Goal: Task Accomplishment & Management: Manage account settings

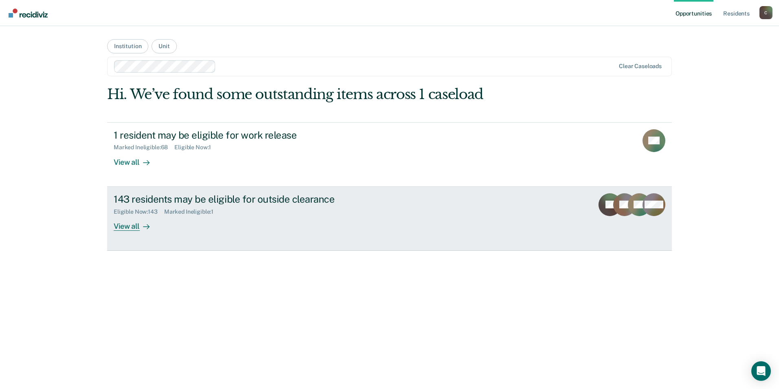
click at [133, 226] on div "View all" at bounding box center [137, 223] width 46 height 16
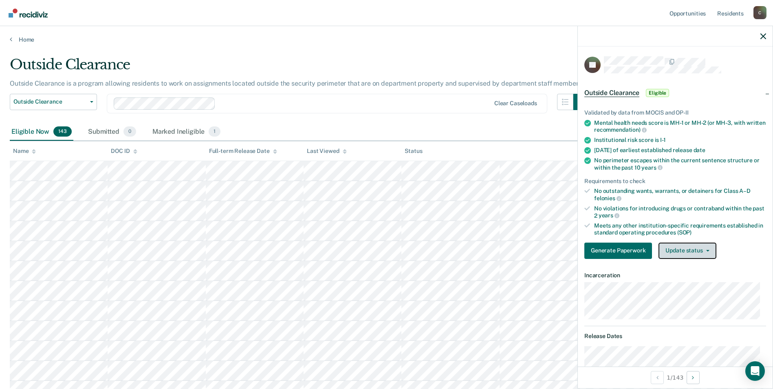
click at [709, 251] on button "Update status" at bounding box center [687, 250] width 57 height 16
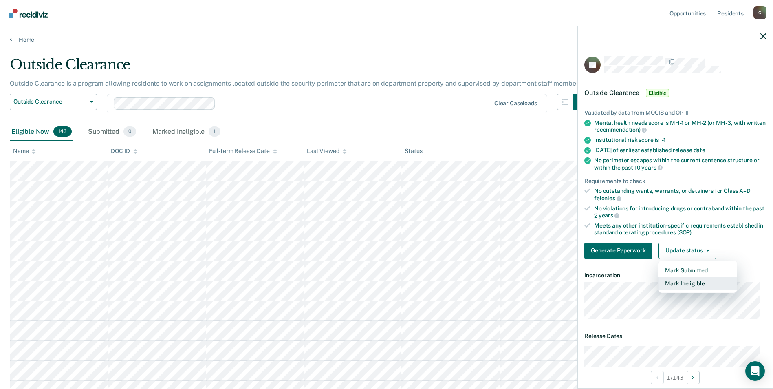
click at [689, 282] on button "Mark Ineligible" at bounding box center [698, 283] width 79 height 13
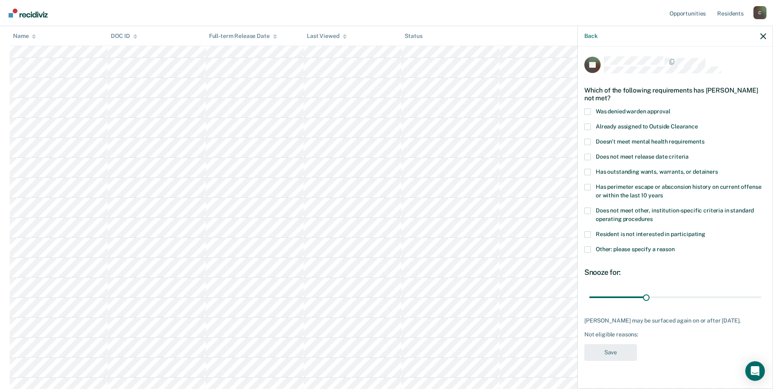
scroll to position [122, 0]
click at [587, 249] on span at bounding box center [587, 249] width 7 height 7
click at [675, 246] on input "Other: please specify a reason" at bounding box center [675, 246] width 0 height 0
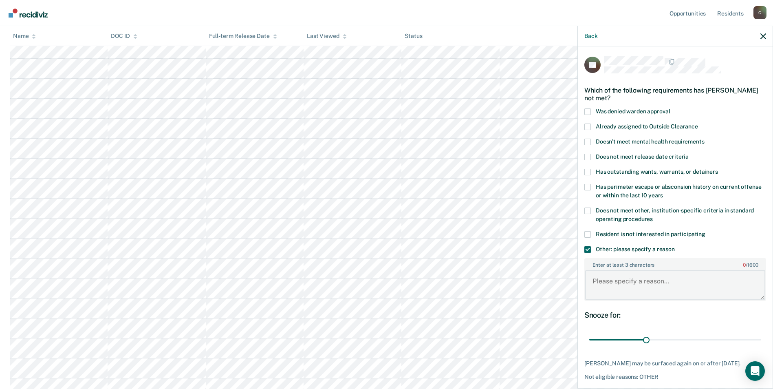
click at [627, 290] on textarea "Enter at least 3 characters 0 / 1600" at bounding box center [675, 285] width 180 height 30
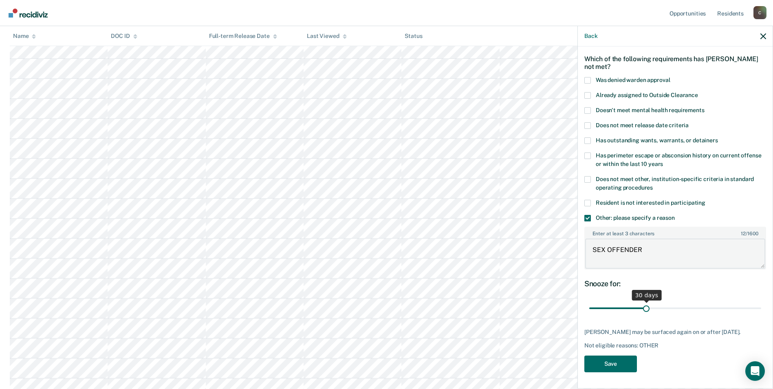
type textarea "SEX OFFENDER"
drag, startPoint x: 642, startPoint y: 302, endPoint x: 761, endPoint y: 302, distance: 119.0
type input "90"
click at [761, 302] on input "range" at bounding box center [675, 308] width 172 height 14
click at [603, 362] on button "Save" at bounding box center [610, 363] width 53 height 17
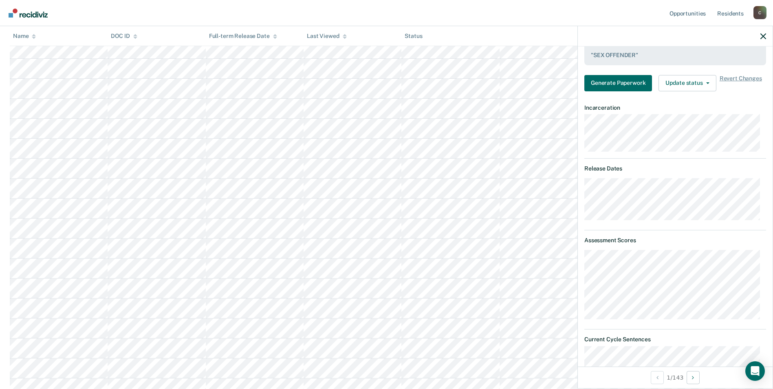
scroll to position [201, 0]
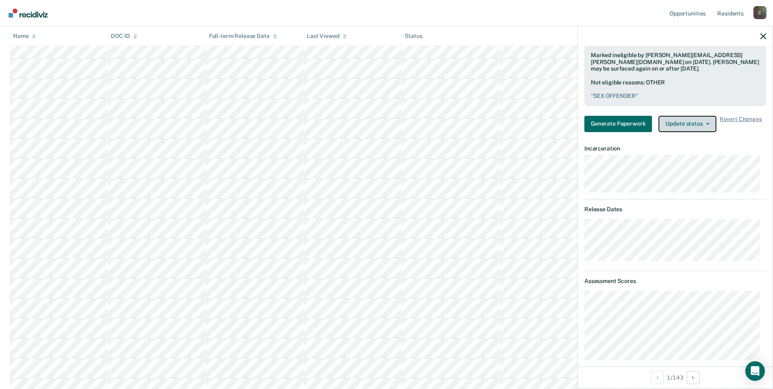
click at [707, 125] on button "Update status" at bounding box center [687, 124] width 57 height 16
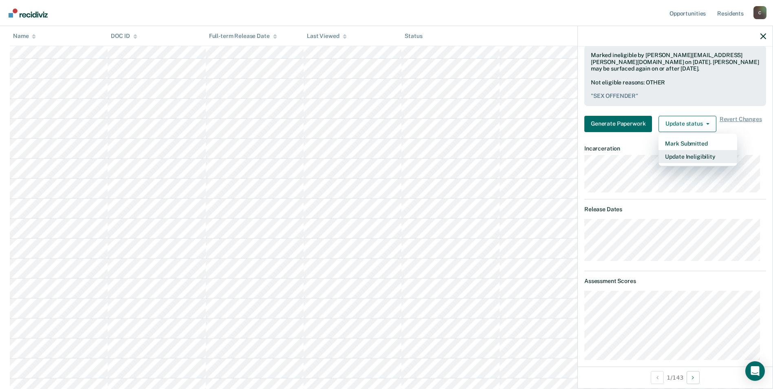
click at [706, 159] on button "Update Ineligibility" at bounding box center [698, 156] width 79 height 13
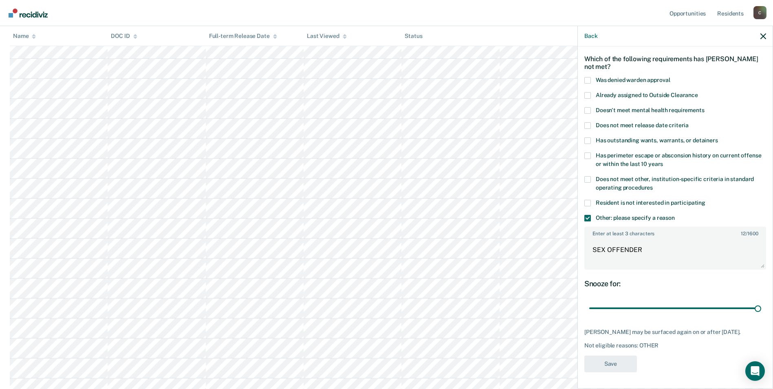
scroll to position [163, 0]
click at [763, 35] on icon "button" at bounding box center [763, 36] width 6 height 6
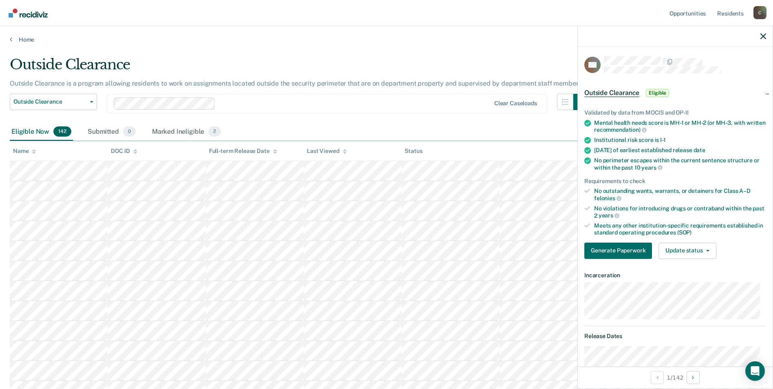
scroll to position [41, 0]
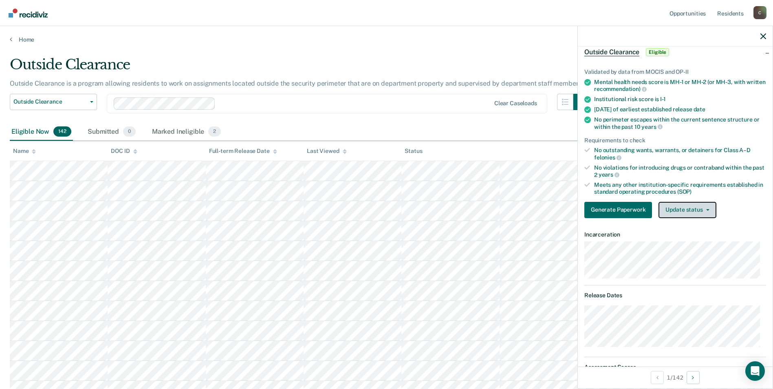
click at [706, 209] on icon "button" at bounding box center [707, 210] width 3 height 2
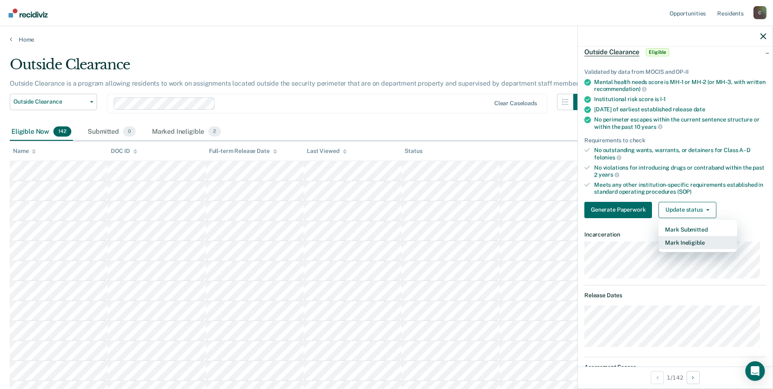
click at [685, 245] on button "Mark Ineligible" at bounding box center [698, 242] width 79 height 13
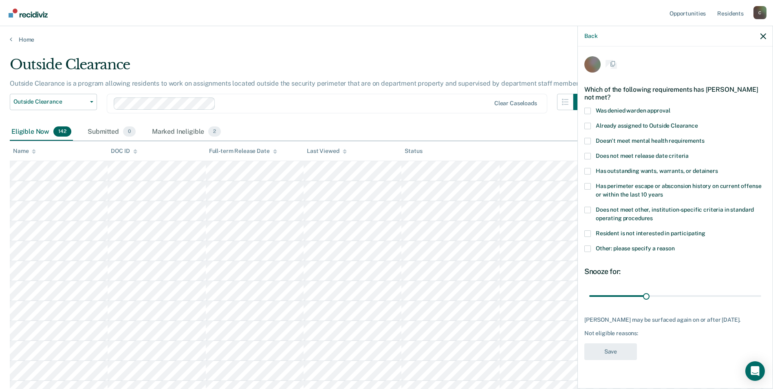
scroll to position [0, 0]
click at [587, 250] on span at bounding box center [587, 249] width 7 height 7
click at [675, 246] on input "Other: please specify a reason" at bounding box center [675, 246] width 0 height 0
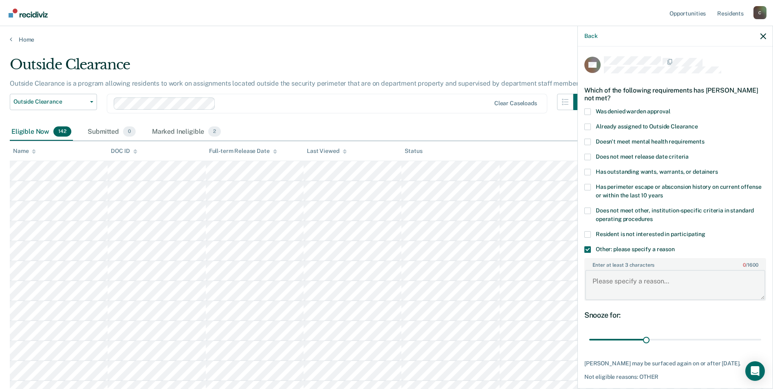
click at [620, 282] on textarea "Enter at least 3 characters 0 / 1600" at bounding box center [675, 285] width 180 height 30
type textarea "ASSAULT CHARGE"
drag, startPoint x: 644, startPoint y: 339, endPoint x: 761, endPoint y: 342, distance: 117.4
type input "90"
click at [761, 342] on input "range" at bounding box center [675, 340] width 172 height 14
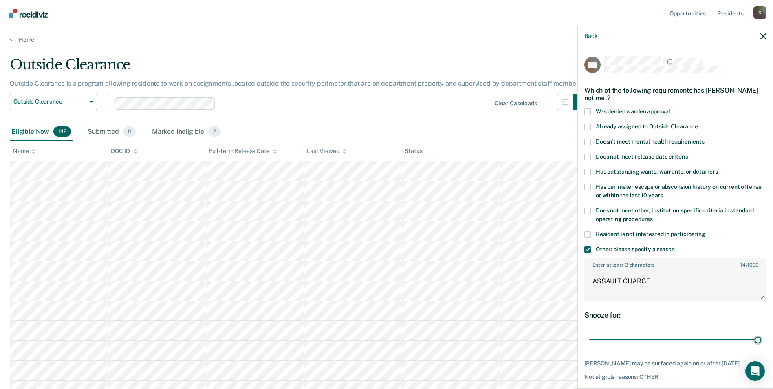
scroll to position [37, 0]
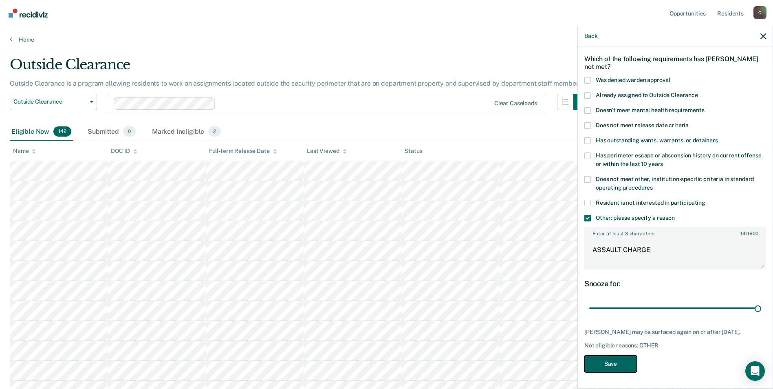
click at [619, 364] on button "Save" at bounding box center [610, 363] width 53 height 17
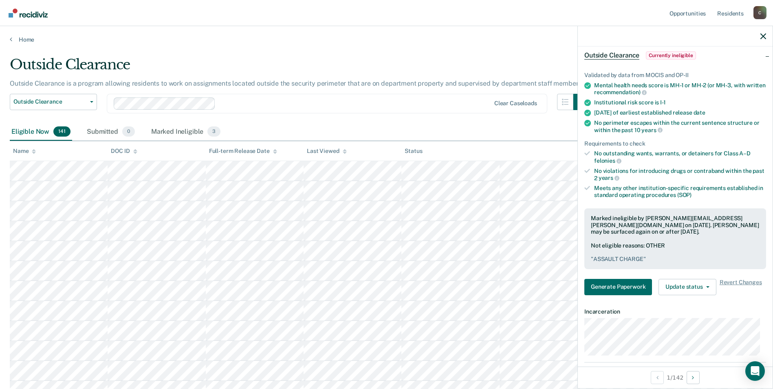
click at [767, 35] on div at bounding box center [675, 36] width 195 height 20
click at [763, 40] on div at bounding box center [675, 36] width 195 height 20
click at [763, 34] on icon "button" at bounding box center [763, 36] width 6 height 6
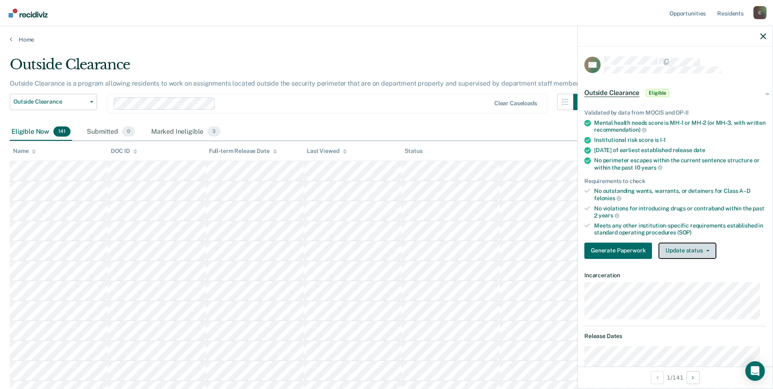
click at [707, 251] on button "Update status" at bounding box center [687, 250] width 57 height 16
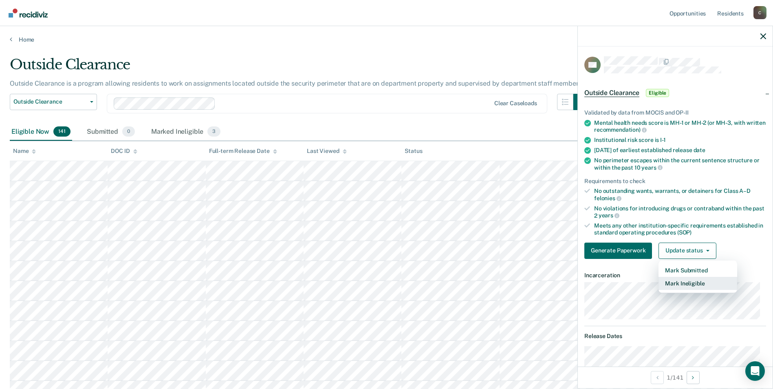
click at [692, 284] on button "Mark Ineligible" at bounding box center [698, 283] width 79 height 13
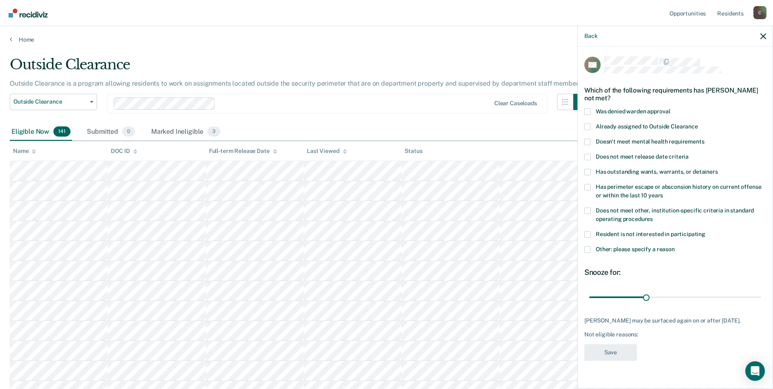
click at [588, 246] on span at bounding box center [587, 249] width 7 height 7
click at [675, 246] on input "Other: please specify a reason" at bounding box center [675, 246] width 0 height 0
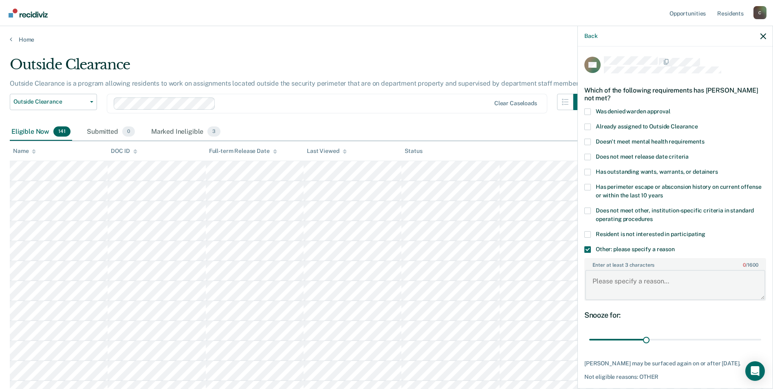
click at [641, 277] on textarea "Enter at least 3 characters 0 / 1600" at bounding box center [675, 285] width 180 height 30
type textarea "CDV #11"
drag, startPoint x: 645, startPoint y: 339, endPoint x: 772, endPoint y: 343, distance: 126.8
type input "90"
click at [761, 343] on input "range" at bounding box center [675, 340] width 172 height 14
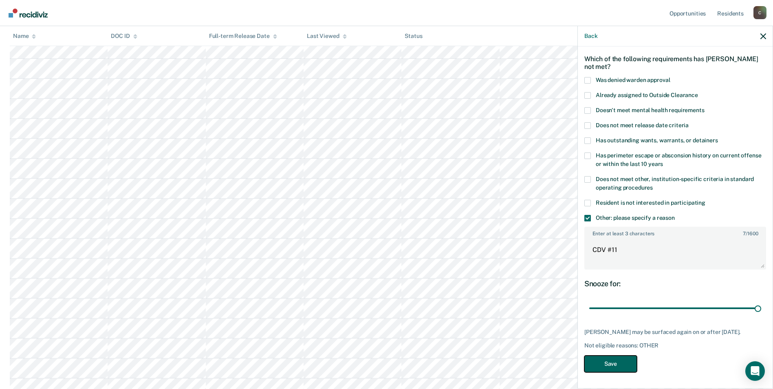
click at [605, 366] on button "Save" at bounding box center [610, 363] width 53 height 17
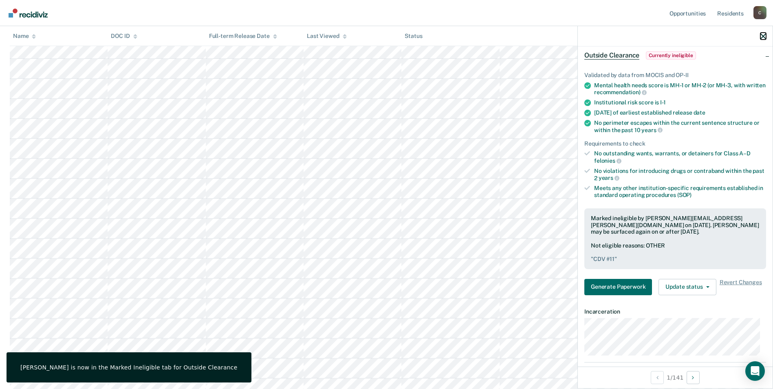
click at [765, 35] on icon "button" at bounding box center [763, 36] width 6 height 6
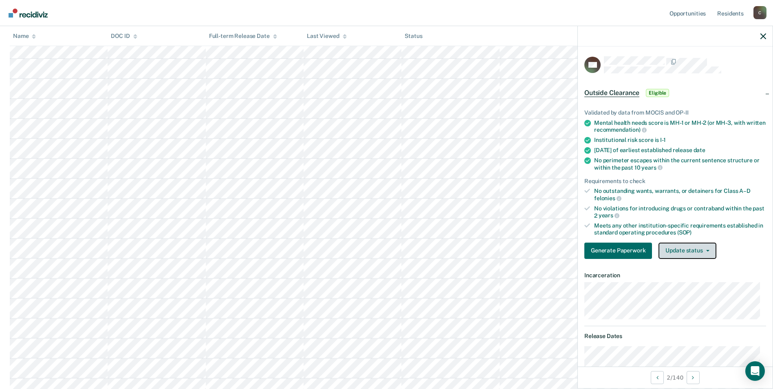
click at [708, 250] on button "Update status" at bounding box center [687, 250] width 57 height 16
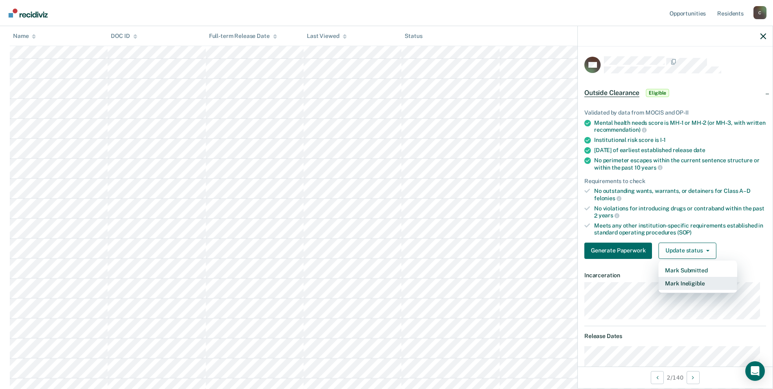
click at [702, 280] on button "Mark Ineligible" at bounding box center [698, 283] width 79 height 13
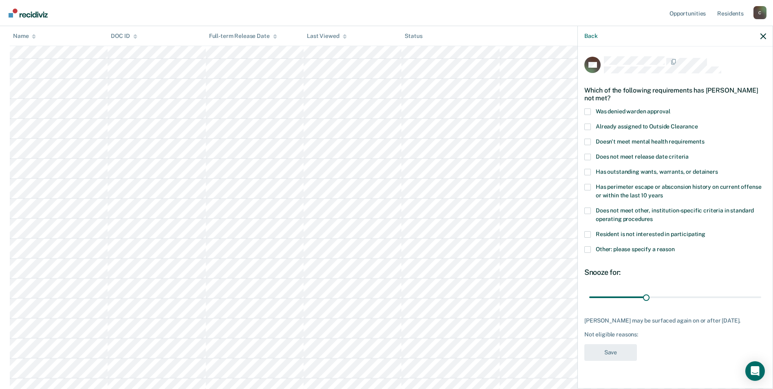
click at [590, 185] on span at bounding box center [587, 187] width 7 height 7
click at [663, 192] on input "Has perimeter escape or absconsion history on current offense or within the las…" at bounding box center [663, 192] width 0 height 0
drag, startPoint x: 648, startPoint y: 295, endPoint x: 780, endPoint y: 298, distance: 132.5
type input "90"
click at [761, 298] on input "range" at bounding box center [675, 297] width 172 height 14
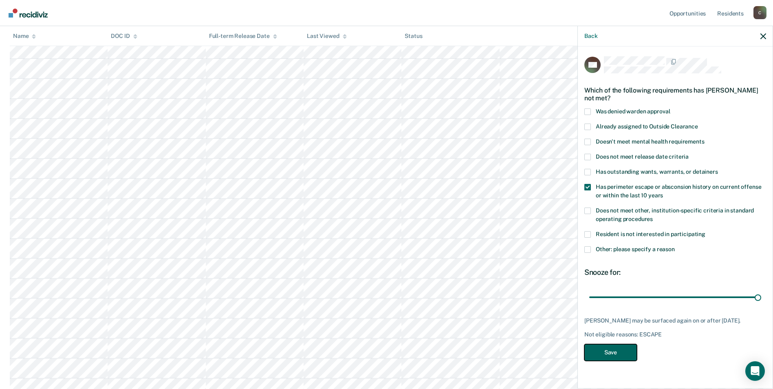
click at [611, 360] on button "Save" at bounding box center [610, 352] width 53 height 17
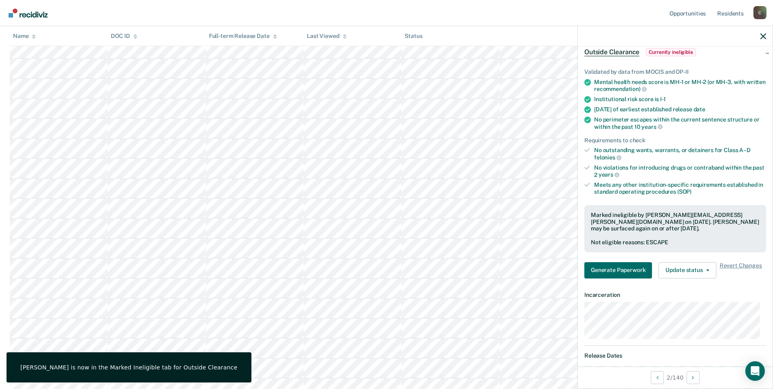
scroll to position [0, 0]
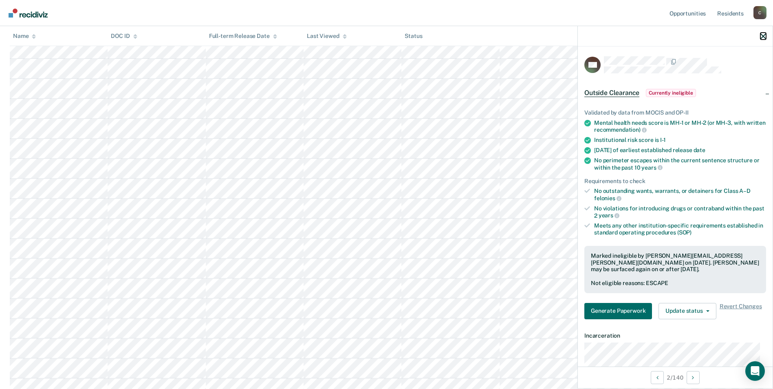
click at [763, 38] on icon "button" at bounding box center [763, 36] width 6 height 6
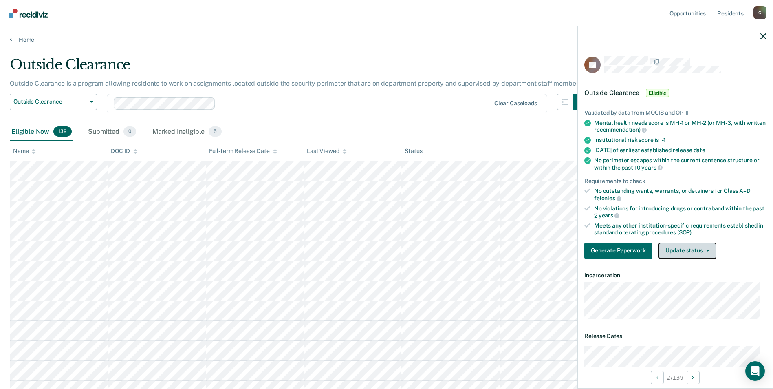
click at [702, 251] on button "Update status" at bounding box center [687, 250] width 57 height 16
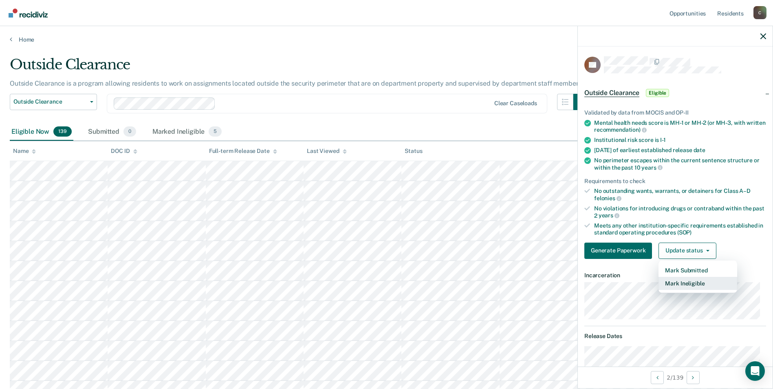
click at [695, 283] on button "Mark Ineligible" at bounding box center [698, 283] width 79 height 13
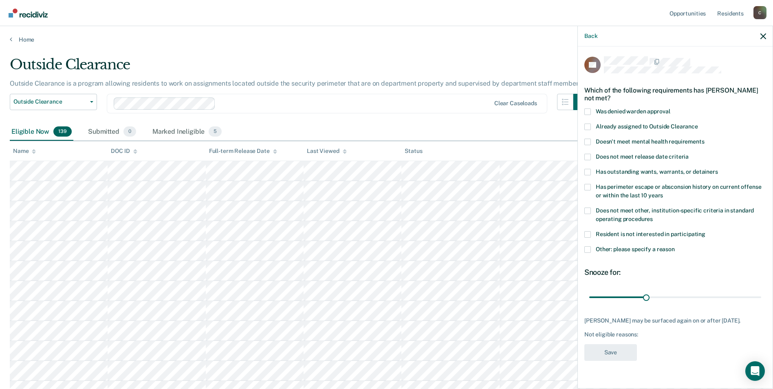
click at [589, 207] on span at bounding box center [587, 210] width 7 height 7
click at [653, 216] on input "Does not meet other, institution-specific criteria in standard operating proced…" at bounding box center [653, 216] width 0 height 0
click at [589, 249] on span at bounding box center [587, 249] width 7 height 7
click at [675, 246] on input "Other: please specify a reason" at bounding box center [675, 246] width 0 height 0
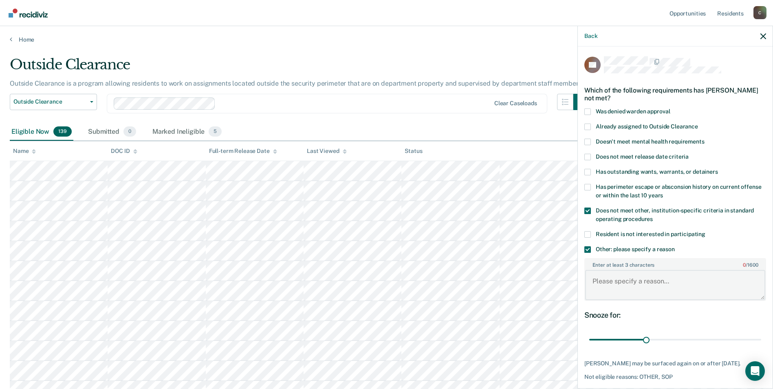
click at [621, 285] on textarea "Enter at least 3 characters 0 / 1600" at bounding box center [675, 285] width 180 height 30
type textarea "ASSAULT CHARGE"
drag, startPoint x: 643, startPoint y: 341, endPoint x: 760, endPoint y: 341, distance: 117.8
type input "90"
click at [760, 341] on input "range" at bounding box center [675, 340] width 172 height 14
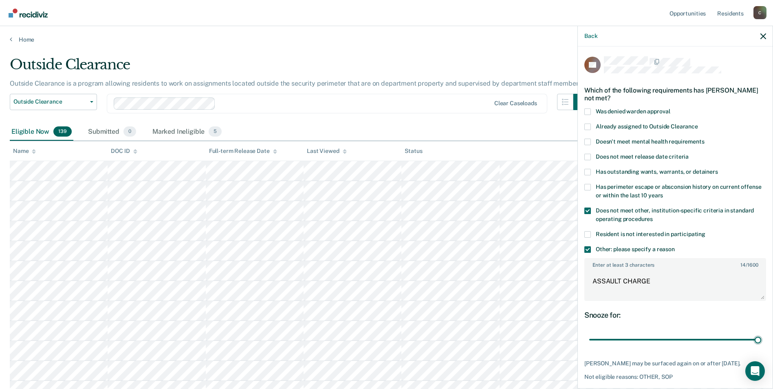
scroll to position [37, 0]
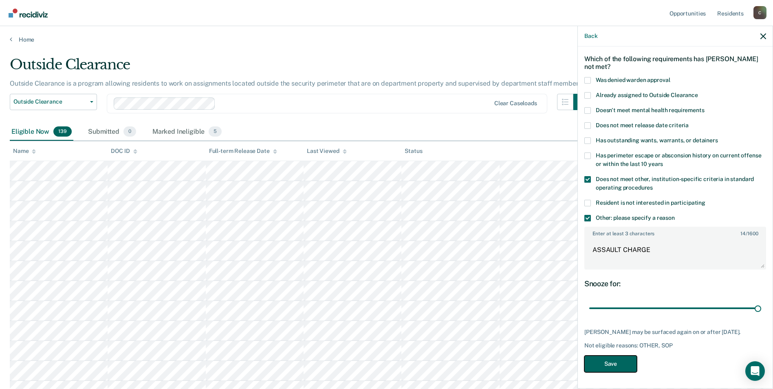
click at [605, 365] on button "Save" at bounding box center [610, 363] width 53 height 17
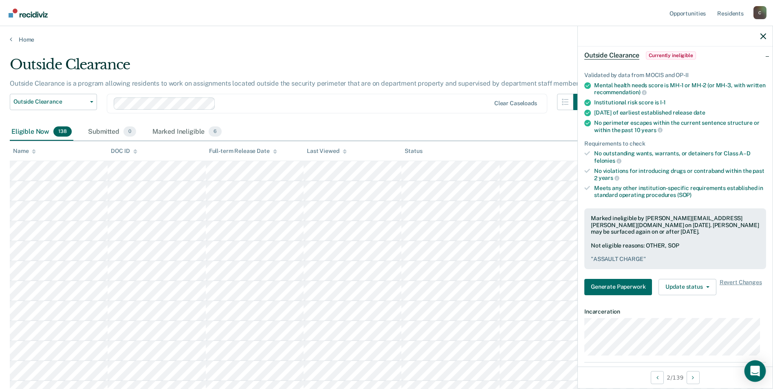
click at [754, 377] on div "Open Intercom Messenger" at bounding box center [756, 371] width 22 height 22
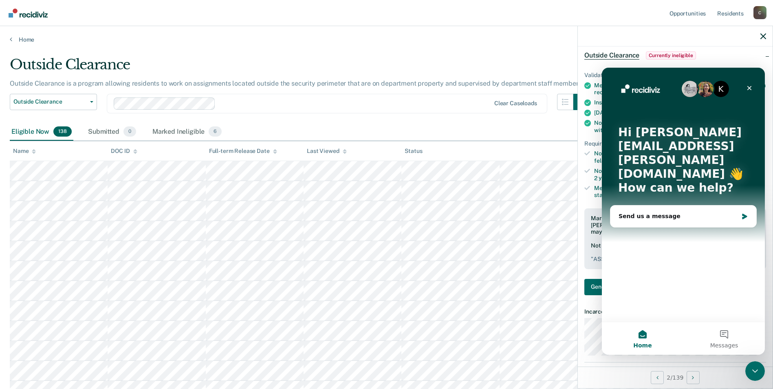
scroll to position [0, 0]
click at [649, 212] on div "Send us a message" at bounding box center [678, 216] width 119 height 9
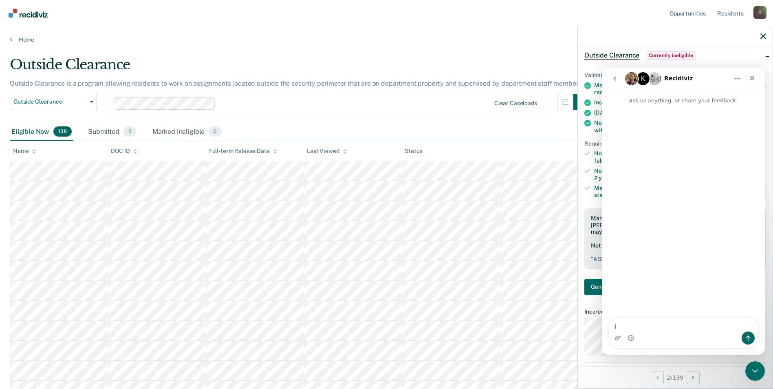
type textarea "i"
drag, startPoint x: 652, startPoint y: 331, endPoint x: 725, endPoint y: 252, distance: 107.5
click at [725, 252] on div "Intercom messenger" at bounding box center [683, 207] width 163 height 205
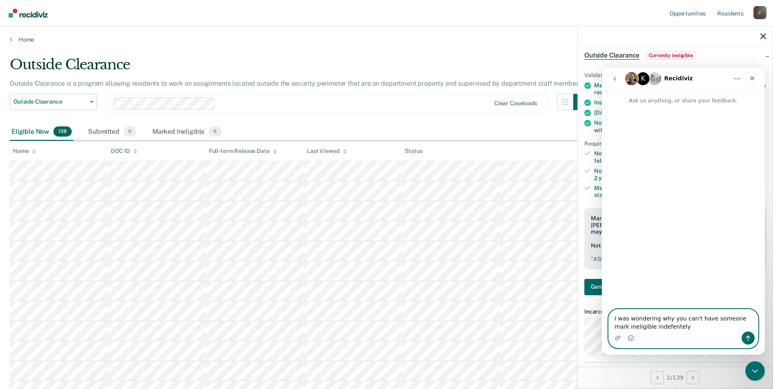
click at [682, 328] on textarea "I was wondering why you can't have someone mark ineligible indefentely" at bounding box center [683, 320] width 149 height 22
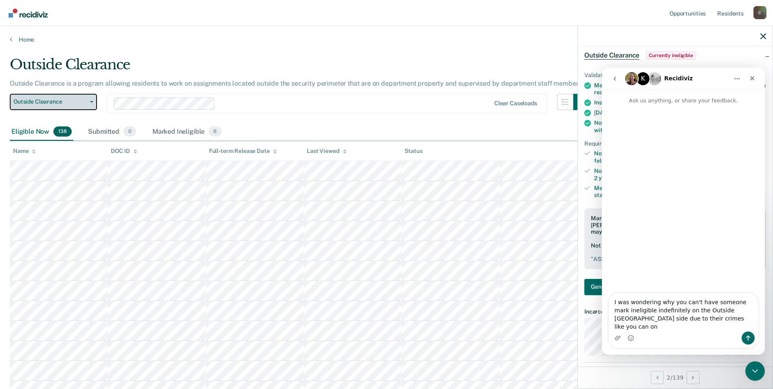
click at [88, 103] on button "Outside Clearance" at bounding box center [53, 102] width 87 height 16
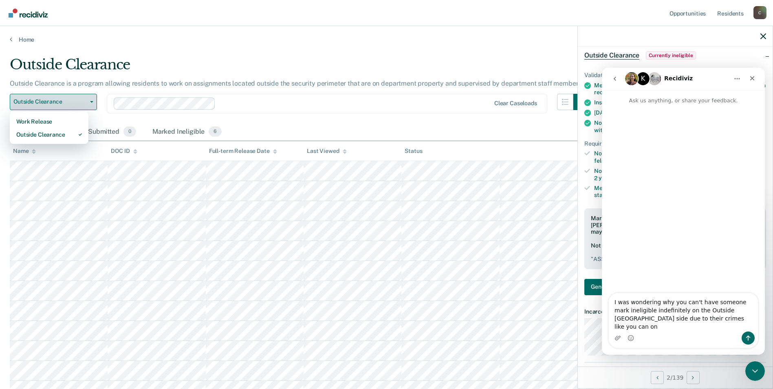
click at [88, 103] on button "Outside Clearance" at bounding box center [53, 102] width 87 height 16
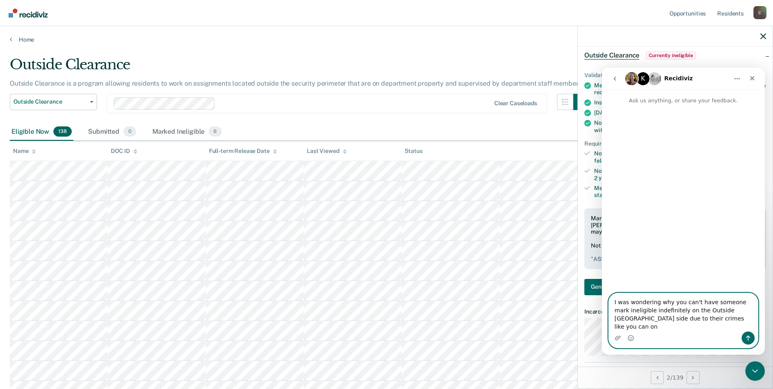
click at [709, 327] on textarea "I was wondering why you can't have someone mark ineligible indefinitely on the …" at bounding box center [683, 312] width 149 height 38
type textarea "I was wondering why you can't have someone mark ineligible indefinitely on the …"
click at [754, 325] on textarea "I was wondering why you can't have someone mark ineligible indefinitely on the …" at bounding box center [683, 312] width 149 height 38
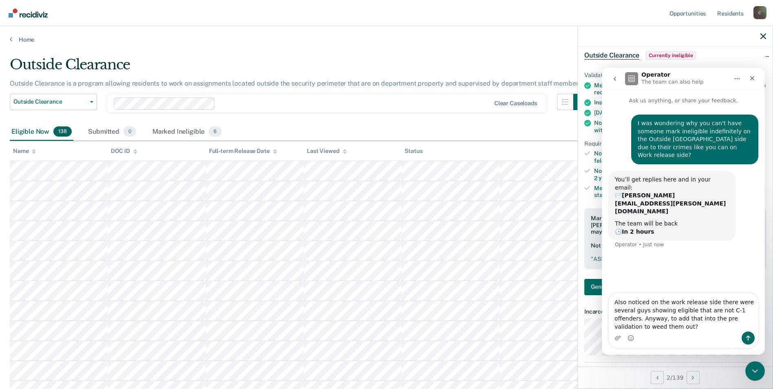
type textarea "Also noticed on the work release side there were several guys showing eligible …"
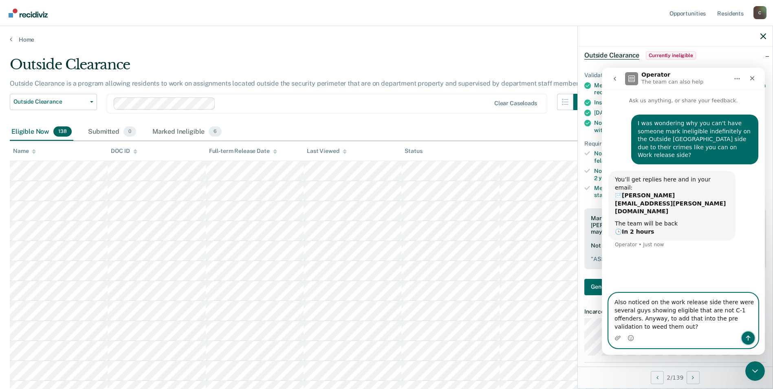
click at [750, 339] on icon "Send a message…" at bounding box center [748, 338] width 7 height 7
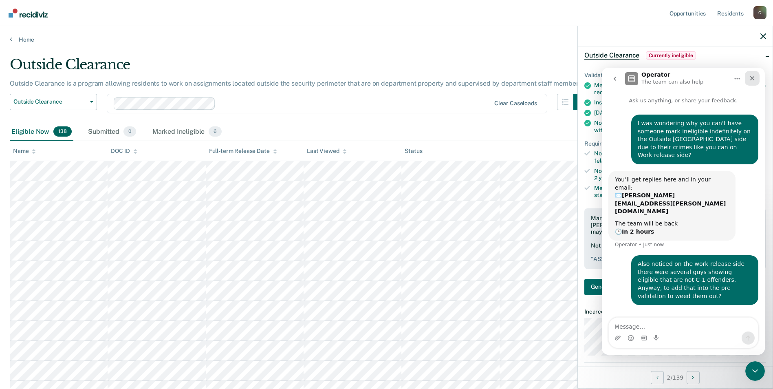
click at [756, 78] on div "Close" at bounding box center [752, 78] width 15 height 15
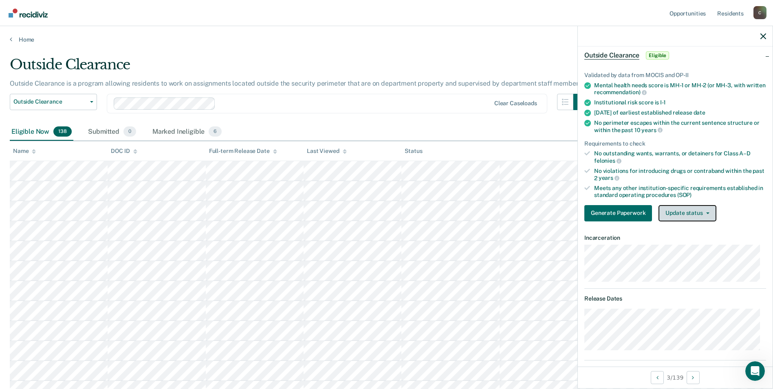
click at [709, 211] on button "Update status" at bounding box center [687, 213] width 57 height 16
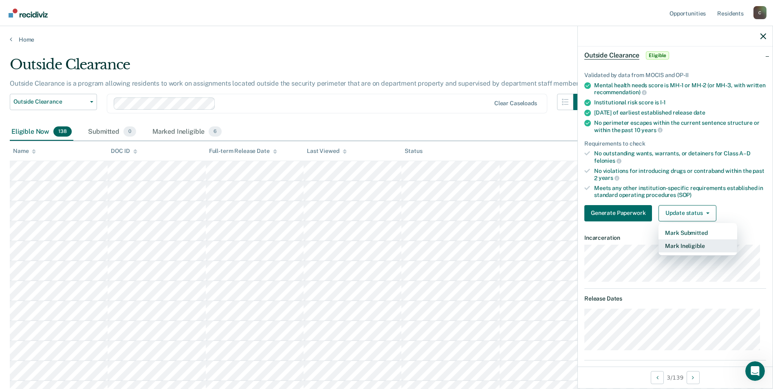
click at [697, 243] on button "Mark Ineligible" at bounding box center [698, 245] width 79 height 13
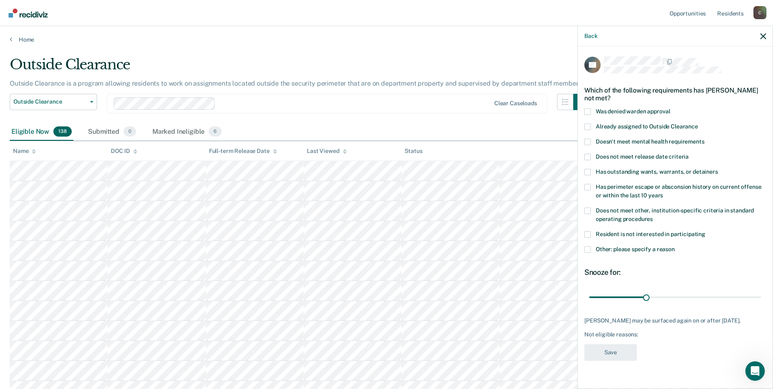
click at [589, 209] on span at bounding box center [587, 210] width 7 height 7
click at [653, 216] on input "Does not meet other, institution-specific criteria in standard operating proced…" at bounding box center [653, 216] width 0 height 0
click at [591, 249] on span at bounding box center [587, 249] width 7 height 7
click at [675, 246] on input "Other: please specify a reason" at bounding box center [675, 246] width 0 height 0
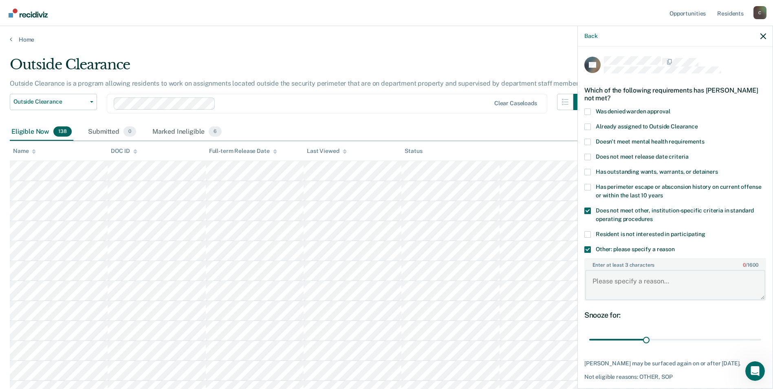
click at [645, 284] on textarea "Enter at least 3 characters 0 / 1600" at bounding box center [675, 285] width 180 height 30
type textarea "s"
type textarea "SEX OFFENDER"
drag, startPoint x: 645, startPoint y: 338, endPoint x: 752, endPoint y: 338, distance: 106.4
type input "90"
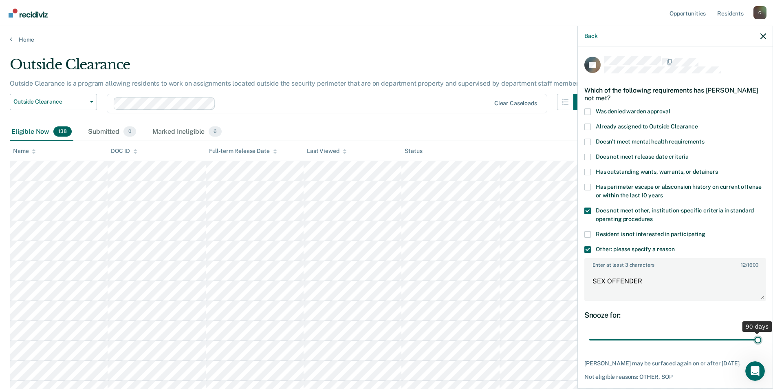
click at [752, 338] on input "range" at bounding box center [675, 340] width 172 height 14
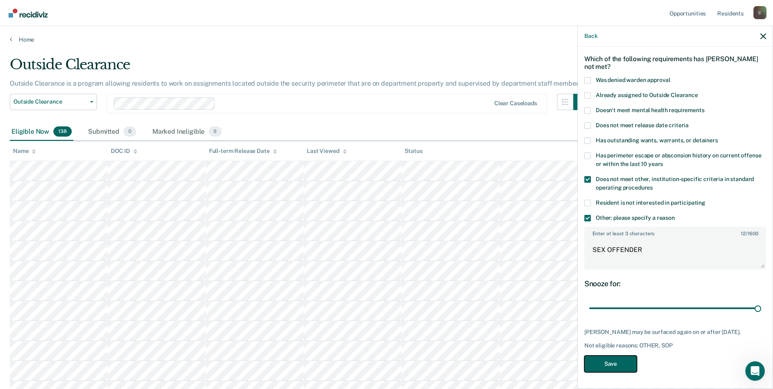
click at [601, 364] on button "Save" at bounding box center [610, 363] width 53 height 17
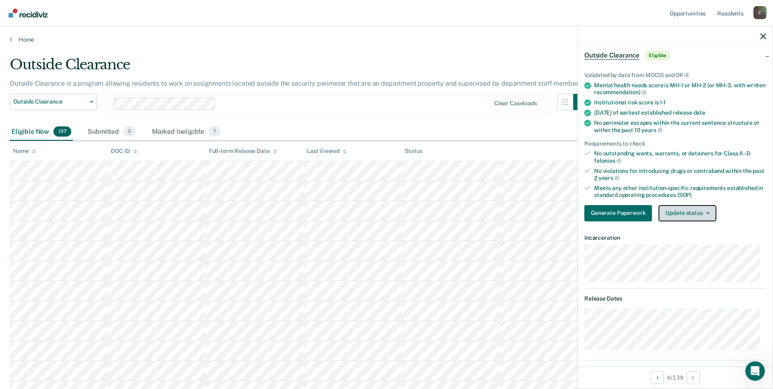
click at [702, 213] on button "Update status" at bounding box center [687, 213] width 57 height 16
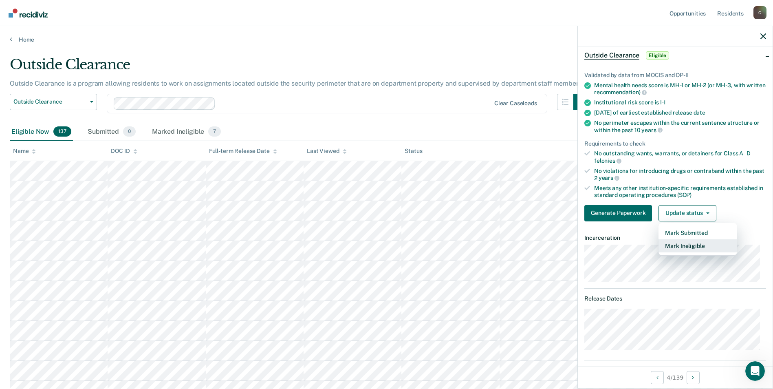
click at [690, 242] on button "Mark Ineligible" at bounding box center [698, 245] width 79 height 13
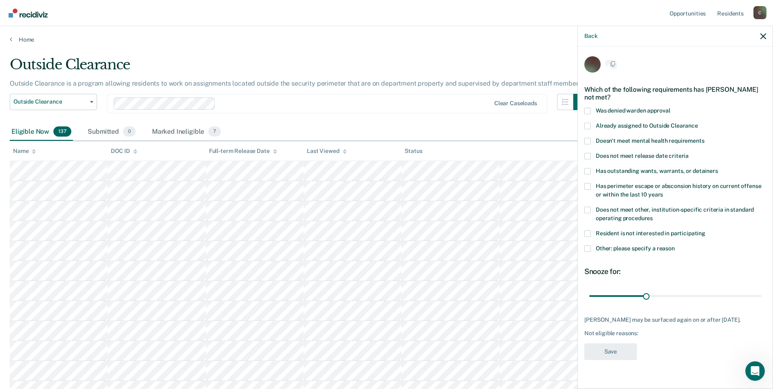
scroll to position [0, 0]
click at [587, 210] on span at bounding box center [587, 210] width 7 height 7
click at [653, 216] on input "Does not meet other, institution-specific criteria in standard operating proced…" at bounding box center [653, 216] width 0 height 0
click at [591, 249] on label "Other: please specify a reason" at bounding box center [675, 250] width 182 height 9
click at [675, 246] on input "Other: please specify a reason" at bounding box center [675, 246] width 0 height 0
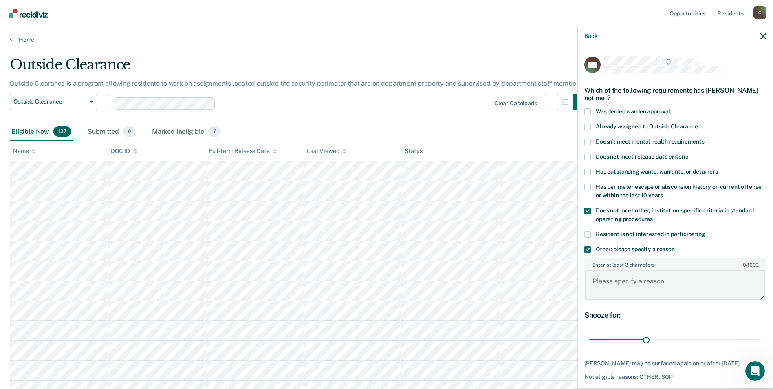
click at [628, 286] on textarea "Enter at least 3 characters 0 / 1600" at bounding box center [675, 285] width 180 height 30
type textarea "c"
type textarea "C-2 OFFENDER"
drag, startPoint x: 644, startPoint y: 339, endPoint x: 759, endPoint y: 345, distance: 115.9
type input "90"
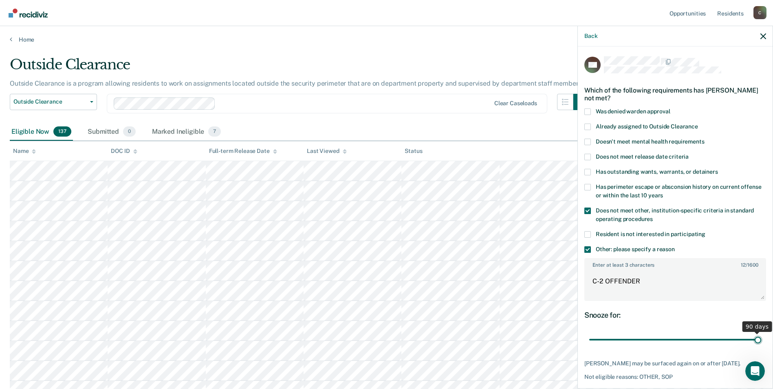
click at [759, 345] on input "range" at bounding box center [675, 340] width 172 height 14
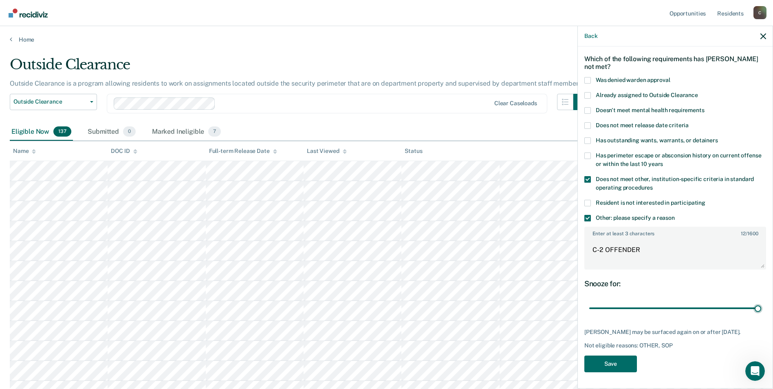
scroll to position [41, 0]
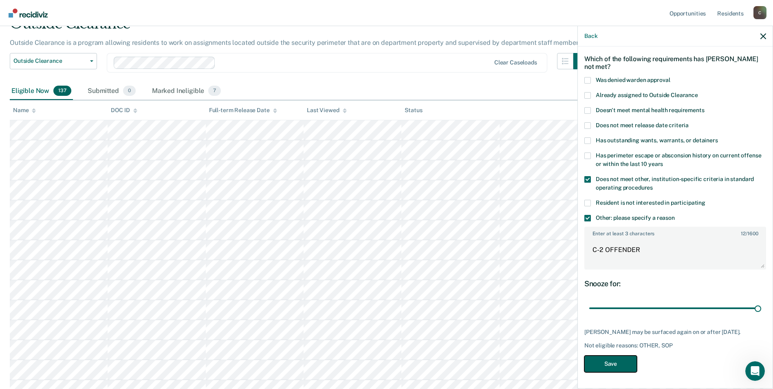
click at [620, 362] on button "Save" at bounding box center [610, 363] width 53 height 17
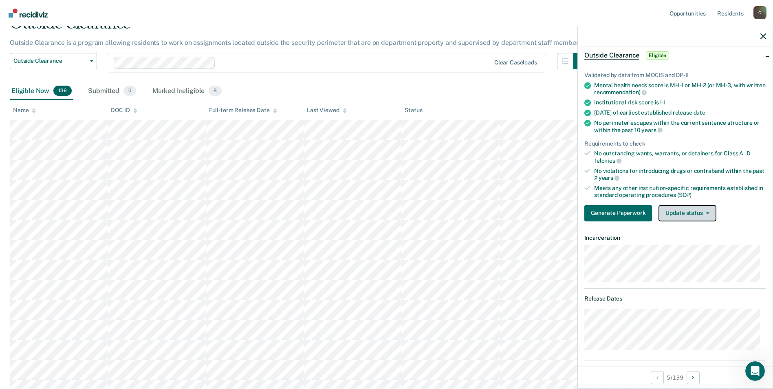
click at [705, 214] on button "Update status" at bounding box center [687, 213] width 57 height 16
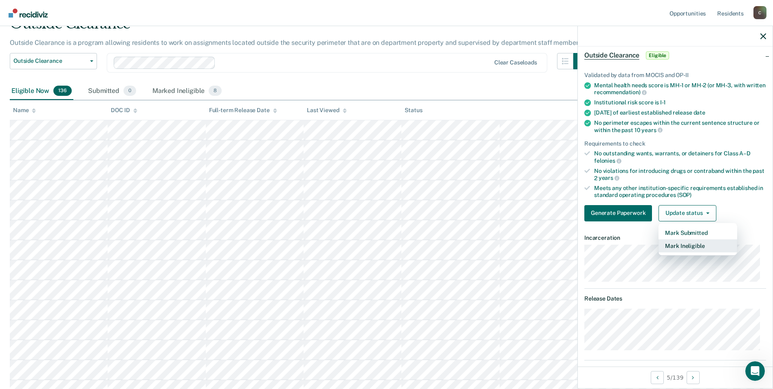
click at [693, 247] on button "Mark Ineligible" at bounding box center [698, 245] width 79 height 13
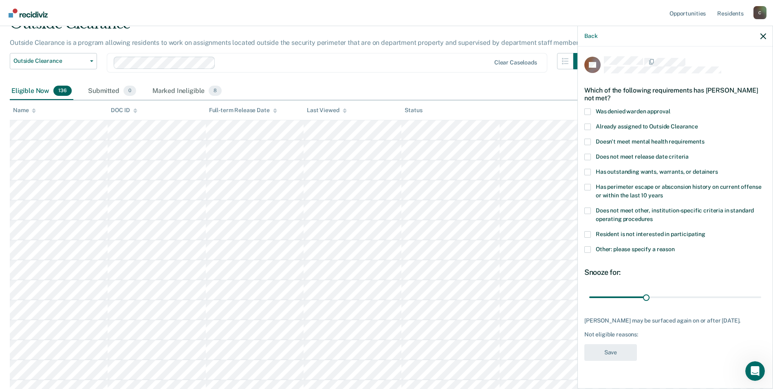
click at [586, 212] on span at bounding box center [587, 210] width 7 height 7
click at [653, 216] on input "Does not meet other, institution-specific criteria in standard operating proced…" at bounding box center [653, 216] width 0 height 0
click at [587, 249] on span at bounding box center [587, 249] width 7 height 7
click at [675, 246] on input "Other: please specify a reason" at bounding box center [675, 246] width 0 height 0
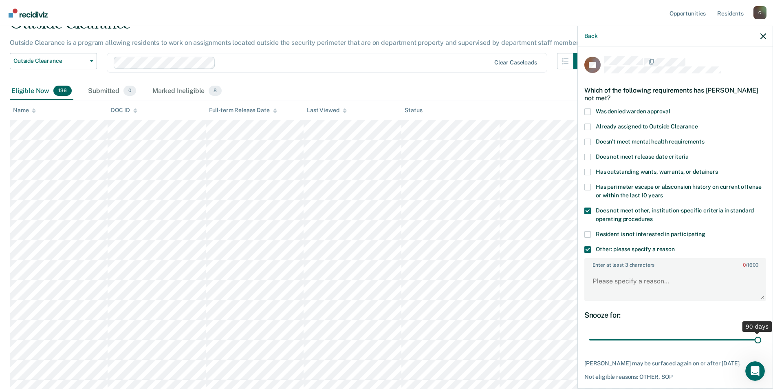
drag, startPoint x: 644, startPoint y: 338, endPoint x: 769, endPoint y: 348, distance: 124.7
type input "90"
click at [761, 347] on input "range" at bounding box center [675, 340] width 172 height 14
click at [613, 284] on textarea "Enter at least 3 characters 0 / 1600" at bounding box center [675, 285] width 180 height 30
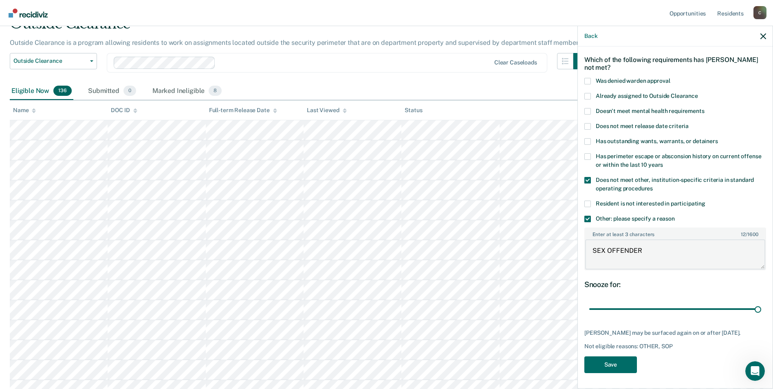
scroll to position [122, 0]
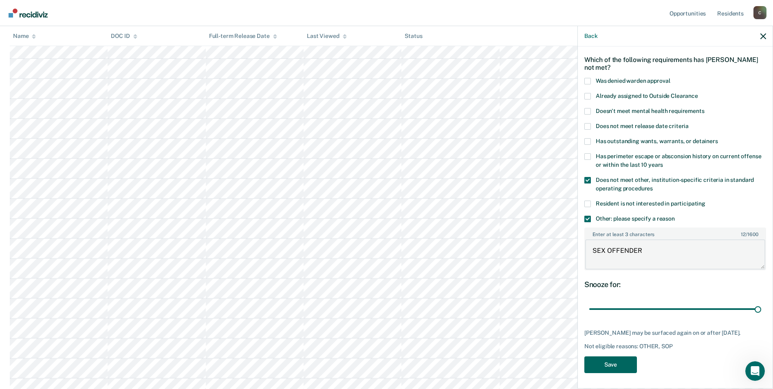
type textarea "SEX OFFENDER"
click at [602, 364] on button "Save" at bounding box center [610, 364] width 53 height 17
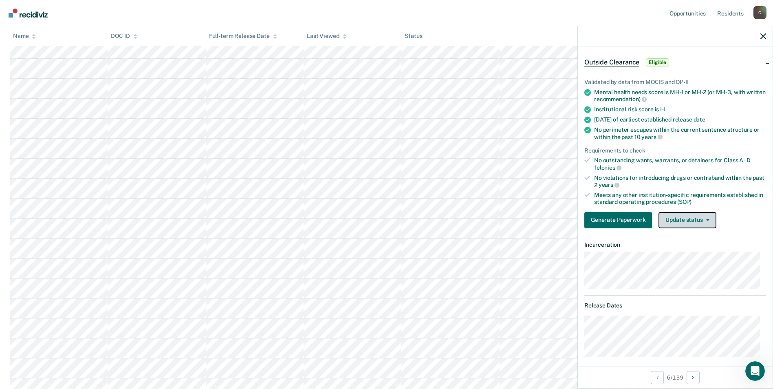
click at [677, 221] on button "Update status" at bounding box center [687, 220] width 57 height 16
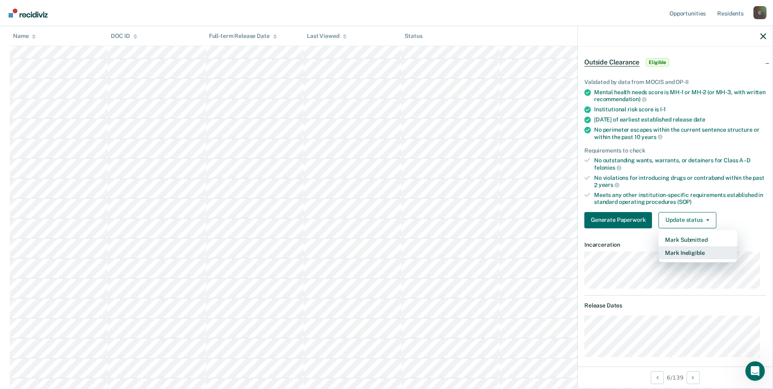
click at [701, 253] on button "Mark Ineligible" at bounding box center [698, 252] width 79 height 13
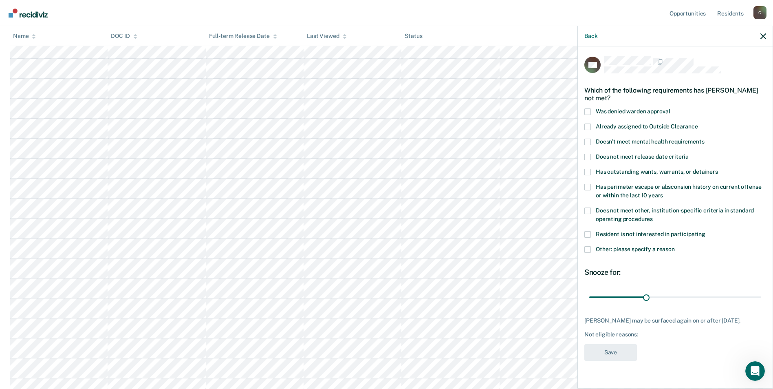
click at [589, 170] on span at bounding box center [587, 172] width 7 height 7
click at [718, 169] on input "Has outstanding wants, warrants, or detainers" at bounding box center [718, 169] width 0 height 0
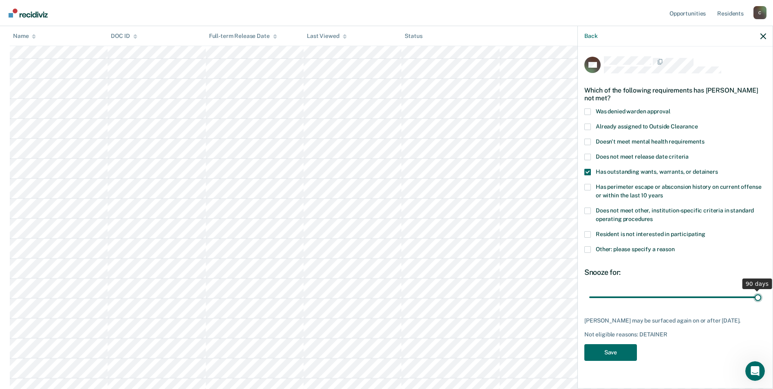
drag, startPoint x: 648, startPoint y: 295, endPoint x: 760, endPoint y: 298, distance: 112.9
type input "90"
click at [760, 298] on input "range" at bounding box center [675, 297] width 172 height 14
click at [629, 350] on button "Save" at bounding box center [610, 352] width 53 height 17
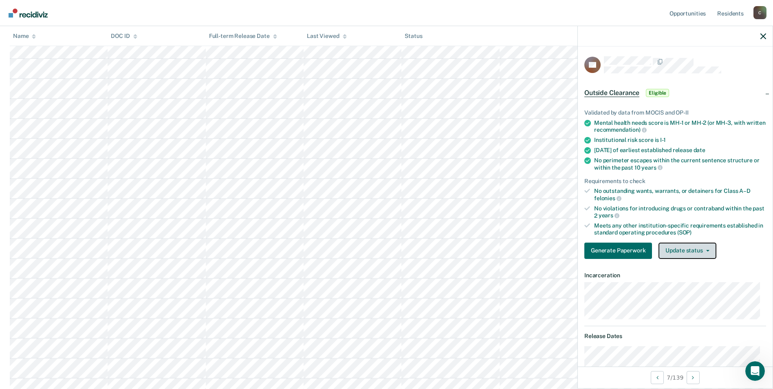
click at [708, 249] on button "Update status" at bounding box center [687, 250] width 57 height 16
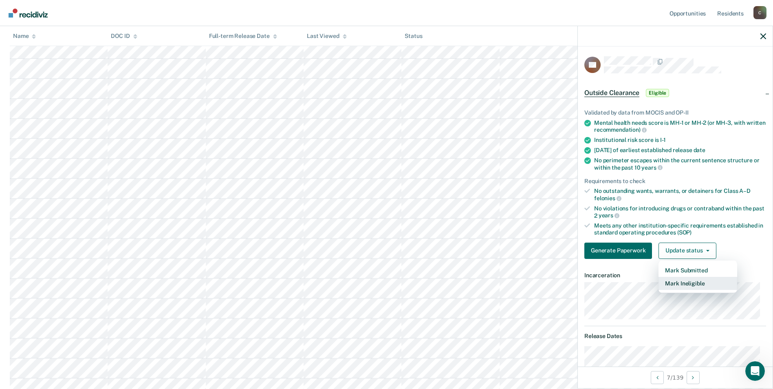
click at [697, 282] on button "Mark Ineligible" at bounding box center [698, 283] width 79 height 13
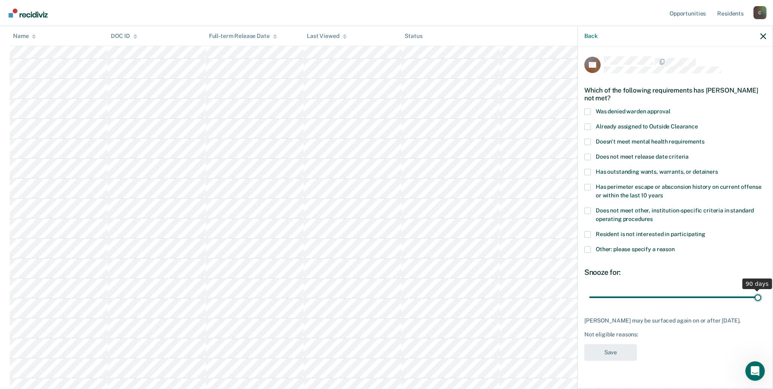
drag, startPoint x: 646, startPoint y: 295, endPoint x: 765, endPoint y: 294, distance: 119.4
type input "90"
click at [761, 294] on input "range" at bounding box center [675, 297] width 172 height 14
click at [586, 208] on span at bounding box center [587, 210] width 7 height 7
click at [653, 216] on input "Does not meet other, institution-specific criteria in standard operating proced…" at bounding box center [653, 216] width 0 height 0
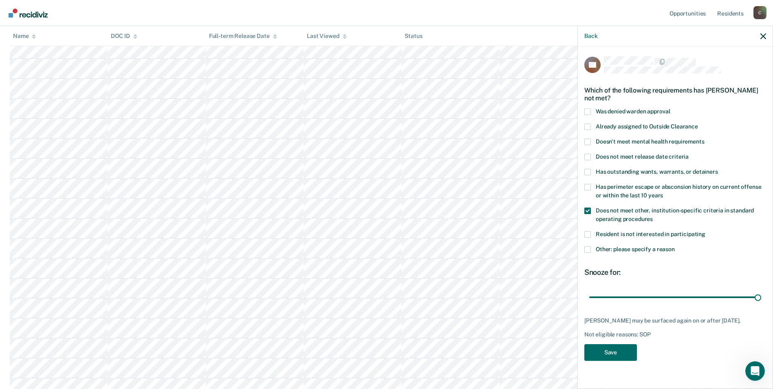
click at [590, 249] on span at bounding box center [587, 249] width 7 height 7
click at [675, 246] on input "Other: please specify a reason" at bounding box center [675, 246] width 0 height 0
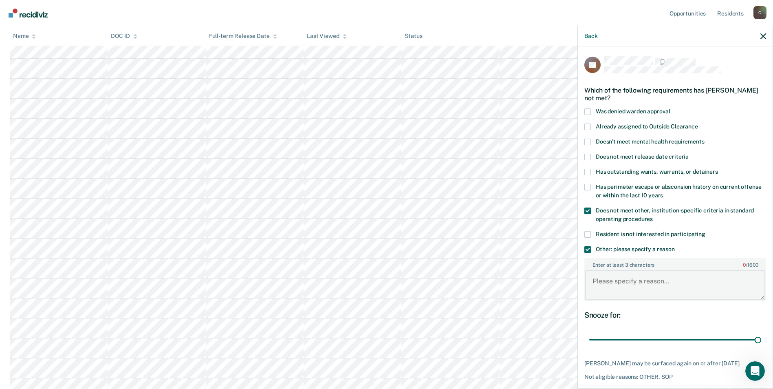
click at [615, 289] on textarea "Enter at least 3 characters 0 / 1600" at bounding box center [675, 285] width 180 height 30
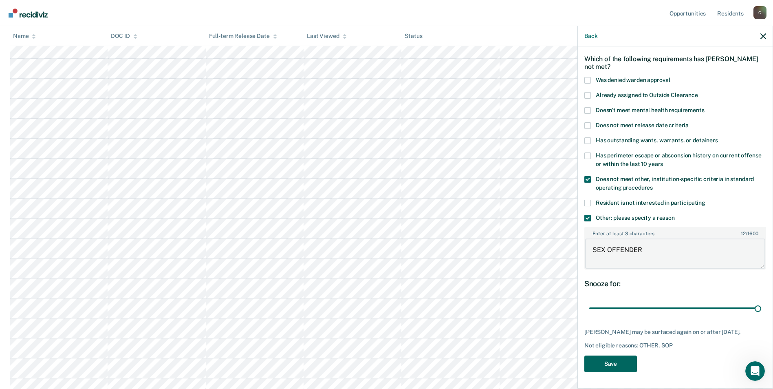
type textarea "SEX OFFENDER"
click at [603, 364] on button "Save" at bounding box center [610, 363] width 53 height 17
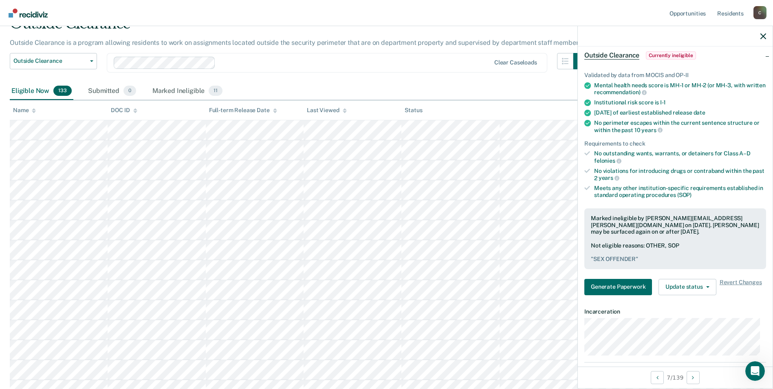
scroll to position [0, 0]
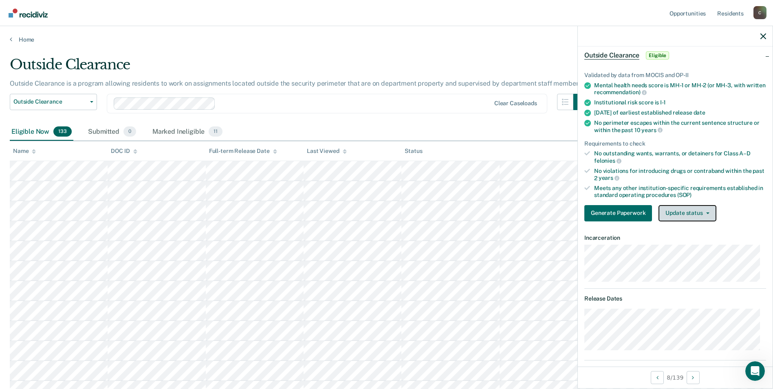
click at [708, 213] on button "Update status" at bounding box center [687, 213] width 57 height 16
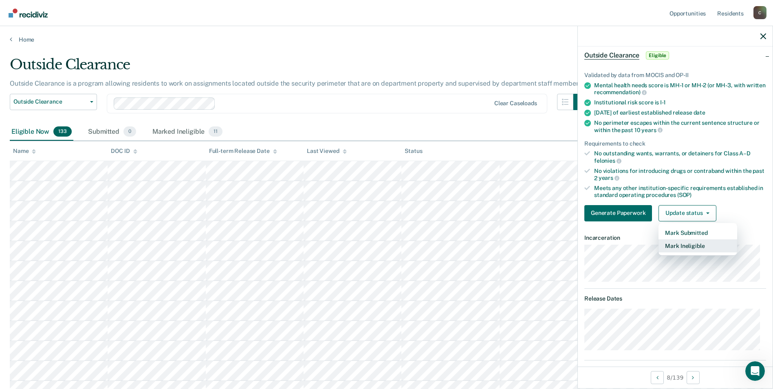
click at [697, 246] on button "Mark Ineligible" at bounding box center [698, 245] width 79 height 13
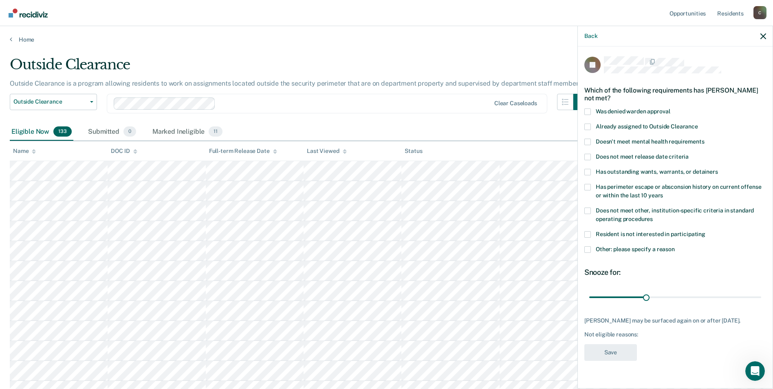
click at [590, 207] on span at bounding box center [587, 210] width 7 height 7
click at [653, 216] on input "Does not meet other, institution-specific criteria in standard operating proced…" at bounding box center [653, 216] width 0 height 0
click at [589, 248] on span at bounding box center [587, 249] width 7 height 7
click at [675, 246] on input "Other: please specify a reason" at bounding box center [675, 246] width 0 height 0
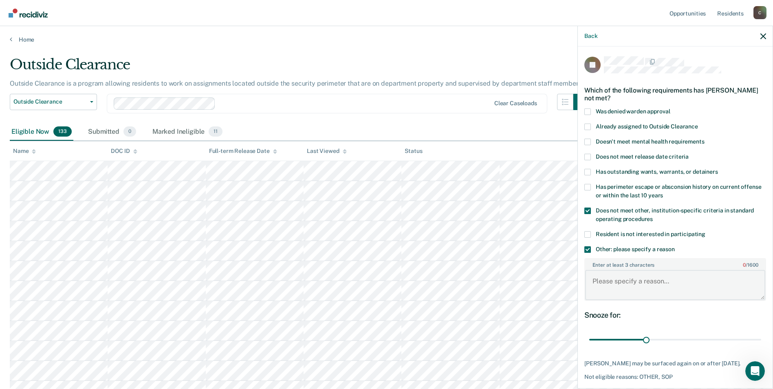
click at [606, 282] on textarea "Enter at least 3 characters 0 / 1600" at bounding box center [675, 285] width 180 height 30
type textarea "ASSAULT CHARGE"
drag, startPoint x: 643, startPoint y: 341, endPoint x: 750, endPoint y: 339, distance: 107.2
type input "89"
click at [750, 339] on input "range" at bounding box center [675, 340] width 172 height 14
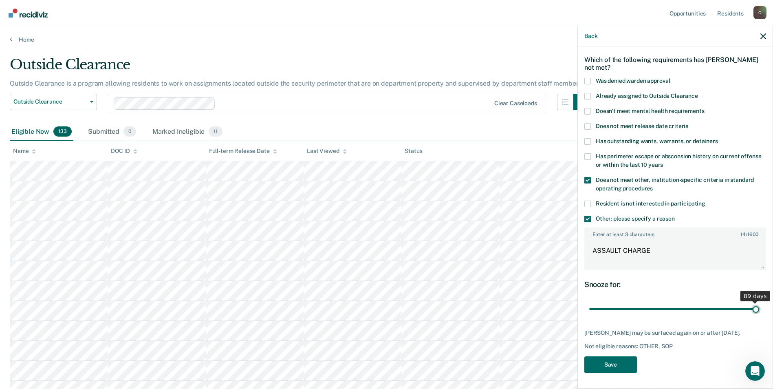
scroll to position [41, 0]
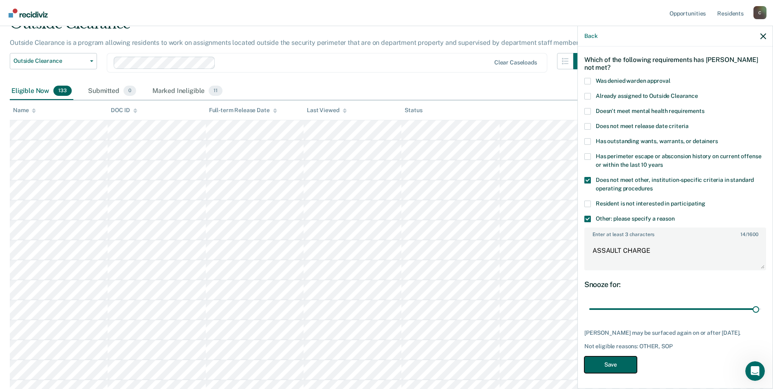
click at [616, 364] on button "Save" at bounding box center [610, 364] width 53 height 17
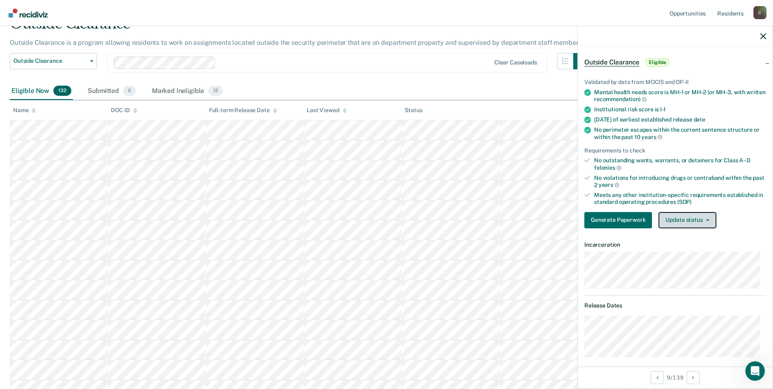
click at [706, 219] on icon "button" at bounding box center [707, 220] width 3 height 2
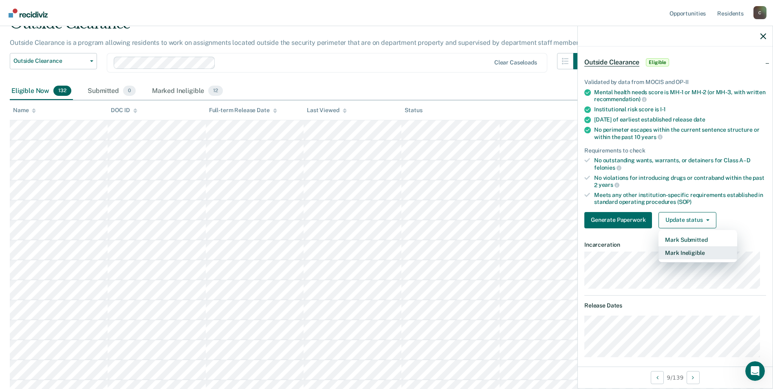
click at [699, 252] on button "Mark Ineligible" at bounding box center [698, 252] width 79 height 13
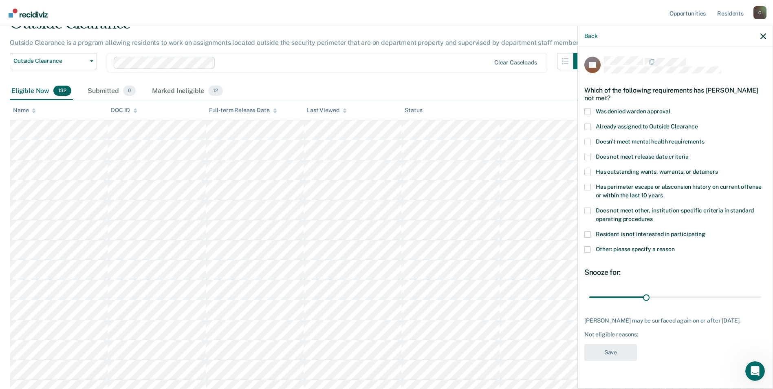
click at [589, 207] on span at bounding box center [587, 210] width 7 height 7
click at [653, 216] on input "Does not meet other, institution-specific criteria in standard operating proced…" at bounding box center [653, 216] width 0 height 0
click at [588, 250] on span at bounding box center [587, 249] width 7 height 7
click at [675, 246] on input "Other: please specify a reason" at bounding box center [675, 246] width 0 height 0
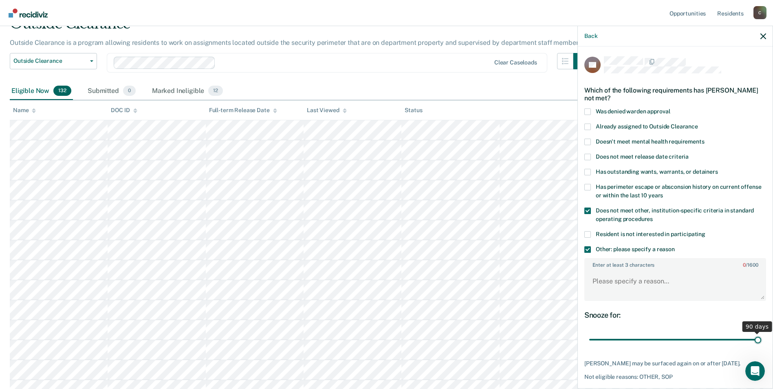
drag, startPoint x: 645, startPoint y: 339, endPoint x: 758, endPoint y: 337, distance: 112.9
type input "90"
click at [758, 337] on input "range" at bounding box center [675, 340] width 172 height 14
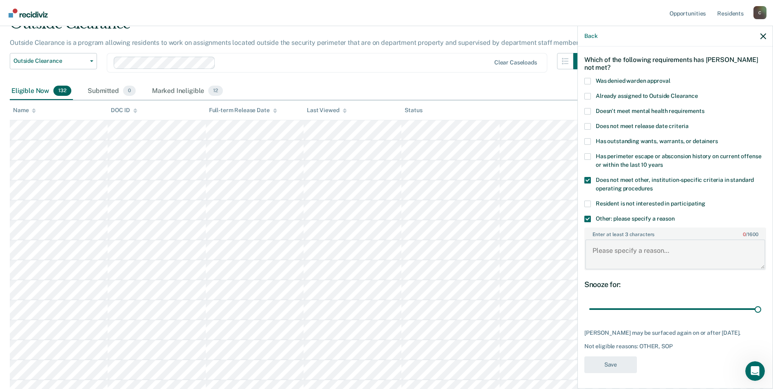
click at [611, 254] on textarea "Enter at least 3 characters 0 / 1600" at bounding box center [675, 254] width 180 height 30
type textarea "SEX OFFENDER"
click at [615, 363] on button "Save" at bounding box center [610, 364] width 53 height 17
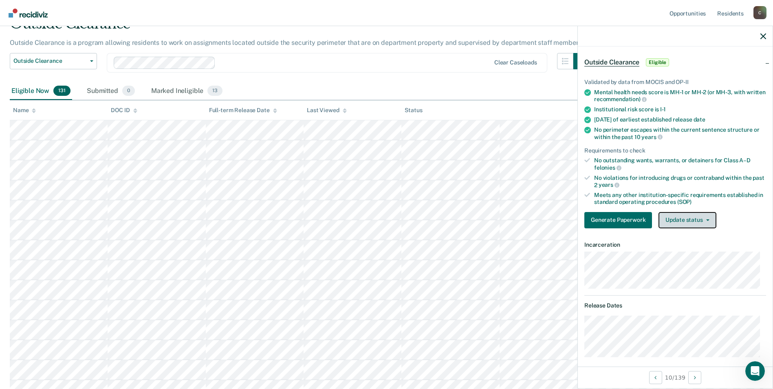
click at [710, 218] on button "Update status" at bounding box center [687, 220] width 57 height 16
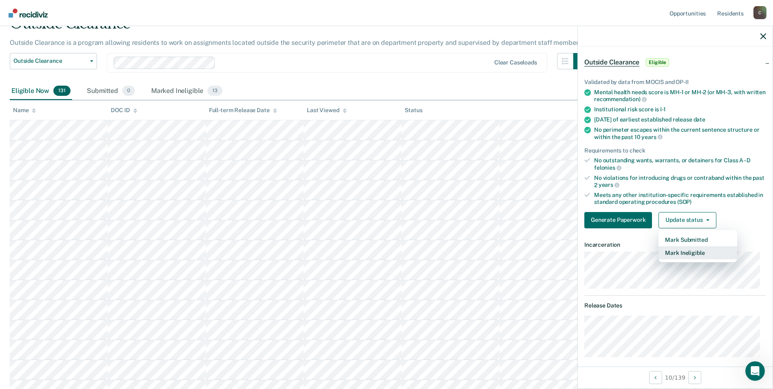
click at [690, 251] on button "Mark Ineligible" at bounding box center [698, 252] width 79 height 13
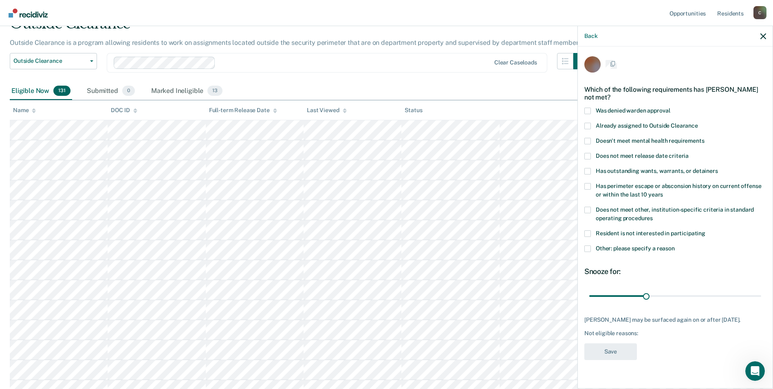
scroll to position [0, 0]
click at [587, 209] on span at bounding box center [587, 210] width 7 height 7
click at [653, 216] on input "Does not meet other, institution-specific criteria in standard operating proced…" at bounding box center [653, 216] width 0 height 0
click at [588, 249] on span at bounding box center [587, 249] width 7 height 7
click at [675, 246] on input "Other: please specify a reason" at bounding box center [675, 246] width 0 height 0
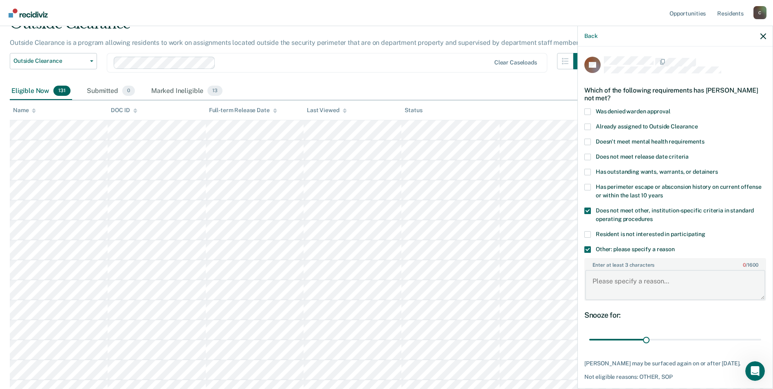
click at [617, 284] on textarea "Enter at least 3 characters 0 / 1600" at bounding box center [675, 285] width 180 height 30
type textarea "SEX OFFENDER"
drag, startPoint x: 645, startPoint y: 342, endPoint x: 760, endPoint y: 340, distance: 115.8
type input "90"
click at [760, 340] on input "range" at bounding box center [675, 340] width 172 height 14
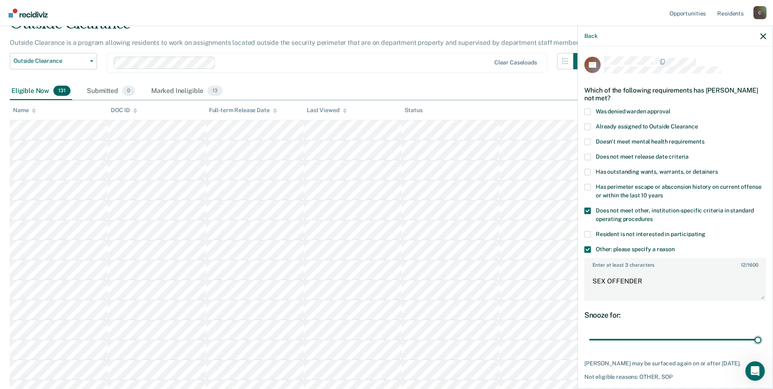
scroll to position [122, 0]
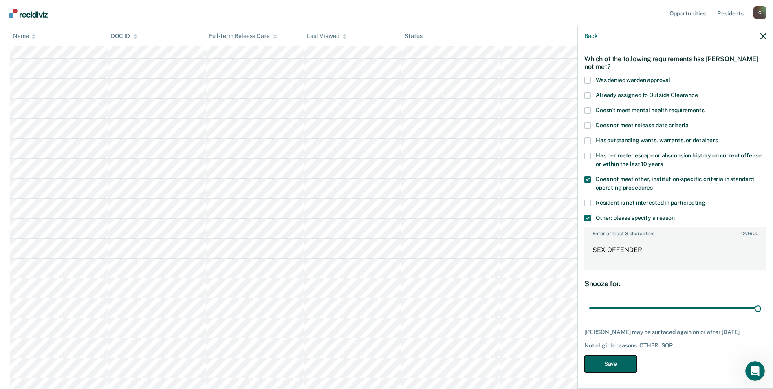
click at [622, 366] on button "Save" at bounding box center [610, 363] width 53 height 17
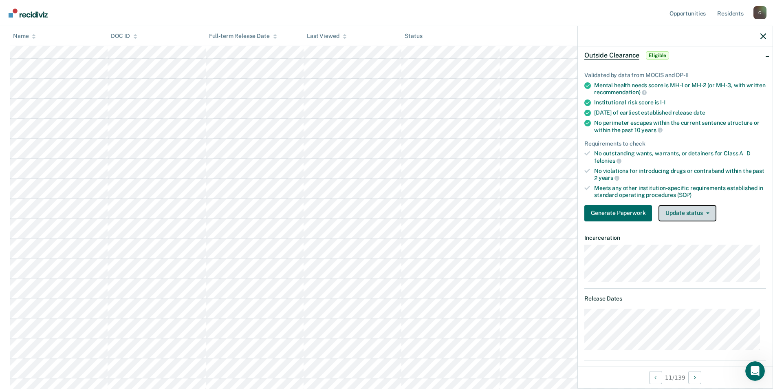
click at [707, 212] on icon "button" at bounding box center [707, 213] width 3 height 2
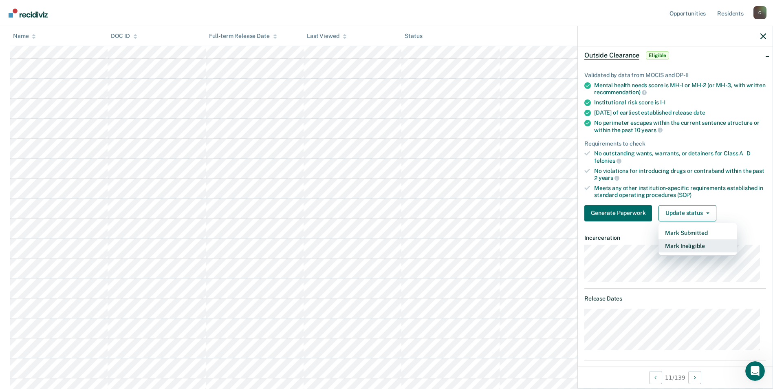
click at [693, 246] on button "Mark Ineligible" at bounding box center [698, 245] width 79 height 13
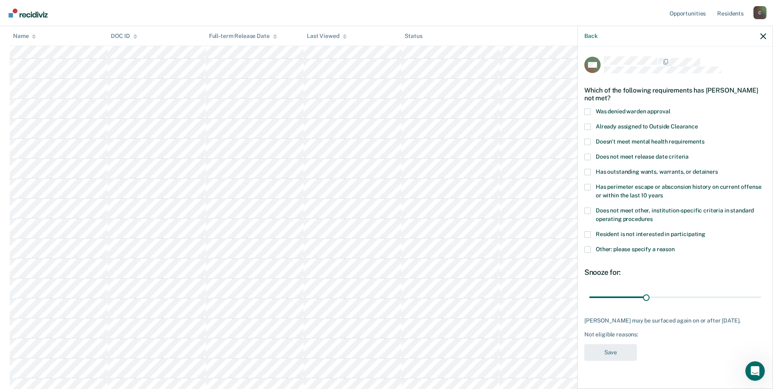
click at [589, 211] on span at bounding box center [587, 210] width 7 height 7
click at [653, 216] on input "Does not meet other, institution-specific criteria in standard operating proced…" at bounding box center [653, 216] width 0 height 0
click at [589, 249] on span at bounding box center [587, 249] width 7 height 7
click at [675, 246] on input "Other: please specify a reason" at bounding box center [675, 246] width 0 height 0
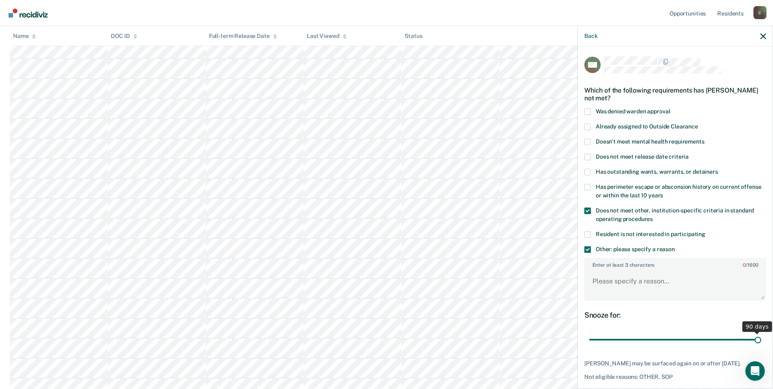
drag, startPoint x: 645, startPoint y: 338, endPoint x: 765, endPoint y: 339, distance: 119.4
type input "90"
click at [761, 339] on input "range" at bounding box center [675, 340] width 172 height 14
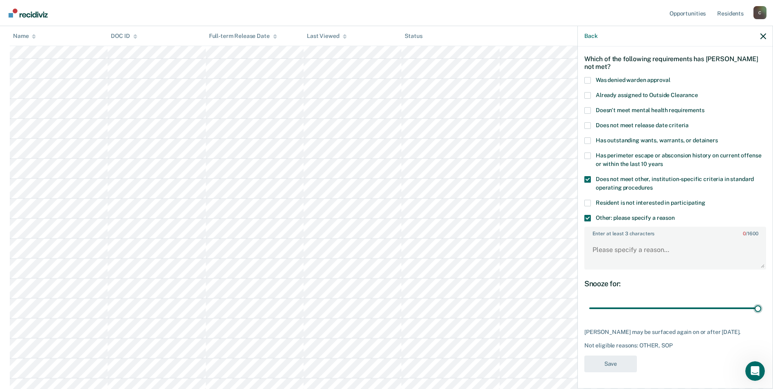
scroll to position [204, 0]
click at [620, 253] on textarea "Enter at least 3 characters 0 / 1600" at bounding box center [675, 253] width 180 height 30
type textarea "SEX OFFENDER"
click at [613, 362] on button "Save" at bounding box center [610, 363] width 53 height 17
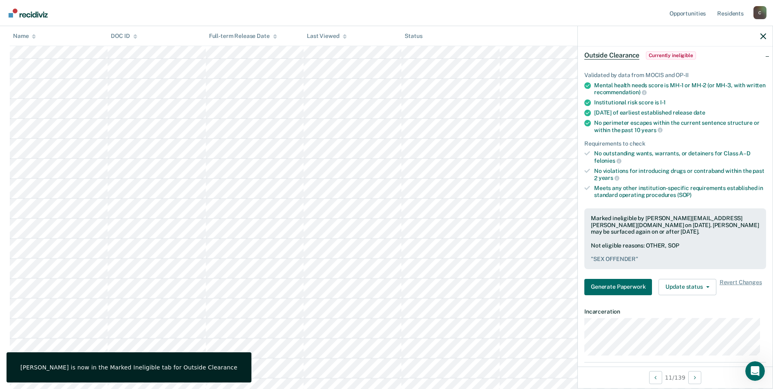
scroll to position [82, 0]
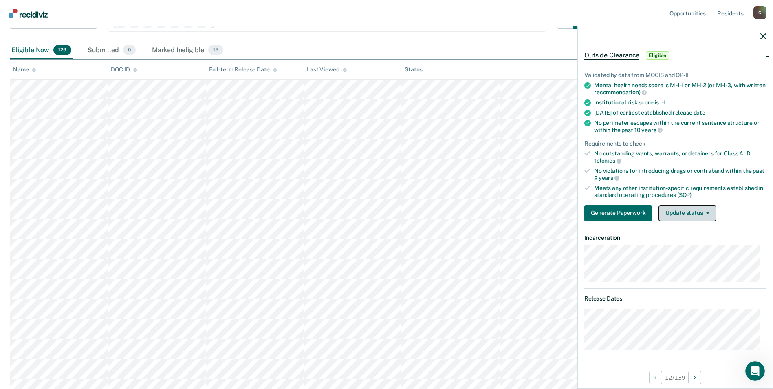
click at [708, 211] on button "Update status" at bounding box center [687, 213] width 57 height 16
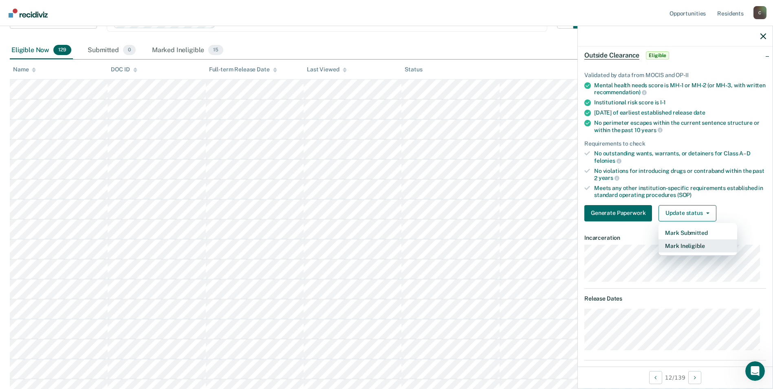
click at [691, 242] on button "Mark Ineligible" at bounding box center [698, 245] width 79 height 13
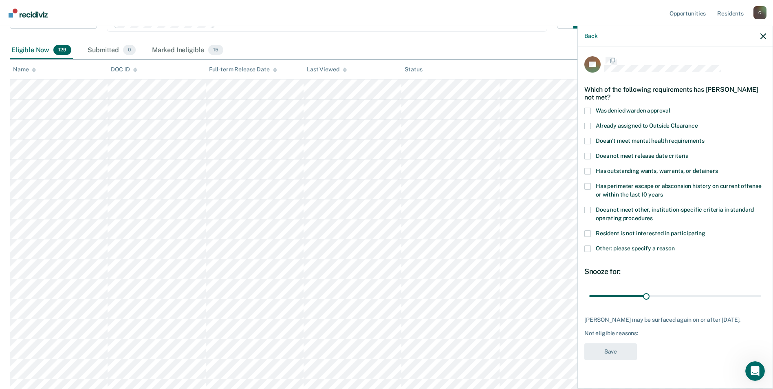
scroll to position [0, 0]
drag, startPoint x: 591, startPoint y: 208, endPoint x: 584, endPoint y: 222, distance: 16.2
click at [591, 209] on label "Does not meet other, institution-specific criteria in standard operating proced…" at bounding box center [675, 215] width 182 height 17
click at [653, 216] on input "Does not meet other, institution-specific criteria in standard operating proced…" at bounding box center [653, 216] width 0 height 0
click at [588, 249] on span at bounding box center [587, 249] width 7 height 7
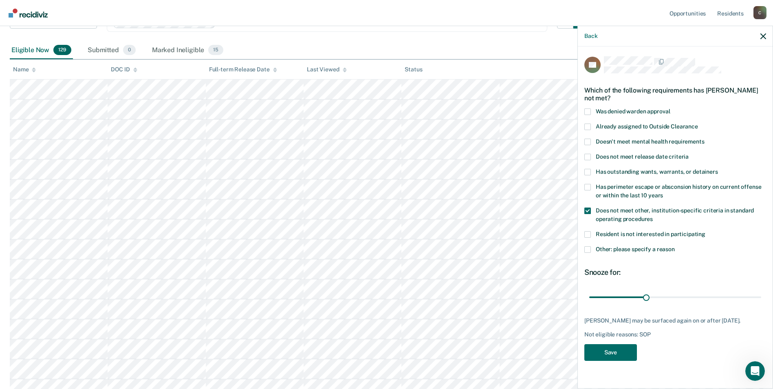
click at [675, 246] on input "Other: please specify a reason" at bounding box center [675, 246] width 0 height 0
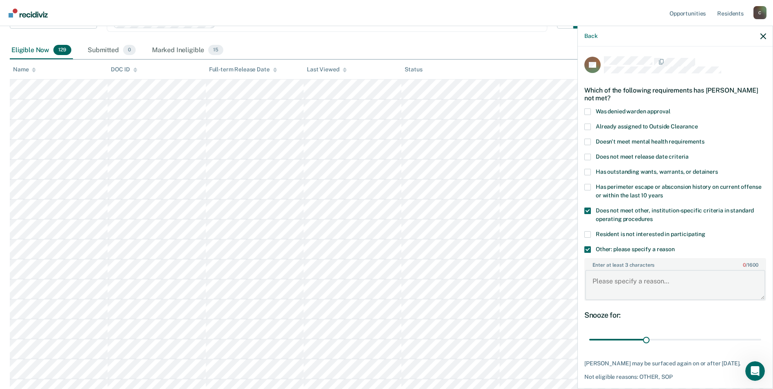
click at [617, 276] on textarea "Enter at least 3 characters 0 / 1600" at bounding box center [675, 285] width 180 height 30
type textarea "SEX OFFENDER"
drag, startPoint x: 644, startPoint y: 339, endPoint x: 737, endPoint y: 337, distance: 92.5
type input "90"
click at [758, 339] on input "range" at bounding box center [675, 340] width 172 height 14
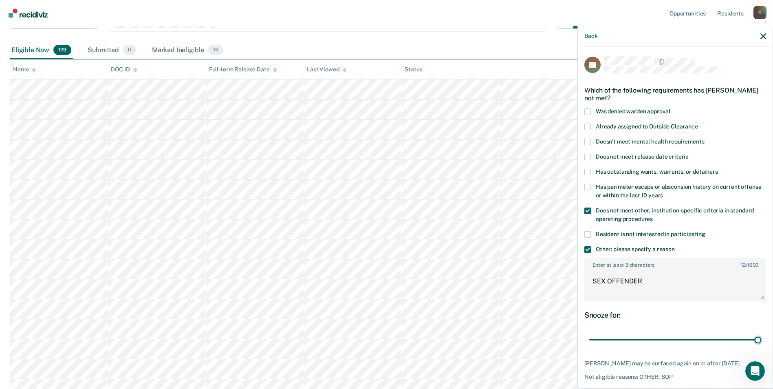
scroll to position [122, 0]
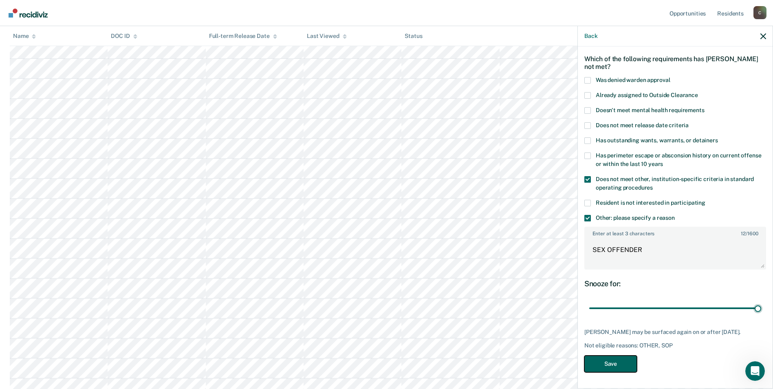
click at [618, 365] on button "Save" at bounding box center [610, 363] width 53 height 17
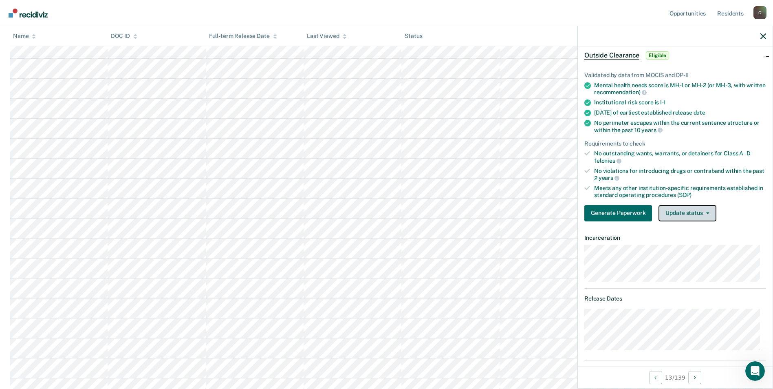
click at [706, 212] on icon "button" at bounding box center [707, 213] width 3 height 2
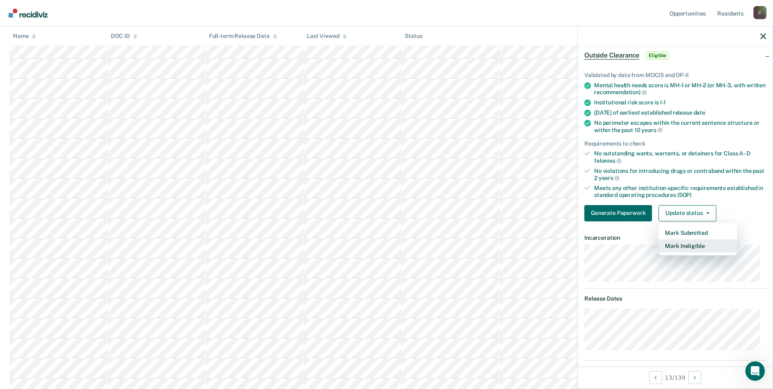
click at [688, 247] on button "Mark Ineligible" at bounding box center [698, 245] width 79 height 13
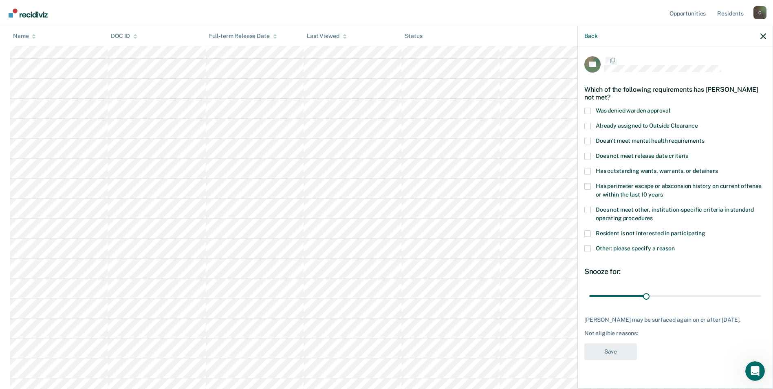
scroll to position [0, 0]
click at [589, 210] on span at bounding box center [587, 210] width 7 height 7
click at [653, 216] on input "Does not meet other, institution-specific criteria in standard operating proced…" at bounding box center [653, 216] width 0 height 0
click at [591, 248] on span at bounding box center [587, 249] width 7 height 7
click at [675, 246] on input "Other: please specify a reason" at bounding box center [675, 246] width 0 height 0
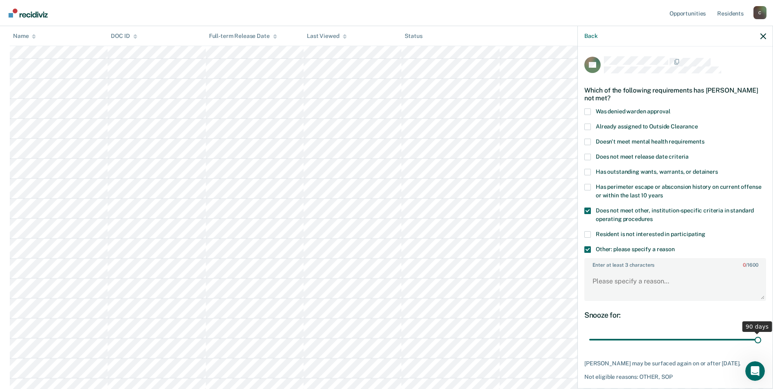
drag, startPoint x: 646, startPoint y: 338, endPoint x: 755, endPoint y: 335, distance: 109.3
type input "90"
click at [755, 335] on input "range" at bounding box center [675, 340] width 172 height 14
click at [666, 283] on textarea "Enter at least 3 characters 0 / 1600" at bounding box center [675, 285] width 180 height 30
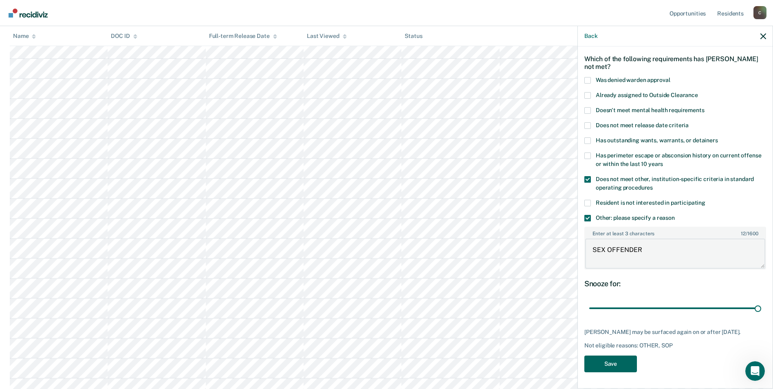
type textarea "SEX OFFENDER"
click at [622, 362] on button "Save" at bounding box center [610, 363] width 53 height 17
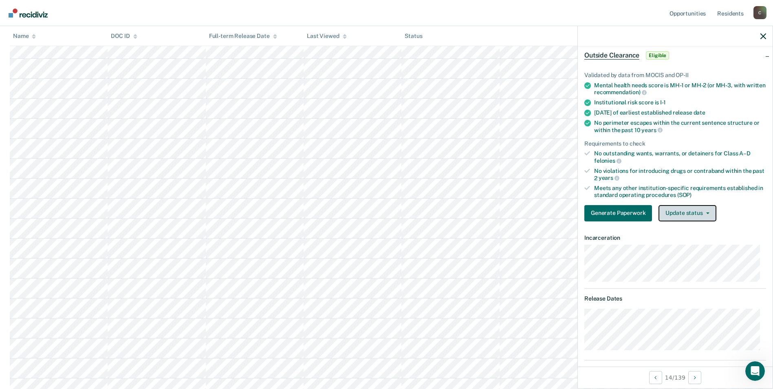
click at [708, 212] on icon "button" at bounding box center [707, 213] width 3 height 2
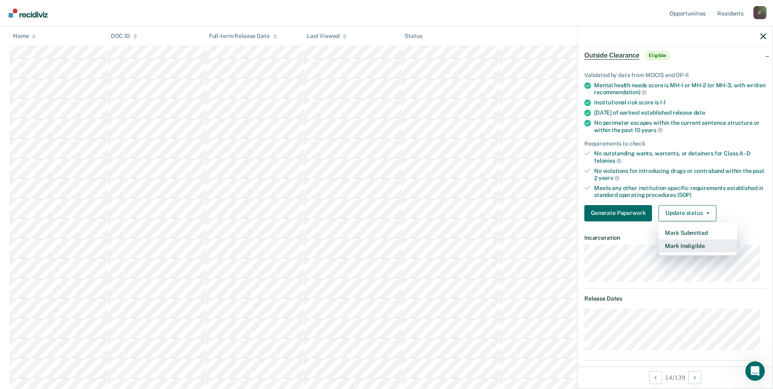
click at [698, 249] on button "Mark Ineligible" at bounding box center [698, 245] width 79 height 13
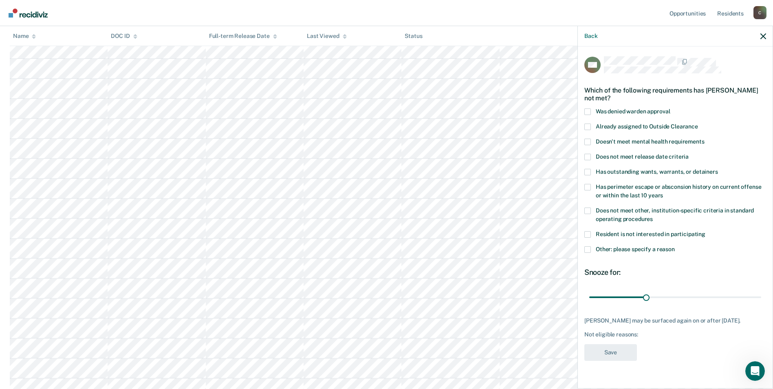
click at [585, 210] on span at bounding box center [587, 210] width 7 height 7
click at [653, 216] on input "Does not meet other, institution-specific criteria in standard operating proced…" at bounding box center [653, 216] width 0 height 0
click at [587, 249] on span at bounding box center [587, 249] width 7 height 7
click at [675, 246] on input "Other: please specify a reason" at bounding box center [675, 246] width 0 height 0
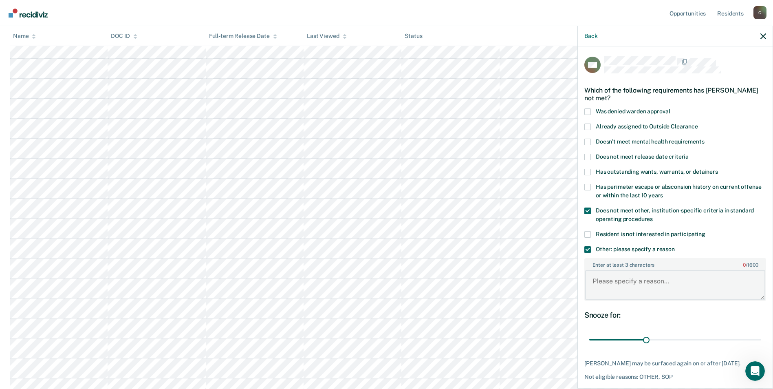
click at [606, 293] on textarea "Enter at least 3 characters 0 / 1600" at bounding box center [675, 285] width 180 height 30
type textarea "SEX OFFENDER"
drag, startPoint x: 645, startPoint y: 337, endPoint x: 754, endPoint y: 342, distance: 108.9
type input "90"
click at [754, 342] on input "range" at bounding box center [675, 340] width 172 height 14
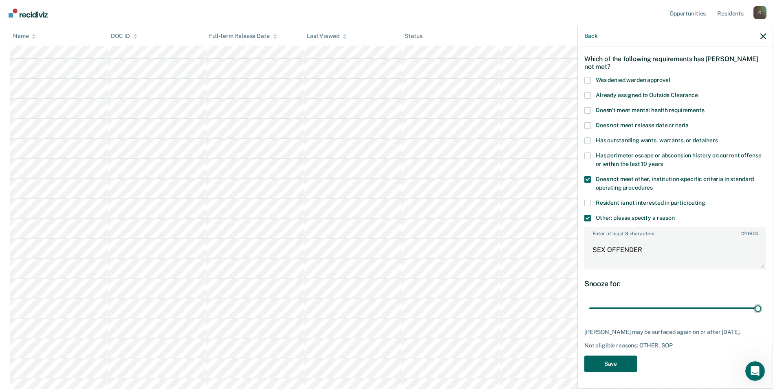
scroll to position [163, 0]
click at [615, 367] on button "Save" at bounding box center [610, 363] width 53 height 17
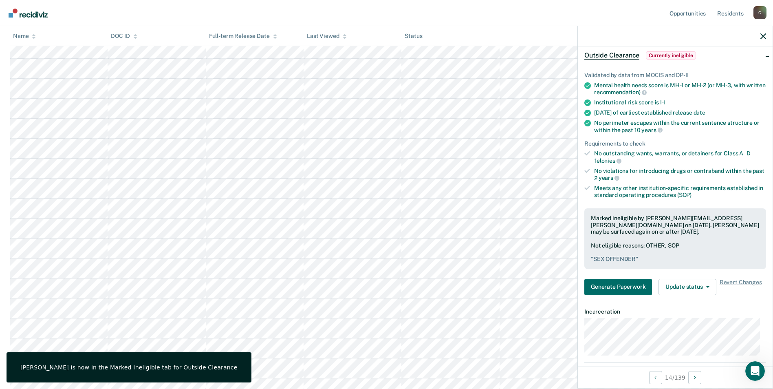
scroll to position [82, 0]
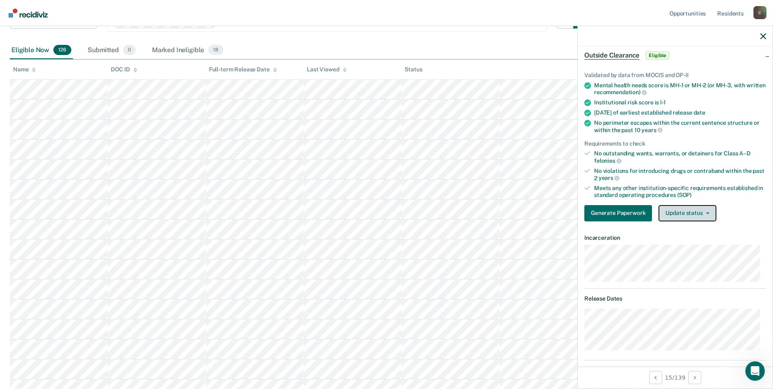
click at [707, 215] on button "Update status" at bounding box center [687, 213] width 57 height 16
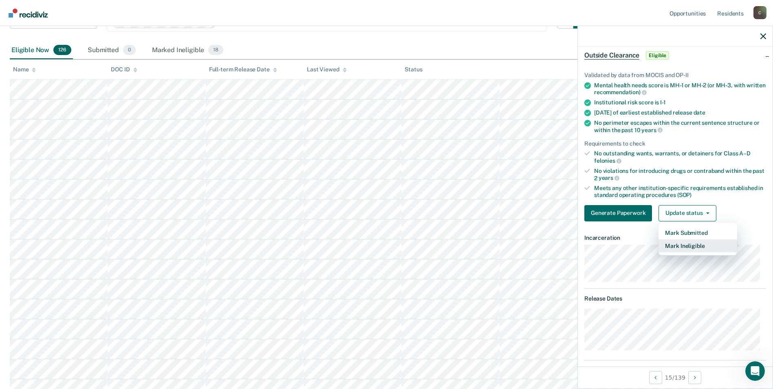
click at [696, 247] on button "Mark Ineligible" at bounding box center [698, 245] width 79 height 13
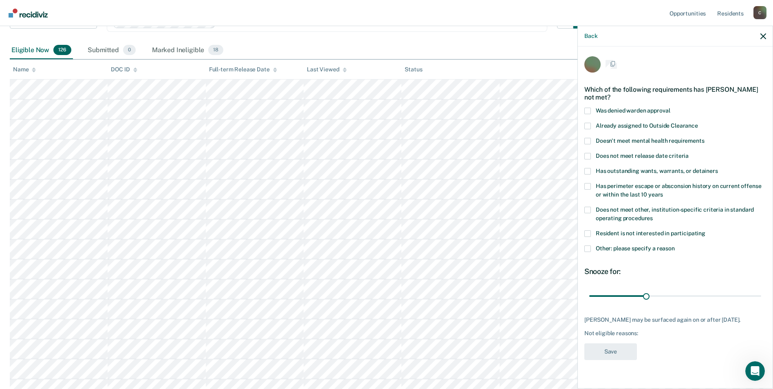
scroll to position [0, 0]
click at [589, 248] on span at bounding box center [587, 249] width 7 height 7
click at [675, 246] on input "Other: please specify a reason" at bounding box center [675, 246] width 0 height 0
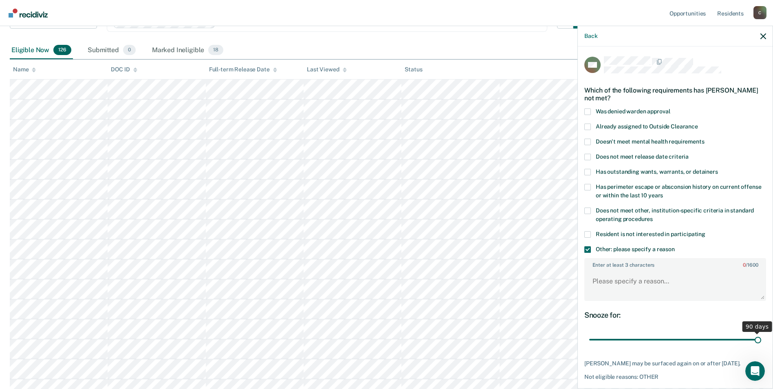
drag, startPoint x: 645, startPoint y: 338, endPoint x: 778, endPoint y: 342, distance: 133.3
type input "90"
click at [761, 342] on input "range" at bounding box center [675, 340] width 172 height 14
click at [636, 284] on textarea "Enter at least 3 characters 0 / 1600" at bounding box center [675, 285] width 180 height 30
type textarea "m"
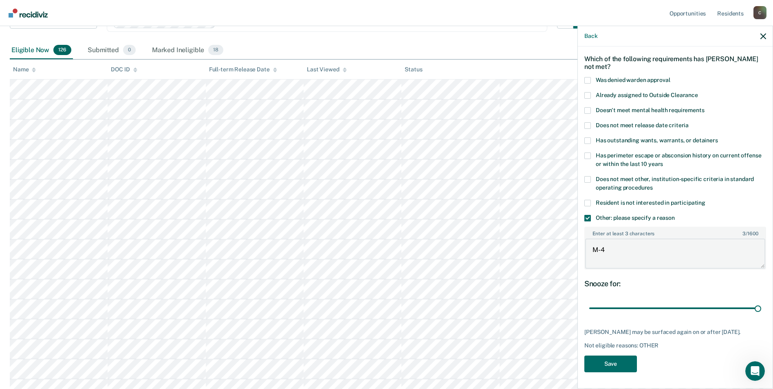
scroll to position [122, 0]
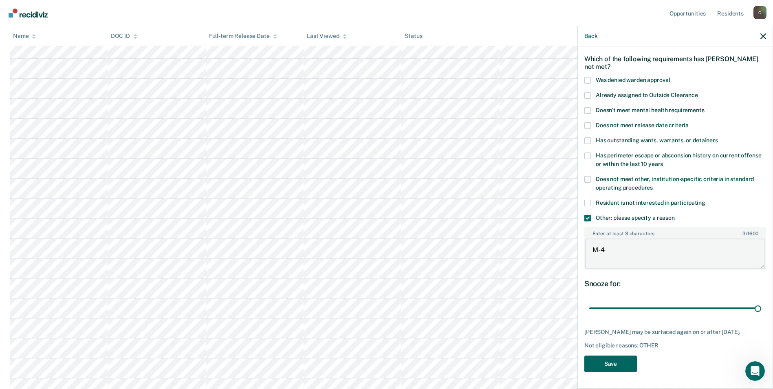
type textarea "M-4"
click at [605, 365] on button "Save" at bounding box center [610, 363] width 53 height 17
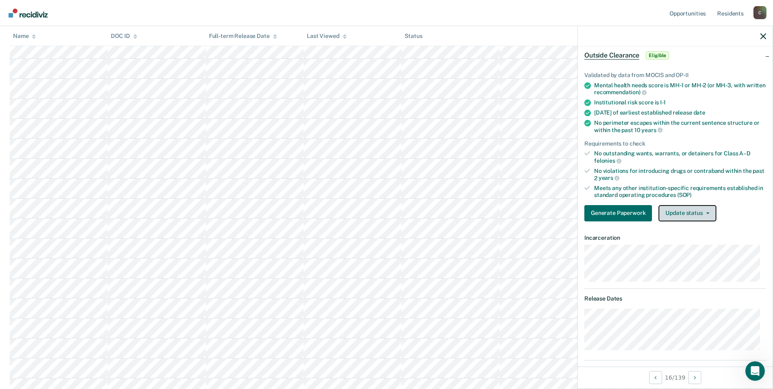
click at [708, 212] on button "Update status" at bounding box center [687, 213] width 57 height 16
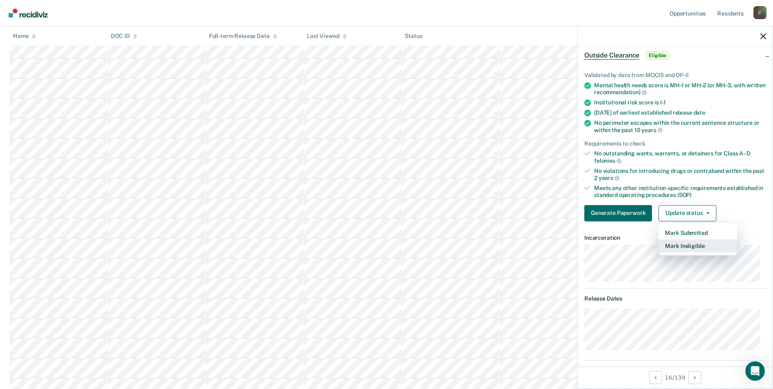
click at [694, 247] on button "Mark Ineligible" at bounding box center [698, 245] width 79 height 13
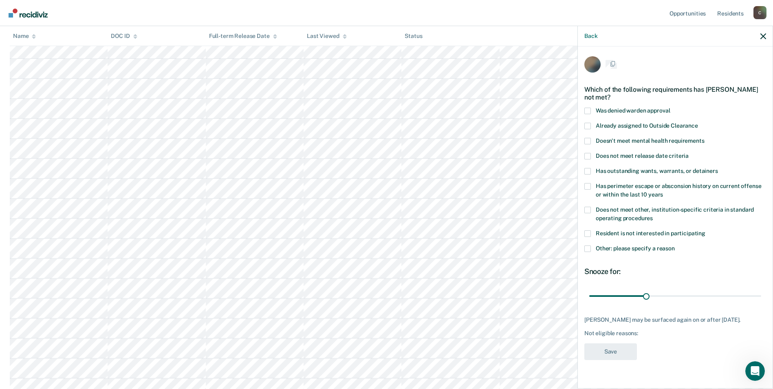
scroll to position [0, 0]
click at [589, 209] on span at bounding box center [587, 210] width 7 height 7
click at [653, 216] on input "Does not meet other, institution-specific criteria in standard operating proced…" at bounding box center [653, 216] width 0 height 0
click at [590, 248] on span at bounding box center [587, 249] width 7 height 7
click at [675, 246] on input "Other: please specify a reason" at bounding box center [675, 246] width 0 height 0
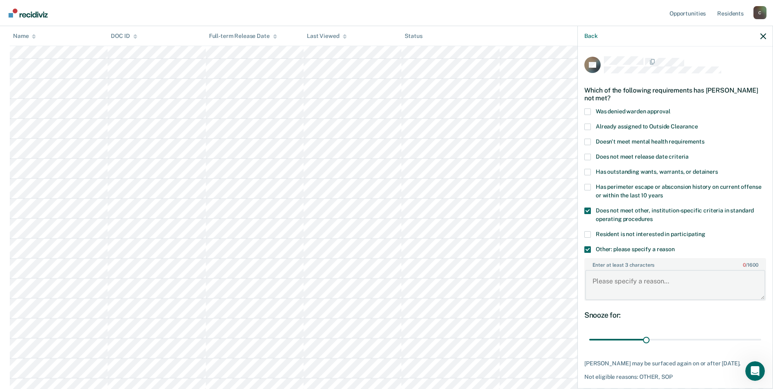
click at [624, 287] on textarea "Enter at least 3 characters 0 / 1600" at bounding box center [675, 285] width 180 height 30
type textarea "SEX OFFENDER"
drag, startPoint x: 644, startPoint y: 340, endPoint x: 756, endPoint y: 341, distance: 112.1
type input "90"
click at [756, 341] on input "range" at bounding box center [675, 340] width 172 height 14
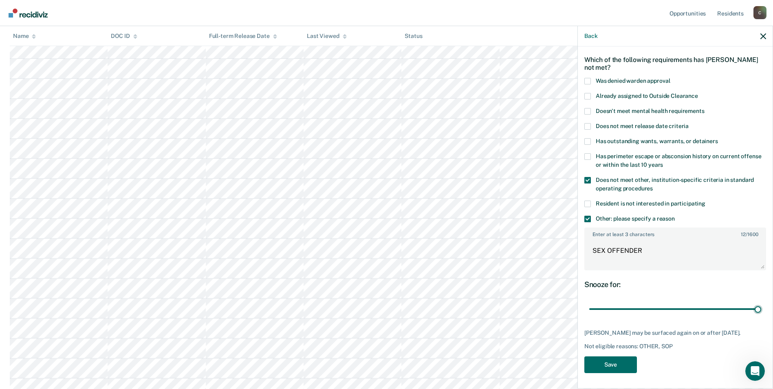
scroll to position [163, 0]
click at [617, 366] on button "Save" at bounding box center [610, 364] width 53 height 17
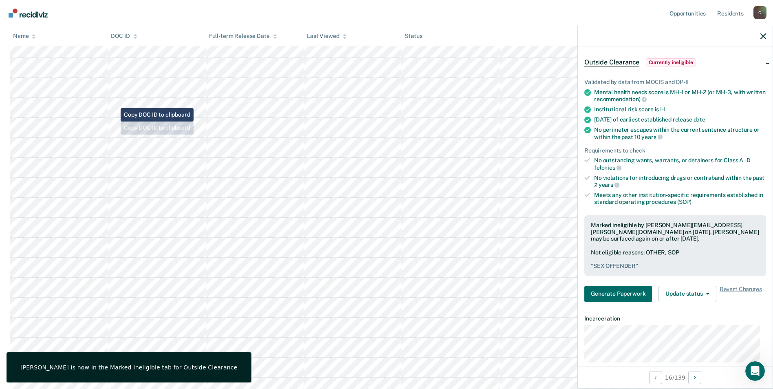
scroll to position [82, 0]
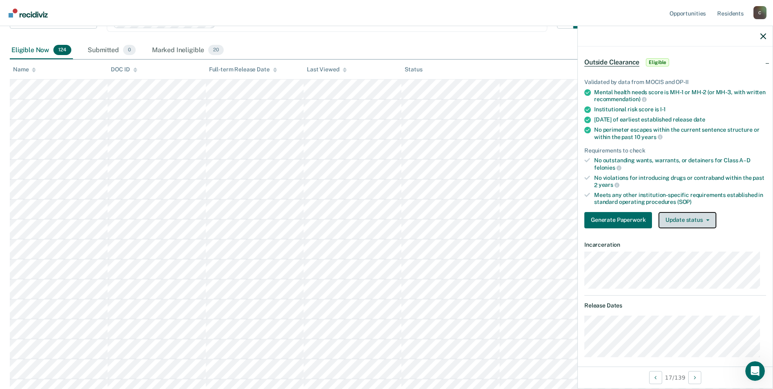
click at [706, 222] on button "Update status" at bounding box center [687, 220] width 57 height 16
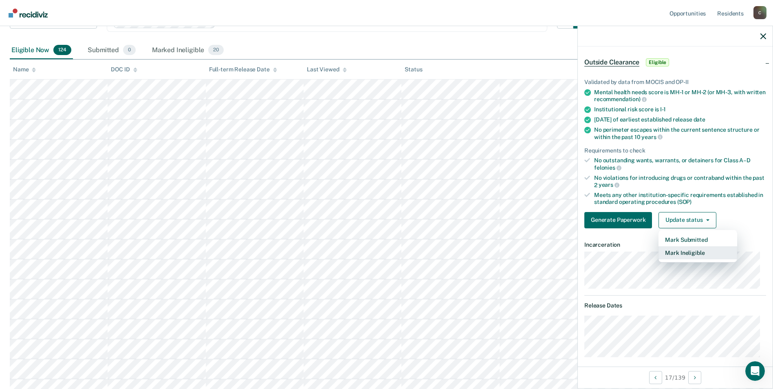
click at [694, 252] on button "Mark Ineligible" at bounding box center [698, 252] width 79 height 13
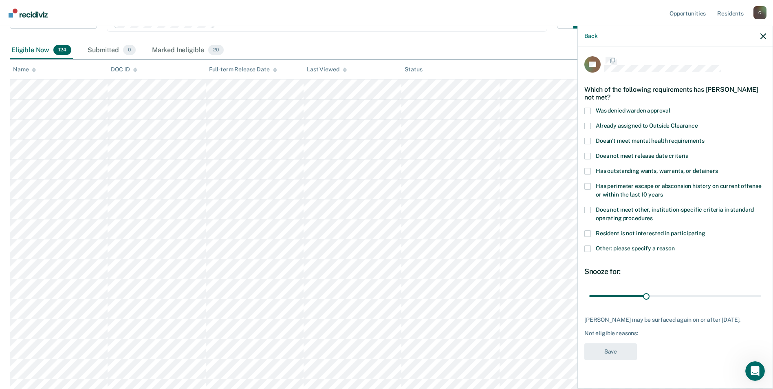
scroll to position [0, 0]
drag, startPoint x: 587, startPoint y: 209, endPoint x: 589, endPoint y: 213, distance: 4.2
click at [587, 209] on span at bounding box center [587, 210] width 7 height 7
click at [653, 216] on input "Does not meet other, institution-specific criteria in standard operating proced…" at bounding box center [653, 216] width 0 height 0
click at [590, 249] on span at bounding box center [587, 249] width 7 height 7
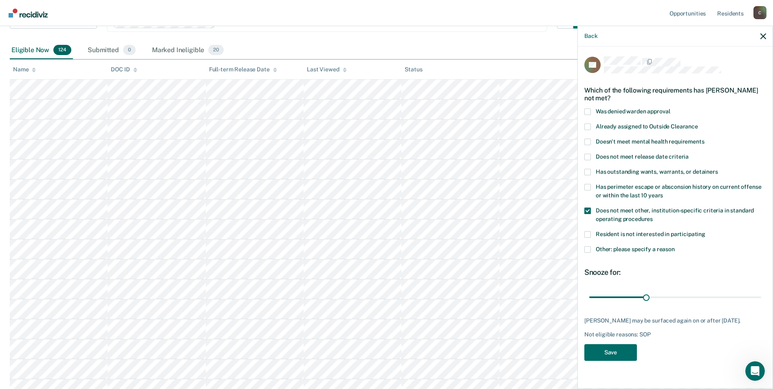
click at [675, 246] on input "Other: please specify a reason" at bounding box center [675, 246] width 0 height 0
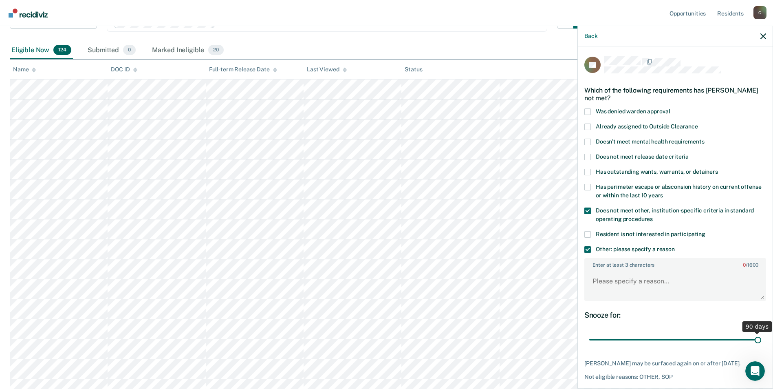
drag, startPoint x: 642, startPoint y: 339, endPoint x: 754, endPoint y: 338, distance: 111.7
type input "90"
click at [754, 338] on input "range" at bounding box center [675, 340] width 172 height 14
click at [639, 288] on textarea "Enter at least 3 characters 0 / 1600" at bounding box center [675, 285] width 180 height 30
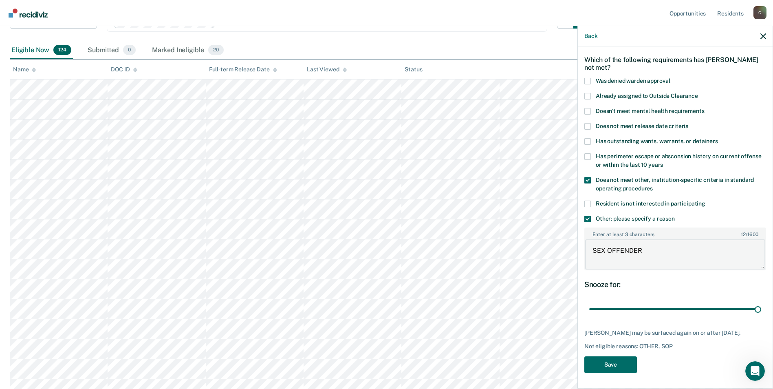
scroll to position [122, 0]
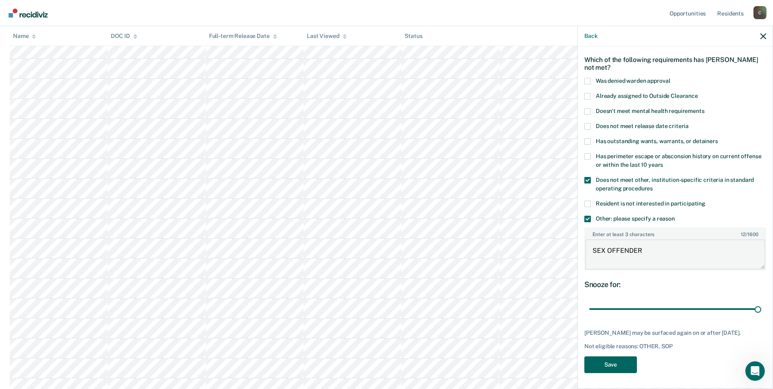
type textarea "SEX OFFENDER"
click at [626, 364] on button "Save" at bounding box center [610, 364] width 53 height 17
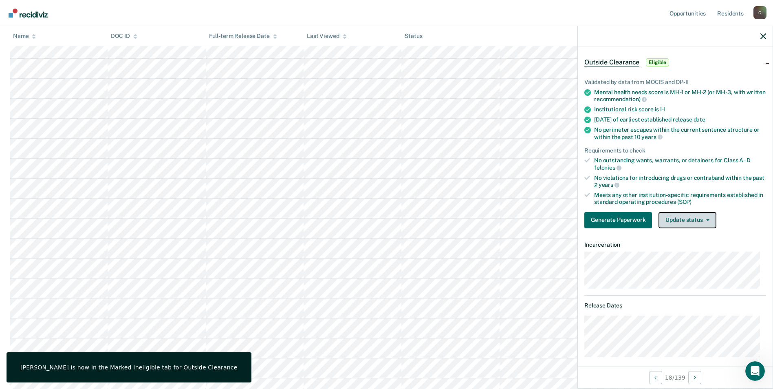
click at [707, 220] on icon "button" at bounding box center [707, 220] width 3 height 2
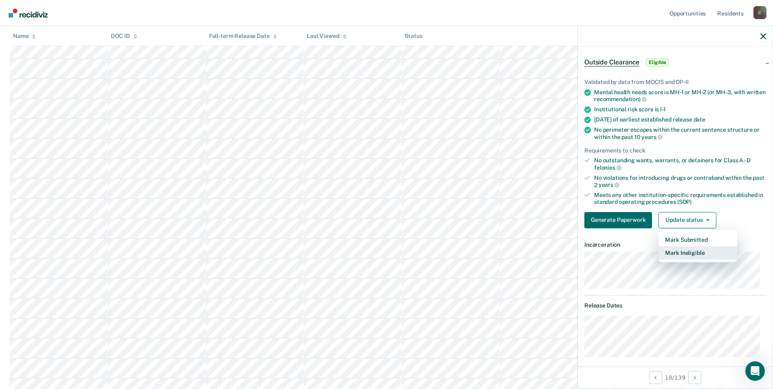
click at [699, 251] on button "Mark Ineligible" at bounding box center [698, 252] width 79 height 13
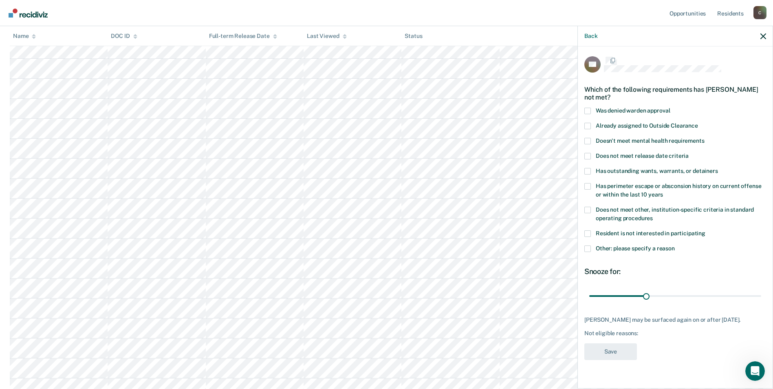
scroll to position [0, 0]
click at [587, 209] on span at bounding box center [587, 210] width 7 height 7
click at [653, 216] on input "Does not meet other, institution-specific criteria in standard operating proced…" at bounding box center [653, 216] width 0 height 0
click at [590, 249] on span at bounding box center [587, 249] width 7 height 7
click at [675, 246] on input "Other: please specify a reason" at bounding box center [675, 246] width 0 height 0
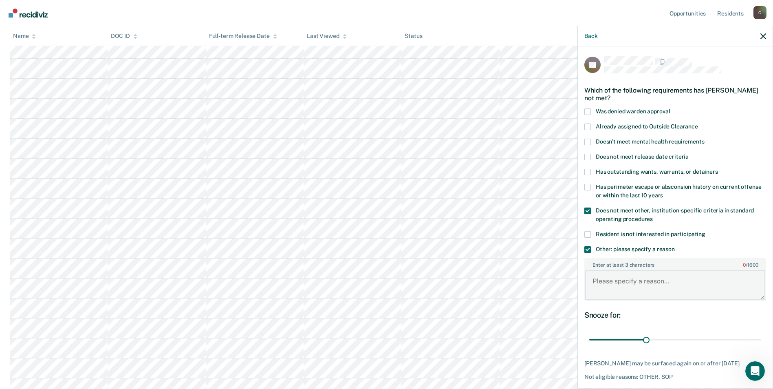
click at [611, 283] on textarea "Enter at least 3 characters 0 / 1600" at bounding box center [675, 285] width 180 height 30
type textarea "C-5"
drag, startPoint x: 644, startPoint y: 338, endPoint x: 759, endPoint y: 339, distance: 115.8
type input "90"
click at [759, 339] on input "range" at bounding box center [675, 340] width 172 height 14
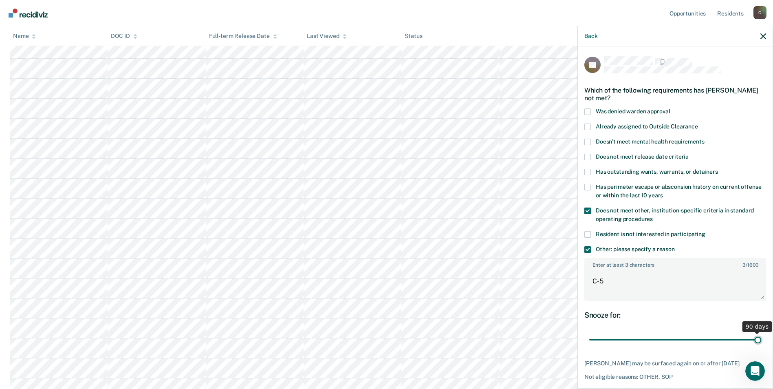
scroll to position [37, 0]
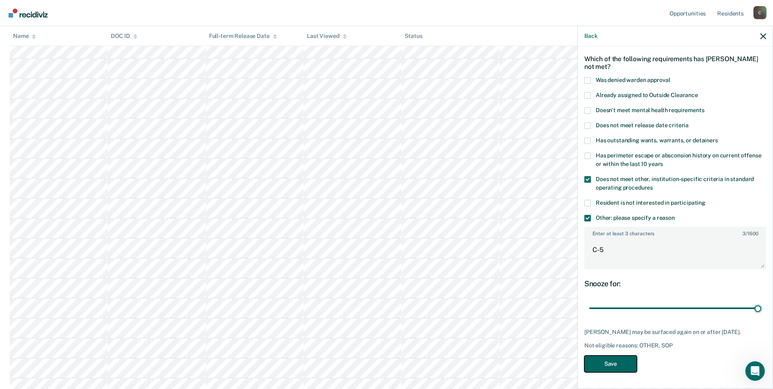
click at [618, 364] on button "Save" at bounding box center [610, 363] width 53 height 17
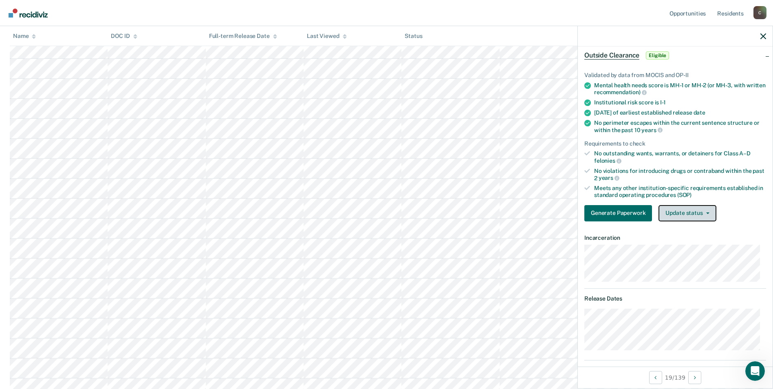
click at [707, 213] on icon "button" at bounding box center [707, 213] width 3 height 2
click at [751, 375] on div "Open Intercom Messenger" at bounding box center [754, 369] width 27 height 27
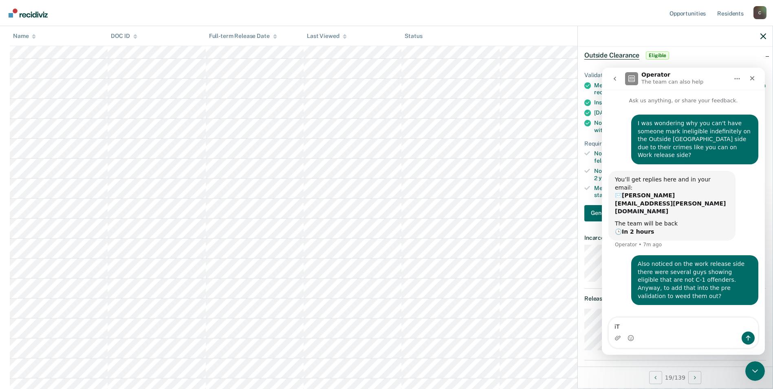
type textarea "i"
type textarea "It would also be very helpful if they could weed out sex offenders."
click at [750, 78] on icon "Close" at bounding box center [752, 78] width 7 height 7
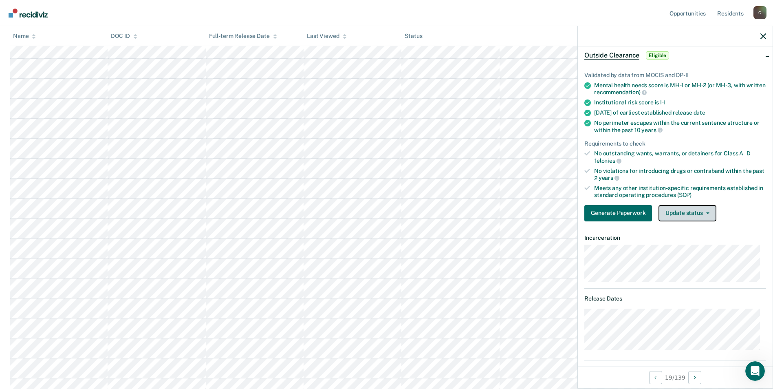
click at [709, 211] on button "Update status" at bounding box center [687, 213] width 57 height 16
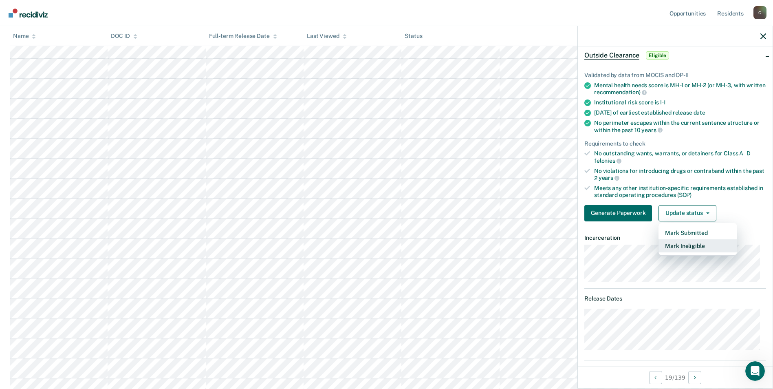
click at [697, 245] on button "Mark Ineligible" at bounding box center [698, 245] width 79 height 13
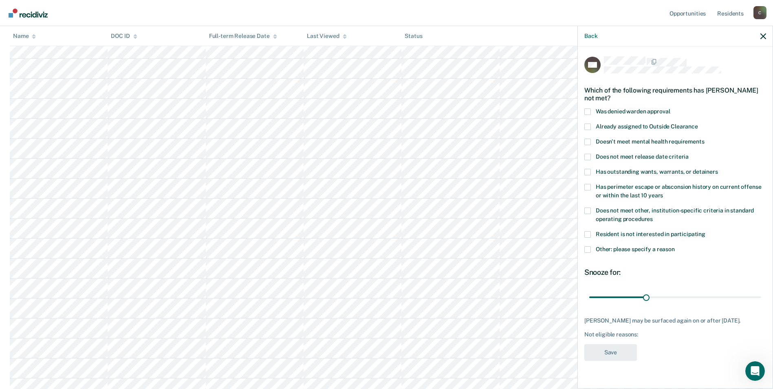
click at [588, 208] on span at bounding box center [587, 210] width 7 height 7
click at [653, 216] on input "Does not meet other, institution-specific criteria in standard operating proced…" at bounding box center [653, 216] width 0 height 0
click at [587, 248] on span at bounding box center [587, 249] width 7 height 7
click at [675, 246] on input "Other: please specify a reason" at bounding box center [675, 246] width 0 height 0
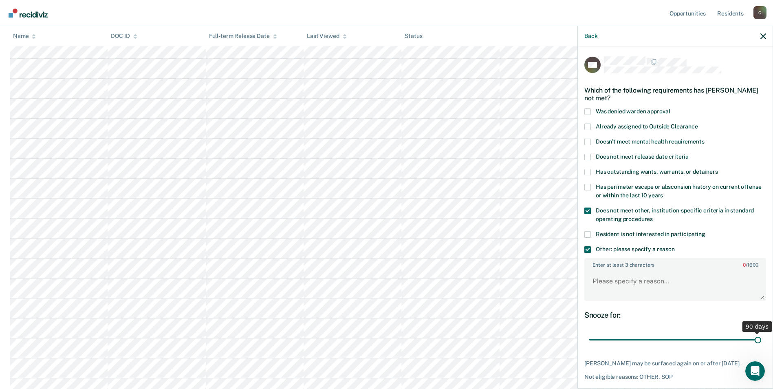
drag, startPoint x: 643, startPoint y: 339, endPoint x: 759, endPoint y: 340, distance: 116.2
type input "90"
click at [759, 340] on input "range" at bounding box center [675, 340] width 172 height 14
click at [602, 288] on textarea "Enter at least 3 characters 0 / 1600" at bounding box center [675, 285] width 180 height 30
type textarea "s"
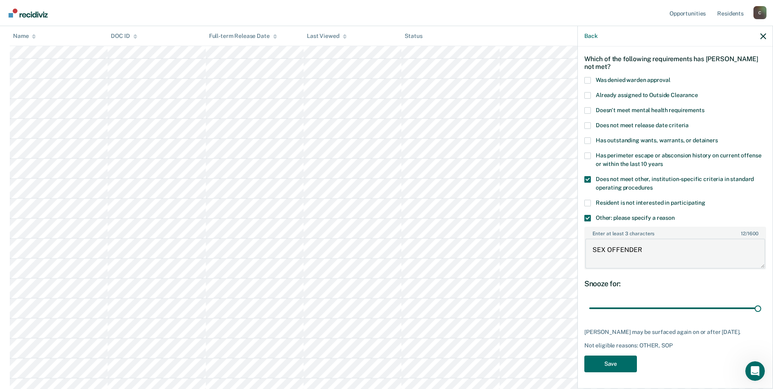
scroll to position [163, 0]
type textarea "SEX OFFENDER"
click at [615, 362] on button "Save" at bounding box center [610, 363] width 53 height 17
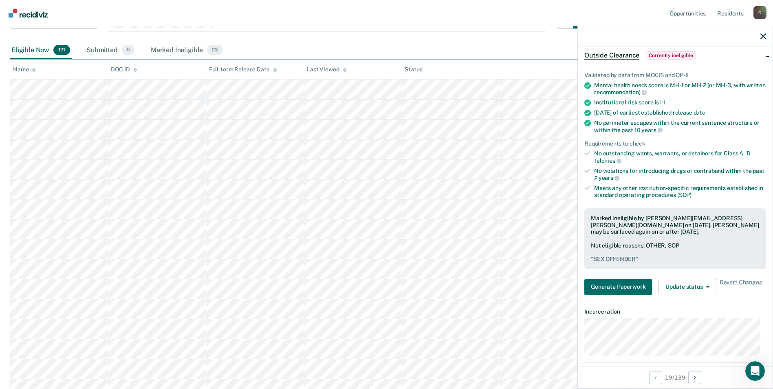
scroll to position [41, 0]
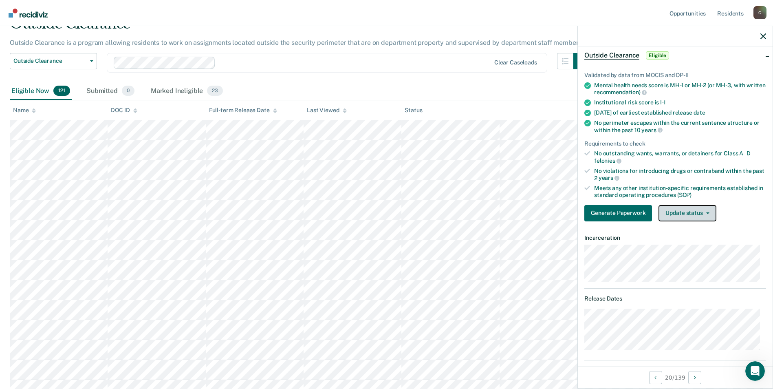
click at [704, 214] on button "Update status" at bounding box center [687, 213] width 57 height 16
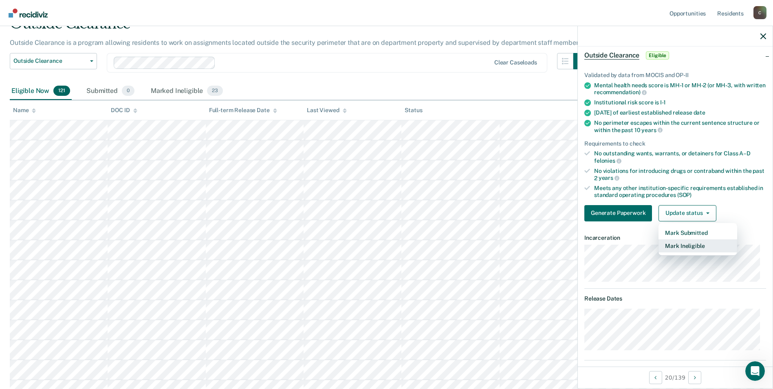
click at [694, 244] on button "Mark Ineligible" at bounding box center [698, 245] width 79 height 13
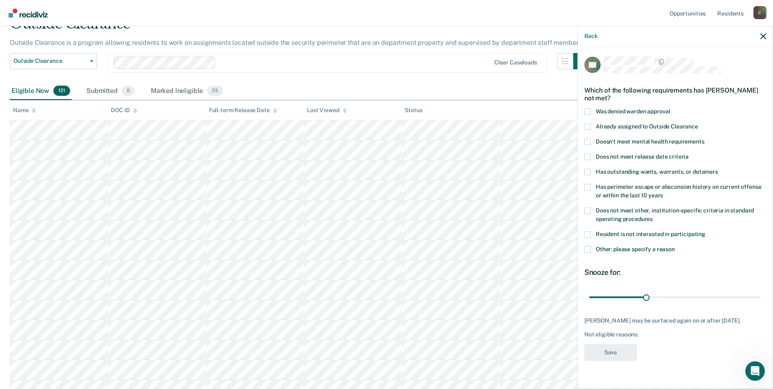
click at [588, 207] on span at bounding box center [587, 210] width 7 height 7
click at [653, 216] on input "Does not meet other, institution-specific criteria in standard operating proced…" at bounding box center [653, 216] width 0 height 0
click at [587, 250] on span at bounding box center [587, 249] width 7 height 7
click at [675, 246] on input "Other: please specify a reason" at bounding box center [675, 246] width 0 height 0
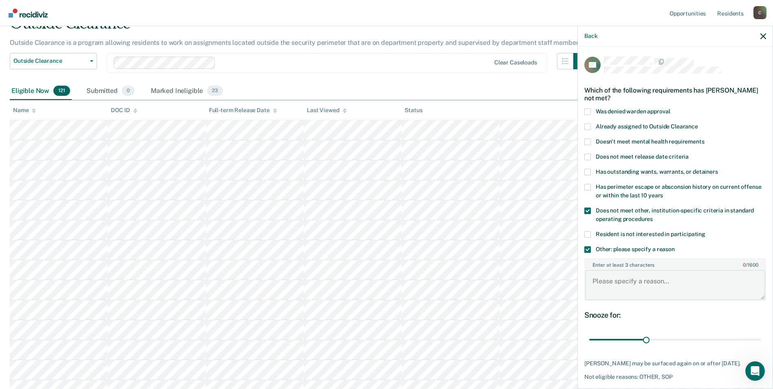
click at [611, 279] on textarea "Enter at least 3 characters 0 / 1600" at bounding box center [675, 285] width 180 height 30
type textarea "SEX OFFENDER"
drag, startPoint x: 644, startPoint y: 337, endPoint x: 754, endPoint y: 339, distance: 110.5
type input "90"
click at [754, 339] on input "range" at bounding box center [675, 340] width 172 height 14
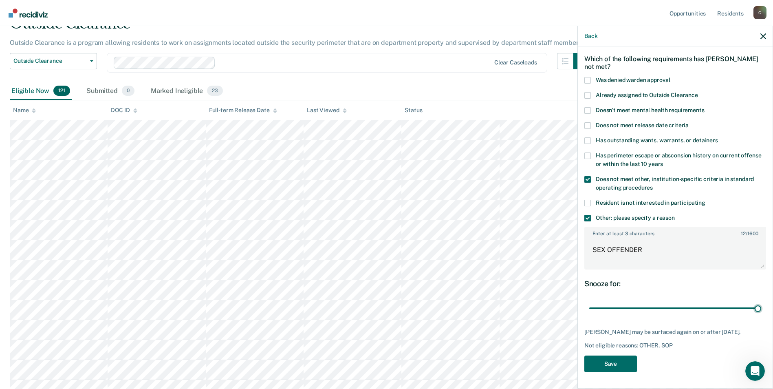
scroll to position [82, 0]
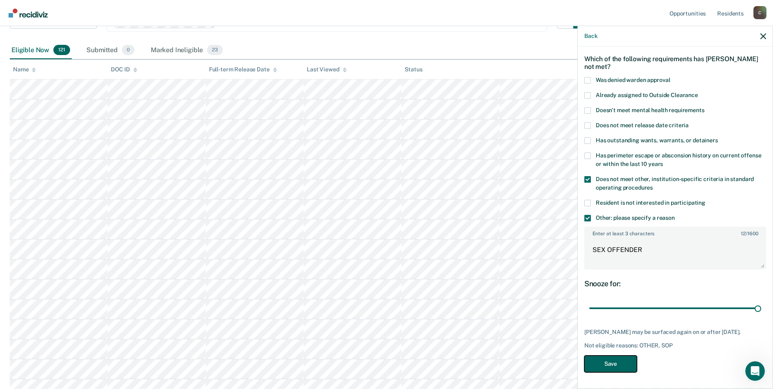
click at [619, 364] on button "Save" at bounding box center [610, 363] width 53 height 17
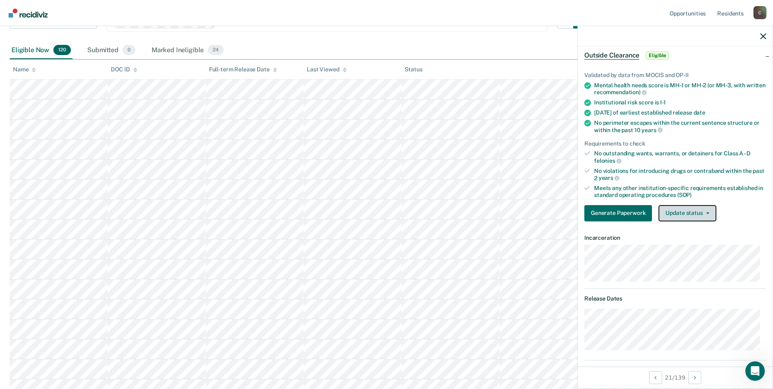
click at [707, 214] on button "Update status" at bounding box center [687, 213] width 57 height 16
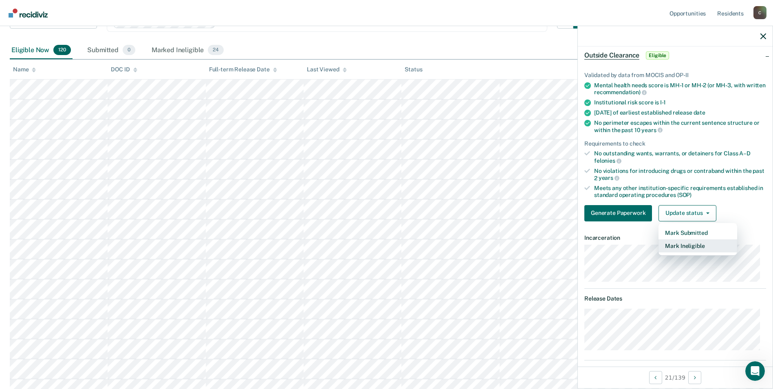
click at [692, 245] on button "Mark Ineligible" at bounding box center [698, 245] width 79 height 13
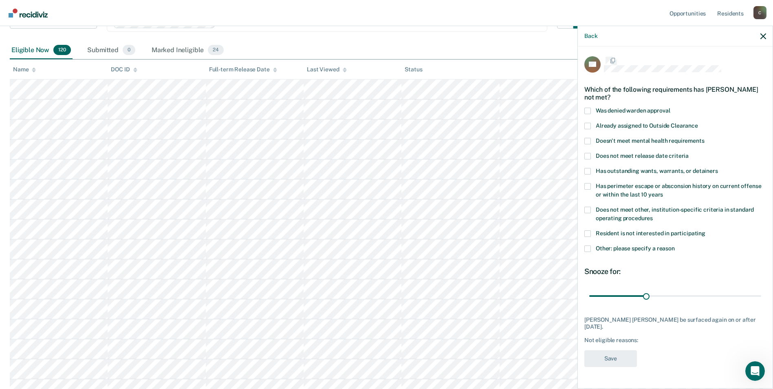
scroll to position [0, 0]
click at [588, 208] on span at bounding box center [587, 210] width 7 height 7
click at [653, 216] on input "Does not meet other, institution-specific criteria in standard operating proced…" at bounding box center [653, 216] width 0 height 0
click at [588, 248] on span at bounding box center [587, 249] width 7 height 7
click at [675, 246] on input "Other: please specify a reason" at bounding box center [675, 246] width 0 height 0
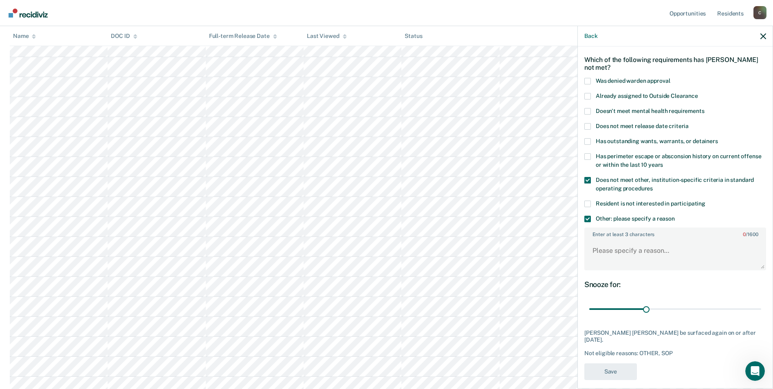
scroll to position [245, 0]
click at [633, 250] on textarea "Enter at least 3 characters 0 / 1600" at bounding box center [675, 254] width 180 height 30
type textarea "C-5"
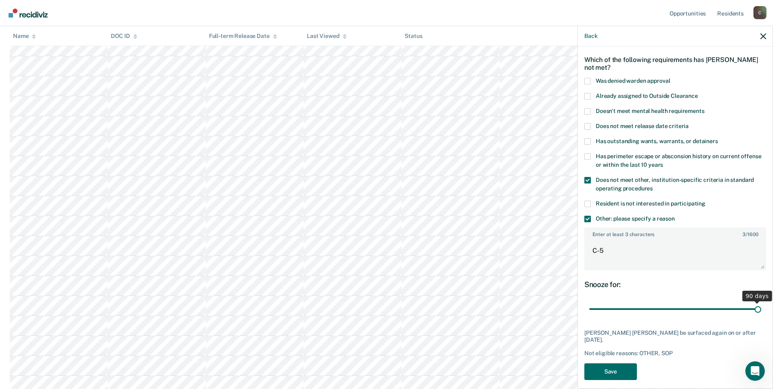
drag, startPoint x: 644, startPoint y: 308, endPoint x: 758, endPoint y: 308, distance: 113.7
type input "90"
click at [758, 308] on input "range" at bounding box center [675, 309] width 172 height 14
click at [609, 365] on button "Save" at bounding box center [610, 371] width 53 height 17
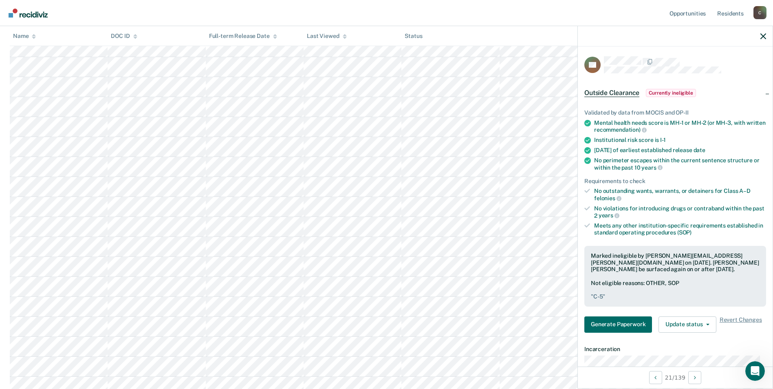
scroll to position [41, 0]
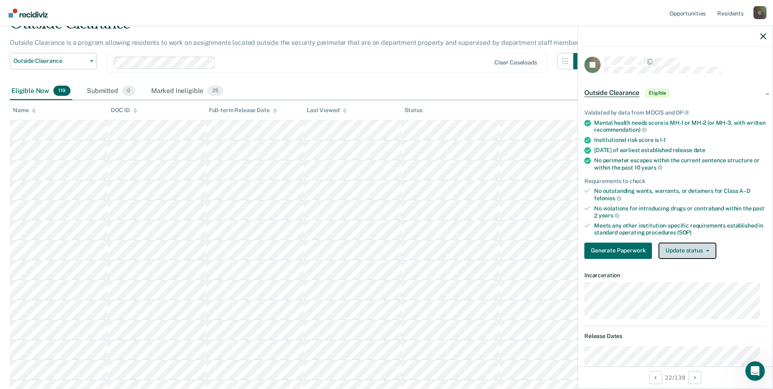
click at [707, 251] on button "Update status" at bounding box center [687, 250] width 57 height 16
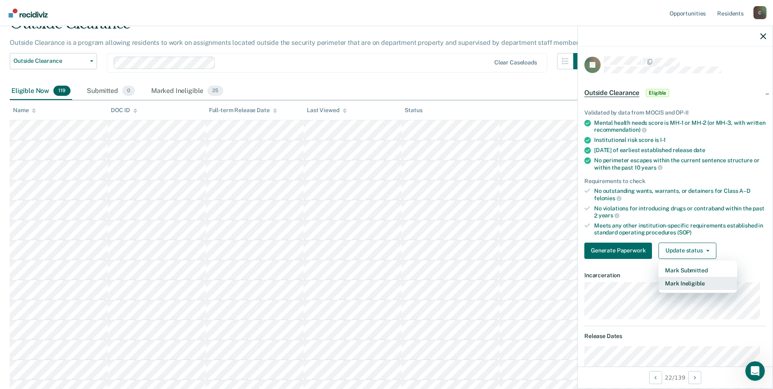
click at [701, 284] on button "Mark Ineligible" at bounding box center [698, 283] width 79 height 13
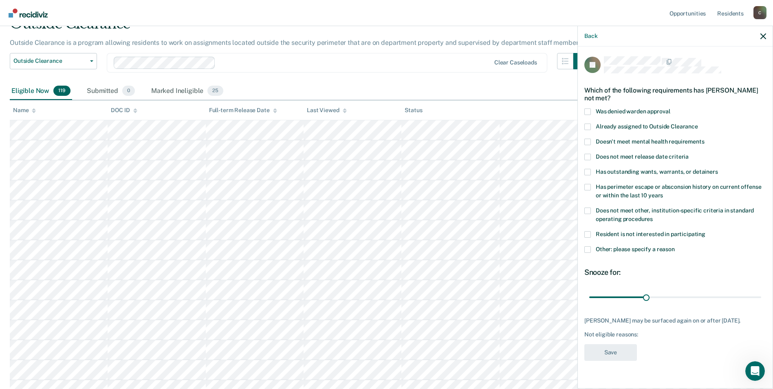
click at [588, 172] on span at bounding box center [587, 172] width 7 height 7
click at [718, 169] on input "Has outstanding wants, warrants, or detainers" at bounding box center [718, 169] width 0 height 0
drag, startPoint x: 647, startPoint y: 295, endPoint x: 770, endPoint y: 302, distance: 123.7
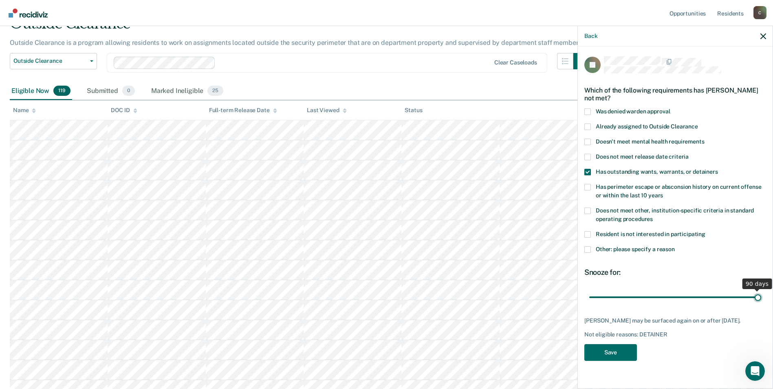
type input "90"
click at [761, 302] on input "range" at bounding box center [675, 297] width 172 height 14
click at [623, 360] on button "Save" at bounding box center [610, 352] width 53 height 17
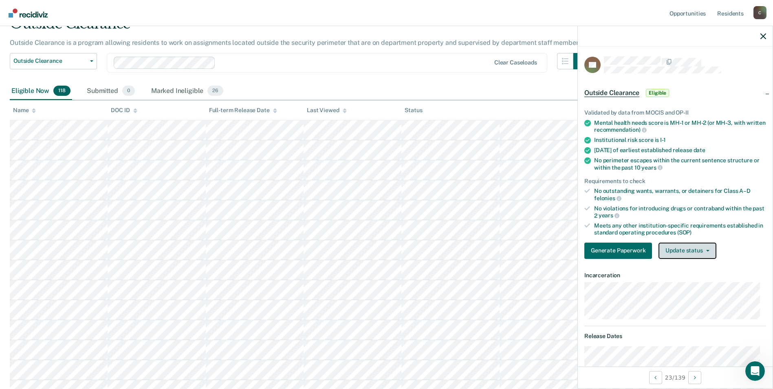
click at [704, 251] on button "Update status" at bounding box center [687, 250] width 57 height 16
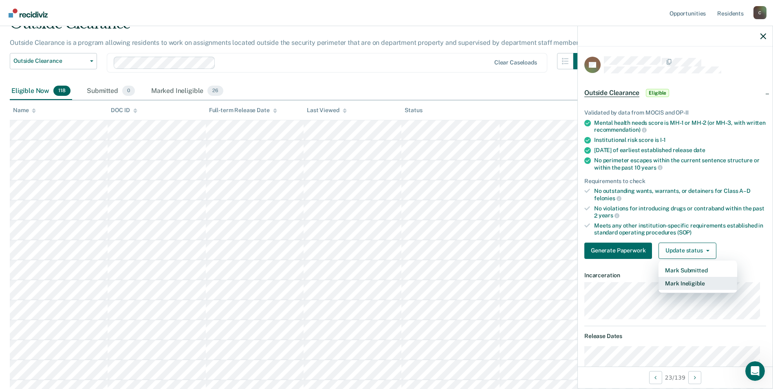
click at [698, 283] on button "Mark Ineligible" at bounding box center [698, 283] width 79 height 13
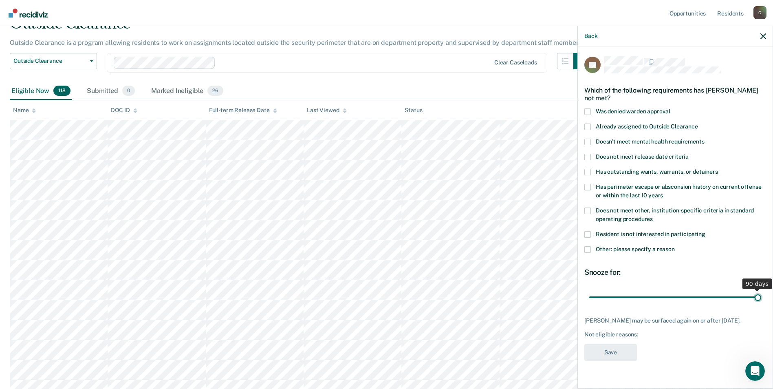
drag, startPoint x: 645, startPoint y: 297, endPoint x: 766, endPoint y: 300, distance: 120.7
type input "90"
click at [761, 300] on input "range" at bounding box center [675, 297] width 172 height 14
click at [590, 208] on span at bounding box center [587, 210] width 7 height 7
click at [653, 216] on input "Does not meet other, institution-specific criteria in standard operating proced…" at bounding box center [653, 216] width 0 height 0
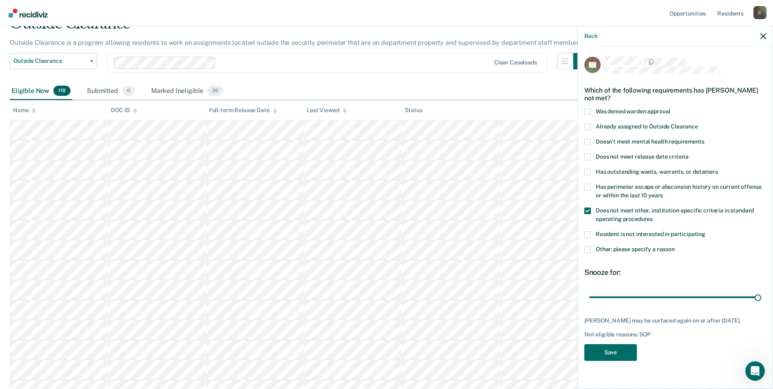
click at [588, 247] on span at bounding box center [587, 249] width 7 height 7
click at [675, 246] on input "Other: please specify a reason" at bounding box center [675, 246] width 0 height 0
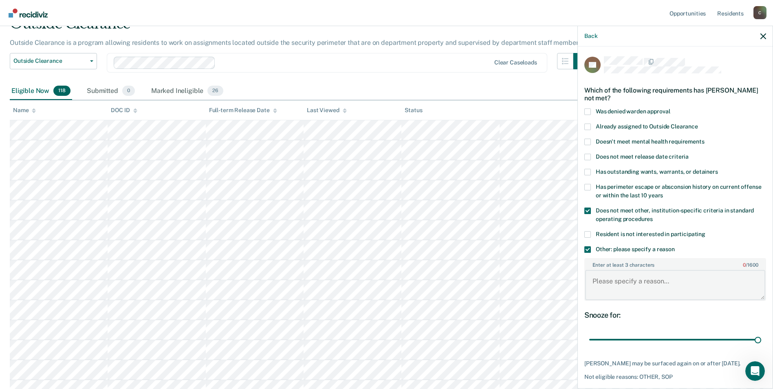
click at [617, 290] on textarea "Enter at least 3 characters 0 / 1600" at bounding box center [675, 285] width 180 height 30
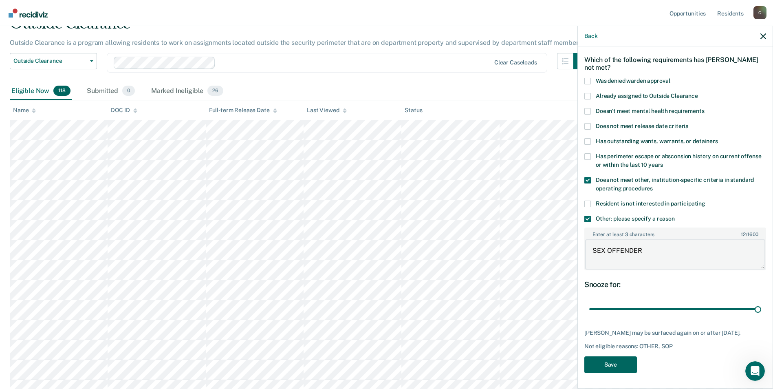
type textarea "SEX OFFENDER"
click at [605, 368] on button "Save" at bounding box center [610, 364] width 53 height 17
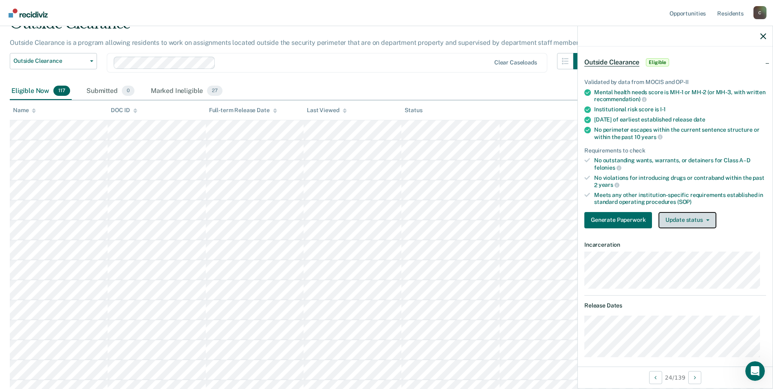
click at [707, 221] on button "Update status" at bounding box center [687, 220] width 57 height 16
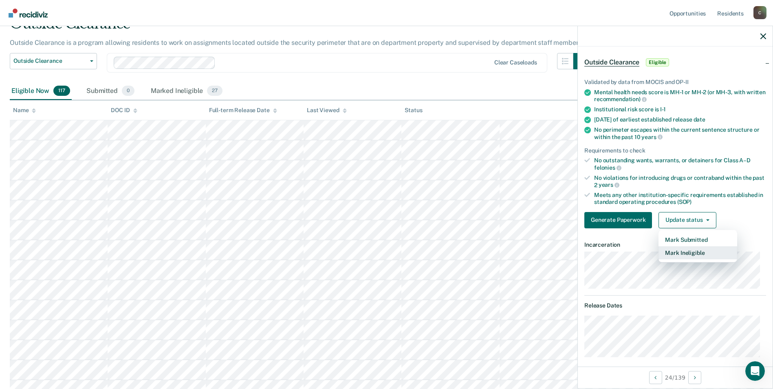
click at [696, 253] on button "Mark Ineligible" at bounding box center [698, 252] width 79 height 13
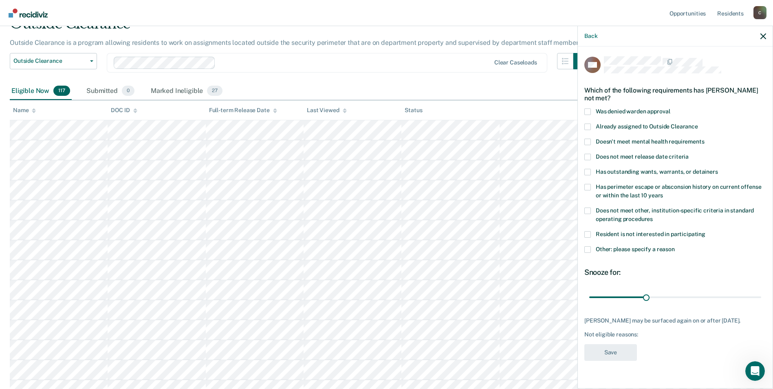
click at [587, 211] on span at bounding box center [587, 210] width 7 height 7
click at [653, 216] on input "Does not meet other, institution-specific criteria in standard operating proced…" at bounding box center [653, 216] width 0 height 0
click at [588, 251] on span at bounding box center [587, 249] width 7 height 7
click at [675, 246] on input "Other: please specify a reason" at bounding box center [675, 246] width 0 height 0
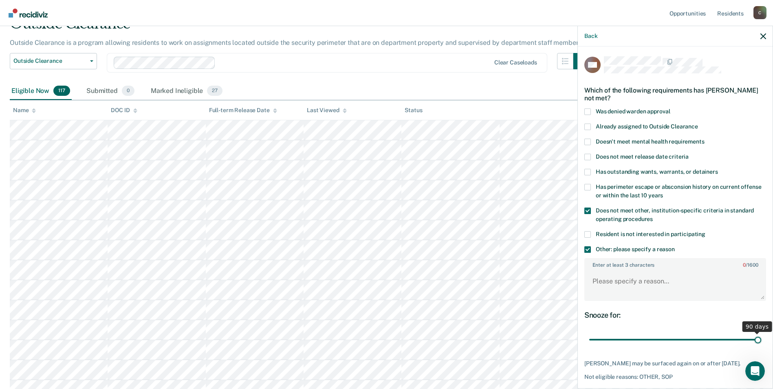
drag, startPoint x: 641, startPoint y: 338, endPoint x: 754, endPoint y: 340, distance: 112.5
type input "90"
click at [754, 340] on input "range" at bounding box center [675, 340] width 172 height 14
click at [650, 283] on textarea "Enter at least 3 characters 0 / 1600" at bounding box center [675, 285] width 180 height 30
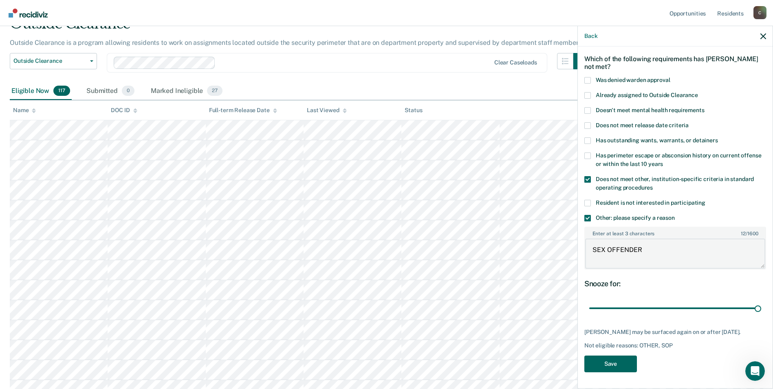
type textarea "SEX OFFENDER"
click at [611, 363] on button "Save" at bounding box center [610, 363] width 53 height 17
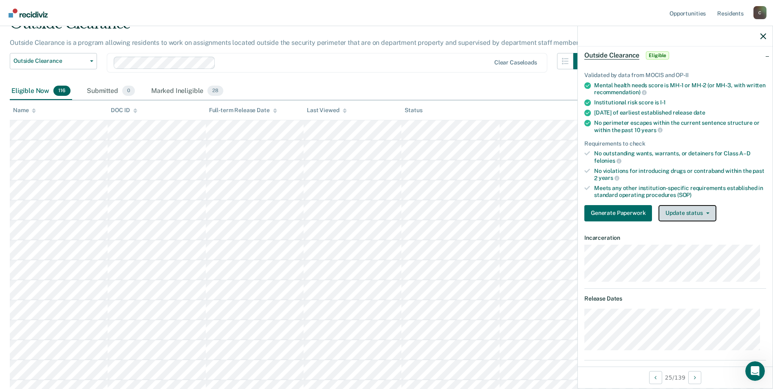
click at [708, 213] on button "Update status" at bounding box center [687, 213] width 57 height 16
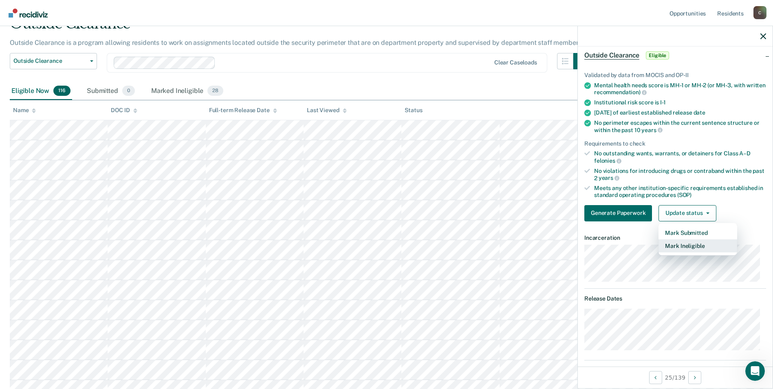
click at [702, 245] on button "Mark Ineligible" at bounding box center [698, 245] width 79 height 13
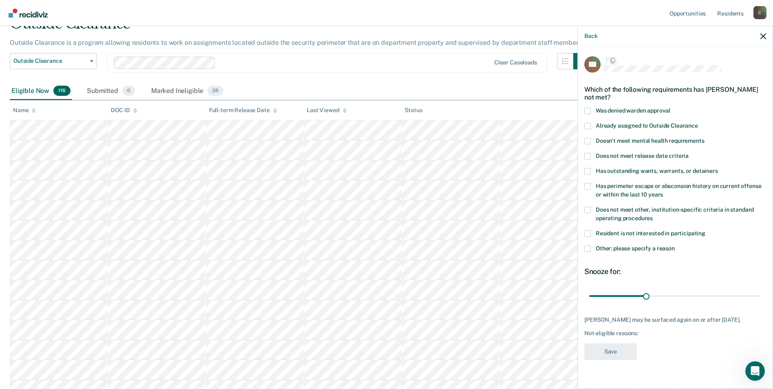
scroll to position [0, 0]
click at [587, 211] on span at bounding box center [587, 210] width 7 height 7
click at [653, 216] on input "Does not meet other, institution-specific criteria in standard operating proced…" at bounding box center [653, 216] width 0 height 0
click at [591, 248] on span at bounding box center [587, 249] width 7 height 7
click at [675, 246] on input "Other: please specify a reason" at bounding box center [675, 246] width 0 height 0
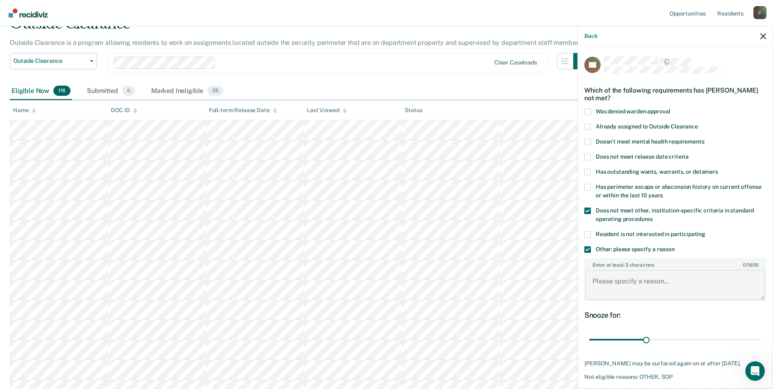
click at [648, 287] on textarea "Enter at least 3 characters 0 / 1600" at bounding box center [675, 285] width 180 height 30
type textarea "MURDER CHARGE"
drag, startPoint x: 645, startPoint y: 339, endPoint x: 755, endPoint y: 342, distance: 110.1
type input "90"
click at [755, 342] on input "range" at bounding box center [675, 340] width 172 height 14
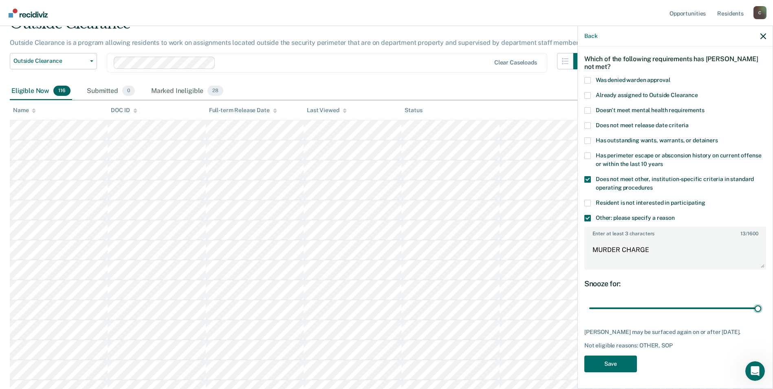
scroll to position [82, 0]
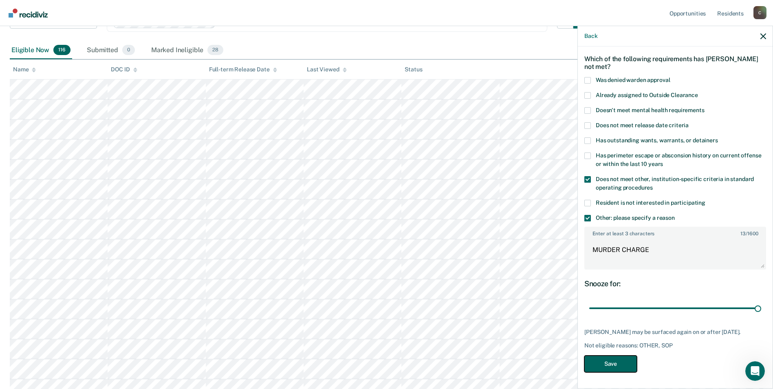
click at [612, 366] on button "Save" at bounding box center [610, 363] width 53 height 17
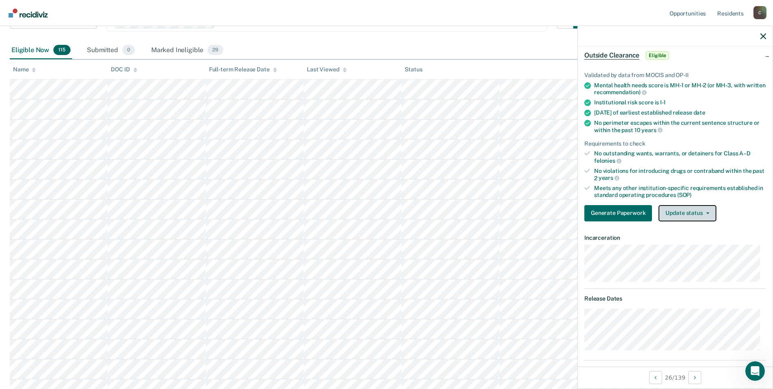
click at [708, 211] on button "Update status" at bounding box center [687, 213] width 57 height 16
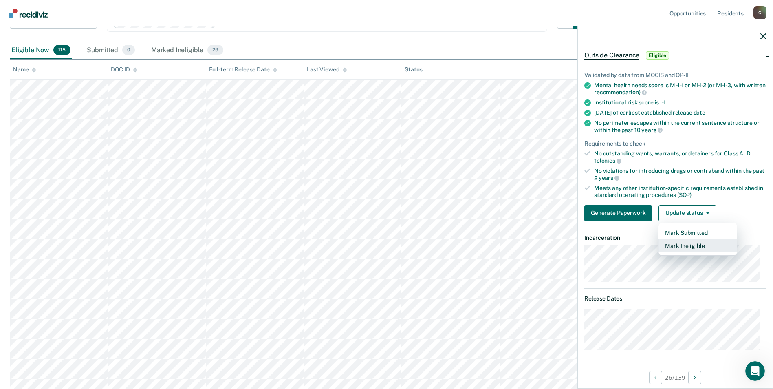
click at [702, 247] on button "Mark Ineligible" at bounding box center [698, 245] width 79 height 13
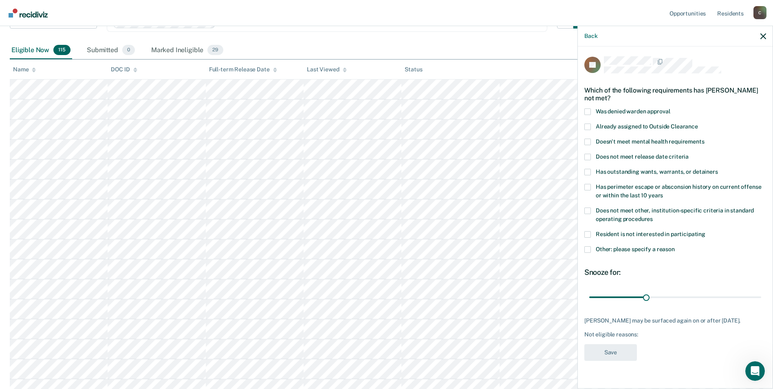
click at [586, 172] on span at bounding box center [587, 172] width 7 height 7
click at [718, 169] on input "Has outstanding wants, warrants, or detainers" at bounding box center [718, 169] width 0 height 0
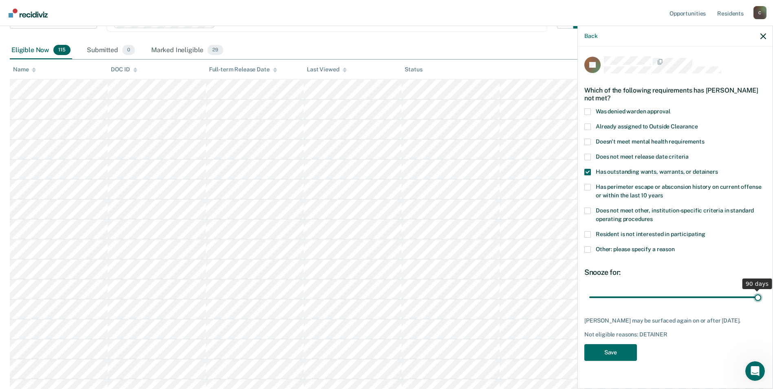
drag, startPoint x: 646, startPoint y: 294, endPoint x: 764, endPoint y: 293, distance: 117.8
type input "90"
click at [761, 293] on input "range" at bounding box center [675, 297] width 172 height 14
click at [613, 355] on button "Save" at bounding box center [610, 352] width 53 height 17
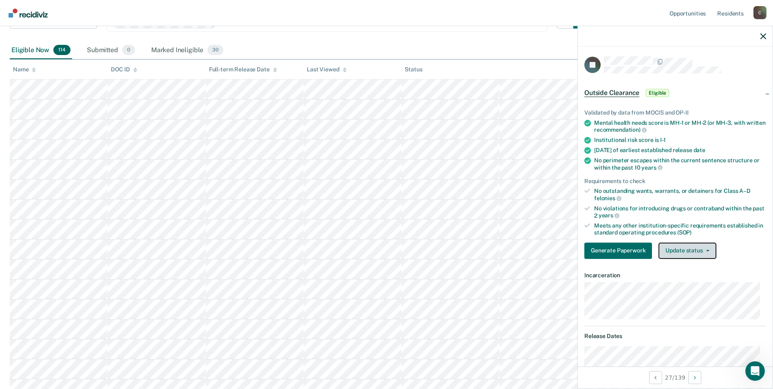
click at [707, 247] on button "Update status" at bounding box center [687, 250] width 57 height 16
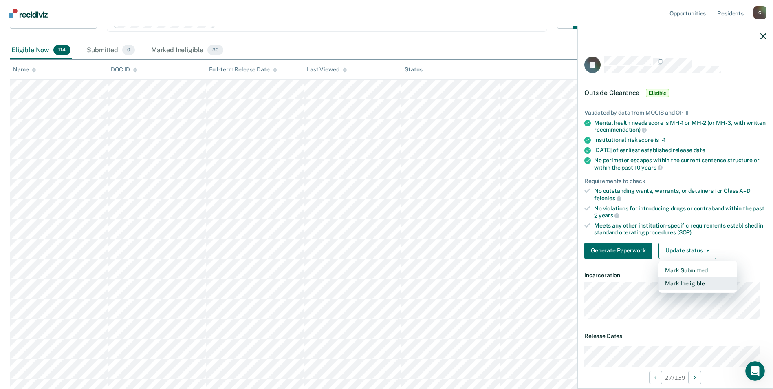
click at [694, 282] on button "Mark Ineligible" at bounding box center [698, 283] width 79 height 13
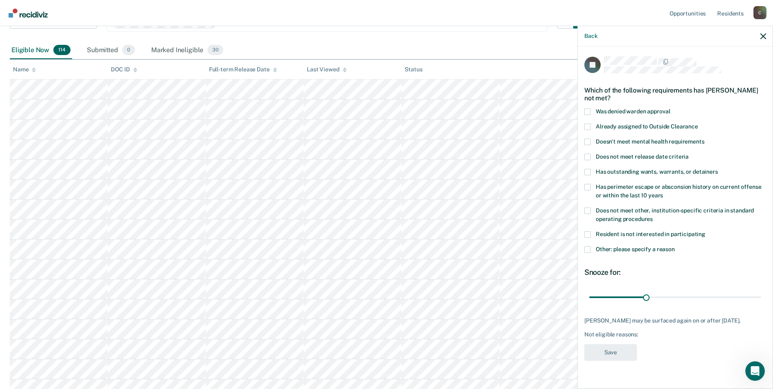
click at [589, 208] on span at bounding box center [587, 210] width 7 height 7
click at [653, 216] on input "Does not meet other, institution-specific criteria in standard operating proced…" at bounding box center [653, 216] width 0 height 0
click at [586, 248] on span at bounding box center [587, 249] width 7 height 7
click at [675, 246] on input "Other: please specify a reason" at bounding box center [675, 246] width 0 height 0
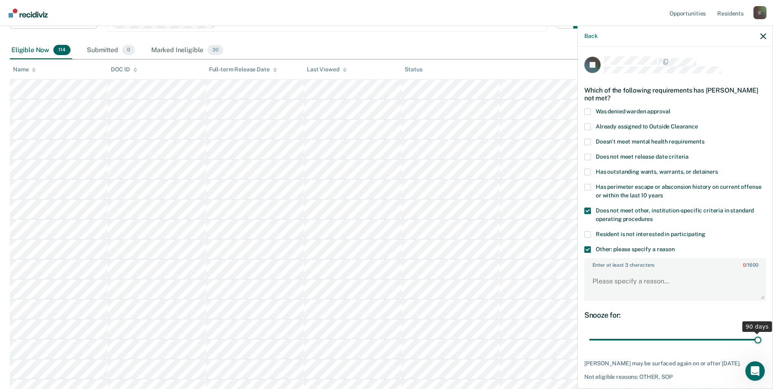
drag, startPoint x: 643, startPoint y: 337, endPoint x: 759, endPoint y: 341, distance: 115.8
type input "90"
click at [759, 341] on input "range" at bounding box center [675, 340] width 172 height 14
click at [648, 283] on textarea "Enter at least 3 characters 0 / 1600" at bounding box center [675, 285] width 180 height 30
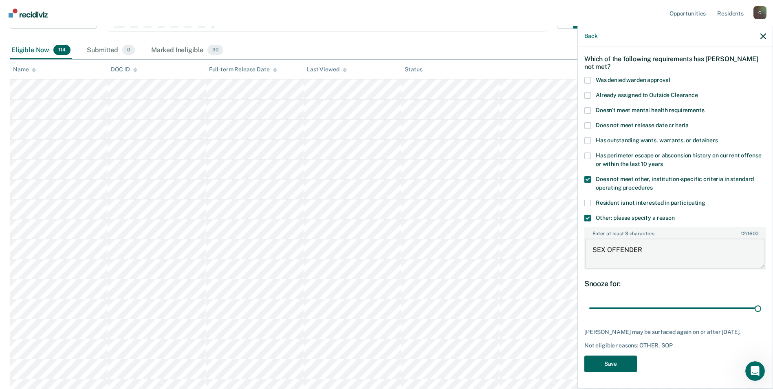
type textarea "SEX OFFENDER"
click at [613, 359] on button "Save" at bounding box center [610, 363] width 53 height 17
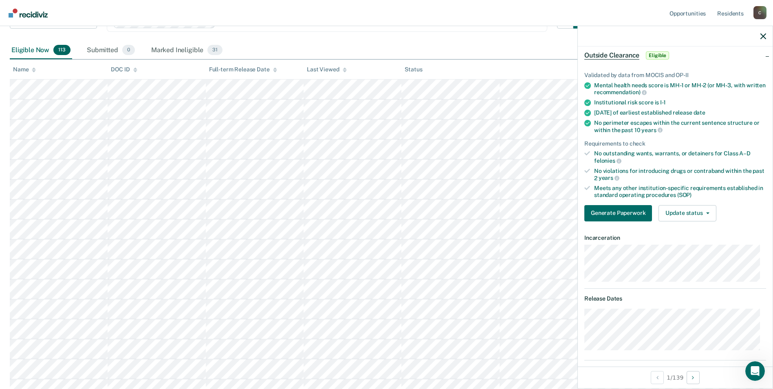
scroll to position [0, 0]
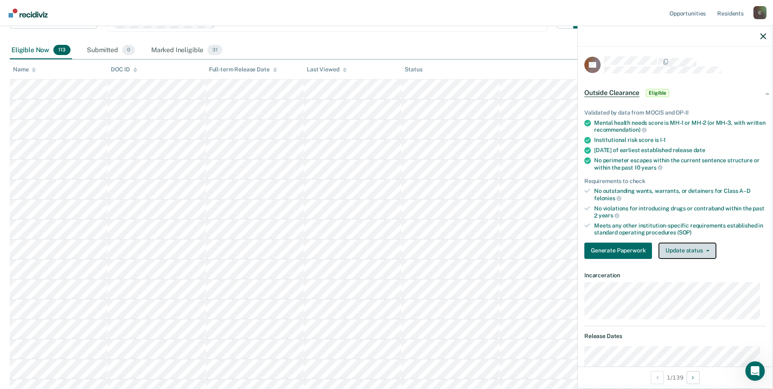
click at [710, 251] on button "Update status" at bounding box center [687, 250] width 57 height 16
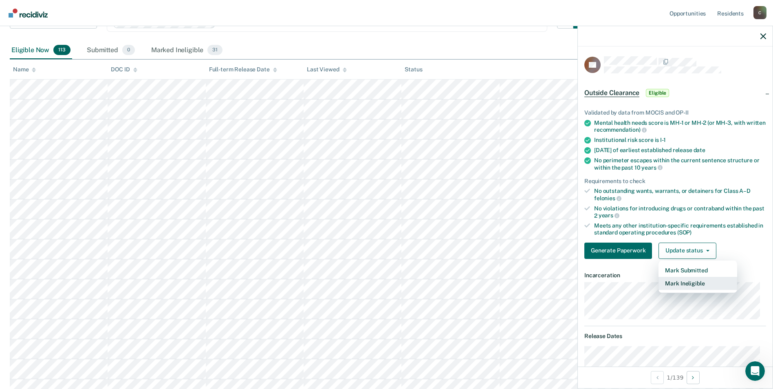
click at [706, 286] on button "Mark Ineligible" at bounding box center [698, 283] width 79 height 13
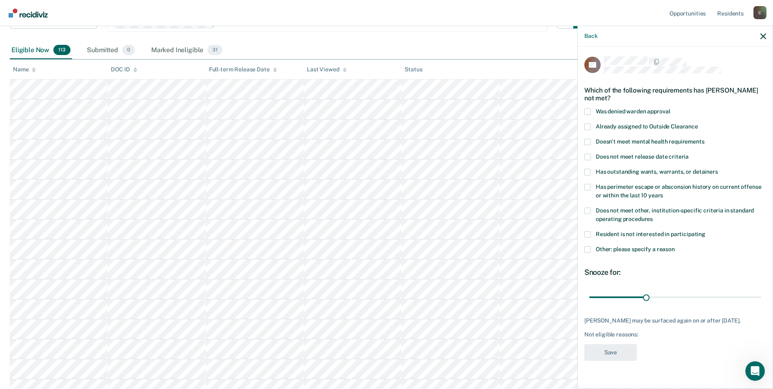
click at [589, 126] on span at bounding box center [587, 126] width 7 height 7
click at [698, 123] on input "Already assigned to Outside Clearance" at bounding box center [698, 123] width 0 height 0
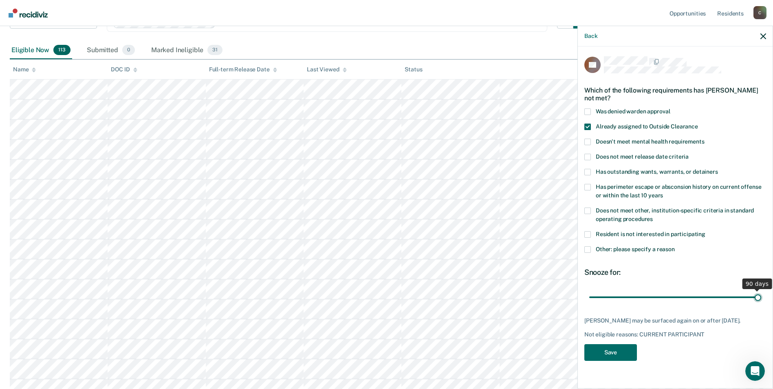
drag, startPoint x: 646, startPoint y: 297, endPoint x: 772, endPoint y: 299, distance: 126.0
type input "90"
click at [761, 299] on input "range" at bounding box center [675, 297] width 172 height 14
click at [615, 356] on button "Save" at bounding box center [610, 352] width 53 height 17
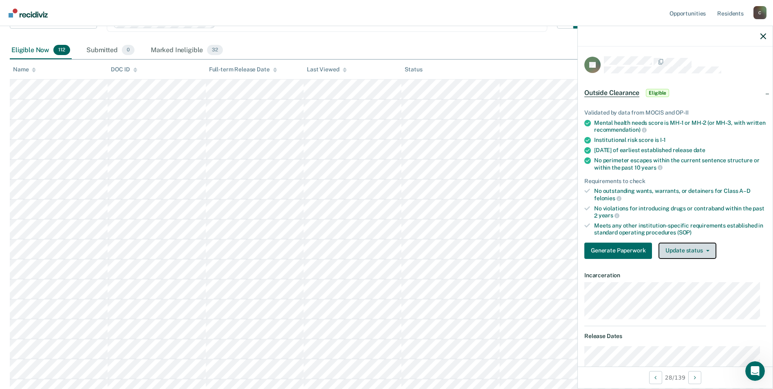
click at [707, 250] on icon "button" at bounding box center [707, 251] width 3 height 2
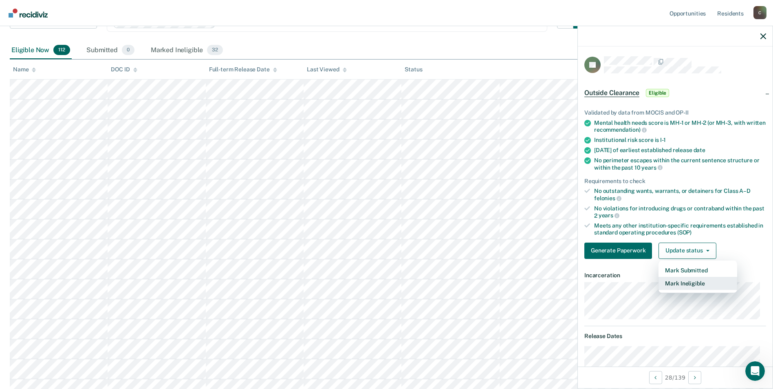
click at [693, 280] on button "Mark Ineligible" at bounding box center [698, 283] width 79 height 13
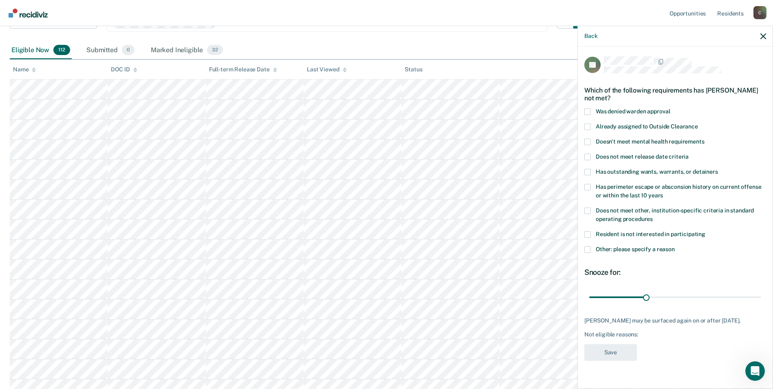
click at [588, 209] on span at bounding box center [587, 210] width 7 height 7
click at [653, 216] on input "Does not meet other, institution-specific criteria in standard operating proced…" at bounding box center [653, 216] width 0 height 0
click at [585, 247] on span at bounding box center [587, 249] width 7 height 7
click at [675, 246] on input "Other: please specify a reason" at bounding box center [675, 246] width 0 height 0
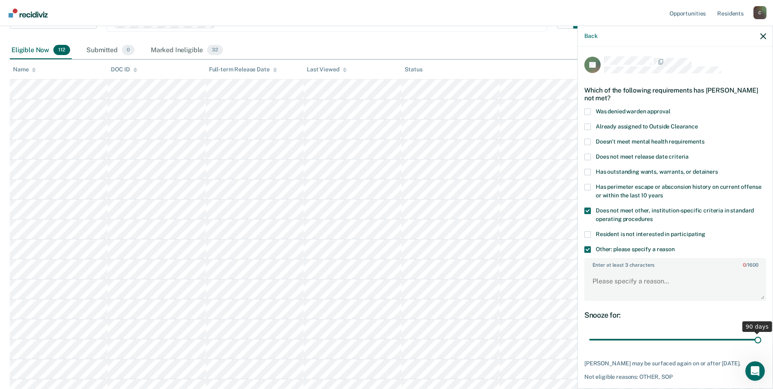
drag, startPoint x: 644, startPoint y: 337, endPoint x: 756, endPoint y: 339, distance: 111.7
type input "90"
click at [756, 339] on input "range" at bounding box center [675, 340] width 172 height 14
click at [648, 282] on textarea "Enter at least 3 characters 0 / 1600" at bounding box center [675, 285] width 180 height 30
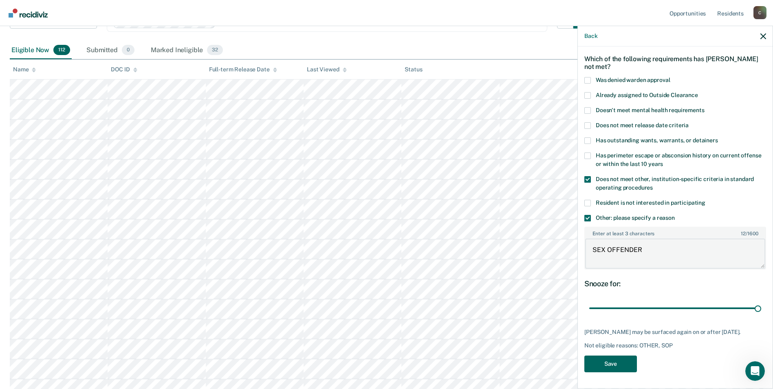
type textarea "SEX OFFENDER"
click at [615, 364] on button "Save" at bounding box center [610, 363] width 53 height 17
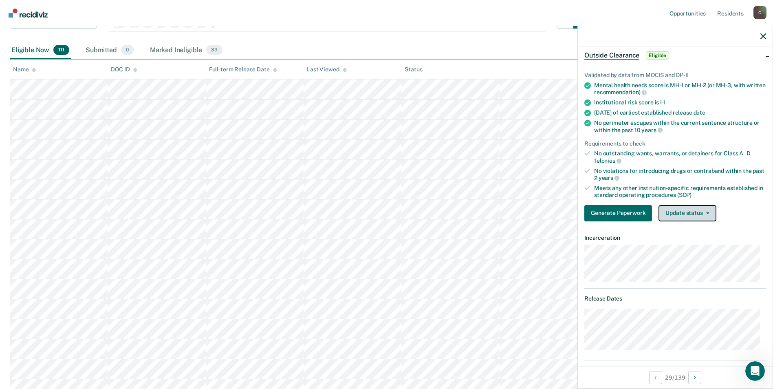
click at [706, 212] on icon "button" at bounding box center [707, 213] width 3 height 2
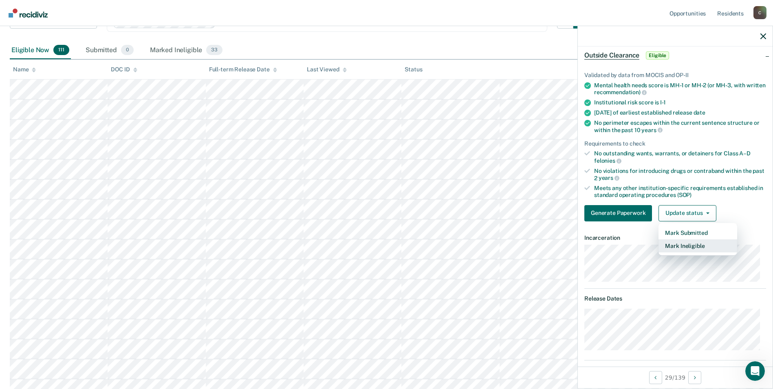
click at [695, 246] on button "Mark Ineligible" at bounding box center [698, 245] width 79 height 13
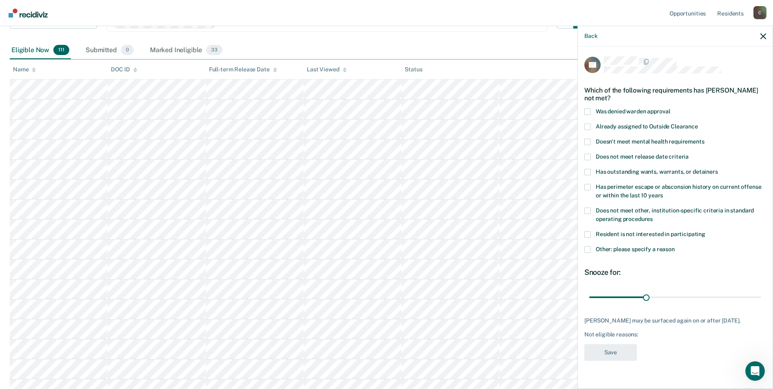
click at [586, 246] on span at bounding box center [587, 249] width 7 height 7
click at [675, 246] on input "Other: please specify a reason" at bounding box center [675, 246] width 0 height 0
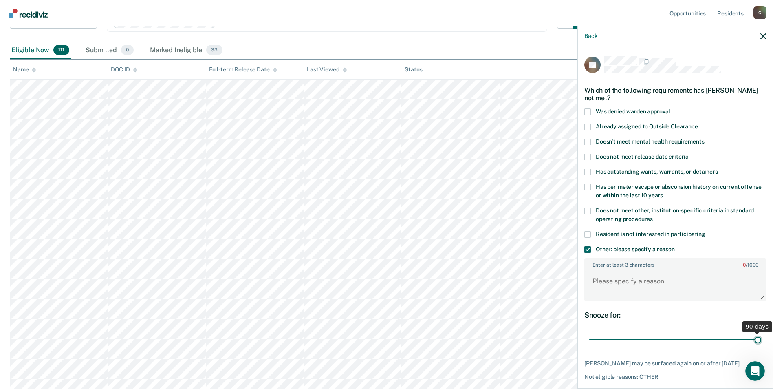
drag, startPoint x: 644, startPoint y: 341, endPoint x: 753, endPoint y: 341, distance: 108.8
type input "90"
click at [753, 341] on input "range" at bounding box center [675, 340] width 172 height 14
click at [610, 281] on textarea "Enter at least 3 characters 0 / 1600" at bounding box center [675, 285] width 180 height 30
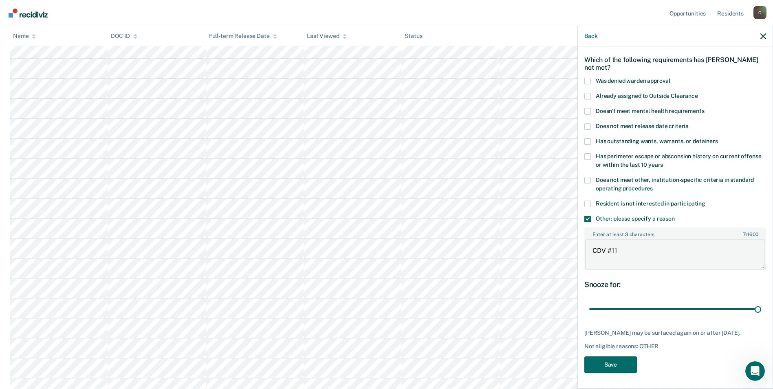
scroll to position [163, 0]
type textarea "CDV #11"
click at [610, 365] on button "Save" at bounding box center [610, 364] width 53 height 17
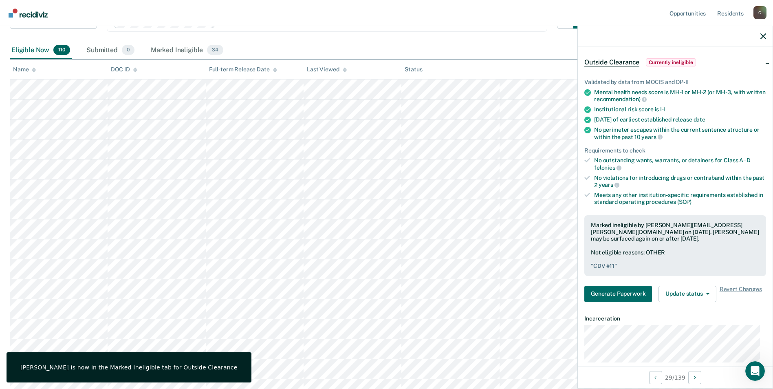
scroll to position [41, 0]
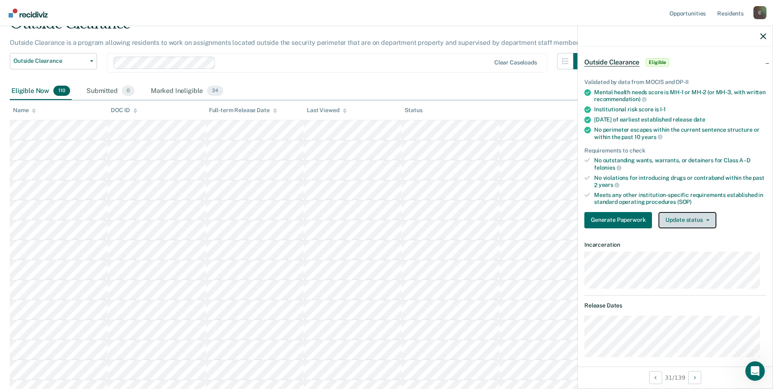
click at [708, 219] on icon "button" at bounding box center [707, 220] width 3 height 2
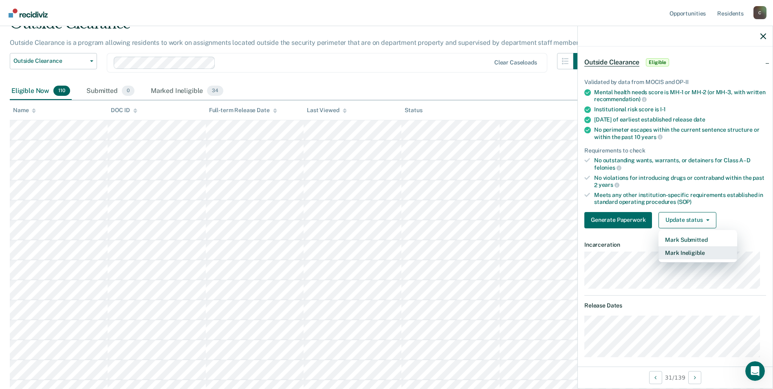
click at [696, 256] on button "Mark Ineligible" at bounding box center [698, 252] width 79 height 13
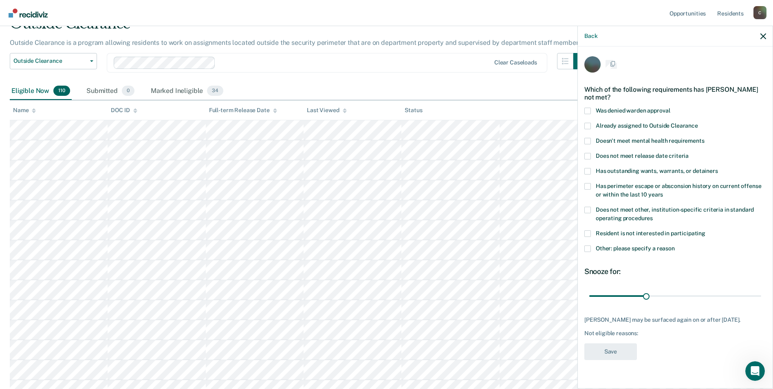
scroll to position [0, 0]
click at [588, 209] on span at bounding box center [587, 210] width 7 height 7
click at [653, 216] on input "Does not meet other, institution-specific criteria in standard operating proced…" at bounding box center [653, 216] width 0 height 0
click at [589, 248] on span at bounding box center [587, 249] width 7 height 7
click at [675, 246] on input "Other: please specify a reason" at bounding box center [675, 246] width 0 height 0
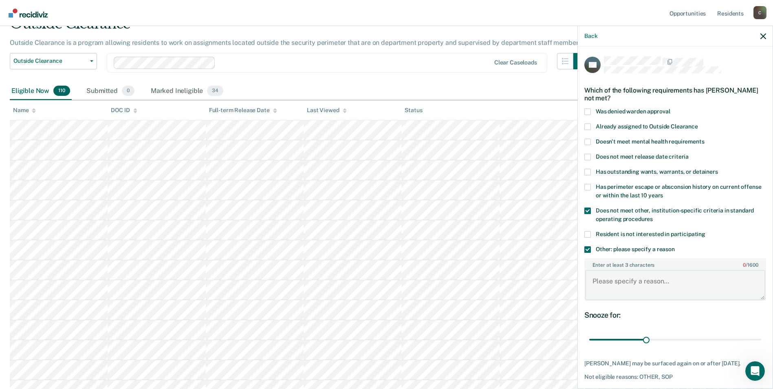
click at [645, 287] on textarea "Enter at least 3 characters 0 / 1600" at bounding box center [675, 285] width 180 height 30
type textarea "C-5"
drag, startPoint x: 644, startPoint y: 339, endPoint x: 754, endPoint y: 340, distance: 110.0
type input "90"
click at [754, 340] on input "range" at bounding box center [675, 340] width 172 height 14
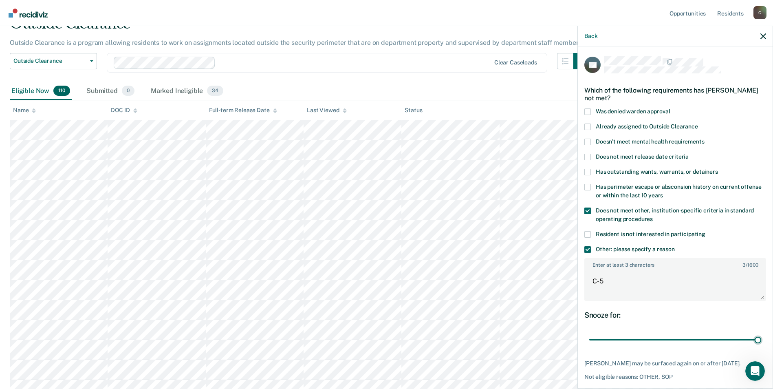
scroll to position [82, 0]
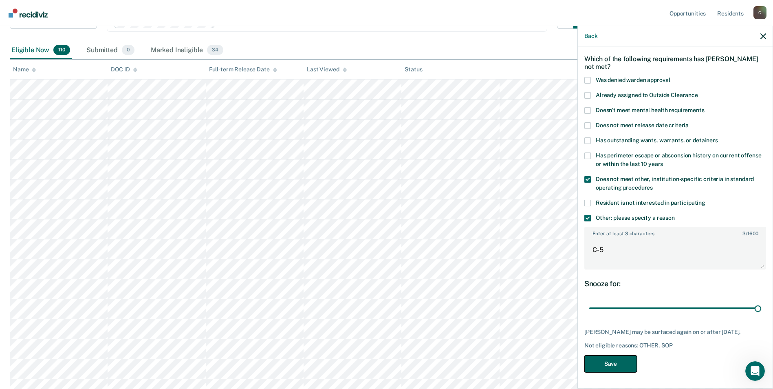
click at [616, 365] on button "Save" at bounding box center [610, 363] width 53 height 17
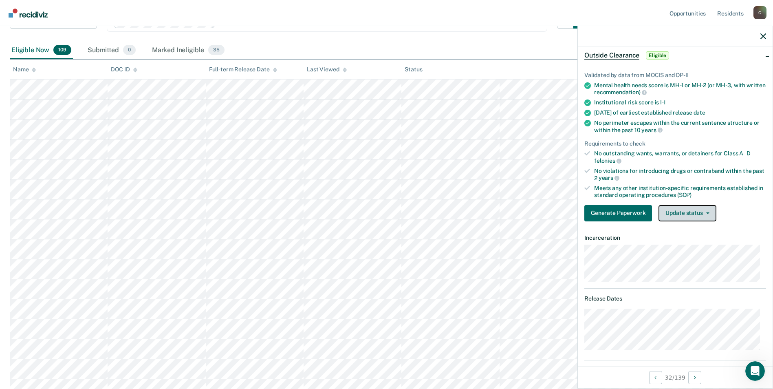
click at [709, 212] on button "Update status" at bounding box center [687, 213] width 57 height 16
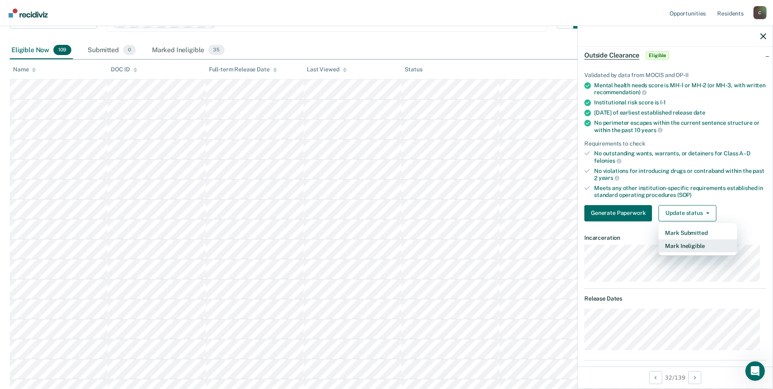
click at [700, 247] on button "Mark Ineligible" at bounding box center [698, 245] width 79 height 13
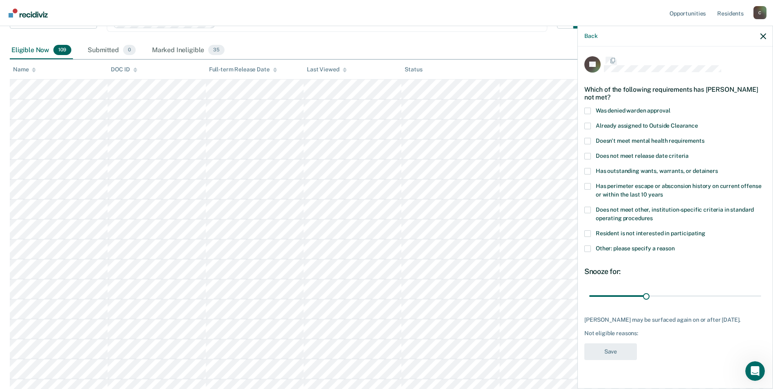
scroll to position [0, 0]
click at [588, 209] on span at bounding box center [587, 210] width 7 height 7
click at [653, 216] on input "Does not meet other, institution-specific criteria in standard operating proced…" at bounding box center [653, 216] width 0 height 0
click at [587, 249] on span at bounding box center [587, 249] width 7 height 7
click at [675, 246] on input "Other: please specify a reason" at bounding box center [675, 246] width 0 height 0
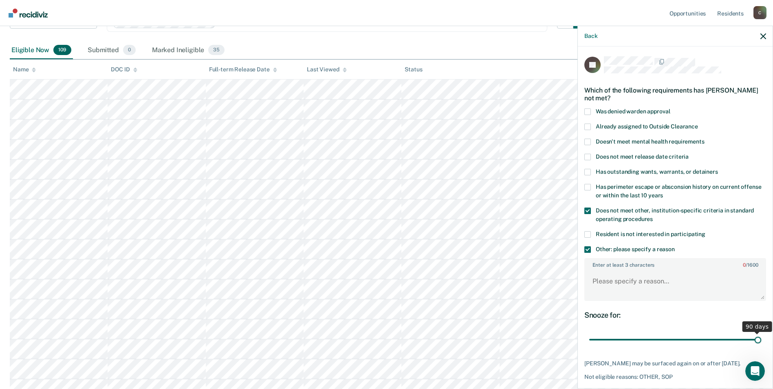
drag, startPoint x: 646, startPoint y: 339, endPoint x: 752, endPoint y: 342, distance: 106.0
type input "90"
click at [752, 342] on input "range" at bounding box center [675, 340] width 172 height 14
click at [626, 279] on textarea "Enter at least 3 characters 0 / 1600" at bounding box center [675, 285] width 180 height 30
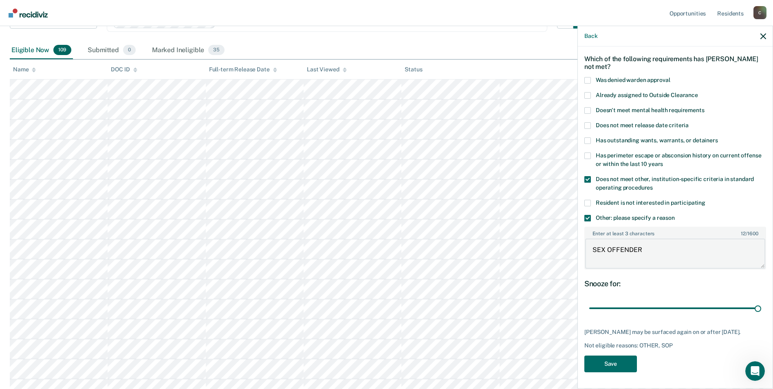
scroll to position [122, 0]
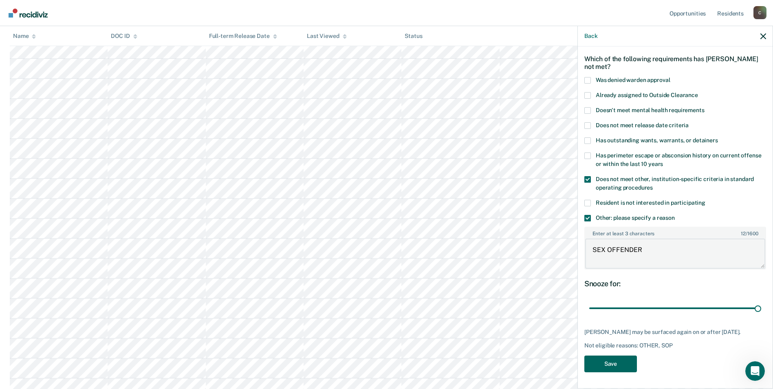
type textarea "SEX OFFENDER"
click at [612, 366] on button "Save" at bounding box center [610, 363] width 53 height 17
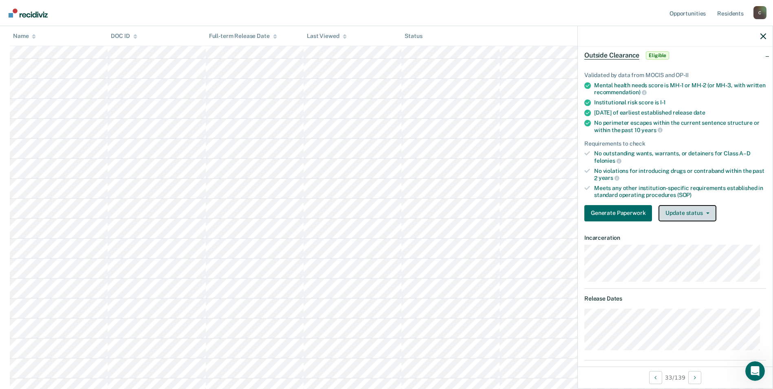
click at [704, 212] on span "button" at bounding box center [706, 213] width 7 height 2
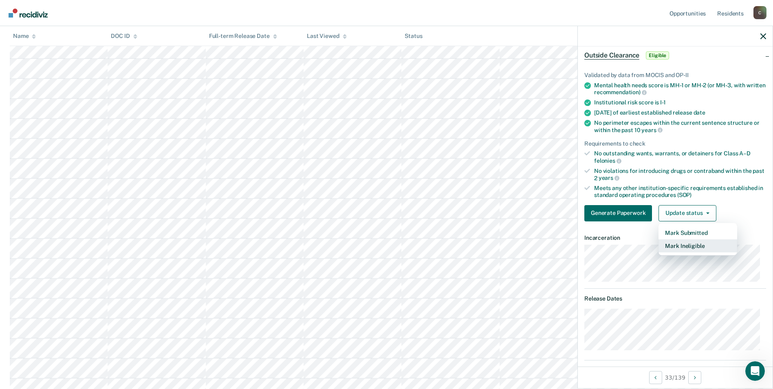
click at [697, 245] on button "Mark Ineligible" at bounding box center [698, 245] width 79 height 13
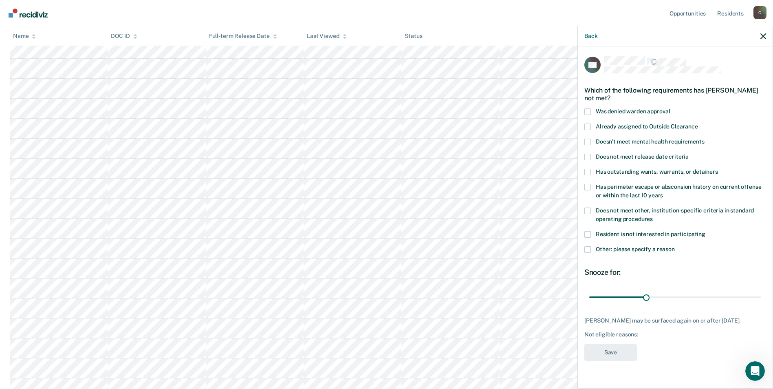
click at [589, 209] on span at bounding box center [587, 210] width 7 height 7
click at [653, 216] on input "Does not meet other, institution-specific criteria in standard operating proced…" at bounding box center [653, 216] width 0 height 0
click at [588, 248] on span at bounding box center [587, 249] width 7 height 7
click at [675, 246] on input "Other: please specify a reason" at bounding box center [675, 246] width 0 height 0
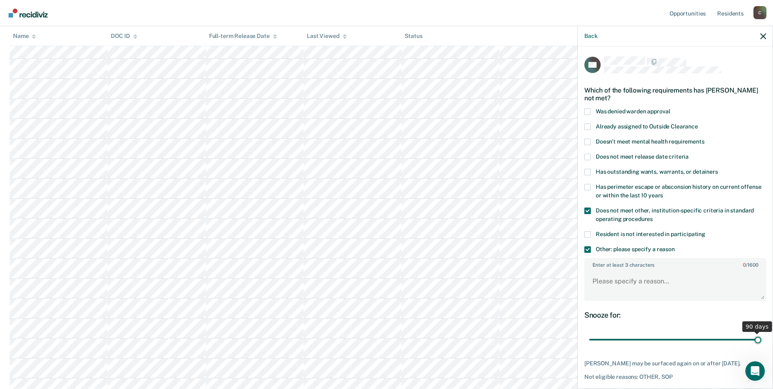
drag, startPoint x: 643, startPoint y: 339, endPoint x: 665, endPoint y: 303, distance: 42.1
type input "90"
click at [760, 341] on input "range" at bounding box center [675, 340] width 172 height 14
click at [626, 282] on textarea "Enter at least 3 characters 0 / 1600" at bounding box center [675, 285] width 180 height 30
drag, startPoint x: 643, startPoint y: 280, endPoint x: 592, endPoint y: 282, distance: 51.4
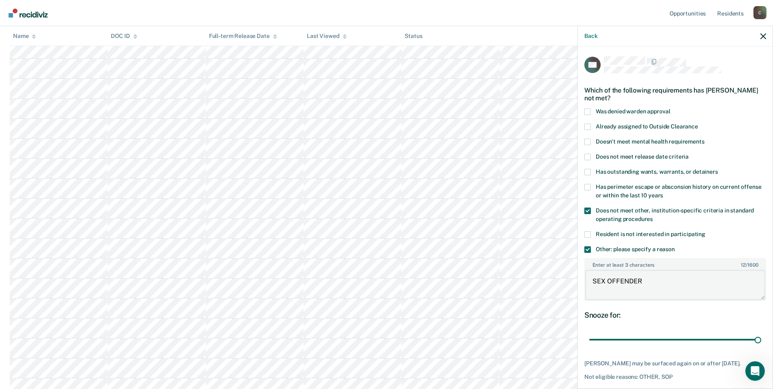
click at [592, 282] on textarea "SEX OFFENDER" at bounding box center [675, 285] width 180 height 30
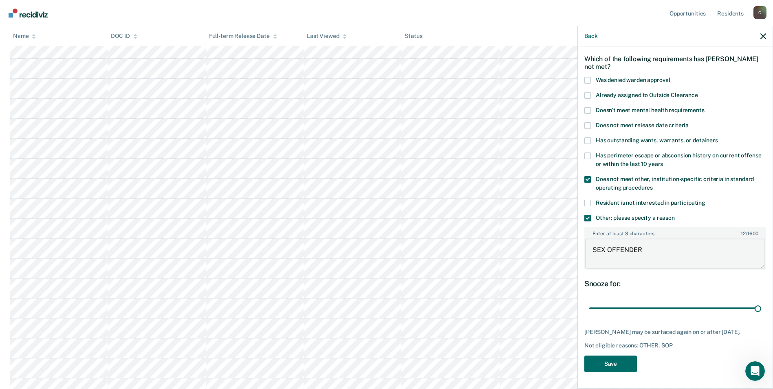
scroll to position [163, 0]
type textarea "SEX OFFENDER"
click at [601, 365] on button "Save" at bounding box center [610, 363] width 53 height 17
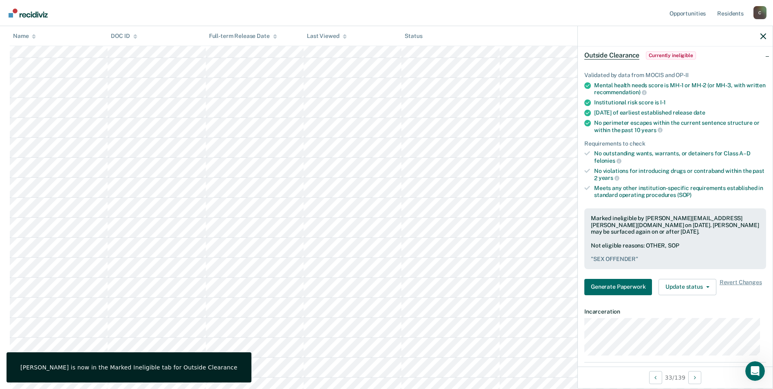
scroll to position [82, 0]
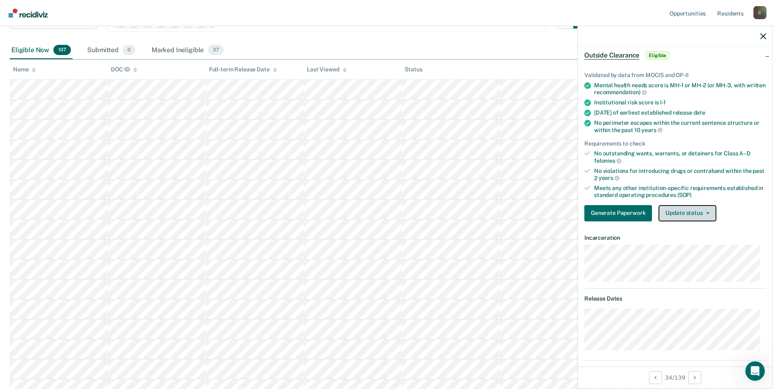
click at [708, 212] on button "Update status" at bounding box center [687, 213] width 57 height 16
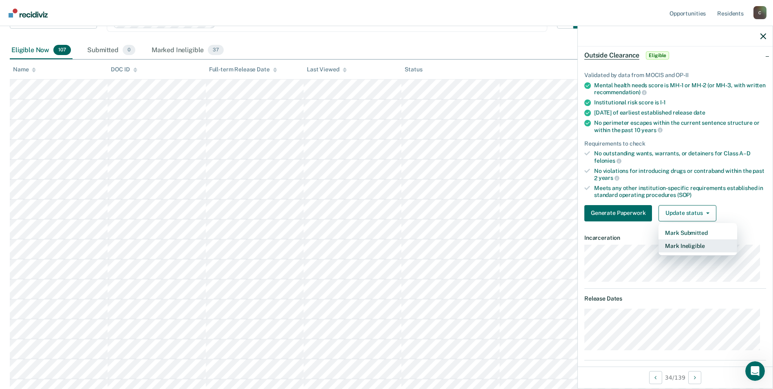
click at [694, 247] on button "Mark Ineligible" at bounding box center [698, 245] width 79 height 13
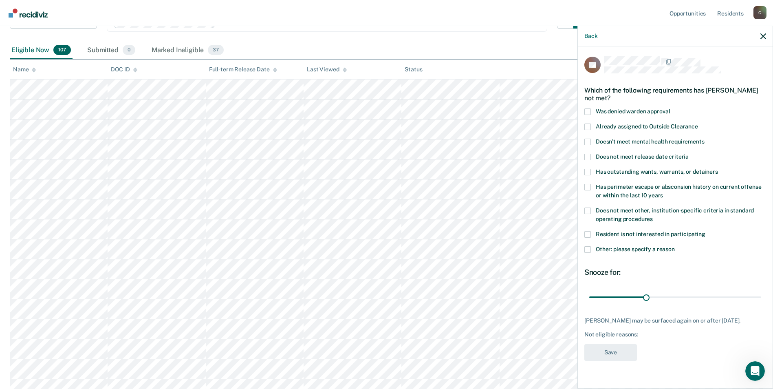
click at [590, 209] on span at bounding box center [587, 210] width 7 height 7
click at [653, 216] on input "Does not meet other, institution-specific criteria in standard operating proced…" at bounding box center [653, 216] width 0 height 0
click at [586, 248] on span at bounding box center [587, 249] width 7 height 7
click at [675, 246] on input "Other: please specify a reason" at bounding box center [675, 246] width 0 height 0
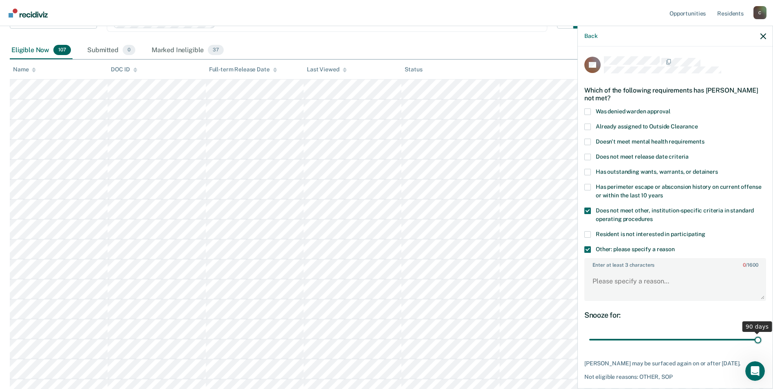
drag, startPoint x: 644, startPoint y: 341, endPoint x: 774, endPoint y: 342, distance: 130.0
type input "90"
click at [761, 342] on input "range" at bounding box center [675, 340] width 172 height 14
paste textarea "SEX OFFENDER"
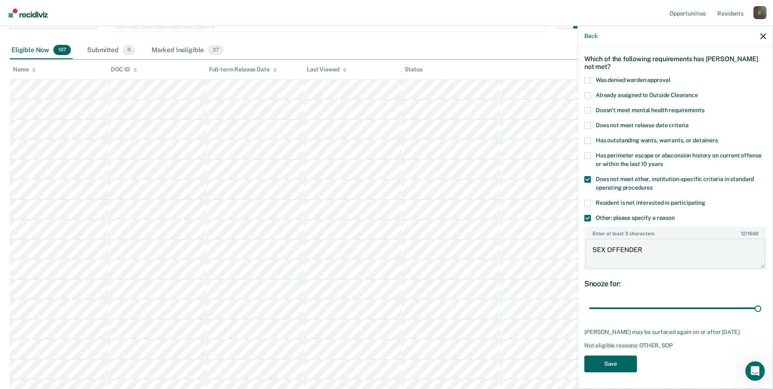
type textarea "SEX OFFENDER"
click at [618, 363] on button "Save" at bounding box center [610, 363] width 53 height 17
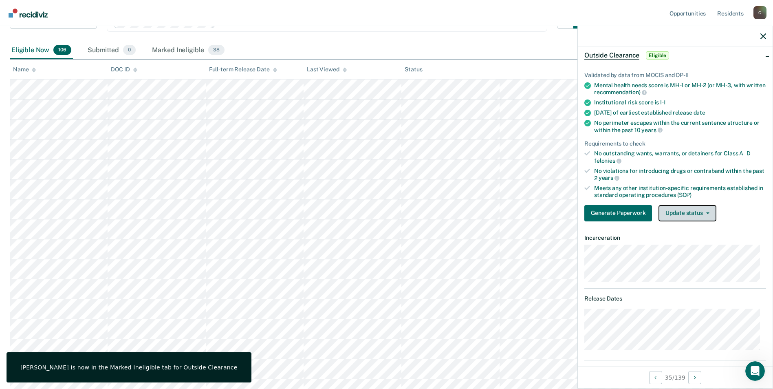
click at [706, 214] on button "Update status" at bounding box center [687, 213] width 57 height 16
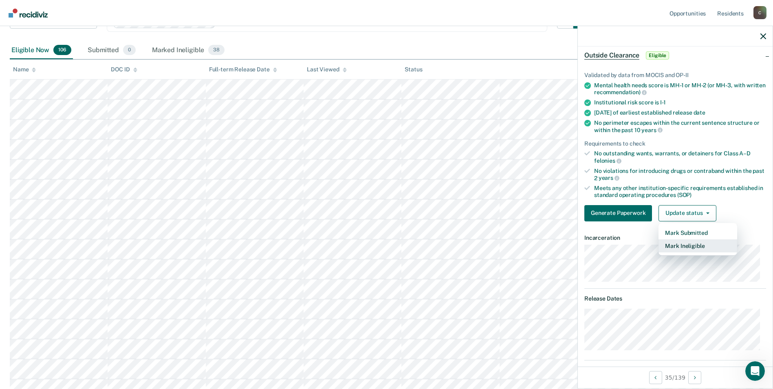
click at [706, 242] on button "Mark Ineligible" at bounding box center [698, 245] width 79 height 13
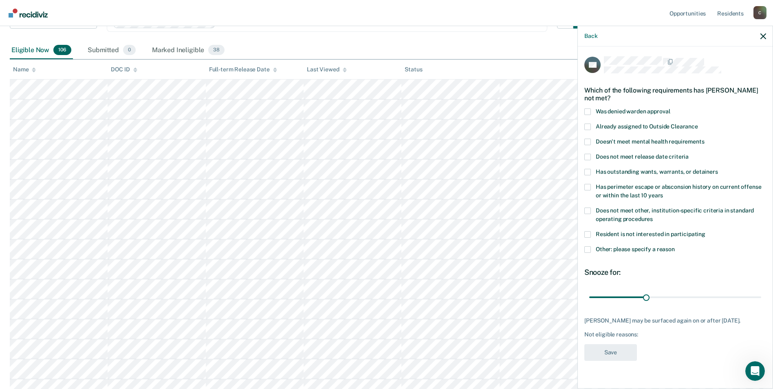
scroll to position [0, 0]
click at [589, 211] on span at bounding box center [587, 210] width 7 height 7
click at [653, 216] on input "Does not meet other, institution-specific criteria in standard operating proced…" at bounding box center [653, 216] width 0 height 0
click at [588, 248] on span at bounding box center [587, 249] width 7 height 7
click at [675, 246] on input "Other: please specify a reason" at bounding box center [675, 246] width 0 height 0
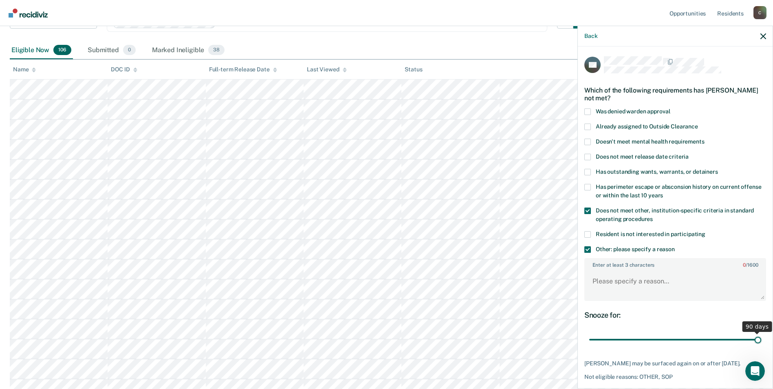
drag, startPoint x: 644, startPoint y: 339, endPoint x: 758, endPoint y: 338, distance: 113.3
type input "90"
click at [758, 338] on input "range" at bounding box center [675, 340] width 172 height 14
click at [640, 287] on textarea "Enter at least 3 characters 0 / 1600" at bounding box center [675, 285] width 180 height 30
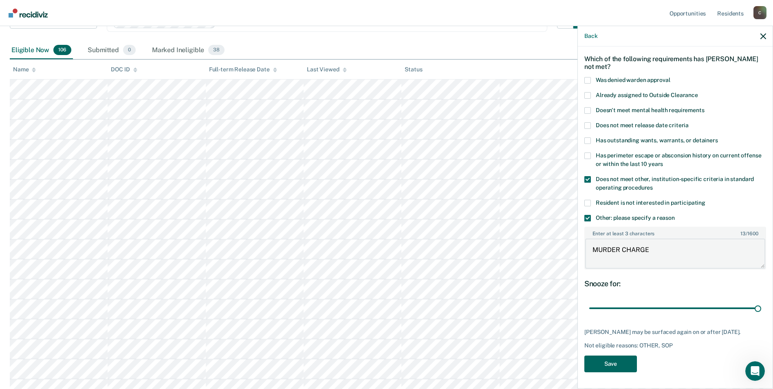
type textarea "MURDER CHARGE"
click at [607, 366] on button "Save" at bounding box center [610, 363] width 53 height 17
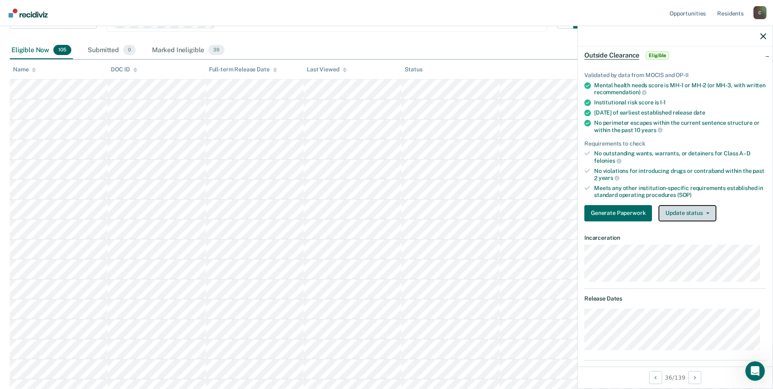
click at [709, 213] on button "Update status" at bounding box center [687, 213] width 57 height 16
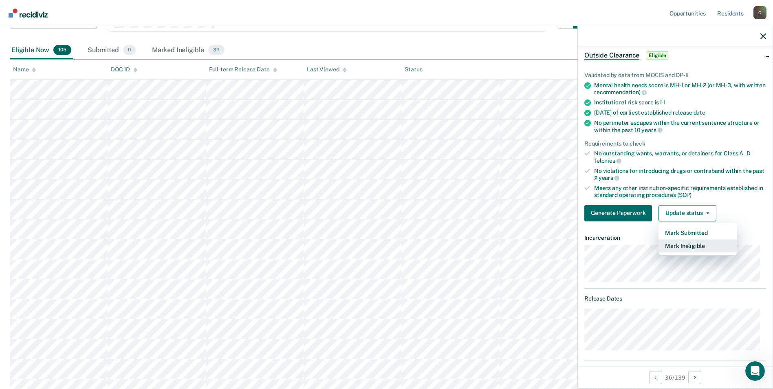
click at [699, 243] on button "Mark Ineligible" at bounding box center [698, 245] width 79 height 13
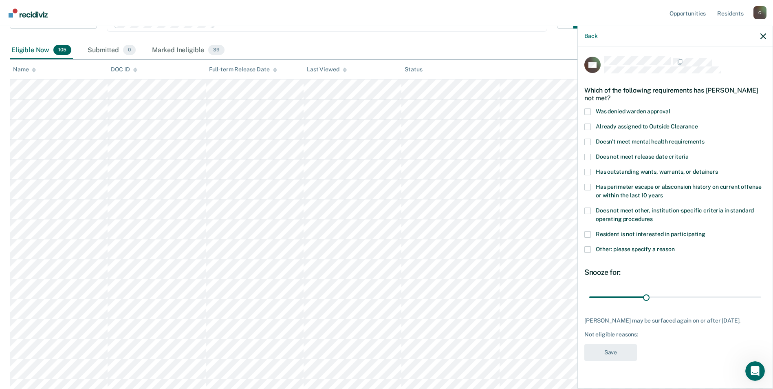
click at [590, 249] on span at bounding box center [587, 249] width 7 height 7
click at [675, 246] on input "Other: please specify a reason" at bounding box center [675, 246] width 0 height 0
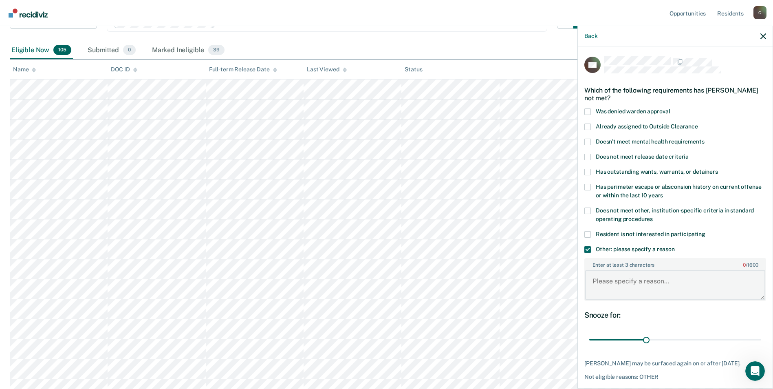
click at [635, 284] on textarea "Enter at least 3 characters 0 / 1600" at bounding box center [675, 285] width 180 height 30
type textarea "CDV 10.1"
drag, startPoint x: 644, startPoint y: 339, endPoint x: 754, endPoint y: 338, distance: 110.5
type input "90"
click at [754, 338] on input "range" at bounding box center [675, 340] width 172 height 14
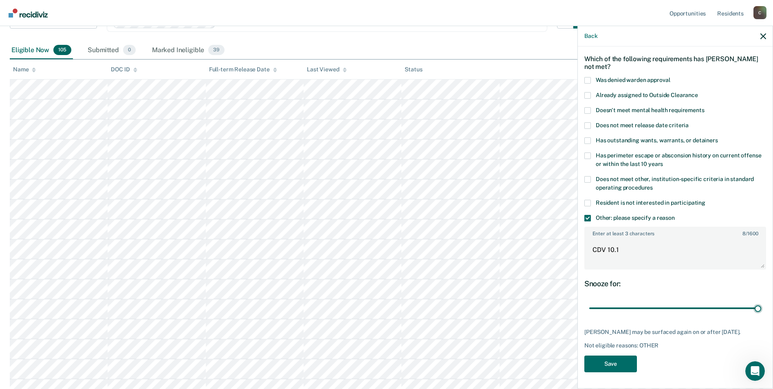
scroll to position [122, 0]
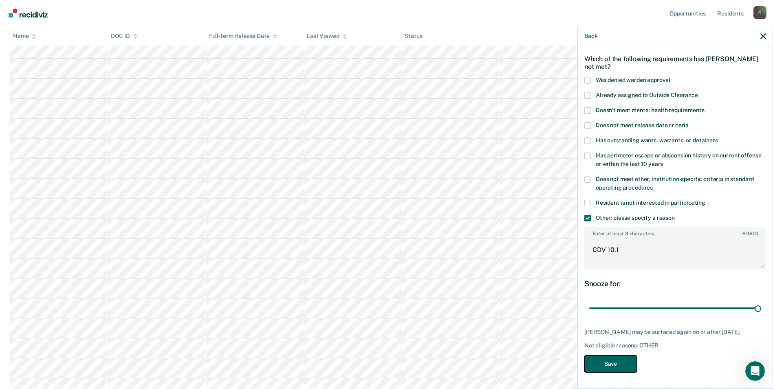
click at [612, 363] on button "Save" at bounding box center [610, 363] width 53 height 17
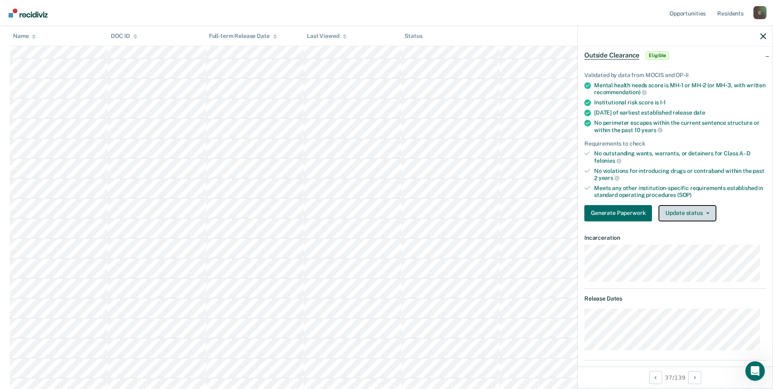
click at [705, 214] on button "Update status" at bounding box center [687, 213] width 57 height 16
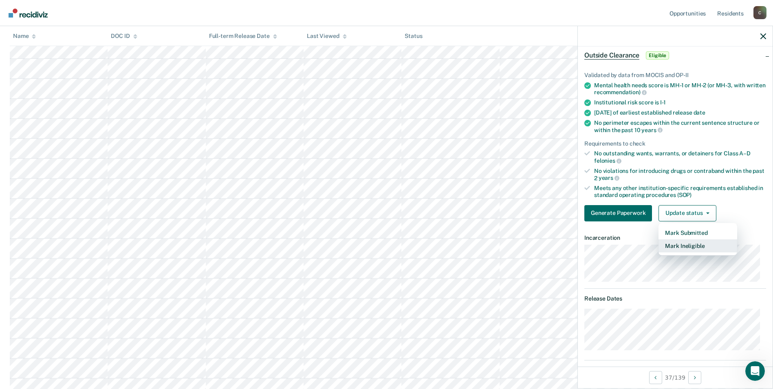
click at [698, 245] on button "Mark Ineligible" at bounding box center [698, 245] width 79 height 13
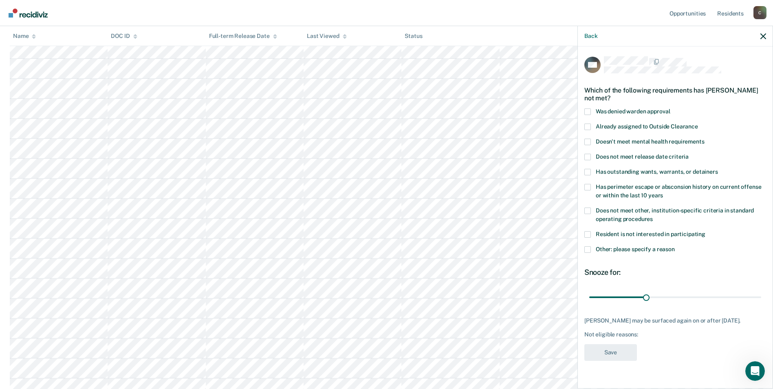
click at [588, 209] on span at bounding box center [587, 210] width 7 height 7
click at [653, 216] on input "Does not meet other, institution-specific criteria in standard operating proced…" at bounding box center [653, 216] width 0 height 0
click at [589, 250] on span at bounding box center [587, 249] width 7 height 7
click at [675, 246] on input "Other: please specify a reason" at bounding box center [675, 246] width 0 height 0
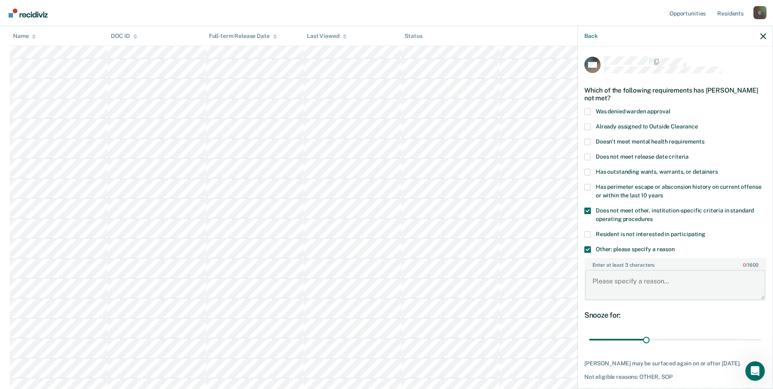
click at [608, 284] on textarea "Enter at least 3 characters 0 / 1600" at bounding box center [675, 285] width 180 height 30
type textarea "ASSAULT CHARGE"
drag, startPoint x: 646, startPoint y: 339, endPoint x: 757, endPoint y: 339, distance: 110.9
type input "90"
click at [757, 339] on input "range" at bounding box center [675, 340] width 172 height 14
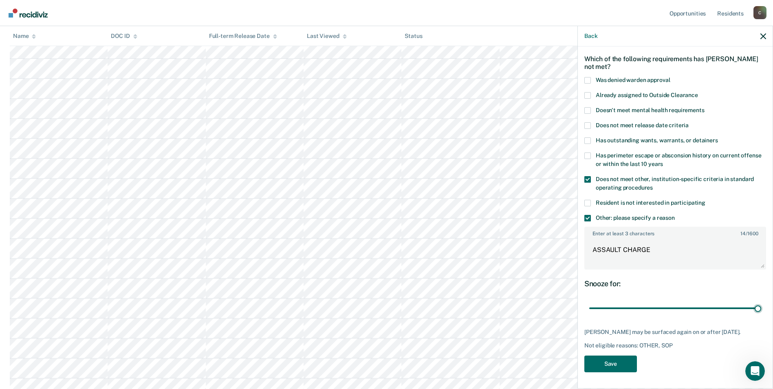
scroll to position [204, 0]
click at [604, 362] on button "Save" at bounding box center [610, 363] width 53 height 17
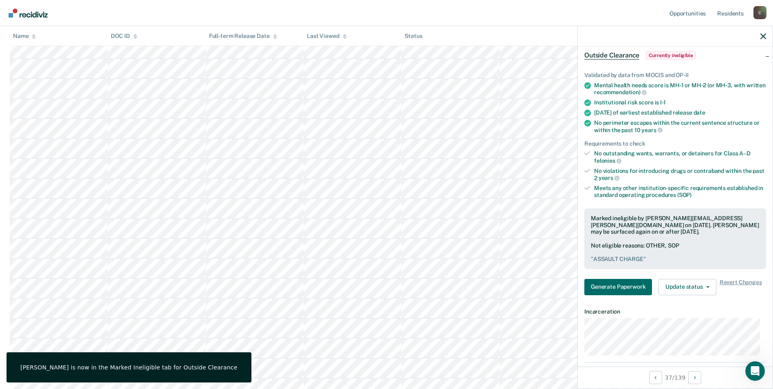
scroll to position [82, 0]
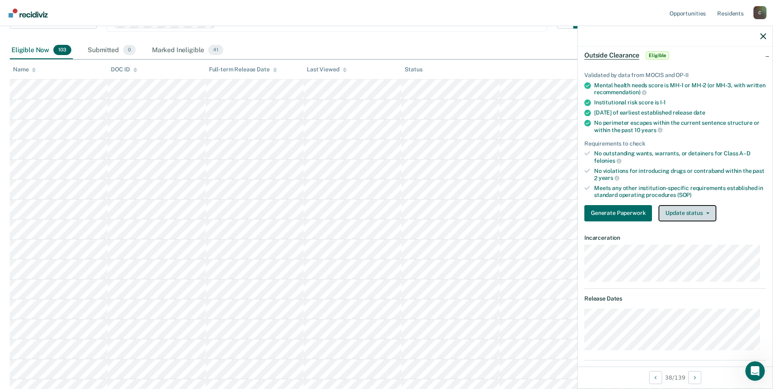
click at [708, 212] on icon "button" at bounding box center [707, 213] width 3 height 2
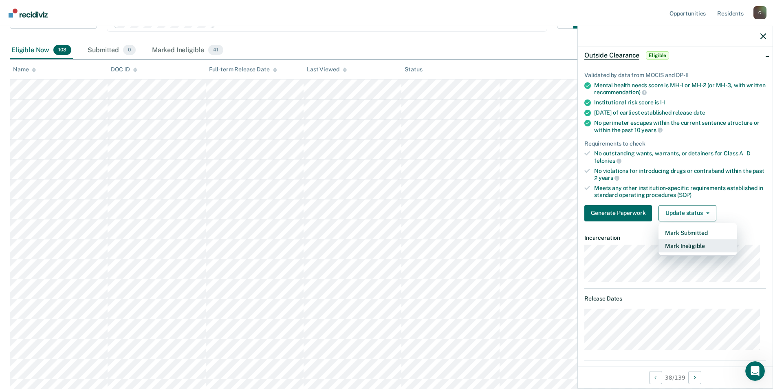
click at [700, 247] on button "Mark Ineligible" at bounding box center [698, 245] width 79 height 13
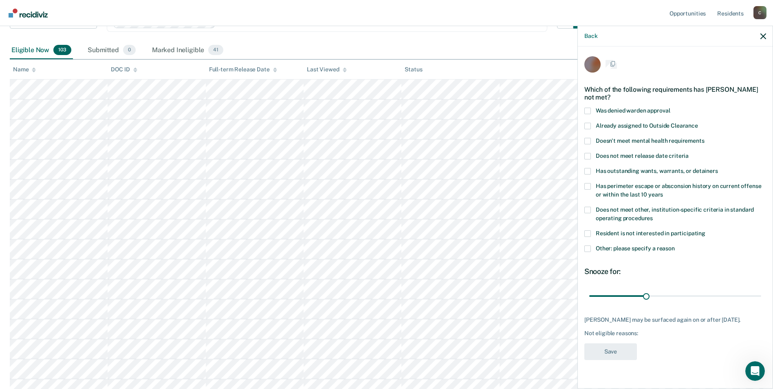
scroll to position [0, 0]
click at [587, 209] on span at bounding box center [587, 210] width 7 height 7
click at [653, 216] on input "Does not meet other, institution-specific criteria in standard operating proced…" at bounding box center [653, 216] width 0 height 0
click at [587, 249] on span at bounding box center [587, 249] width 7 height 7
click at [675, 246] on input "Other: please specify a reason" at bounding box center [675, 246] width 0 height 0
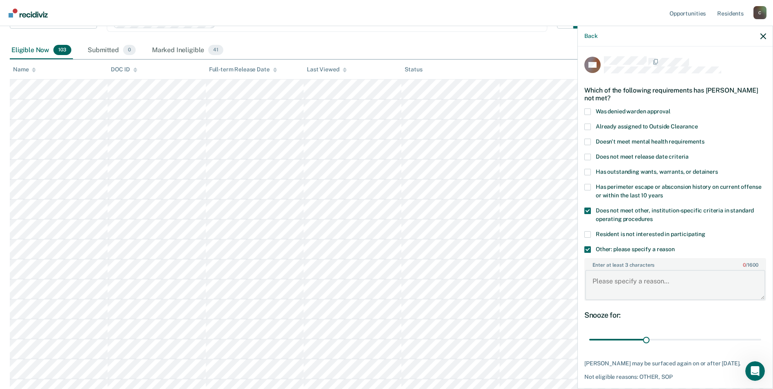
paste textarea "SEX OFFENDER"
type textarea "SEX OFFENDER"
drag, startPoint x: 646, startPoint y: 336, endPoint x: 750, endPoint y: 335, distance: 103.5
type input "89"
click at [750, 335] on input "range" at bounding box center [675, 340] width 172 height 14
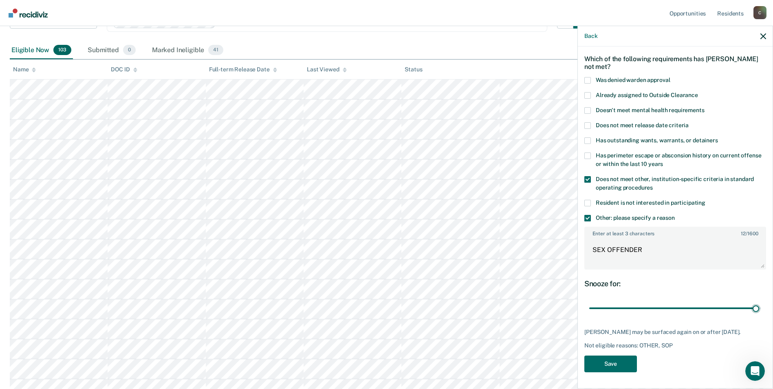
scroll to position [122, 0]
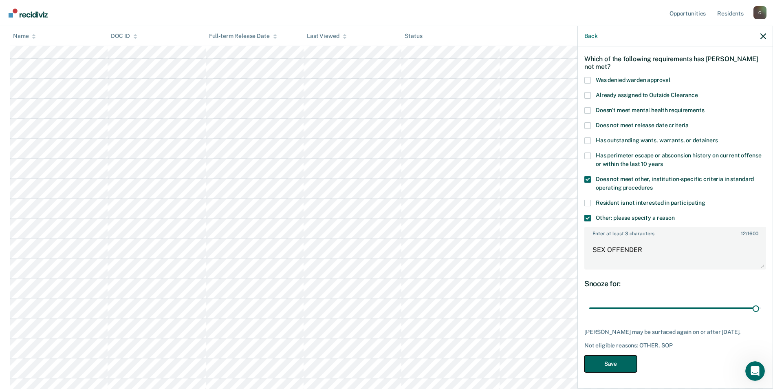
click at [608, 362] on button "Save" at bounding box center [610, 363] width 53 height 17
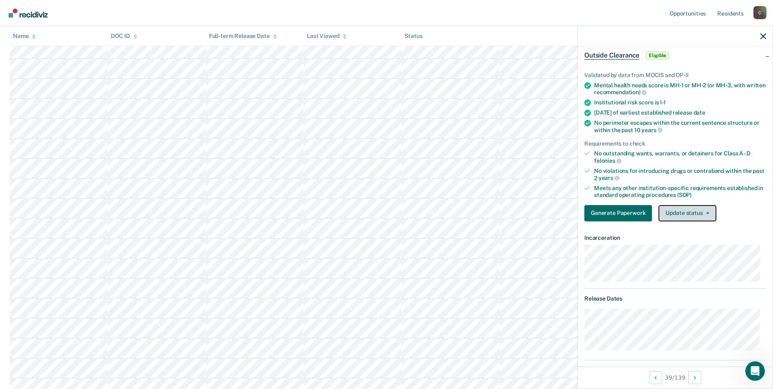
click at [708, 213] on icon "button" at bounding box center [707, 213] width 3 height 2
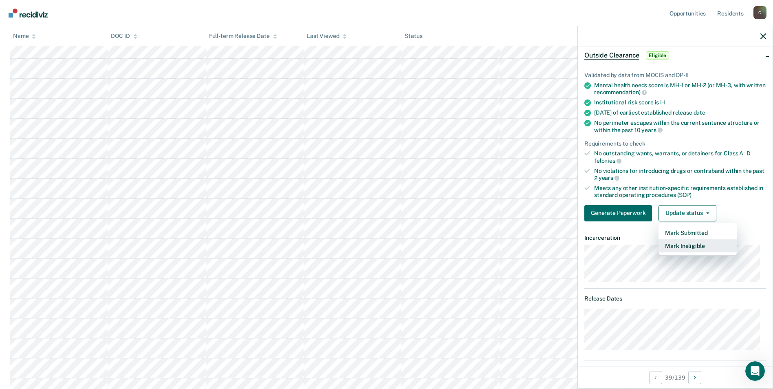
click at [697, 247] on button "Mark Ineligible" at bounding box center [698, 245] width 79 height 13
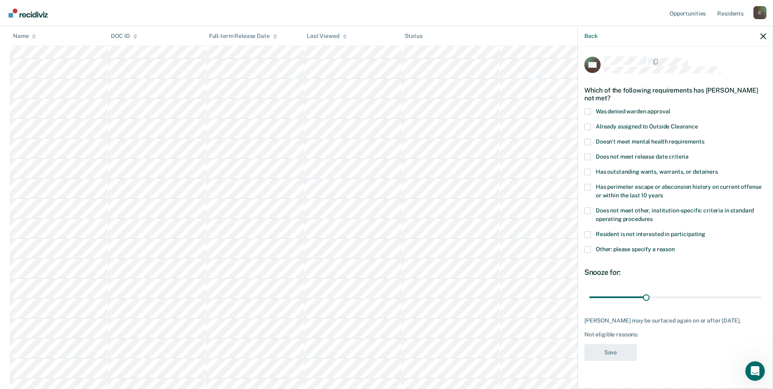
click at [588, 209] on span at bounding box center [587, 210] width 7 height 7
click at [653, 216] on input "Does not meet other, institution-specific criteria in standard operating proced…" at bounding box center [653, 216] width 0 height 0
click at [587, 248] on span at bounding box center [587, 249] width 7 height 7
click at [675, 246] on input "Other: please specify a reason" at bounding box center [675, 246] width 0 height 0
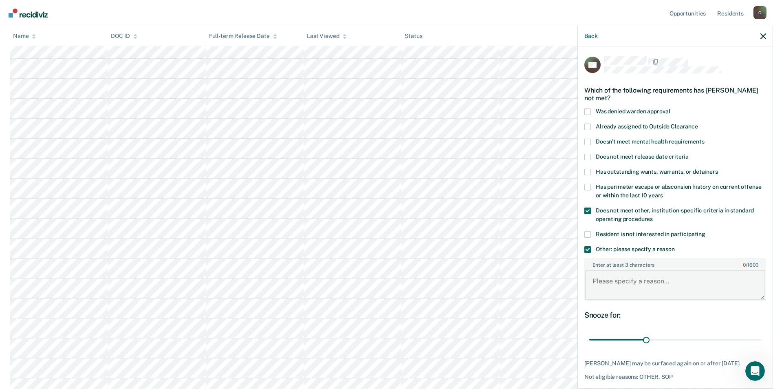
click at [603, 285] on textarea "Enter at least 3 characters 0 / 1600" at bounding box center [675, 285] width 180 height 30
type textarea "ASSAULT CHARGE"
drag, startPoint x: 645, startPoint y: 339, endPoint x: 751, endPoint y: 340, distance: 105.6
type input "89"
click at [751, 340] on input "range" at bounding box center [675, 340] width 172 height 14
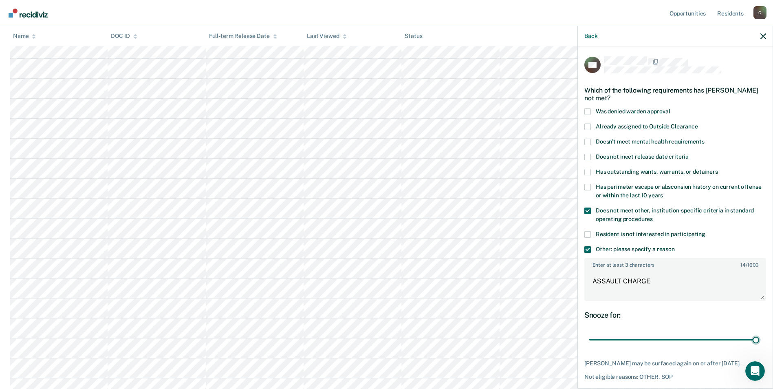
scroll to position [204, 0]
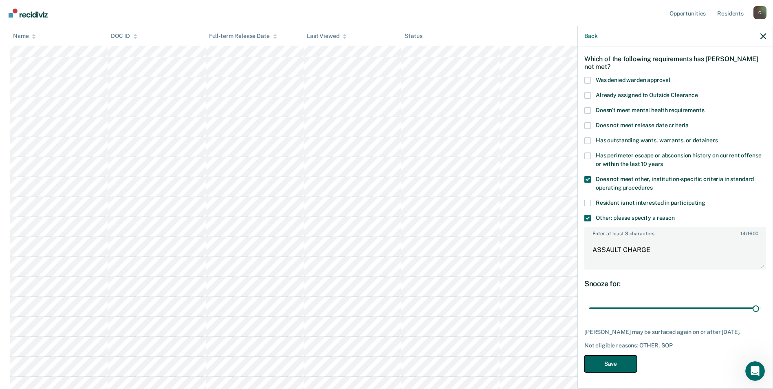
click at [612, 363] on button "Save" at bounding box center [610, 363] width 53 height 17
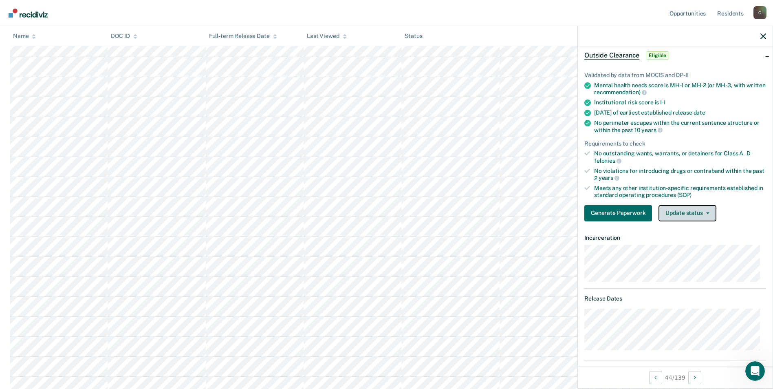
click at [706, 212] on icon "button" at bounding box center [707, 213] width 3 height 2
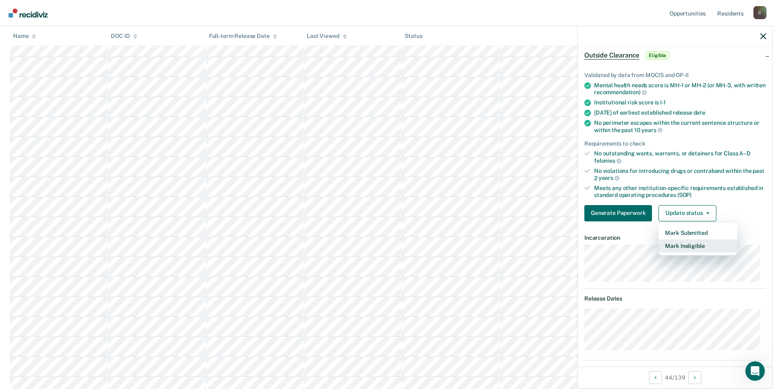
click at [697, 247] on button "Mark Ineligible" at bounding box center [698, 245] width 79 height 13
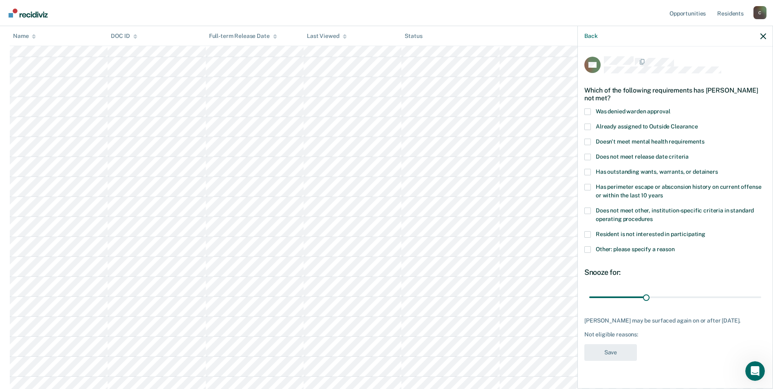
drag, startPoint x: 589, startPoint y: 201, endPoint x: 589, endPoint y: 206, distance: 5.3
click at [589, 207] on span at bounding box center [587, 210] width 7 height 7
click at [653, 216] on input "Does not meet other, institution-specific criteria in standard operating proced…" at bounding box center [653, 216] width 0 height 0
click at [587, 246] on span at bounding box center [587, 249] width 7 height 7
click at [675, 246] on input "Other: please specify a reason" at bounding box center [675, 246] width 0 height 0
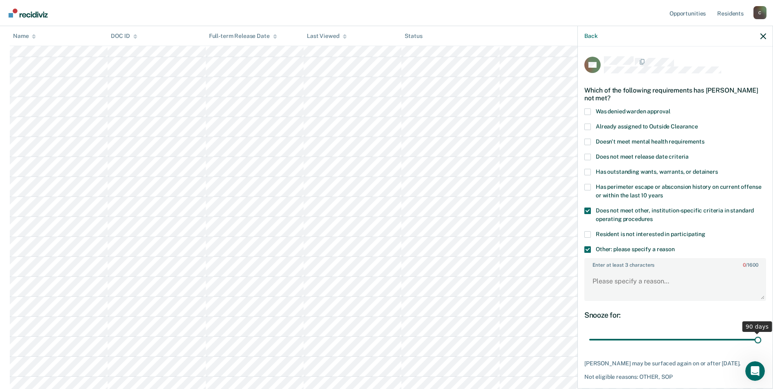
drag, startPoint x: 644, startPoint y: 339, endPoint x: 758, endPoint y: 342, distance: 114.2
type input "90"
click at [758, 342] on input "range" at bounding box center [675, 340] width 172 height 14
click at [651, 283] on textarea "Enter at least 3 characters 0 / 1600" at bounding box center [675, 285] width 180 height 30
paste textarea "SEX OFFENDER"
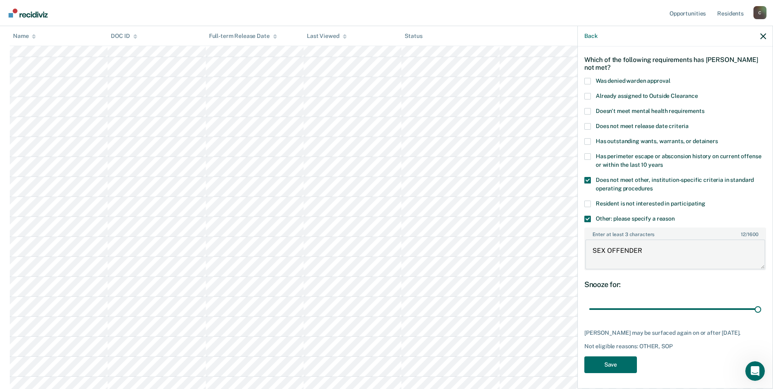
scroll to position [285, 0]
type textarea "SEX OFFENDER"
click at [618, 364] on button "Save" at bounding box center [610, 364] width 53 height 17
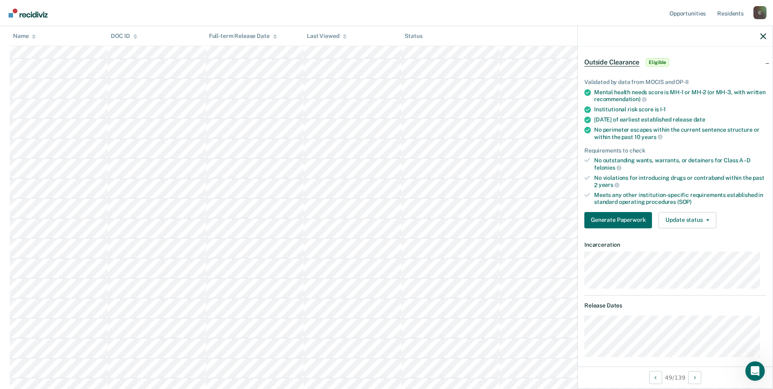
scroll to position [82, 0]
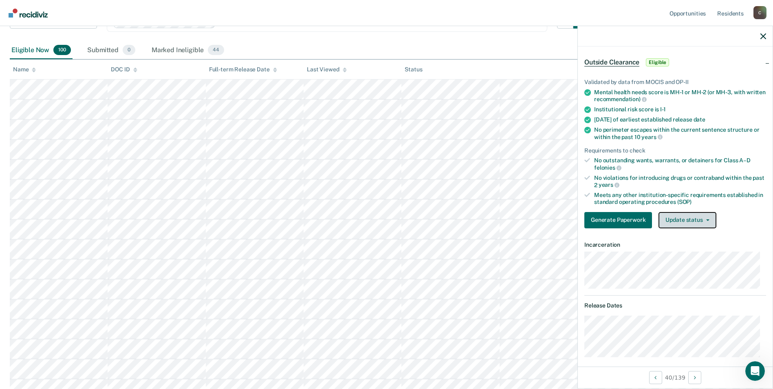
click at [707, 218] on button "Update status" at bounding box center [687, 220] width 57 height 16
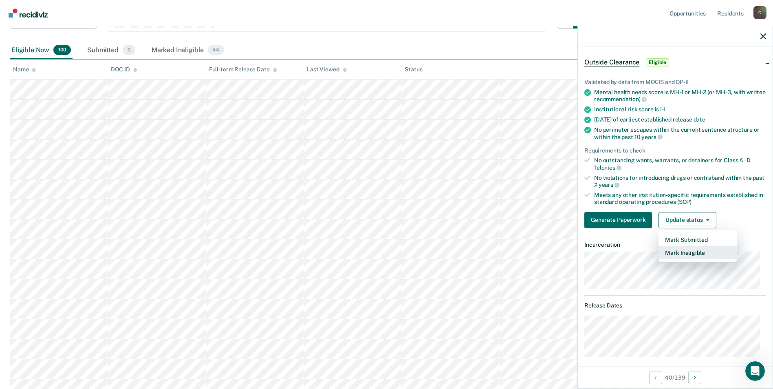
click at [701, 252] on button "Mark Ineligible" at bounding box center [698, 252] width 79 height 13
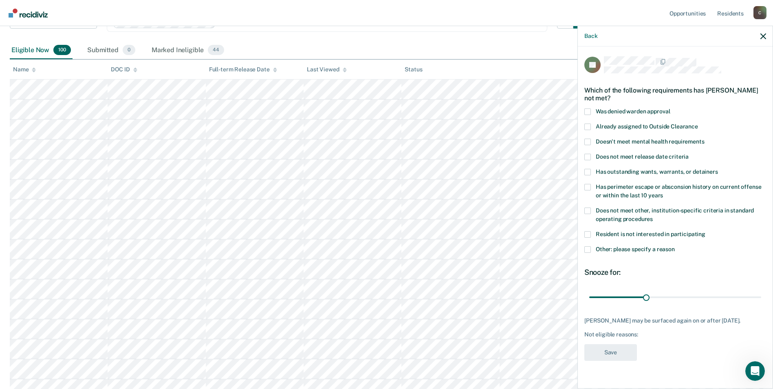
click at [585, 208] on span at bounding box center [587, 210] width 7 height 7
click at [653, 216] on input "Does not meet other, institution-specific criteria in standard operating proced…" at bounding box center [653, 216] width 0 height 0
click at [586, 249] on span at bounding box center [587, 249] width 7 height 7
click at [675, 246] on input "Other: please specify a reason" at bounding box center [675, 246] width 0 height 0
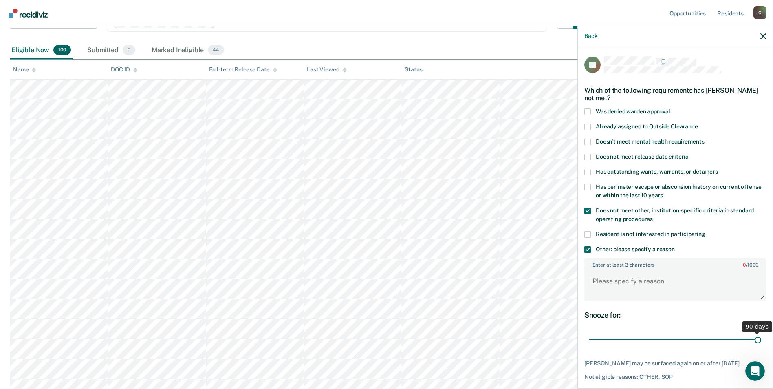
drag, startPoint x: 644, startPoint y: 338, endPoint x: 754, endPoint y: 347, distance: 110.0
type input "90"
click at [754, 347] on input "range" at bounding box center [675, 340] width 172 height 14
click at [629, 284] on textarea "Enter at least 3 characters 0 / 1600" at bounding box center [675, 285] width 180 height 30
paste textarea "SEX OFFENDER"
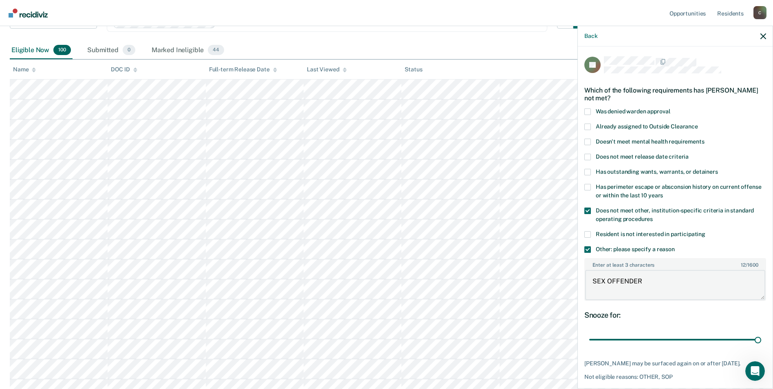
scroll to position [163, 0]
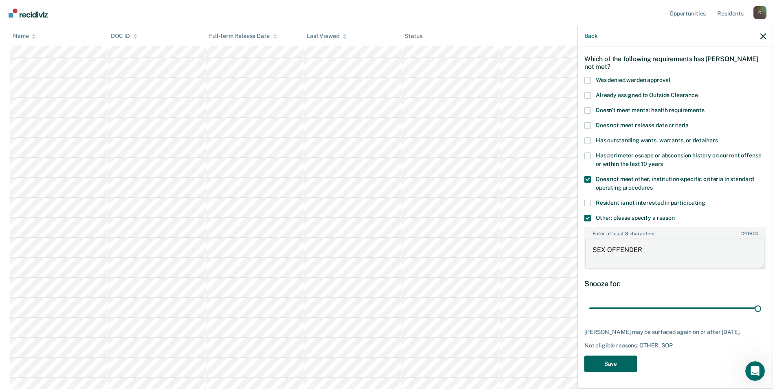
type textarea "SEX OFFENDER"
click at [614, 361] on button "Save" at bounding box center [610, 363] width 53 height 17
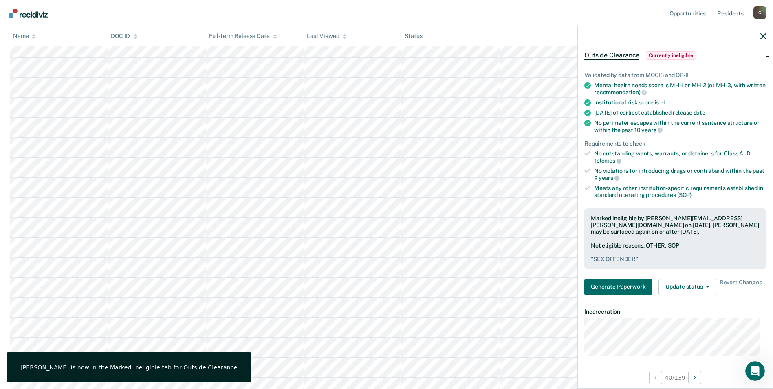
scroll to position [0, 0]
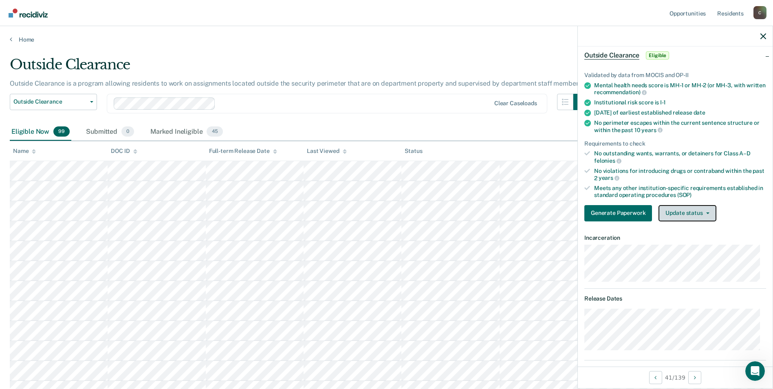
click at [709, 211] on button "Update status" at bounding box center [687, 213] width 57 height 16
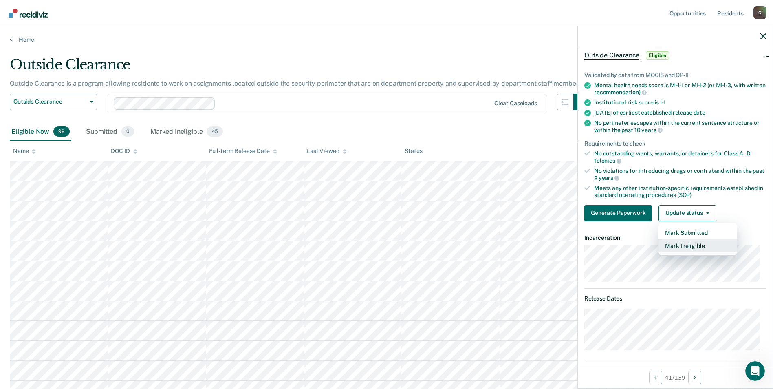
click at [691, 244] on button "Mark Ineligible" at bounding box center [698, 245] width 79 height 13
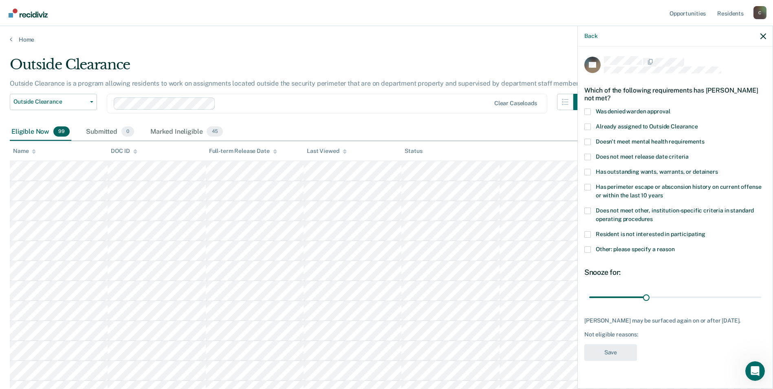
click at [589, 208] on span at bounding box center [587, 210] width 7 height 7
click at [653, 216] on input "Does not meet other, institution-specific criteria in standard operating proced…" at bounding box center [653, 216] width 0 height 0
click at [589, 250] on span at bounding box center [587, 249] width 7 height 7
click at [675, 246] on input "Other: please specify a reason" at bounding box center [675, 246] width 0 height 0
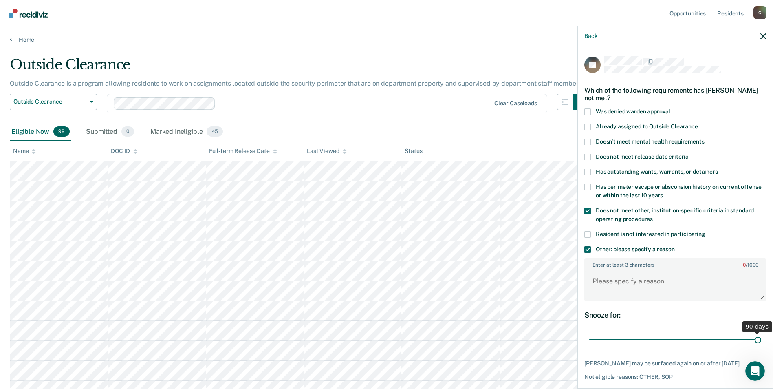
drag, startPoint x: 646, startPoint y: 339, endPoint x: 760, endPoint y: 346, distance: 114.3
type input "90"
click at [760, 346] on input "range" at bounding box center [675, 340] width 172 height 14
click at [619, 285] on textarea "Enter at least 3 characters 0 / 1600" at bounding box center [675, 285] width 180 height 30
paste textarea "SEX OFFENDER"
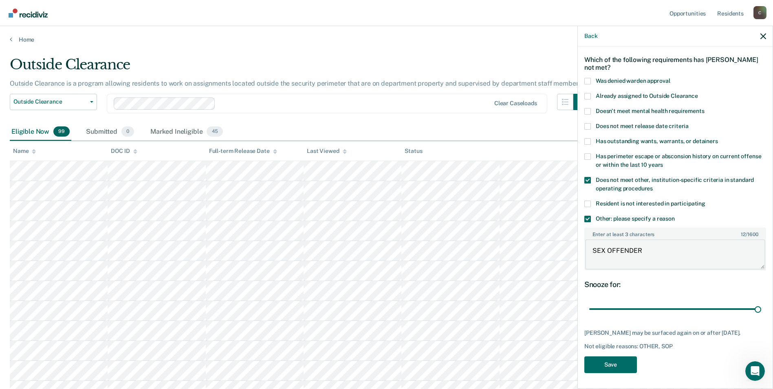
scroll to position [122, 0]
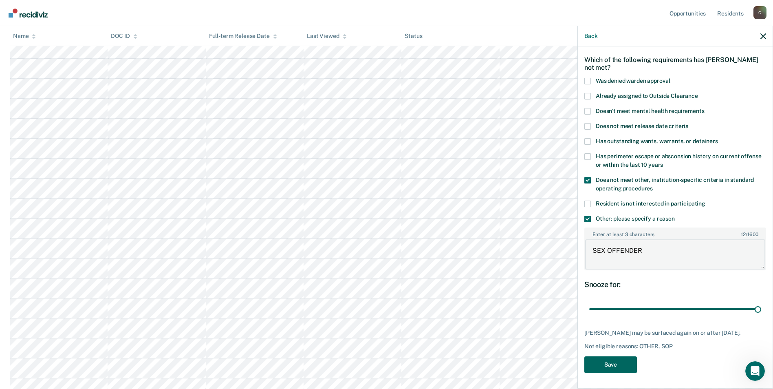
type textarea "SEX OFFENDER"
click at [616, 363] on button "Save" at bounding box center [610, 364] width 53 height 17
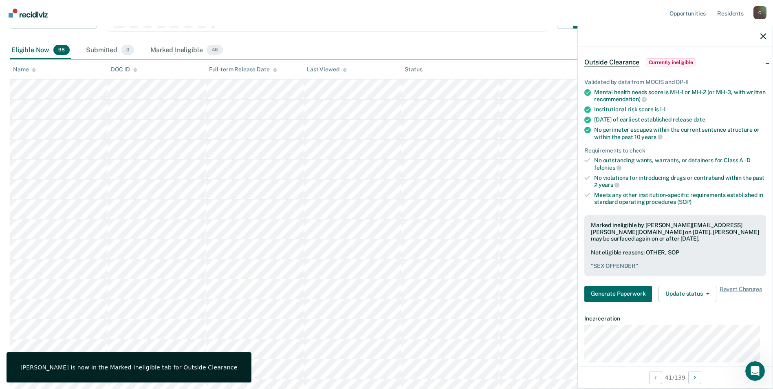
scroll to position [41, 0]
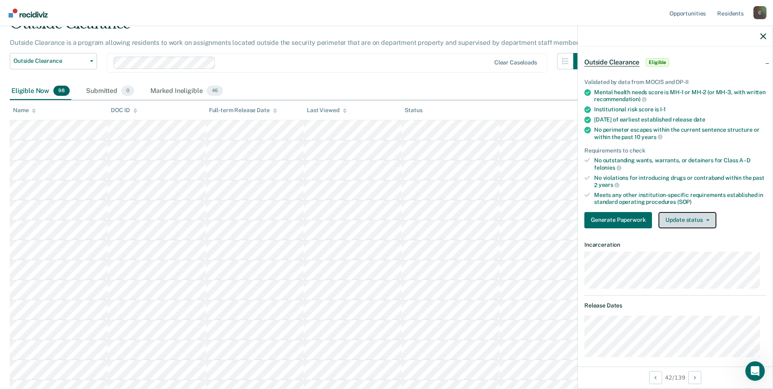
click at [707, 219] on icon "button" at bounding box center [707, 220] width 3 height 2
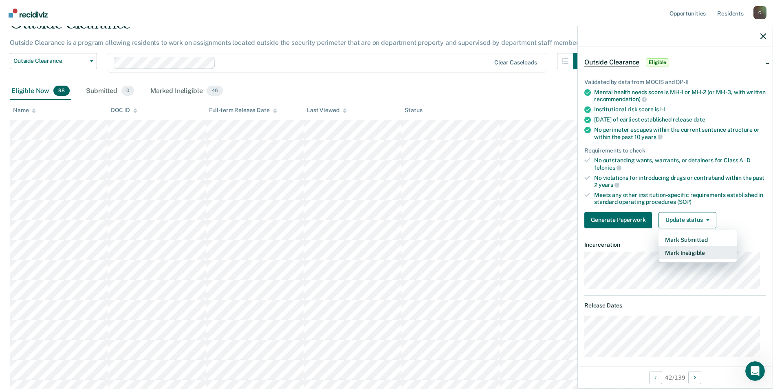
click at [705, 251] on button "Mark Ineligible" at bounding box center [698, 252] width 79 height 13
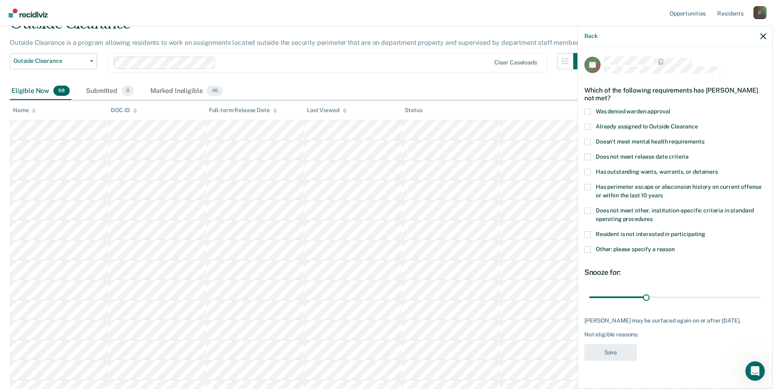
click at [589, 246] on span at bounding box center [587, 249] width 7 height 7
click at [675, 246] on input "Other: please specify a reason" at bounding box center [675, 246] width 0 height 0
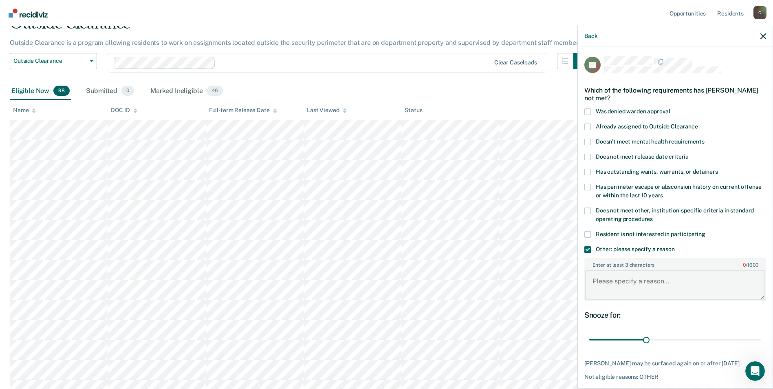
click at [637, 285] on textarea "Enter at least 3 characters 0 / 1600" at bounding box center [675, 285] width 180 height 30
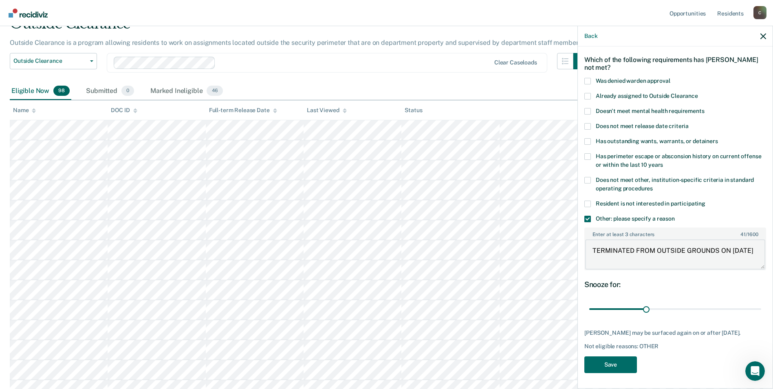
scroll to position [82, 0]
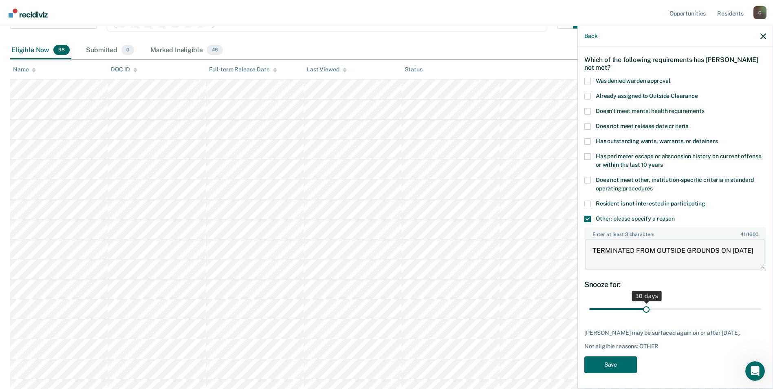
type textarea "TERMINATED FROM OUTSIDE GROUNDS ON 9-9-25"
drag, startPoint x: 643, startPoint y: 309, endPoint x: 760, endPoint y: 304, distance: 117.5
type input "90"
click at [760, 304] on input "range" at bounding box center [675, 309] width 172 height 14
click at [612, 371] on button "Save" at bounding box center [610, 364] width 53 height 17
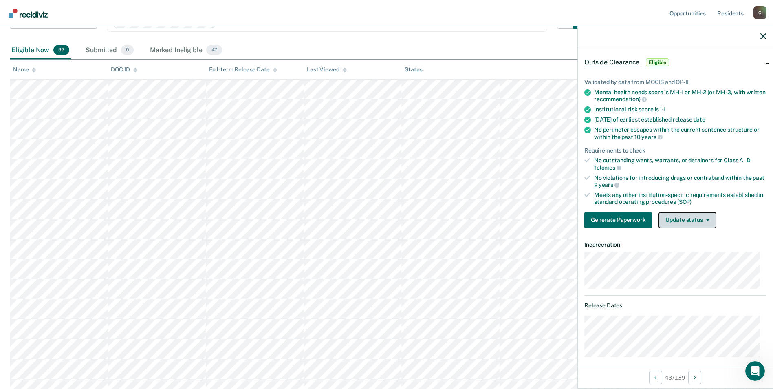
click at [705, 221] on button "Update status" at bounding box center [687, 220] width 57 height 16
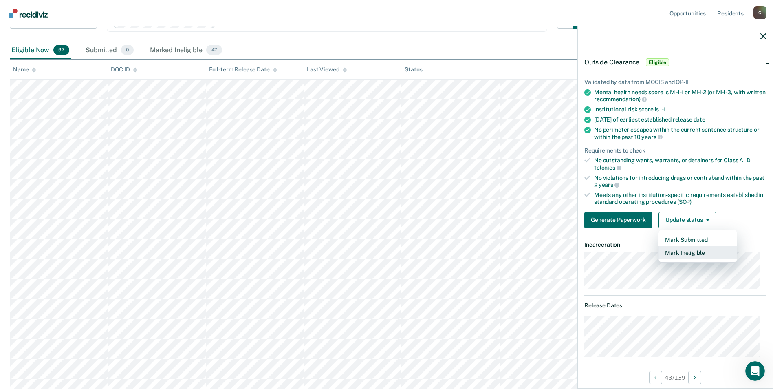
click at [699, 252] on button "Mark Ineligible" at bounding box center [698, 252] width 79 height 13
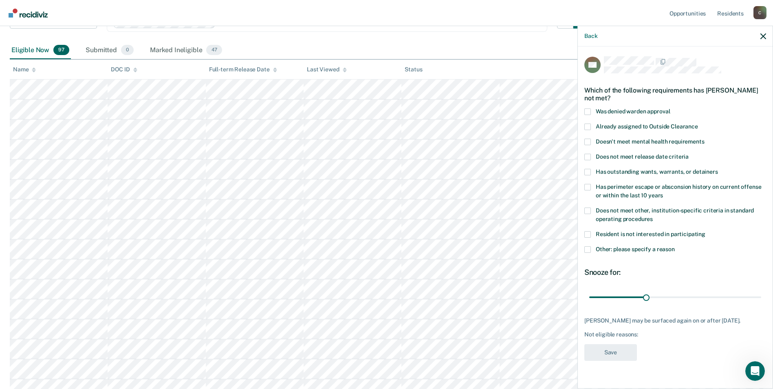
scroll to position [0, 0]
click at [586, 209] on span at bounding box center [587, 210] width 7 height 7
click at [653, 216] on input "Does not meet other, institution-specific criteria in standard operating proced…" at bounding box center [653, 216] width 0 height 0
click at [586, 249] on span at bounding box center [587, 249] width 7 height 7
click at [675, 246] on input "Other: please specify a reason" at bounding box center [675, 246] width 0 height 0
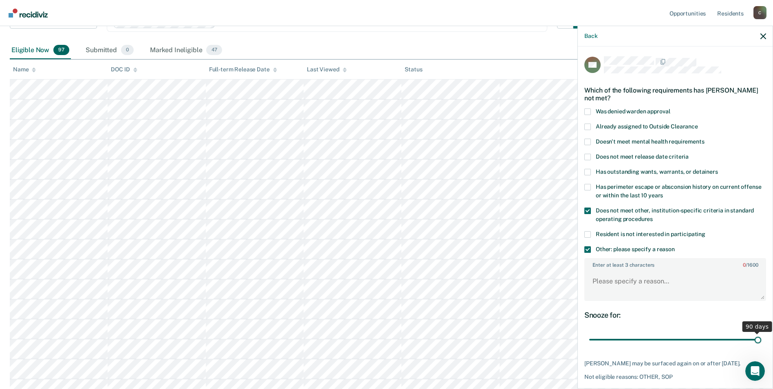
drag, startPoint x: 645, startPoint y: 339, endPoint x: 752, endPoint y: 339, distance: 106.8
type input "90"
click at [752, 339] on input "range" at bounding box center [675, 340] width 172 height 14
paste textarea "SEX OFFENDER"
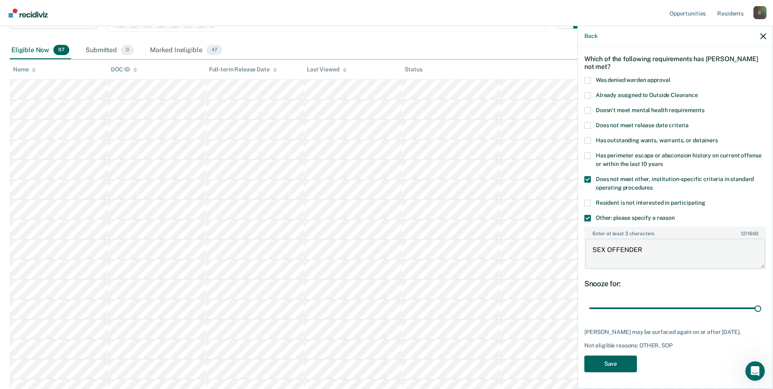
type textarea "SEX OFFENDER"
click at [610, 365] on button "Save" at bounding box center [610, 363] width 53 height 17
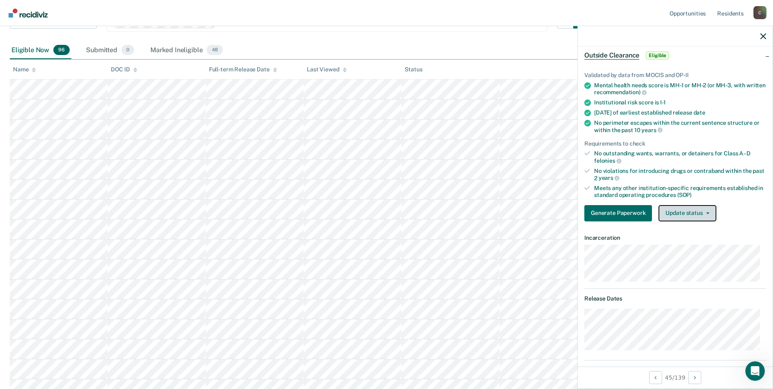
click at [706, 212] on icon "button" at bounding box center [707, 213] width 3 height 2
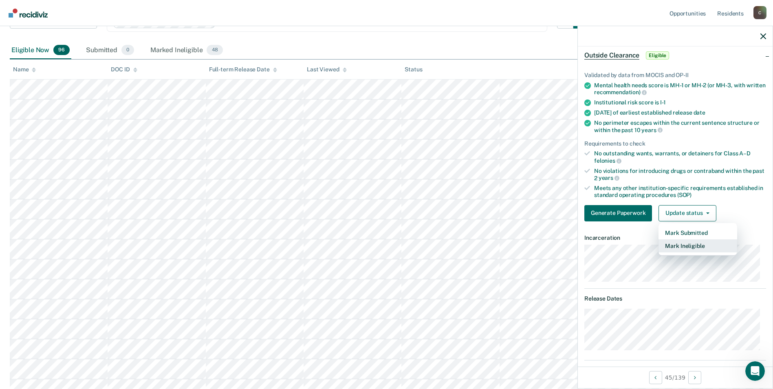
click at [691, 247] on button "Mark Ineligible" at bounding box center [698, 245] width 79 height 13
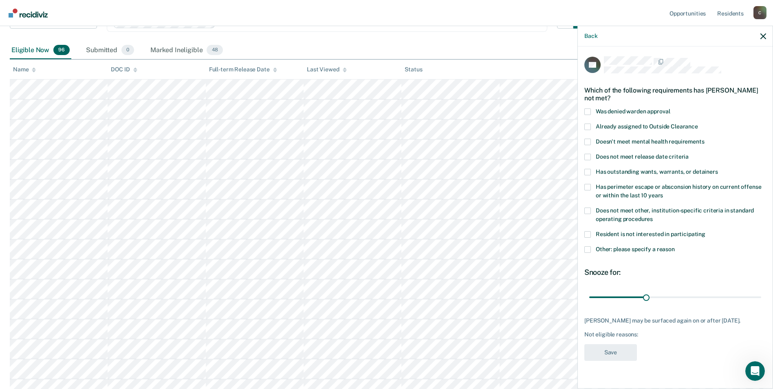
click at [589, 209] on span at bounding box center [587, 210] width 7 height 7
click at [653, 216] on input "Does not meet other, institution-specific criteria in standard operating proced…" at bounding box center [653, 216] width 0 height 0
click at [589, 250] on span at bounding box center [587, 249] width 7 height 7
click at [675, 246] on input "Other: please specify a reason" at bounding box center [675, 246] width 0 height 0
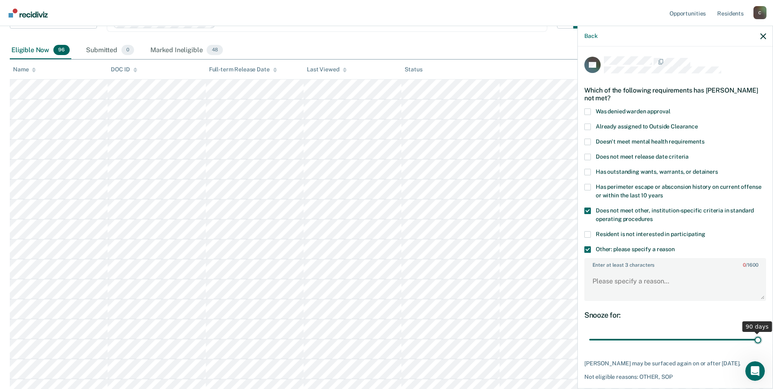
drag, startPoint x: 645, startPoint y: 339, endPoint x: 771, endPoint y: 339, distance: 126.3
type input "90"
click at [761, 339] on input "range" at bounding box center [675, 340] width 172 height 14
click at [619, 280] on textarea "Enter at least 3 characters 0 / 1600" at bounding box center [675, 285] width 180 height 30
paste textarea "SEX OFFENDER"
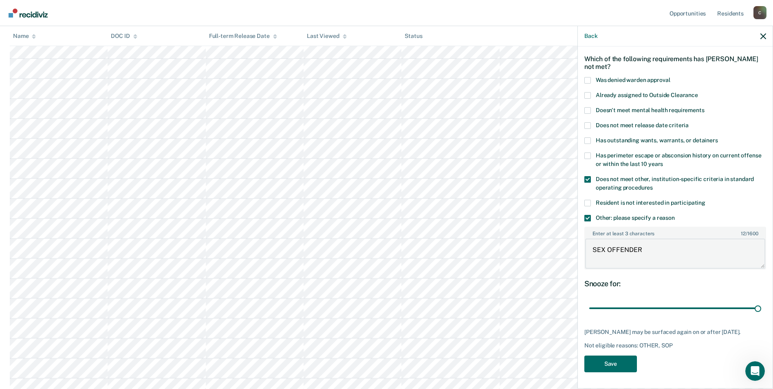
scroll to position [163, 0]
type textarea "SEX OFFENDER"
click at [619, 361] on button "Save" at bounding box center [610, 363] width 53 height 17
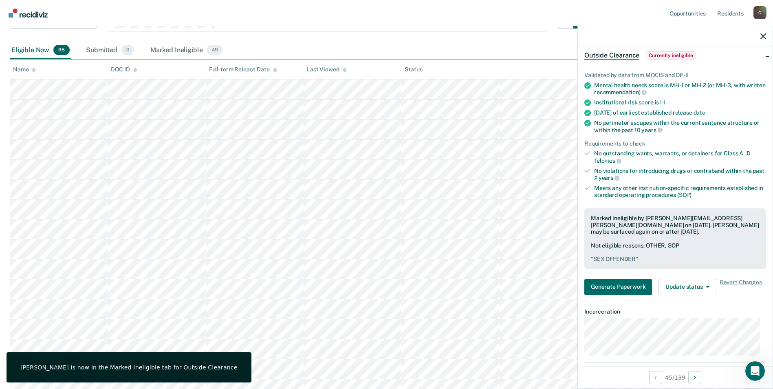
scroll to position [41, 0]
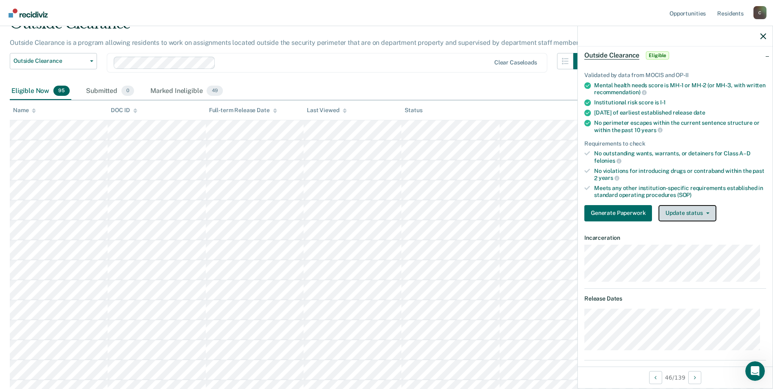
click at [708, 212] on button "Update status" at bounding box center [687, 213] width 57 height 16
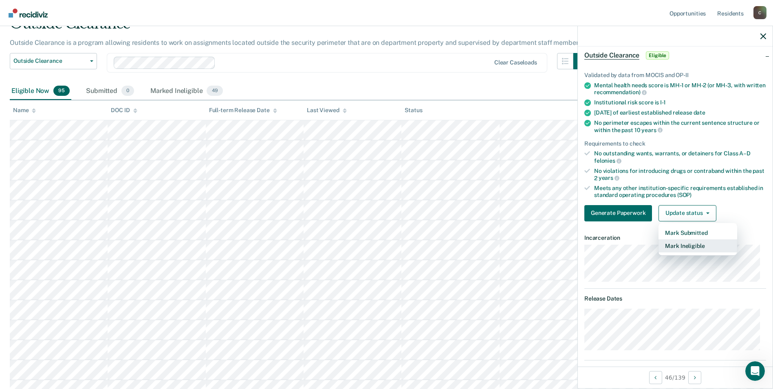
click at [690, 242] on button "Mark Ineligible" at bounding box center [698, 245] width 79 height 13
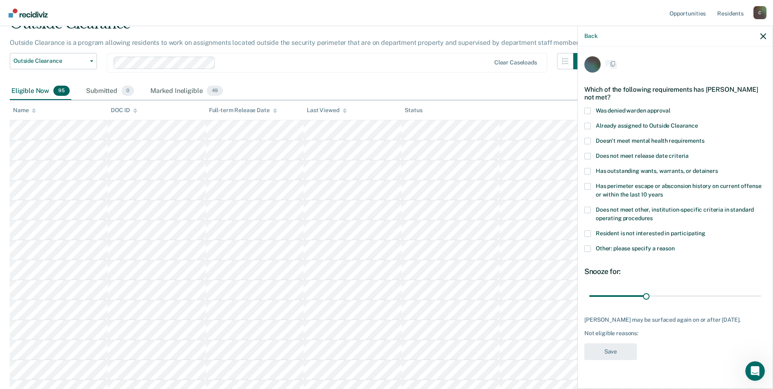
scroll to position [0, 0]
click at [589, 207] on span at bounding box center [587, 210] width 7 height 7
click at [653, 216] on input "Does not meet other, institution-specific criteria in standard operating proced…" at bounding box center [653, 216] width 0 height 0
click at [588, 249] on span at bounding box center [587, 249] width 7 height 7
click at [675, 246] on input "Other: please specify a reason" at bounding box center [675, 246] width 0 height 0
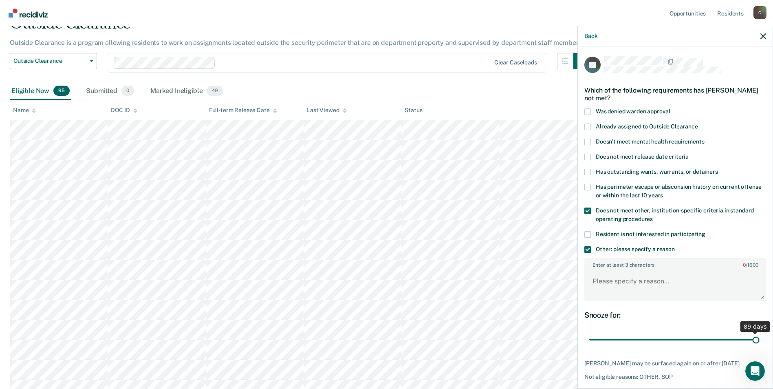
drag, startPoint x: 644, startPoint y: 339, endPoint x: 751, endPoint y: 345, distance: 107.0
type input "89"
click at [751, 345] on input "range" at bounding box center [675, 340] width 172 height 14
click at [625, 285] on textarea "Enter at least 3 characters 0 / 1600" at bounding box center [675, 285] width 180 height 30
paste textarea "SEX OFFENDER"
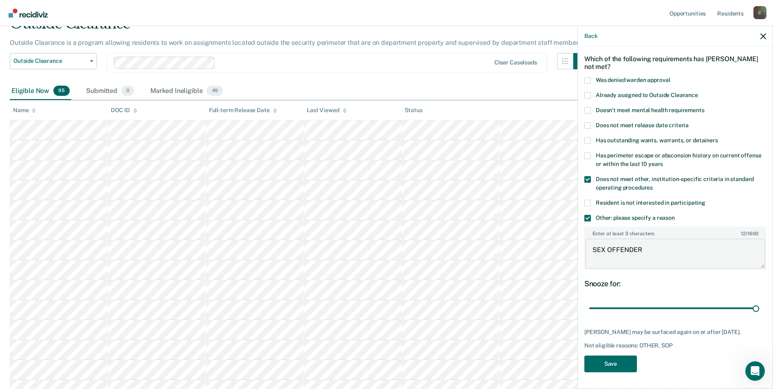
scroll to position [122, 0]
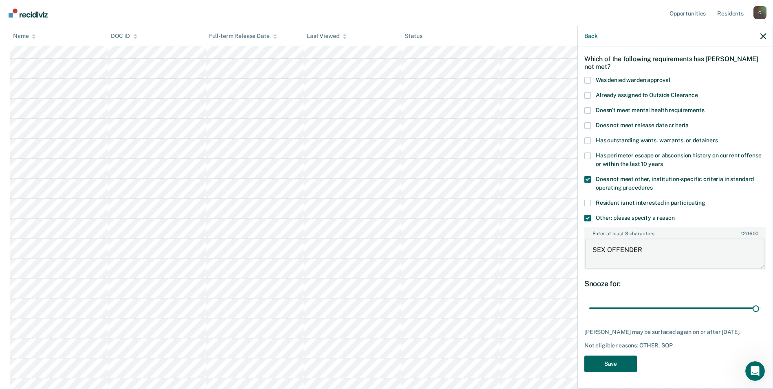
type textarea "SEX OFFENDER"
click at [623, 360] on button "Save" at bounding box center [610, 363] width 53 height 17
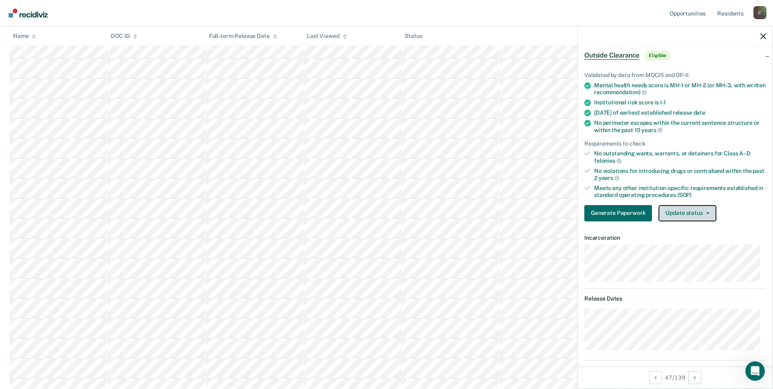
click at [703, 212] on span "button" at bounding box center [706, 213] width 7 height 2
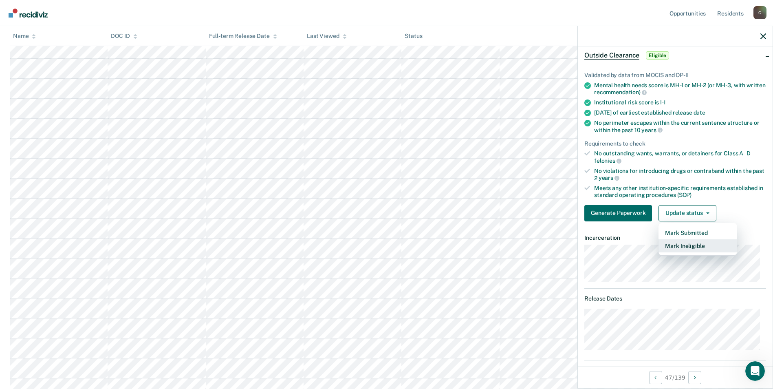
click at [695, 247] on button "Mark Ineligible" at bounding box center [698, 245] width 79 height 13
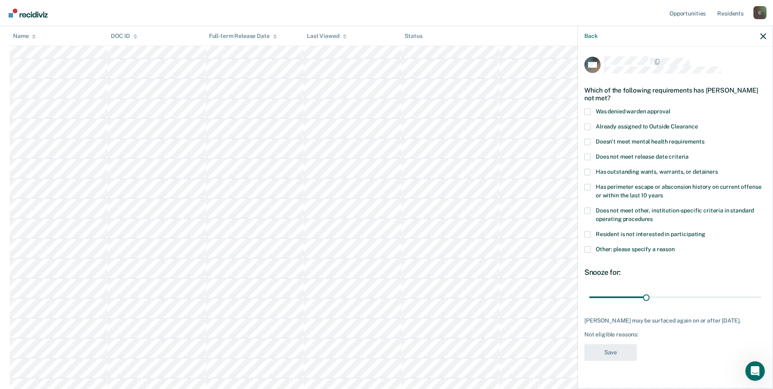
drag, startPoint x: 589, startPoint y: 208, endPoint x: 593, endPoint y: 233, distance: 25.2
click at [589, 212] on span at bounding box center [587, 210] width 7 height 7
click at [653, 216] on input "Does not meet other, institution-specific criteria in standard operating proced…" at bounding box center [653, 216] width 0 height 0
click at [589, 248] on span at bounding box center [587, 249] width 7 height 7
click at [675, 246] on input "Other: please specify a reason" at bounding box center [675, 246] width 0 height 0
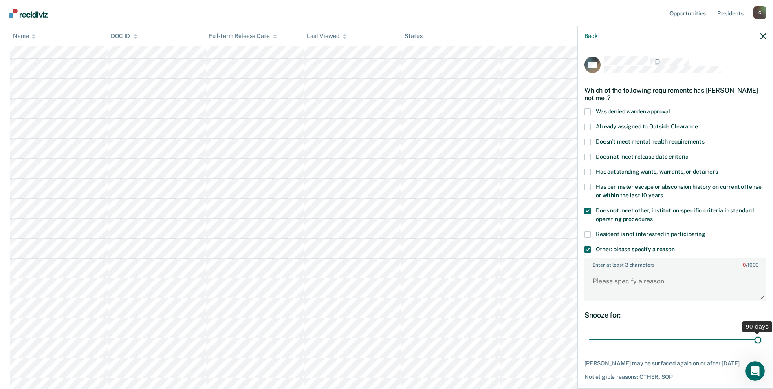
drag, startPoint x: 644, startPoint y: 340, endPoint x: 755, endPoint y: 345, distance: 111.0
type input "90"
click at [755, 345] on input "range" at bounding box center [675, 340] width 172 height 14
click at [631, 289] on textarea "Enter at least 3 characters 0 / 1600" at bounding box center [675, 285] width 180 height 30
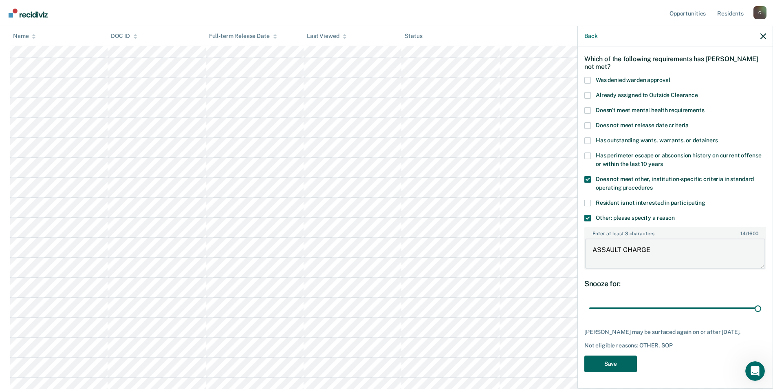
type textarea "ASSAULT CHARGE"
click at [606, 362] on button "Save" at bounding box center [610, 363] width 53 height 17
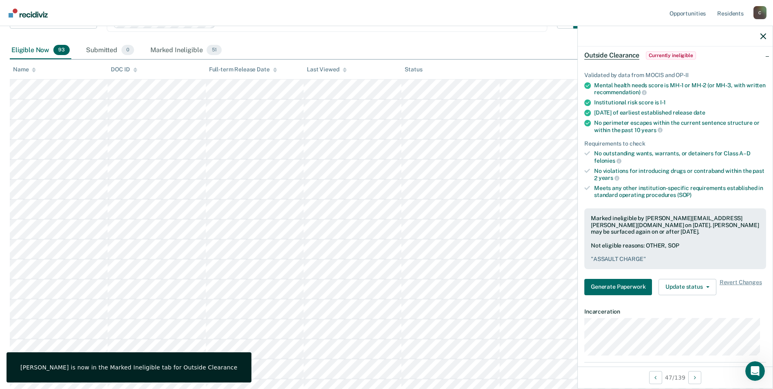
scroll to position [41, 0]
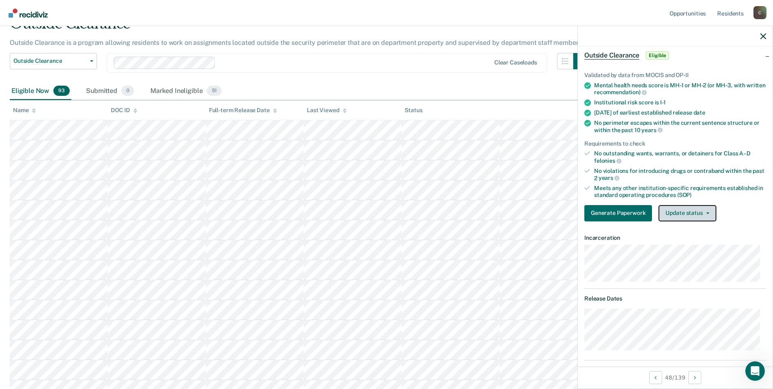
click at [704, 211] on button "Update status" at bounding box center [687, 213] width 57 height 16
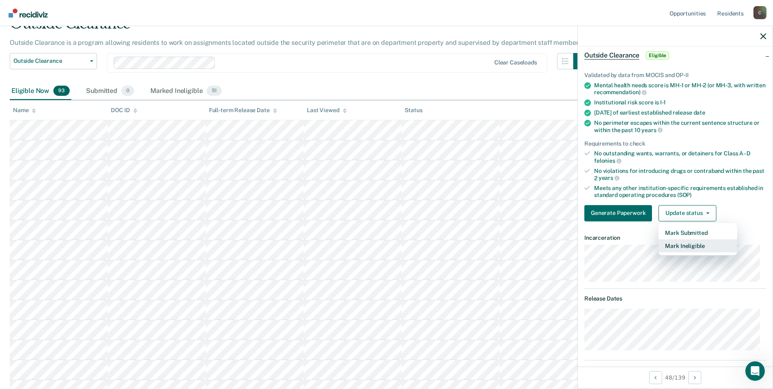
click at [685, 241] on button "Mark Ineligible" at bounding box center [698, 245] width 79 height 13
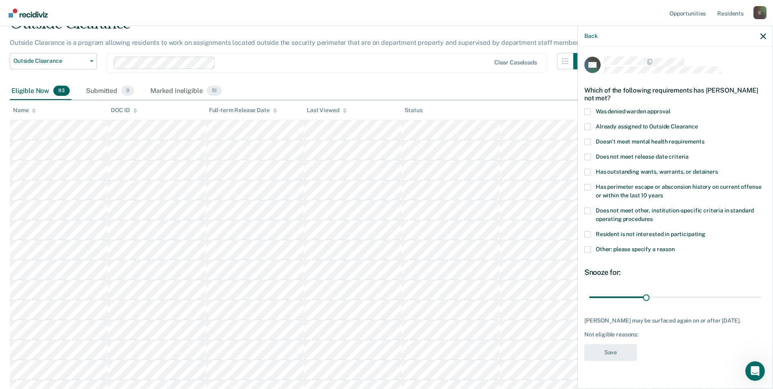
click at [587, 209] on span at bounding box center [587, 210] width 7 height 7
click at [653, 216] on input "Does not meet other, institution-specific criteria in standard operating proced…" at bounding box center [653, 216] width 0 height 0
click at [586, 249] on span at bounding box center [587, 249] width 7 height 7
click at [675, 246] on input "Other: please specify a reason" at bounding box center [675, 246] width 0 height 0
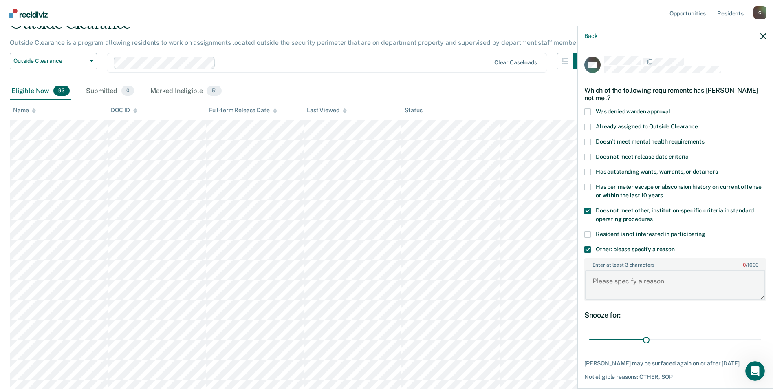
click at [606, 284] on textarea "Enter at least 3 characters 0 / 1600" at bounding box center [675, 285] width 180 height 30
paste textarea "SEX OFFENDER"
type textarea "SEX OFFENDER"
drag, startPoint x: 644, startPoint y: 340, endPoint x: 757, endPoint y: 346, distance: 113.4
type input "90"
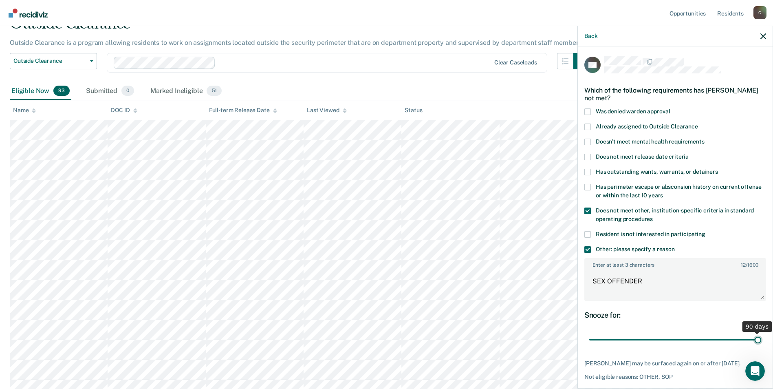
click at [757, 346] on input "range" at bounding box center [675, 340] width 172 height 14
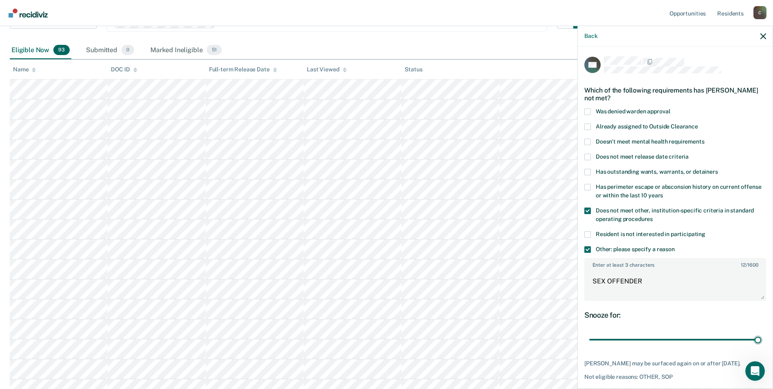
scroll to position [31, 0]
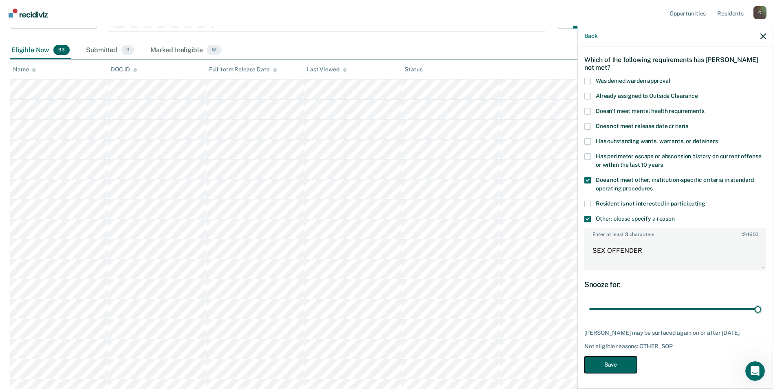
click at [623, 369] on button "Save" at bounding box center [610, 364] width 53 height 17
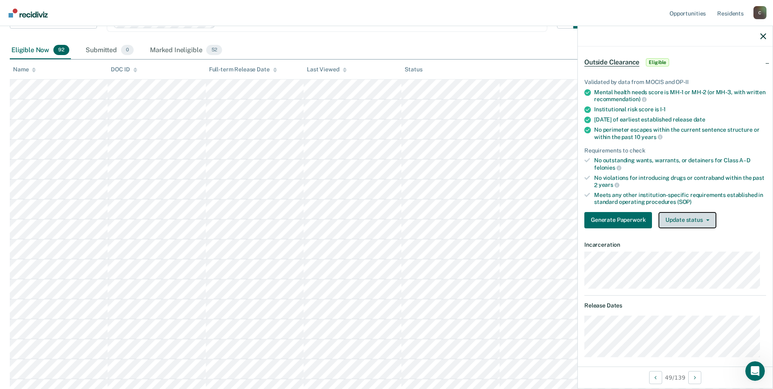
click at [708, 222] on button "Update status" at bounding box center [687, 220] width 57 height 16
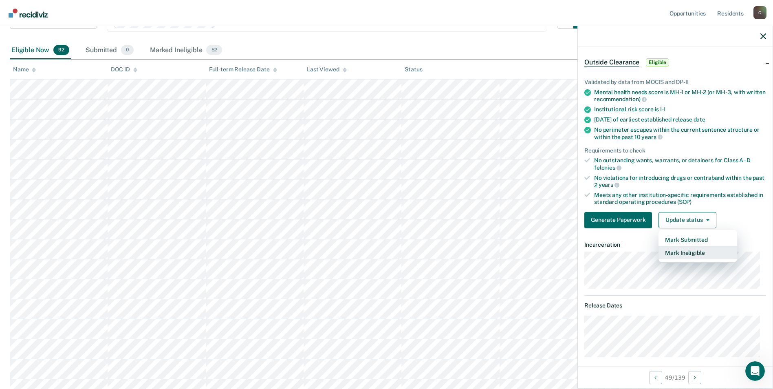
click at [702, 250] on button "Mark Ineligible" at bounding box center [698, 252] width 79 height 13
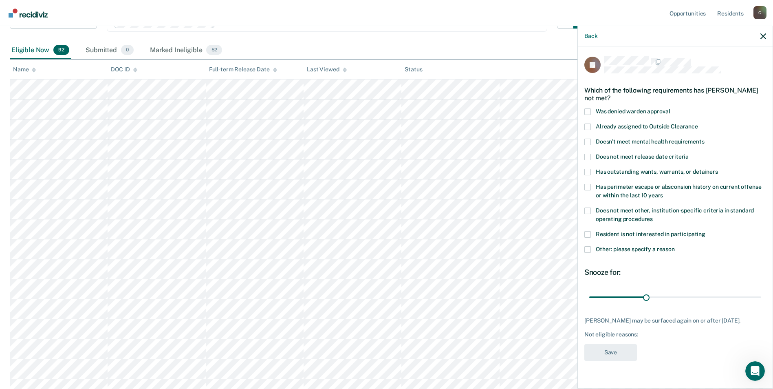
click at [587, 247] on span at bounding box center [587, 249] width 7 height 7
click at [675, 246] on input "Other: please specify a reason" at bounding box center [675, 246] width 0 height 0
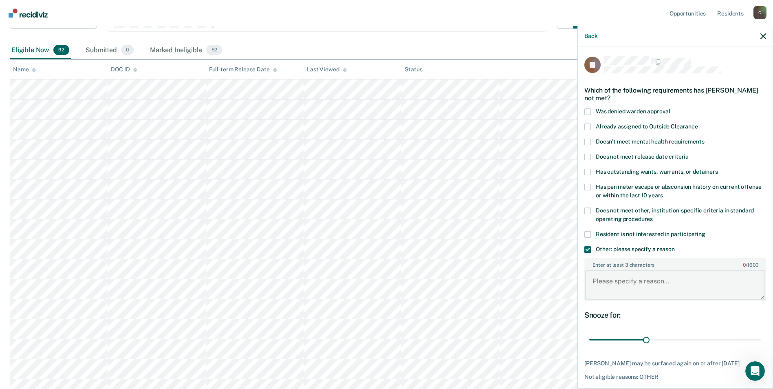
click at [632, 284] on textarea "Enter at least 3 characters 0 / 1600" at bounding box center [675, 285] width 180 height 30
type textarea "OFFENDER TERMINATED FROM OUTSIDE GROUNDS ON 917-25 FOR THEFT"
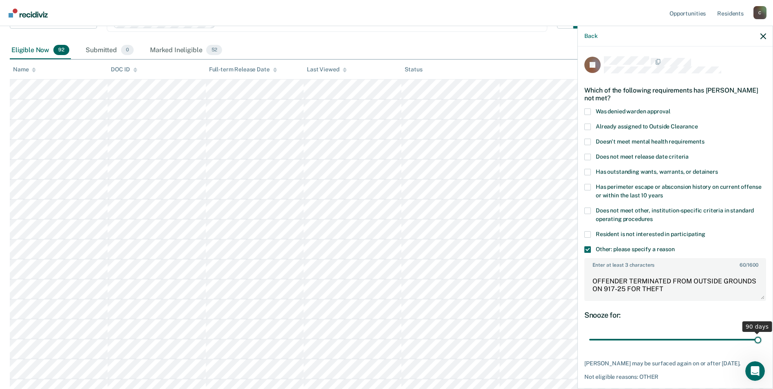
drag, startPoint x: 644, startPoint y: 338, endPoint x: 753, endPoint y: 339, distance: 109.2
type input "90"
click at [753, 339] on input "range" at bounding box center [675, 340] width 172 height 14
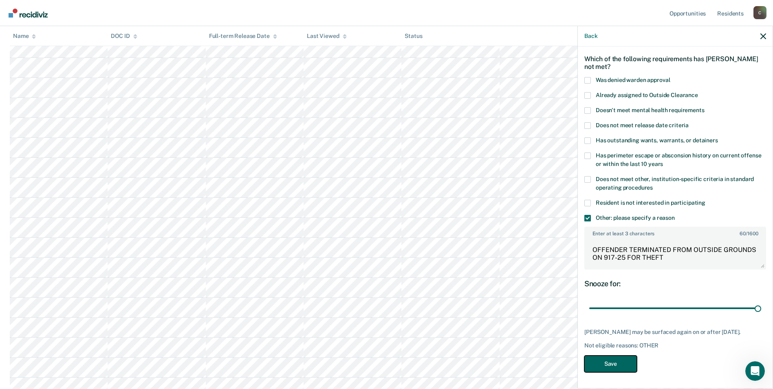
click at [626, 364] on button "Save" at bounding box center [610, 363] width 53 height 17
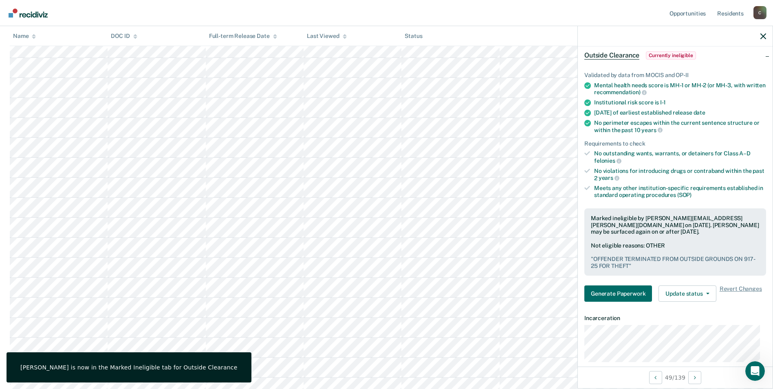
scroll to position [82, 0]
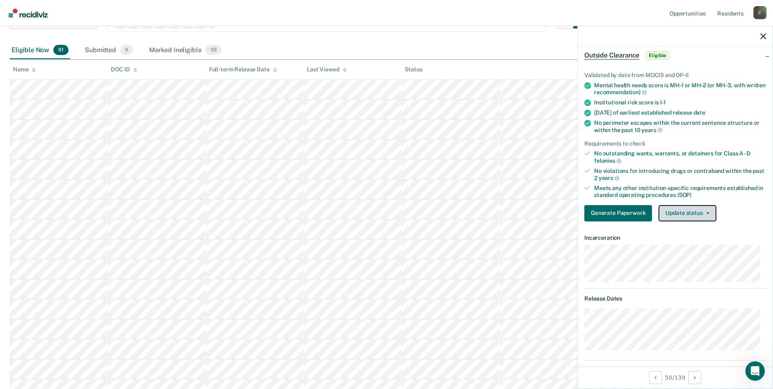
click at [710, 213] on button "Update status" at bounding box center [687, 213] width 57 height 16
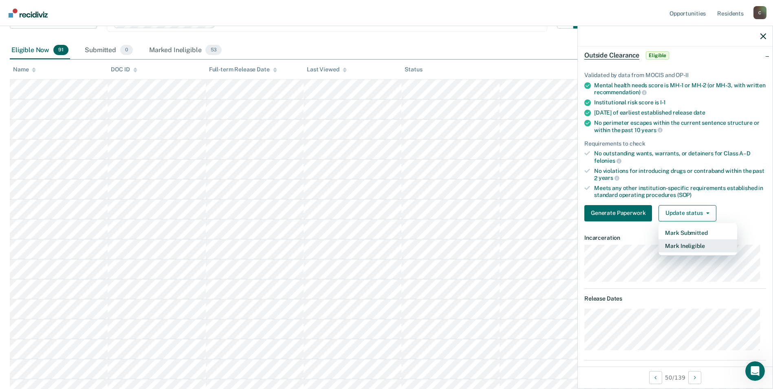
click at [706, 246] on button "Mark Ineligible" at bounding box center [698, 245] width 79 height 13
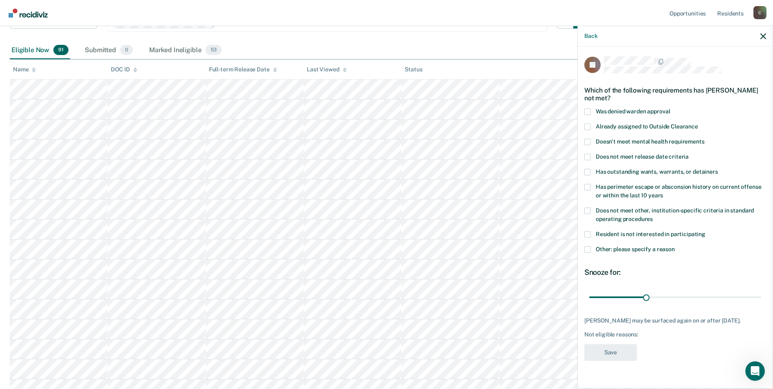
click at [586, 209] on span at bounding box center [587, 210] width 7 height 7
click at [653, 216] on input "Does not meet other, institution-specific criteria in standard operating proced…" at bounding box center [653, 216] width 0 height 0
click at [586, 248] on span at bounding box center [587, 249] width 7 height 7
click at [675, 246] on input "Other: please specify a reason" at bounding box center [675, 246] width 0 height 0
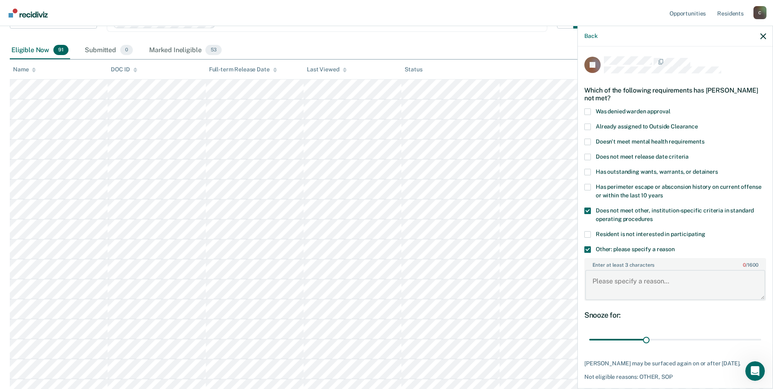
click at [609, 285] on textarea "Enter at least 3 characters 0 / 1600" at bounding box center [675, 285] width 180 height 30
type textarea "C-2"
drag, startPoint x: 645, startPoint y: 337, endPoint x: 769, endPoint y: 340, distance: 123.5
type input "90"
click at [761, 340] on input "range" at bounding box center [675, 340] width 172 height 14
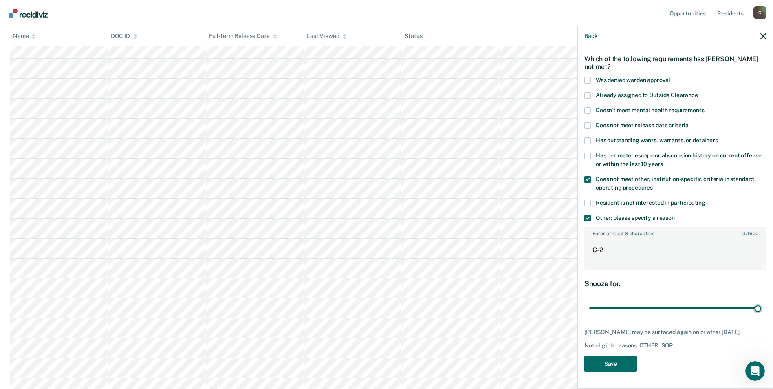
scroll to position [163, 0]
click at [623, 365] on button "Save" at bounding box center [610, 363] width 53 height 17
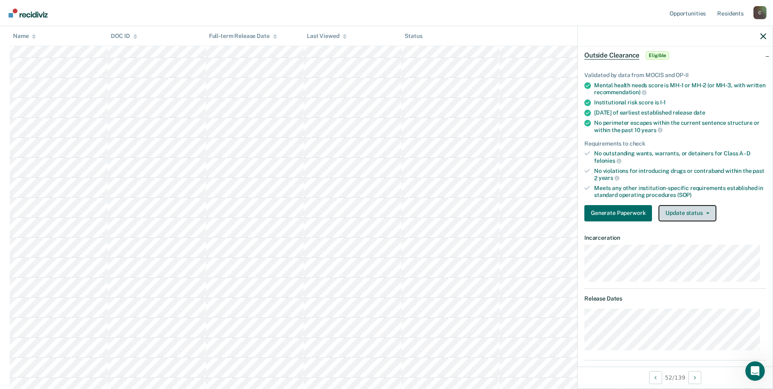
click at [710, 214] on button "Update status" at bounding box center [687, 213] width 57 height 16
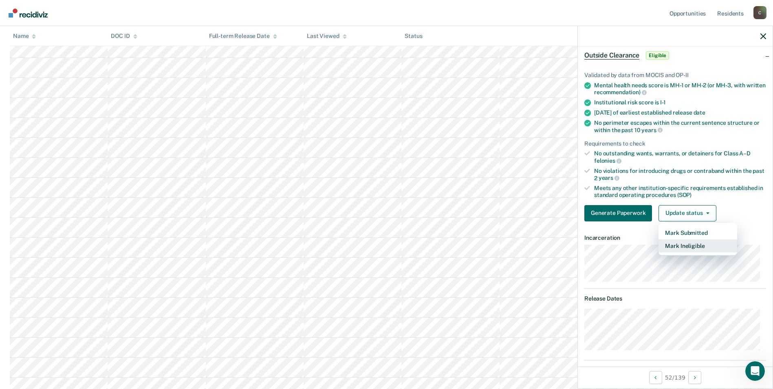
click at [706, 242] on button "Mark Ineligible" at bounding box center [698, 245] width 79 height 13
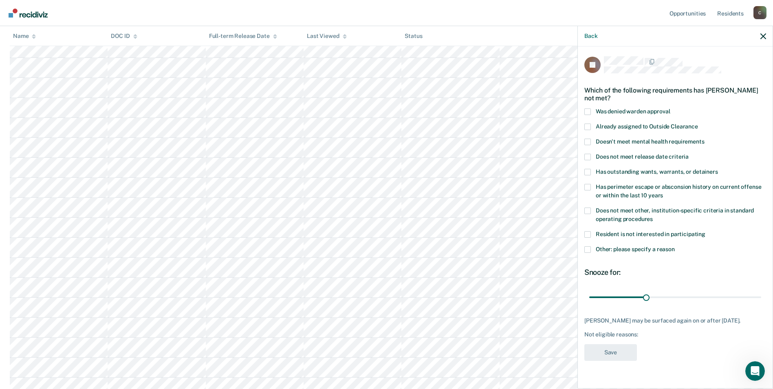
click at [586, 210] on span at bounding box center [587, 210] width 7 height 7
click at [653, 216] on input "Does not meet other, institution-specific criteria in standard operating proced…" at bounding box center [653, 216] width 0 height 0
click at [588, 249] on span at bounding box center [587, 249] width 7 height 7
click at [675, 246] on input "Other: please specify a reason" at bounding box center [675, 246] width 0 height 0
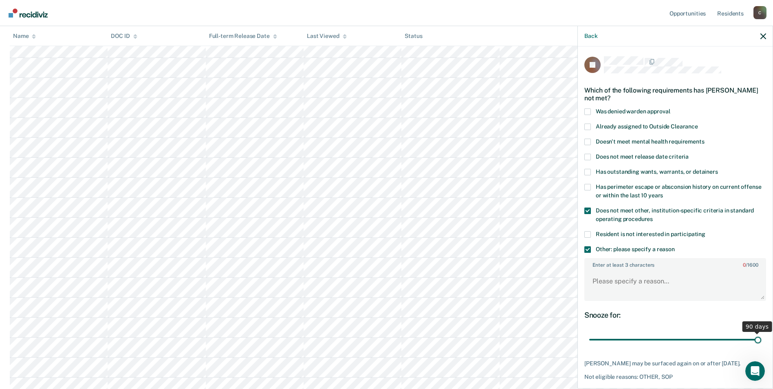
drag, startPoint x: 645, startPoint y: 340, endPoint x: 773, endPoint y: 344, distance: 127.6
type input "90"
click at [761, 344] on input "range" at bounding box center [675, 340] width 172 height 14
click at [644, 282] on textarea "Enter at least 3 characters 0 / 1600" at bounding box center [675, 285] width 180 height 30
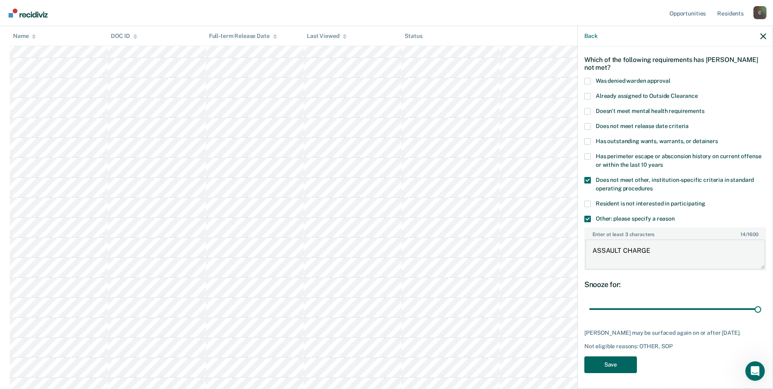
type textarea "ASSAULT CHARGE"
click at [619, 365] on button "Save" at bounding box center [610, 364] width 53 height 17
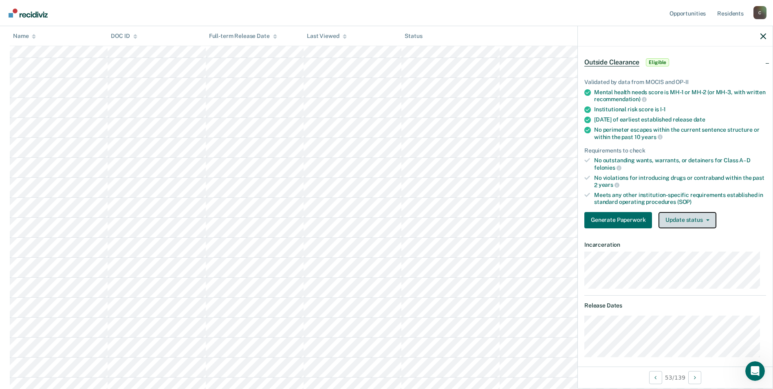
click at [707, 219] on icon "button" at bounding box center [707, 220] width 3 height 2
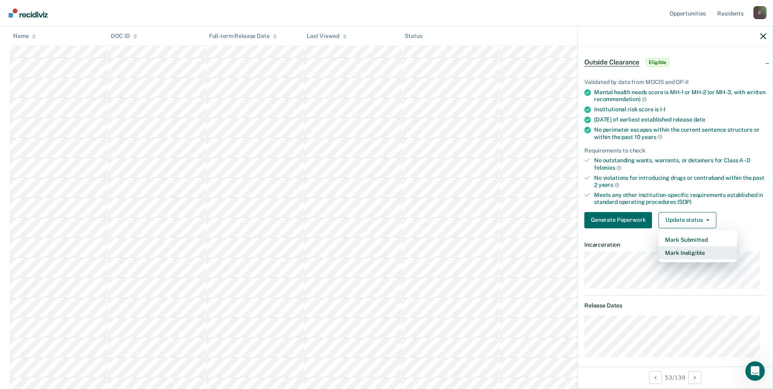
click at [701, 254] on button "Mark Ineligible" at bounding box center [698, 252] width 79 height 13
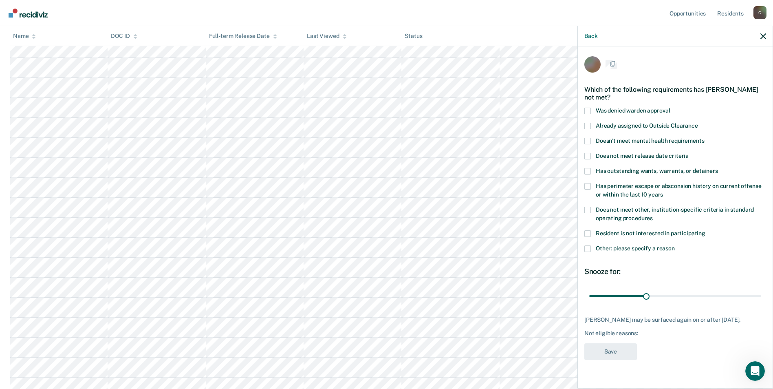
scroll to position [0, 0]
click at [587, 249] on span at bounding box center [587, 249] width 7 height 7
click at [675, 246] on input "Other: please specify a reason" at bounding box center [675, 246] width 0 height 0
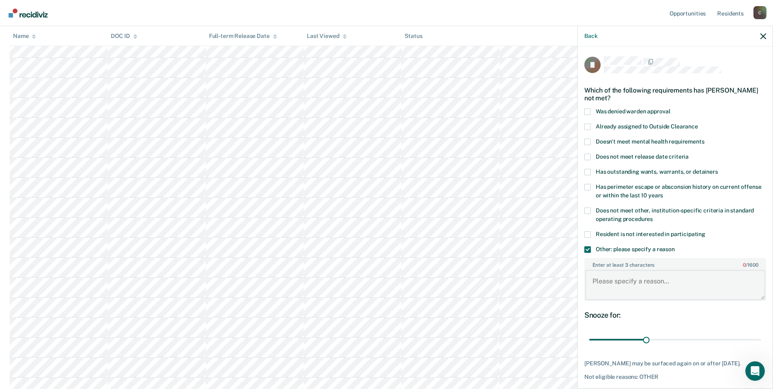
click at [628, 283] on textarea "Enter at least 3 characters 0 / 1600" at bounding box center [675, 285] width 180 height 30
type textarea "C-2"
click at [585, 208] on span at bounding box center [587, 210] width 7 height 7
click at [653, 216] on input "Does not meet other, institution-specific criteria in standard operating proced…" at bounding box center [653, 216] width 0 height 0
drag, startPoint x: 645, startPoint y: 338, endPoint x: 754, endPoint y: 344, distance: 109.8
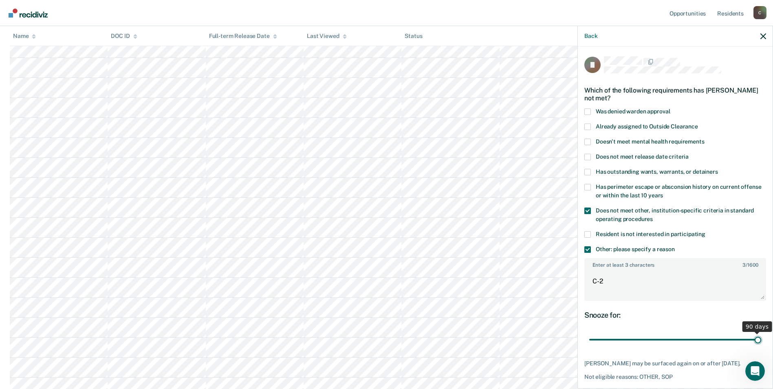
type input "90"
click at [754, 344] on input "range" at bounding box center [675, 340] width 172 height 14
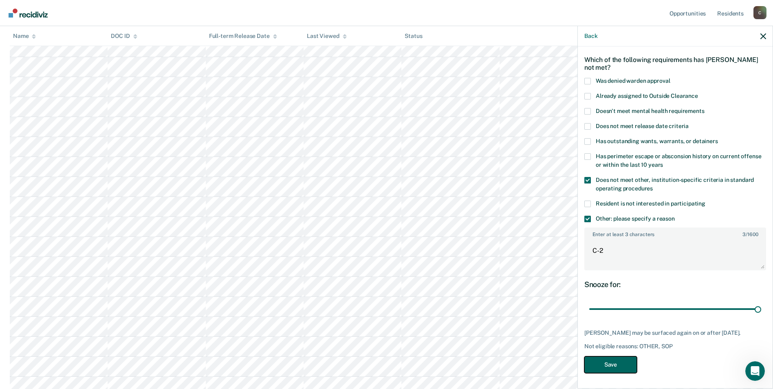
click at [610, 367] on button "Save" at bounding box center [610, 364] width 53 height 17
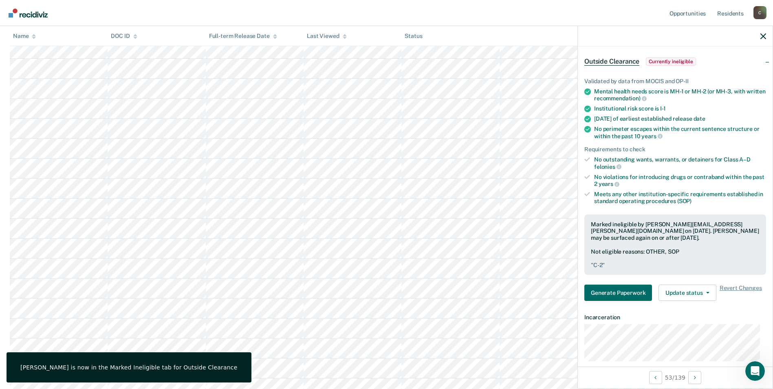
scroll to position [41, 0]
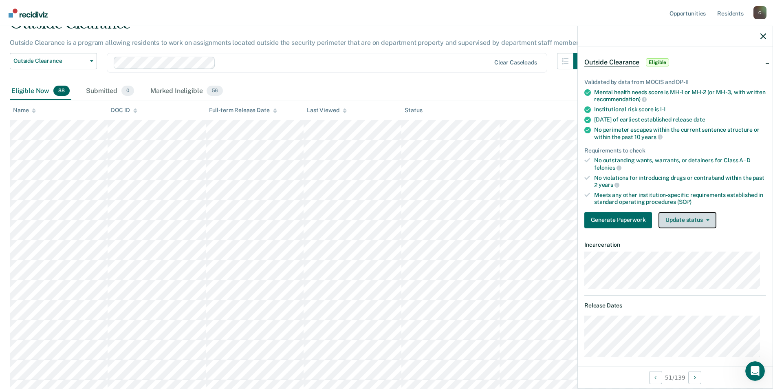
click at [704, 220] on span "button" at bounding box center [706, 220] width 7 height 2
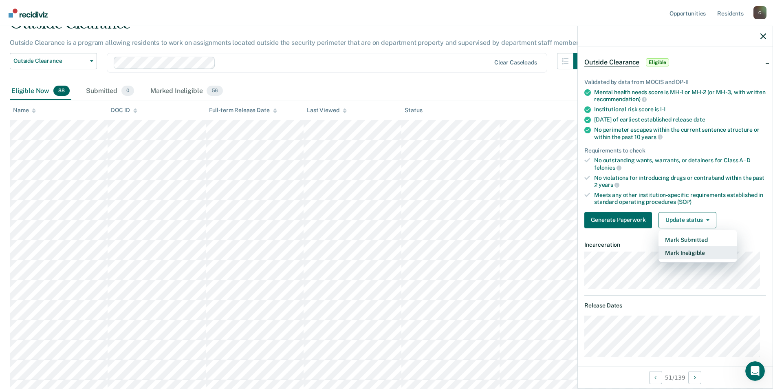
click at [691, 255] on button "Mark Ineligible" at bounding box center [698, 252] width 79 height 13
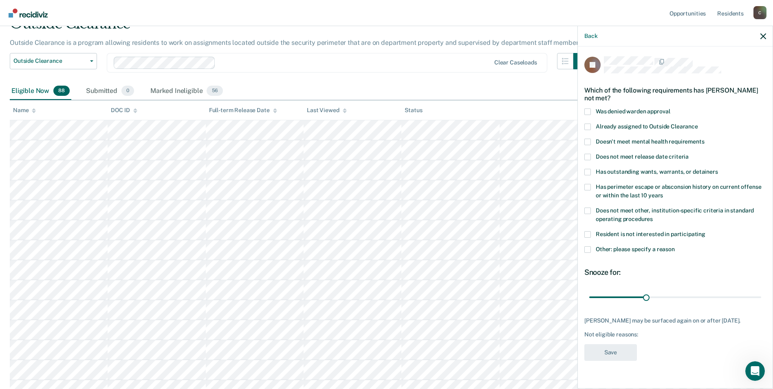
drag, startPoint x: 588, startPoint y: 209, endPoint x: 587, endPoint y: 234, distance: 24.1
click at [588, 212] on span at bounding box center [587, 210] width 7 height 7
click at [653, 216] on input "Does not meet other, institution-specific criteria in standard operating proced…" at bounding box center [653, 216] width 0 height 0
click at [588, 247] on span at bounding box center [587, 249] width 7 height 7
click at [675, 246] on input "Other: please specify a reason" at bounding box center [675, 246] width 0 height 0
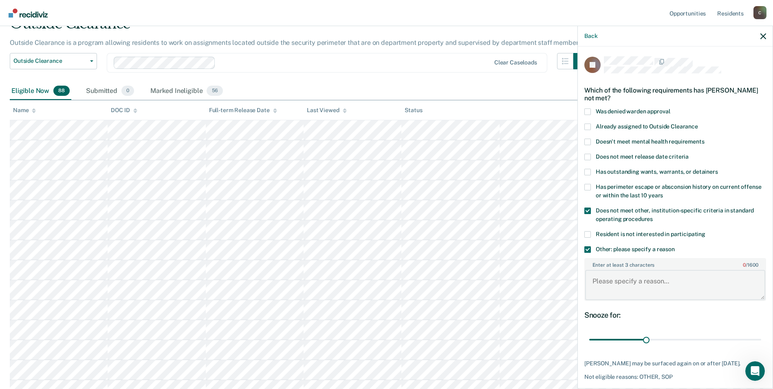
click at [607, 285] on textarea "Enter at least 3 characters 0 / 1600" at bounding box center [675, 285] width 180 height 30
paste textarea "SEX OFFENDER"
type textarea "SEX OFFENDER"
drag, startPoint x: 645, startPoint y: 339, endPoint x: 754, endPoint y: 337, distance: 109.6
type input "90"
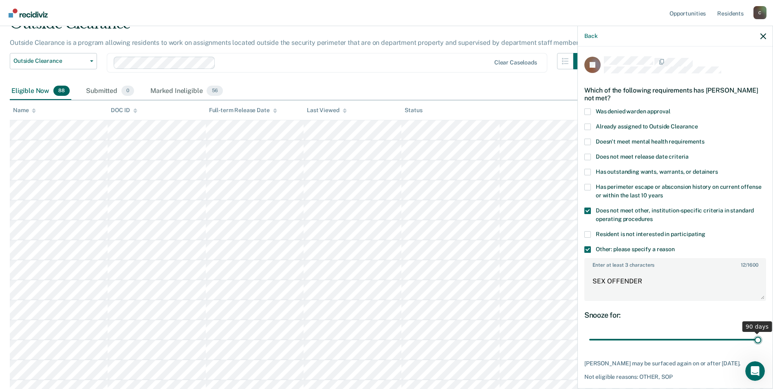
click at [754, 337] on input "range" at bounding box center [675, 340] width 172 height 14
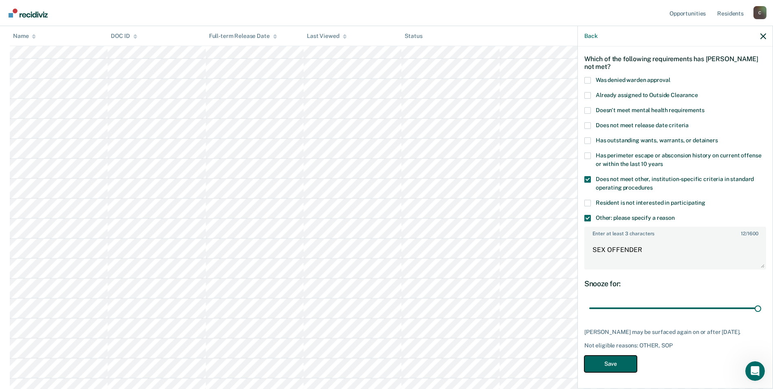
click at [610, 366] on button "Save" at bounding box center [610, 363] width 53 height 17
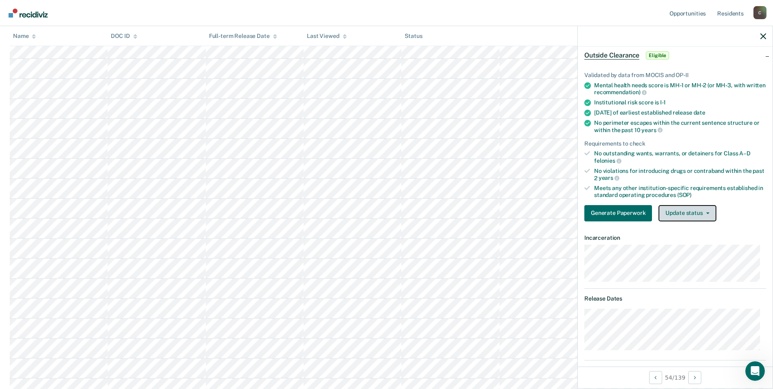
click at [707, 209] on button "Update status" at bounding box center [687, 213] width 57 height 16
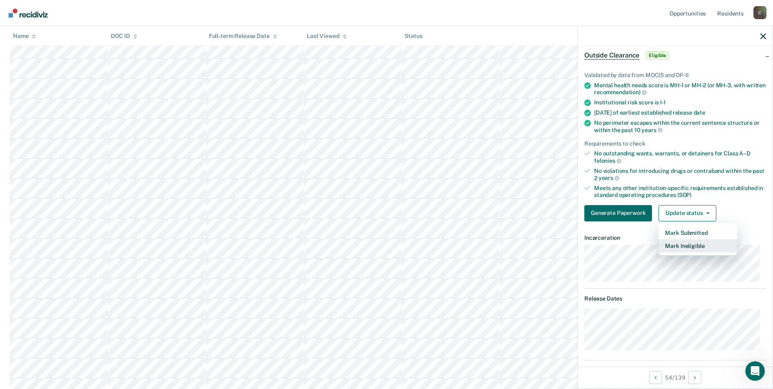
click at [701, 244] on button "Mark Ineligible" at bounding box center [698, 245] width 79 height 13
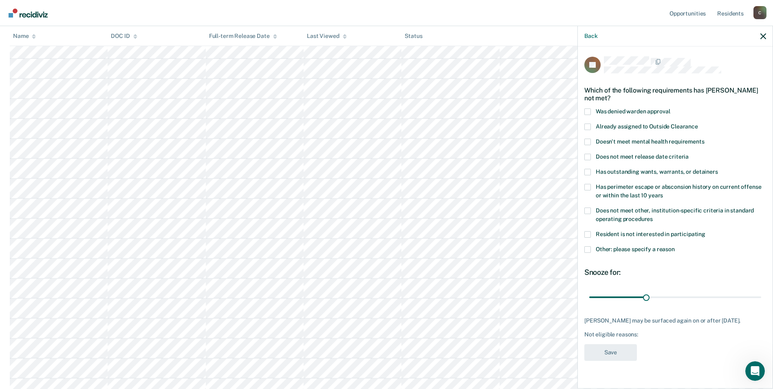
click at [588, 209] on span at bounding box center [587, 210] width 7 height 7
click at [653, 216] on input "Does not meet other, institution-specific criteria in standard operating proced…" at bounding box center [653, 216] width 0 height 0
click at [586, 248] on span at bounding box center [587, 249] width 7 height 7
click at [675, 246] on input "Other: please specify a reason" at bounding box center [675, 246] width 0 height 0
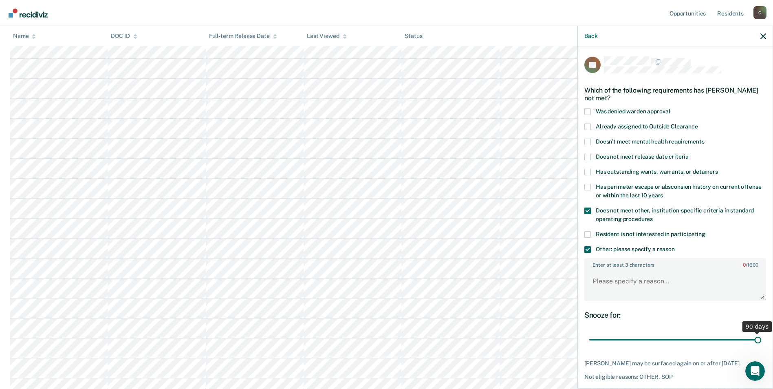
drag, startPoint x: 646, startPoint y: 339, endPoint x: 647, endPoint y: 295, distance: 44.5
type input "90"
click at [761, 336] on input "range" at bounding box center [675, 340] width 172 height 14
click at [618, 281] on textarea "Enter at least 3 characters 0 / 1600" at bounding box center [675, 285] width 180 height 30
paste textarea "SEX OFFENDER"
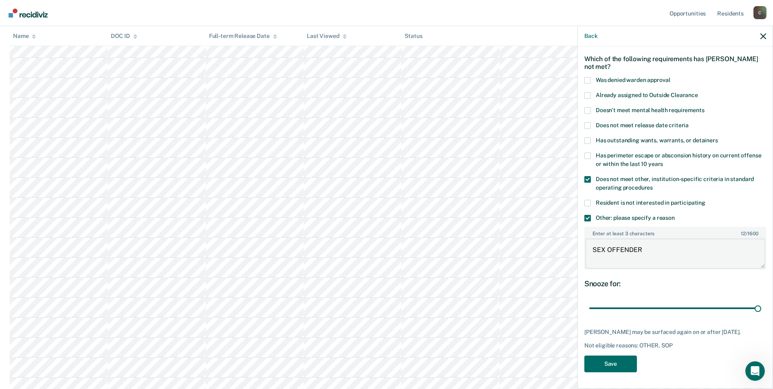
scroll to position [204, 0]
type textarea "SEX OFFENDER"
click at [613, 363] on button "Save" at bounding box center [610, 363] width 53 height 17
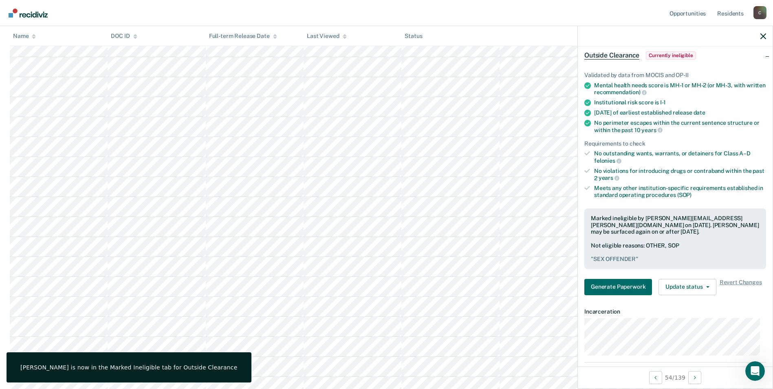
scroll to position [82, 0]
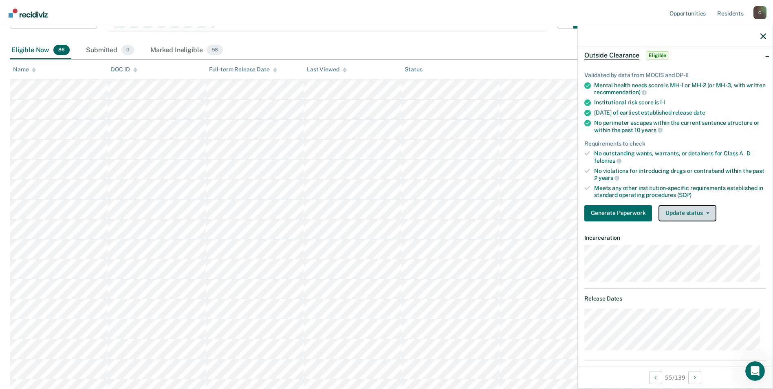
click at [708, 213] on button "Update status" at bounding box center [687, 213] width 57 height 16
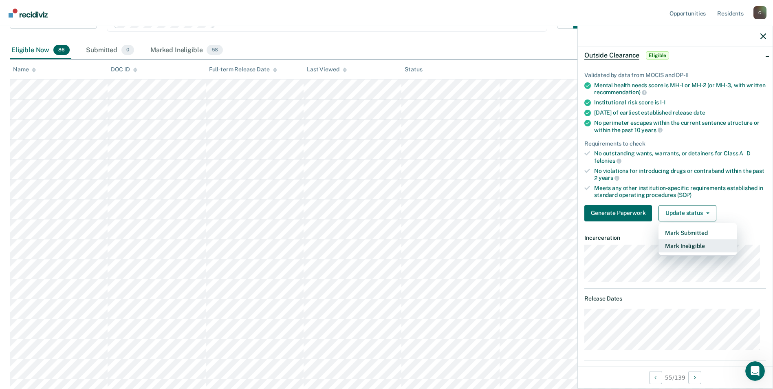
click at [699, 249] on button "Mark Ineligible" at bounding box center [698, 245] width 79 height 13
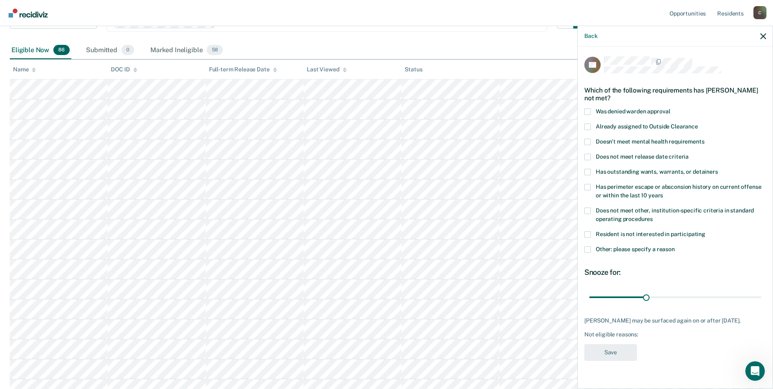
click at [589, 248] on span at bounding box center [587, 249] width 7 height 7
click at [675, 246] on input "Other: please specify a reason" at bounding box center [675, 246] width 0 height 0
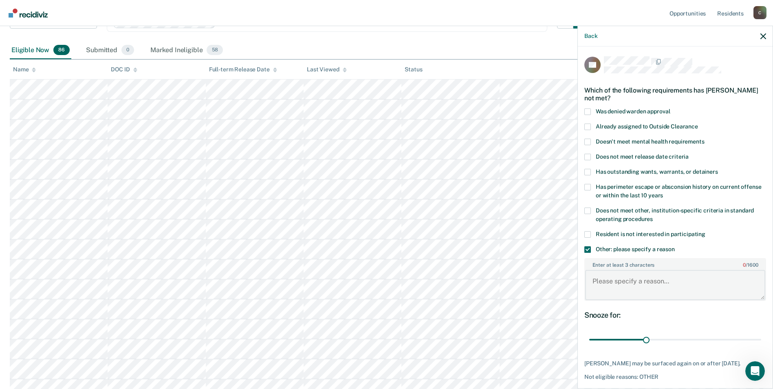
click at [612, 284] on textarea "Enter at least 3 characters 0 / 1600" at bounding box center [675, 285] width 180 height 30
type textarea "RELEASE DATE IS 10-29-25"
drag, startPoint x: 646, startPoint y: 339, endPoint x: 780, endPoint y: 339, distance: 134.9
type input "90"
click at [761, 339] on input "range" at bounding box center [675, 340] width 172 height 14
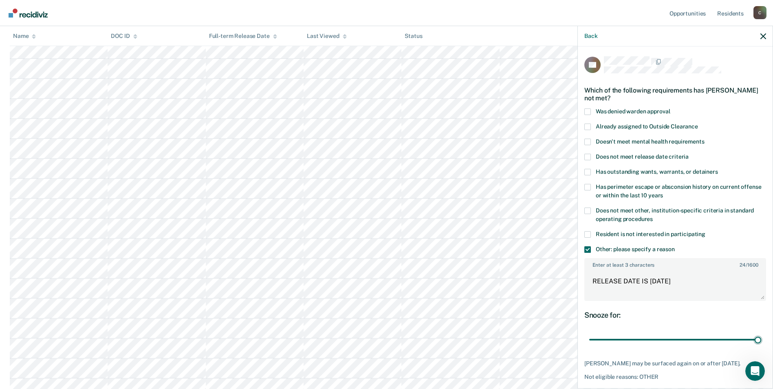
scroll to position [37, 0]
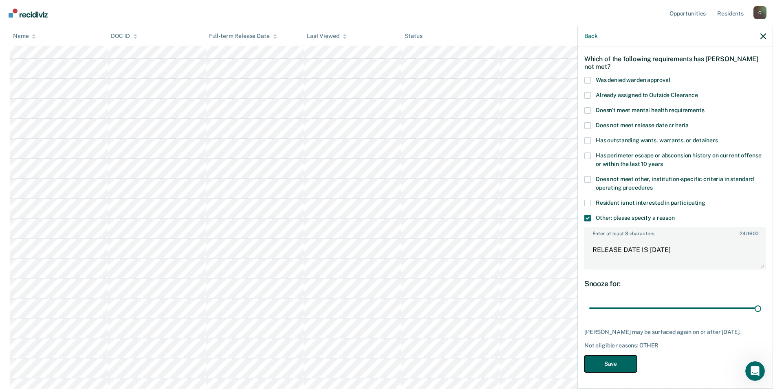
click at [612, 363] on button "Save" at bounding box center [610, 363] width 53 height 17
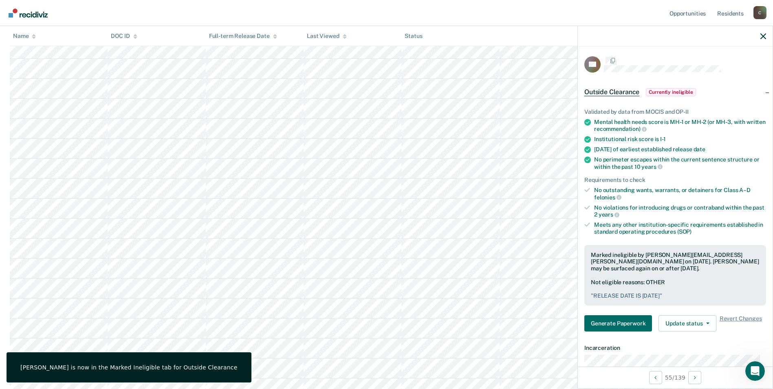
scroll to position [37, 0]
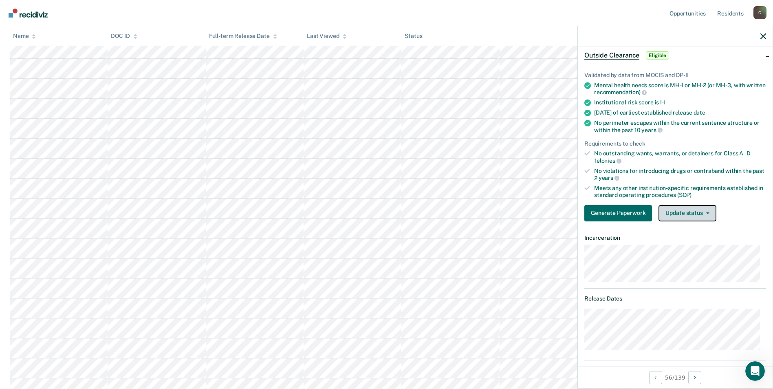
click at [704, 213] on button "Update status" at bounding box center [687, 213] width 57 height 16
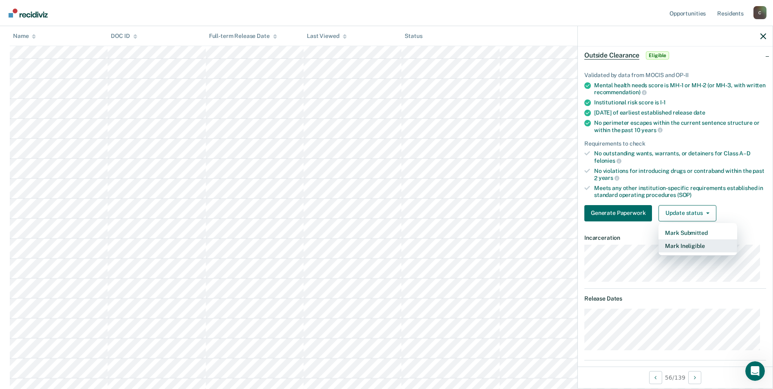
click at [699, 247] on button "Mark Ineligible" at bounding box center [698, 245] width 79 height 13
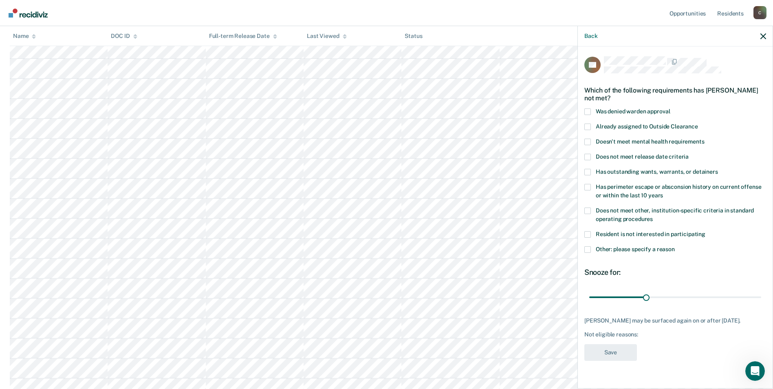
click at [588, 209] on span at bounding box center [587, 210] width 7 height 7
click at [653, 216] on input "Does not meet other, institution-specific criteria in standard operating proced…" at bounding box center [653, 216] width 0 height 0
click at [588, 249] on span at bounding box center [587, 249] width 7 height 7
click at [675, 246] on input "Other: please specify a reason" at bounding box center [675, 246] width 0 height 0
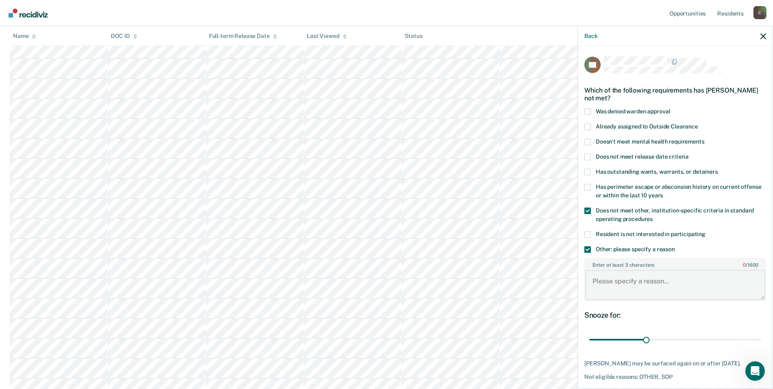
click at [627, 287] on textarea "Enter at least 3 characters 0 / 1600" at bounding box center [675, 285] width 180 height 30
paste textarea "SEX OFFENDER"
type textarea "SEX OFFENDER"
drag, startPoint x: 644, startPoint y: 338, endPoint x: 754, endPoint y: 334, distance: 110.1
type input "90"
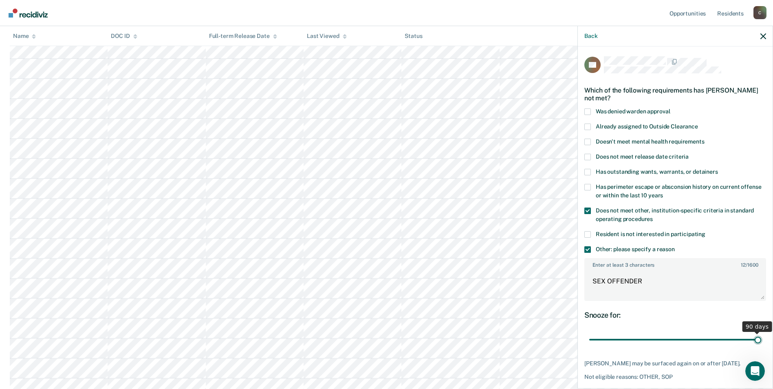
click at [754, 334] on input "range" at bounding box center [675, 340] width 172 height 14
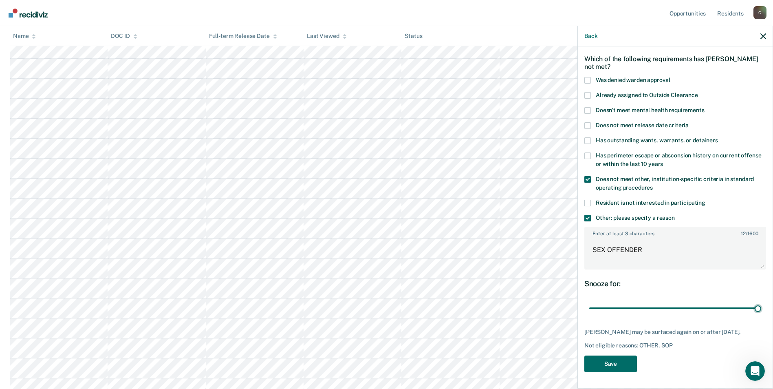
scroll to position [163, 0]
click at [605, 364] on button "Save" at bounding box center [610, 363] width 53 height 17
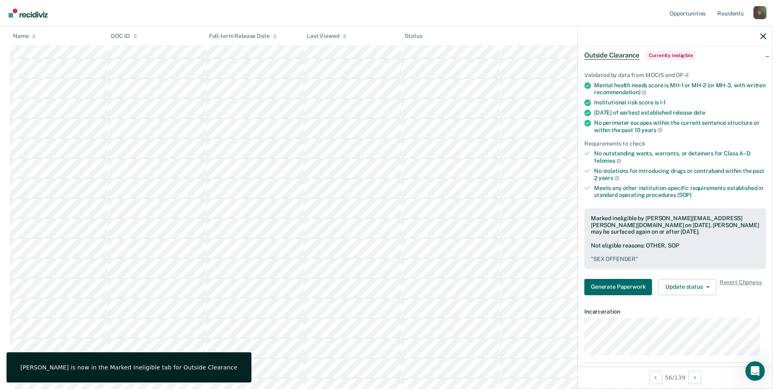
scroll to position [82, 0]
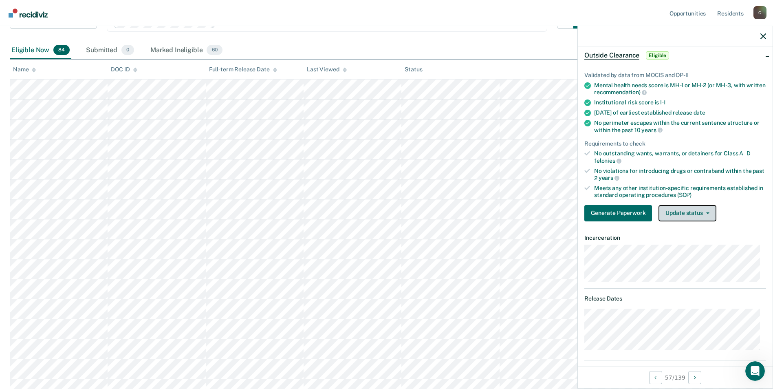
click at [709, 212] on button "Update status" at bounding box center [687, 213] width 57 height 16
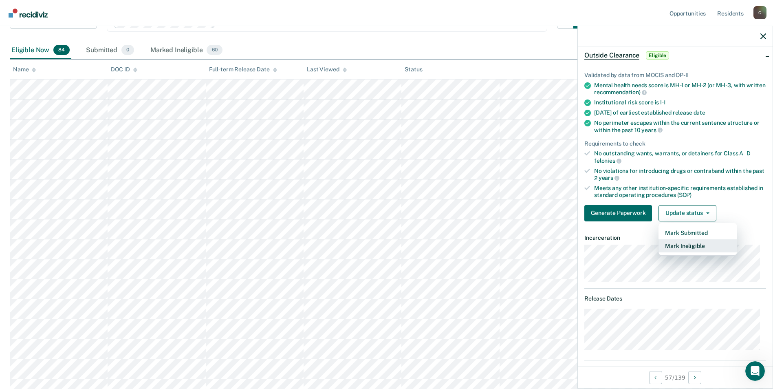
click at [704, 244] on button "Mark Ineligible" at bounding box center [698, 245] width 79 height 13
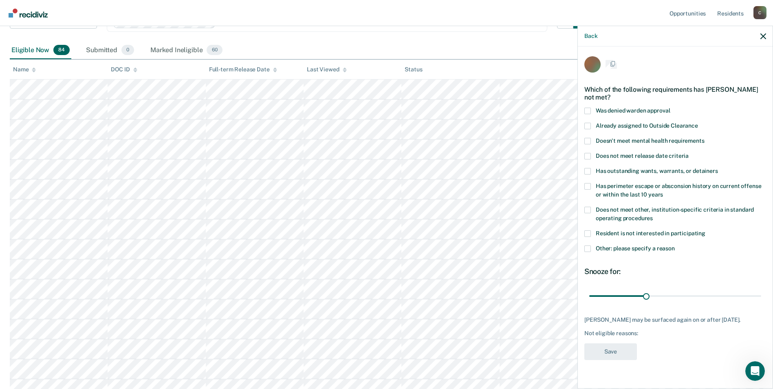
scroll to position [0, 0]
click at [586, 208] on span at bounding box center [587, 210] width 7 height 7
click at [653, 216] on input "Does not meet other, institution-specific criteria in standard operating proced…" at bounding box center [653, 216] width 0 height 0
click at [589, 247] on span at bounding box center [587, 249] width 7 height 7
click at [675, 246] on input "Other: please specify a reason" at bounding box center [675, 246] width 0 height 0
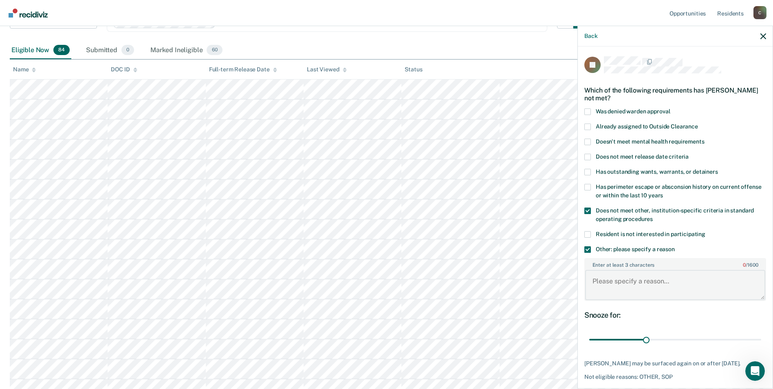
click at [618, 280] on textarea "Enter at least 3 characters 0 / 1600" at bounding box center [675, 285] width 180 height 30
paste textarea "SEX OFFENDER"
type textarea "SEX OFFENDER"
drag, startPoint x: 644, startPoint y: 339, endPoint x: 757, endPoint y: 335, distance: 113.0
type input "90"
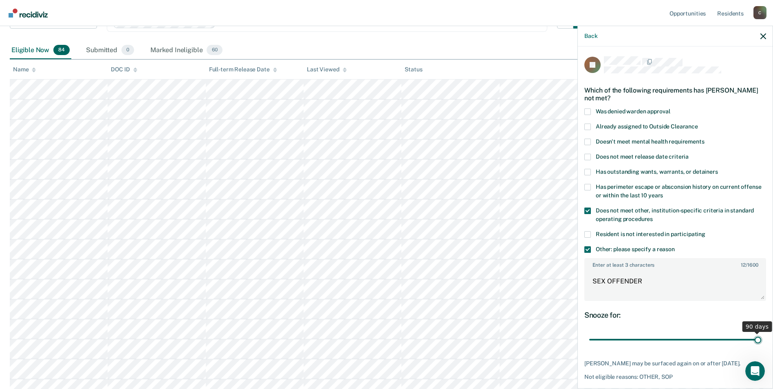
click at [757, 335] on input "range" at bounding box center [675, 340] width 172 height 14
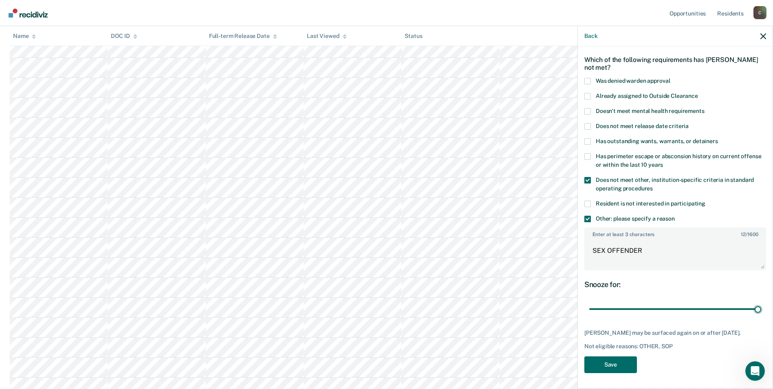
scroll to position [204, 0]
click at [614, 365] on button "Save" at bounding box center [610, 364] width 53 height 17
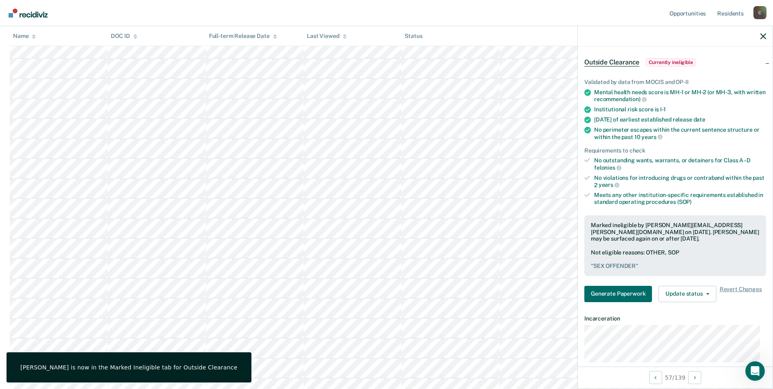
scroll to position [82, 0]
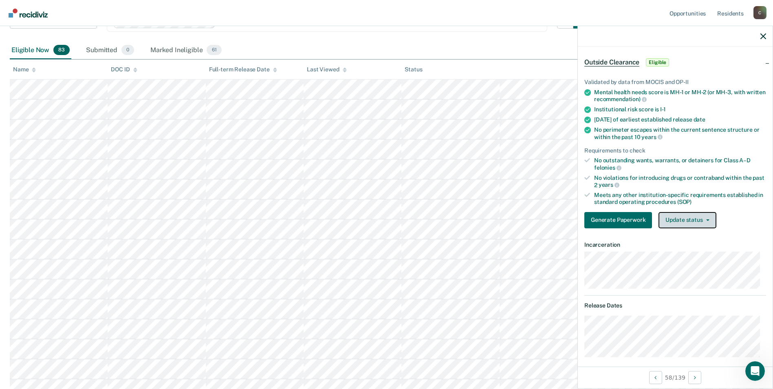
click at [706, 219] on icon "button" at bounding box center [707, 220] width 3 height 2
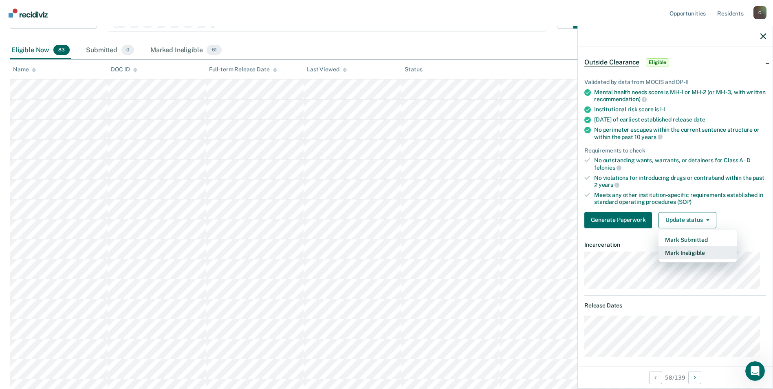
click at [688, 256] on button "Mark Ineligible" at bounding box center [698, 252] width 79 height 13
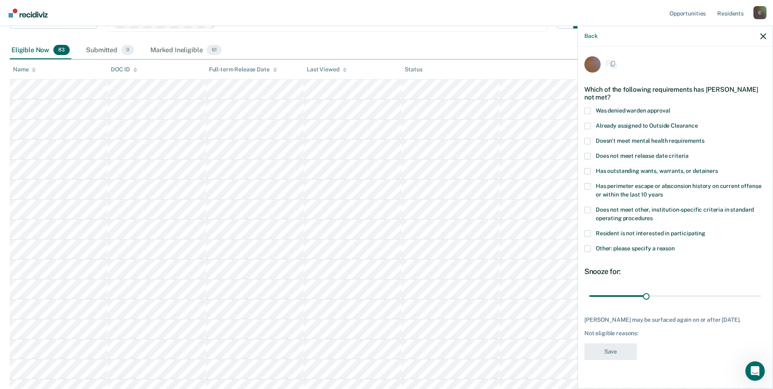
scroll to position [0, 0]
click at [588, 210] on span at bounding box center [587, 210] width 7 height 7
click at [653, 216] on input "Does not meet other, institution-specific criteria in standard operating proced…" at bounding box center [653, 216] width 0 height 0
click at [588, 248] on span at bounding box center [587, 249] width 7 height 7
click at [675, 246] on input "Other: please specify a reason" at bounding box center [675, 246] width 0 height 0
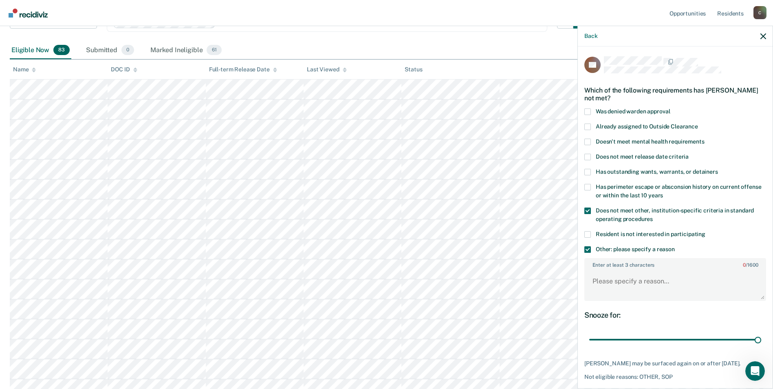
drag, startPoint x: 644, startPoint y: 338, endPoint x: 704, endPoint y: 328, distance: 61.6
type input "90"
click at [761, 342] on input "range" at bounding box center [675, 340] width 172 height 14
click at [619, 287] on textarea "Enter at least 3 characters 0 / 1600" at bounding box center [675, 285] width 180 height 30
paste textarea "SEX OFFENDER"
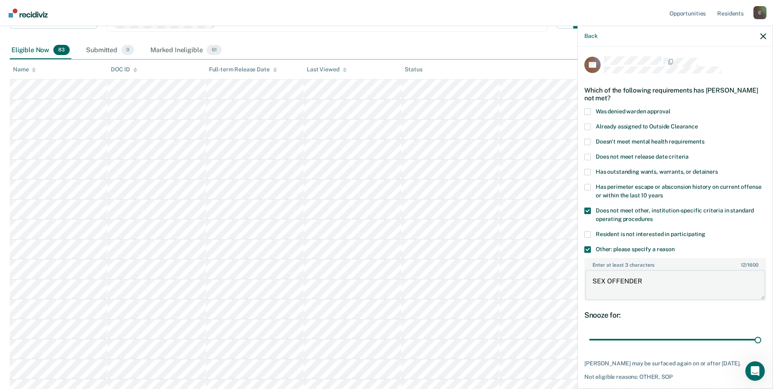
scroll to position [163, 0]
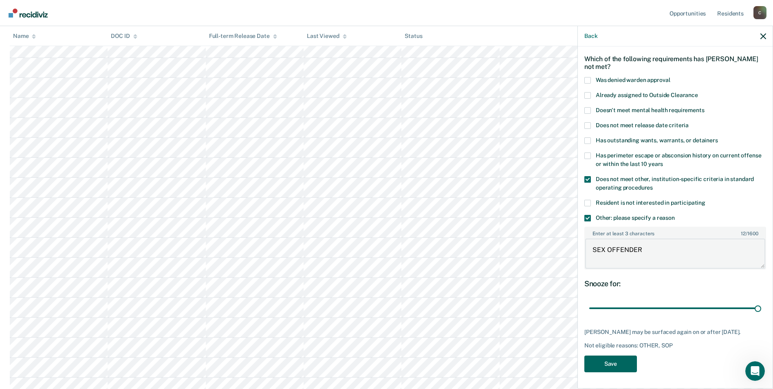
type textarea "SEX OFFENDER"
click at [601, 363] on button "Save" at bounding box center [610, 363] width 53 height 17
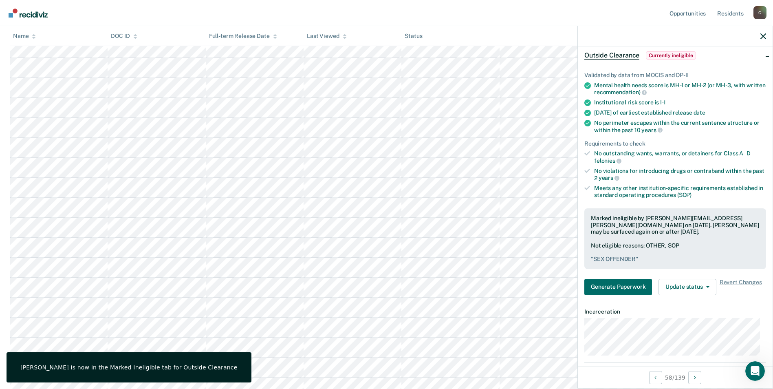
scroll to position [122, 0]
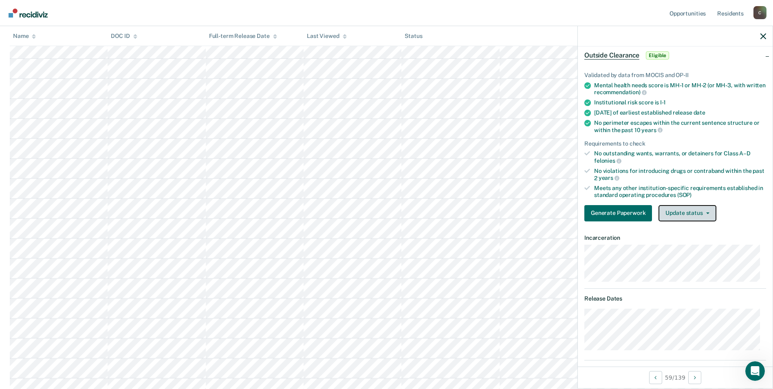
click at [706, 213] on icon "button" at bounding box center [707, 213] width 3 height 2
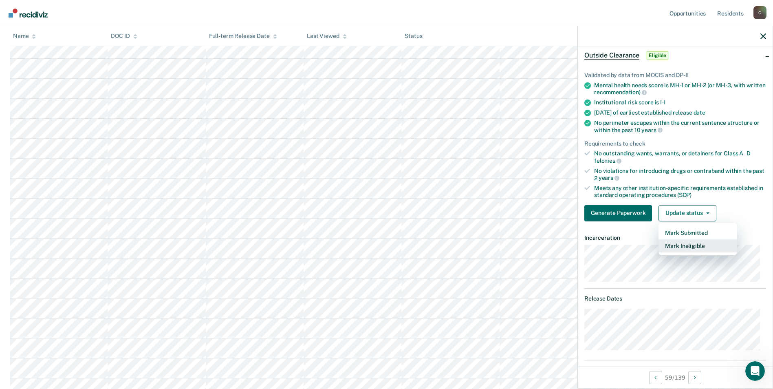
click at [699, 246] on button "Mark Ineligible" at bounding box center [698, 245] width 79 height 13
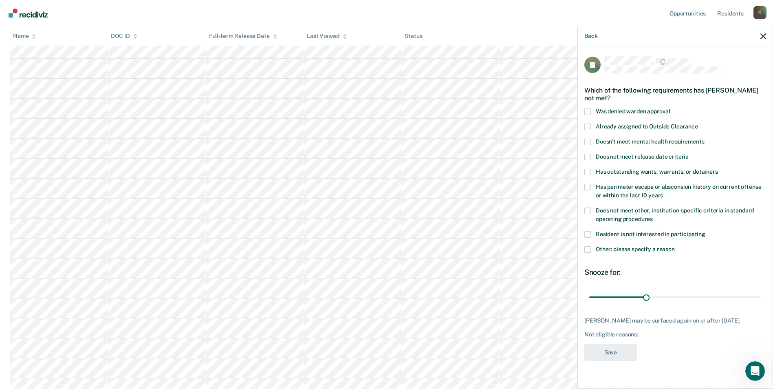
click at [590, 209] on span at bounding box center [587, 210] width 7 height 7
click at [653, 216] on input "Does not meet other, institution-specific criteria in standard operating proced…" at bounding box center [653, 216] width 0 height 0
click at [589, 248] on span at bounding box center [587, 249] width 7 height 7
click at [675, 246] on input "Other: please specify a reason" at bounding box center [675, 246] width 0 height 0
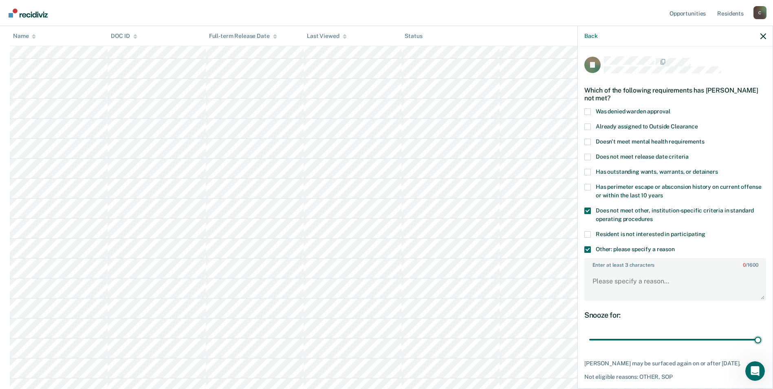
drag, startPoint x: 642, startPoint y: 339, endPoint x: 677, endPoint y: 300, distance: 52.3
type input "90"
click at [756, 335] on input "range" at bounding box center [675, 340] width 172 height 14
click at [655, 284] on textarea "Enter at least 3 characters 0 / 1600" at bounding box center [675, 285] width 180 height 30
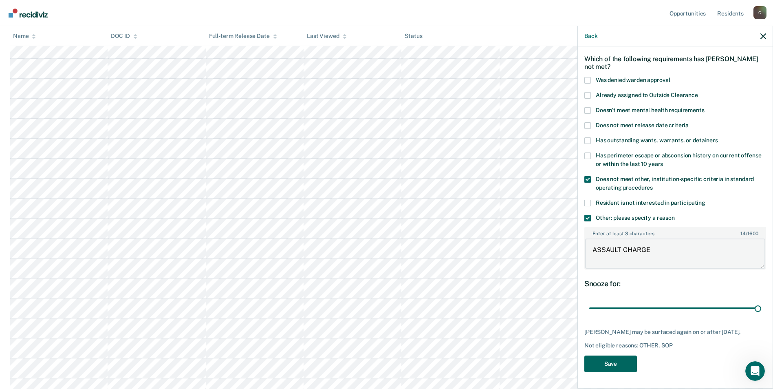
type textarea "ASSAULT CHARGE"
click at [614, 367] on button "Save" at bounding box center [610, 363] width 53 height 17
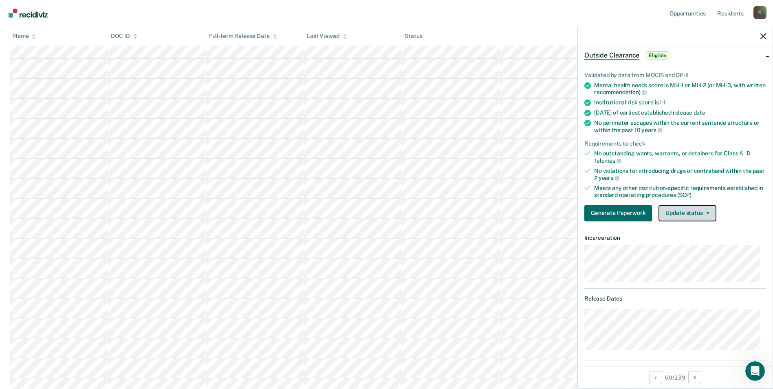
click at [708, 214] on button "Update status" at bounding box center [687, 213] width 57 height 16
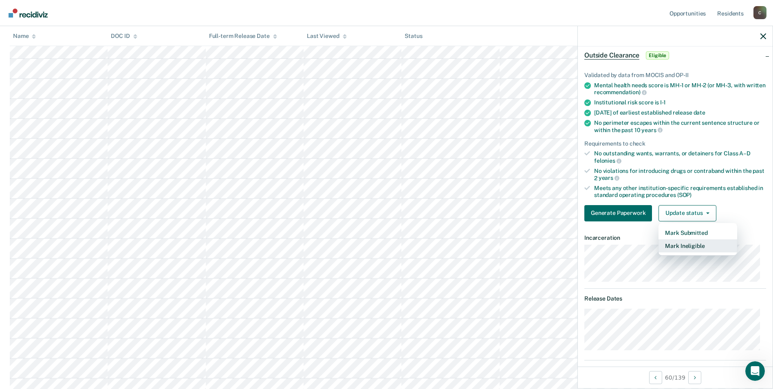
click at [697, 245] on button "Mark Ineligible" at bounding box center [698, 245] width 79 height 13
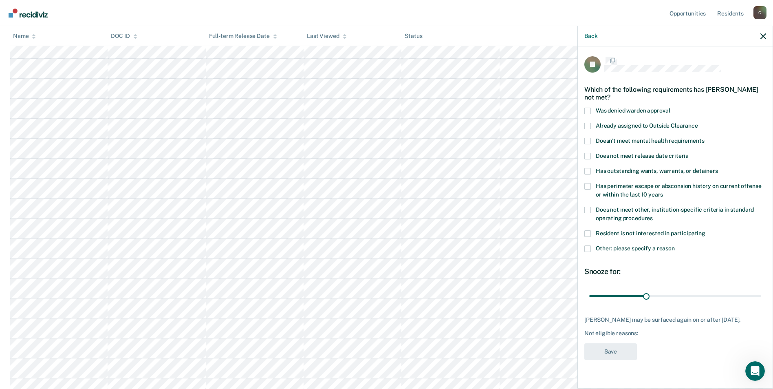
scroll to position [0, 0]
click at [586, 210] on span at bounding box center [587, 210] width 7 height 7
click at [653, 216] on input "Does not meet other, institution-specific criteria in standard operating proced…" at bounding box center [653, 216] width 0 height 0
click at [586, 247] on span at bounding box center [587, 249] width 7 height 7
click at [675, 246] on input "Other: please specify a reason" at bounding box center [675, 246] width 0 height 0
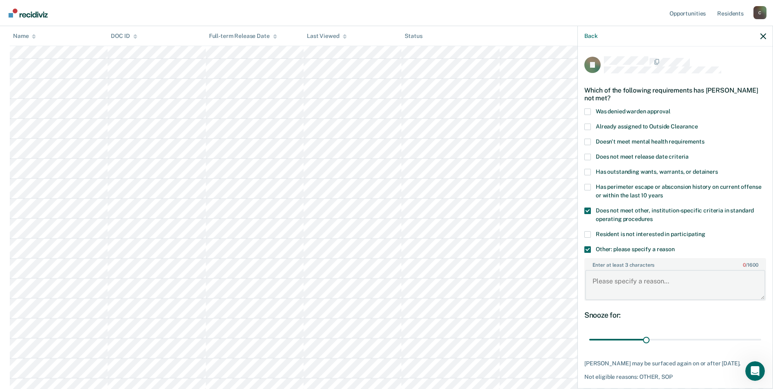
click at [630, 283] on textarea "Enter at least 3 characters 0 / 1600" at bounding box center [675, 285] width 180 height 30
paste textarea "SEX OFFENDER"
type textarea "SEX OFFENDER"
drag, startPoint x: 645, startPoint y: 339, endPoint x: 758, endPoint y: 340, distance: 112.9
type input "90"
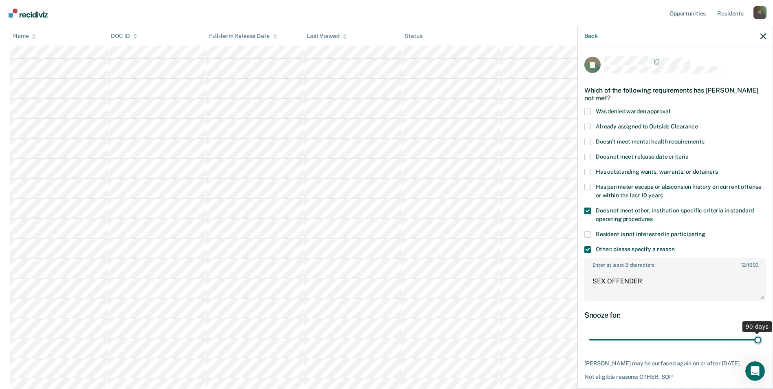
click at [758, 340] on input "range" at bounding box center [675, 340] width 172 height 14
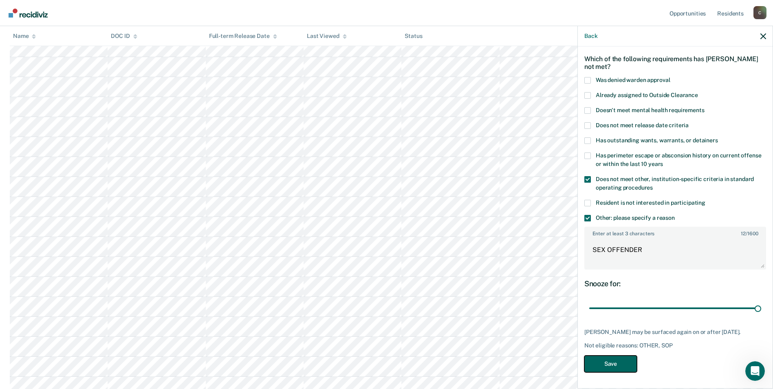
click at [624, 359] on button "Save" at bounding box center [610, 363] width 53 height 17
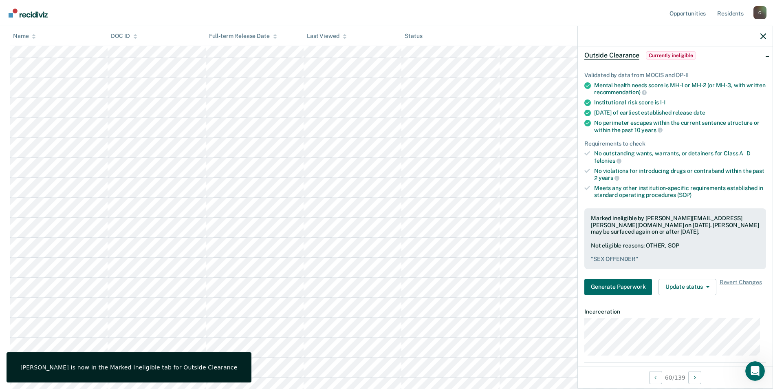
scroll to position [122, 0]
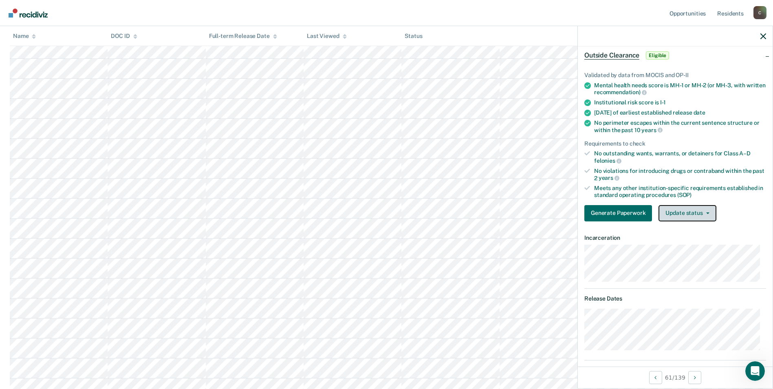
click at [708, 214] on button "Update status" at bounding box center [687, 213] width 57 height 16
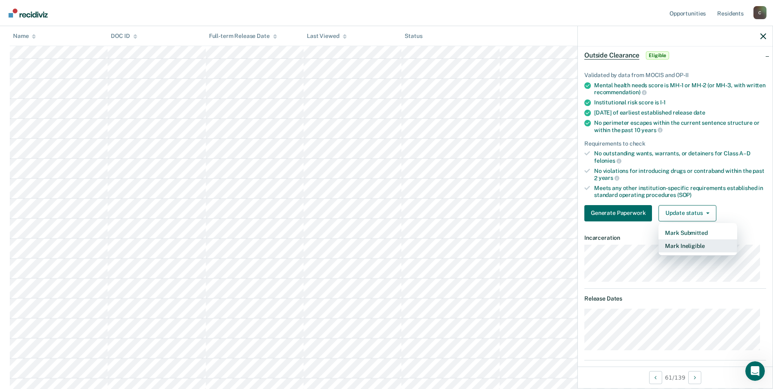
click at [707, 249] on button "Mark Ineligible" at bounding box center [698, 245] width 79 height 13
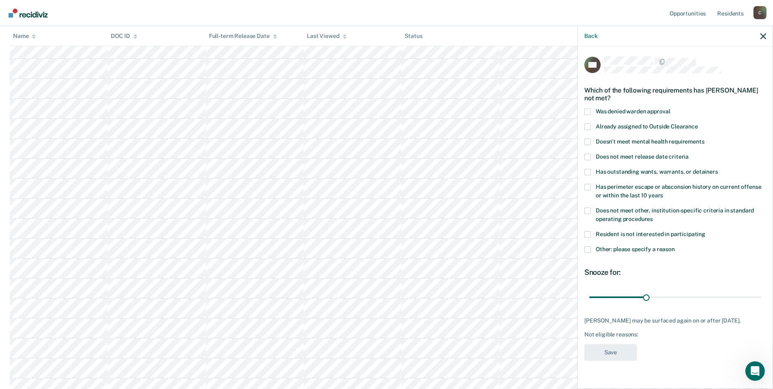
click at [586, 208] on span at bounding box center [587, 210] width 7 height 7
click at [653, 216] on input "Does not meet other, institution-specific criteria in standard operating proced…" at bounding box center [653, 216] width 0 height 0
click at [586, 249] on span at bounding box center [587, 249] width 7 height 7
click at [675, 246] on input "Other: please specify a reason" at bounding box center [675, 246] width 0 height 0
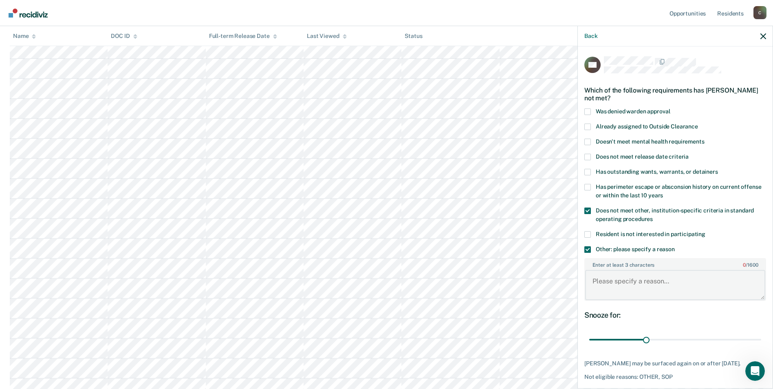
click at [620, 287] on textarea "Enter at least 3 characters 0 / 1600" at bounding box center [675, 285] width 180 height 30
paste textarea "SEX OFFENDER"
type textarea "SEX OFFENDER"
drag, startPoint x: 642, startPoint y: 338, endPoint x: 765, endPoint y: 344, distance: 122.8
type input "90"
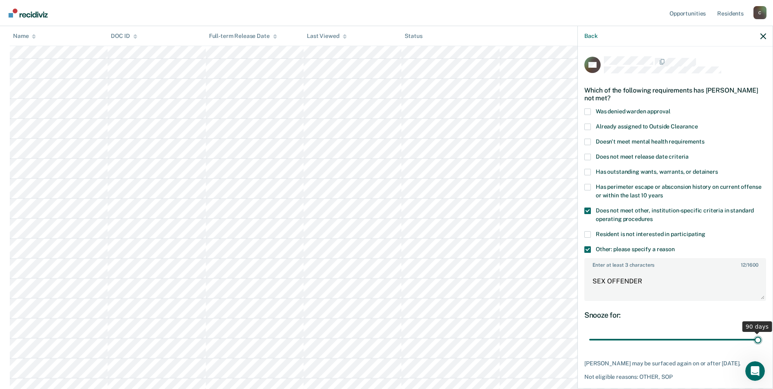
click at [761, 344] on input "range" at bounding box center [675, 340] width 172 height 14
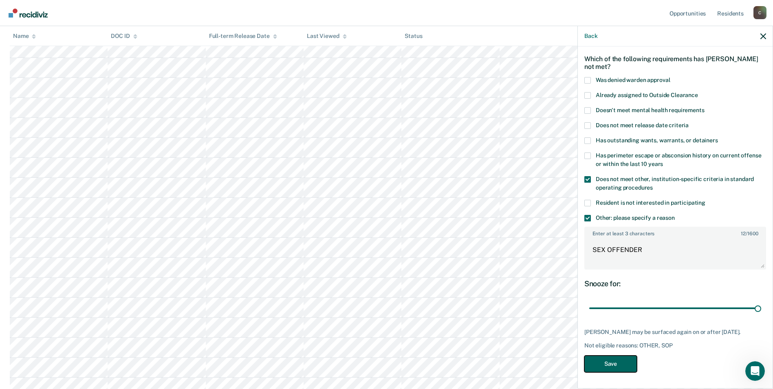
click at [613, 360] on button "Save" at bounding box center [610, 363] width 53 height 17
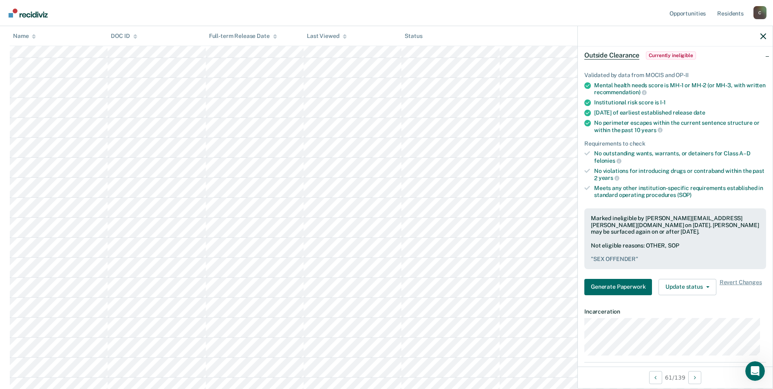
scroll to position [122, 0]
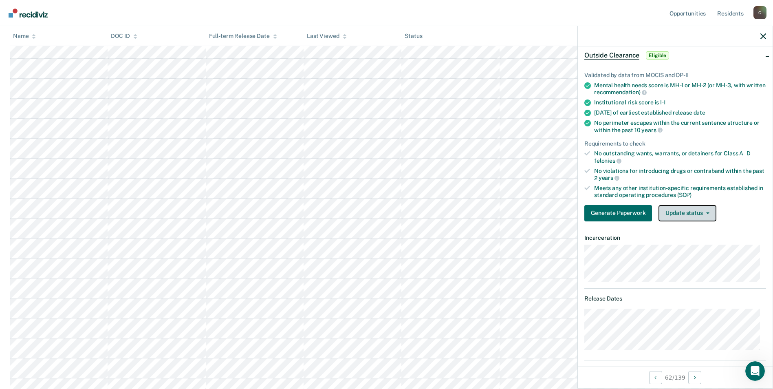
click at [705, 214] on button "Update status" at bounding box center [687, 213] width 57 height 16
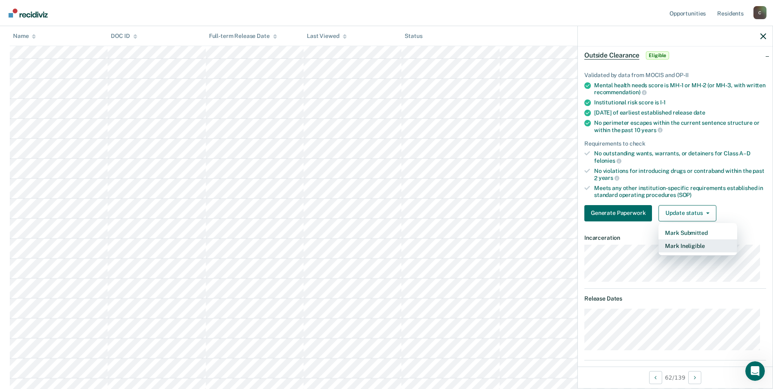
click at [697, 247] on button "Mark Ineligible" at bounding box center [698, 245] width 79 height 13
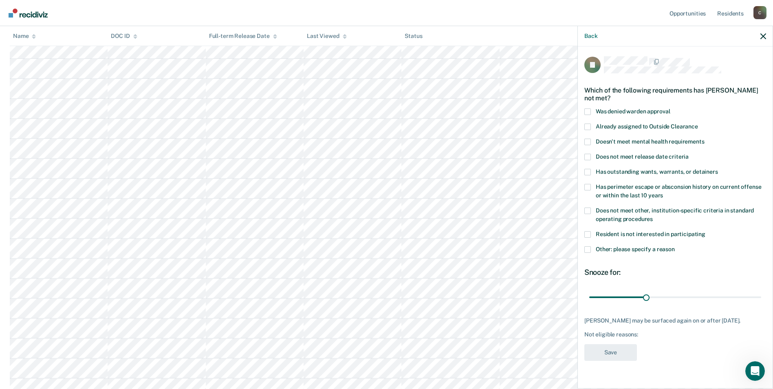
click at [588, 207] on span at bounding box center [587, 210] width 7 height 7
click at [653, 216] on input "Does not meet other, institution-specific criteria in standard operating proced…" at bounding box center [653, 216] width 0 height 0
click at [587, 248] on span at bounding box center [587, 249] width 7 height 7
click at [675, 246] on input "Other: please specify a reason" at bounding box center [675, 246] width 0 height 0
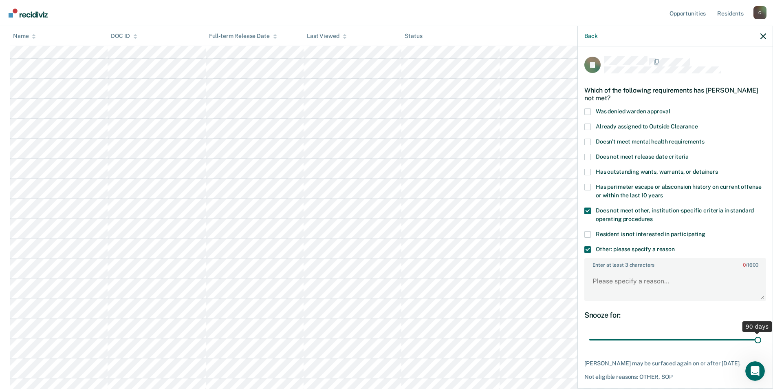
drag, startPoint x: 642, startPoint y: 339, endPoint x: 756, endPoint y: 333, distance: 114.3
type input "90"
click at [756, 333] on input "range" at bounding box center [675, 340] width 172 height 14
click at [628, 285] on textarea "Enter at least 3 characters 0 / 1600" at bounding box center [675, 285] width 180 height 30
paste textarea "SEX OFFENDER"
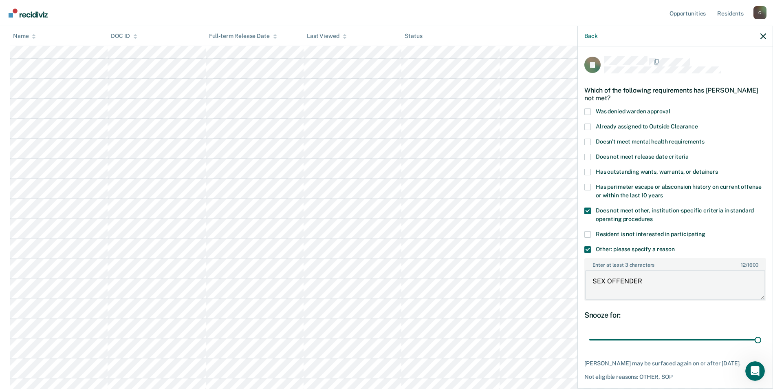
scroll to position [37, 0]
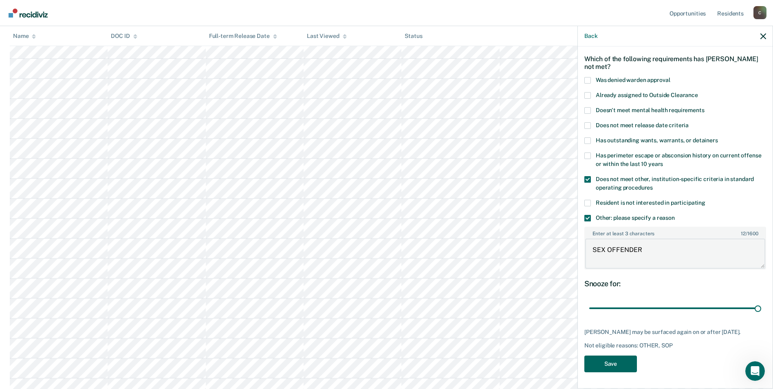
type textarea "SEX OFFENDER"
click at [622, 363] on button "Save" at bounding box center [610, 363] width 53 height 17
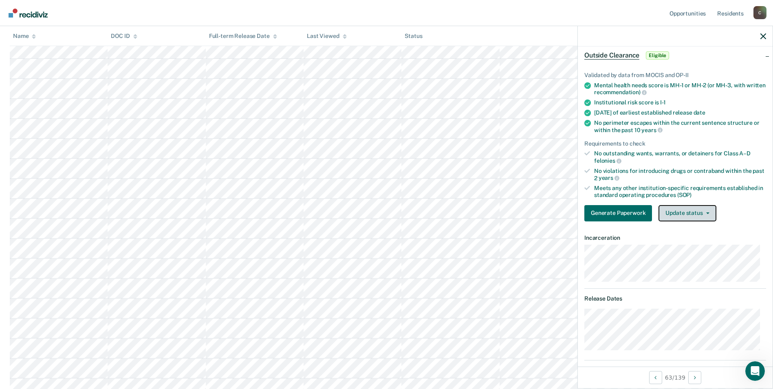
click at [708, 213] on icon "button" at bounding box center [707, 213] width 3 height 2
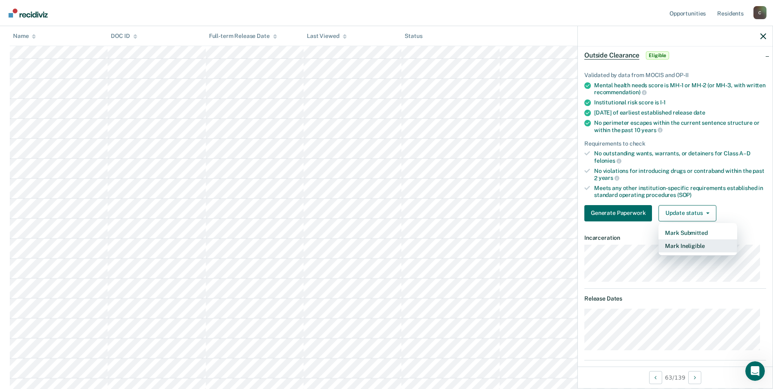
click at [701, 248] on button "Mark Ineligible" at bounding box center [698, 245] width 79 height 13
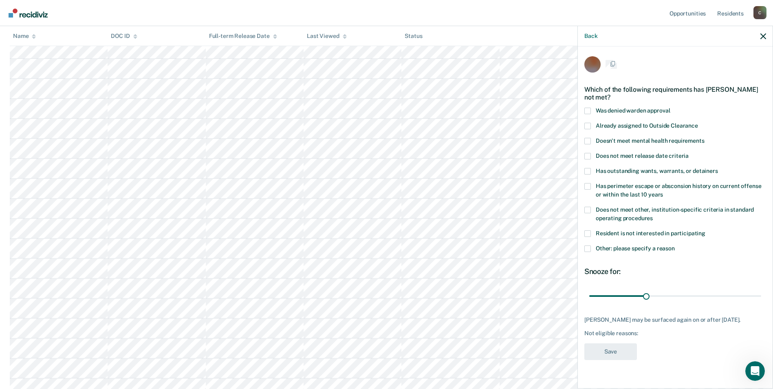
scroll to position [0, 0]
click at [589, 207] on span at bounding box center [587, 210] width 7 height 7
click at [653, 216] on input "Does not meet other, institution-specific criteria in standard operating proced…" at bounding box center [653, 216] width 0 height 0
click at [589, 246] on span at bounding box center [587, 249] width 7 height 7
click at [675, 246] on input "Other: please specify a reason" at bounding box center [675, 246] width 0 height 0
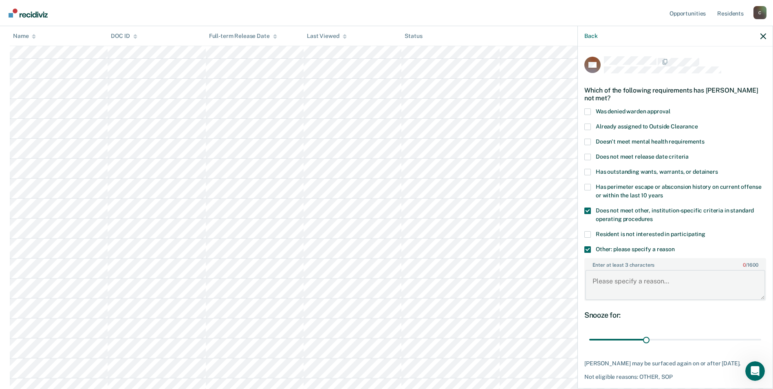
click at [620, 288] on textarea "Enter at least 3 characters 0 / 1600" at bounding box center [675, 285] width 180 height 30
paste textarea "SEX OFFENDER"
type textarea "SEX OFFENDER"
drag, startPoint x: 646, startPoint y: 337, endPoint x: 757, endPoint y: 336, distance: 110.9
type input "90"
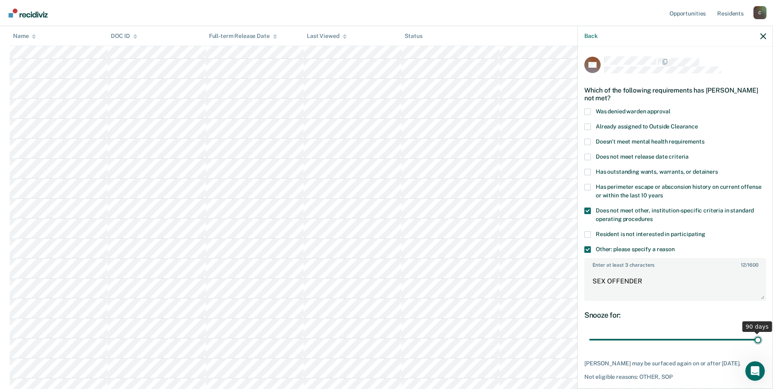
click at [757, 336] on input "range" at bounding box center [675, 340] width 172 height 14
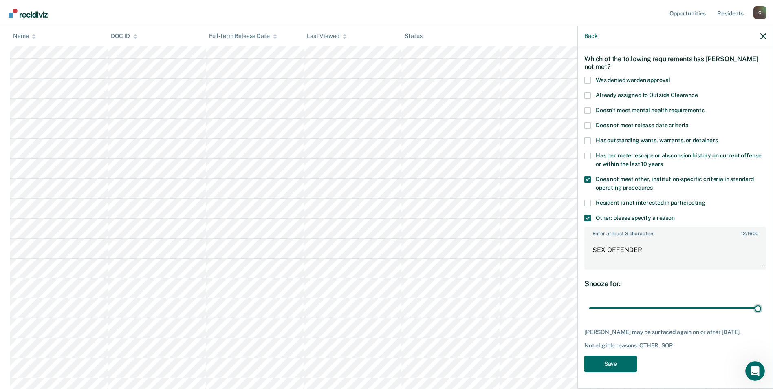
scroll to position [204, 0]
click at [617, 362] on button "Save" at bounding box center [610, 363] width 53 height 17
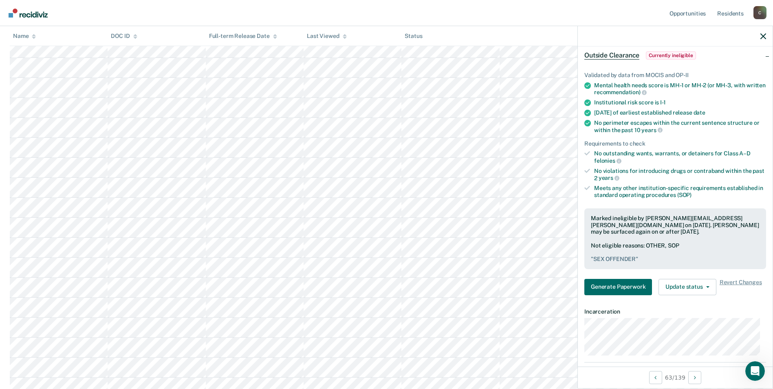
scroll to position [122, 0]
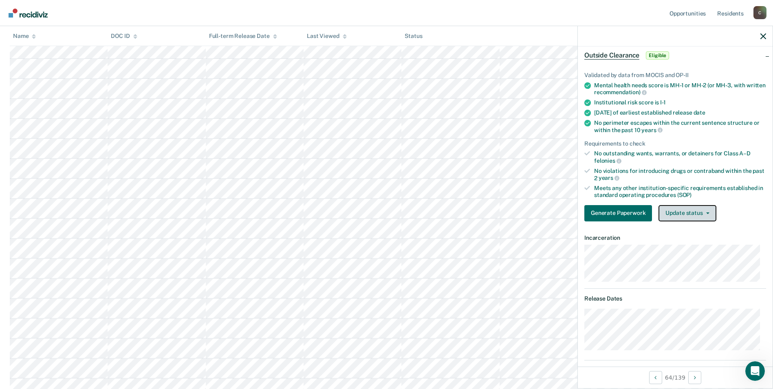
click at [707, 213] on icon "button" at bounding box center [707, 213] width 3 height 2
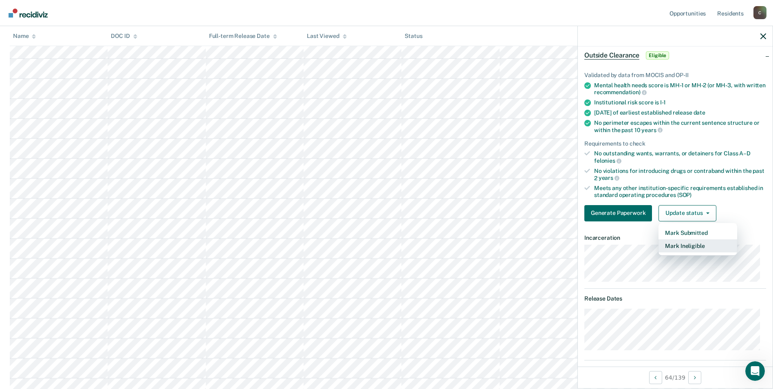
click at [704, 247] on button "Mark Ineligible" at bounding box center [698, 245] width 79 height 13
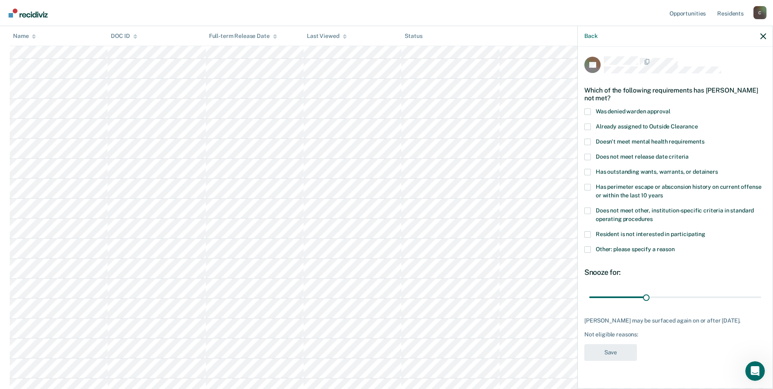
click at [589, 207] on span at bounding box center [587, 210] width 7 height 7
click at [653, 216] on input "Does not meet other, institution-specific criteria in standard operating proced…" at bounding box center [653, 216] width 0 height 0
click at [589, 246] on span at bounding box center [587, 249] width 7 height 7
click at [675, 246] on input "Other: please specify a reason" at bounding box center [675, 246] width 0 height 0
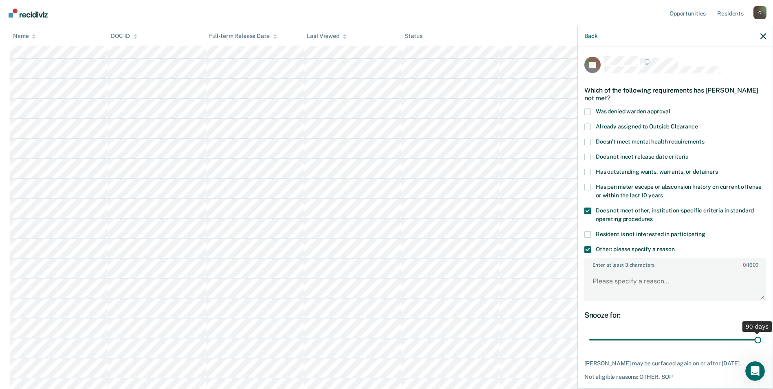
drag, startPoint x: 643, startPoint y: 340, endPoint x: 771, endPoint y: 339, distance: 128.4
type input "90"
click at [761, 339] on input "range" at bounding box center [675, 340] width 172 height 14
click at [617, 284] on textarea "Enter at least 3 characters 0 / 1600" at bounding box center [675, 285] width 180 height 30
paste textarea "SEX OFFENDER"
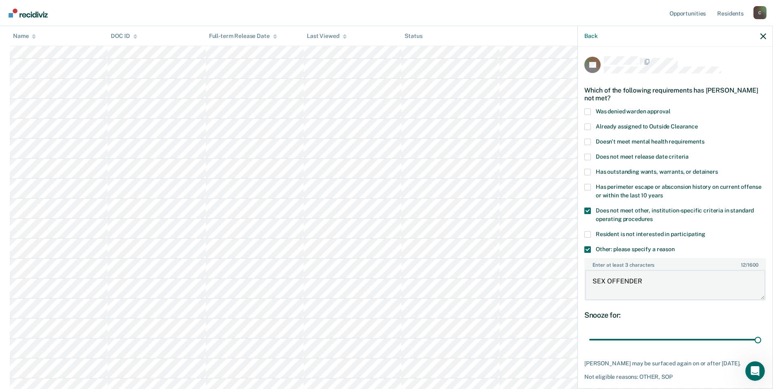
scroll to position [31, 0]
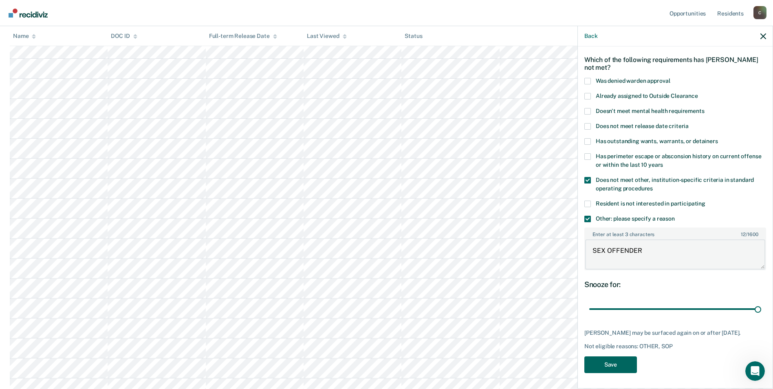
type textarea "SEX OFFENDER"
click at [613, 366] on button "Save" at bounding box center [610, 364] width 53 height 17
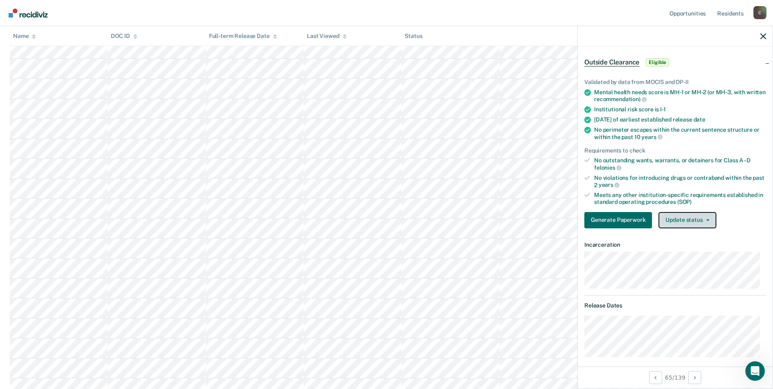
click at [708, 221] on button "Update status" at bounding box center [687, 220] width 57 height 16
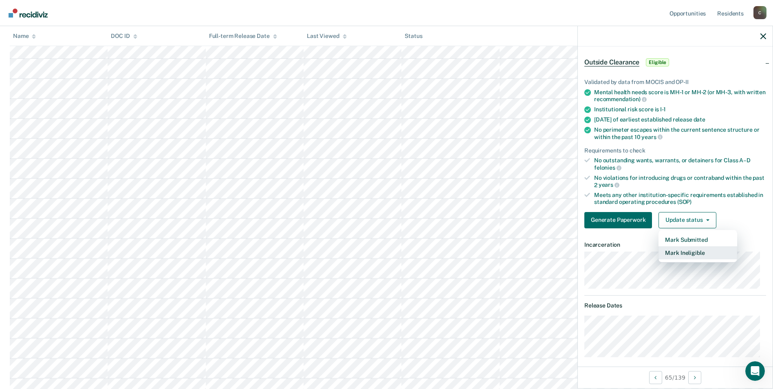
click at [698, 251] on button "Mark Ineligible" at bounding box center [698, 252] width 79 height 13
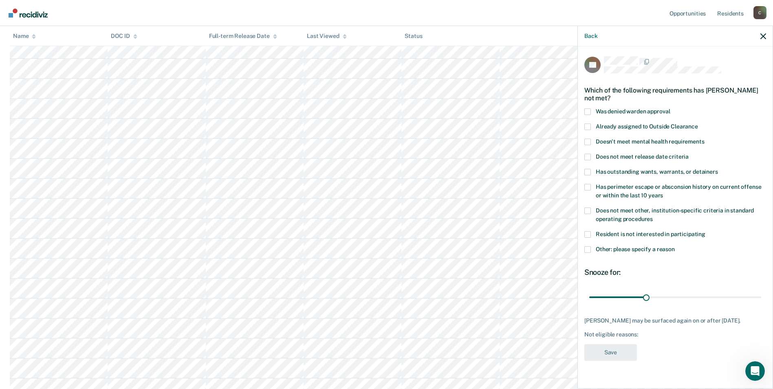
drag, startPoint x: 589, startPoint y: 200, endPoint x: 590, endPoint y: 227, distance: 26.5
click at [589, 207] on span at bounding box center [587, 210] width 7 height 7
click at [653, 216] on input "Does not meet other, institution-specific criteria in standard operating proced…" at bounding box center [653, 216] width 0 height 0
click at [590, 246] on span at bounding box center [587, 249] width 7 height 7
click at [675, 246] on input "Other: please specify a reason" at bounding box center [675, 246] width 0 height 0
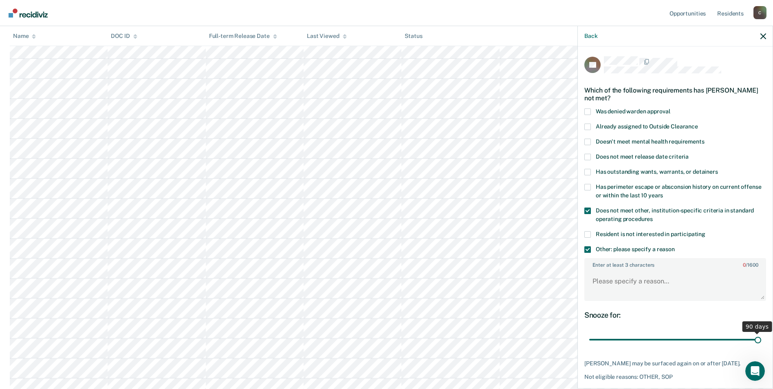
drag, startPoint x: 646, startPoint y: 339, endPoint x: 758, endPoint y: 341, distance: 112.5
type input "90"
click at [758, 341] on input "range" at bounding box center [675, 340] width 172 height 14
click at [643, 287] on textarea "Enter at least 3 characters 0 / 1600" at bounding box center [675, 285] width 180 height 30
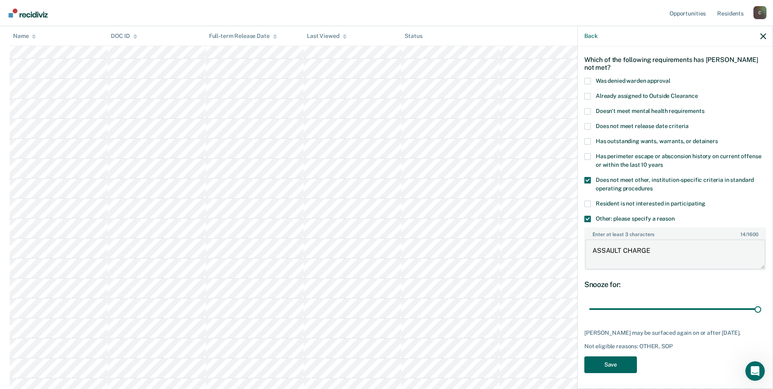
type textarea "ASSAULT CHARGE"
click at [595, 366] on button "Save" at bounding box center [610, 364] width 53 height 17
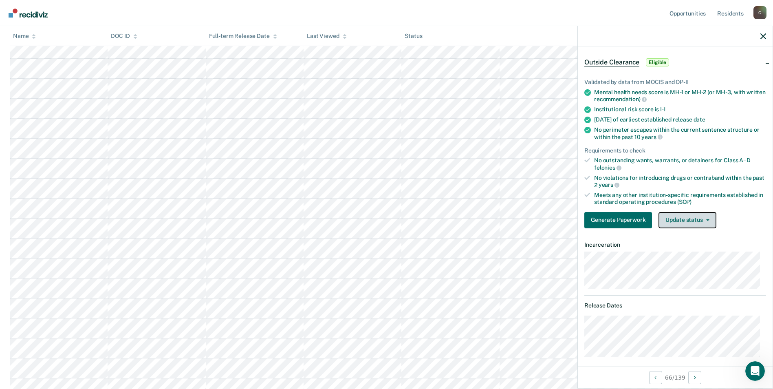
click at [706, 219] on icon "button" at bounding box center [707, 220] width 3 height 2
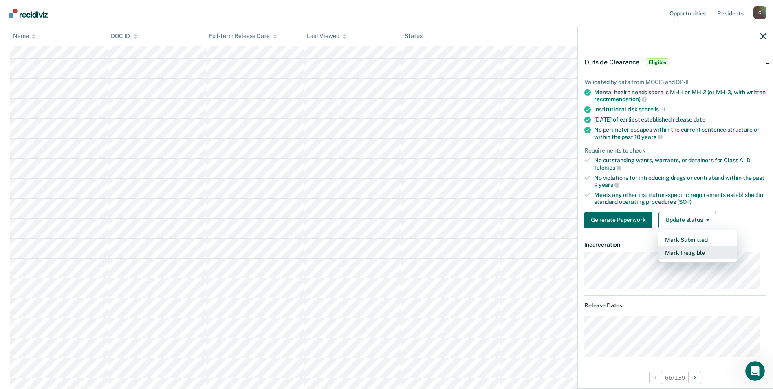
click at [702, 255] on button "Mark Ineligible" at bounding box center [698, 252] width 79 height 13
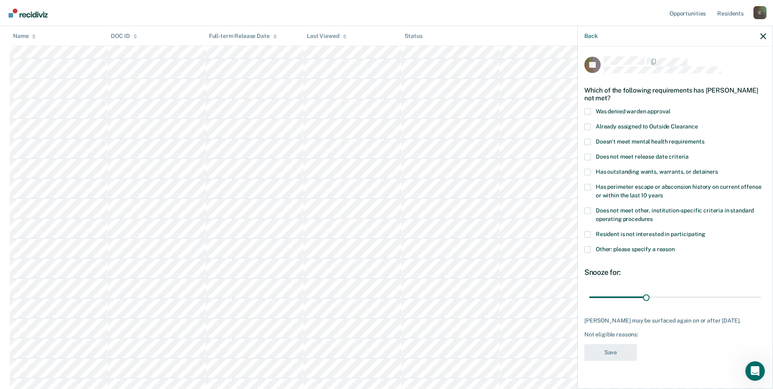
click at [590, 250] on span at bounding box center [587, 249] width 7 height 7
click at [675, 246] on input "Other: please specify a reason" at bounding box center [675, 246] width 0 height 0
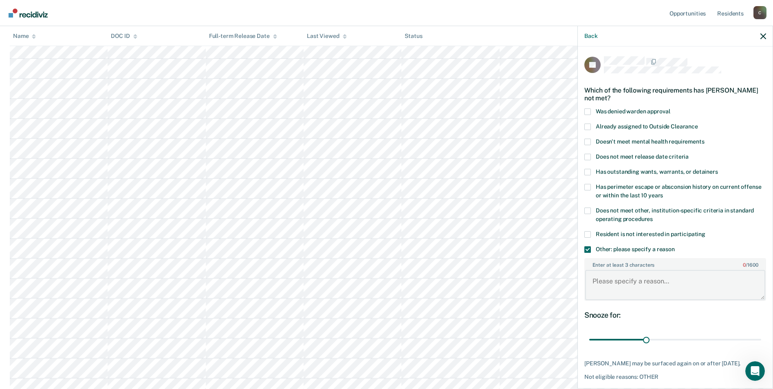
click at [634, 291] on textarea "Enter at least 3 characters 0 / 1600" at bounding box center [675, 285] width 180 height 30
type textarea "OFFENDER TERMINATED FROM OUTSIDE GROUNDS ON [DATE]"
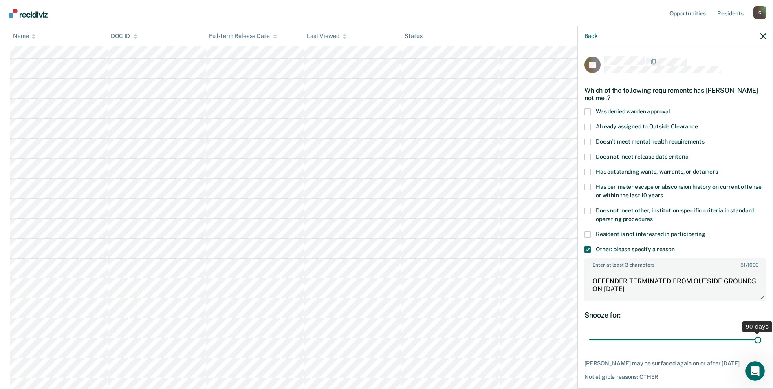
drag, startPoint x: 644, startPoint y: 340, endPoint x: 756, endPoint y: 334, distance: 112.7
type input "90"
click at [756, 334] on input "range" at bounding box center [675, 340] width 172 height 14
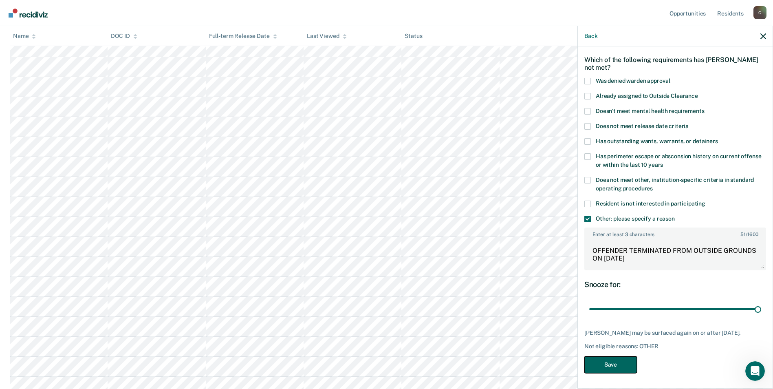
click at [614, 365] on button "Save" at bounding box center [610, 364] width 53 height 17
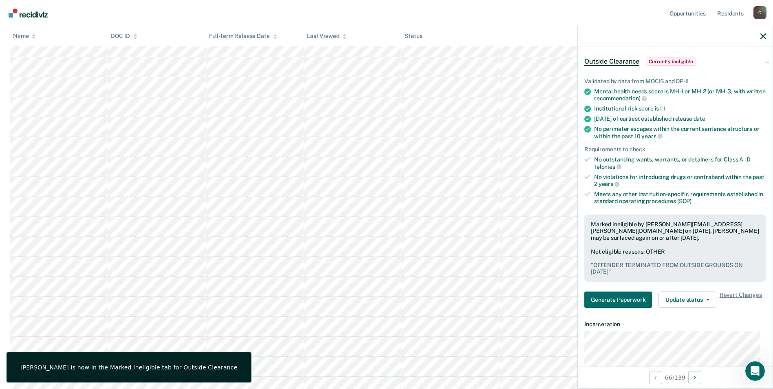
scroll to position [82, 0]
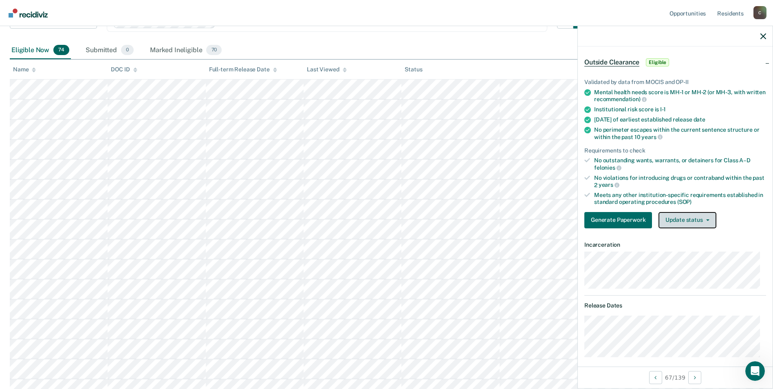
click at [706, 219] on icon "button" at bounding box center [707, 220] width 3 height 2
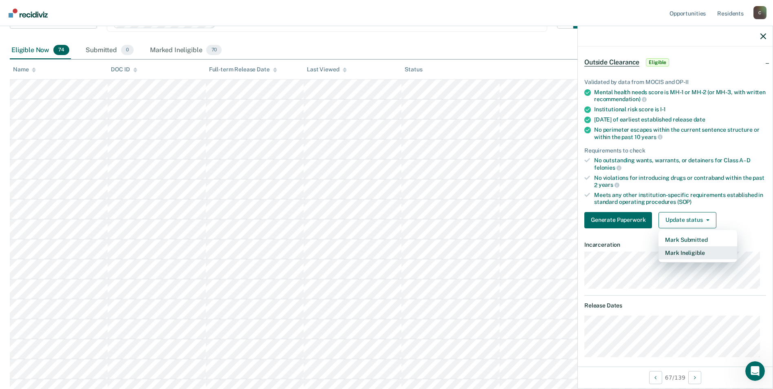
click at [684, 250] on button "Mark Ineligible" at bounding box center [698, 252] width 79 height 13
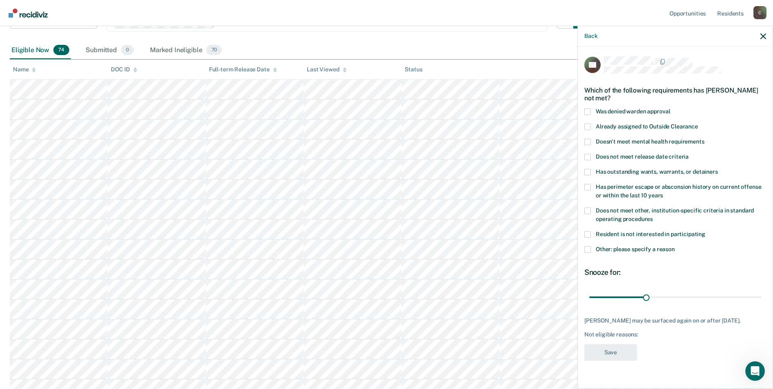
click at [591, 208] on label "Does not meet other, institution-specific criteria in standard operating proced…" at bounding box center [675, 215] width 182 height 17
click at [653, 216] on input "Does not meet other, institution-specific criteria in standard operating proced…" at bounding box center [653, 216] width 0 height 0
click at [587, 247] on span at bounding box center [587, 249] width 7 height 7
click at [675, 246] on input "Other: please specify a reason" at bounding box center [675, 246] width 0 height 0
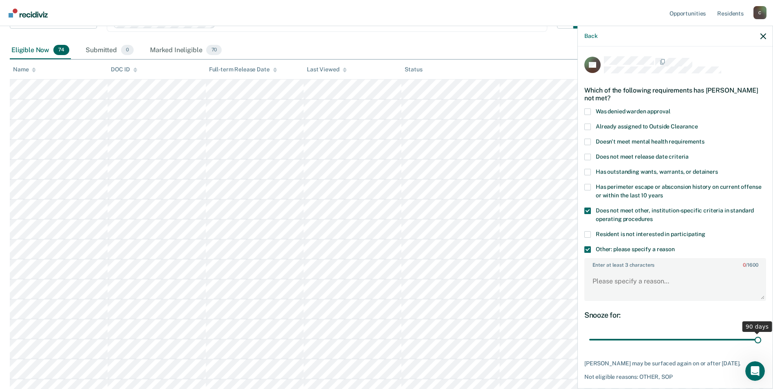
drag, startPoint x: 646, startPoint y: 339, endPoint x: 771, endPoint y: 337, distance: 124.7
type input "90"
click at [761, 337] on input "range" at bounding box center [675, 340] width 172 height 14
click at [639, 285] on textarea "Enter at least 3 characters 0 / 1600" at bounding box center [675, 285] width 180 height 30
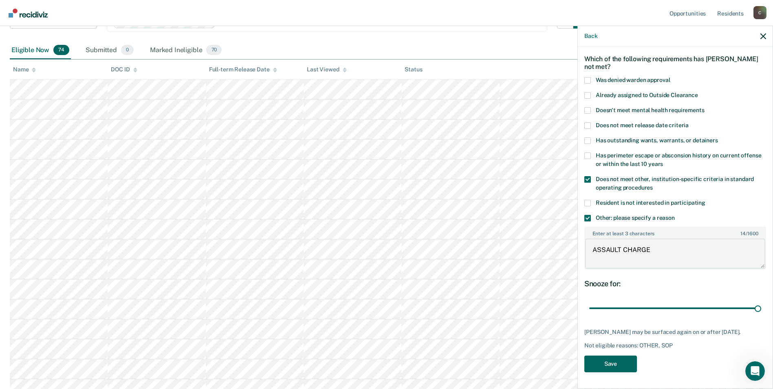
type textarea "ASSAULT CHARGE"
click at [597, 363] on button "Save" at bounding box center [610, 363] width 53 height 17
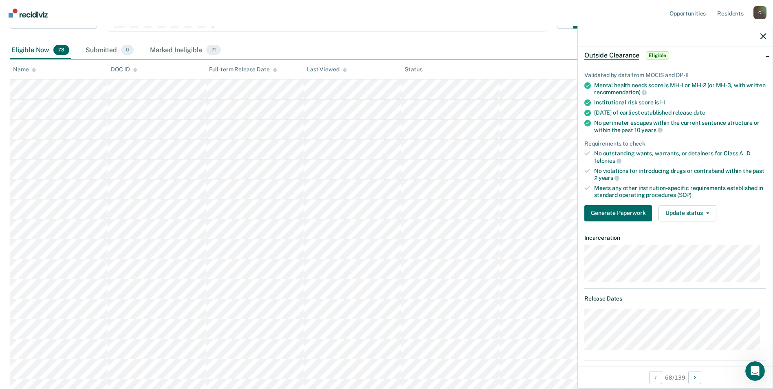
scroll to position [0, 0]
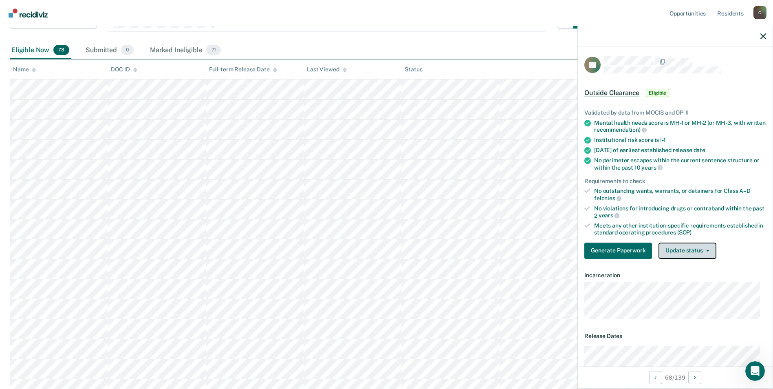
click at [706, 250] on icon "button" at bounding box center [707, 251] width 3 height 2
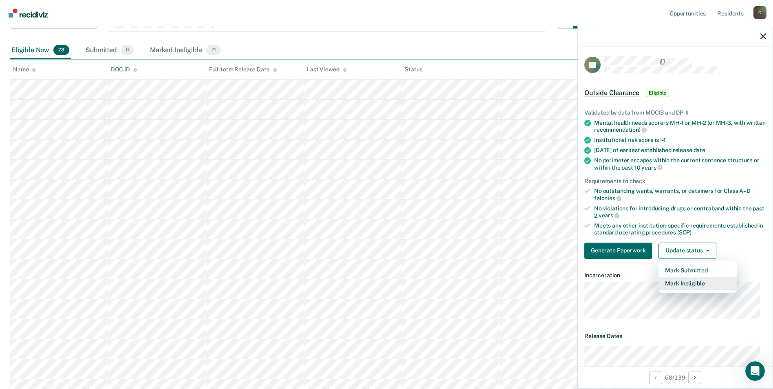
click at [697, 285] on button "Mark Ineligible" at bounding box center [698, 283] width 79 height 13
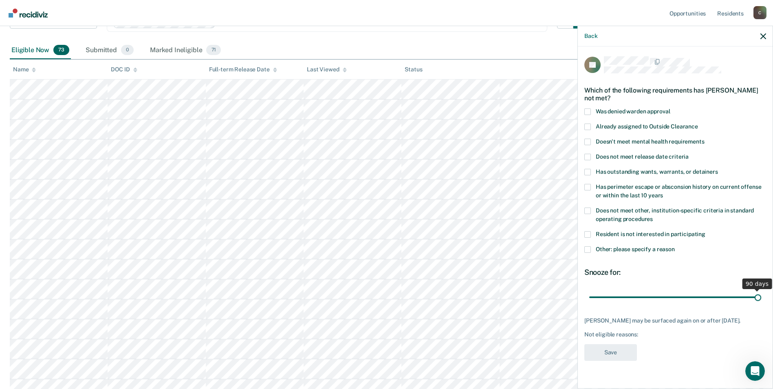
drag, startPoint x: 644, startPoint y: 295, endPoint x: 768, endPoint y: 294, distance: 123.9
type input "90"
click at [761, 294] on input "range" at bounding box center [675, 297] width 172 height 14
click at [591, 247] on label "Other: please specify a reason" at bounding box center [675, 250] width 182 height 9
click at [675, 246] on input "Other: please specify a reason" at bounding box center [675, 246] width 0 height 0
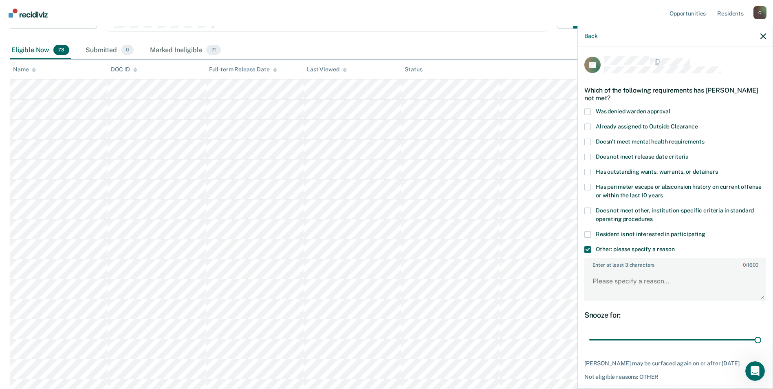
click at [588, 209] on span at bounding box center [587, 210] width 7 height 7
click at [653, 216] on input "Does not meet other, institution-specific criteria in standard operating proced…" at bounding box center [653, 216] width 0 height 0
click at [616, 284] on textarea "Enter at least 3 characters 0 / 1600" at bounding box center [675, 285] width 180 height 30
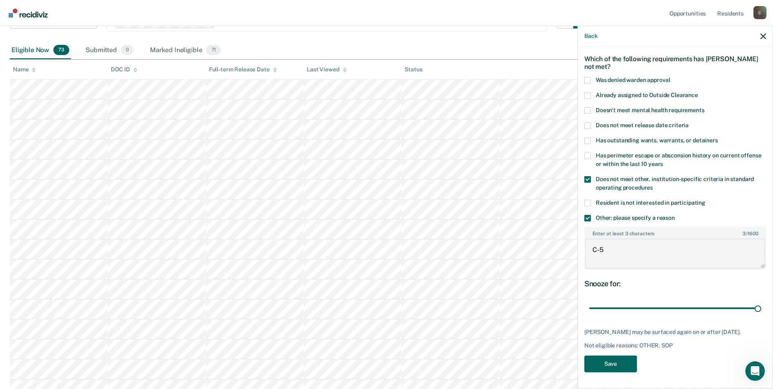
type textarea "C-5"
click at [604, 362] on button "Save" at bounding box center [610, 363] width 53 height 17
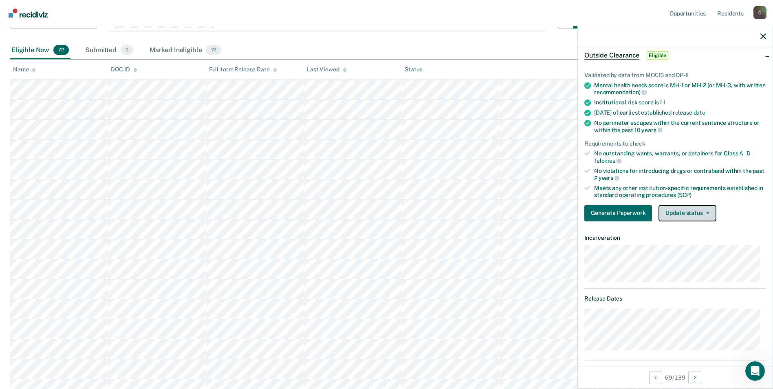
click at [706, 213] on button "Update status" at bounding box center [687, 213] width 57 height 16
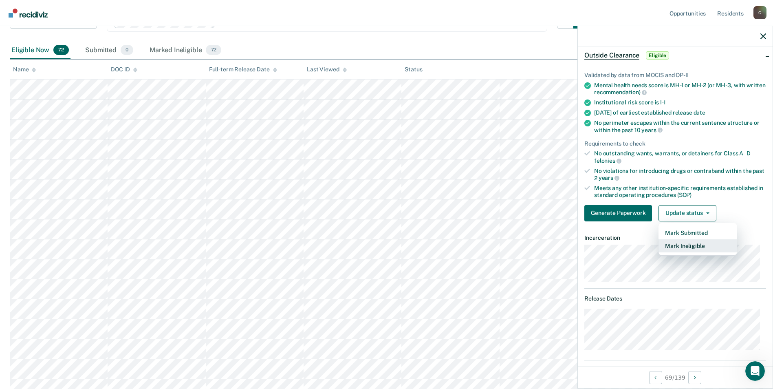
click at [697, 246] on button "Mark Ineligible" at bounding box center [698, 245] width 79 height 13
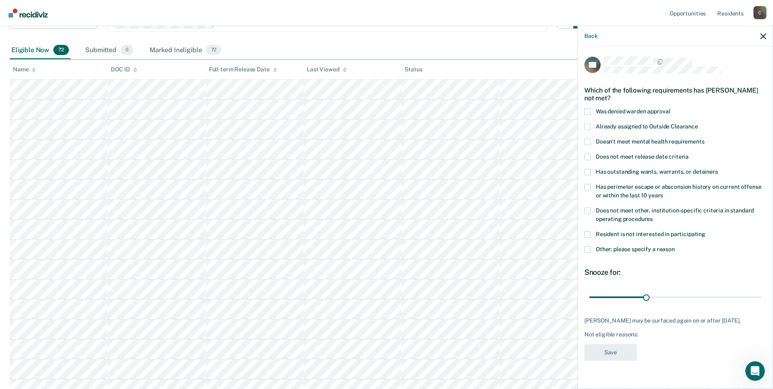
click at [590, 209] on span at bounding box center [587, 210] width 7 height 7
click at [653, 216] on input "Does not meet other, institution-specific criteria in standard operating proced…" at bounding box center [653, 216] width 0 height 0
click at [587, 249] on span at bounding box center [587, 249] width 7 height 7
click at [675, 246] on input "Other: please specify a reason" at bounding box center [675, 246] width 0 height 0
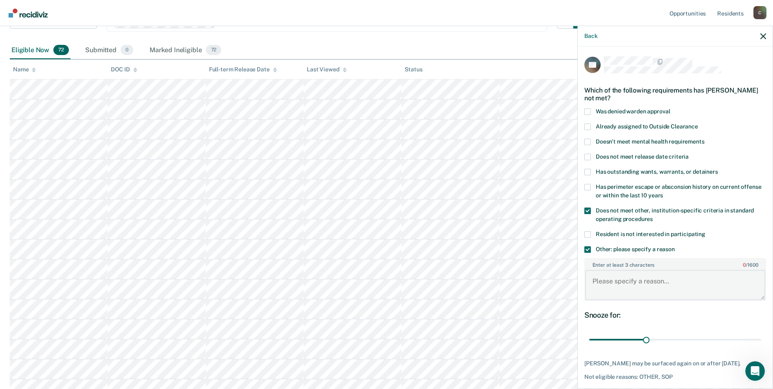
click at [605, 290] on textarea "Enter at least 3 characters 0 / 1600" at bounding box center [675, 285] width 180 height 30
paste textarea "SEX OFFENDER"
type textarea "SEX OFFENDER"
drag, startPoint x: 642, startPoint y: 341, endPoint x: 762, endPoint y: 337, distance: 119.9
type input "90"
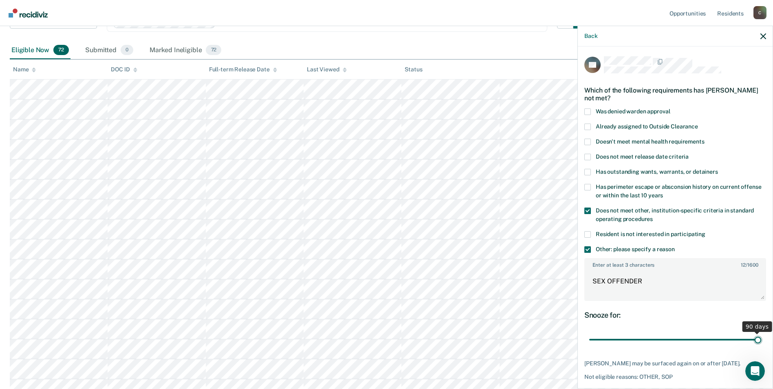
click at [761, 337] on input "range" at bounding box center [675, 340] width 172 height 14
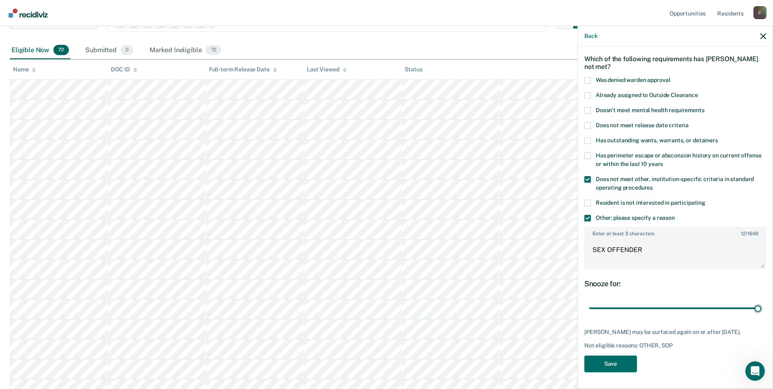
scroll to position [163, 0]
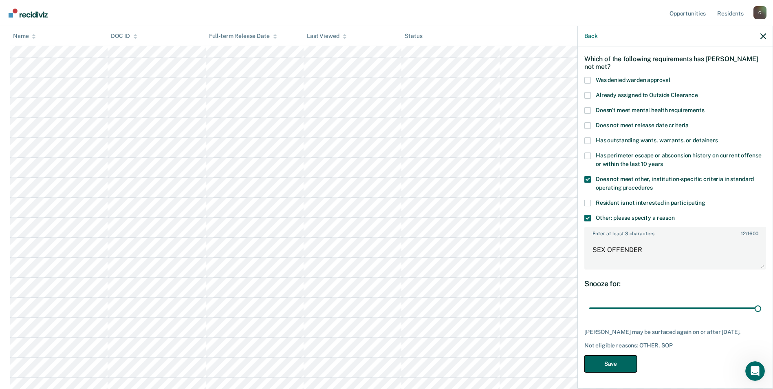
click at [627, 364] on button "Save" at bounding box center [610, 363] width 53 height 17
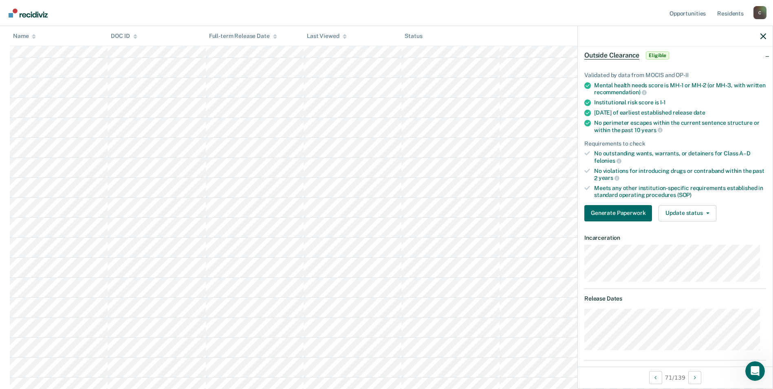
scroll to position [0, 0]
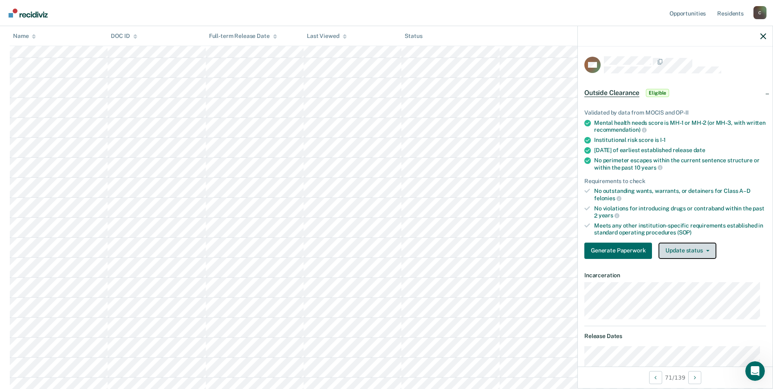
click at [706, 253] on button "Update status" at bounding box center [687, 250] width 57 height 16
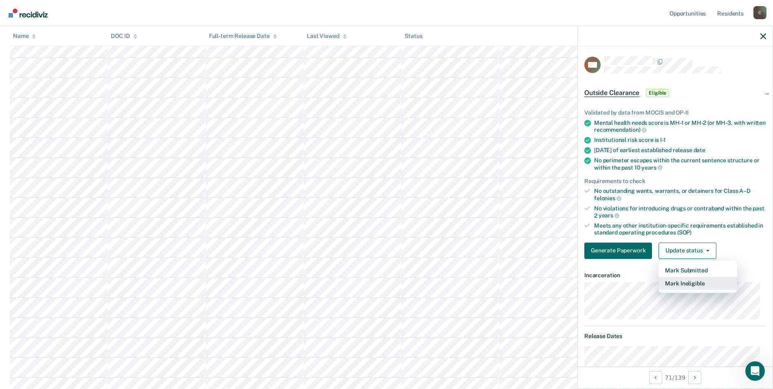
click at [696, 280] on button "Mark Ineligible" at bounding box center [698, 283] width 79 height 13
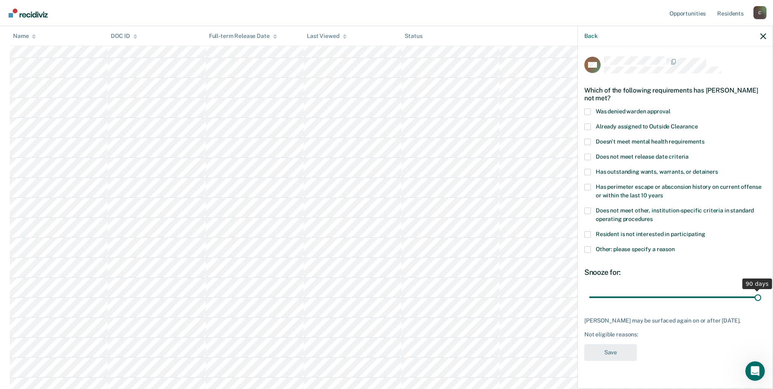
drag, startPoint x: 646, startPoint y: 296, endPoint x: 765, endPoint y: 295, distance: 118.6
type input "90"
click at [761, 295] on input "range" at bounding box center [675, 297] width 172 height 14
click at [587, 208] on span at bounding box center [587, 210] width 7 height 7
click at [653, 216] on input "Does not meet other, institution-specific criteria in standard operating proced…" at bounding box center [653, 216] width 0 height 0
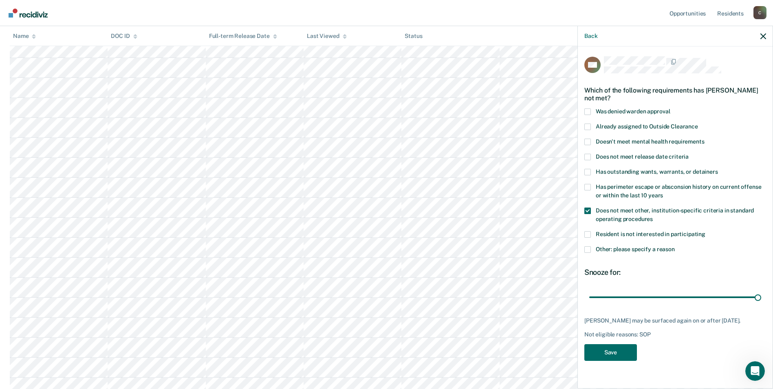
click at [589, 249] on span at bounding box center [587, 249] width 7 height 7
click at [675, 246] on input "Other: please specify a reason" at bounding box center [675, 246] width 0 height 0
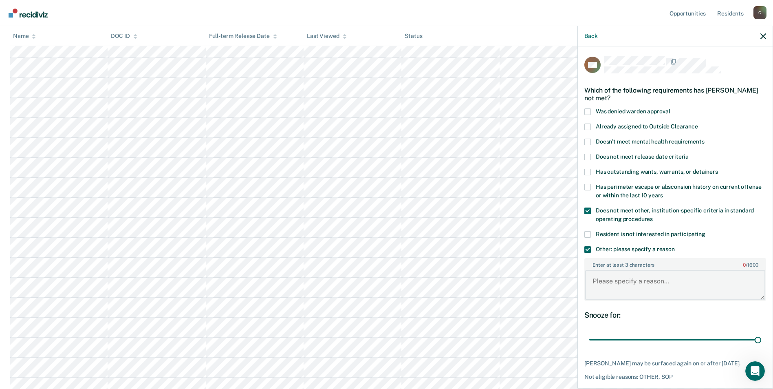
click at [636, 284] on textarea "Enter at least 3 characters 0 / 1600" at bounding box center [675, 285] width 180 height 30
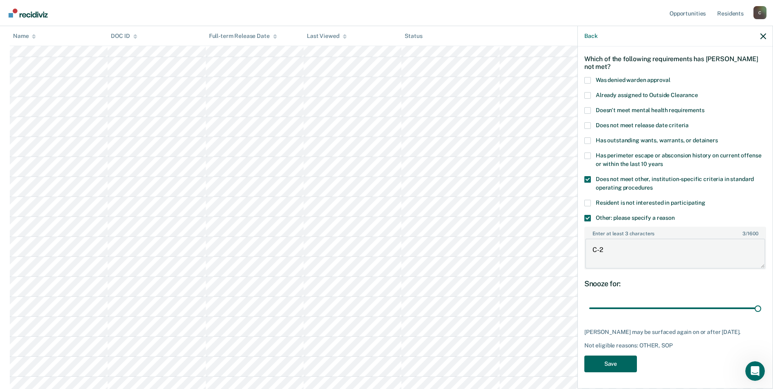
type textarea "C-2"
click at [619, 366] on button "Save" at bounding box center [610, 363] width 53 height 17
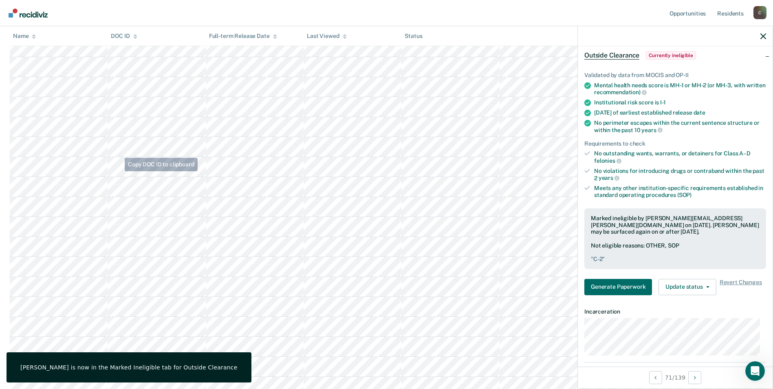
scroll to position [82, 0]
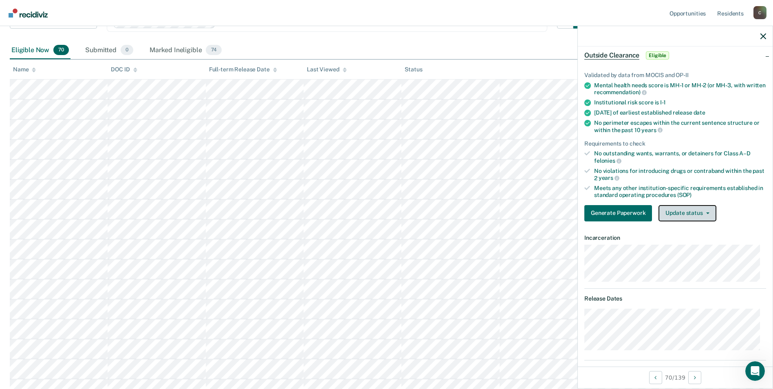
click at [709, 215] on button "Update status" at bounding box center [687, 213] width 57 height 16
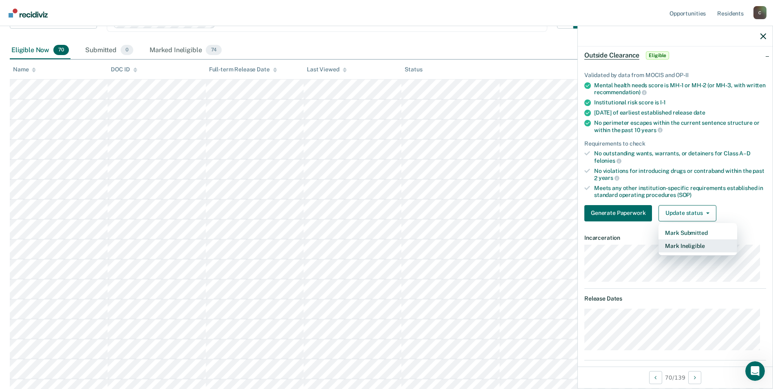
click at [705, 247] on button "Mark Ineligible" at bounding box center [698, 245] width 79 height 13
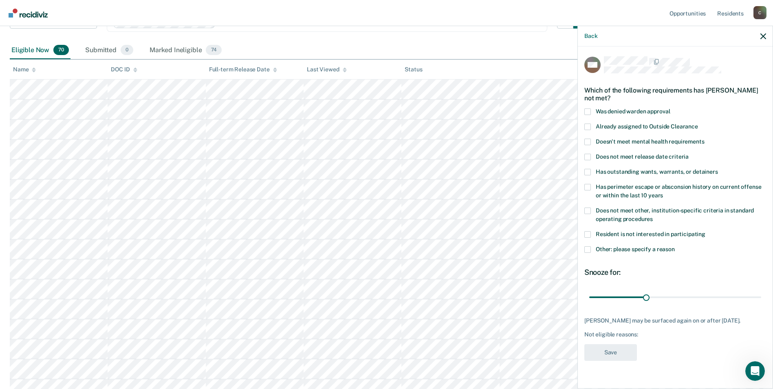
click at [587, 208] on span at bounding box center [587, 210] width 7 height 7
click at [653, 216] on input "Does not meet other, institution-specific criteria in standard operating proced…" at bounding box center [653, 216] width 0 height 0
click at [589, 249] on span at bounding box center [587, 249] width 7 height 7
click at [675, 246] on input "Other: please specify a reason" at bounding box center [675, 246] width 0 height 0
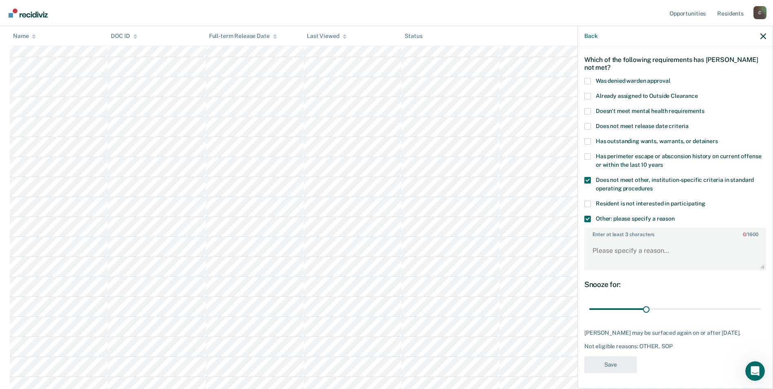
scroll to position [245, 0]
drag, startPoint x: 644, startPoint y: 309, endPoint x: 757, endPoint y: 306, distance: 112.9
type input "90"
click at [757, 306] on input "range" at bounding box center [675, 309] width 172 height 14
click at [588, 216] on span at bounding box center [587, 219] width 7 height 7
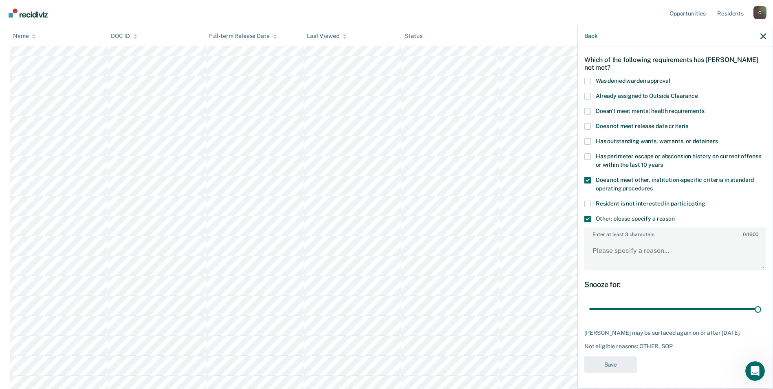
click at [675, 216] on input "Other: please specify a reason" at bounding box center [675, 216] width 0 height 0
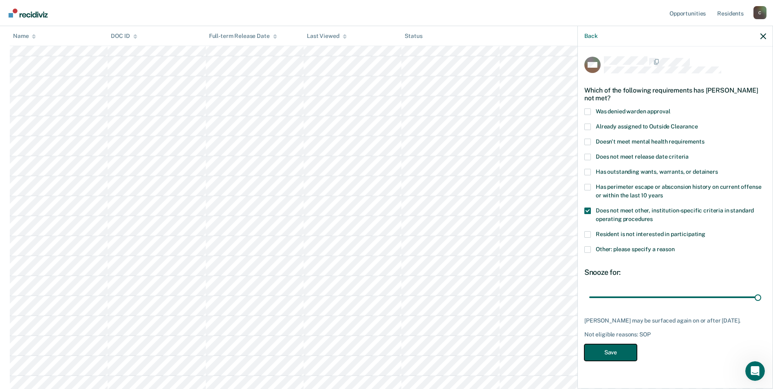
click at [614, 354] on button "Save" at bounding box center [610, 352] width 53 height 17
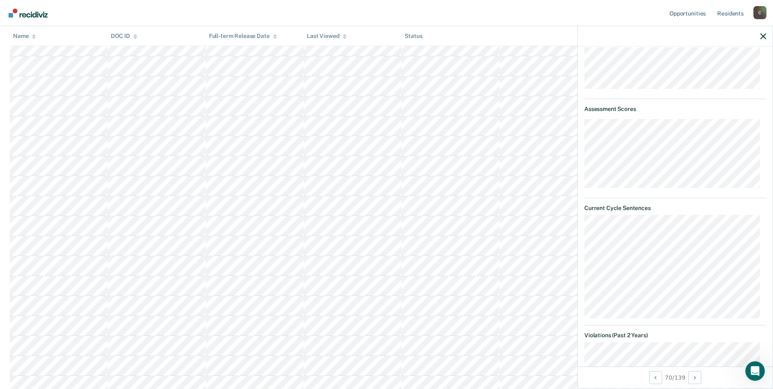
scroll to position [196, 0]
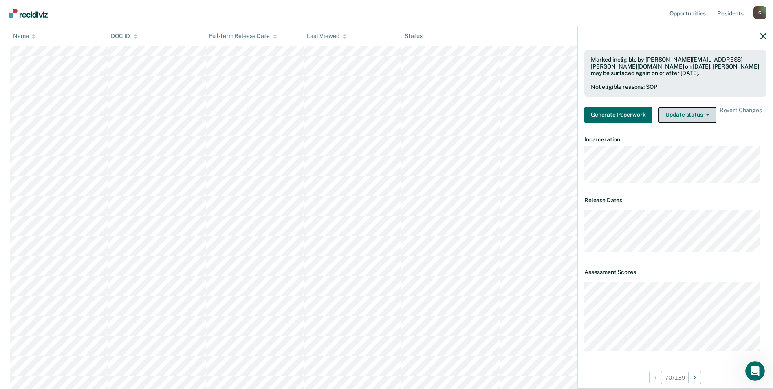
click at [710, 113] on button "Update status" at bounding box center [687, 115] width 57 height 16
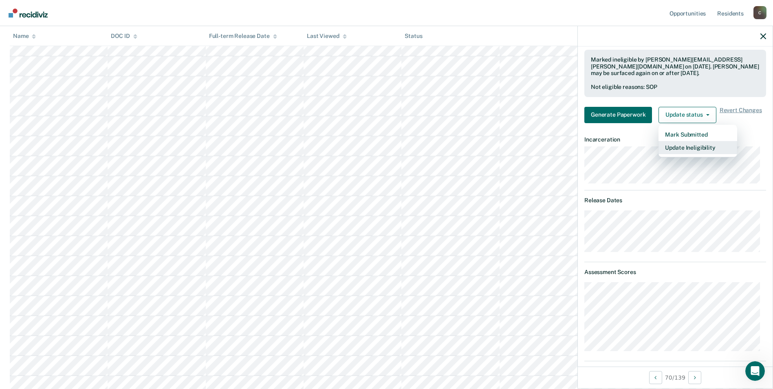
click at [698, 149] on button "Update Ineligibility" at bounding box center [698, 147] width 79 height 13
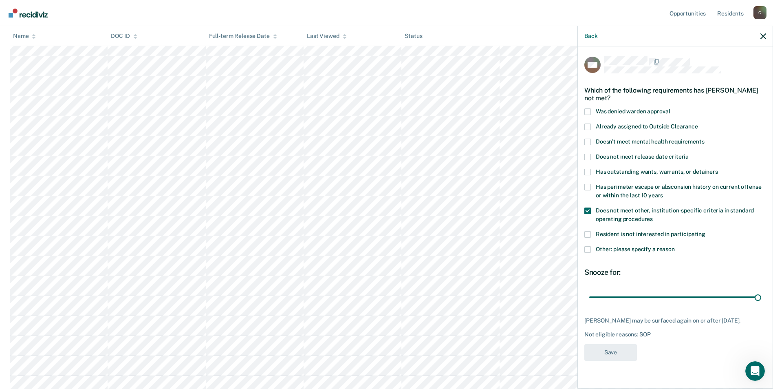
click at [587, 250] on span at bounding box center [587, 249] width 7 height 7
click at [675, 246] on input "Other: please specify a reason" at bounding box center [675, 246] width 0 height 0
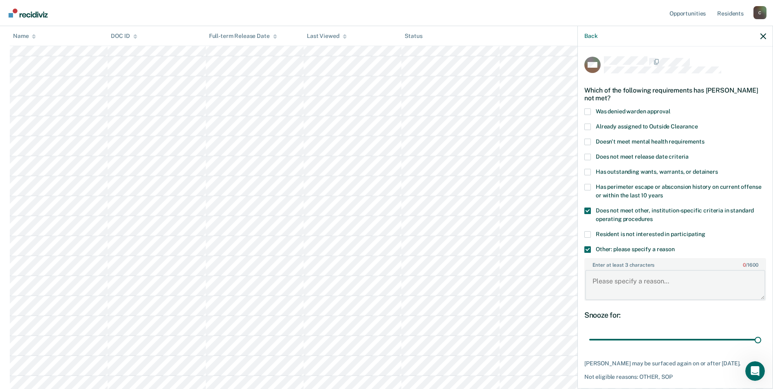
click at [610, 280] on textarea "Enter at least 3 characters 0 / 1600" at bounding box center [675, 285] width 180 height 30
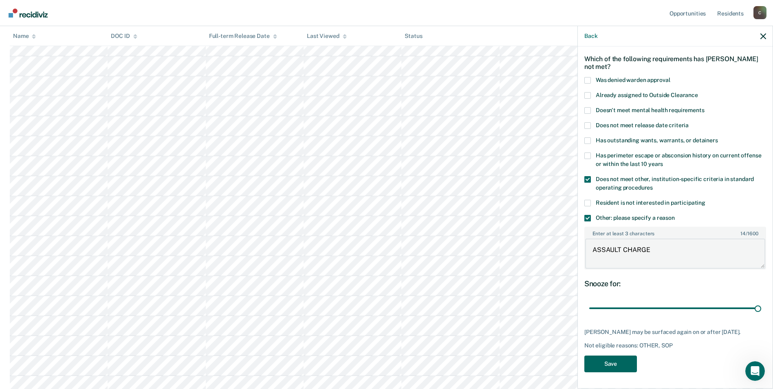
type textarea "ASSAULT CHARGE"
click at [608, 363] on button "Save" at bounding box center [610, 363] width 53 height 17
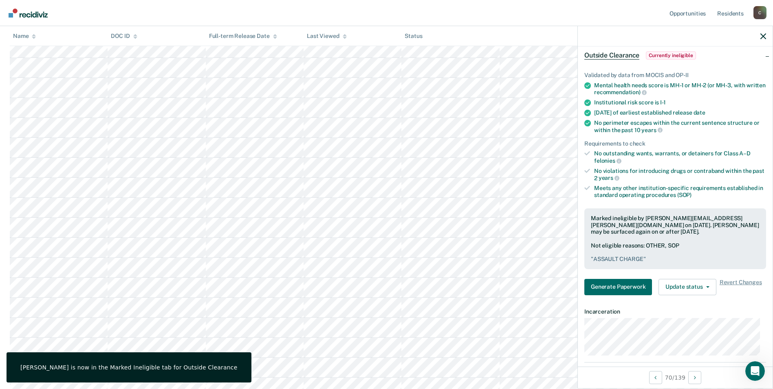
scroll to position [41, 0]
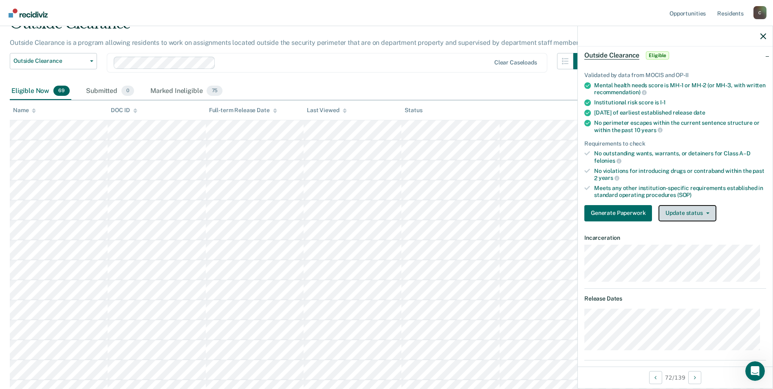
click at [708, 212] on icon "button" at bounding box center [707, 213] width 3 height 2
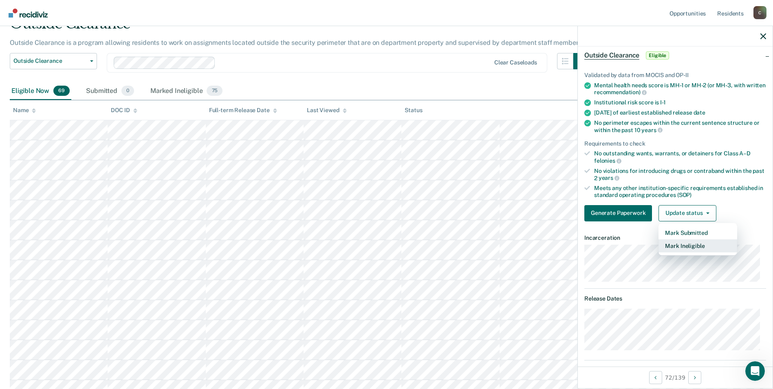
click at [694, 245] on button "Mark Ineligible" at bounding box center [698, 245] width 79 height 13
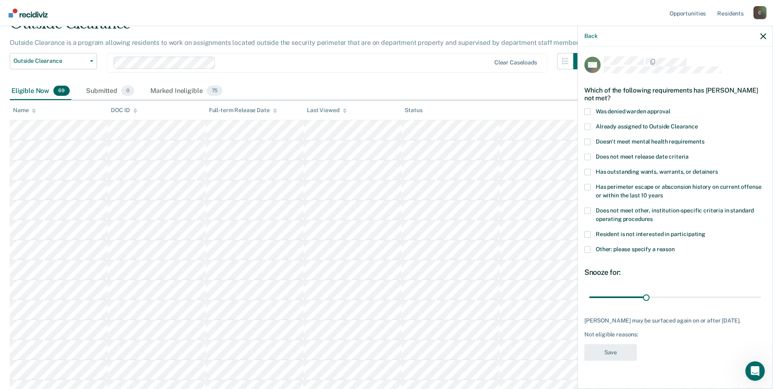
click at [589, 247] on span at bounding box center [587, 249] width 7 height 7
click at [675, 246] on input "Other: please specify a reason" at bounding box center [675, 246] width 0 height 0
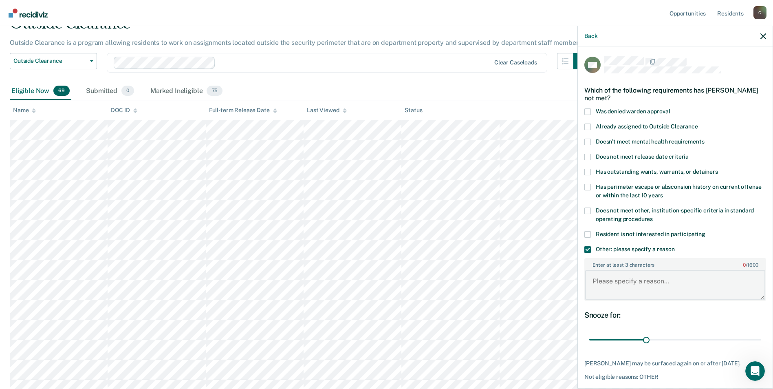
drag, startPoint x: 632, startPoint y: 287, endPoint x: 627, endPoint y: 283, distance: 6.4
click at [631, 287] on textarea "Enter at least 3 characters 0 / 1600" at bounding box center [675, 285] width 180 height 30
type textarea "PC"
drag, startPoint x: 644, startPoint y: 339, endPoint x: 760, endPoint y: 339, distance: 116.6
type input "90"
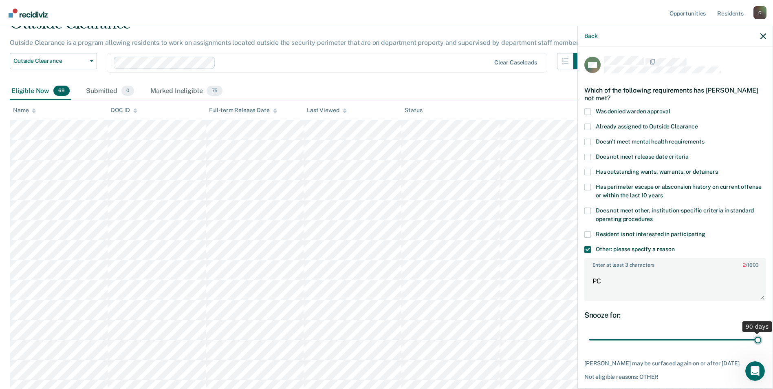
click at [760, 339] on input "range" at bounding box center [675, 340] width 172 height 14
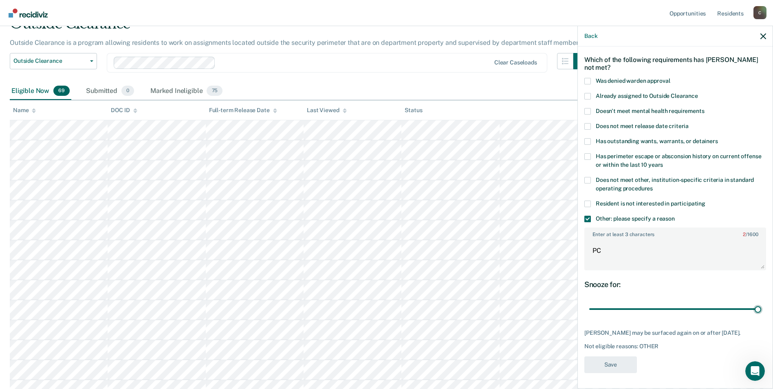
scroll to position [82, 0]
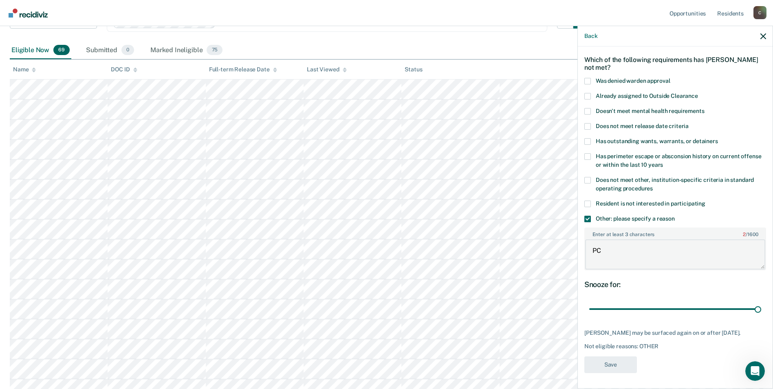
click at [606, 251] on textarea "PC" at bounding box center [675, 254] width 180 height 30
click at [589, 252] on textarea "PC" at bounding box center [675, 254] width 180 height 30
type textarea "IN PC"
click at [614, 362] on button "Save" at bounding box center [610, 364] width 53 height 17
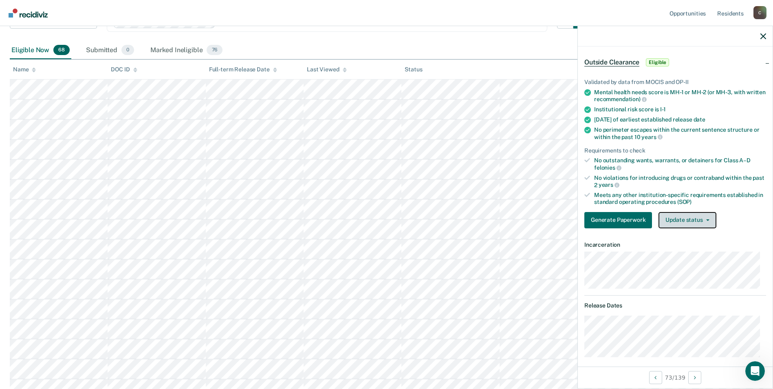
click at [706, 219] on icon "button" at bounding box center [707, 220] width 3 height 2
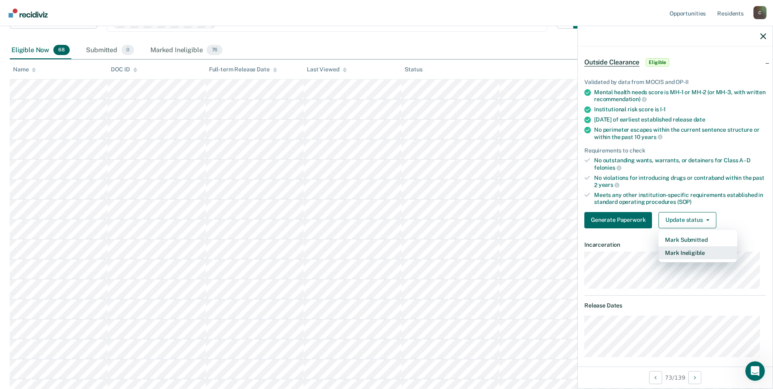
click at [690, 253] on button "Mark Ineligible" at bounding box center [698, 252] width 79 height 13
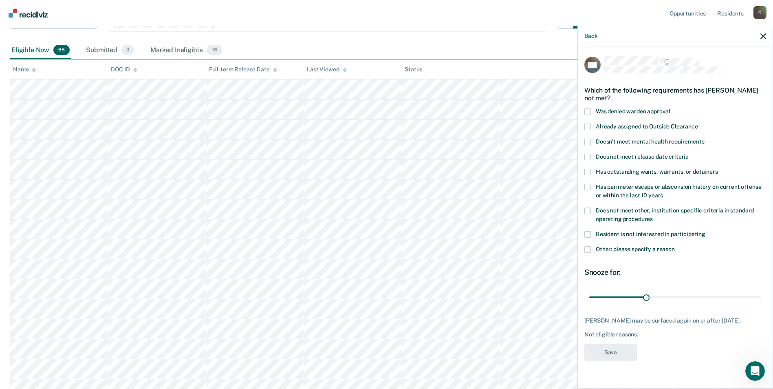
drag, startPoint x: 587, startPoint y: 207, endPoint x: 586, endPoint y: 227, distance: 19.2
click at [587, 208] on span at bounding box center [587, 210] width 7 height 7
click at [653, 216] on input "Does not meet other, institution-specific criteria in standard operating proced…" at bounding box center [653, 216] width 0 height 0
click at [588, 250] on span at bounding box center [587, 249] width 7 height 7
click at [675, 246] on input "Other: please specify a reason" at bounding box center [675, 246] width 0 height 0
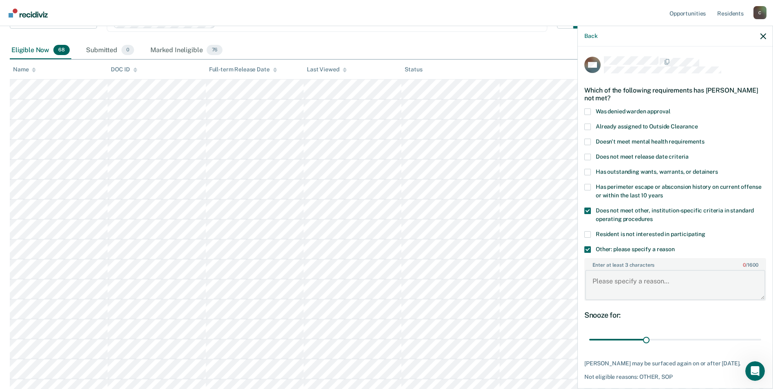
click at [610, 287] on textarea "Enter at least 3 characters 0 / 1600" at bounding box center [675, 285] width 180 height 30
type textarea "C-2"
drag, startPoint x: 645, startPoint y: 340, endPoint x: 757, endPoint y: 339, distance: 112.1
type input "90"
click at [757, 339] on input "range" at bounding box center [675, 340] width 172 height 14
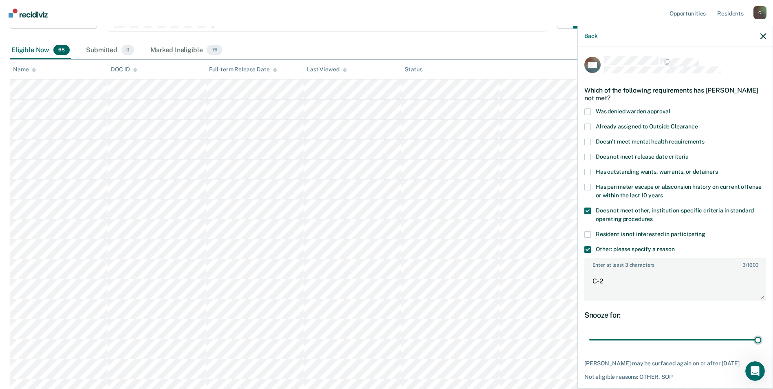
scroll to position [37, 0]
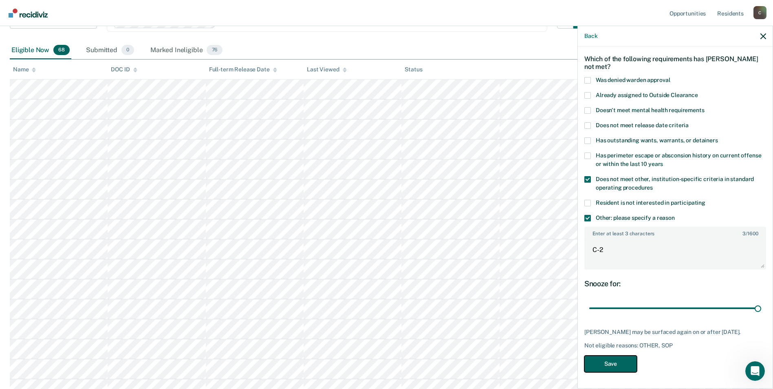
click at [614, 362] on button "Save" at bounding box center [610, 363] width 53 height 17
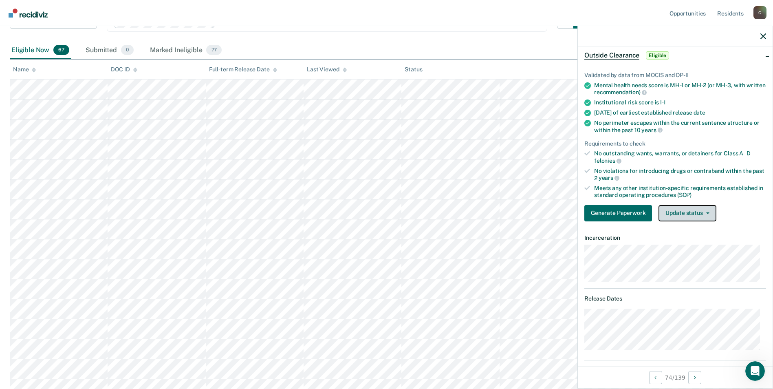
click at [709, 212] on button "Update status" at bounding box center [687, 213] width 57 height 16
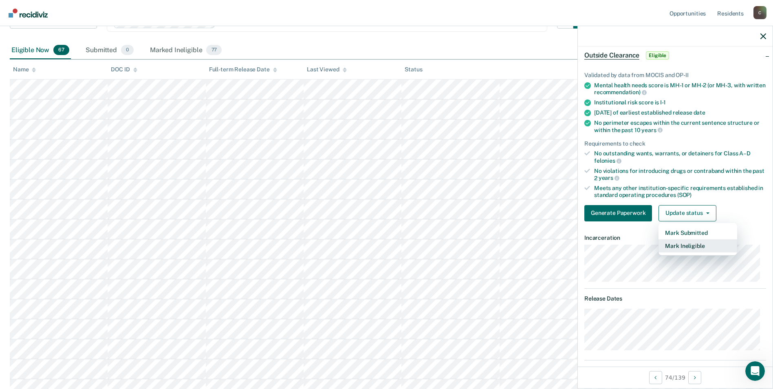
click at [705, 246] on button "Mark Ineligible" at bounding box center [698, 245] width 79 height 13
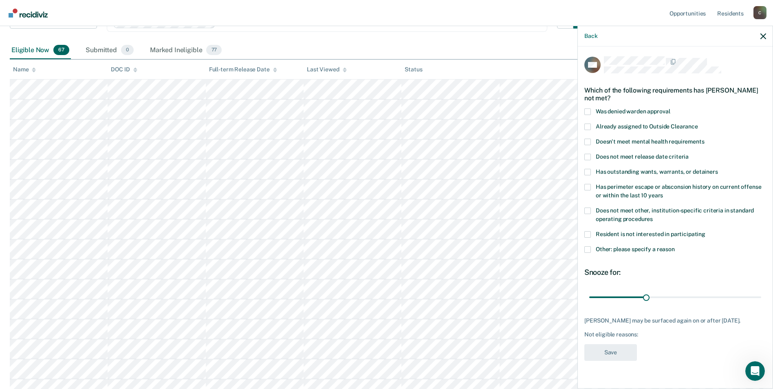
click at [587, 210] on span at bounding box center [587, 210] width 7 height 7
click at [653, 216] on input "Does not meet other, institution-specific criteria in standard operating proced…" at bounding box center [653, 216] width 0 height 0
click at [589, 246] on span at bounding box center [587, 249] width 7 height 7
click at [675, 246] on input "Other: please specify a reason" at bounding box center [675, 246] width 0 height 0
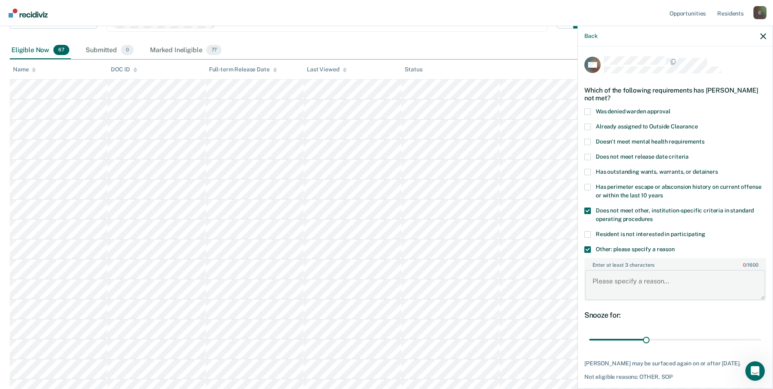
click at [639, 284] on textarea "Enter at least 3 characters 0 / 1600" at bounding box center [675, 285] width 180 height 30
paste textarea "SEX OFFENDER"
type textarea "SEX OFFENDER"
drag, startPoint x: 644, startPoint y: 339, endPoint x: 759, endPoint y: 333, distance: 115.5
type input "90"
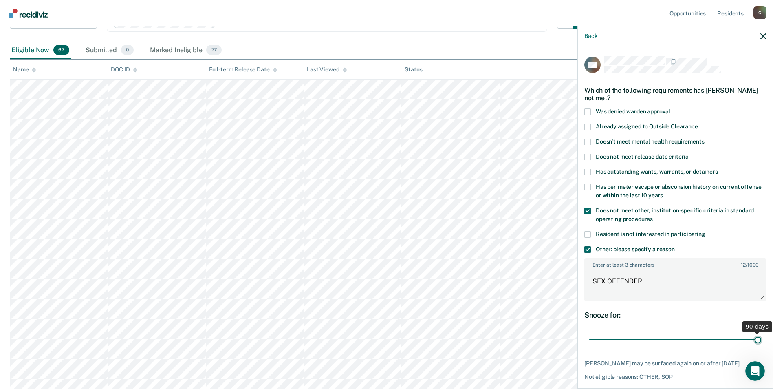
click at [759, 333] on input "range" at bounding box center [675, 340] width 172 height 14
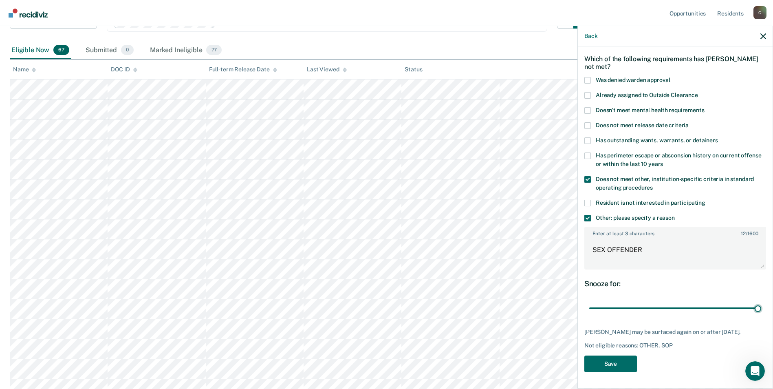
scroll to position [163, 0]
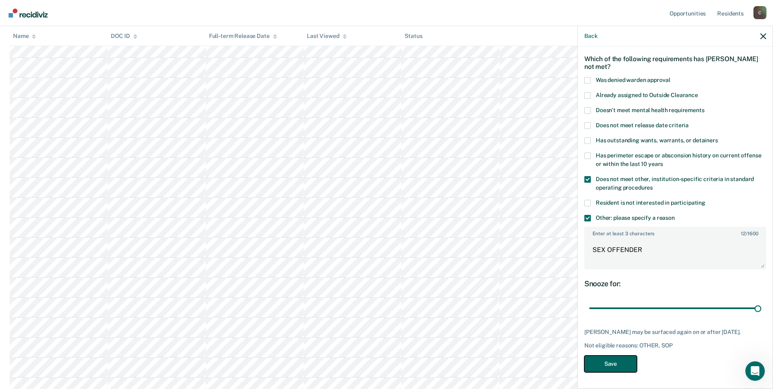
click at [623, 364] on button "Save" at bounding box center [610, 363] width 53 height 17
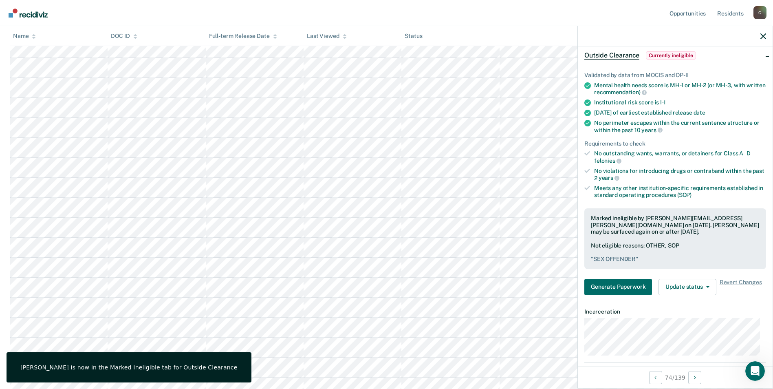
scroll to position [41, 0]
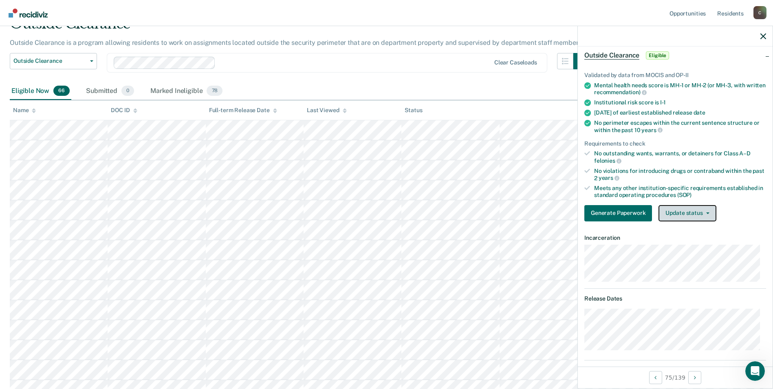
click at [706, 212] on icon "button" at bounding box center [707, 213] width 3 height 2
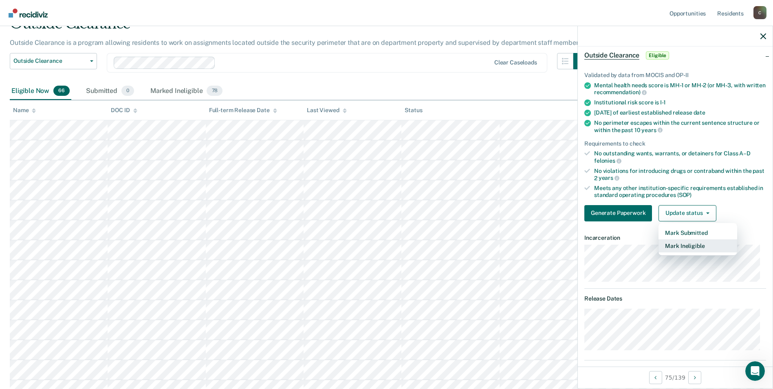
click at [699, 247] on button "Mark Ineligible" at bounding box center [698, 245] width 79 height 13
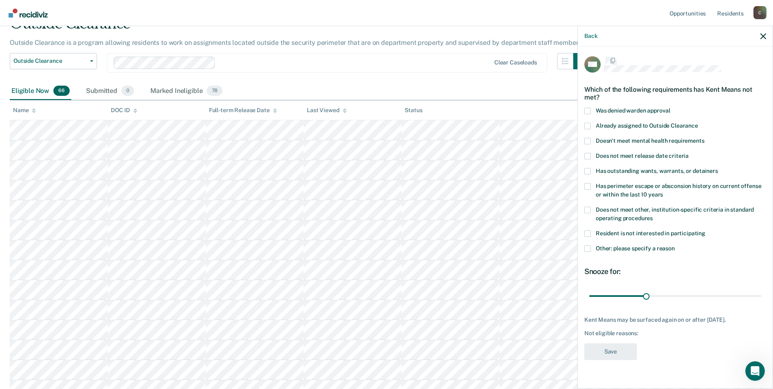
scroll to position [0, 0]
click at [589, 209] on span at bounding box center [587, 210] width 7 height 7
click at [653, 216] on input "Does not meet other, institution-specific criteria in standard operating proced…" at bounding box center [653, 216] width 0 height 0
click at [587, 249] on span at bounding box center [587, 249] width 7 height 7
click at [675, 246] on input "Other: please specify a reason" at bounding box center [675, 246] width 0 height 0
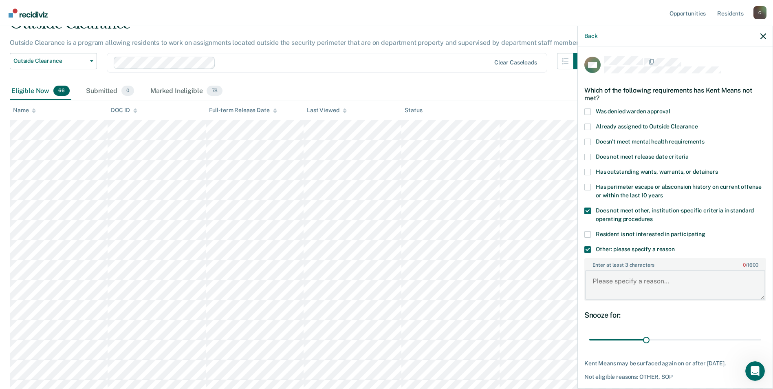
click at [615, 293] on textarea "Enter at least 3 characters 0 / 1600" at bounding box center [675, 285] width 180 height 30
type textarea "MURDER CHARGE"
drag, startPoint x: 645, startPoint y: 340, endPoint x: 757, endPoint y: 342, distance: 112.5
type input "90"
click at [757, 342] on input "range" at bounding box center [675, 340] width 172 height 14
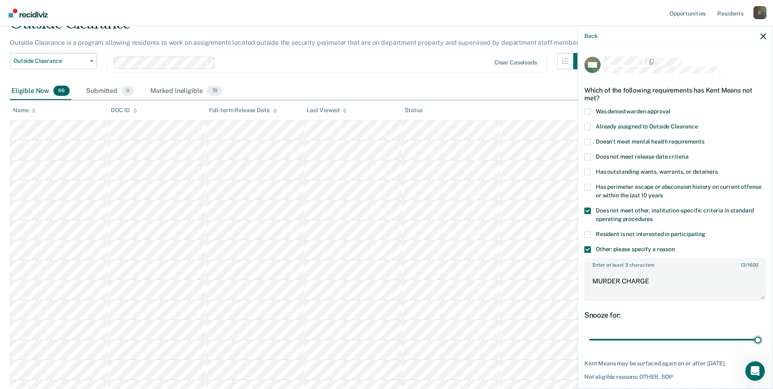
scroll to position [31, 0]
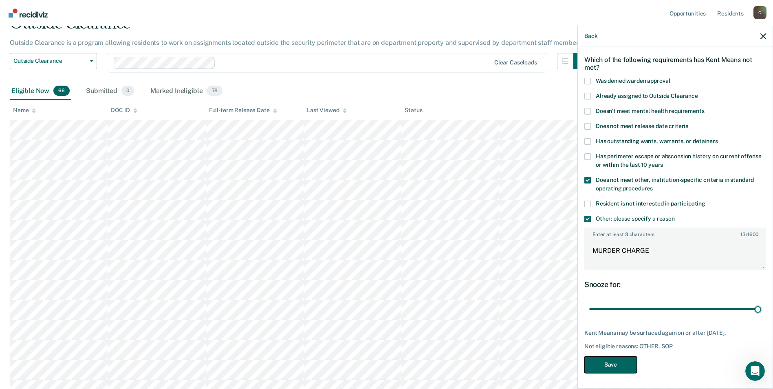
click at [613, 368] on button "Save" at bounding box center [610, 364] width 53 height 17
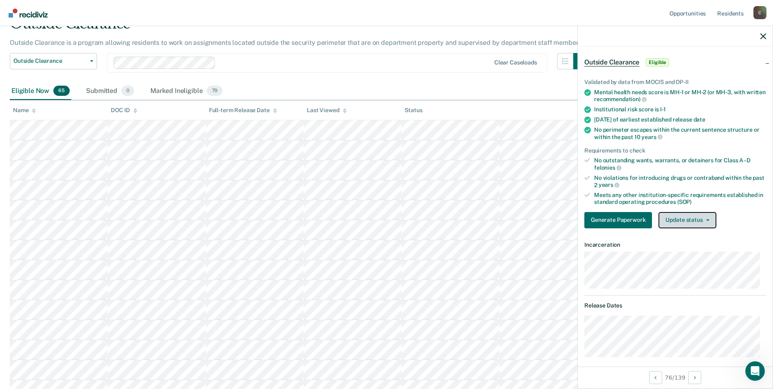
click at [704, 219] on span "button" at bounding box center [706, 220] width 7 height 2
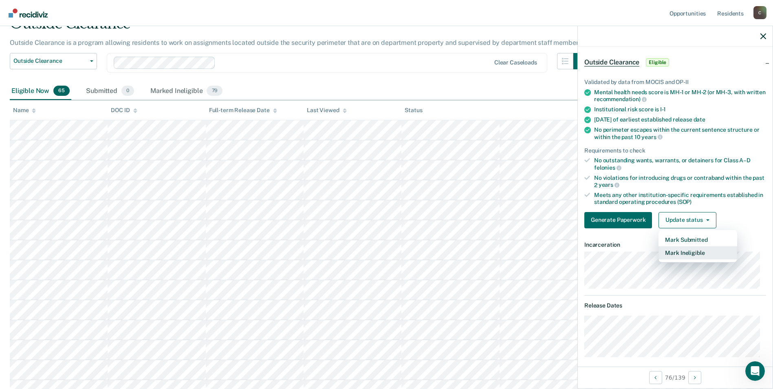
click at [701, 252] on button "Mark Ineligible" at bounding box center [698, 252] width 79 height 13
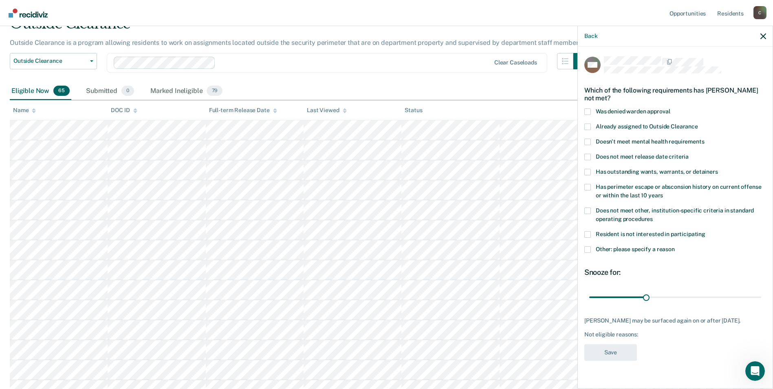
click at [586, 210] on span at bounding box center [587, 210] width 7 height 7
click at [653, 216] on input "Does not meet other, institution-specific criteria in standard operating proced…" at bounding box center [653, 216] width 0 height 0
click at [589, 249] on span at bounding box center [587, 249] width 7 height 7
click at [675, 246] on input "Other: please specify a reason" at bounding box center [675, 246] width 0 height 0
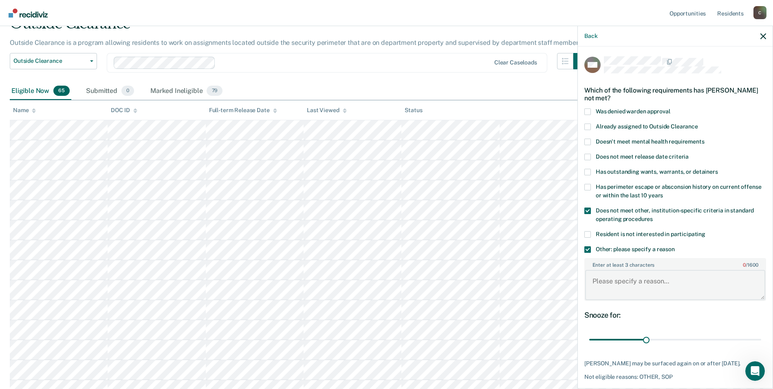
click at [609, 290] on textarea "Enter at least 3 characters 0 / 1600" at bounding box center [675, 285] width 180 height 30
type textarea "CDV #11"
drag, startPoint x: 644, startPoint y: 338, endPoint x: 760, endPoint y: 342, distance: 116.6
type input "90"
click at [760, 342] on input "range" at bounding box center [675, 340] width 172 height 14
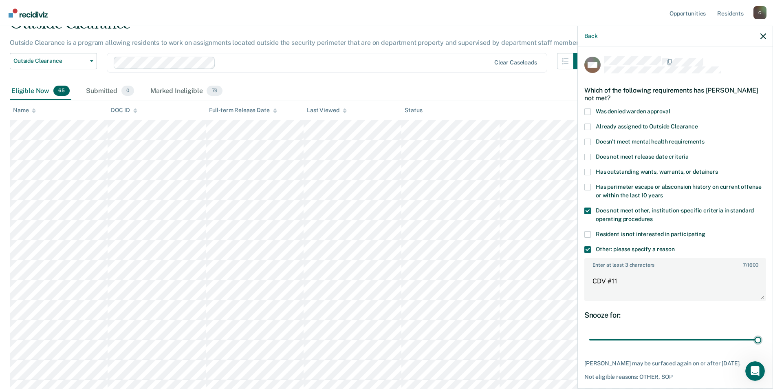
scroll to position [82, 0]
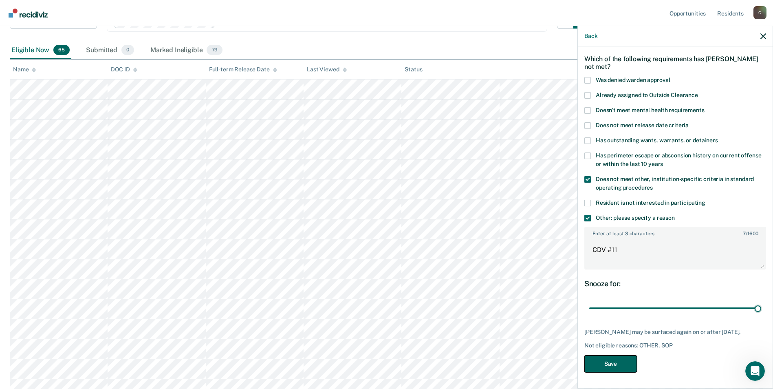
click at [624, 368] on button "Save" at bounding box center [610, 363] width 53 height 17
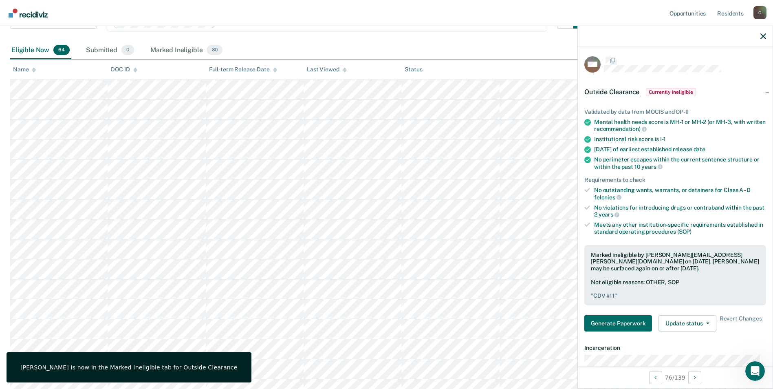
scroll to position [37, 0]
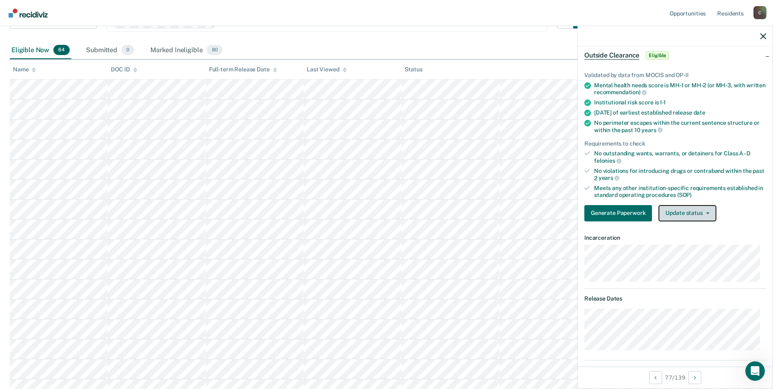
click at [705, 210] on button "Update status" at bounding box center [687, 213] width 57 height 16
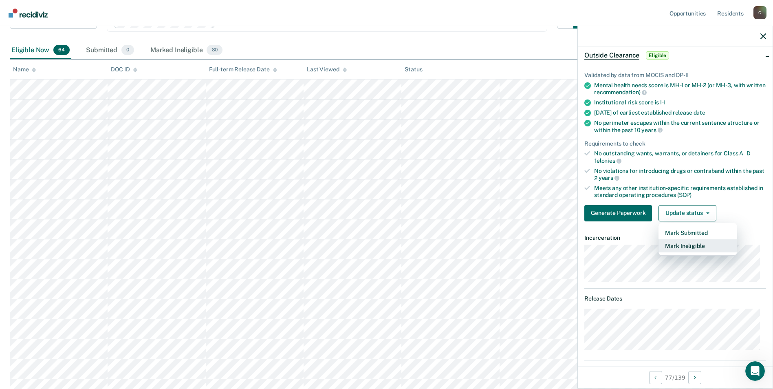
click at [693, 245] on button "Mark Ineligible" at bounding box center [698, 245] width 79 height 13
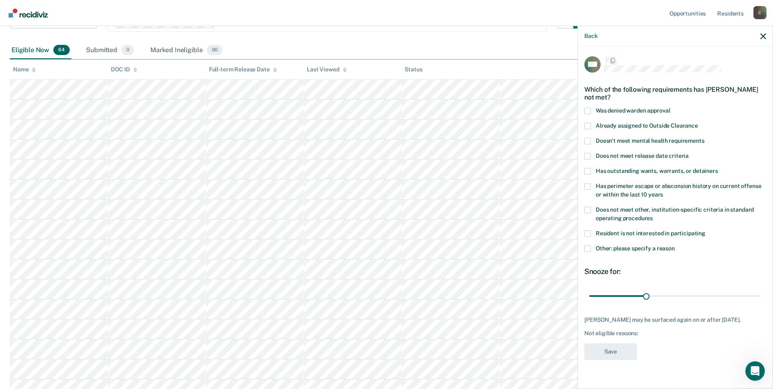
scroll to position [0, 0]
click at [587, 125] on span at bounding box center [587, 126] width 7 height 7
click at [698, 123] on input "Already assigned to Outside Clearance" at bounding box center [698, 123] width 0 height 0
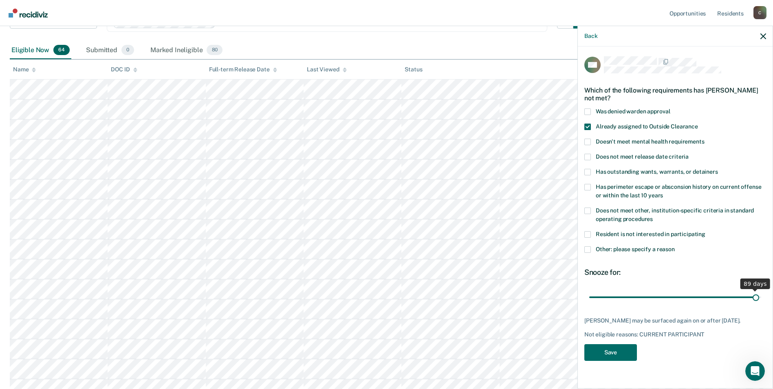
drag, startPoint x: 648, startPoint y: 296, endPoint x: 756, endPoint y: 299, distance: 108.4
type input "89"
click at [756, 299] on input "range" at bounding box center [675, 297] width 172 height 14
click at [616, 359] on button "Save" at bounding box center [610, 352] width 53 height 17
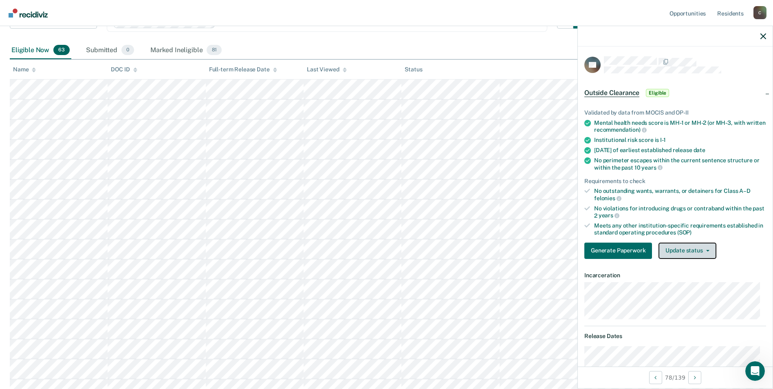
click at [707, 250] on icon "button" at bounding box center [707, 251] width 3 height 2
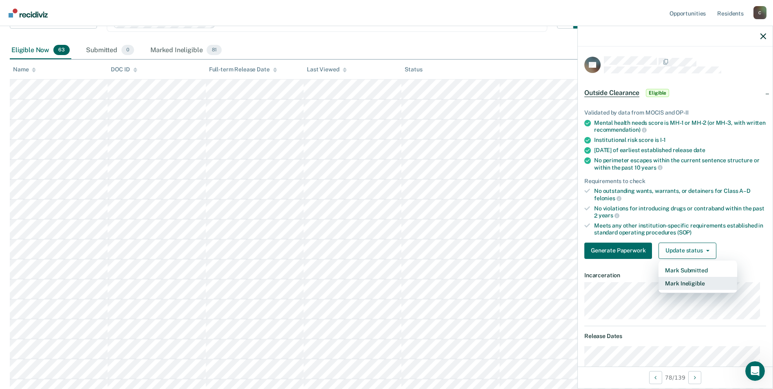
click at [702, 281] on button "Mark Ineligible" at bounding box center [698, 283] width 79 height 13
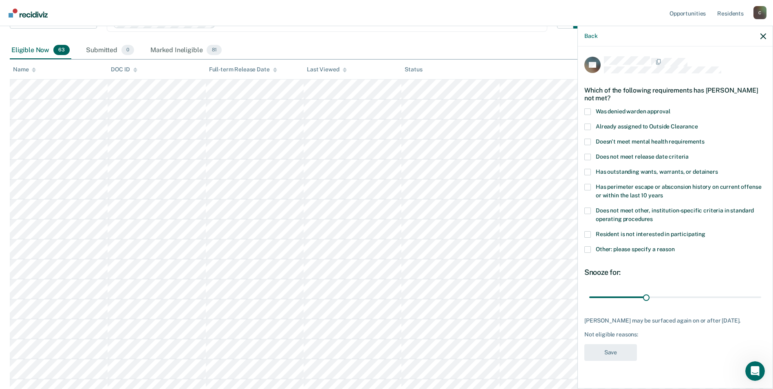
click at [589, 211] on span at bounding box center [587, 210] width 7 height 7
click at [653, 216] on input "Does not meet other, institution-specific criteria in standard operating proced…" at bounding box center [653, 216] width 0 height 0
click at [590, 248] on span at bounding box center [587, 249] width 7 height 7
click at [675, 246] on input "Other: please specify a reason" at bounding box center [675, 246] width 0 height 0
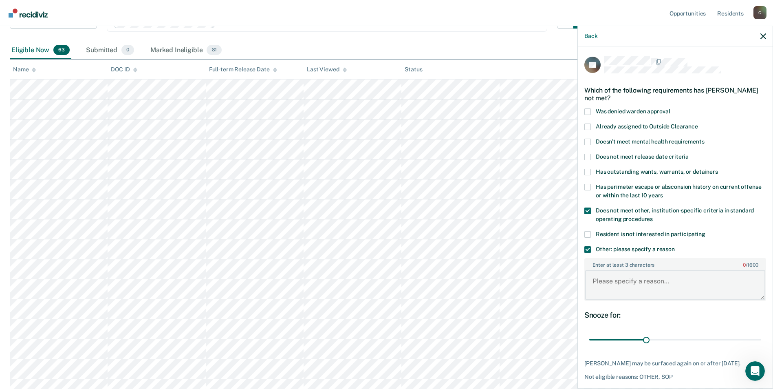
click at [638, 284] on textarea "Enter at least 3 characters 0 / 1600" at bounding box center [675, 285] width 180 height 30
paste textarea "SEX OFFENDER"
type textarea "SEX OFFENDER"
drag, startPoint x: 646, startPoint y: 338, endPoint x: 757, endPoint y: 335, distance: 111.3
type input "90"
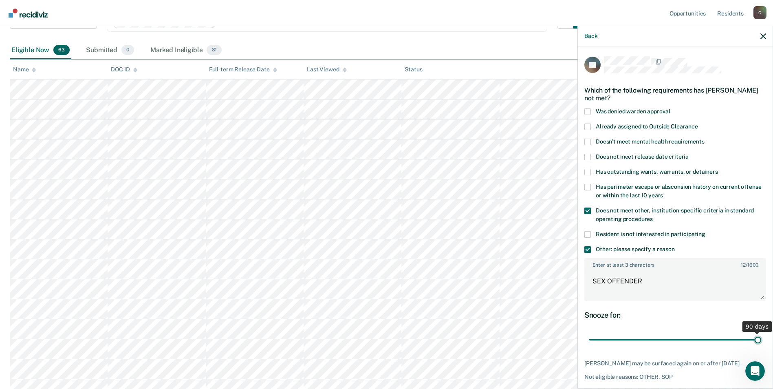
click at [757, 335] on input "range" at bounding box center [675, 340] width 172 height 14
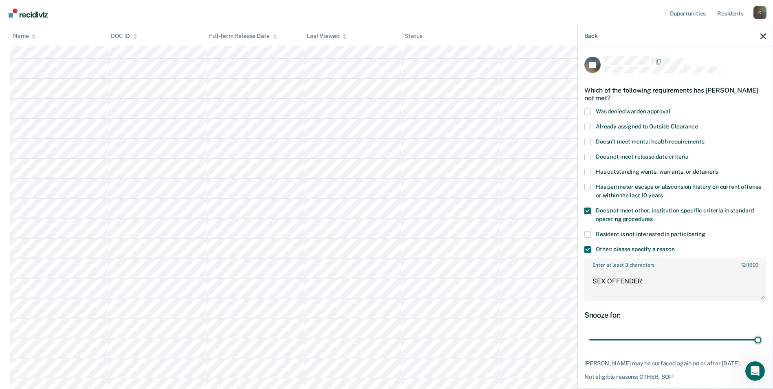
scroll to position [37, 0]
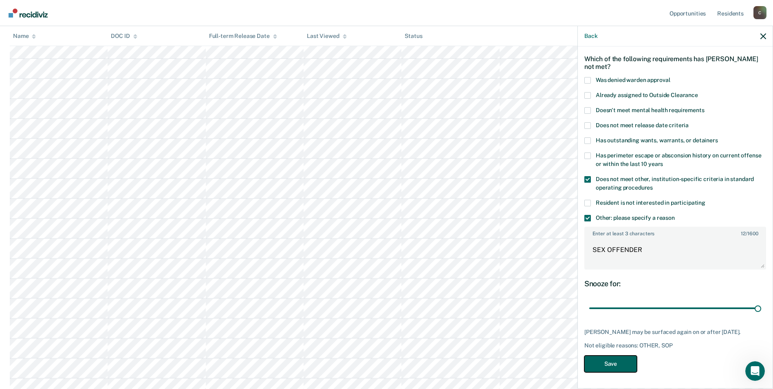
click at [618, 365] on button "Save" at bounding box center [610, 363] width 53 height 17
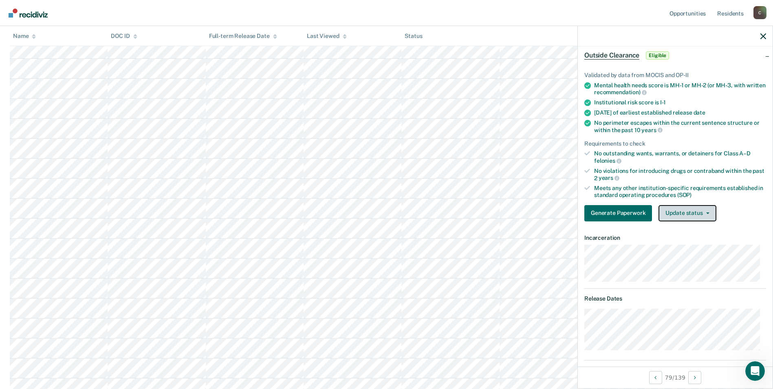
click at [711, 211] on button "Update status" at bounding box center [687, 213] width 57 height 16
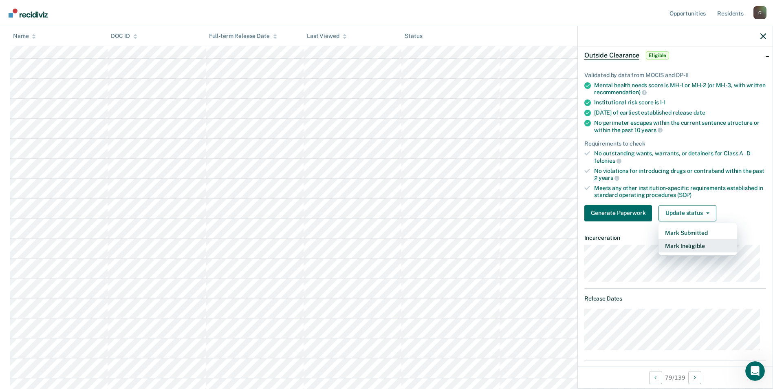
click at [706, 246] on button "Mark Ineligible" at bounding box center [698, 245] width 79 height 13
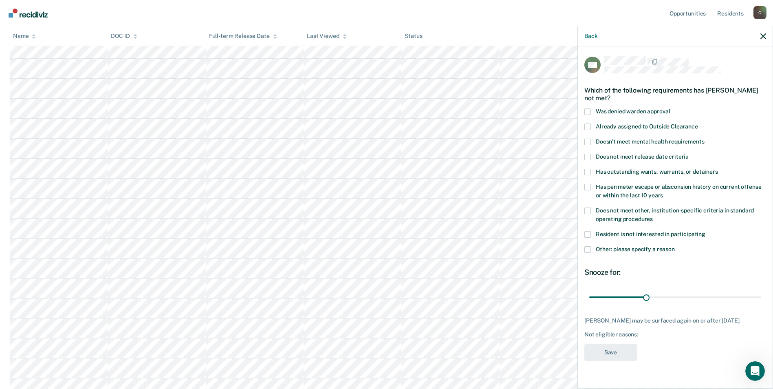
click at [592, 208] on label "Does not meet other, institution-specific criteria in standard operating proced…" at bounding box center [675, 215] width 182 height 17
click at [653, 216] on input "Does not meet other, institution-specific criteria in standard operating proced…" at bounding box center [653, 216] width 0 height 0
click at [589, 248] on span at bounding box center [587, 249] width 7 height 7
click at [675, 246] on input "Other: please specify a reason" at bounding box center [675, 246] width 0 height 0
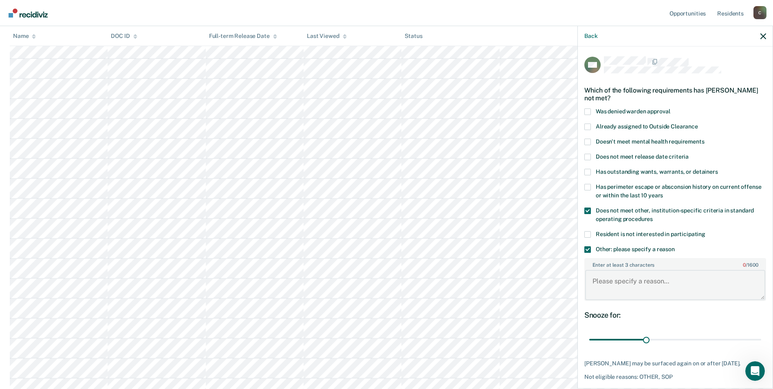
click at [621, 289] on textarea "Enter at least 3 characters 0 / 1600" at bounding box center [675, 285] width 180 height 30
type textarea "C-5"
drag, startPoint x: 643, startPoint y: 339, endPoint x: 758, endPoint y: 340, distance: 114.9
type input "90"
click at [758, 340] on input "range" at bounding box center [675, 340] width 172 height 14
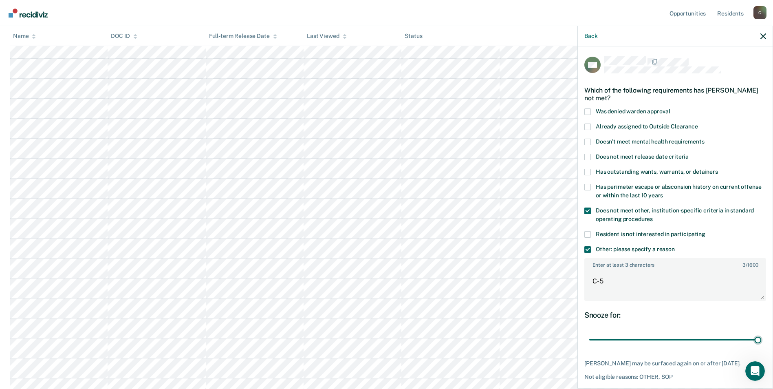
scroll to position [163, 0]
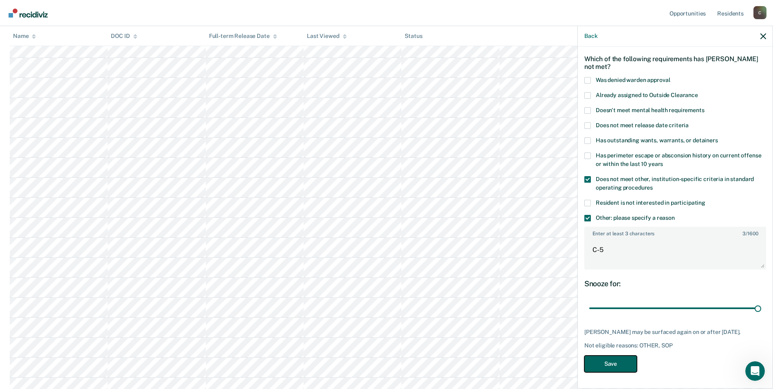
click at [605, 368] on button "Save" at bounding box center [610, 363] width 53 height 17
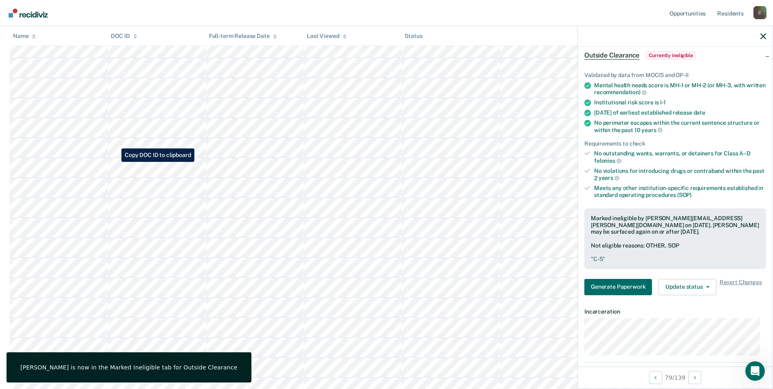
scroll to position [82, 0]
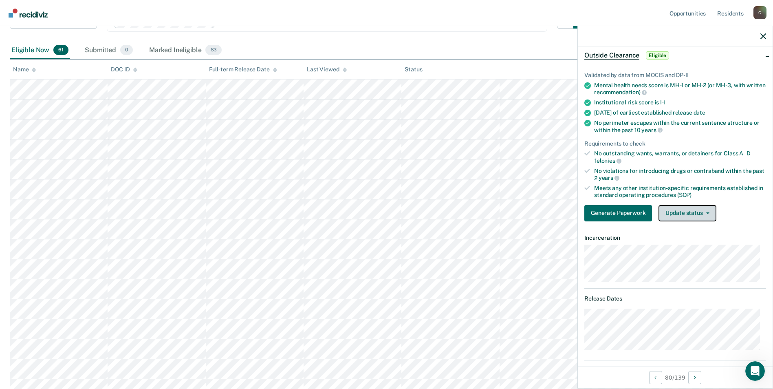
click at [707, 210] on button "Update status" at bounding box center [687, 213] width 57 height 16
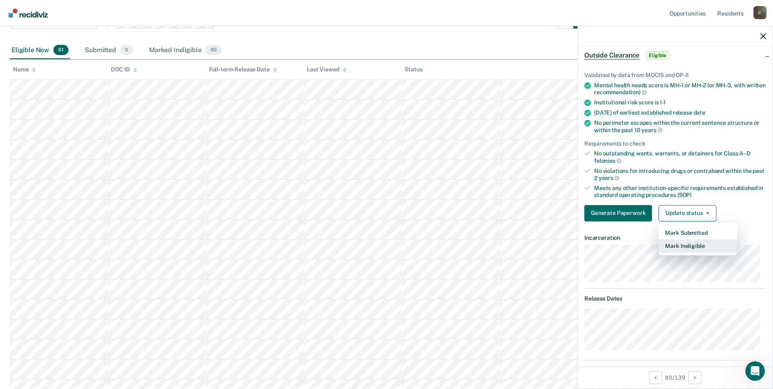
click at [701, 242] on button "Mark Ineligible" at bounding box center [698, 245] width 79 height 13
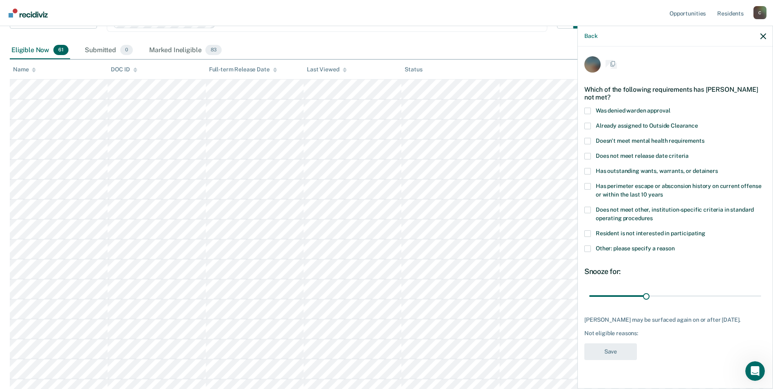
scroll to position [0, 0]
click at [589, 210] on span at bounding box center [587, 210] width 7 height 7
click at [653, 216] on input "Does not meet other, institution-specific criteria in standard operating proced…" at bounding box center [653, 216] width 0 height 0
click at [589, 248] on span at bounding box center [587, 249] width 7 height 7
click at [675, 246] on input "Other: please specify a reason" at bounding box center [675, 246] width 0 height 0
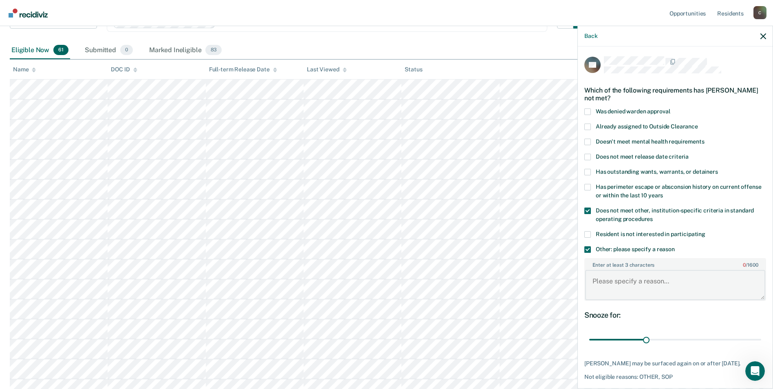
click at [629, 279] on textarea "Enter at least 3 characters 0 / 1600" at bounding box center [675, 285] width 180 height 30
type textarea "MULT VIOLATIONS"
drag, startPoint x: 644, startPoint y: 339, endPoint x: 760, endPoint y: 341, distance: 115.3
type input "90"
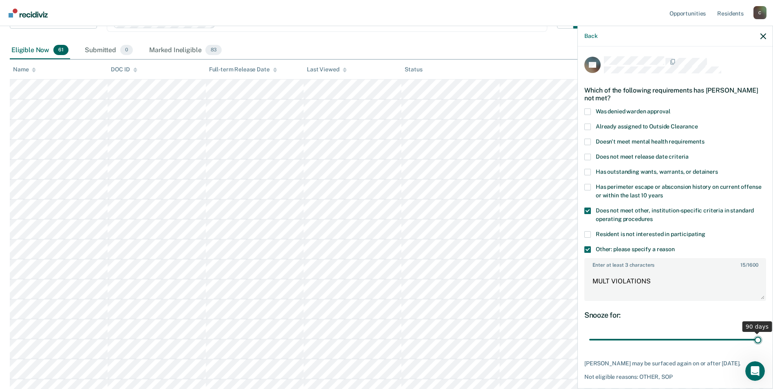
click at [760, 341] on input "range" at bounding box center [675, 340] width 172 height 14
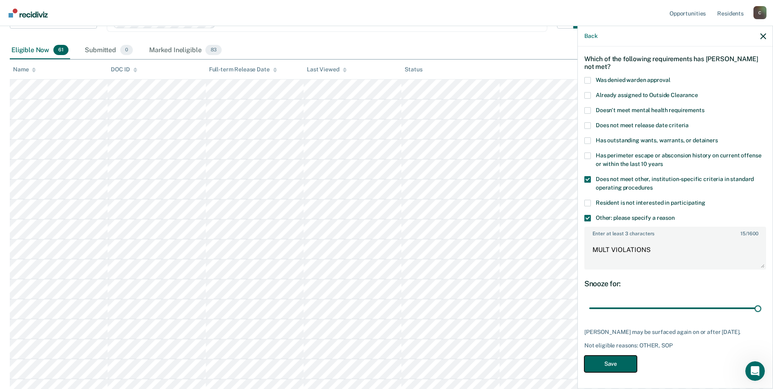
click at [610, 365] on button "Save" at bounding box center [610, 363] width 53 height 17
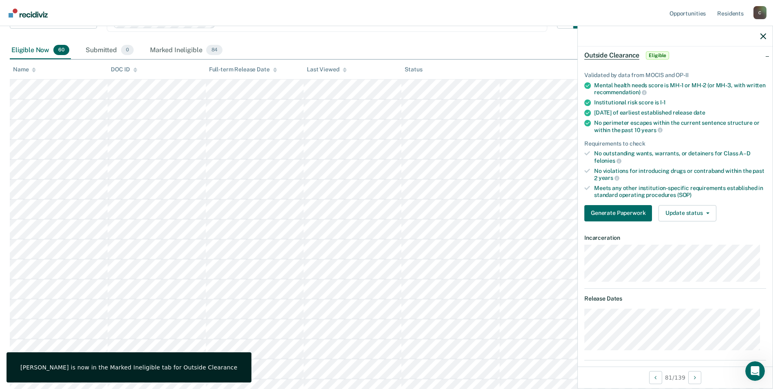
scroll to position [0, 0]
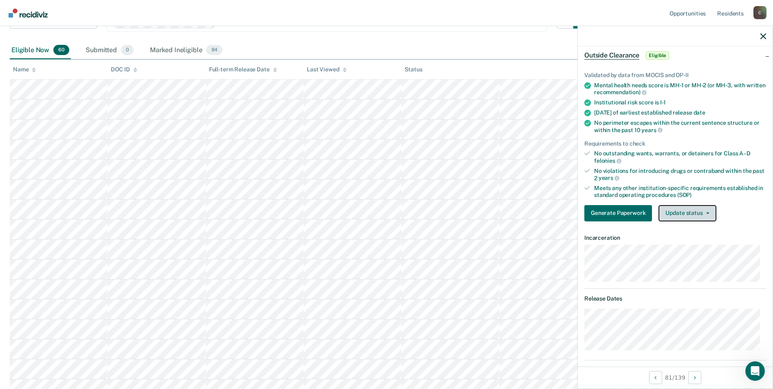
click at [703, 212] on span "button" at bounding box center [706, 213] width 7 height 2
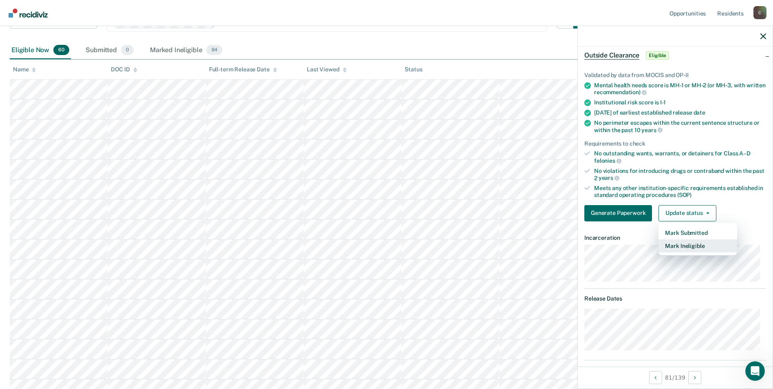
click at [685, 246] on button "Mark Ineligible" at bounding box center [698, 245] width 79 height 13
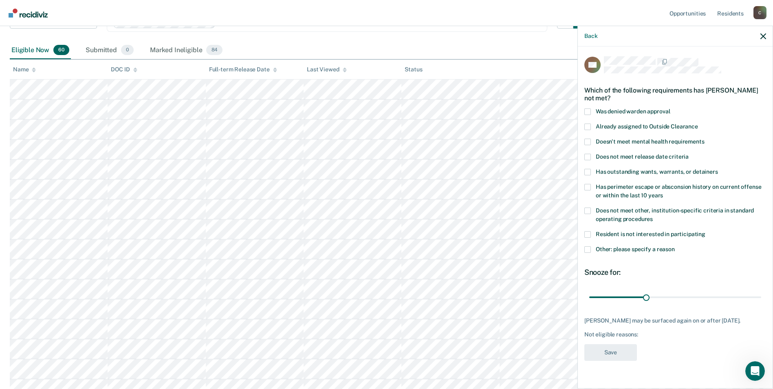
drag, startPoint x: 588, startPoint y: 207, endPoint x: 585, endPoint y: 236, distance: 29.4
click at [588, 209] on span at bounding box center [587, 210] width 7 height 7
click at [653, 216] on input "Does not meet other, institution-specific criteria in standard operating proced…" at bounding box center [653, 216] width 0 height 0
click at [588, 246] on span at bounding box center [587, 249] width 7 height 7
click at [675, 246] on input "Other: please specify a reason" at bounding box center [675, 246] width 0 height 0
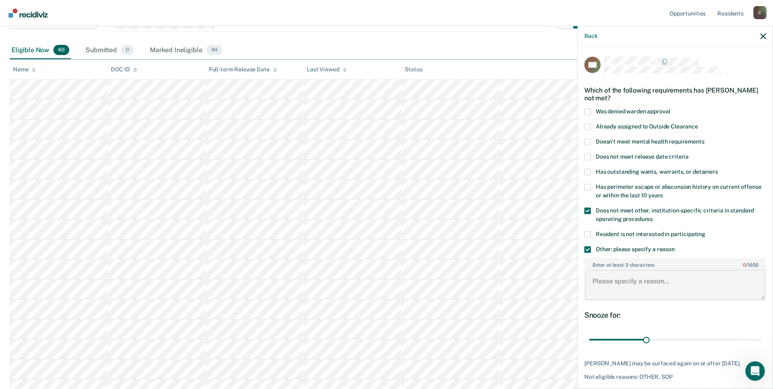
click at [615, 280] on textarea "Enter at least 3 characters 0 / 1600" at bounding box center [675, 285] width 180 height 30
paste textarea "SEX OFFENDER"
type textarea "SEX OFFENDER"
drag, startPoint x: 645, startPoint y: 338, endPoint x: 765, endPoint y: 339, distance: 119.8
type input "90"
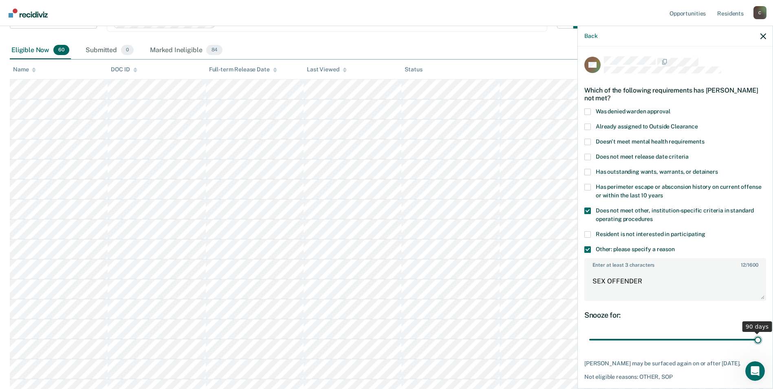
click at [761, 339] on input "range" at bounding box center [675, 340] width 172 height 14
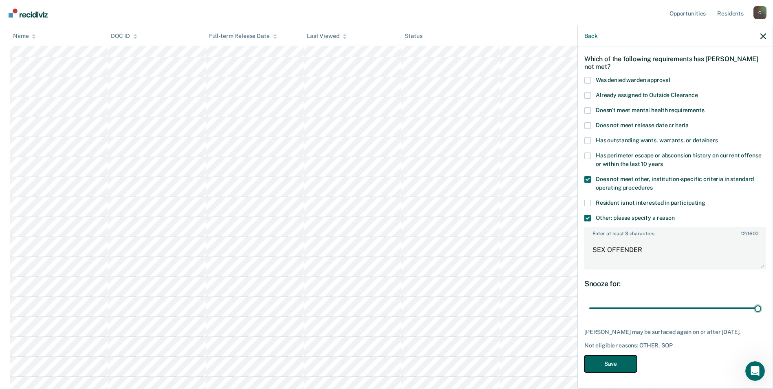
click at [606, 362] on button "Save" at bounding box center [610, 363] width 53 height 17
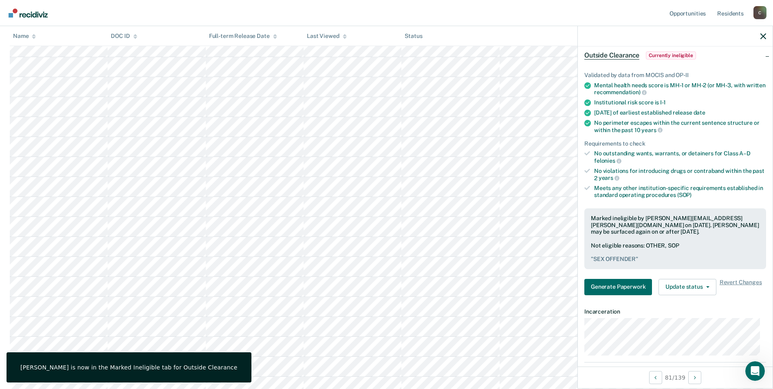
scroll to position [82, 0]
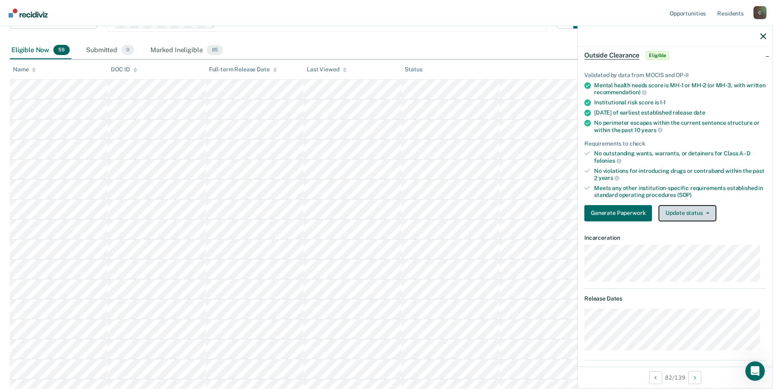
click at [706, 213] on button "Update status" at bounding box center [687, 213] width 57 height 16
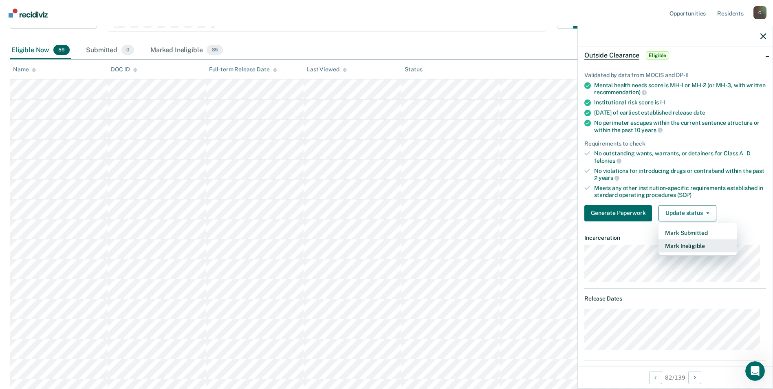
click at [688, 245] on button "Mark Ineligible" at bounding box center [698, 245] width 79 height 13
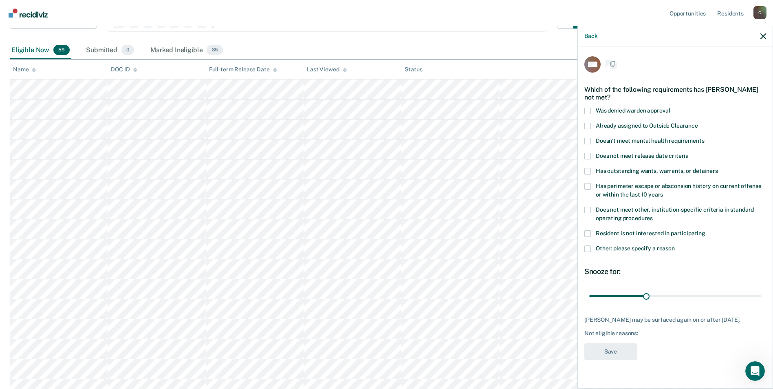
scroll to position [0, 0]
click at [590, 209] on span at bounding box center [587, 210] width 7 height 7
click at [653, 216] on input "Does not meet other, institution-specific criteria in standard operating proced…" at bounding box center [653, 216] width 0 height 0
click at [587, 248] on span at bounding box center [587, 249] width 7 height 7
click at [675, 246] on input "Other: please specify a reason" at bounding box center [675, 246] width 0 height 0
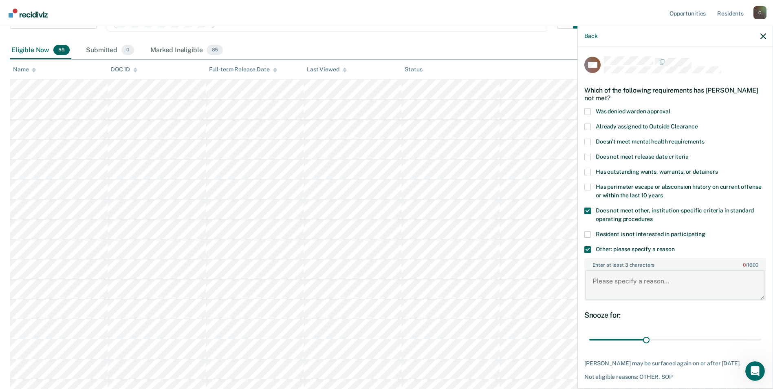
click at [630, 284] on textarea "Enter at least 3 characters 0 / 1600" at bounding box center [675, 285] width 180 height 30
type textarea "C-2"
drag, startPoint x: 643, startPoint y: 338, endPoint x: 749, endPoint y: 338, distance: 106.4
type input "89"
click at [749, 338] on input "range" at bounding box center [675, 340] width 172 height 14
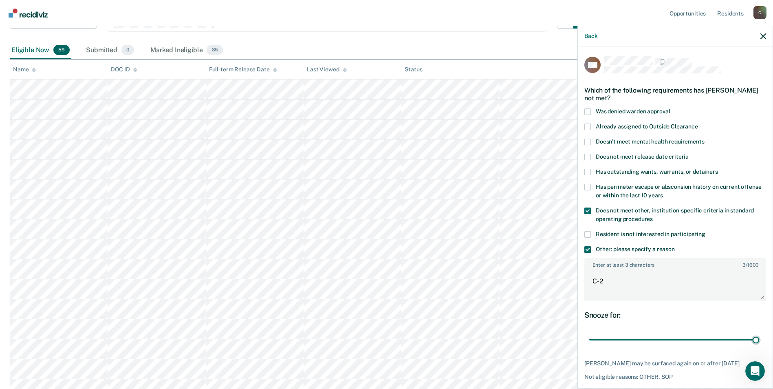
scroll to position [37, 0]
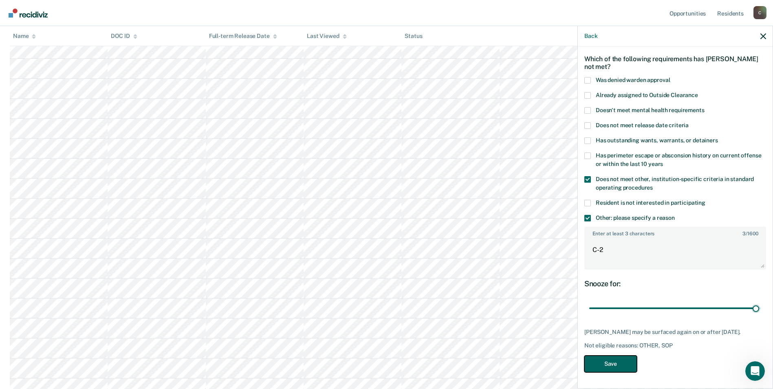
click at [605, 367] on button "Save" at bounding box center [610, 363] width 53 height 17
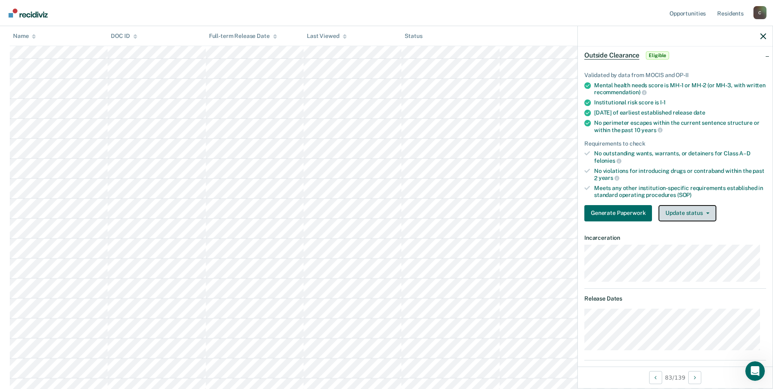
click at [707, 212] on icon "button" at bounding box center [707, 213] width 3 height 2
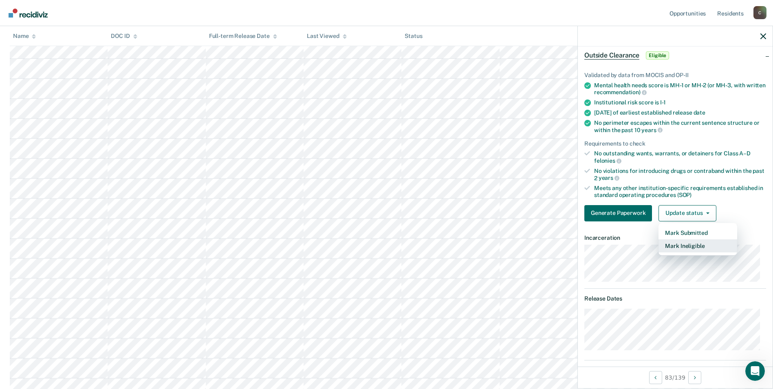
click at [705, 245] on button "Mark Ineligible" at bounding box center [698, 245] width 79 height 13
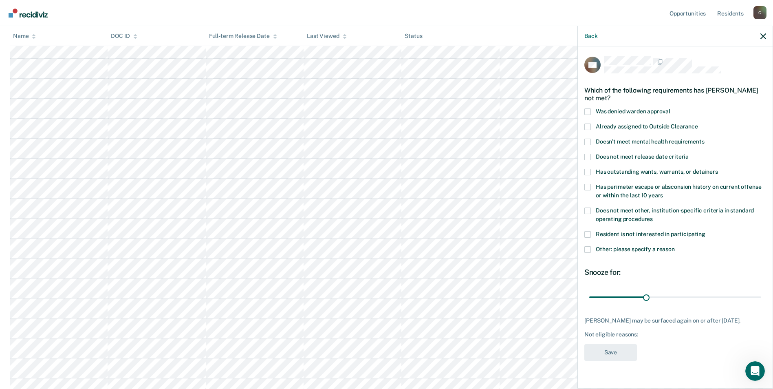
scroll to position [0, 0]
click at [587, 210] on span at bounding box center [587, 210] width 7 height 7
click at [653, 216] on input "Does not meet other, institution-specific criteria in standard operating proced…" at bounding box center [653, 216] width 0 height 0
click at [586, 247] on span at bounding box center [587, 249] width 7 height 7
click at [675, 246] on input "Other: please specify a reason" at bounding box center [675, 246] width 0 height 0
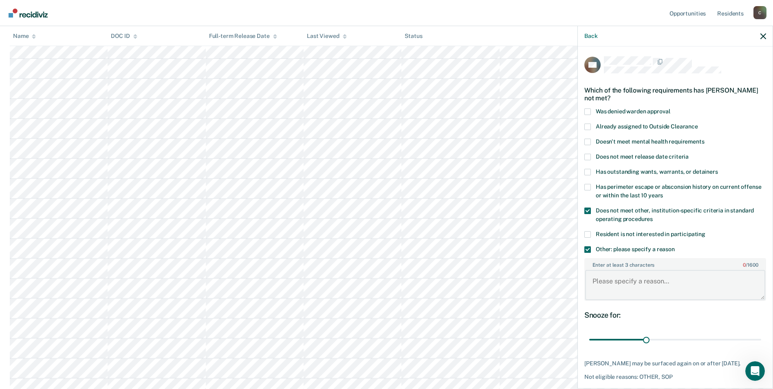
click at [635, 287] on textarea "Enter at least 3 characters 0 / 1600" at bounding box center [675, 285] width 180 height 30
paste textarea "SEX OFFENDER"
type textarea "SEX OFFENDER"
drag, startPoint x: 643, startPoint y: 337, endPoint x: 759, endPoint y: 338, distance: 115.7
type input "90"
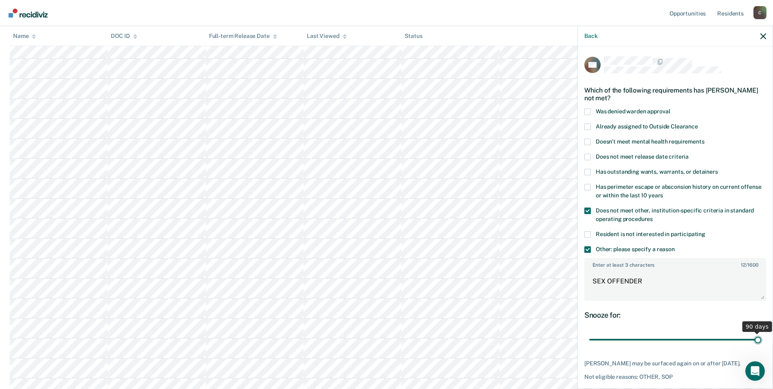
click at [759, 338] on input "range" at bounding box center [675, 340] width 172 height 14
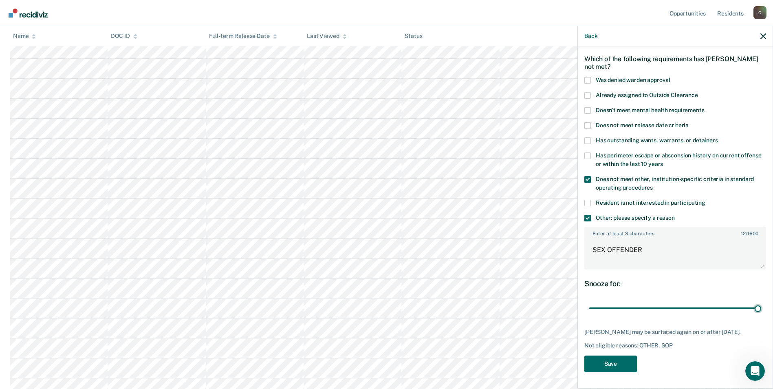
scroll to position [204, 0]
click at [611, 363] on button "Save" at bounding box center [610, 363] width 53 height 17
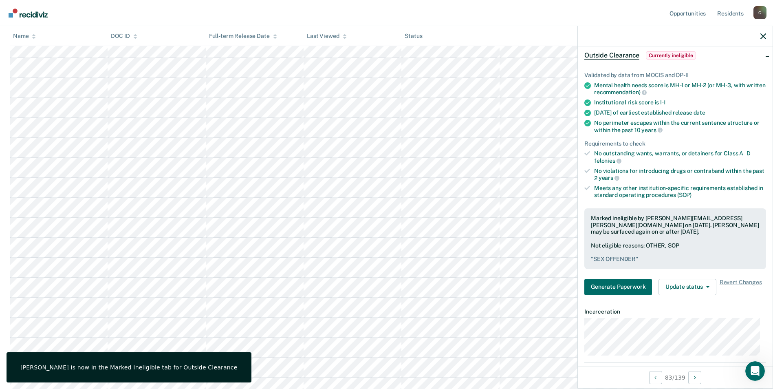
scroll to position [122, 0]
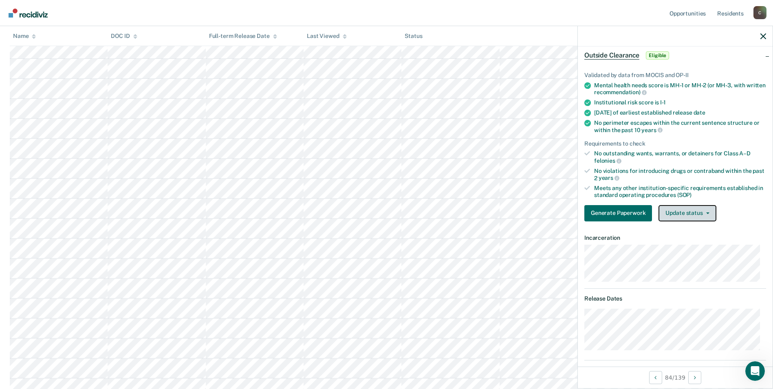
click at [708, 211] on button "Update status" at bounding box center [687, 213] width 57 height 16
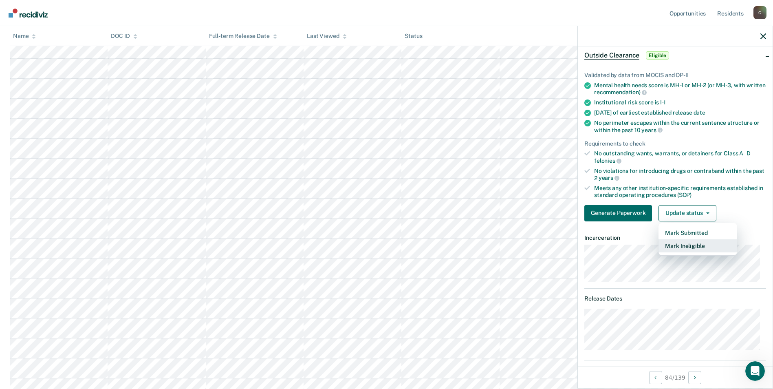
click at [706, 248] on button "Mark Ineligible" at bounding box center [698, 245] width 79 height 13
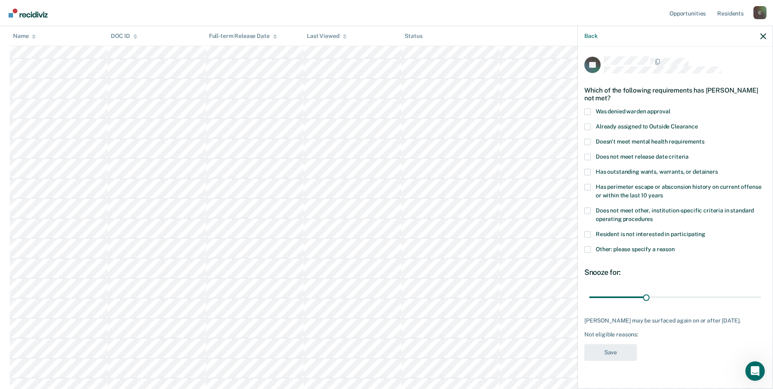
drag, startPoint x: 589, startPoint y: 210, endPoint x: 591, endPoint y: 225, distance: 15.3
click at [589, 213] on span at bounding box center [587, 210] width 7 height 7
click at [653, 216] on input "Does not meet other, institution-specific criteria in standard operating proced…" at bounding box center [653, 216] width 0 height 0
click at [588, 246] on span at bounding box center [587, 249] width 7 height 7
click at [675, 246] on input "Other: please specify a reason" at bounding box center [675, 246] width 0 height 0
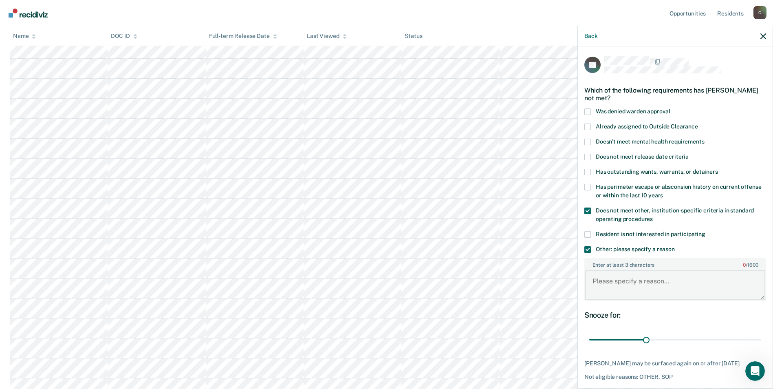
click at [639, 286] on textarea "Enter at least 3 characters 0 / 1600" at bounding box center [675, 285] width 180 height 30
paste textarea "SEX OFFENDER"
type textarea "SEX OFFENDER"
drag, startPoint x: 644, startPoint y: 339, endPoint x: 750, endPoint y: 342, distance: 106.8
type input "89"
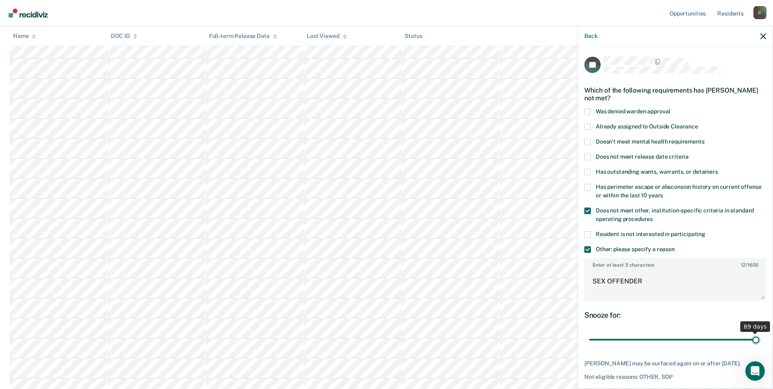
click at [750, 342] on input "range" at bounding box center [675, 340] width 172 height 14
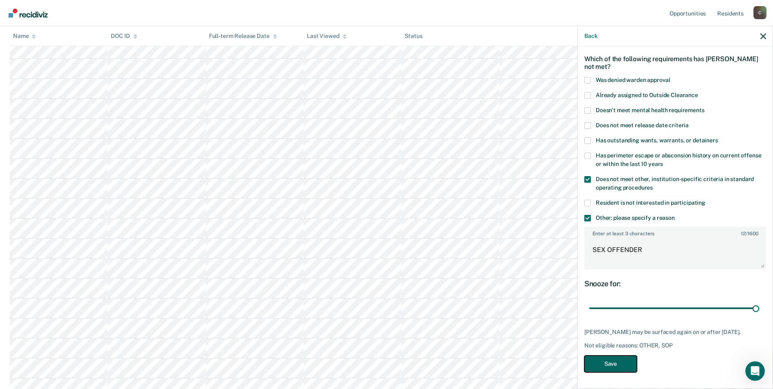
click at [617, 364] on button "Save" at bounding box center [610, 363] width 53 height 17
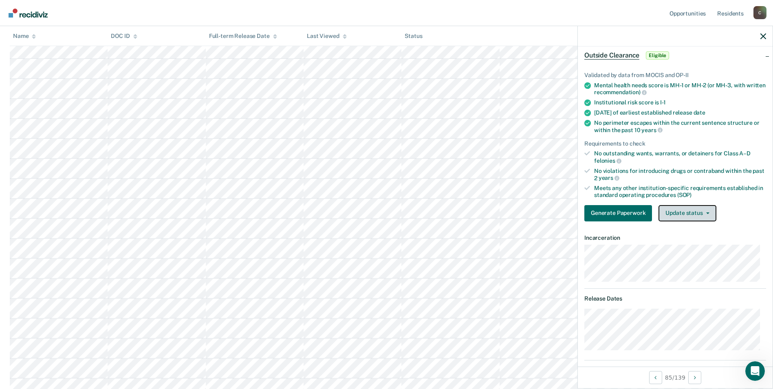
click at [709, 215] on button "Update status" at bounding box center [687, 213] width 57 height 16
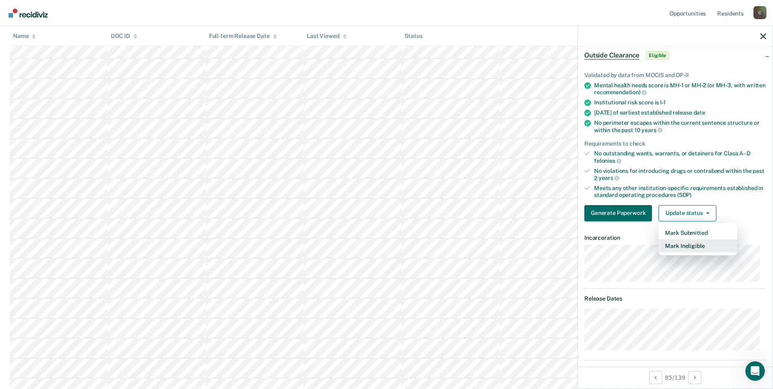
click at [697, 245] on button "Mark Ineligible" at bounding box center [698, 245] width 79 height 13
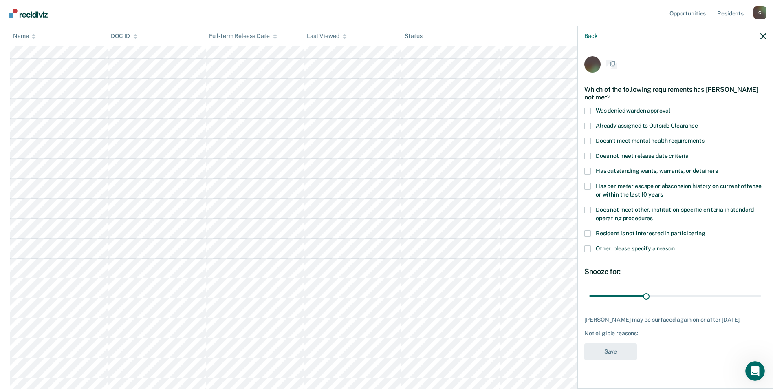
scroll to position [0, 0]
click at [589, 211] on span at bounding box center [587, 210] width 7 height 7
click at [653, 216] on input "Does not meet other, institution-specific criteria in standard operating proced…" at bounding box center [653, 216] width 0 height 0
click at [588, 248] on span at bounding box center [587, 249] width 7 height 7
click at [675, 246] on input "Other: please specify a reason" at bounding box center [675, 246] width 0 height 0
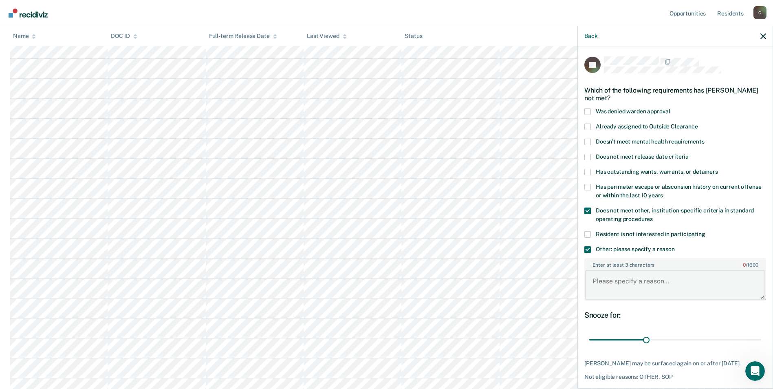
click at [616, 283] on textarea "Enter at least 3 characters 0 / 1600" at bounding box center [675, 285] width 180 height 30
paste textarea "SEX OFFENDER"
type textarea "SEX OFFENDER"
drag, startPoint x: 643, startPoint y: 339, endPoint x: 754, endPoint y: 340, distance: 111.3
type input "90"
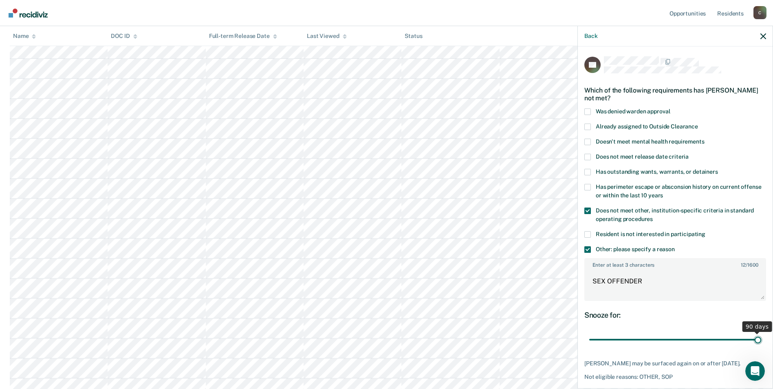
click at [754, 340] on input "range" at bounding box center [675, 340] width 172 height 14
drag, startPoint x: 648, startPoint y: 281, endPoint x: 591, endPoint y: 279, distance: 57.5
click at [591, 279] on textarea "SEX OFFENDER" at bounding box center [675, 285] width 180 height 30
type textarea "V"
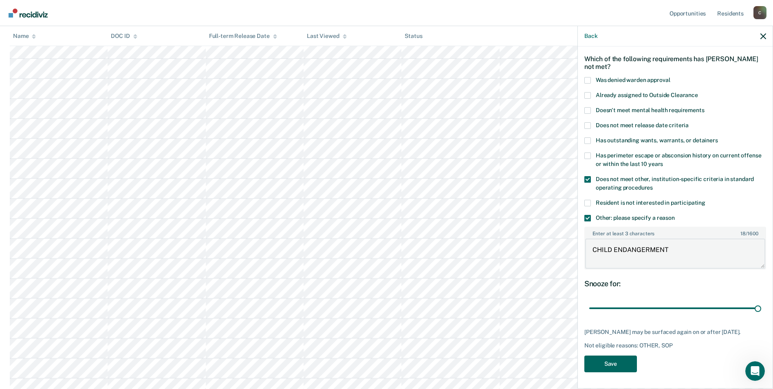
type textarea "CHILD ENDANGERMENT"
click at [609, 361] on button "Save" at bounding box center [610, 363] width 53 height 17
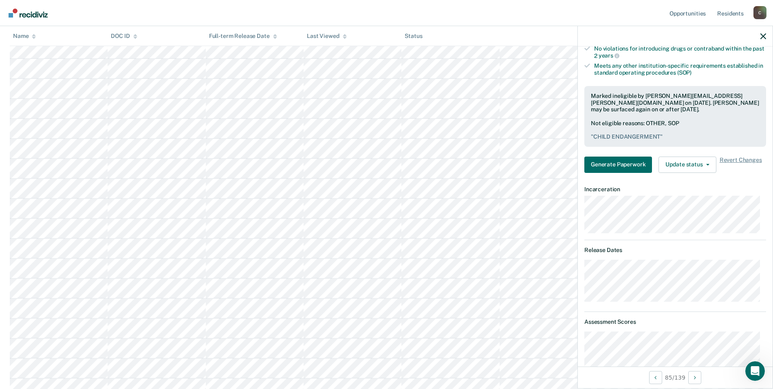
scroll to position [119, 0]
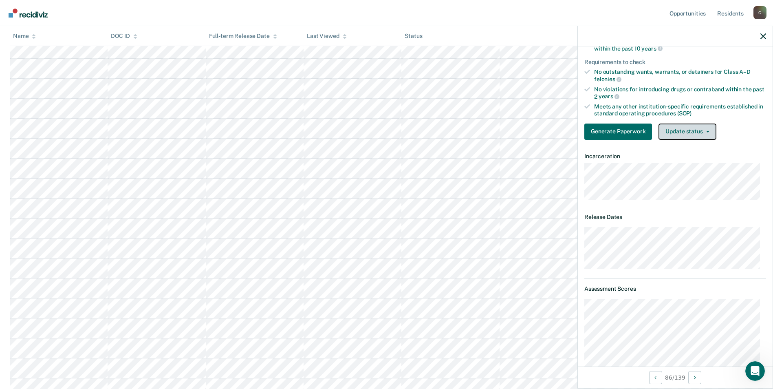
click at [703, 131] on span "button" at bounding box center [706, 132] width 7 height 2
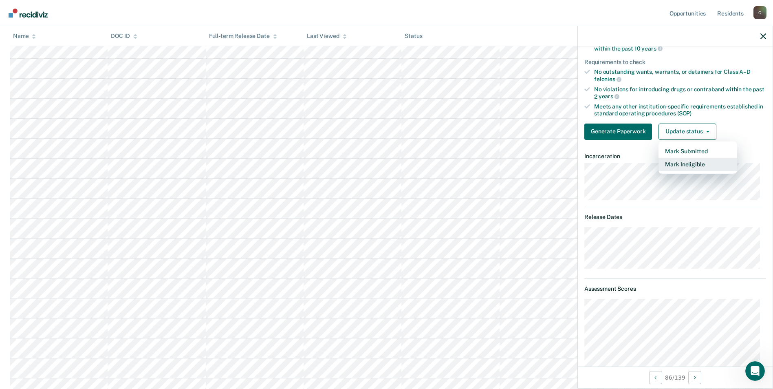
click at [699, 161] on button "Mark Ineligible" at bounding box center [698, 164] width 79 height 13
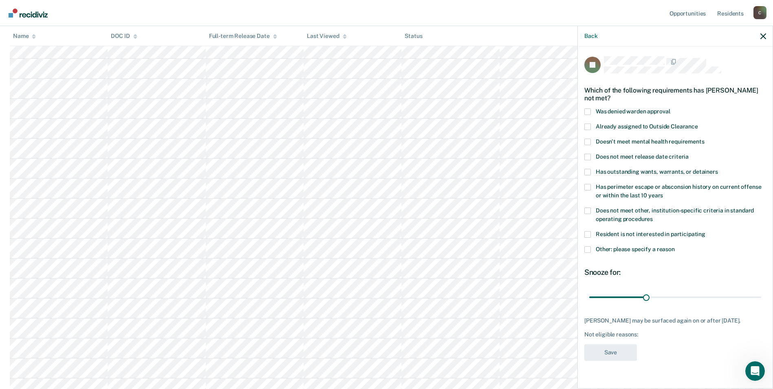
click at [589, 124] on span at bounding box center [587, 126] width 7 height 7
click at [698, 123] on input "Already assigned to Outside Clearance" at bounding box center [698, 123] width 0 height 0
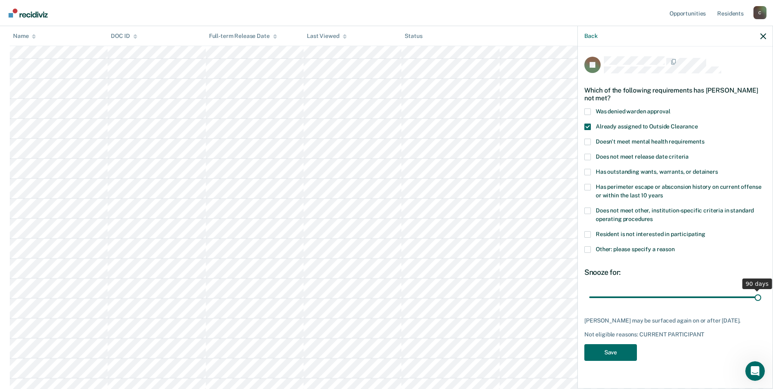
drag, startPoint x: 647, startPoint y: 296, endPoint x: 766, endPoint y: 298, distance: 118.6
type input "90"
click at [761, 298] on input "range" at bounding box center [675, 297] width 172 height 14
click at [626, 361] on button "Save" at bounding box center [610, 352] width 53 height 17
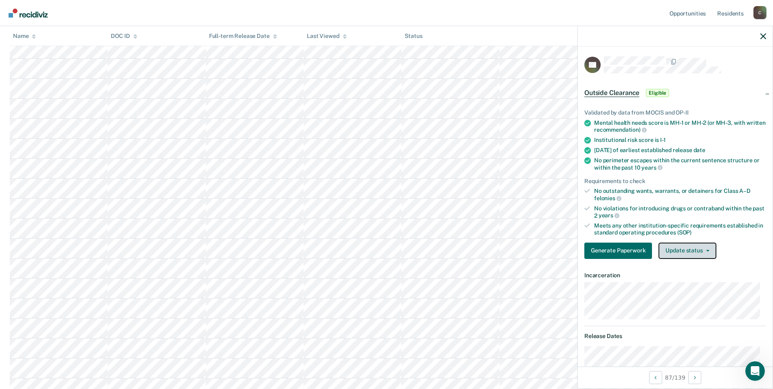
click at [705, 248] on button "Update status" at bounding box center [687, 250] width 57 height 16
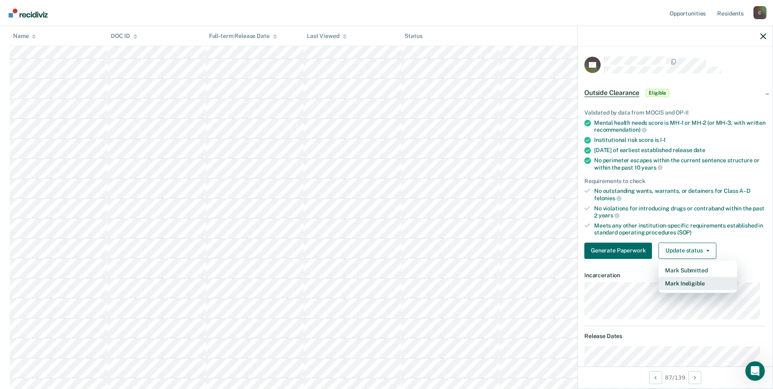
click at [683, 286] on button "Mark Ineligible" at bounding box center [698, 283] width 79 height 13
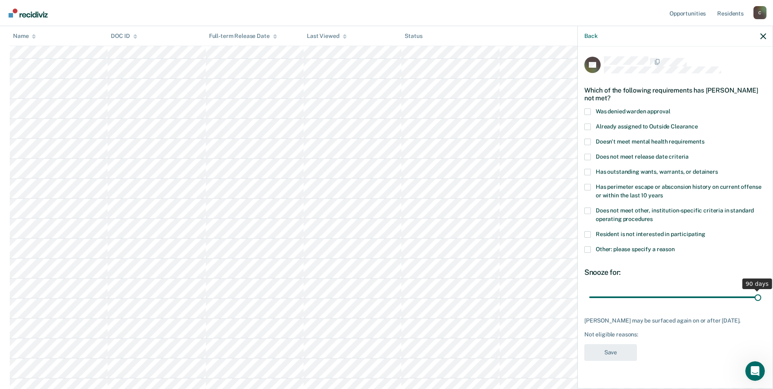
drag, startPoint x: 647, startPoint y: 297, endPoint x: 759, endPoint y: 295, distance: 112.1
type input "90"
click at [759, 295] on input "range" at bounding box center [675, 297] width 172 height 14
click at [589, 210] on span at bounding box center [587, 210] width 7 height 7
click at [653, 216] on input "Does not meet other, institution-specific criteria in standard operating proced…" at bounding box center [653, 216] width 0 height 0
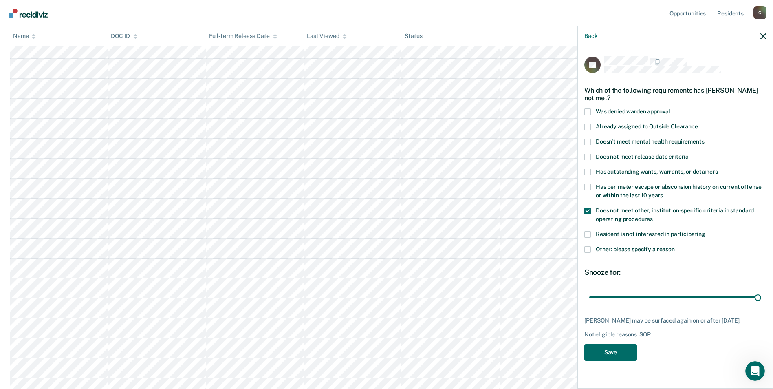
click at [587, 247] on span at bounding box center [587, 249] width 7 height 7
click at [675, 246] on input "Other: please specify a reason" at bounding box center [675, 246] width 0 height 0
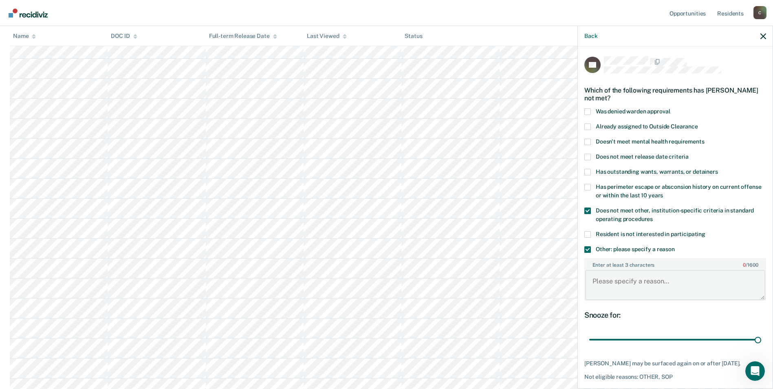
click at [597, 284] on textarea "Enter at least 3 characters 0 / 1600" at bounding box center [675, 285] width 180 height 30
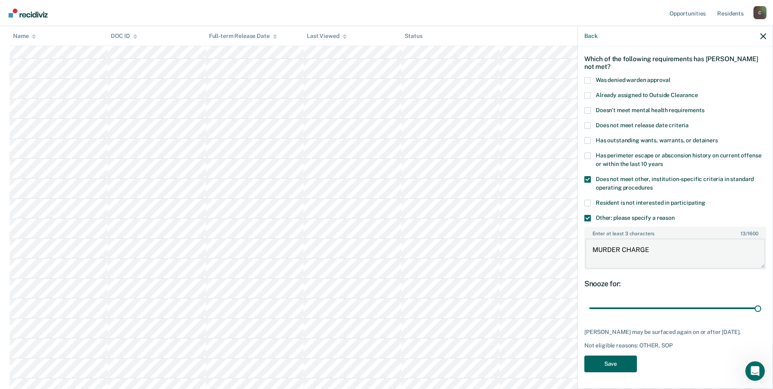
type textarea "MURDER CHARGE"
click at [602, 366] on button "Save" at bounding box center [610, 363] width 53 height 17
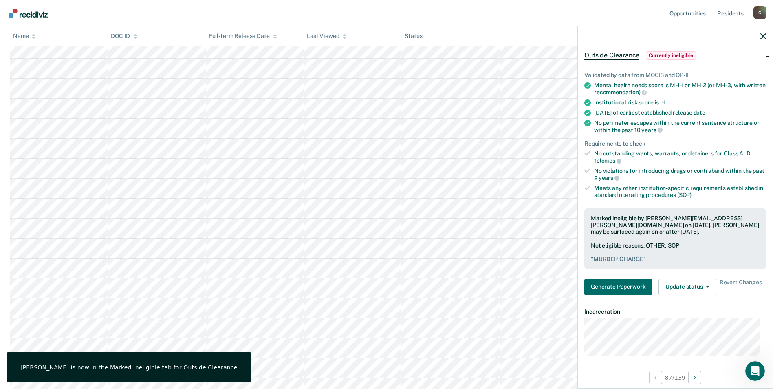
scroll to position [82, 0]
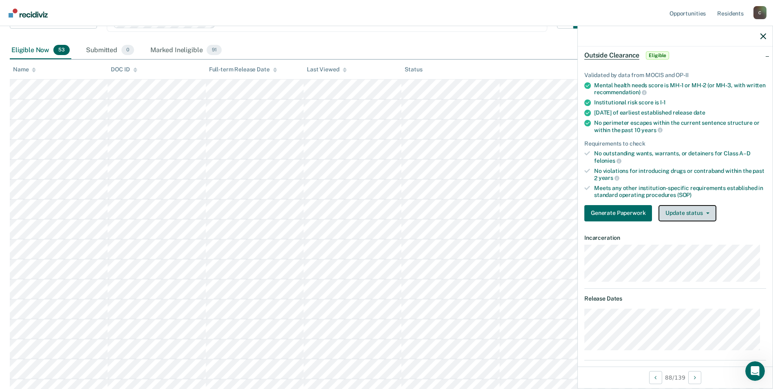
click at [708, 215] on button "Update status" at bounding box center [687, 213] width 57 height 16
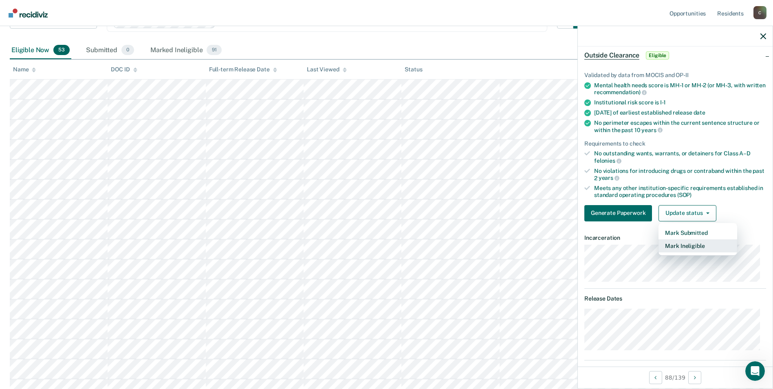
click at [697, 246] on button "Mark Ineligible" at bounding box center [698, 245] width 79 height 13
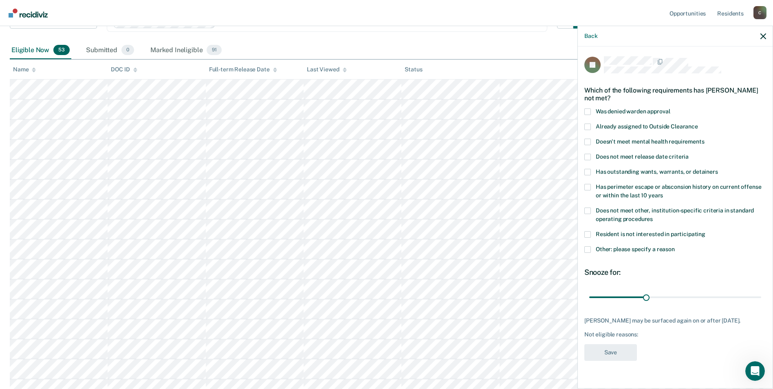
click at [589, 210] on span at bounding box center [587, 210] width 7 height 7
click at [653, 216] on input "Does not meet other, institution-specific criteria in standard operating proced…" at bounding box center [653, 216] width 0 height 0
click at [588, 247] on span at bounding box center [587, 249] width 7 height 7
click at [675, 246] on input "Other: please specify a reason" at bounding box center [675, 246] width 0 height 0
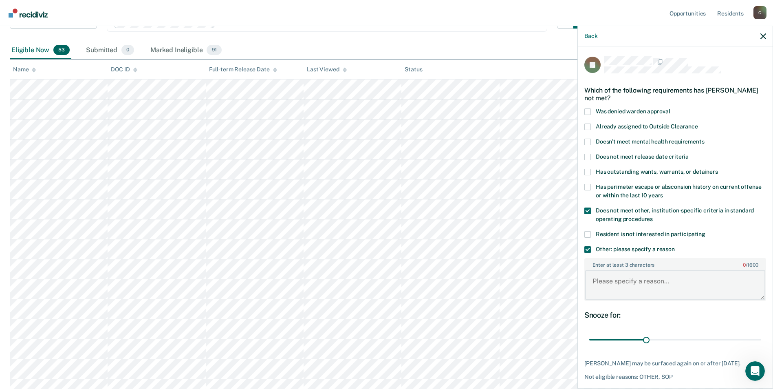
click at [628, 290] on textarea "Enter at least 3 characters 0 / 1600" at bounding box center [675, 285] width 180 height 30
type textarea "MURDER CHARGE"
drag, startPoint x: 644, startPoint y: 342, endPoint x: 762, endPoint y: 344, distance: 118.6
type input "90"
click at [761, 344] on input "range" at bounding box center [675, 340] width 172 height 14
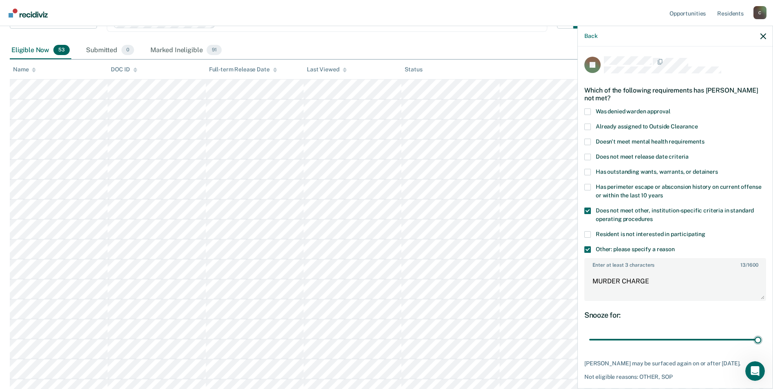
scroll to position [122, 0]
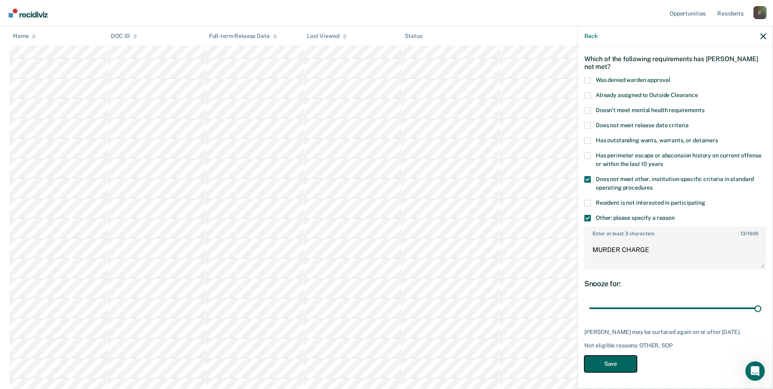
click at [623, 364] on button "Save" at bounding box center [610, 363] width 53 height 17
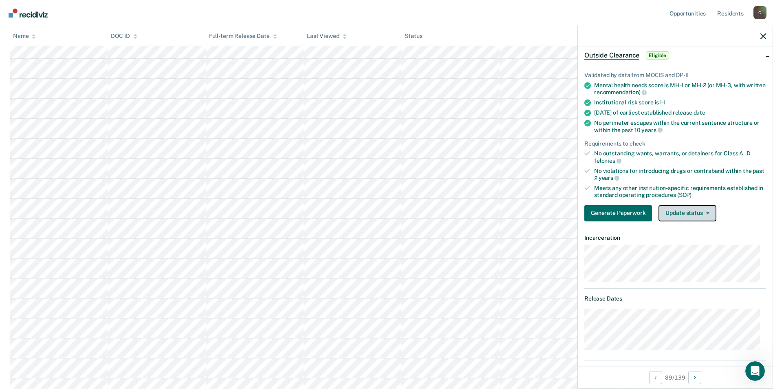
click at [706, 211] on button "Update status" at bounding box center [687, 213] width 57 height 16
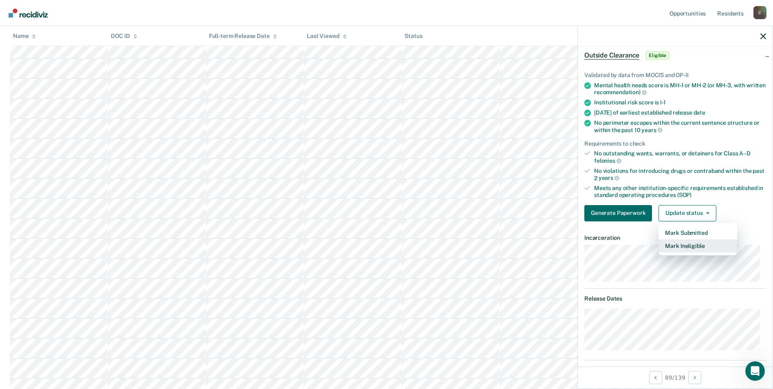
click at [697, 245] on button "Mark Ineligible" at bounding box center [698, 245] width 79 height 13
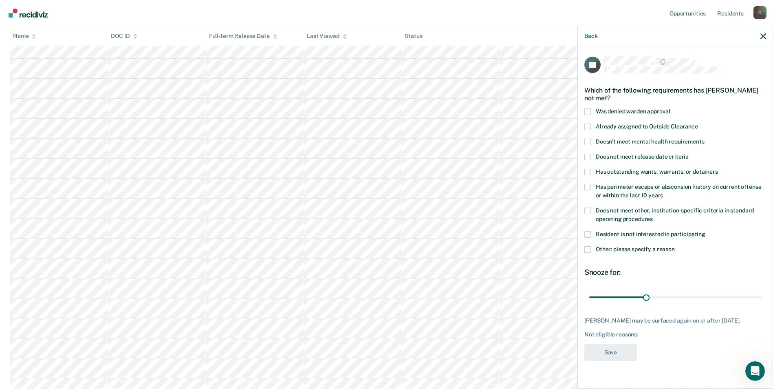
click at [587, 208] on span at bounding box center [587, 210] width 7 height 7
click at [653, 216] on input "Does not meet other, institution-specific criteria in standard operating proced…" at bounding box center [653, 216] width 0 height 0
click at [587, 247] on span at bounding box center [587, 249] width 7 height 7
click at [675, 246] on input "Other: please specify a reason" at bounding box center [675, 246] width 0 height 0
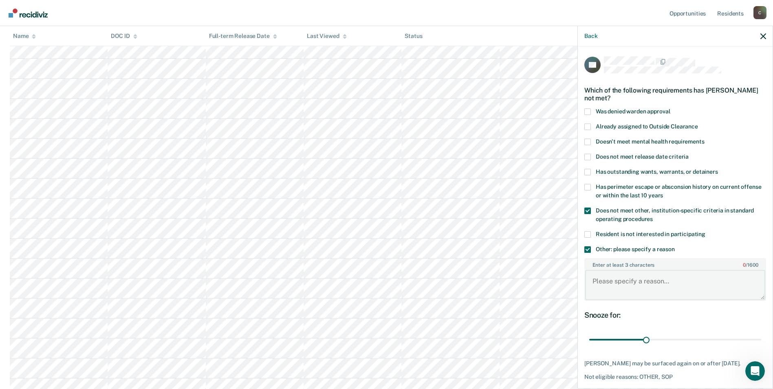
click at [605, 282] on textarea "Enter at least 3 characters 0 / 1600" at bounding box center [675, 285] width 180 height 30
paste textarea "SEX OFFENDER"
type textarea "SEX OFFENDER"
drag, startPoint x: 645, startPoint y: 338, endPoint x: 755, endPoint y: 338, distance: 110.0
type input "90"
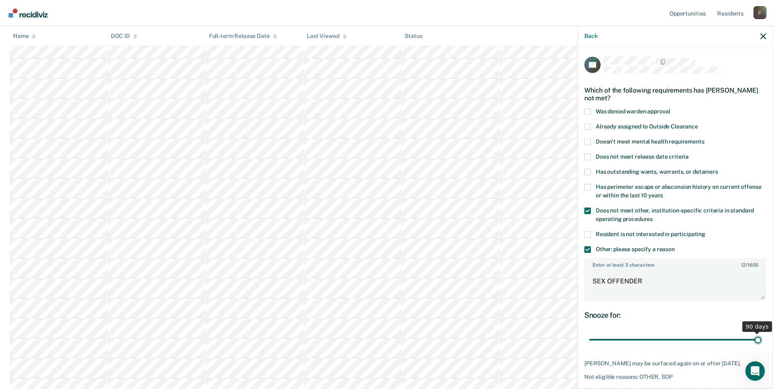
click at [755, 338] on input "range" at bounding box center [675, 340] width 172 height 14
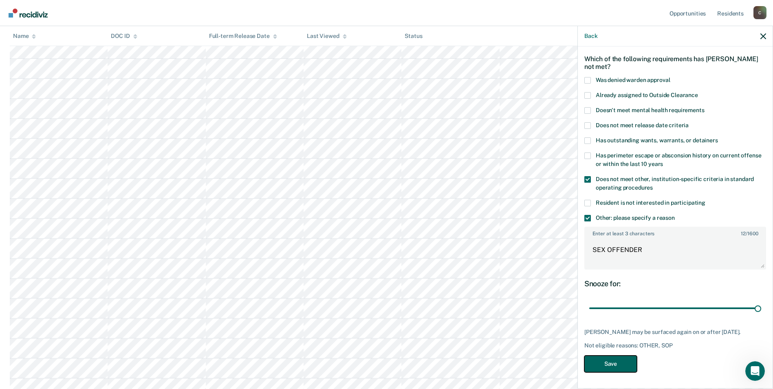
click at [612, 365] on button "Save" at bounding box center [610, 363] width 53 height 17
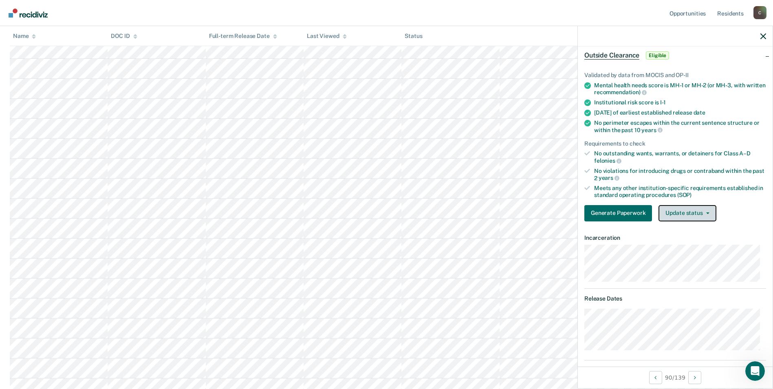
click at [705, 211] on button "Update status" at bounding box center [687, 213] width 57 height 16
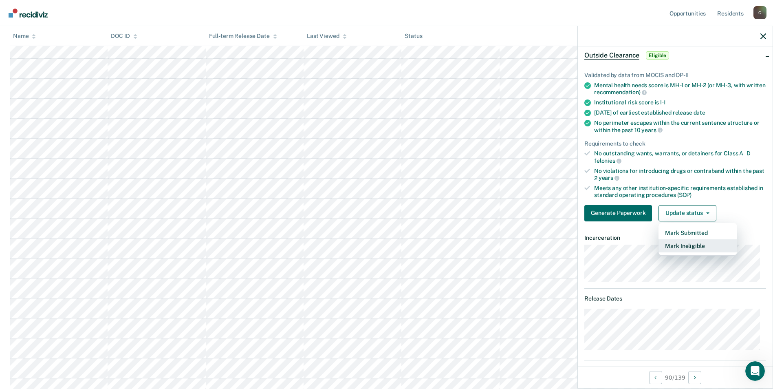
click at [693, 249] on button "Mark Ineligible" at bounding box center [698, 245] width 79 height 13
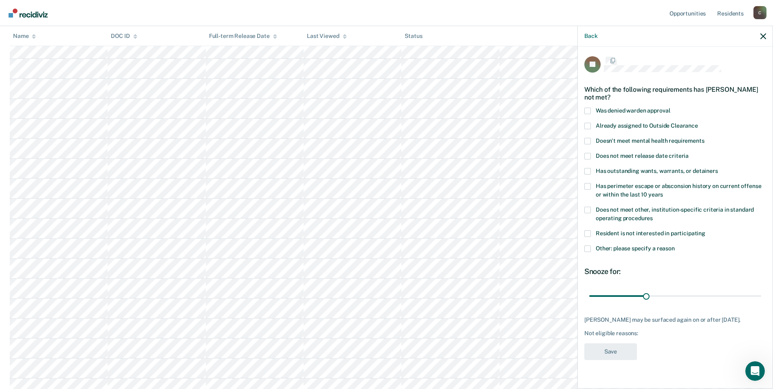
scroll to position [0, 0]
click at [586, 209] on span at bounding box center [587, 210] width 7 height 7
click at [653, 216] on input "Does not meet other, institution-specific criteria in standard operating proced…" at bounding box center [653, 216] width 0 height 0
click at [590, 248] on span at bounding box center [587, 249] width 7 height 7
click at [675, 246] on input "Other: please specify a reason" at bounding box center [675, 246] width 0 height 0
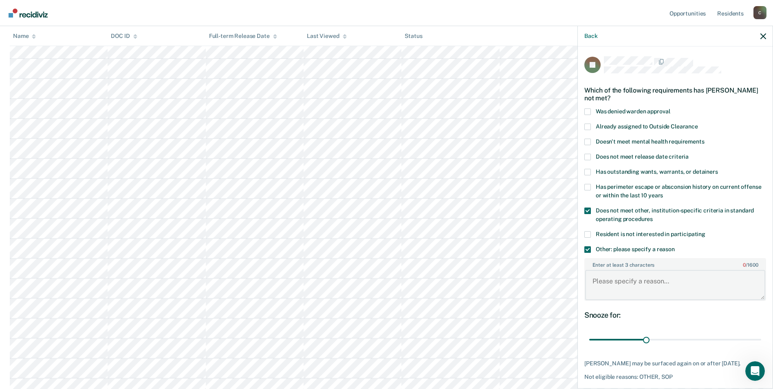
click at [631, 289] on textarea "Enter at least 3 characters 0 / 1600" at bounding box center [675, 285] width 180 height 30
type textarea "C-5"
drag, startPoint x: 644, startPoint y: 337, endPoint x: 755, endPoint y: 337, distance: 110.9
type input "90"
click at [755, 337] on input "range" at bounding box center [675, 340] width 172 height 14
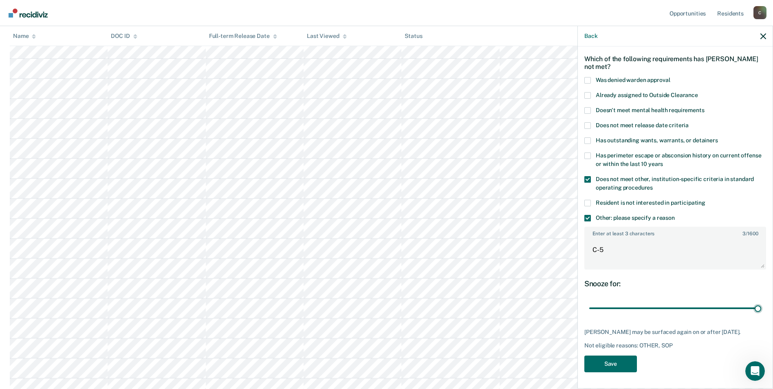
scroll to position [163, 0]
click at [628, 364] on button "Save" at bounding box center [610, 363] width 53 height 17
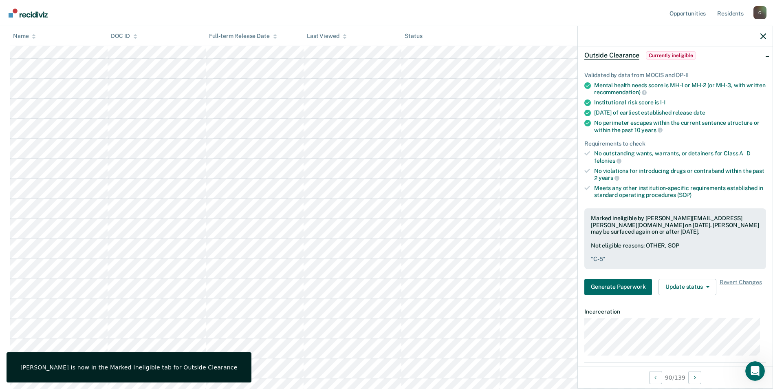
scroll to position [82, 0]
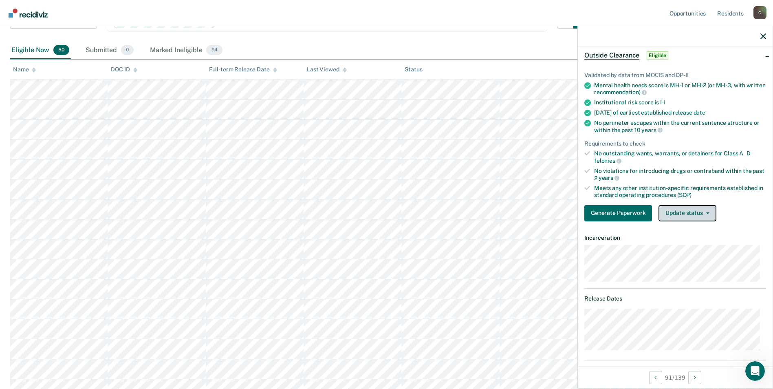
click at [707, 214] on button "Update status" at bounding box center [687, 213] width 57 height 16
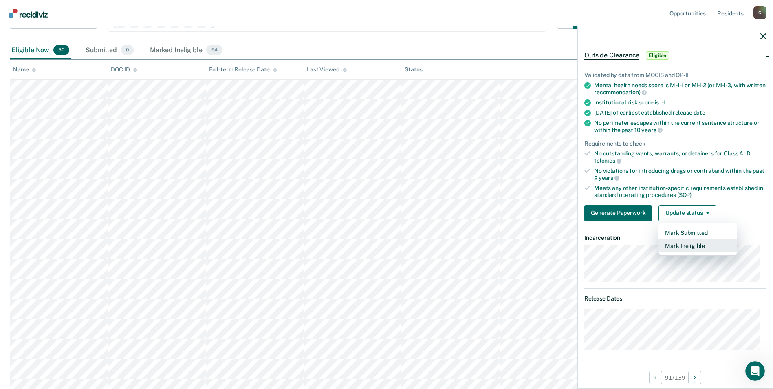
click at [692, 248] on button "Mark Ineligible" at bounding box center [698, 245] width 79 height 13
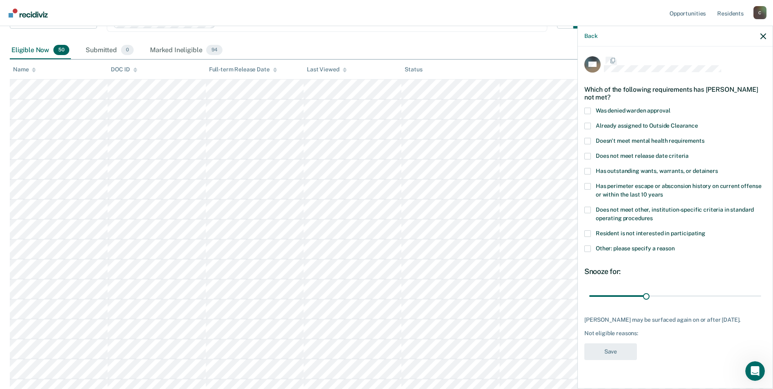
scroll to position [0, 0]
click at [587, 212] on span at bounding box center [587, 210] width 7 height 7
click at [653, 216] on input "Does not meet other, institution-specific criteria in standard operating proced…" at bounding box center [653, 216] width 0 height 0
click at [588, 248] on span at bounding box center [587, 249] width 7 height 7
click at [675, 246] on input "Other: please specify a reason" at bounding box center [675, 246] width 0 height 0
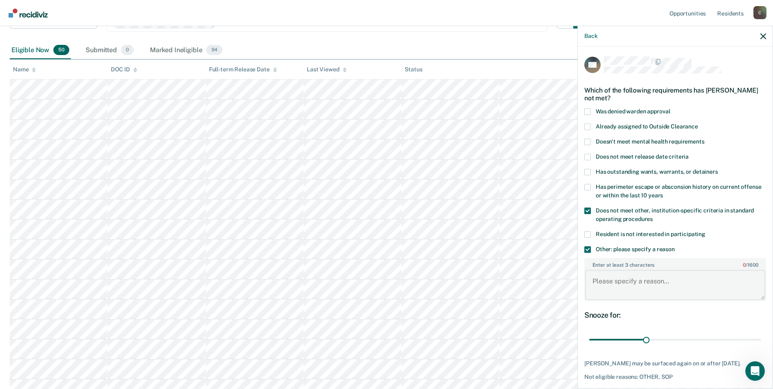
click at [644, 285] on textarea "Enter at least 3 characters 0 / 1600" at bounding box center [675, 285] width 180 height 30
type textarea "C-5"
drag, startPoint x: 644, startPoint y: 339, endPoint x: 755, endPoint y: 336, distance: 111.3
type input "90"
click at [755, 336] on input "range" at bounding box center [675, 340] width 172 height 14
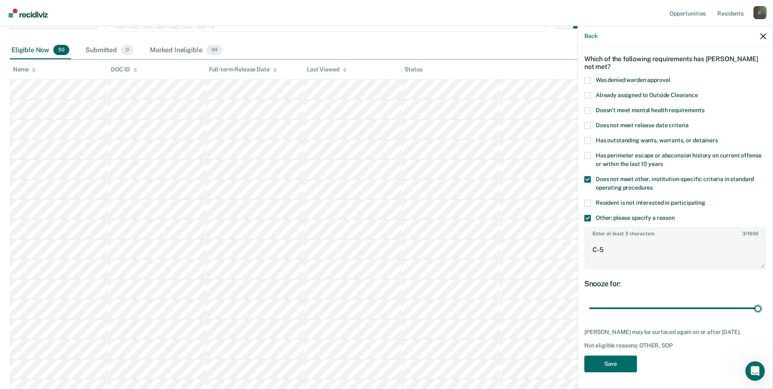
scroll to position [122, 0]
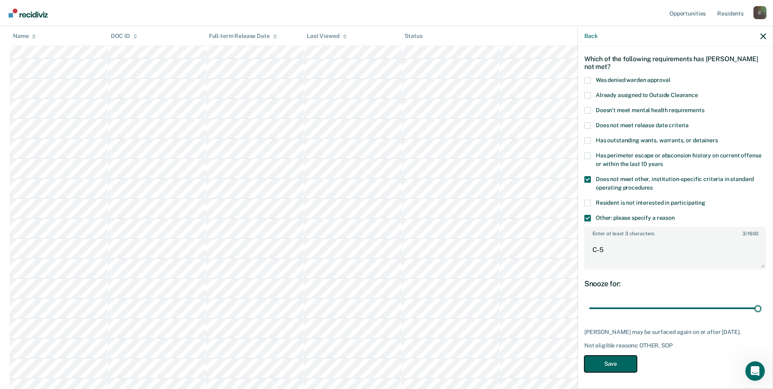
click at [613, 365] on button "Save" at bounding box center [610, 363] width 53 height 17
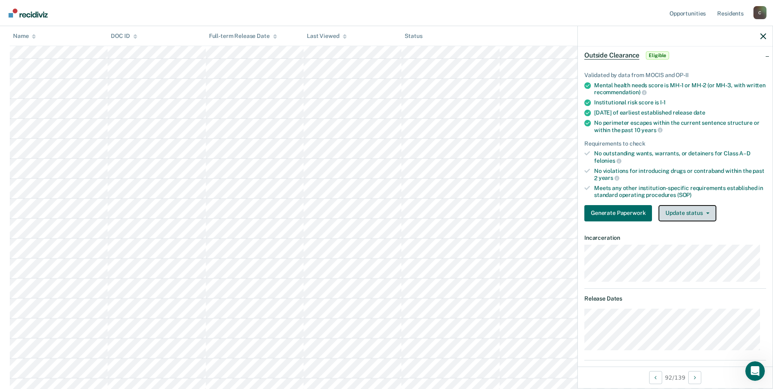
click at [705, 213] on button "Update status" at bounding box center [687, 213] width 57 height 16
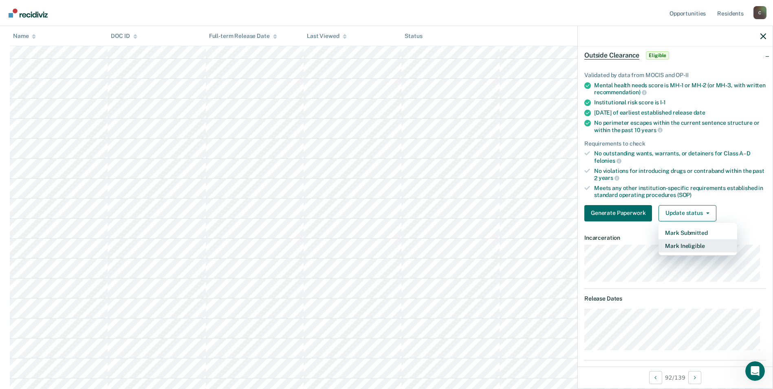
click at [692, 247] on button "Mark Ineligible" at bounding box center [698, 245] width 79 height 13
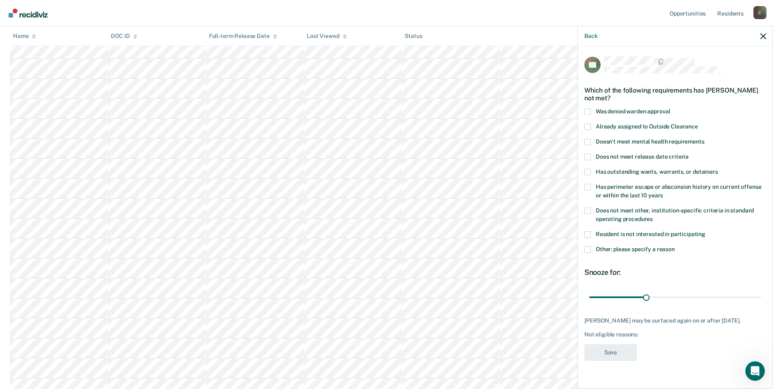
click at [588, 210] on span at bounding box center [587, 210] width 7 height 7
click at [653, 216] on input "Does not meet other, institution-specific criteria in standard operating proced…" at bounding box center [653, 216] width 0 height 0
click at [586, 246] on span at bounding box center [587, 249] width 7 height 7
click at [675, 246] on input "Other: please specify a reason" at bounding box center [675, 246] width 0 height 0
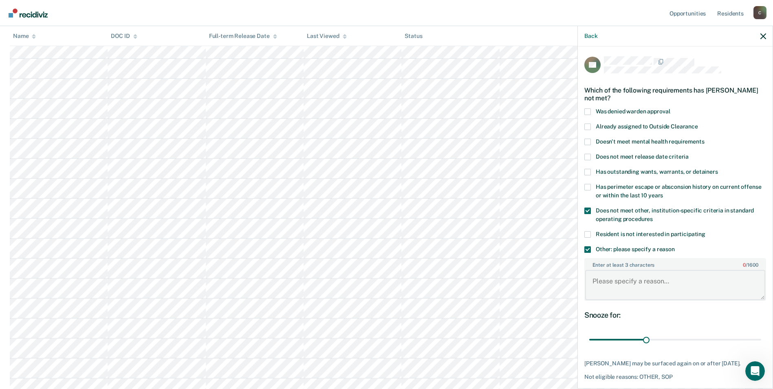
click at [625, 283] on textarea "Enter at least 3 characters 0 / 1600" at bounding box center [675, 285] width 180 height 30
paste textarea "SEX OFFENDER"
type textarea "SEX OFFENDER"
drag, startPoint x: 643, startPoint y: 339, endPoint x: 760, endPoint y: 338, distance: 117.4
type input "90"
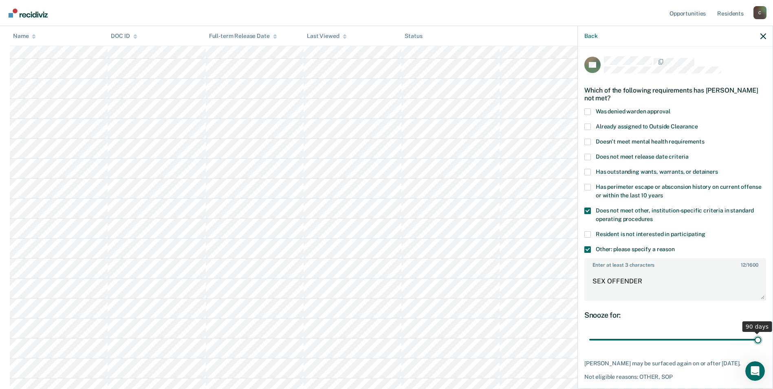
click at [760, 338] on input "range" at bounding box center [675, 340] width 172 height 14
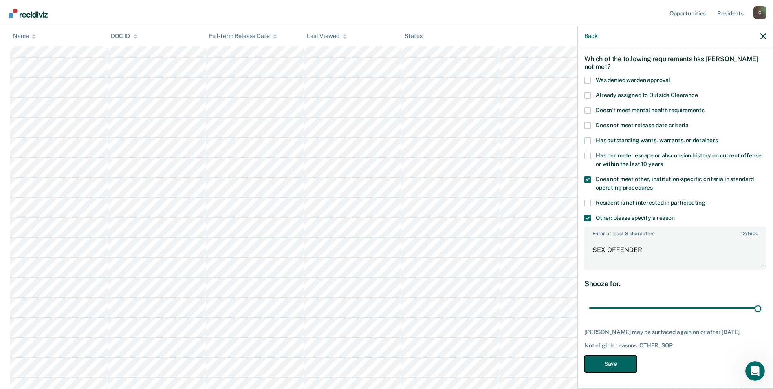
click at [612, 363] on button "Save" at bounding box center [610, 363] width 53 height 17
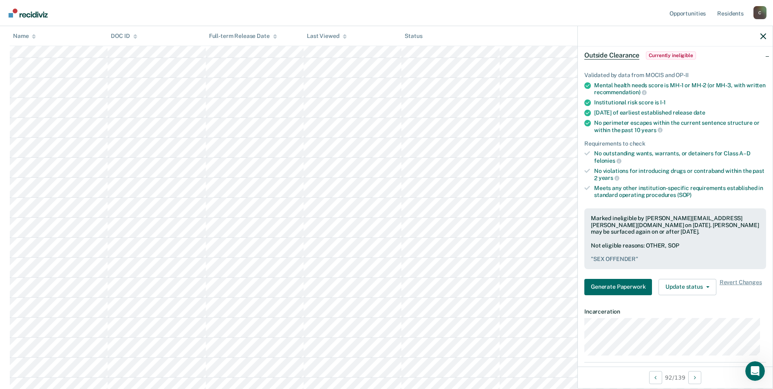
scroll to position [122, 0]
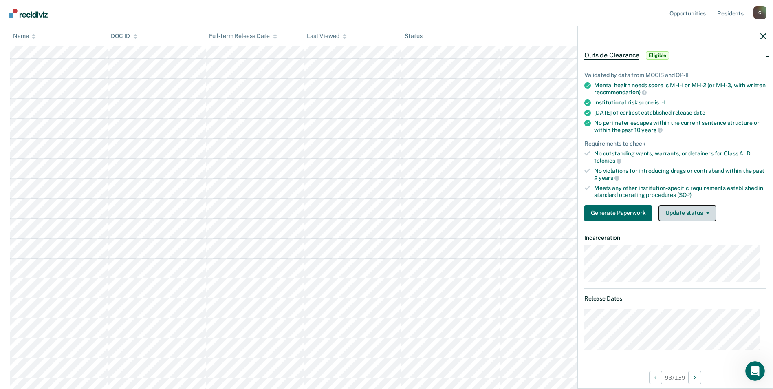
click at [710, 215] on button "Update status" at bounding box center [687, 213] width 57 height 16
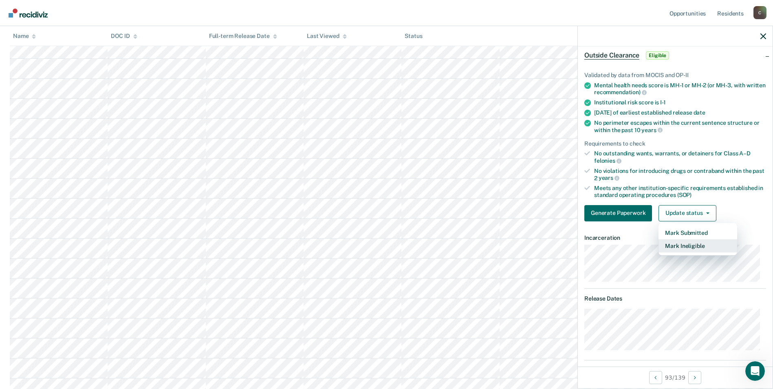
click at [699, 245] on button "Mark Ineligible" at bounding box center [698, 245] width 79 height 13
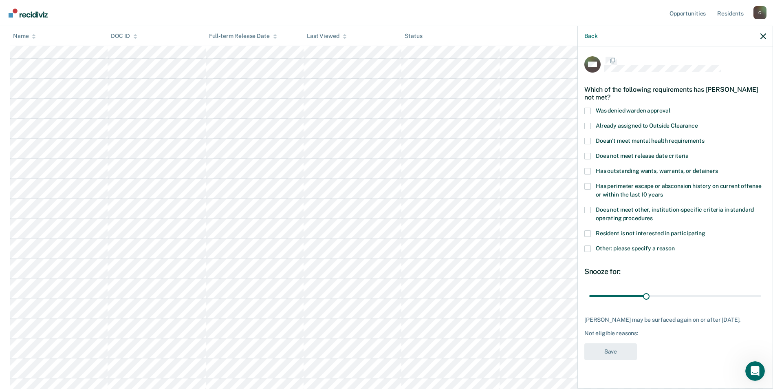
scroll to position [0, 0]
click at [590, 209] on span at bounding box center [587, 210] width 7 height 7
click at [653, 216] on input "Does not meet other, institution-specific criteria in standard operating proced…" at bounding box center [653, 216] width 0 height 0
click at [587, 249] on span at bounding box center [587, 249] width 7 height 7
click at [675, 246] on input "Other: please specify a reason" at bounding box center [675, 246] width 0 height 0
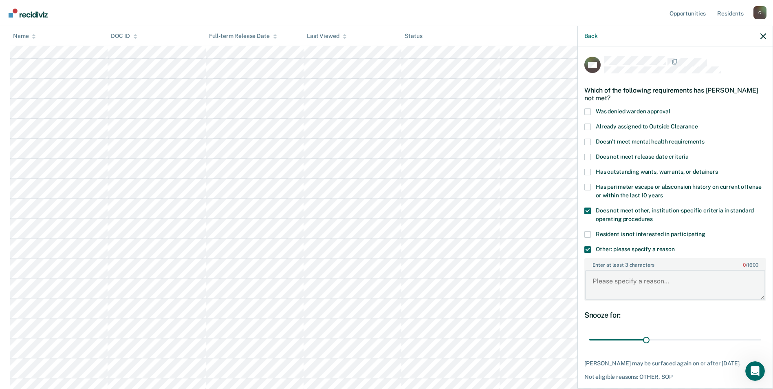
click at [624, 282] on textarea "Enter at least 3 characters 0 / 1600" at bounding box center [675, 285] width 180 height 30
paste textarea "SEX OFFENDER"
type textarea "SEX OFFENDER"
drag, startPoint x: 646, startPoint y: 339, endPoint x: 763, endPoint y: 333, distance: 117.9
type input "90"
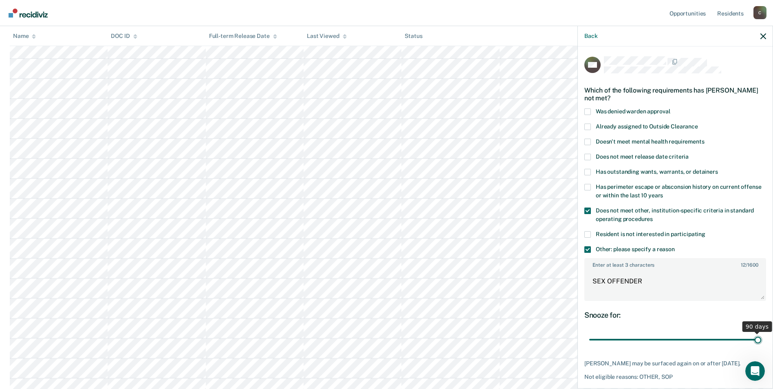
click at [761, 333] on input "range" at bounding box center [675, 340] width 172 height 14
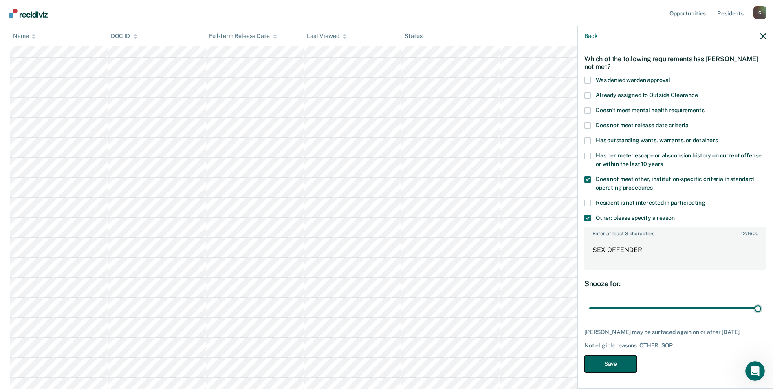
click at [608, 361] on button "Save" at bounding box center [610, 363] width 53 height 17
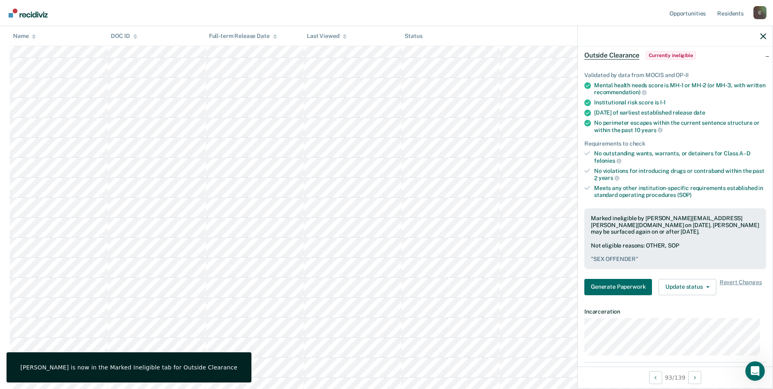
scroll to position [122, 0]
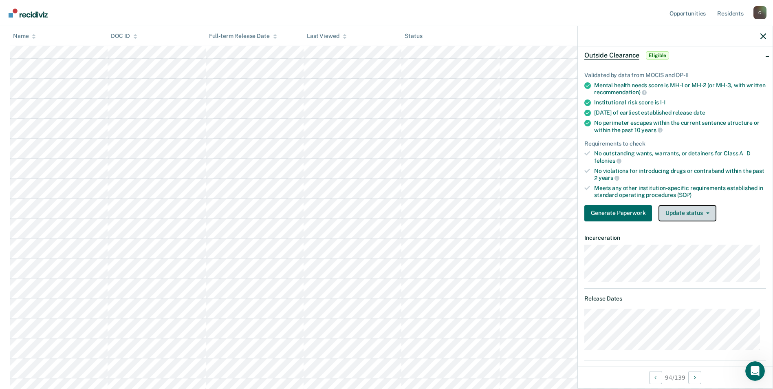
click at [707, 212] on icon "button" at bounding box center [707, 213] width 3 height 2
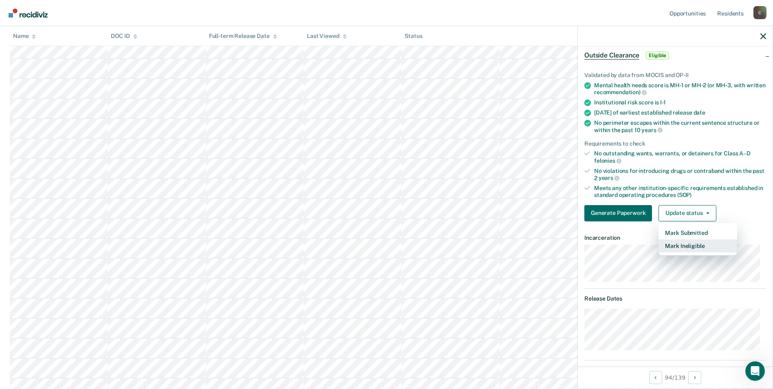
click at [694, 248] on button "Mark Ineligible" at bounding box center [698, 245] width 79 height 13
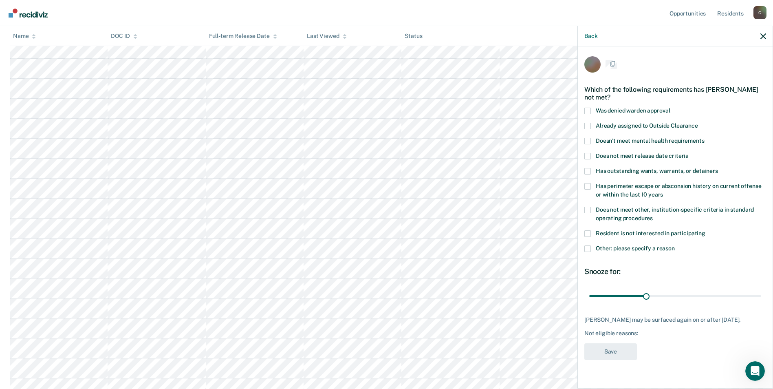
scroll to position [0, 0]
click at [586, 209] on span at bounding box center [587, 210] width 7 height 7
click at [653, 216] on input "Does not meet other, institution-specific criteria in standard operating proced…" at bounding box center [653, 216] width 0 height 0
click at [591, 249] on span at bounding box center [587, 249] width 7 height 7
click at [675, 246] on input "Other: please specify a reason" at bounding box center [675, 246] width 0 height 0
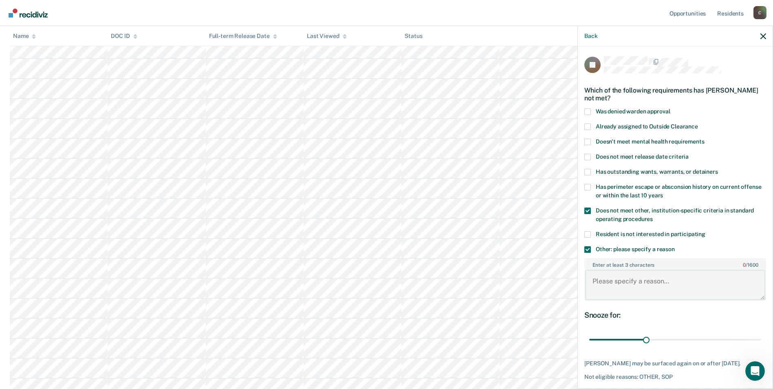
click at [613, 283] on textarea "Enter at least 3 characters 0 / 1600" at bounding box center [675, 285] width 180 height 30
paste textarea "SEX OFFENDER"
type textarea "SEX OFFENDER"
drag, startPoint x: 644, startPoint y: 339, endPoint x: 752, endPoint y: 342, distance: 108.0
type input "90"
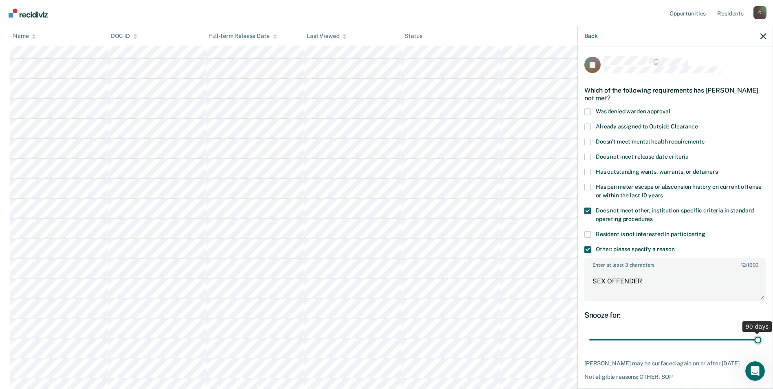
click at [752, 342] on input "range" at bounding box center [675, 340] width 172 height 14
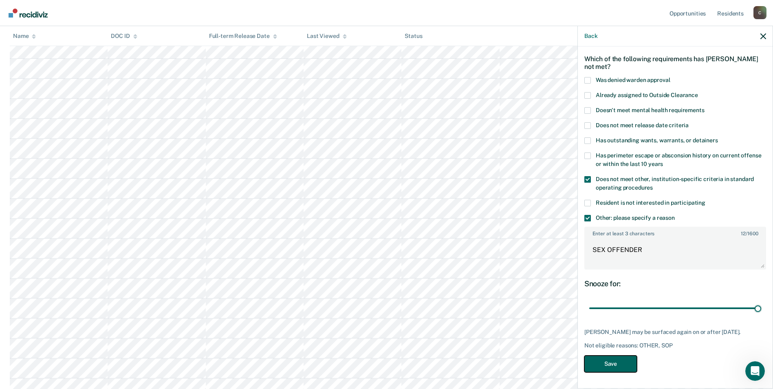
click at [615, 366] on button "Save" at bounding box center [610, 363] width 53 height 17
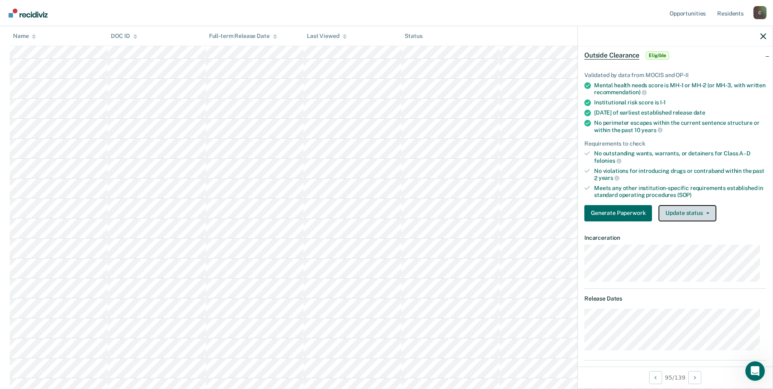
click at [706, 214] on button "Update status" at bounding box center [687, 213] width 57 height 16
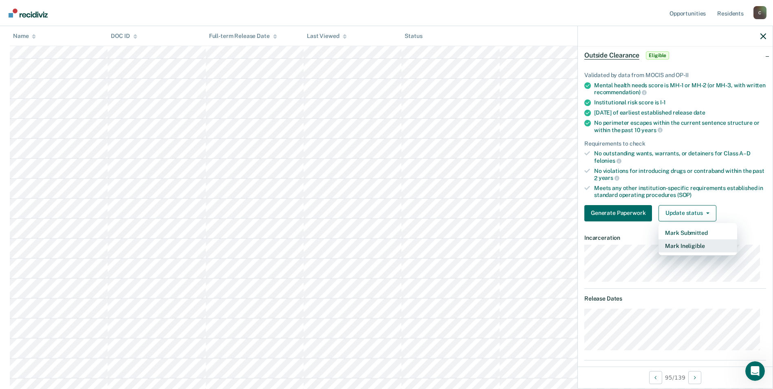
click at [700, 248] on button "Mark Ineligible" at bounding box center [698, 245] width 79 height 13
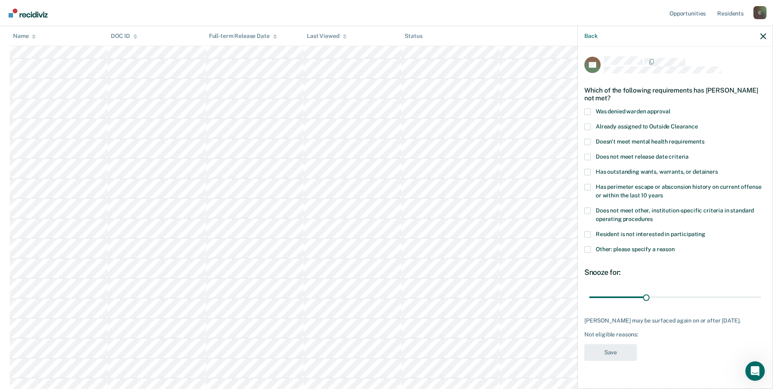
click at [589, 209] on span at bounding box center [587, 210] width 7 height 7
click at [653, 216] on input "Does not meet other, institution-specific criteria in standard operating proced…" at bounding box center [653, 216] width 0 height 0
click at [589, 248] on span at bounding box center [587, 249] width 7 height 7
click at [675, 246] on input "Other: please specify a reason" at bounding box center [675, 246] width 0 height 0
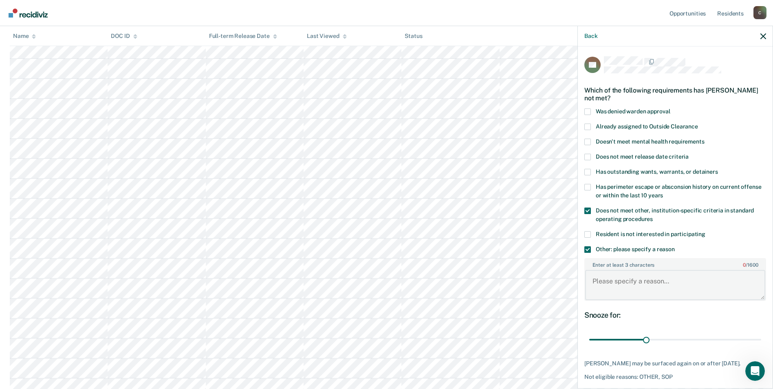
click at [636, 289] on textarea "Enter at least 3 characters 0 / 1600" at bounding box center [675, 285] width 180 height 30
paste textarea "SEX OFFENDER"
type textarea "SEX OFFENDER"
drag, startPoint x: 645, startPoint y: 340, endPoint x: 752, endPoint y: 341, distance: 106.4
type input "90"
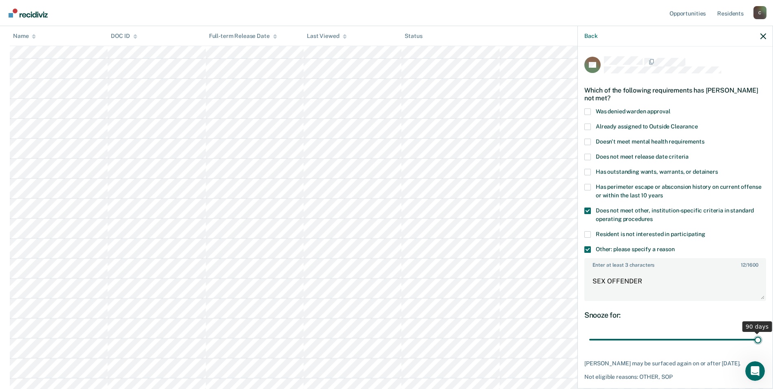
click at [752, 341] on input "range" at bounding box center [675, 340] width 172 height 14
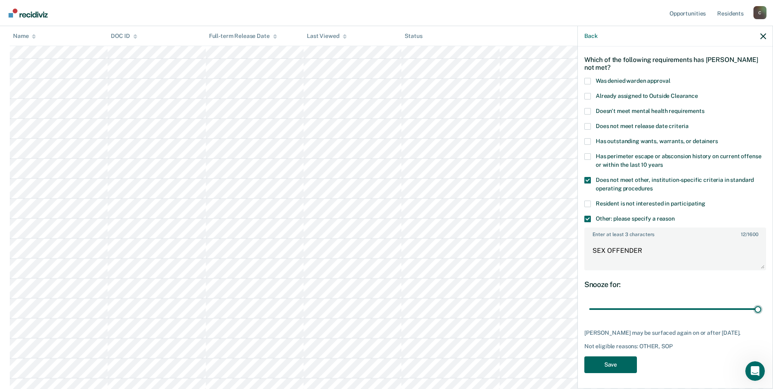
scroll to position [204, 0]
click at [612, 368] on button "Save" at bounding box center [610, 364] width 53 height 17
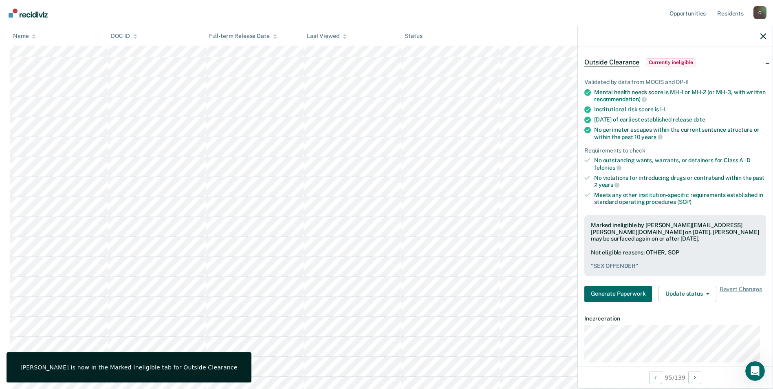
scroll to position [122, 0]
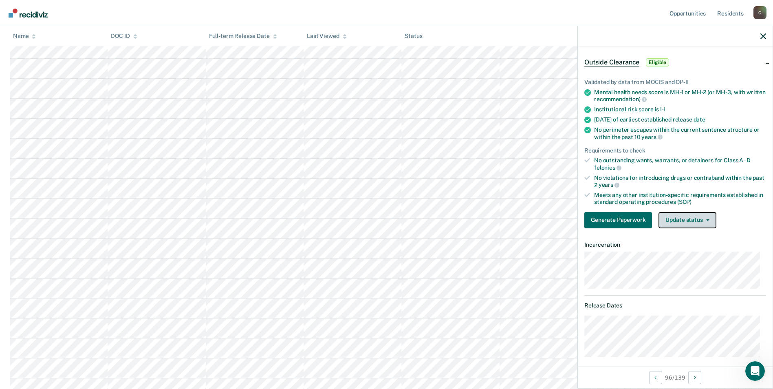
click at [710, 221] on button "Update status" at bounding box center [687, 220] width 57 height 16
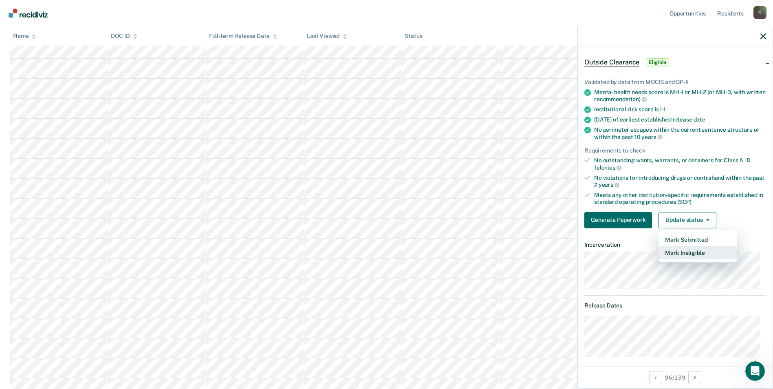
click at [705, 253] on button "Mark Ineligible" at bounding box center [698, 252] width 79 height 13
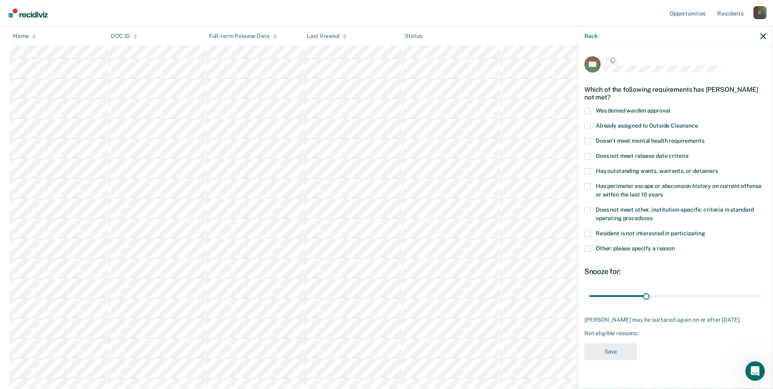
scroll to position [0, 0]
drag, startPoint x: 591, startPoint y: 211, endPoint x: 593, endPoint y: 226, distance: 15.3
click at [591, 214] on label "Does not meet other, institution-specific criteria in standard operating proced…" at bounding box center [675, 215] width 182 height 17
click at [653, 216] on input "Does not meet other, institution-specific criteria in standard operating proced…" at bounding box center [653, 216] width 0 height 0
click at [588, 247] on span at bounding box center [587, 249] width 7 height 7
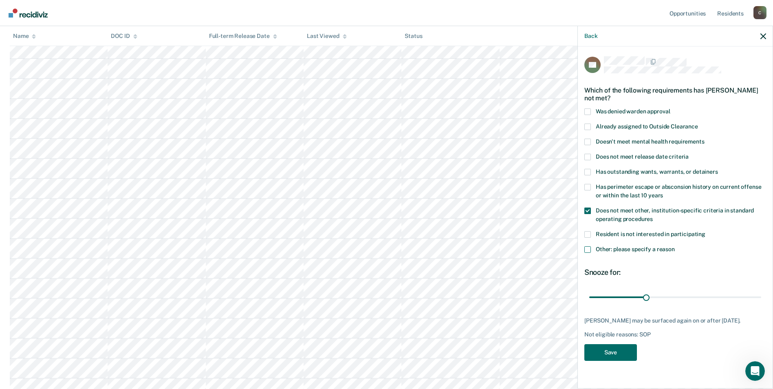
click at [675, 246] on input "Other: please specify a reason" at bounding box center [675, 246] width 0 height 0
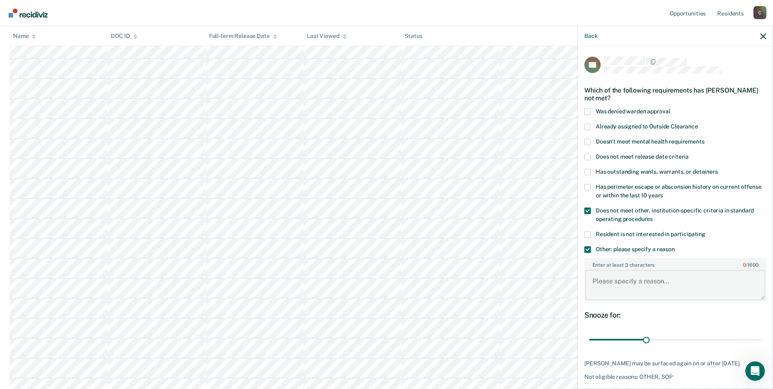
click at [618, 281] on textarea "Enter at least 3 characters 0 / 1600" at bounding box center [675, 285] width 180 height 30
paste textarea "SEX OFFENDER"
type textarea "SEX OFFENDER"
drag, startPoint x: 643, startPoint y: 340, endPoint x: 768, endPoint y: 342, distance: 125.1
type input "90"
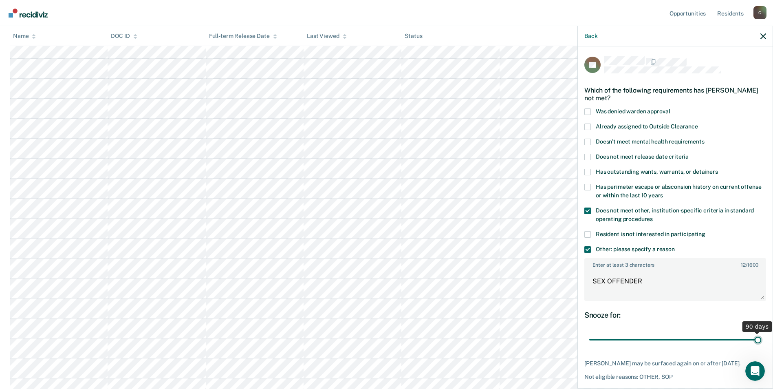
click at [761, 342] on input "range" at bounding box center [675, 340] width 172 height 14
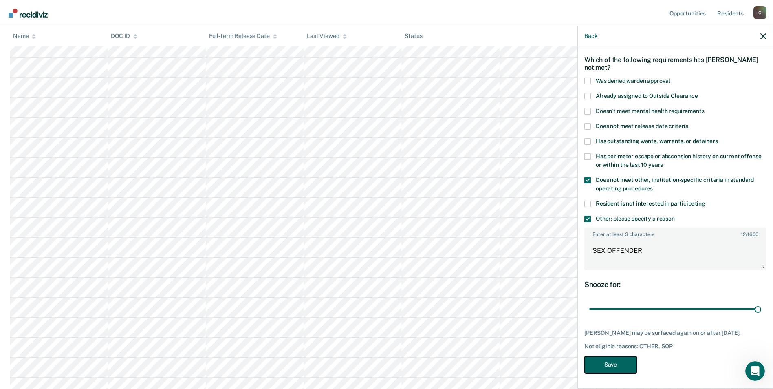
click at [624, 364] on button "Save" at bounding box center [610, 364] width 53 height 17
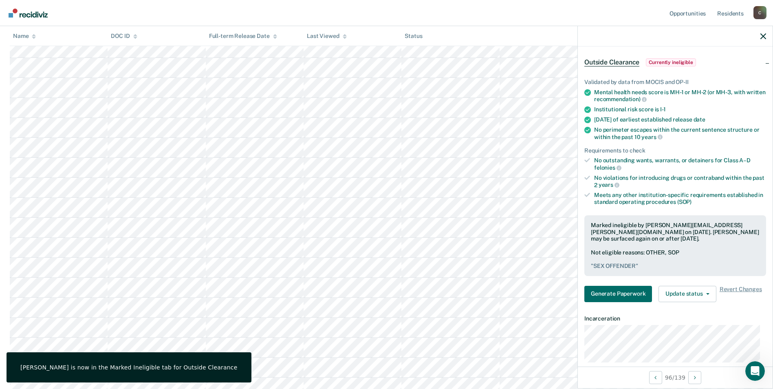
scroll to position [122, 0]
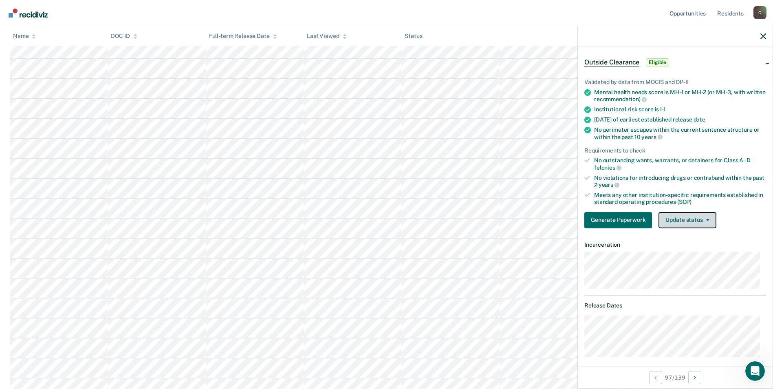
click at [708, 219] on button "Update status" at bounding box center [687, 220] width 57 height 16
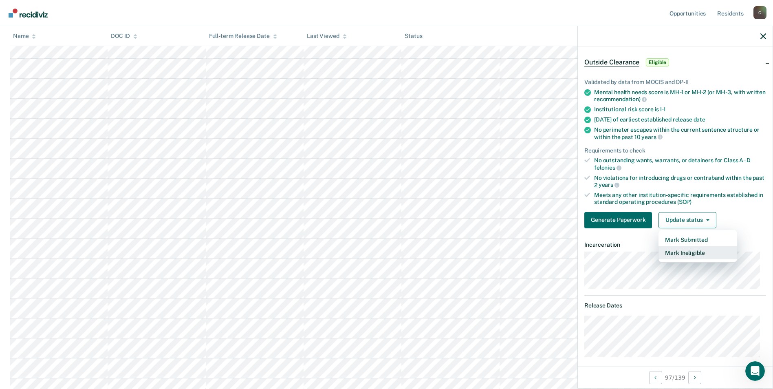
click at [705, 254] on button "Mark Ineligible" at bounding box center [698, 252] width 79 height 13
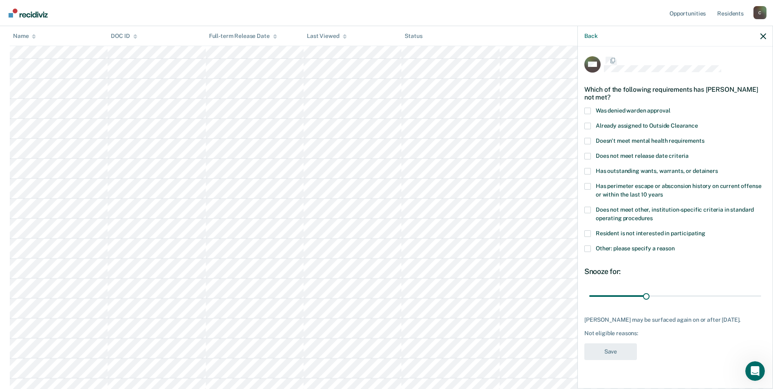
scroll to position [0, 0]
click at [587, 211] on span at bounding box center [587, 210] width 7 height 7
click at [653, 216] on input "Does not meet other, institution-specific criteria in standard operating proced…" at bounding box center [653, 216] width 0 height 0
click at [587, 247] on span at bounding box center [587, 249] width 7 height 7
click at [675, 246] on input "Other: please specify a reason" at bounding box center [675, 246] width 0 height 0
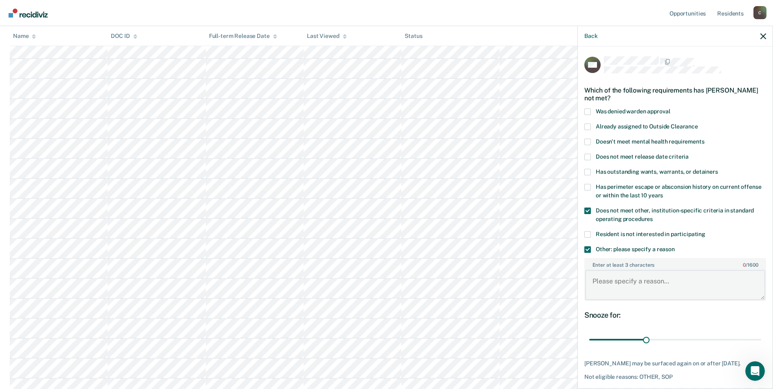
click at [647, 289] on textarea "Enter at least 3 characters 0 / 1600" at bounding box center [675, 285] width 180 height 30
paste textarea "SEX OFFENDER"
type textarea "SEX OFFENDER"
drag, startPoint x: 644, startPoint y: 339, endPoint x: 758, endPoint y: 343, distance: 114.6
type input "90"
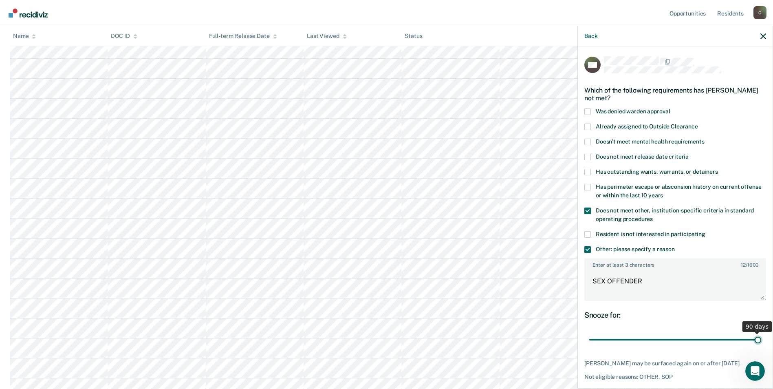
click at [758, 343] on input "range" at bounding box center [675, 340] width 172 height 14
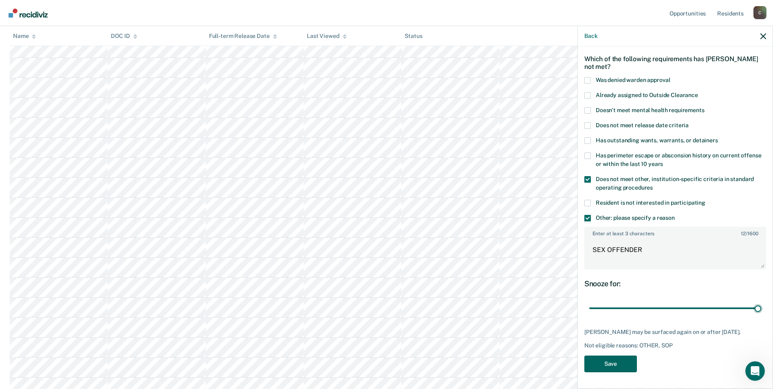
scroll to position [204, 0]
click at [626, 365] on button "Save" at bounding box center [610, 363] width 53 height 17
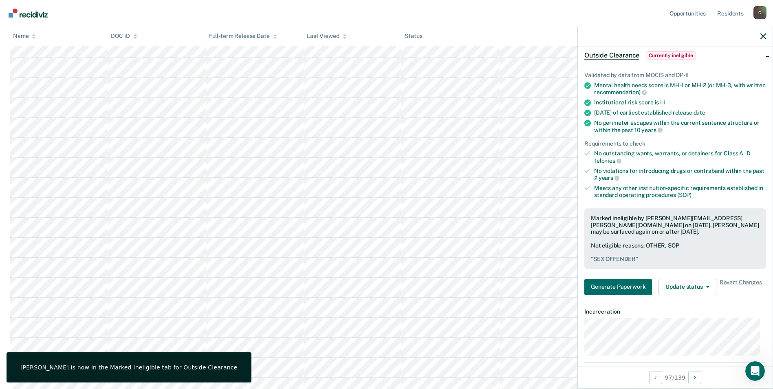
scroll to position [122, 0]
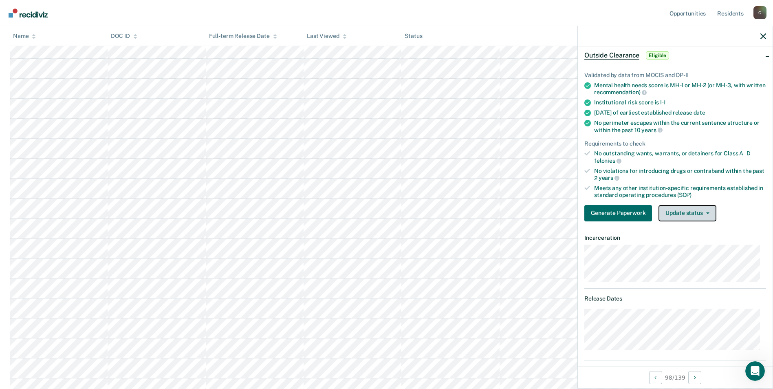
click at [706, 212] on icon "button" at bounding box center [707, 213] width 3 height 2
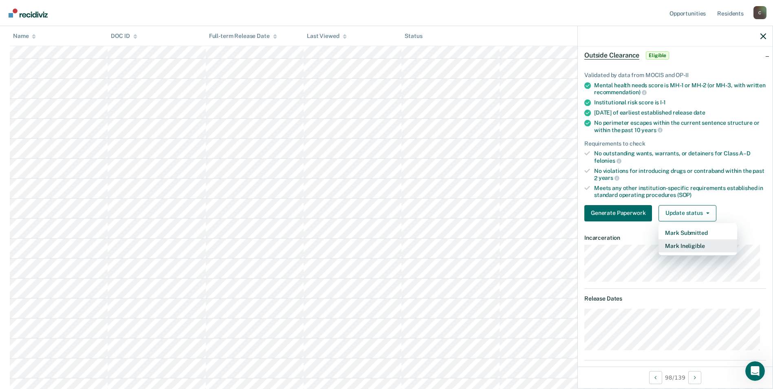
click at [702, 242] on button "Mark Ineligible" at bounding box center [698, 245] width 79 height 13
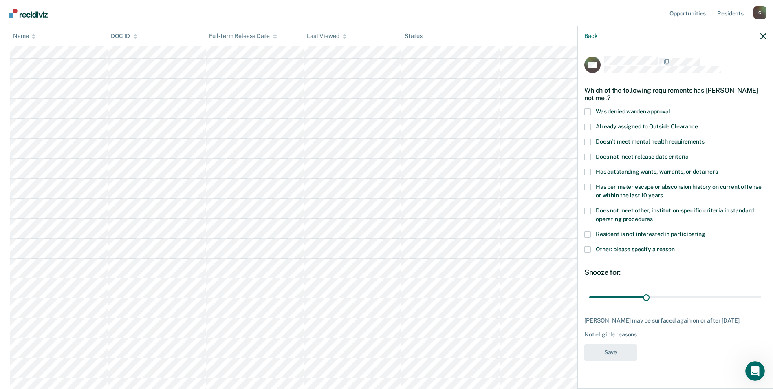
click at [587, 209] on span at bounding box center [587, 210] width 7 height 7
click at [653, 216] on input "Does not meet other, institution-specific criteria in standard operating proced…" at bounding box center [653, 216] width 0 height 0
click at [587, 249] on span at bounding box center [587, 249] width 7 height 7
click at [675, 246] on input "Other: please specify a reason" at bounding box center [675, 246] width 0 height 0
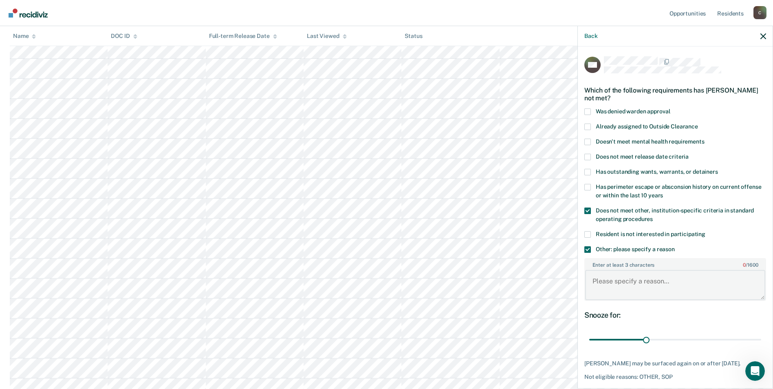
click at [644, 287] on textarea "Enter at least 3 characters 0 / 1600" at bounding box center [675, 285] width 180 height 30
paste textarea "SEX OFFENDER"
type textarea "SEX OFFENDER"
drag, startPoint x: 643, startPoint y: 339, endPoint x: 754, endPoint y: 343, distance: 111.3
type input "90"
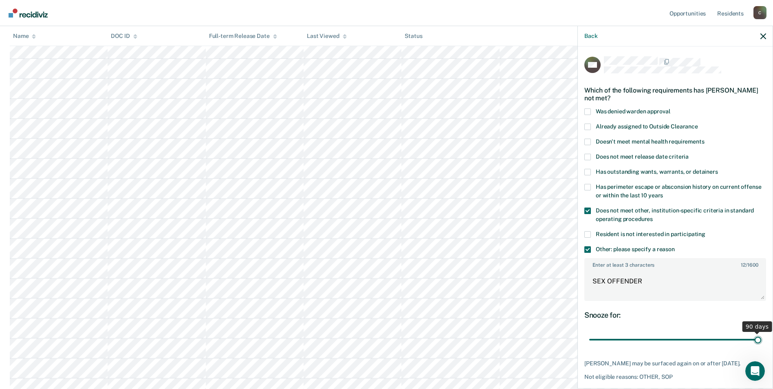
click at [754, 343] on input "range" at bounding box center [675, 340] width 172 height 14
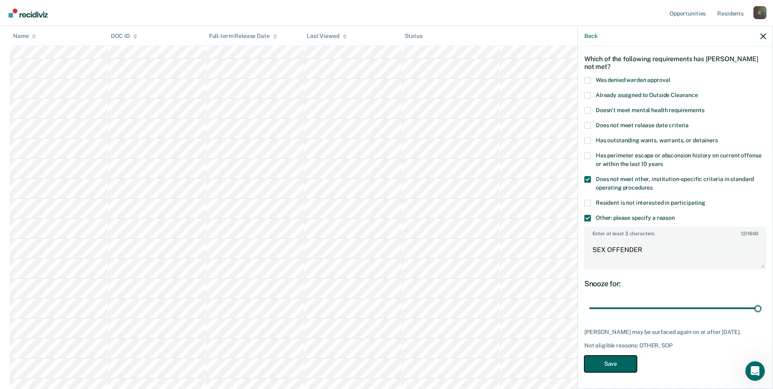
click at [614, 365] on button "Save" at bounding box center [610, 363] width 53 height 17
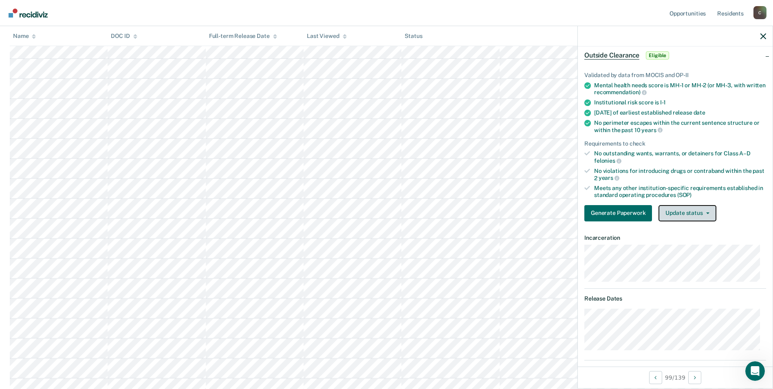
click at [705, 214] on button "Update status" at bounding box center [687, 213] width 57 height 16
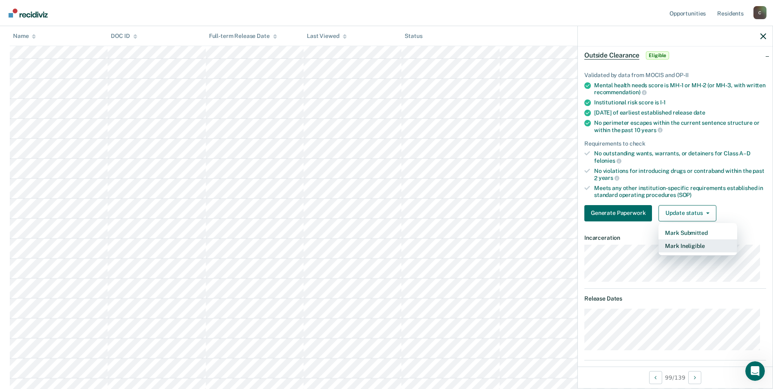
click at [697, 247] on button "Mark Ineligible" at bounding box center [698, 245] width 79 height 13
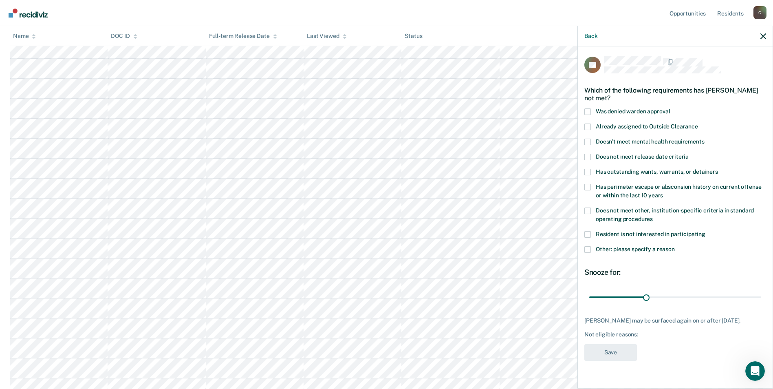
click at [589, 210] on span at bounding box center [587, 210] width 7 height 7
click at [653, 216] on input "Does not meet other, institution-specific criteria in standard operating proced…" at bounding box center [653, 216] width 0 height 0
click at [588, 251] on span at bounding box center [587, 249] width 7 height 7
click at [675, 246] on input "Other: please specify a reason" at bounding box center [675, 246] width 0 height 0
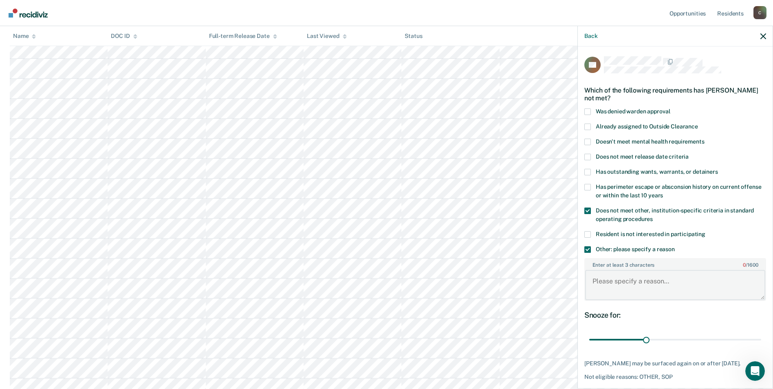
click at [641, 290] on textarea "Enter at least 3 characters 0 / 1600" at bounding box center [675, 285] width 180 height 30
paste textarea "SEX OFFENDER"
type textarea "SEX OFFENDER"
drag, startPoint x: 642, startPoint y: 338, endPoint x: 760, endPoint y: 338, distance: 117.4
type input "90"
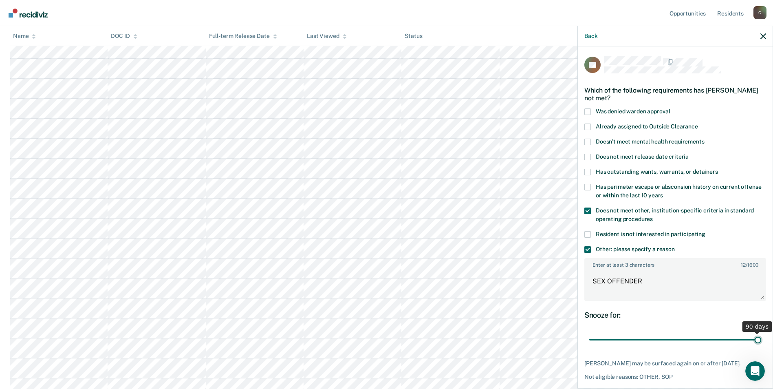
click at [760, 338] on input "range" at bounding box center [675, 340] width 172 height 14
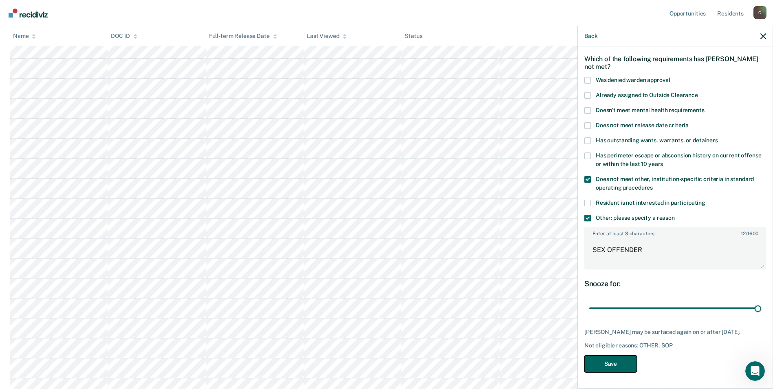
click at [620, 368] on button "Save" at bounding box center [610, 363] width 53 height 17
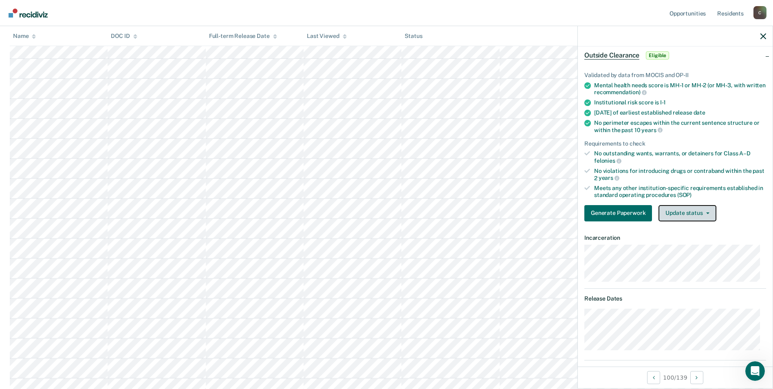
click at [707, 212] on icon "button" at bounding box center [707, 213] width 3 height 2
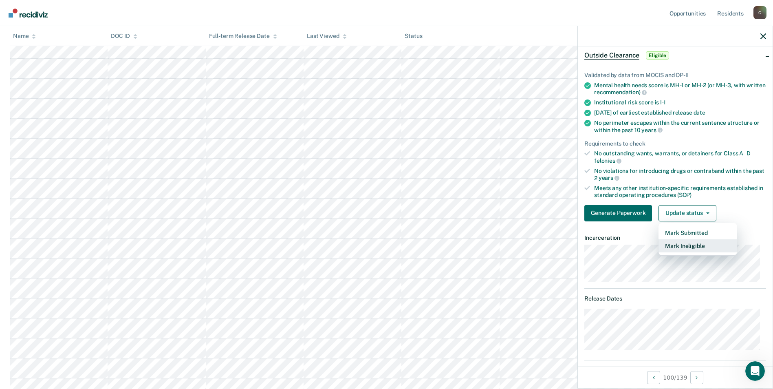
click at [708, 249] on button "Mark Ineligible" at bounding box center [698, 245] width 79 height 13
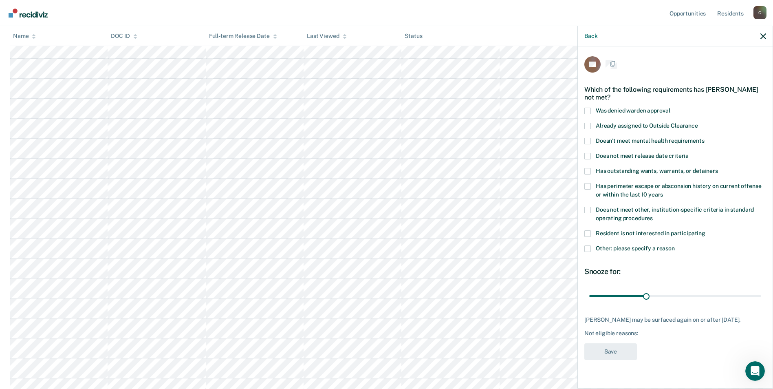
scroll to position [0, 0]
click at [586, 211] on span at bounding box center [587, 210] width 7 height 7
click at [653, 216] on input "Does not meet other, institution-specific criteria in standard operating proced…" at bounding box center [653, 216] width 0 height 0
click at [589, 247] on span at bounding box center [587, 249] width 7 height 7
click at [675, 246] on input "Other: please specify a reason" at bounding box center [675, 246] width 0 height 0
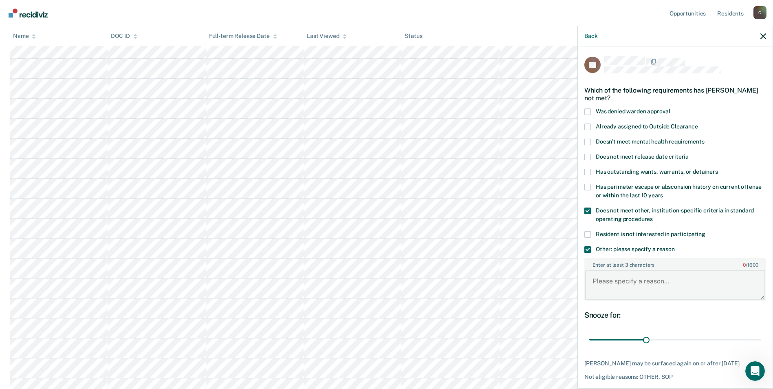
click at [596, 284] on textarea "Enter at least 3 characters 0 / 1600" at bounding box center [675, 285] width 180 height 30
type textarea "C-5"
drag, startPoint x: 642, startPoint y: 338, endPoint x: 767, endPoint y: 339, distance: 125.5
type input "90"
click at [761, 339] on input "range" at bounding box center [675, 340] width 172 height 14
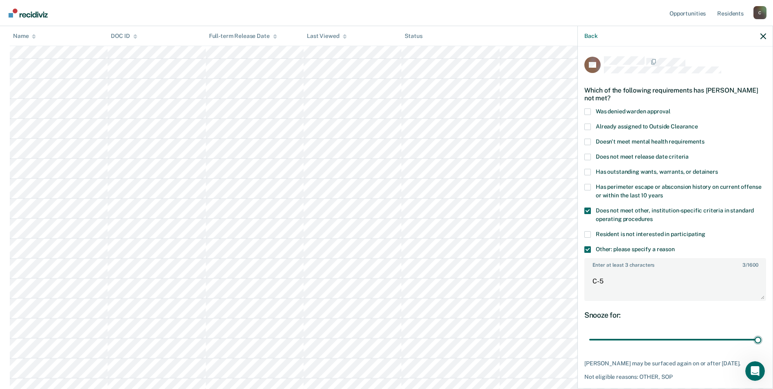
scroll to position [163, 0]
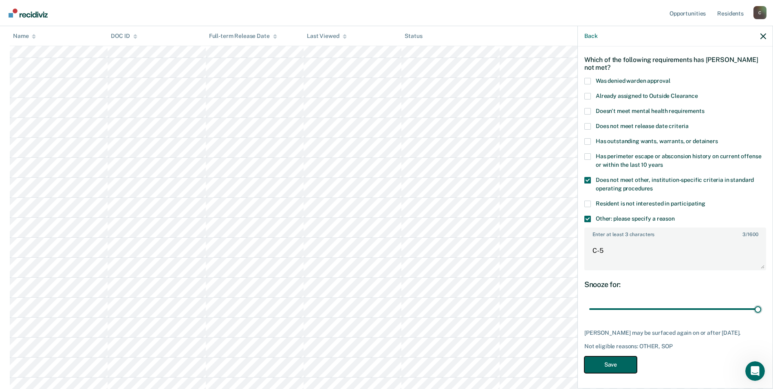
click at [594, 366] on button "Save" at bounding box center [610, 364] width 53 height 17
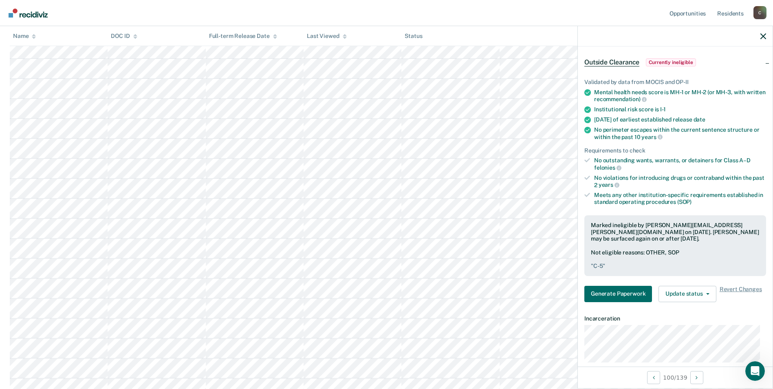
scroll to position [82, 0]
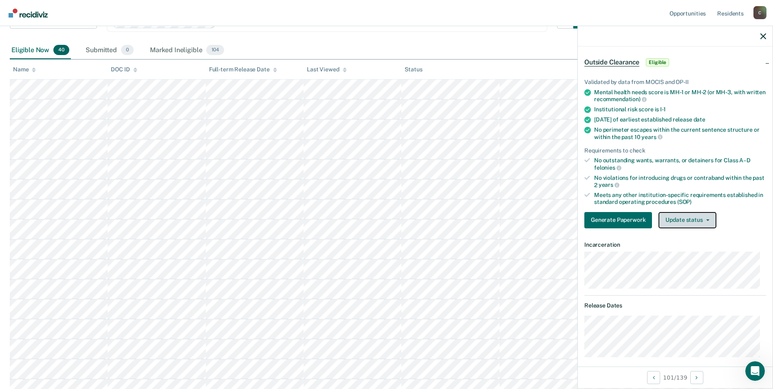
click at [706, 221] on button "Update status" at bounding box center [687, 220] width 57 height 16
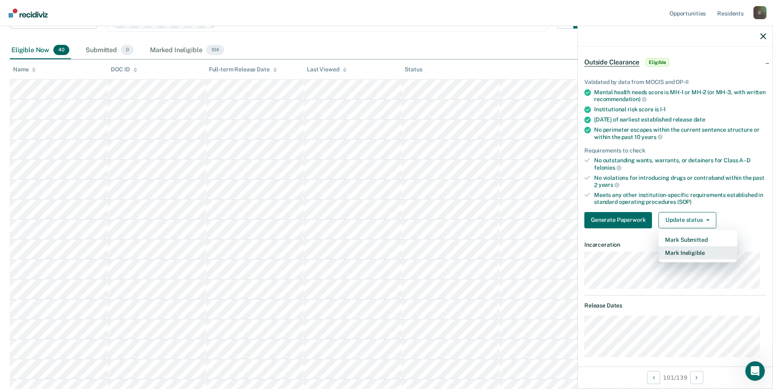
click at [696, 249] on button "Mark Ineligible" at bounding box center [698, 252] width 79 height 13
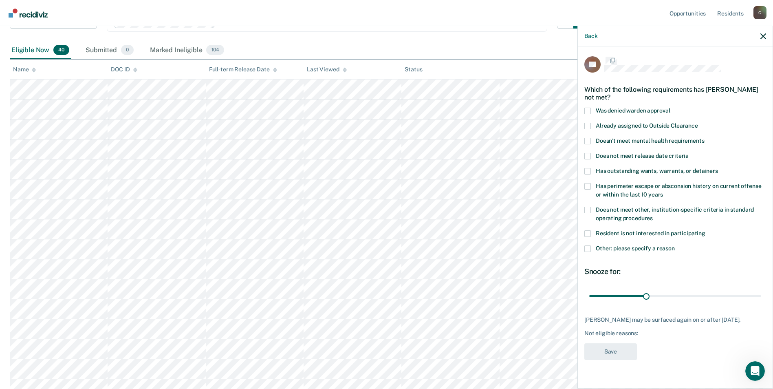
scroll to position [0, 0]
click at [588, 209] on span at bounding box center [587, 210] width 7 height 7
click at [653, 216] on input "Does not meet other, institution-specific criteria in standard operating proced…" at bounding box center [653, 216] width 0 height 0
click at [588, 250] on span at bounding box center [587, 249] width 7 height 7
click at [675, 246] on input "Other: please specify a reason" at bounding box center [675, 246] width 0 height 0
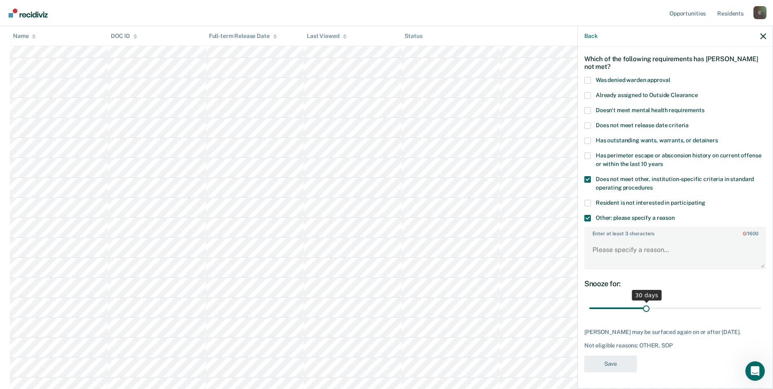
scroll to position [204, 0]
drag, startPoint x: 644, startPoint y: 300, endPoint x: 751, endPoint y: 304, distance: 106.9
type input "89"
click at [751, 304] on input "range" at bounding box center [675, 308] width 172 height 14
click at [588, 215] on span at bounding box center [587, 218] width 7 height 7
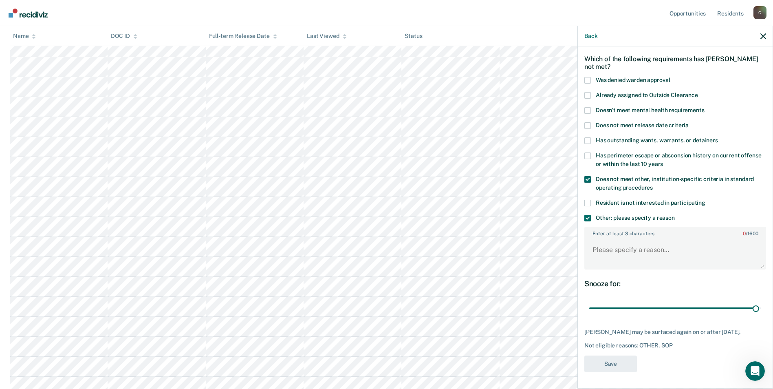
click at [675, 215] on input "Other: please specify a reason" at bounding box center [675, 215] width 0 height 0
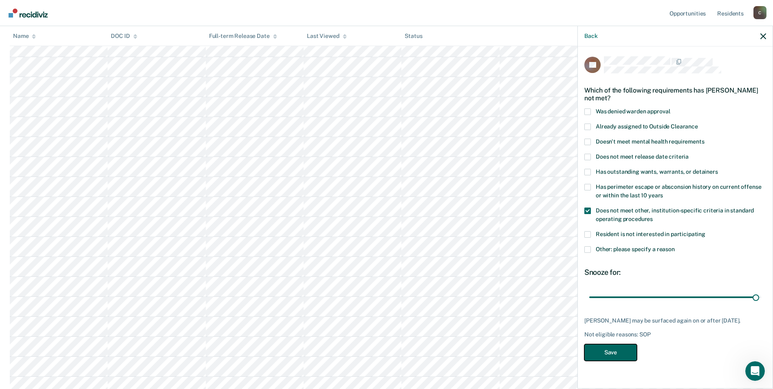
click at [615, 354] on button "Save" at bounding box center [610, 352] width 53 height 17
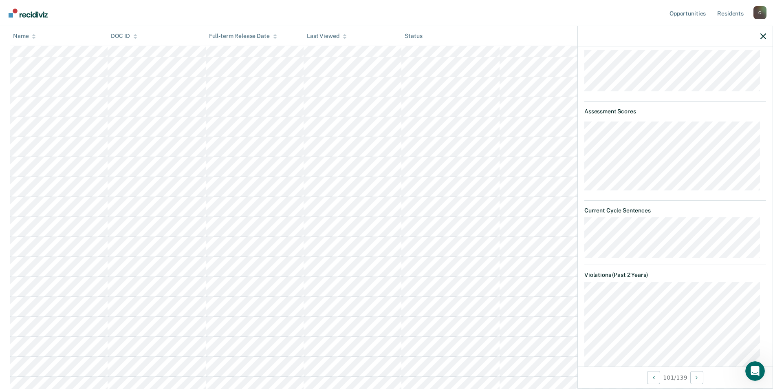
scroll to position [153, 0]
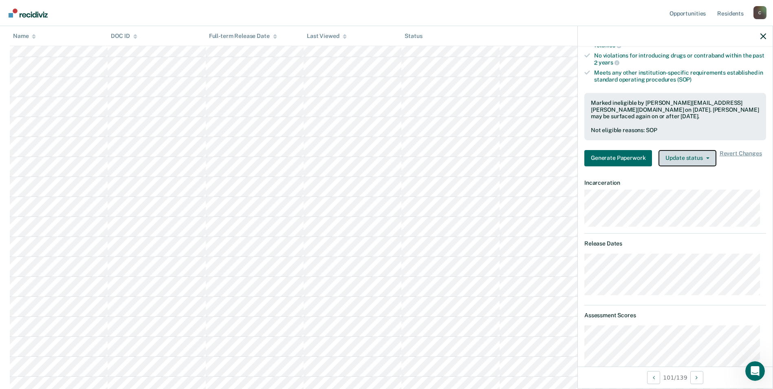
click at [707, 160] on button "Update status" at bounding box center [687, 158] width 57 height 16
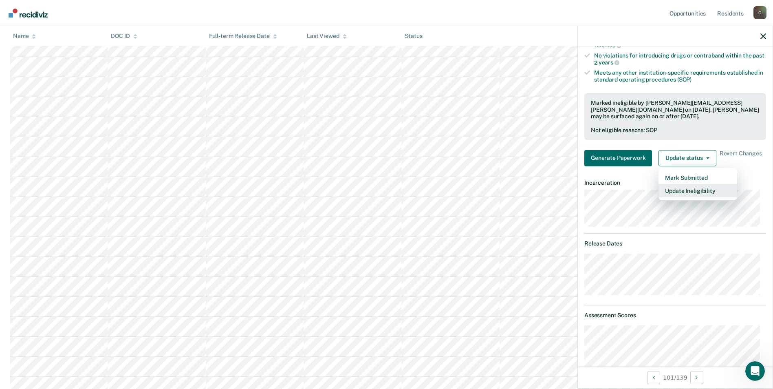
click at [710, 187] on button "Update Ineligibility" at bounding box center [698, 190] width 79 height 13
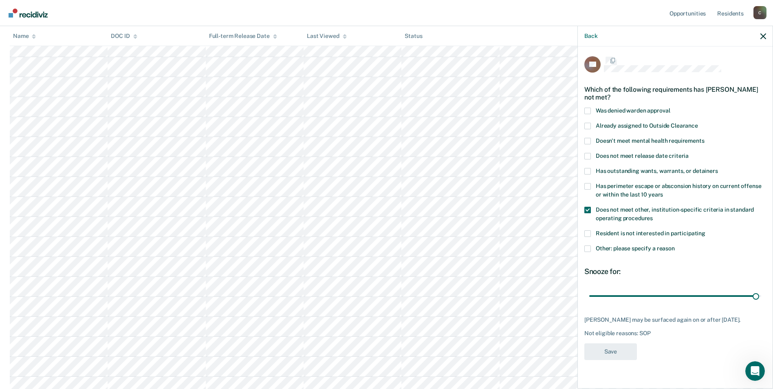
scroll to position [0, 0]
click at [586, 246] on span at bounding box center [587, 249] width 7 height 7
click at [675, 246] on input "Other: please specify a reason" at bounding box center [675, 246] width 0 height 0
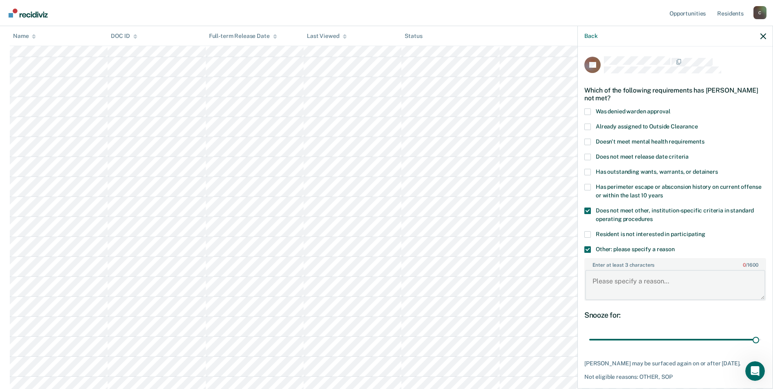
click at [618, 272] on textarea "Enter at least 3 characters 0 / 1600" at bounding box center [675, 285] width 180 height 30
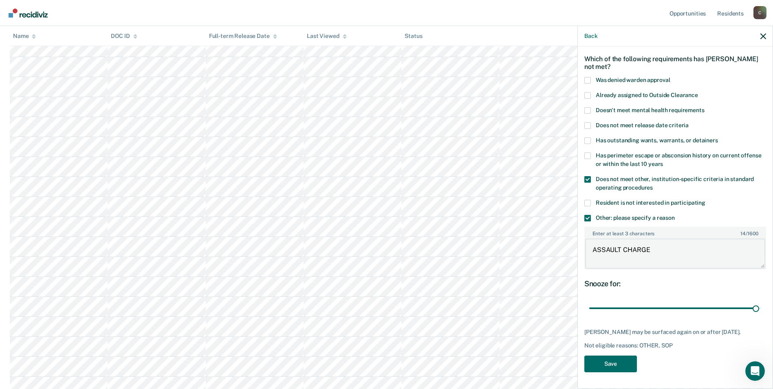
scroll to position [285, 0]
type textarea "ASSAULT CHARGE"
click at [600, 366] on button "Save" at bounding box center [610, 363] width 53 height 17
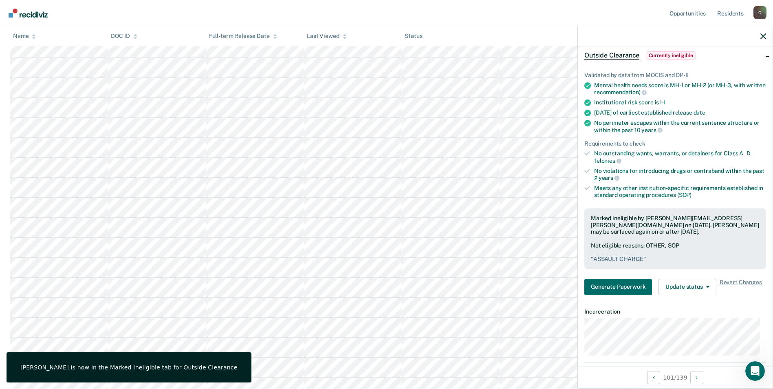
scroll to position [0, 0]
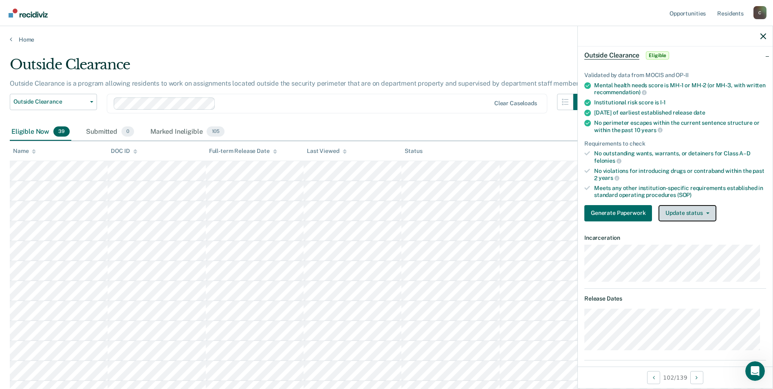
click at [707, 212] on icon "button" at bounding box center [707, 213] width 3 height 2
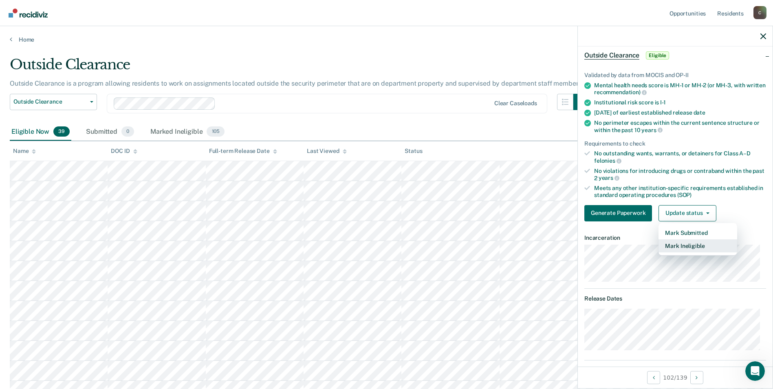
click at [690, 245] on button "Mark Ineligible" at bounding box center [698, 245] width 79 height 13
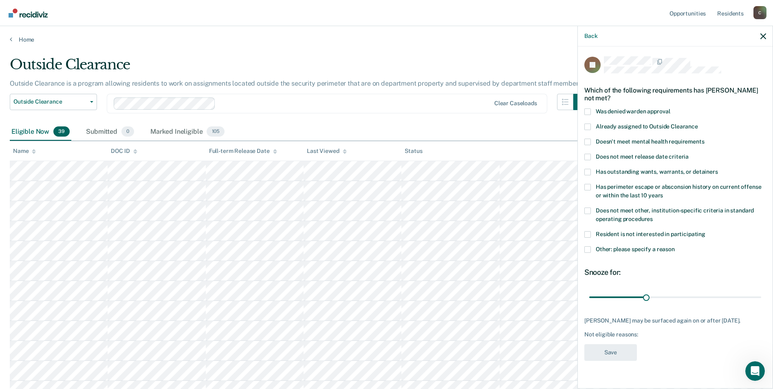
click at [591, 209] on label "Does not meet other, institution-specific criteria in standard operating proced…" at bounding box center [675, 215] width 182 height 17
click at [653, 216] on input "Does not meet other, institution-specific criteria in standard operating proced…" at bounding box center [653, 216] width 0 height 0
click at [589, 248] on span at bounding box center [587, 249] width 7 height 7
click at [675, 246] on input "Other: please specify a reason" at bounding box center [675, 246] width 0 height 0
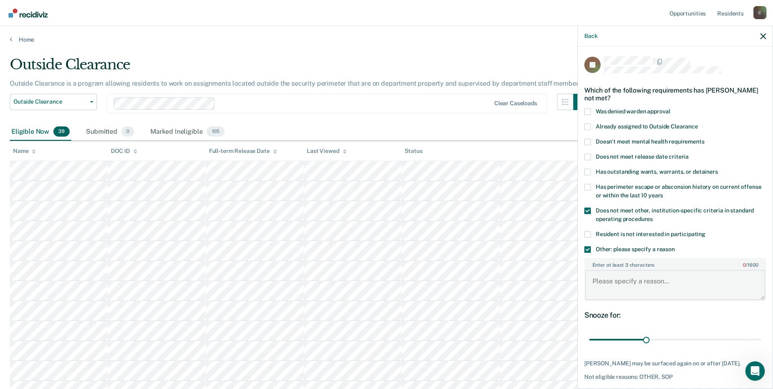
click at [614, 288] on textarea "Enter at least 3 characters 0 / 1600" at bounding box center [675, 285] width 180 height 30
paste textarea "SEX OFFENDER"
type textarea "SEX OFFENDER"
drag, startPoint x: 644, startPoint y: 338, endPoint x: 780, endPoint y: 343, distance: 136.6
type input "90"
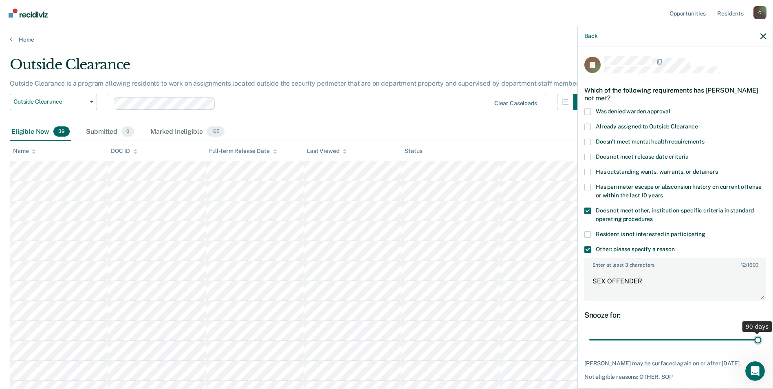
click at [761, 343] on input "range" at bounding box center [675, 340] width 172 height 14
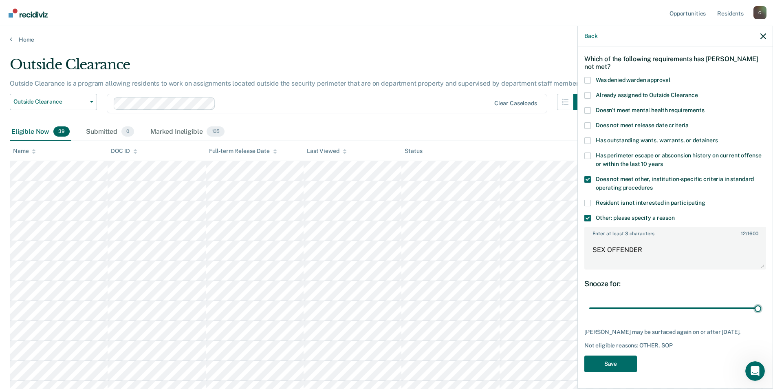
scroll to position [82, 0]
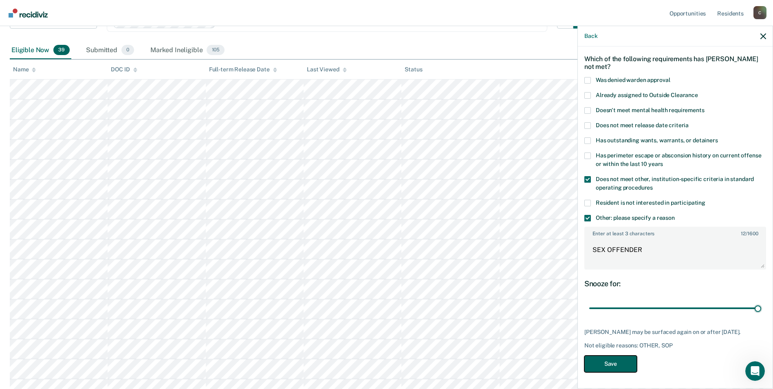
click at [603, 364] on button "Save" at bounding box center [610, 363] width 53 height 17
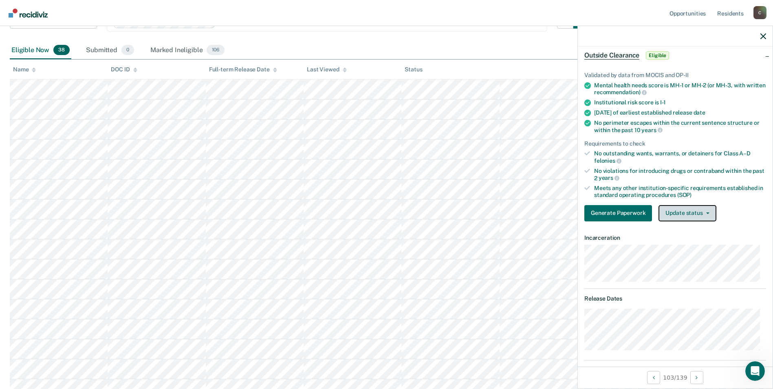
click at [707, 212] on icon "button" at bounding box center [707, 213] width 3 height 2
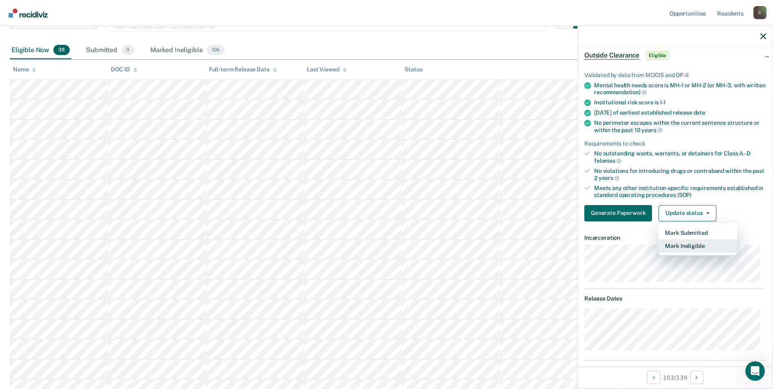
click at [694, 247] on button "Mark Ineligible" at bounding box center [698, 245] width 79 height 13
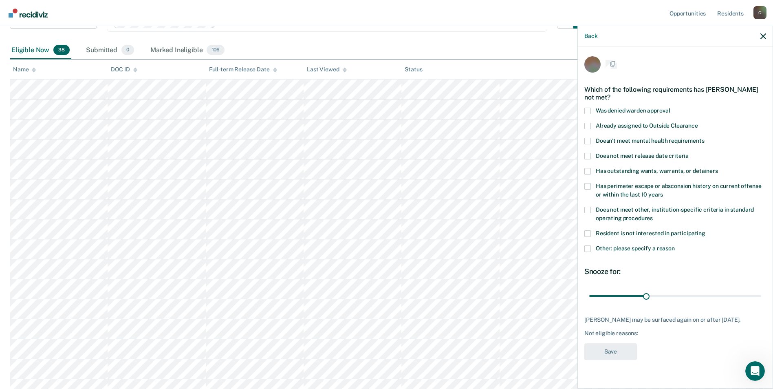
scroll to position [0, 0]
click at [590, 249] on span at bounding box center [587, 249] width 7 height 7
click at [675, 246] on input "Other: please specify a reason" at bounding box center [675, 246] width 0 height 0
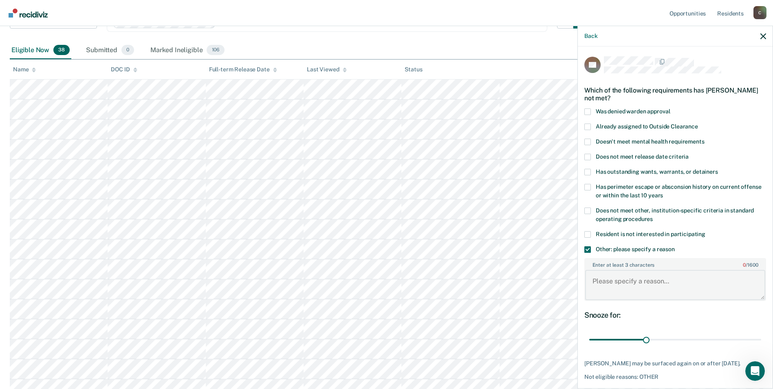
click at [610, 285] on textarea "Enter at least 3 characters 0 / 1600" at bounding box center [675, 285] width 180 height 30
type textarea "IN PC"
drag, startPoint x: 643, startPoint y: 339, endPoint x: 758, endPoint y: 340, distance: 114.5
type input "90"
click at [758, 340] on input "range" at bounding box center [675, 340] width 172 height 14
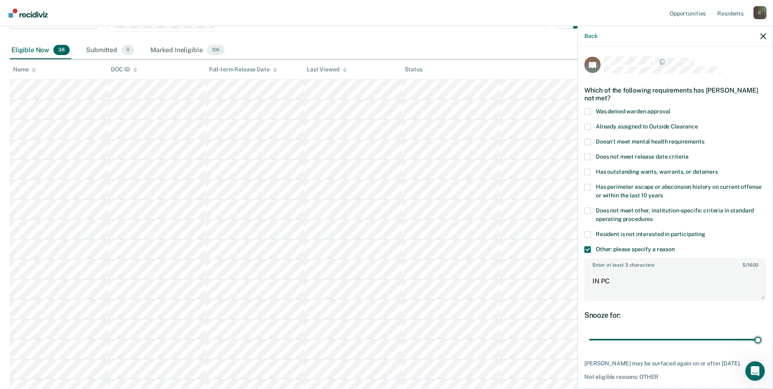
scroll to position [122, 0]
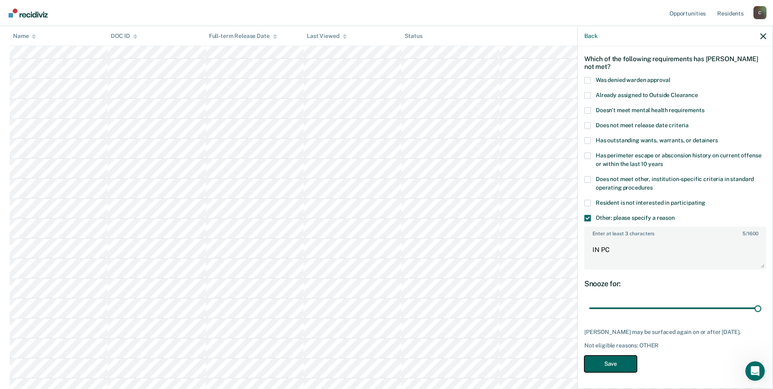
click at [615, 367] on button "Save" at bounding box center [610, 363] width 53 height 17
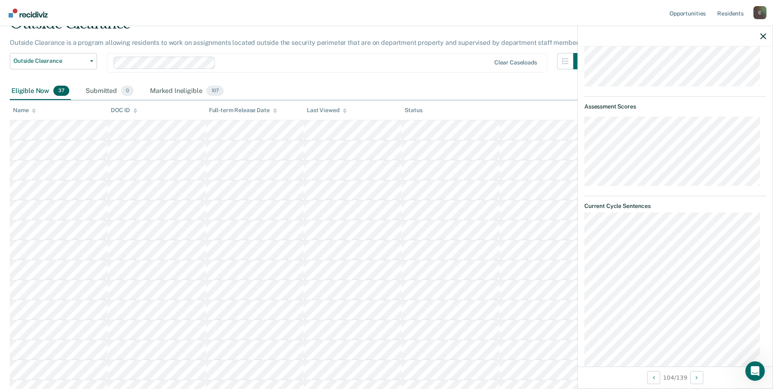
scroll to position [138, 0]
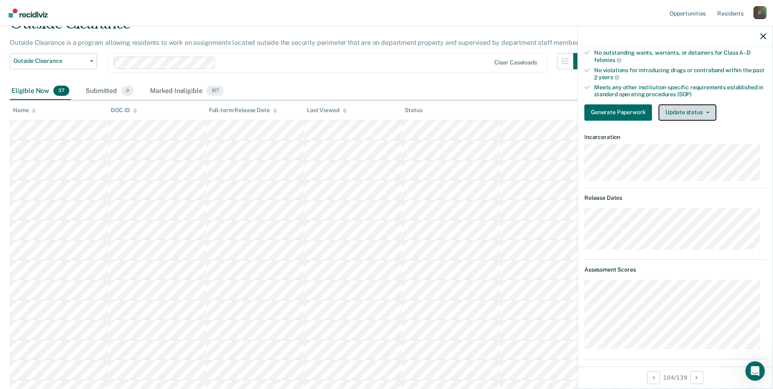
click at [709, 111] on button "Update status" at bounding box center [687, 112] width 57 height 16
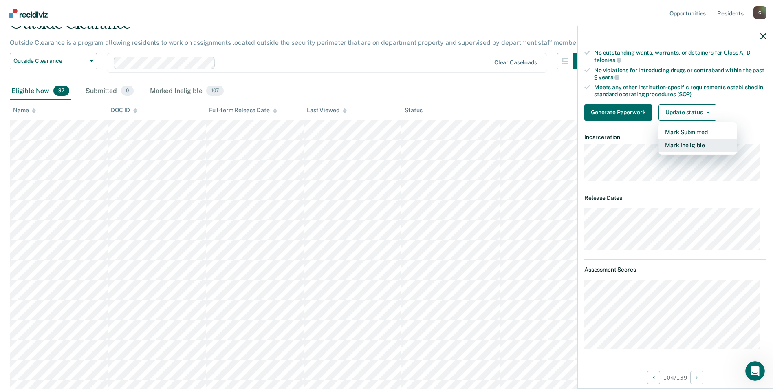
click at [695, 150] on button "Mark Ineligible" at bounding box center [698, 145] width 79 height 13
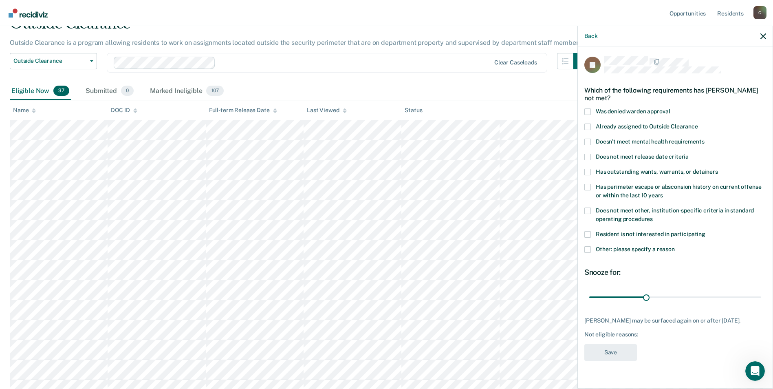
click at [587, 209] on span at bounding box center [587, 210] width 7 height 7
click at [653, 216] on input "Does not meet other, institution-specific criteria in standard operating proced…" at bounding box center [653, 216] width 0 height 0
click at [588, 249] on span at bounding box center [587, 249] width 7 height 7
click at [675, 246] on input "Other: please specify a reason" at bounding box center [675, 246] width 0 height 0
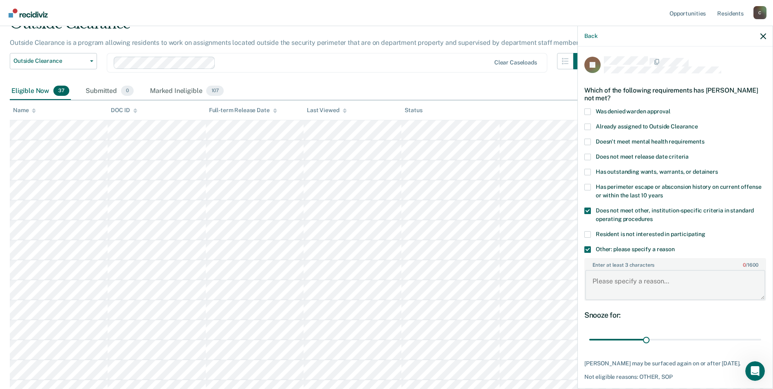
click at [616, 286] on textarea "Enter at least 3 characters 0 / 1600" at bounding box center [675, 285] width 180 height 30
paste textarea "SEX OFFENDER"
type textarea "SEX OFFENDER"
drag, startPoint x: 645, startPoint y: 339, endPoint x: 689, endPoint y: 311, distance: 52.8
type input "90"
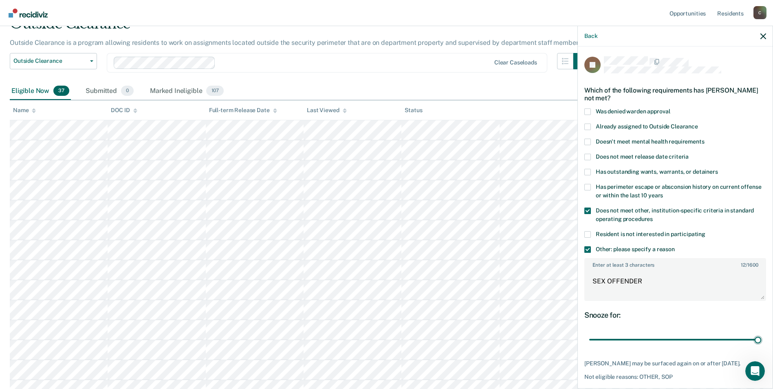
click at [759, 346] on input "range" at bounding box center [675, 340] width 172 height 14
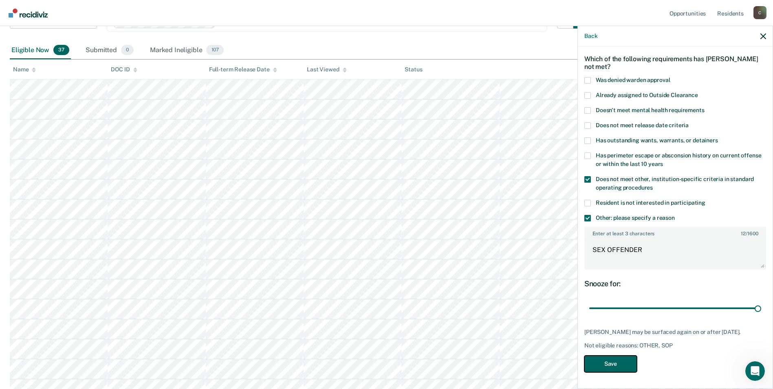
click at [623, 364] on button "Save" at bounding box center [610, 363] width 53 height 17
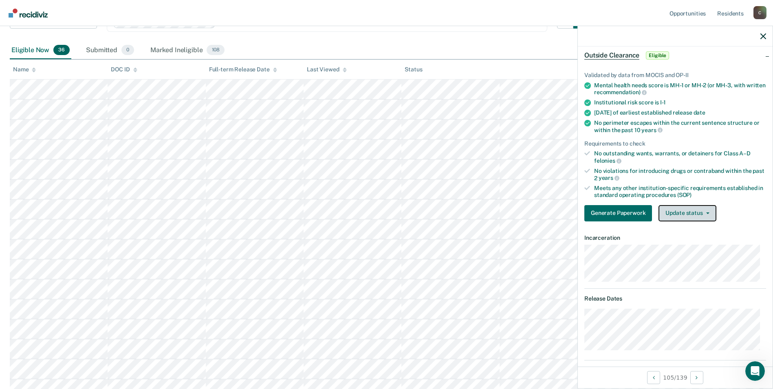
click at [707, 216] on button "Update status" at bounding box center [687, 213] width 57 height 16
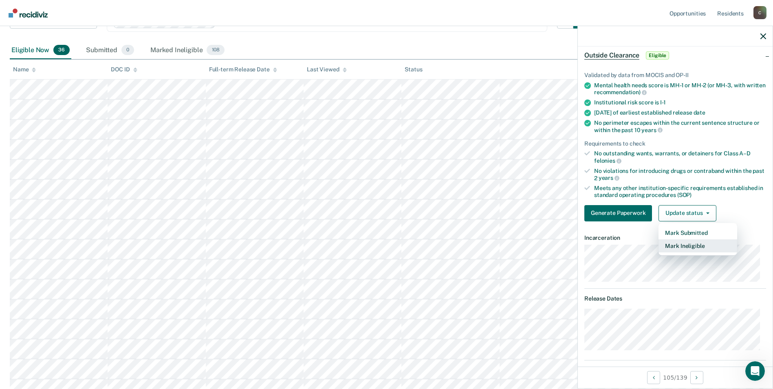
click at [699, 248] on button "Mark Ineligible" at bounding box center [698, 245] width 79 height 13
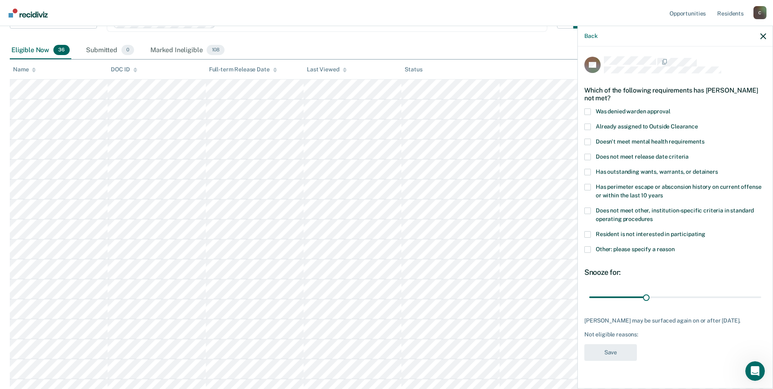
scroll to position [0, 0]
click at [587, 125] on span at bounding box center [587, 126] width 7 height 7
click at [698, 123] on input "Already assigned to Outside Clearance" at bounding box center [698, 123] width 0 height 0
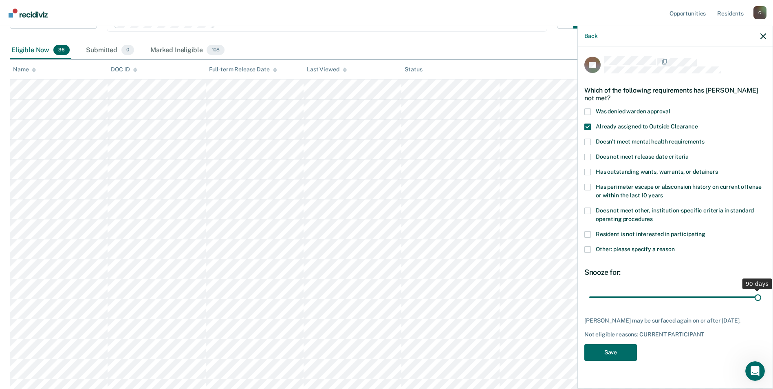
drag, startPoint x: 646, startPoint y: 295, endPoint x: 778, endPoint y: 300, distance: 132.6
type input "90"
click at [761, 300] on input "range" at bounding box center [675, 297] width 172 height 14
click at [608, 358] on button "Save" at bounding box center [610, 352] width 53 height 17
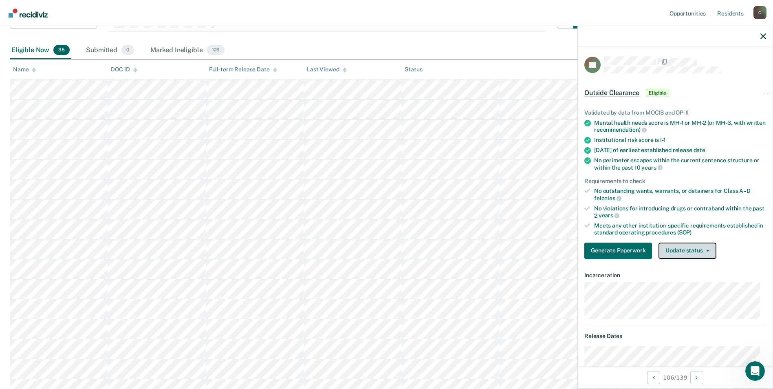
click at [707, 250] on icon "button" at bounding box center [707, 251] width 3 height 2
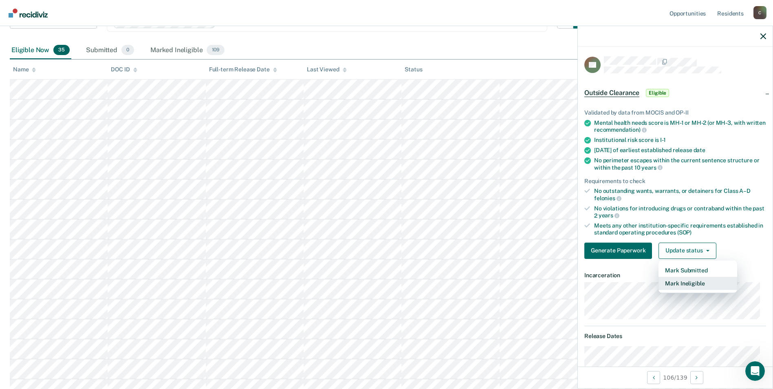
click at [701, 280] on button "Mark Ineligible" at bounding box center [698, 283] width 79 height 13
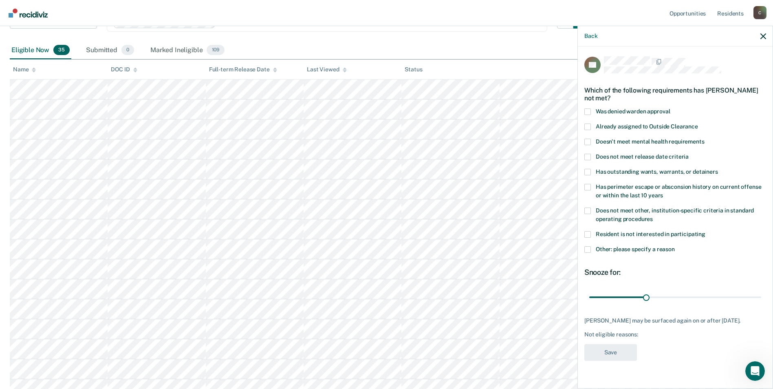
click at [588, 211] on span at bounding box center [587, 210] width 7 height 7
click at [653, 216] on input "Does not meet other, institution-specific criteria in standard operating proced…" at bounding box center [653, 216] width 0 height 0
click at [589, 250] on span at bounding box center [587, 249] width 7 height 7
click at [675, 246] on input "Other: please specify a reason" at bounding box center [675, 246] width 0 height 0
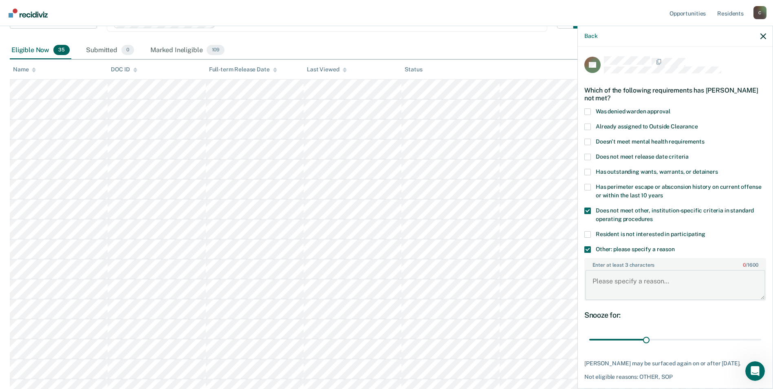
click at [606, 284] on textarea "Enter at least 3 characters 0 / 1600" at bounding box center [675, 285] width 180 height 30
paste textarea "SEX OFFENDER"
type textarea "SEX OFFENDER"
drag, startPoint x: 644, startPoint y: 337, endPoint x: 755, endPoint y: 334, distance: 111.3
type input "90"
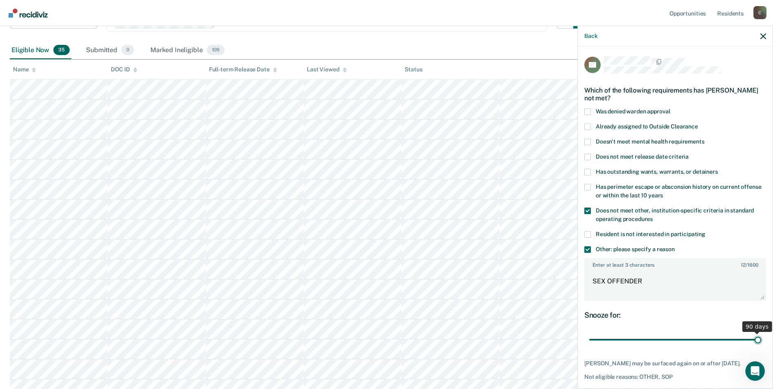
click at [755, 334] on input "range" at bounding box center [675, 340] width 172 height 14
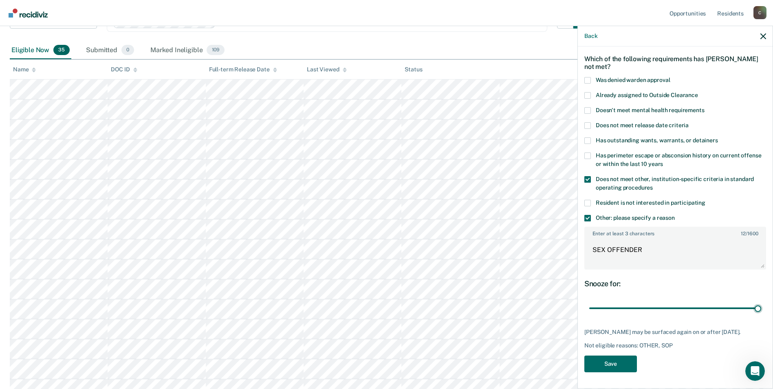
scroll to position [122, 0]
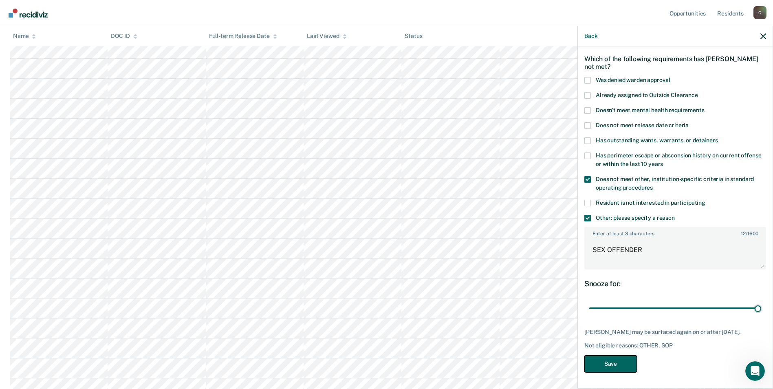
click at [621, 368] on button "Save" at bounding box center [610, 363] width 53 height 17
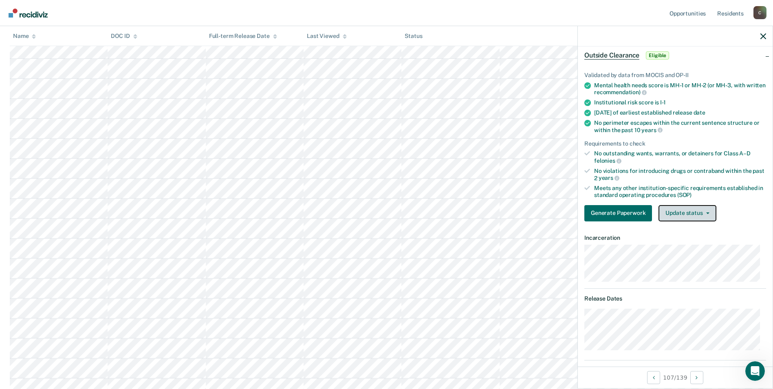
click at [709, 212] on button "Update status" at bounding box center [687, 213] width 57 height 16
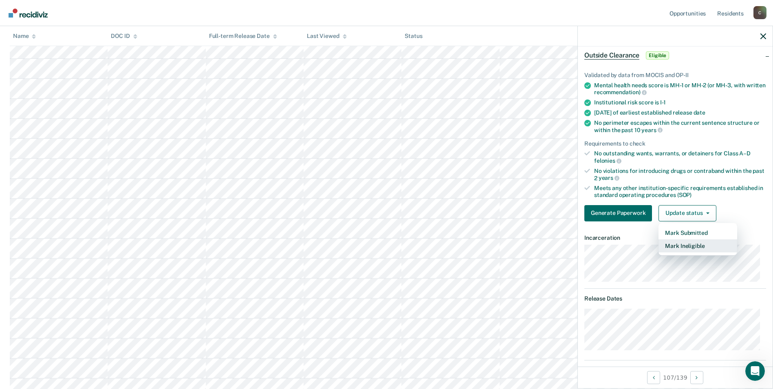
click at [705, 247] on button "Mark Ineligible" at bounding box center [698, 245] width 79 height 13
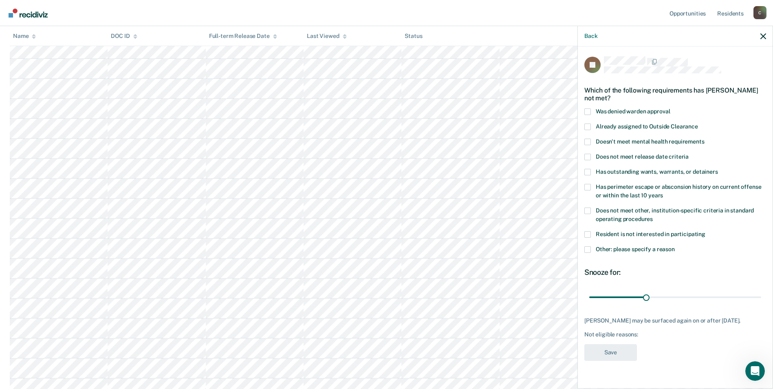
scroll to position [0, 0]
click at [586, 211] on span at bounding box center [587, 210] width 7 height 7
click at [653, 216] on input "Does not meet other, institution-specific criteria in standard operating proced…" at bounding box center [653, 216] width 0 height 0
click at [586, 248] on span at bounding box center [587, 249] width 7 height 7
click at [675, 246] on input "Other: please specify a reason" at bounding box center [675, 246] width 0 height 0
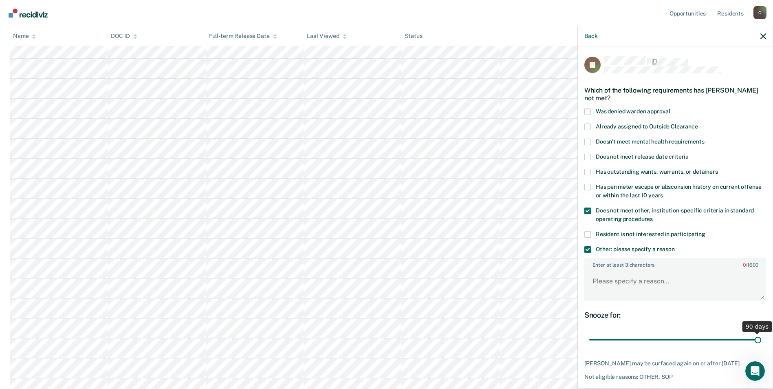
drag, startPoint x: 644, startPoint y: 339, endPoint x: 760, endPoint y: 340, distance: 115.3
type input "90"
click at [760, 340] on input "range" at bounding box center [675, 340] width 172 height 14
click at [625, 287] on textarea "Enter at least 3 characters 0 / 1600" at bounding box center [675, 285] width 180 height 30
paste textarea "SEX OFFENDER"
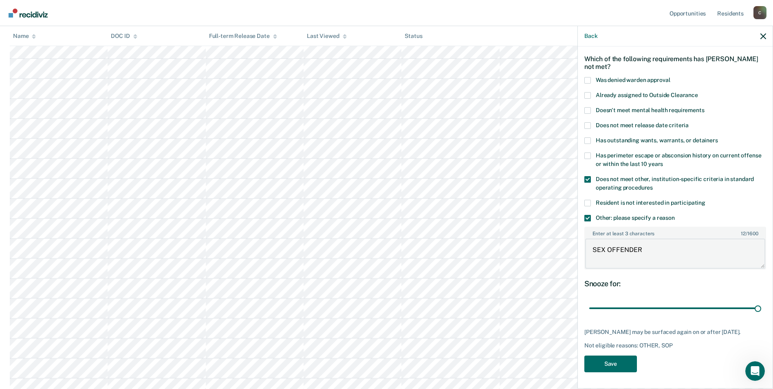
scroll to position [204, 0]
type textarea "SEX OFFENDER"
click at [613, 363] on button "Save" at bounding box center [610, 363] width 53 height 17
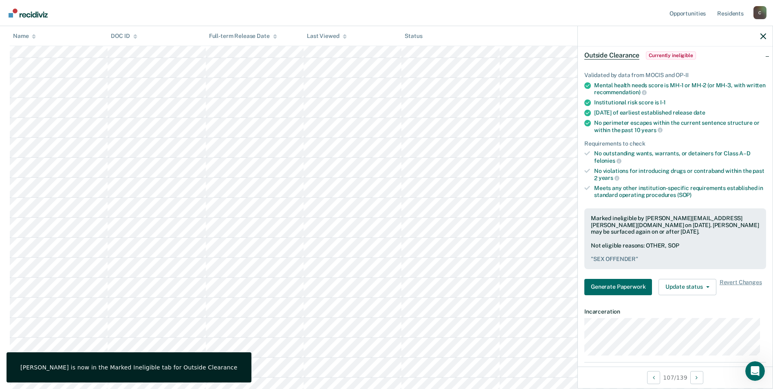
scroll to position [122, 0]
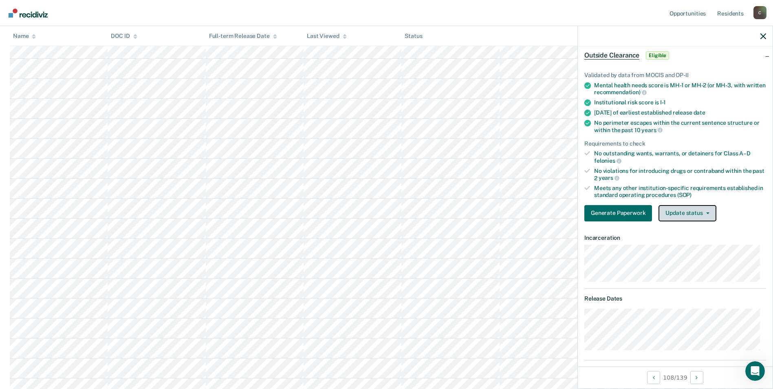
click at [703, 212] on span "button" at bounding box center [706, 213] width 7 height 2
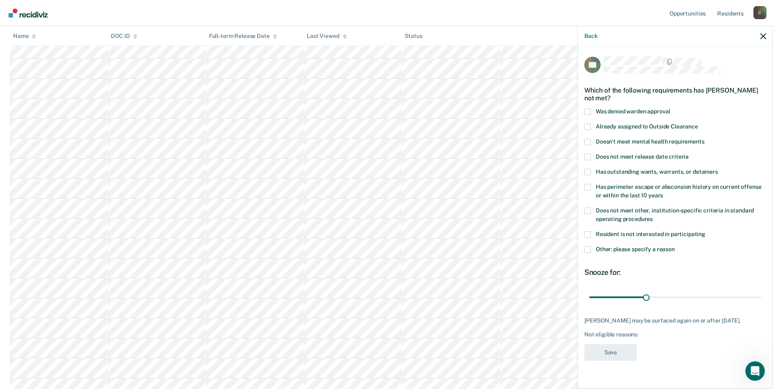
click at [587, 207] on span at bounding box center [587, 210] width 7 height 7
click at [653, 216] on input "Does not meet other, institution-specific criteria in standard operating proced…" at bounding box center [653, 216] width 0 height 0
click at [587, 247] on span at bounding box center [587, 249] width 7 height 7
click at [675, 246] on input "Other: please specify a reason" at bounding box center [675, 246] width 0 height 0
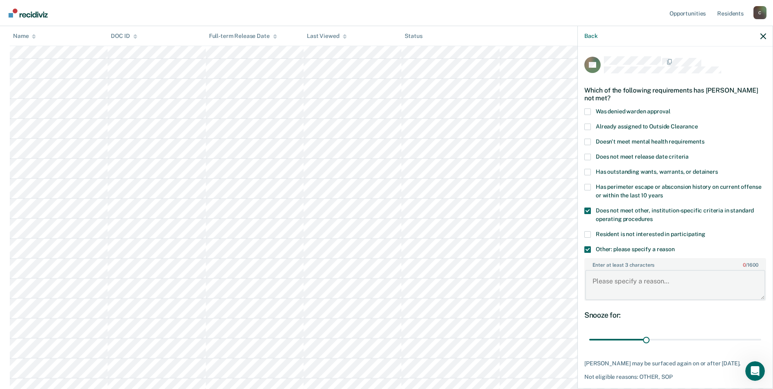
click at [615, 282] on textarea "Enter at least 3 characters 0 / 1600" at bounding box center [675, 285] width 180 height 30
paste textarea "SEX OFFENDER"
type textarea "SEX OFFENDER"
drag, startPoint x: 644, startPoint y: 337, endPoint x: 763, endPoint y: 339, distance: 119.4
type input "90"
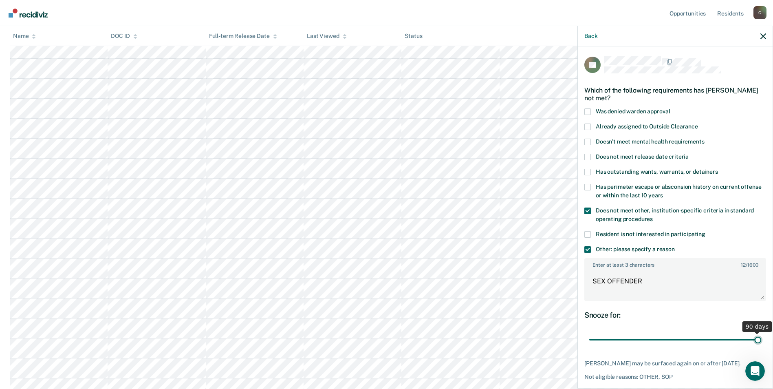
click at [761, 339] on input "range" at bounding box center [675, 340] width 172 height 14
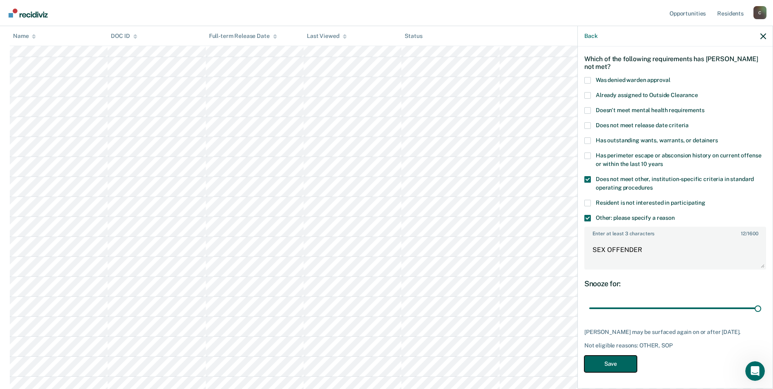
click at [627, 362] on button "Save" at bounding box center [610, 363] width 53 height 17
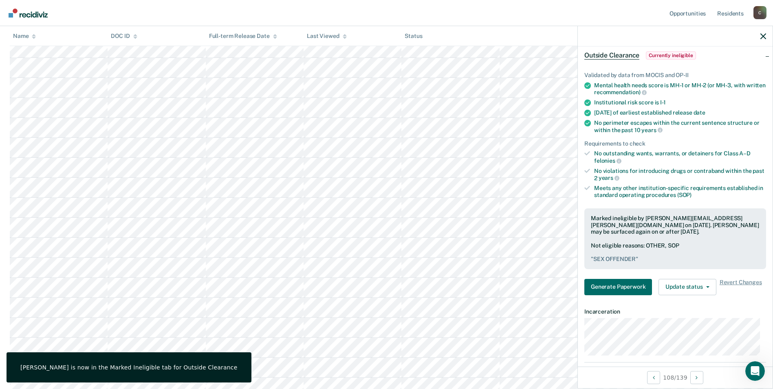
scroll to position [122, 0]
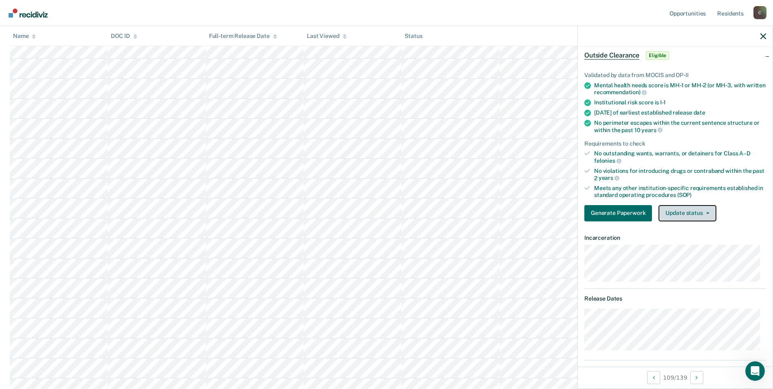
click at [707, 212] on icon "button" at bounding box center [707, 213] width 3 height 2
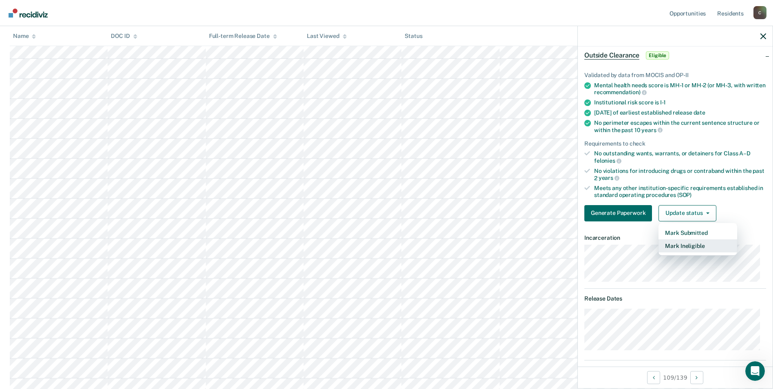
click at [706, 248] on button "Mark Ineligible" at bounding box center [698, 245] width 79 height 13
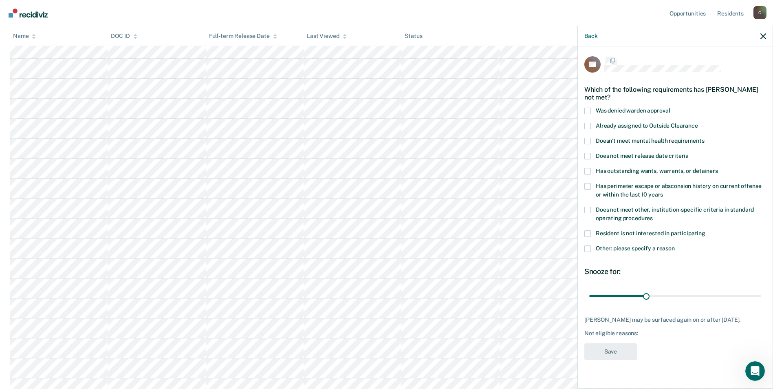
scroll to position [0, 0]
click at [586, 209] on span at bounding box center [587, 210] width 7 height 7
click at [653, 216] on input "Does not meet other, institution-specific criteria in standard operating proced…" at bounding box center [653, 216] width 0 height 0
click at [589, 252] on span at bounding box center [587, 249] width 7 height 7
click at [675, 246] on input "Other: please specify a reason" at bounding box center [675, 246] width 0 height 0
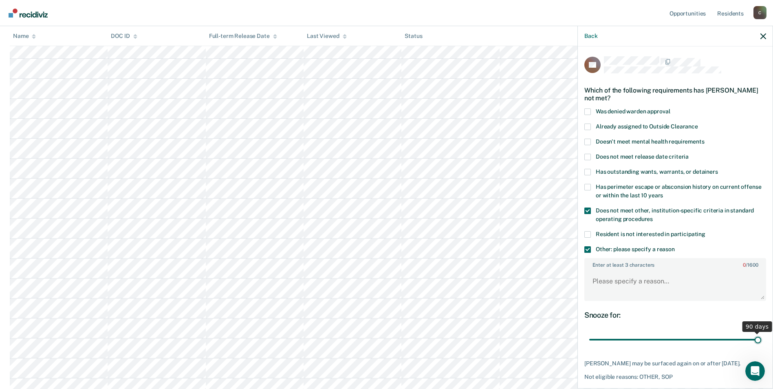
drag, startPoint x: 644, startPoint y: 338, endPoint x: 780, endPoint y: 333, distance: 136.6
type input "90"
click at [761, 333] on input "range" at bounding box center [675, 340] width 172 height 14
click at [632, 279] on textarea "Enter at least 3 characters 0 / 1600" at bounding box center [675, 285] width 180 height 30
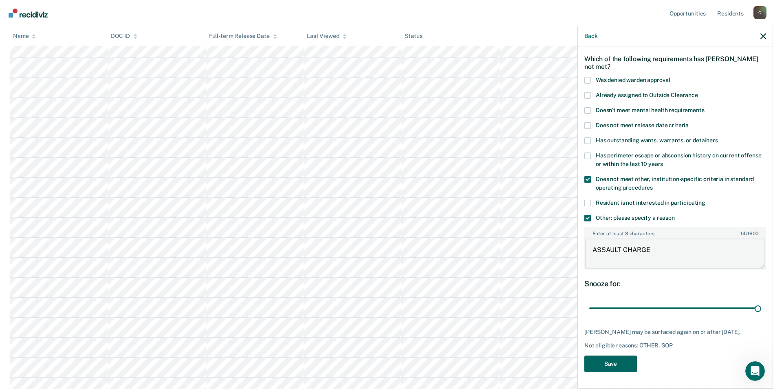
type textarea "ASSAULT CHARGE"
click at [619, 368] on button "Save" at bounding box center [610, 363] width 53 height 17
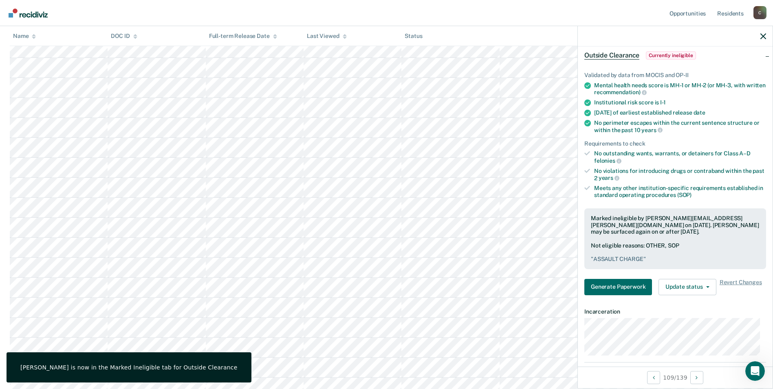
scroll to position [41, 0]
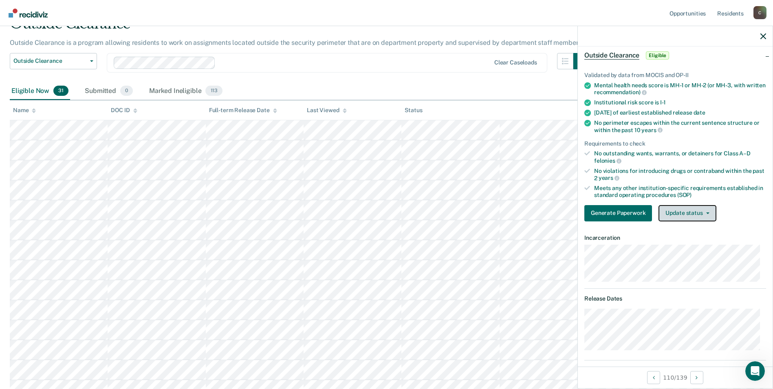
click at [705, 211] on button "Update status" at bounding box center [687, 213] width 57 height 16
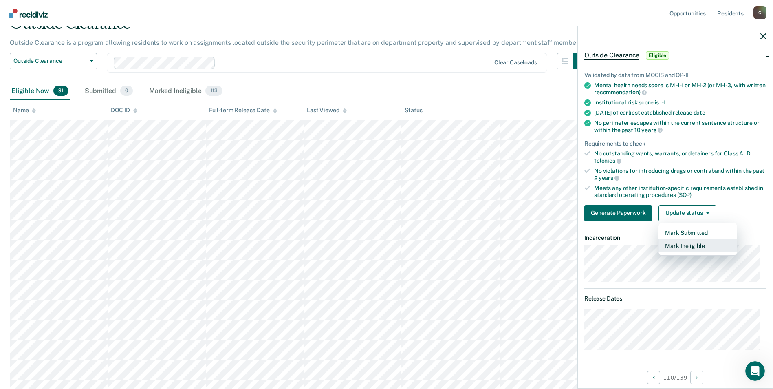
click at [695, 247] on button "Mark Ineligible" at bounding box center [698, 245] width 79 height 13
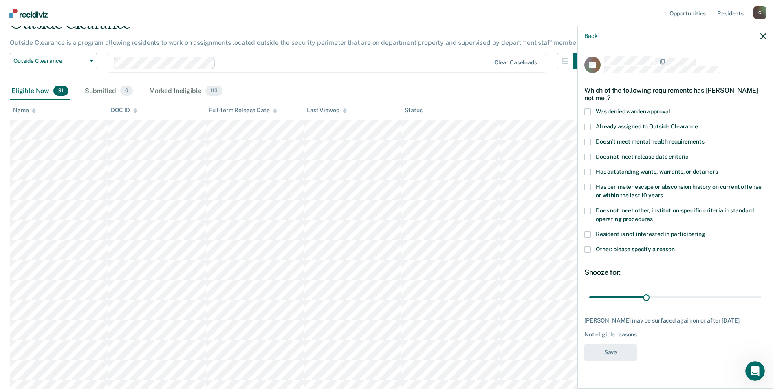
click at [587, 211] on span at bounding box center [587, 210] width 7 height 7
click at [653, 216] on input "Does not meet other, institution-specific criteria in standard operating proced…" at bounding box center [653, 216] width 0 height 0
click at [587, 249] on span at bounding box center [587, 249] width 7 height 7
click at [675, 246] on input "Other: please specify a reason" at bounding box center [675, 246] width 0 height 0
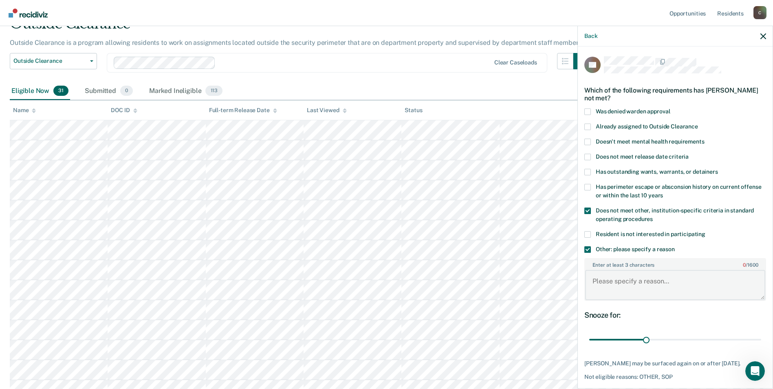
click at [624, 292] on textarea "Enter at least 3 characters 0 / 1600" at bounding box center [675, 285] width 180 height 30
type textarea "MURDER CHARGE"
drag, startPoint x: 642, startPoint y: 339, endPoint x: 780, endPoint y: 339, distance: 137.8
type input "90"
click at [761, 339] on input "range" at bounding box center [675, 340] width 172 height 14
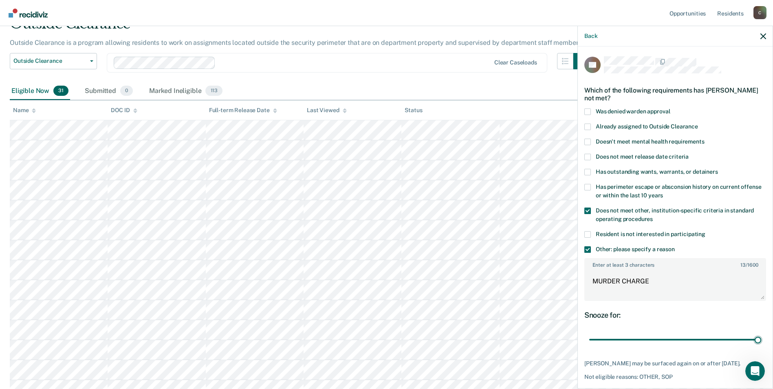
scroll to position [37, 0]
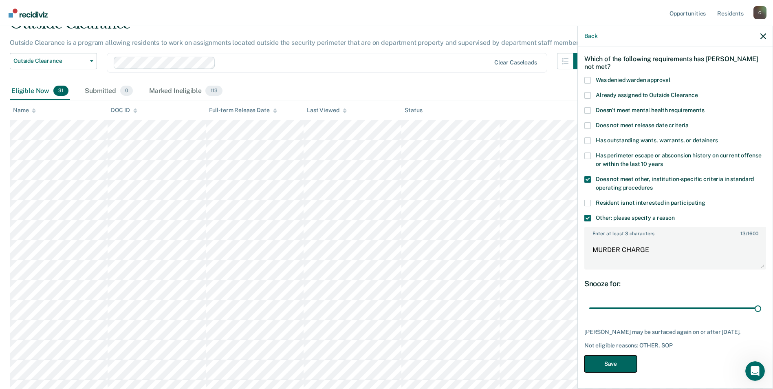
click at [610, 364] on button "Save" at bounding box center [610, 363] width 53 height 17
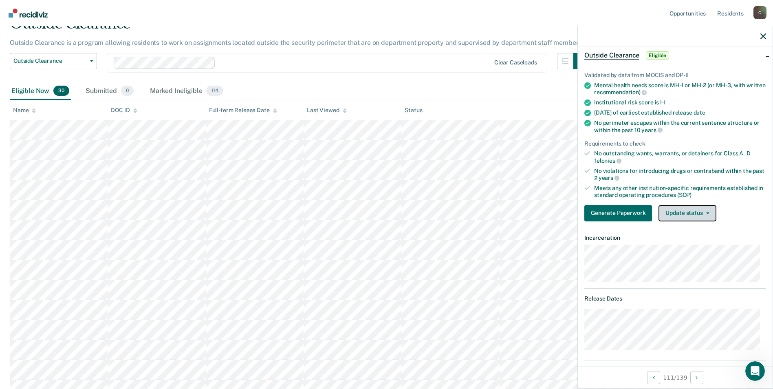
click at [706, 213] on icon "button" at bounding box center [707, 213] width 3 height 2
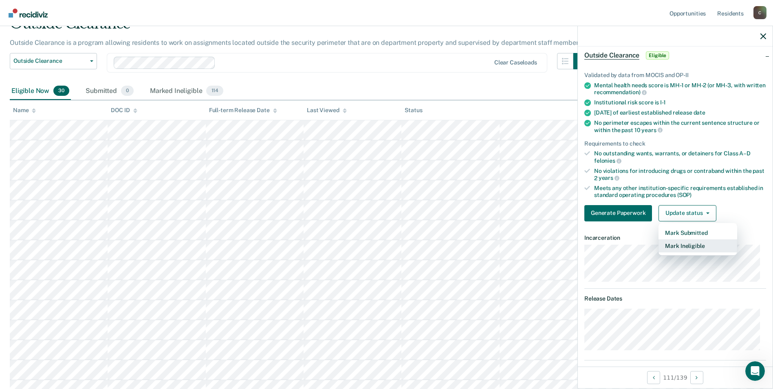
click at [699, 247] on button "Mark Ineligible" at bounding box center [698, 245] width 79 height 13
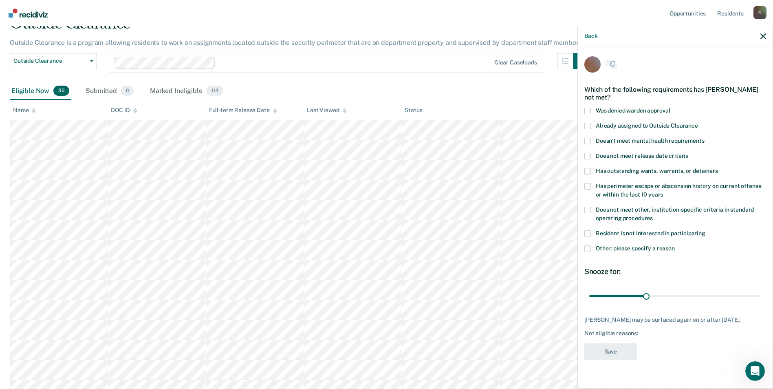
scroll to position [0, 0]
drag, startPoint x: 587, startPoint y: 207, endPoint x: 596, endPoint y: 228, distance: 23.4
click at [588, 208] on span at bounding box center [587, 210] width 7 height 7
click at [653, 216] on input "Does not meet other, institution-specific criteria in standard operating proced…" at bounding box center [653, 216] width 0 height 0
click at [586, 248] on span at bounding box center [587, 249] width 7 height 7
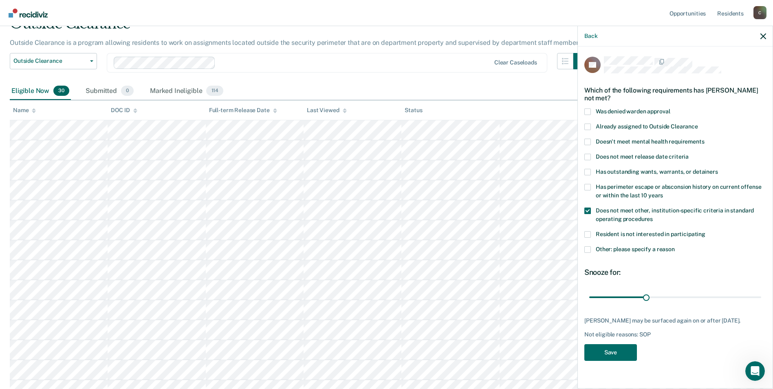
click at [675, 246] on input "Other: please specify a reason" at bounding box center [675, 246] width 0 height 0
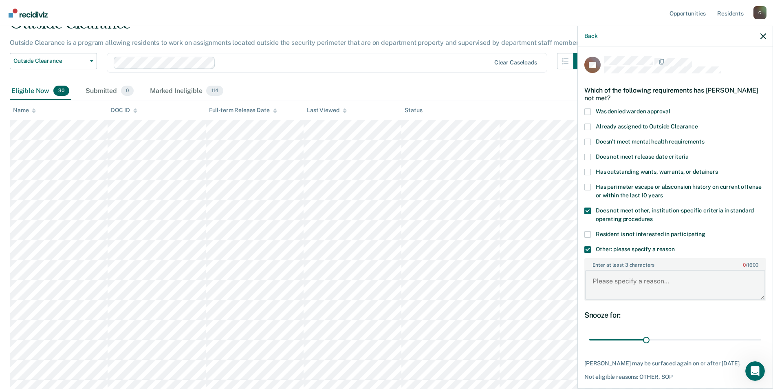
click at [598, 280] on textarea "Enter at least 3 characters 0 / 1600" at bounding box center [675, 285] width 180 height 30
paste textarea "SEX OFFENDER"
type textarea "SEX OFFENDER"
drag, startPoint x: 643, startPoint y: 339, endPoint x: 759, endPoint y: 339, distance: 116.2
type input "90"
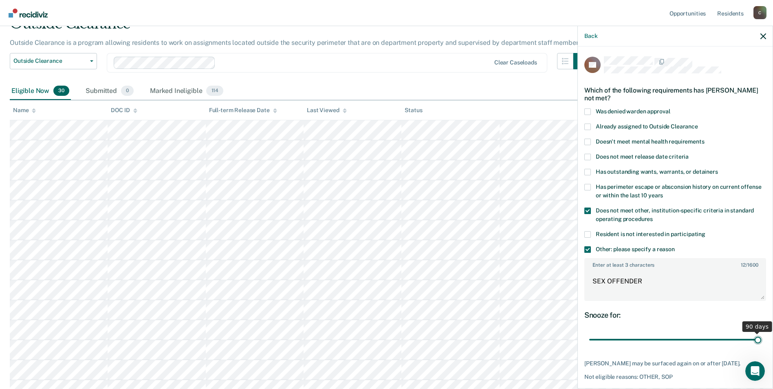
click at [759, 339] on input "range" at bounding box center [675, 340] width 172 height 14
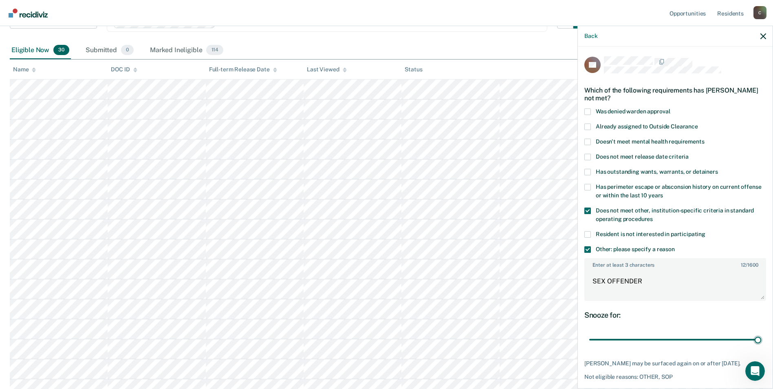
scroll to position [163, 0]
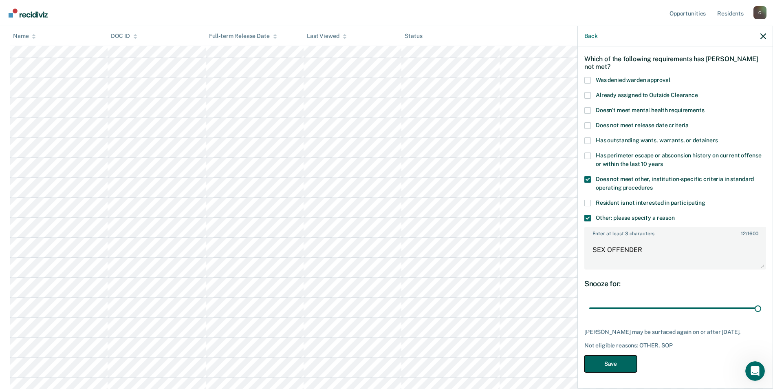
click at [619, 362] on button "Save" at bounding box center [610, 363] width 53 height 17
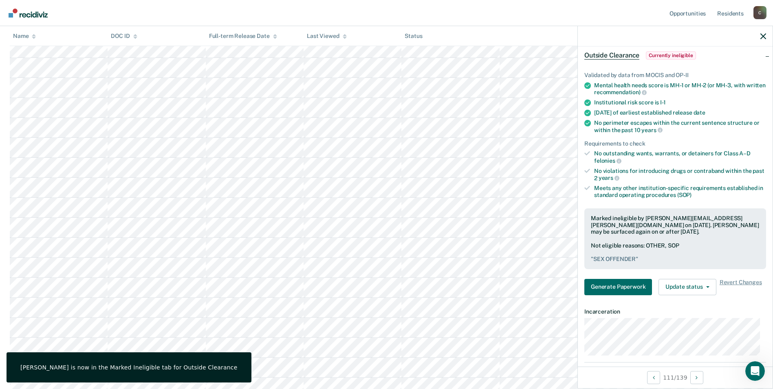
scroll to position [82, 0]
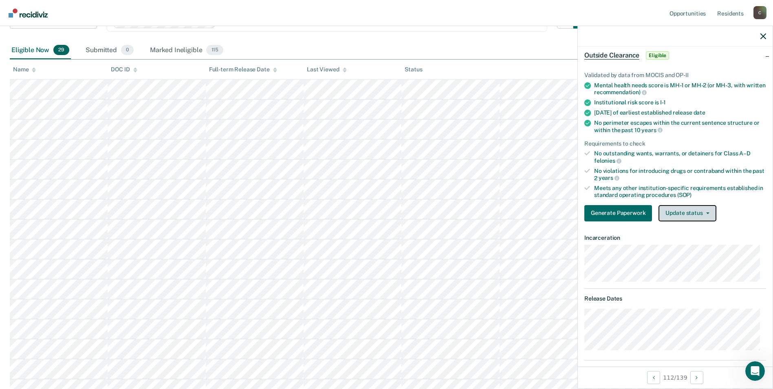
click at [705, 214] on button "Update status" at bounding box center [687, 213] width 57 height 16
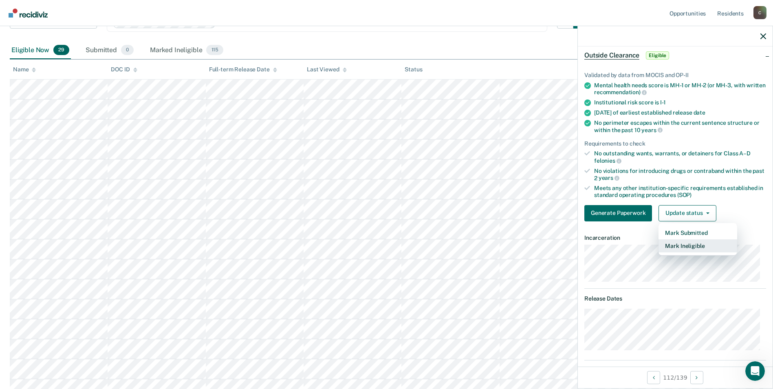
click at [706, 246] on button "Mark Ineligible" at bounding box center [698, 245] width 79 height 13
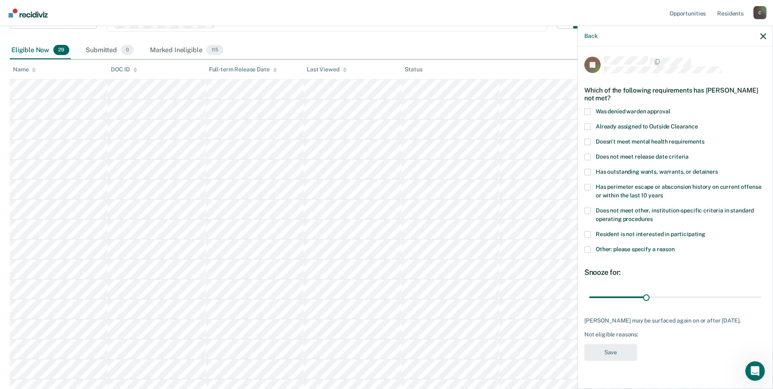
scroll to position [0, 0]
drag, startPoint x: 590, startPoint y: 209, endPoint x: 592, endPoint y: 219, distance: 9.5
click at [590, 210] on span at bounding box center [587, 210] width 7 height 7
click at [653, 216] on input "Does not meet other, institution-specific criteria in standard operating proced…" at bounding box center [653, 216] width 0 height 0
click at [589, 246] on span at bounding box center [587, 249] width 7 height 7
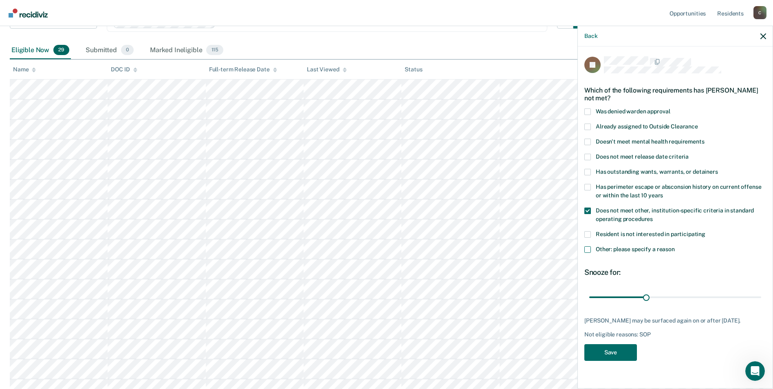
click at [675, 246] on input "Other: please specify a reason" at bounding box center [675, 246] width 0 height 0
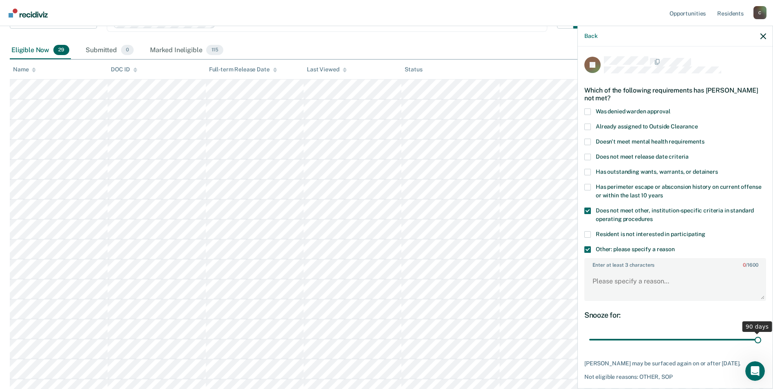
drag, startPoint x: 644, startPoint y: 338, endPoint x: 760, endPoint y: 335, distance: 116.6
type input "90"
click at [760, 335] on input "range" at bounding box center [675, 340] width 172 height 14
click at [622, 283] on textarea "Enter at least 3 characters 0 / 1600" at bounding box center [675, 285] width 180 height 30
paste textarea "SEX OFFENDER"
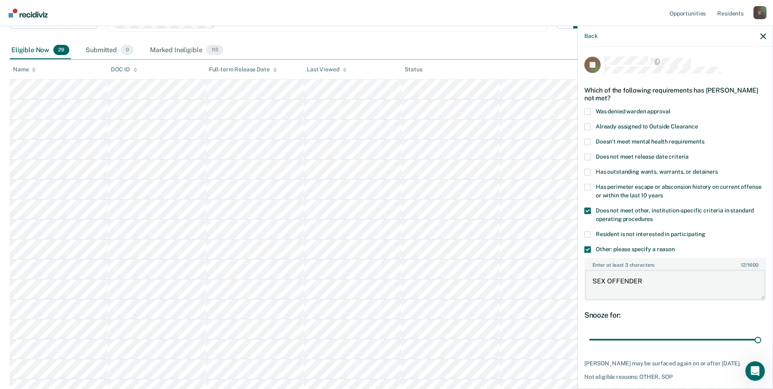
scroll to position [37, 0]
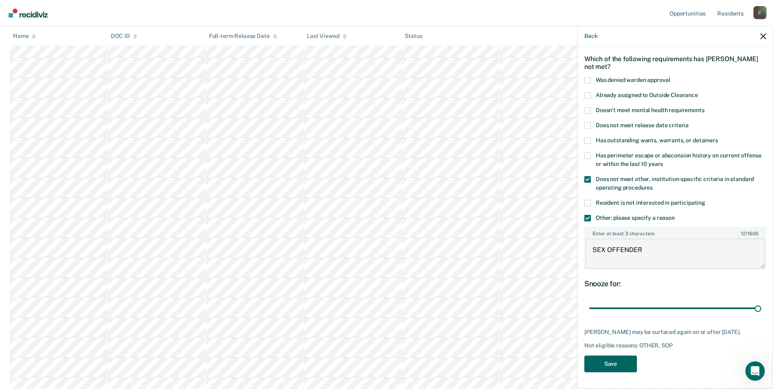
type textarea "SEX OFFENDER"
click at [627, 360] on button "Save" at bounding box center [610, 363] width 53 height 17
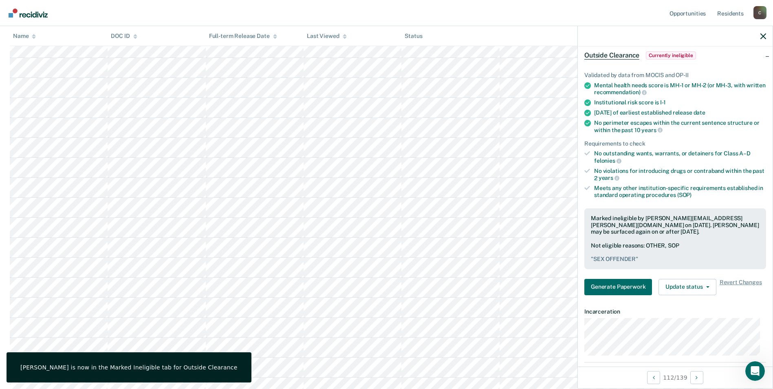
scroll to position [41, 0]
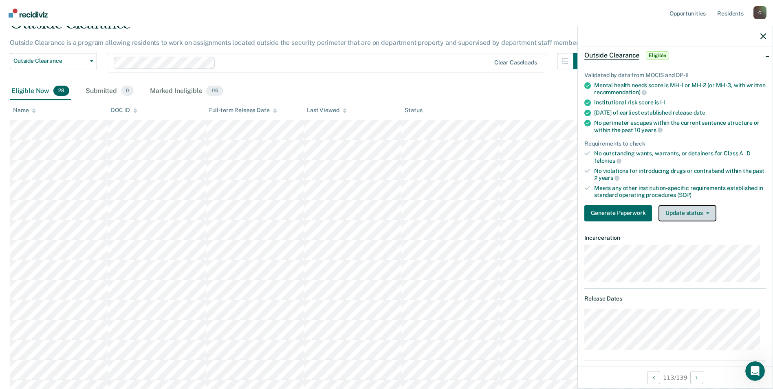
click at [709, 214] on button "Update status" at bounding box center [687, 213] width 57 height 16
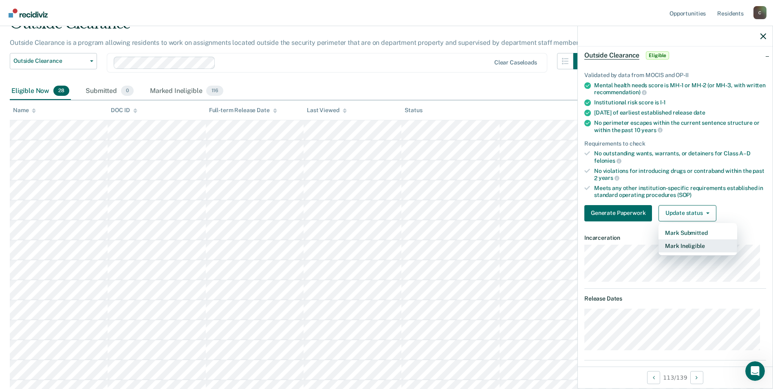
click at [712, 245] on button "Mark Ineligible" at bounding box center [698, 245] width 79 height 13
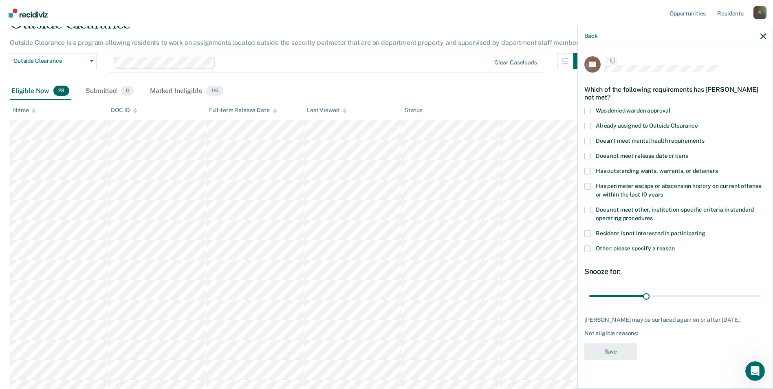
scroll to position [0, 0]
click at [589, 210] on span at bounding box center [587, 210] width 7 height 7
click at [653, 216] on input "Does not meet other, institution-specific criteria in standard operating proced…" at bounding box center [653, 216] width 0 height 0
click at [591, 249] on label "Other: please specify a reason" at bounding box center [675, 250] width 182 height 9
click at [675, 246] on input "Other: please specify a reason" at bounding box center [675, 246] width 0 height 0
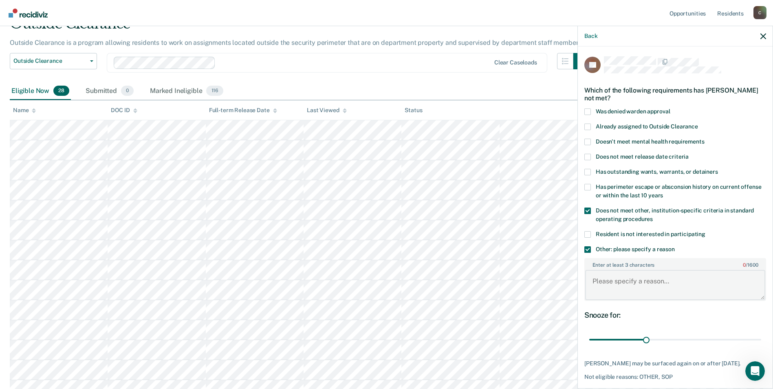
click at [623, 282] on textarea "Enter at least 3 characters 0 / 1600" at bounding box center [675, 285] width 180 height 30
type textarea "ASSAULT CHARGE"
drag, startPoint x: 645, startPoint y: 340, endPoint x: 754, endPoint y: 339, distance: 109.2
type input "90"
click at [754, 339] on input "range" at bounding box center [675, 340] width 172 height 14
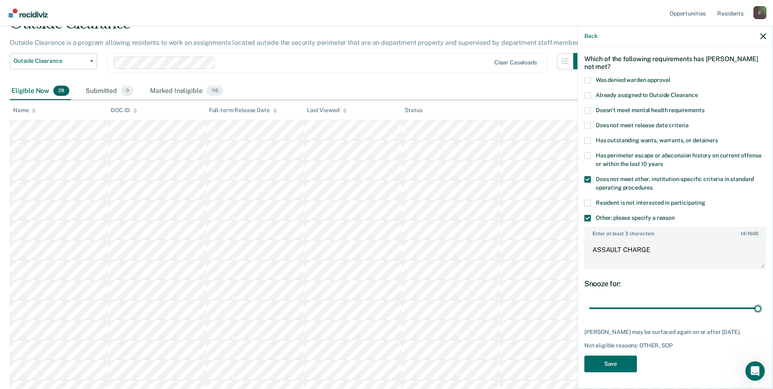
scroll to position [122, 0]
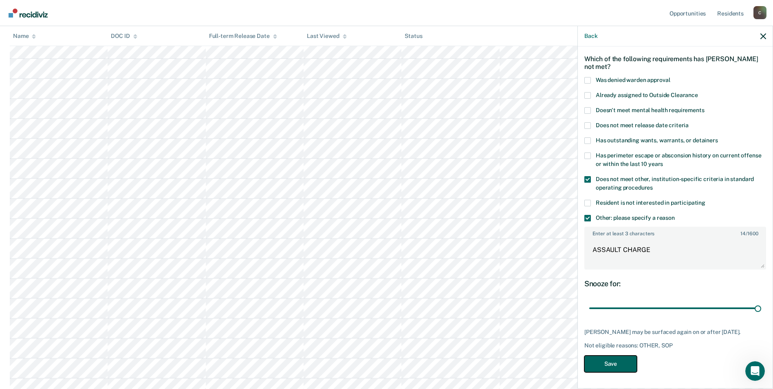
click at [600, 362] on button "Save" at bounding box center [610, 363] width 53 height 17
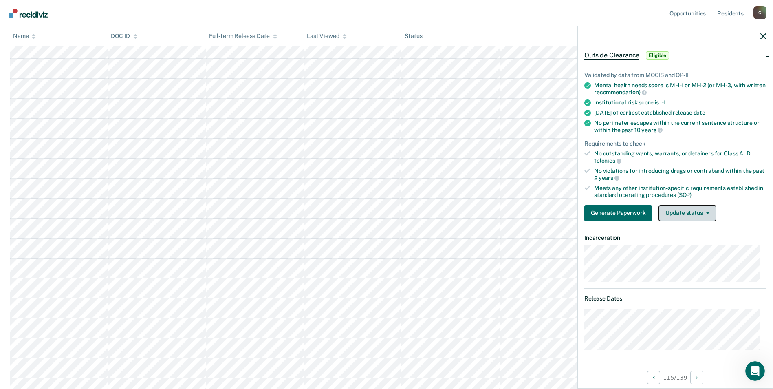
click at [709, 213] on button "Update status" at bounding box center [687, 213] width 57 height 16
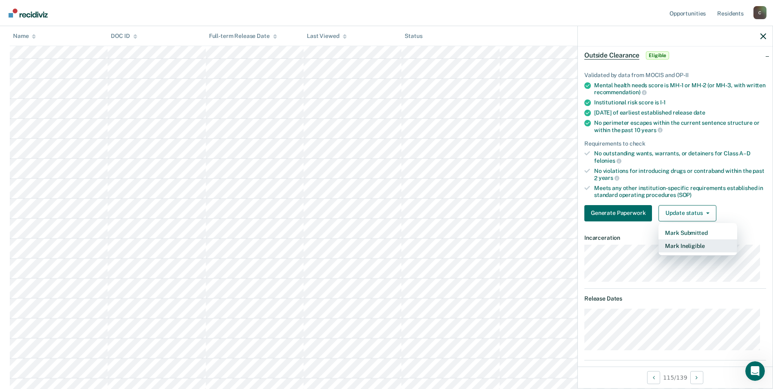
click at [704, 245] on button "Mark Ineligible" at bounding box center [698, 245] width 79 height 13
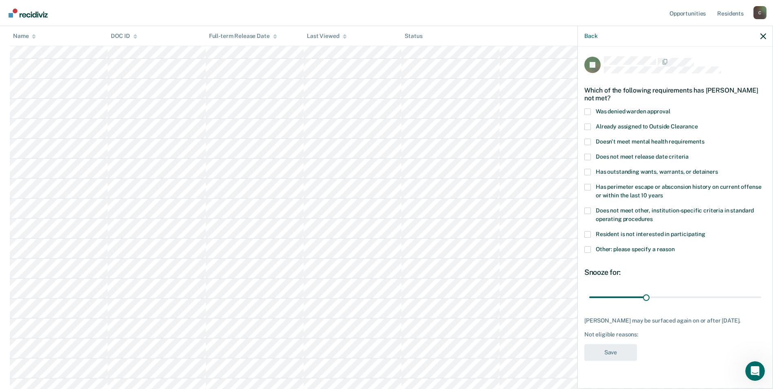
click at [586, 210] on span at bounding box center [587, 210] width 7 height 7
click at [653, 216] on input "Does not meet other, institution-specific criteria in standard operating proced…" at bounding box center [653, 216] width 0 height 0
drag, startPoint x: 648, startPoint y: 295, endPoint x: 780, endPoint y: 302, distance: 132.6
type input "90"
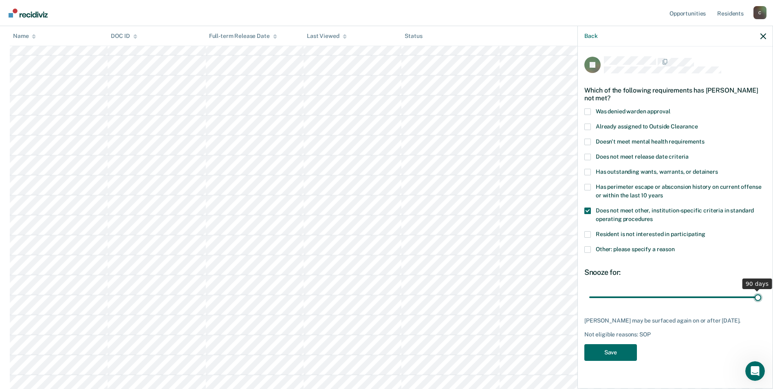
click at [761, 302] on input "range" at bounding box center [675, 297] width 172 height 14
click at [617, 359] on button "Save" at bounding box center [610, 352] width 53 height 17
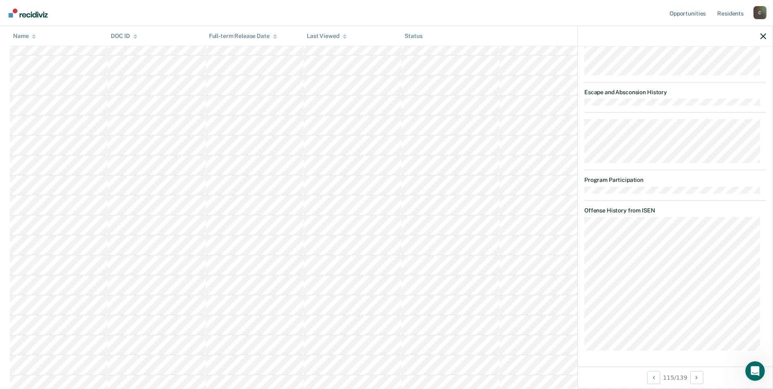
scroll to position [350, 0]
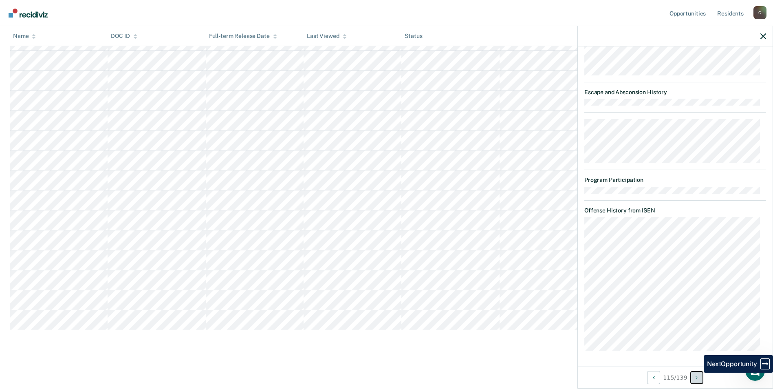
click at [698, 377] on icon "Next Opportunity" at bounding box center [697, 378] width 2 height 6
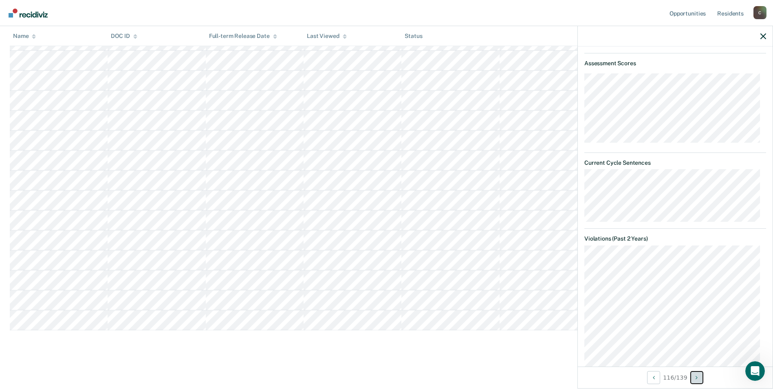
scroll to position [181, 0]
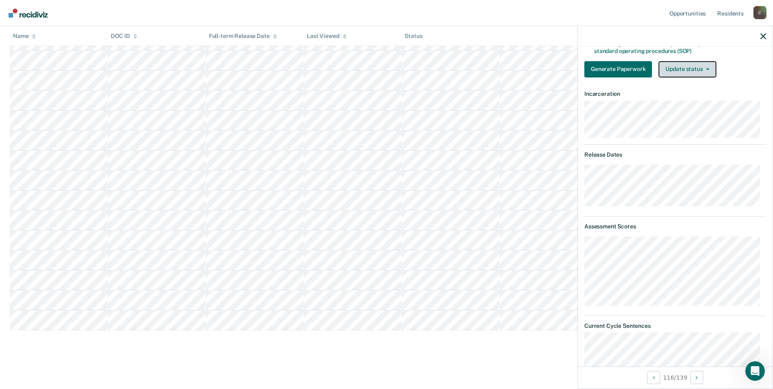
click at [707, 71] on button "Update status" at bounding box center [687, 69] width 57 height 16
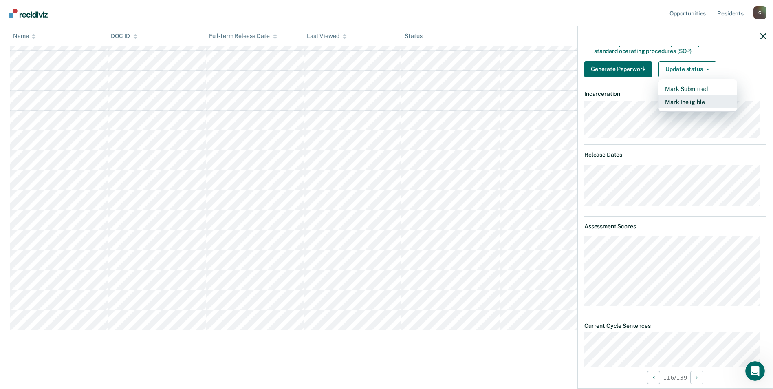
click at [697, 99] on button "Mark Ineligible" at bounding box center [698, 101] width 79 height 13
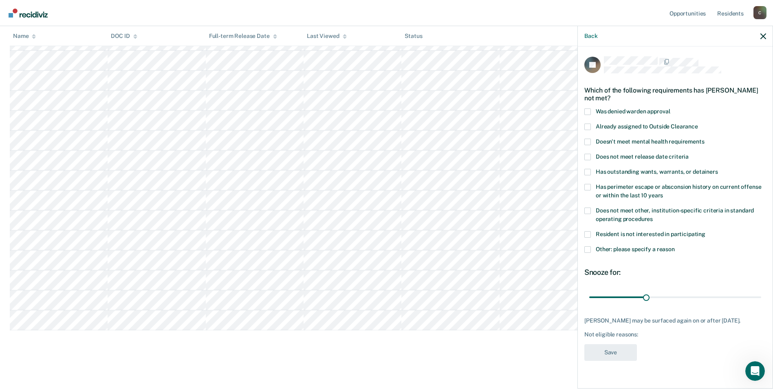
click at [588, 209] on span at bounding box center [587, 210] width 7 height 7
click at [653, 216] on input "Does not meet other, institution-specific criteria in standard operating proced…" at bounding box center [653, 216] width 0 height 0
click at [591, 246] on span at bounding box center [587, 249] width 7 height 7
click at [675, 246] on input "Other: please specify a reason" at bounding box center [675, 246] width 0 height 0
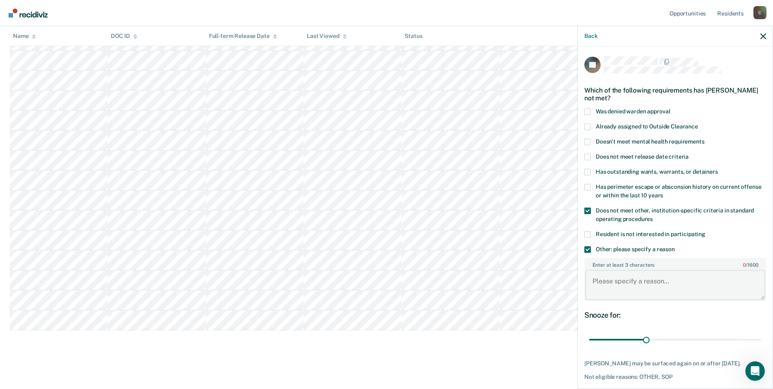
click at [605, 285] on textarea "Enter at least 3 characters 0 / 1600" at bounding box center [675, 285] width 180 height 30
paste textarea "SEX OFFENDER"
type textarea "SEX OFFENDER"
drag, startPoint x: 643, startPoint y: 341, endPoint x: 761, endPoint y: 339, distance: 118.2
type input "90"
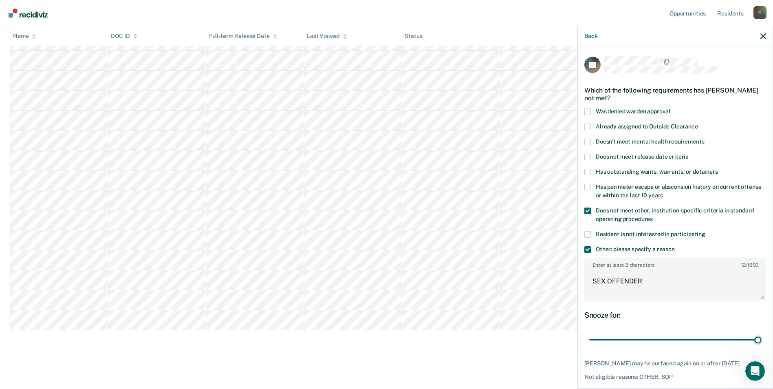
click at [761, 341] on input "range" at bounding box center [675, 340] width 172 height 14
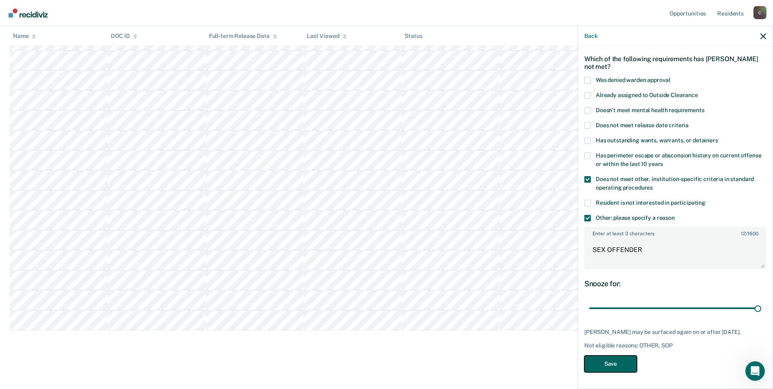
click at [617, 362] on button "Save" at bounding box center [610, 363] width 53 height 17
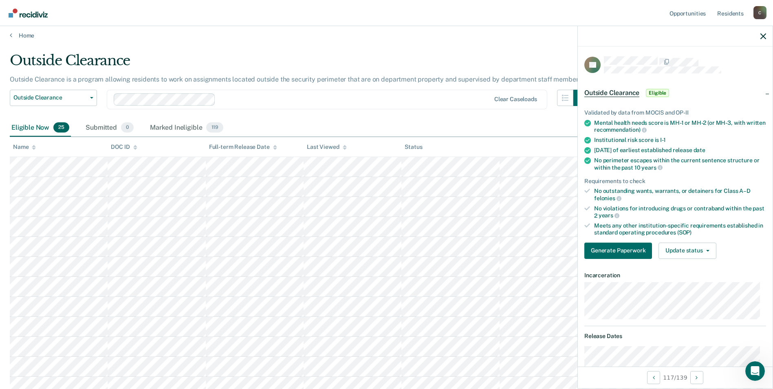
scroll to position [41, 0]
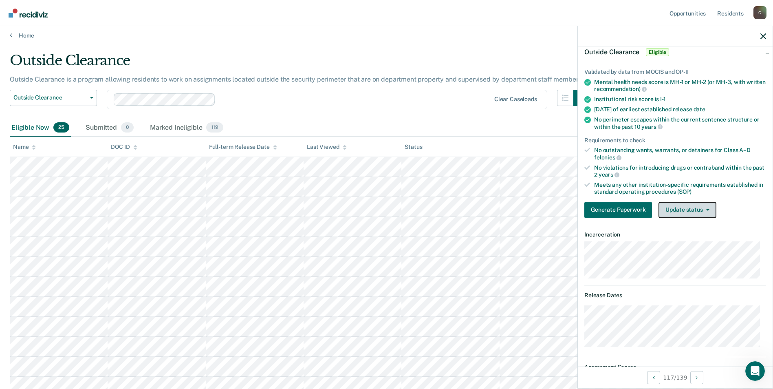
click at [707, 210] on button "Update status" at bounding box center [687, 210] width 57 height 16
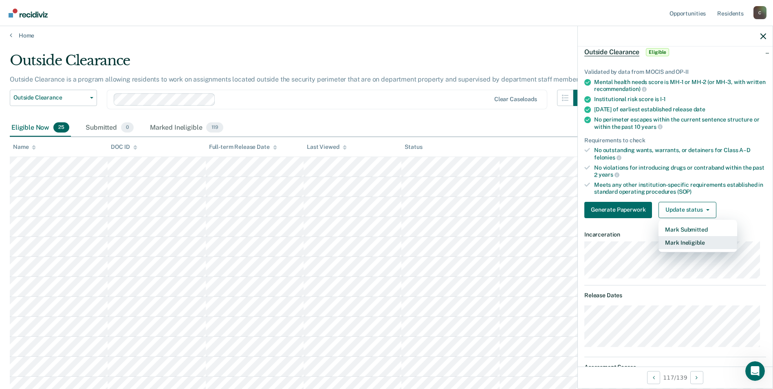
click at [709, 241] on button "Mark Ineligible" at bounding box center [698, 242] width 79 height 13
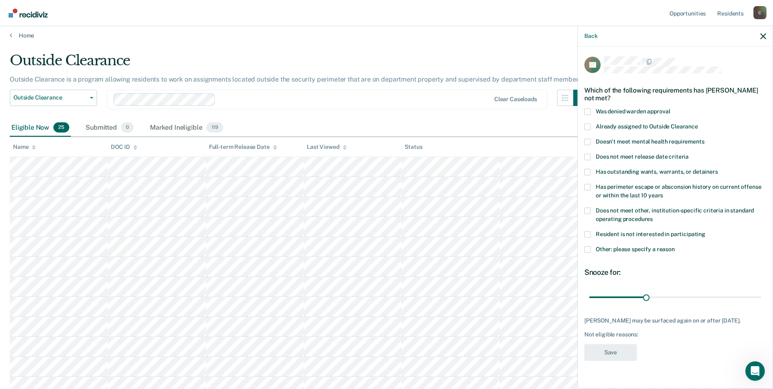
click at [589, 211] on span at bounding box center [587, 210] width 7 height 7
click at [653, 216] on input "Does not meet other, institution-specific criteria in standard operating proced…" at bounding box center [653, 216] width 0 height 0
click at [586, 248] on span at bounding box center [587, 249] width 7 height 7
click at [675, 246] on input "Other: please specify a reason" at bounding box center [675, 246] width 0 height 0
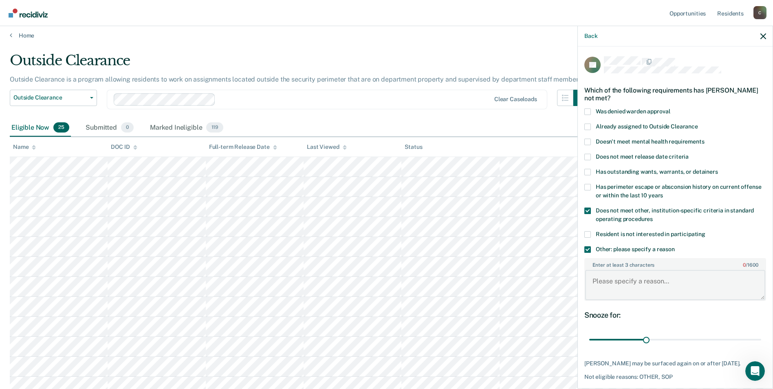
click at [617, 283] on textarea "Enter at least 3 characters 0 / 1600" at bounding box center [675, 285] width 180 height 30
paste textarea "SEX OFFENDER"
type textarea "SEX OFFENDER"
drag, startPoint x: 642, startPoint y: 338, endPoint x: 774, endPoint y: 333, distance: 132.2
type input "90"
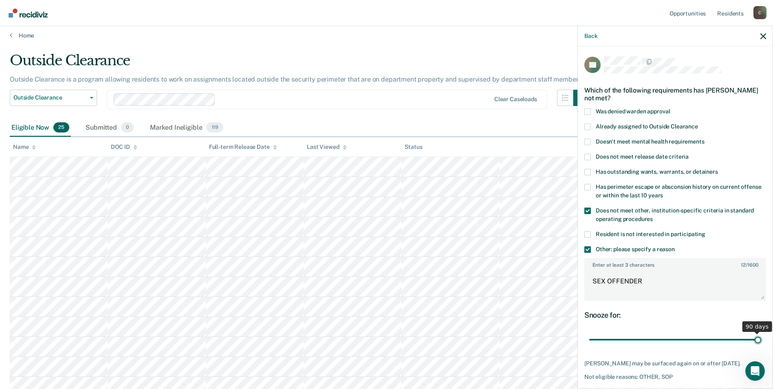
click at [761, 333] on input "range" at bounding box center [675, 340] width 172 height 14
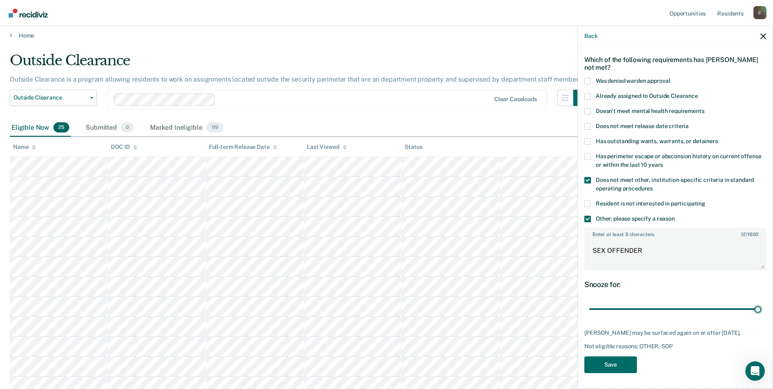
scroll to position [86, 0]
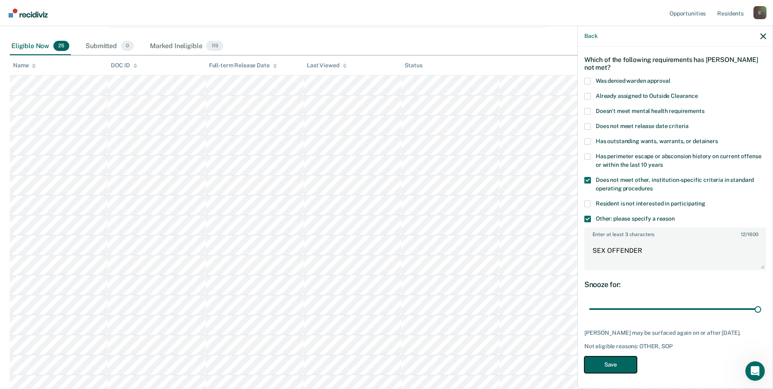
click at [620, 364] on button "Save" at bounding box center [610, 364] width 53 height 17
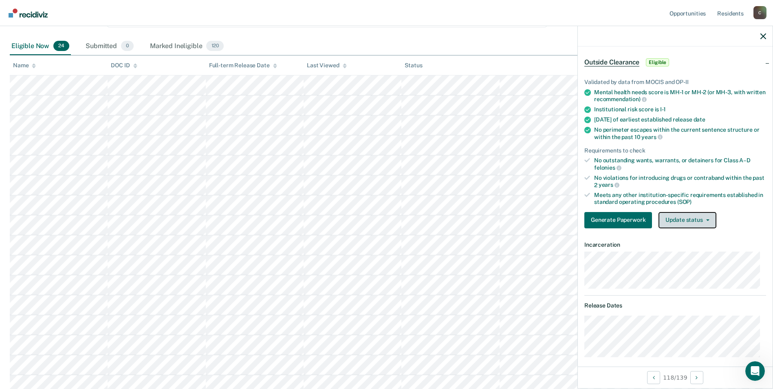
click at [705, 220] on button "Update status" at bounding box center [687, 220] width 57 height 16
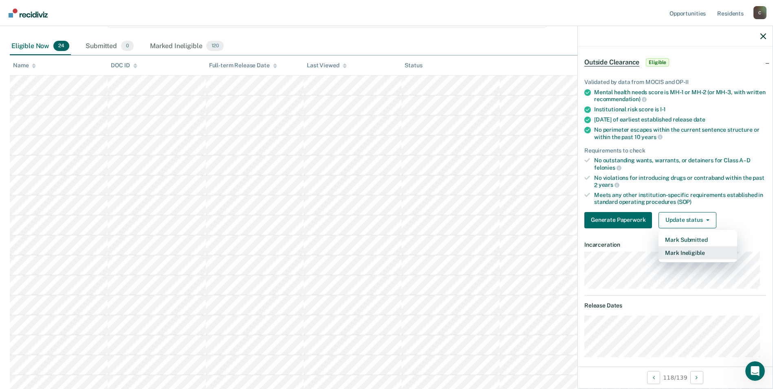
click at [695, 258] on button "Mark Ineligible" at bounding box center [698, 252] width 79 height 13
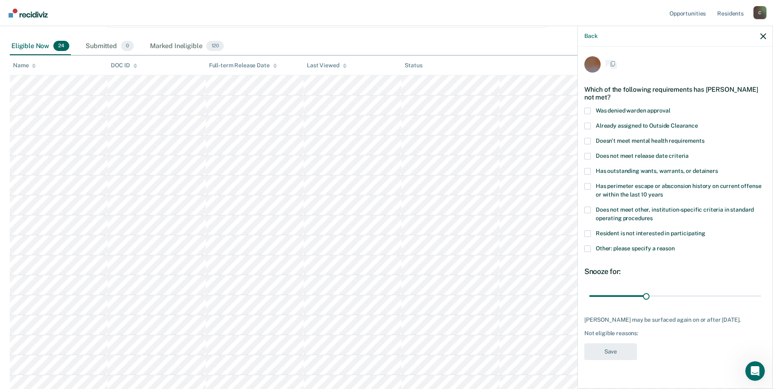
scroll to position [0, 0]
drag, startPoint x: 587, startPoint y: 209, endPoint x: 587, endPoint y: 215, distance: 6.5
click at [587, 209] on span at bounding box center [587, 210] width 7 height 7
click at [653, 216] on input "Does not meet other, institution-specific criteria in standard operating proced…" at bounding box center [653, 216] width 0 height 0
click at [588, 250] on span at bounding box center [587, 249] width 7 height 7
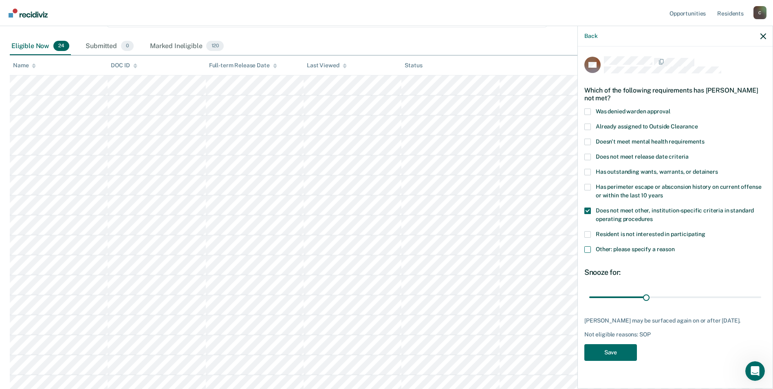
click at [675, 246] on input "Other: please specify a reason" at bounding box center [675, 246] width 0 height 0
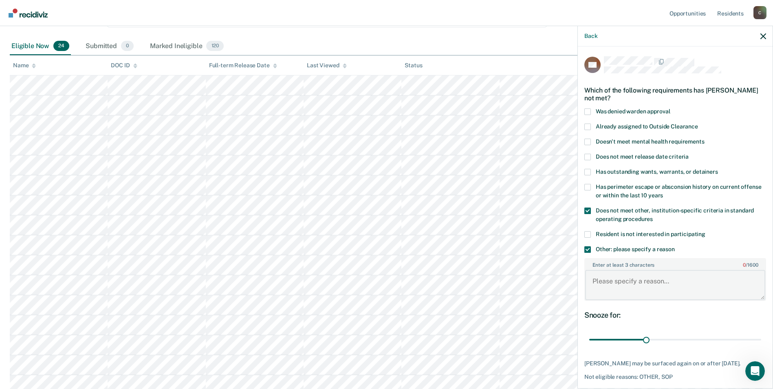
click at [626, 288] on textarea "Enter at least 3 characters 0 / 1600" at bounding box center [675, 285] width 180 height 30
paste textarea "SEX OFFENDER"
type textarea "SEX OFFENDER"
drag, startPoint x: 644, startPoint y: 339, endPoint x: 754, endPoint y: 338, distance: 110.0
type input "90"
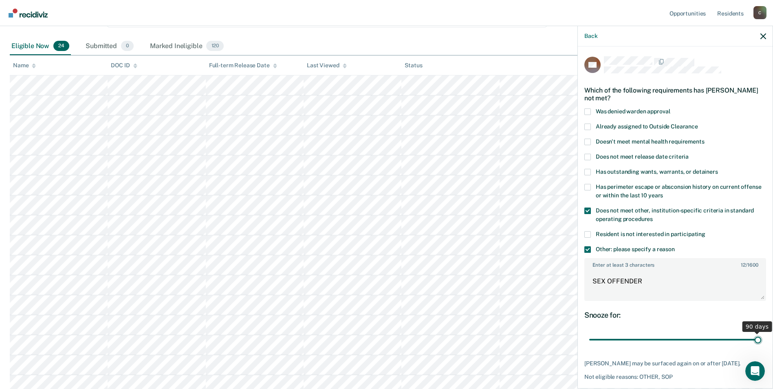
click at [754, 338] on input "range" at bounding box center [675, 340] width 172 height 14
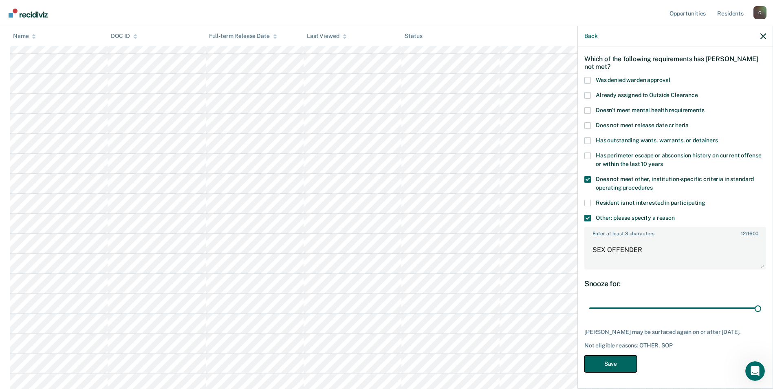
click at [615, 364] on button "Save" at bounding box center [610, 363] width 53 height 17
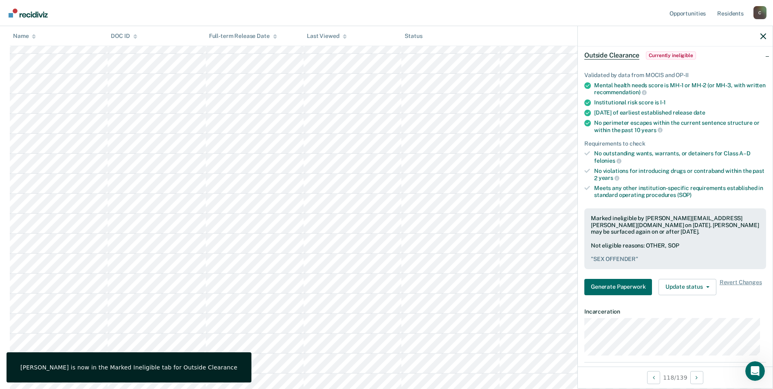
scroll to position [86, 0]
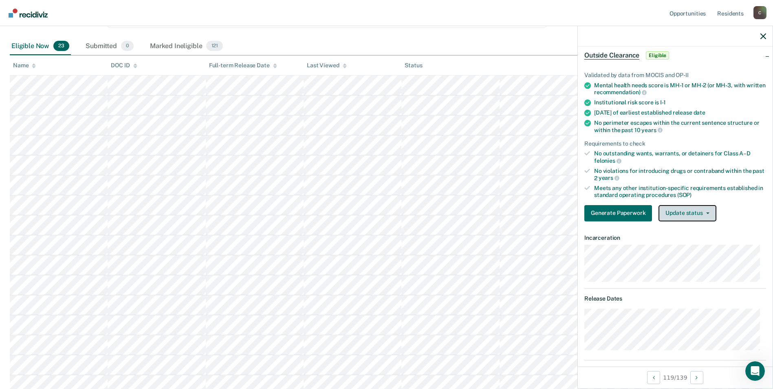
click at [704, 212] on span "button" at bounding box center [706, 213] width 7 height 2
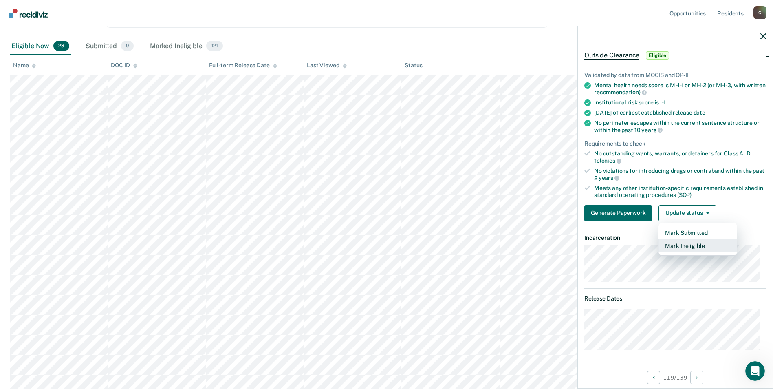
click at [702, 245] on button "Mark Ineligible" at bounding box center [698, 245] width 79 height 13
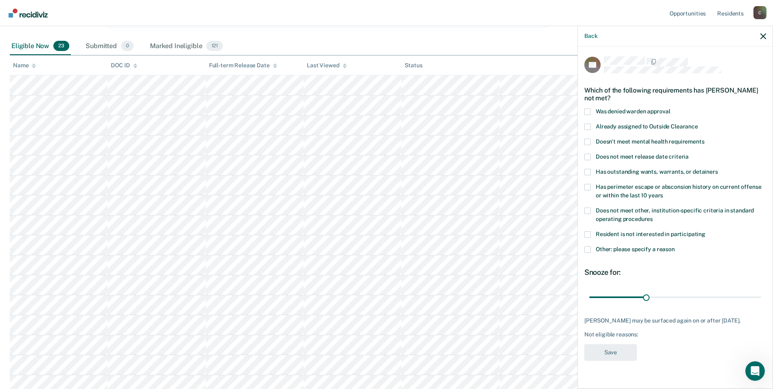
click at [589, 210] on span at bounding box center [587, 210] width 7 height 7
click at [653, 216] on input "Does not meet other, institution-specific criteria in standard operating proced…" at bounding box center [653, 216] width 0 height 0
click at [588, 247] on span at bounding box center [587, 249] width 7 height 7
click at [675, 246] on input "Other: please specify a reason" at bounding box center [675, 246] width 0 height 0
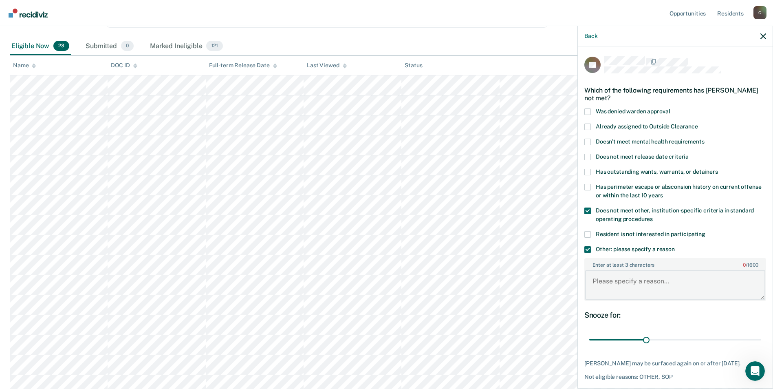
click at [630, 286] on textarea "Enter at least 3 characters 0 / 1600" at bounding box center [675, 285] width 180 height 30
paste textarea "SEX OFFENDER"
type textarea "SEX OFFENDER"
drag, startPoint x: 644, startPoint y: 339, endPoint x: 757, endPoint y: 336, distance: 113.4
type input "90"
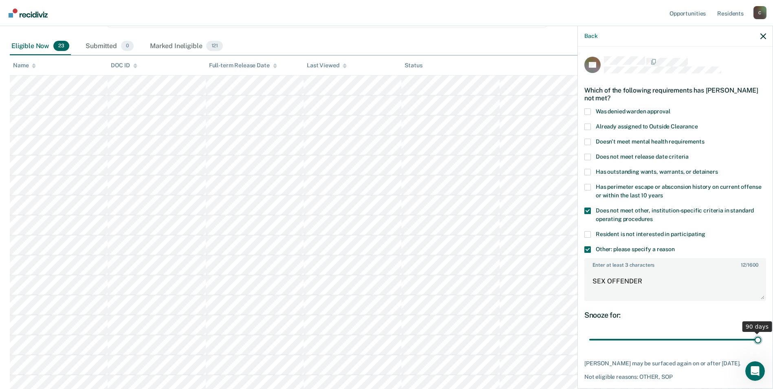
click at [757, 336] on input "range" at bounding box center [675, 340] width 172 height 14
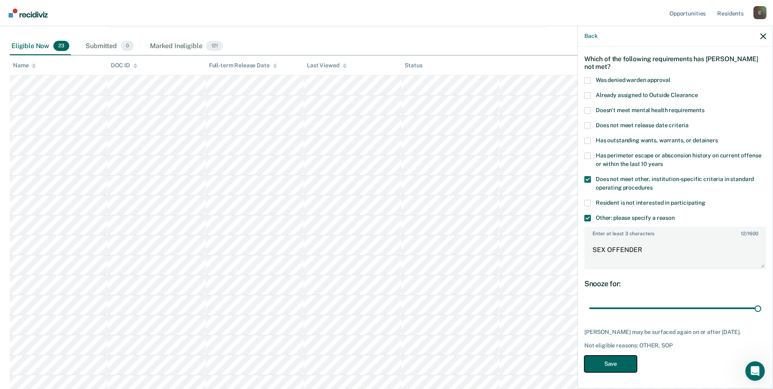
click at [609, 363] on button "Save" at bounding box center [610, 363] width 53 height 17
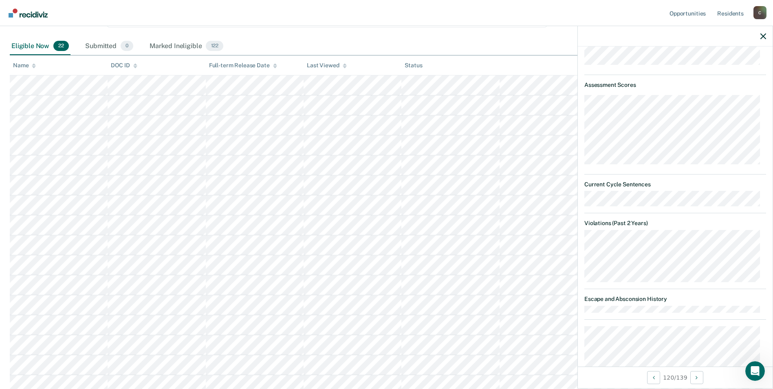
scroll to position [413, 0]
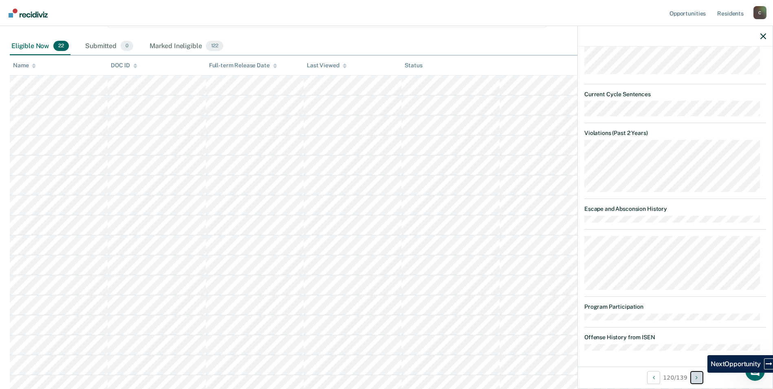
click at [701, 377] on button "Next Opportunity" at bounding box center [696, 377] width 13 height 13
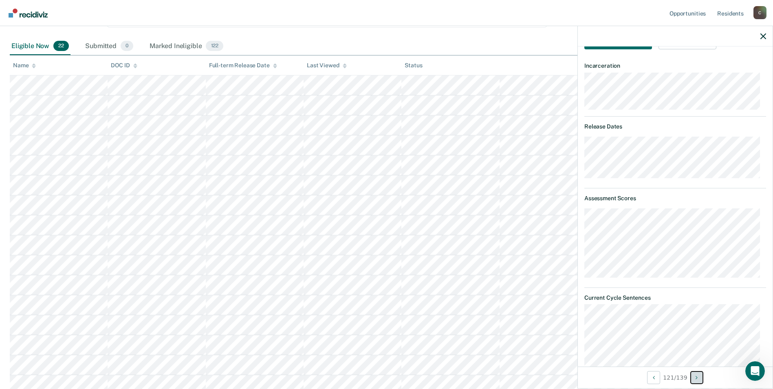
scroll to position [46, 0]
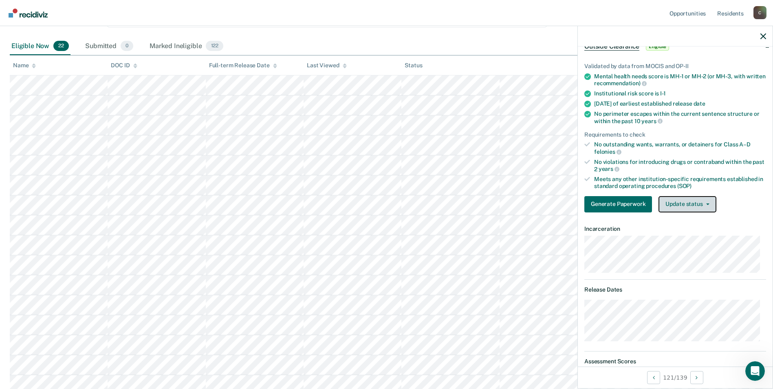
click at [707, 207] on button "Update status" at bounding box center [687, 204] width 57 height 16
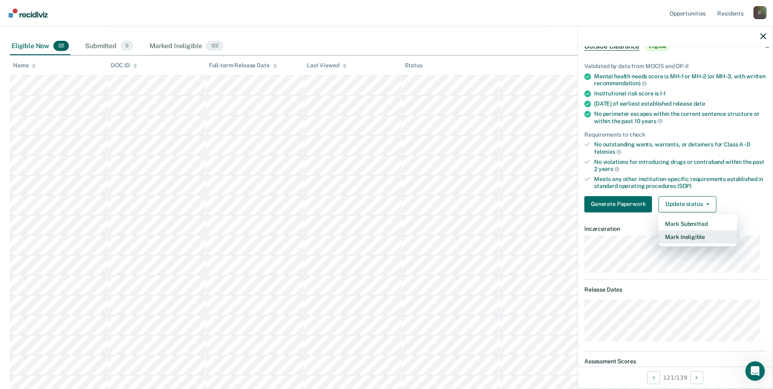
click at [701, 238] on button "Mark Ineligible" at bounding box center [698, 236] width 79 height 13
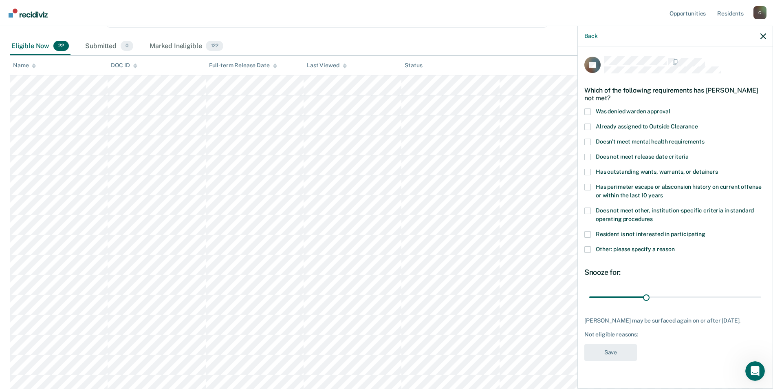
click at [588, 210] on span at bounding box center [587, 210] width 7 height 7
click at [653, 216] on input "Does not meet other, institution-specific criteria in standard operating proced…" at bounding box center [653, 216] width 0 height 0
click at [589, 246] on span at bounding box center [587, 249] width 7 height 7
click at [675, 246] on input "Other: please specify a reason" at bounding box center [675, 246] width 0 height 0
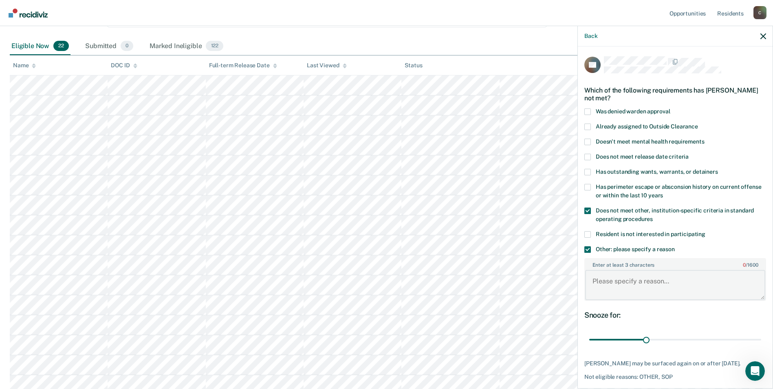
click at [620, 282] on textarea "Enter at least 3 characters 0 / 1600" at bounding box center [675, 285] width 180 height 30
paste textarea "SEX OFFENDER"
type textarea "SEX OFFENDER"
drag, startPoint x: 643, startPoint y: 338, endPoint x: 757, endPoint y: 336, distance: 114.1
type input "90"
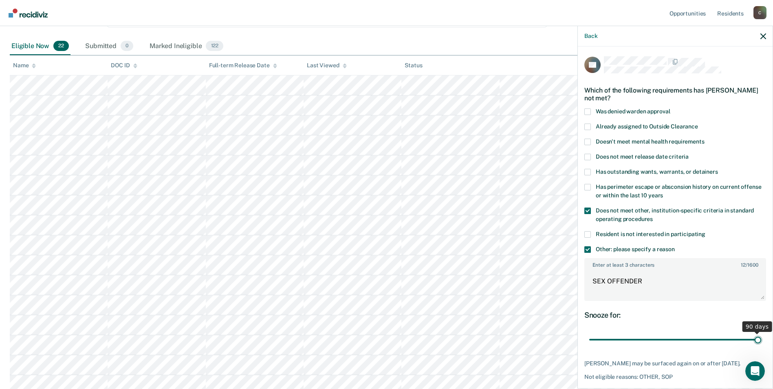
click at [757, 336] on input "range" at bounding box center [675, 340] width 172 height 14
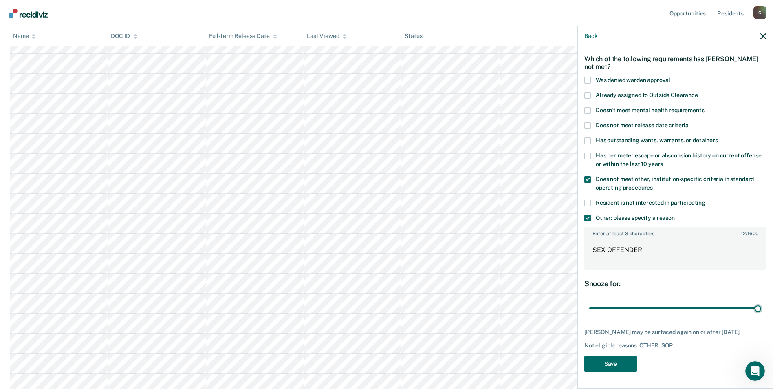
scroll to position [208, 0]
click at [607, 367] on button "Save" at bounding box center [610, 363] width 53 height 17
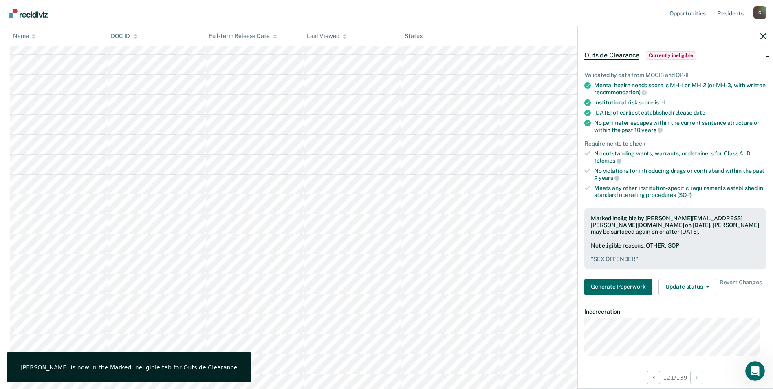
scroll to position [86, 0]
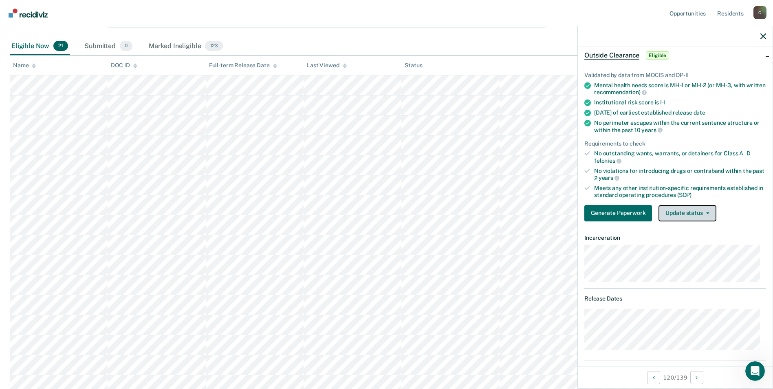
click at [706, 212] on icon "button" at bounding box center [707, 213] width 3 height 2
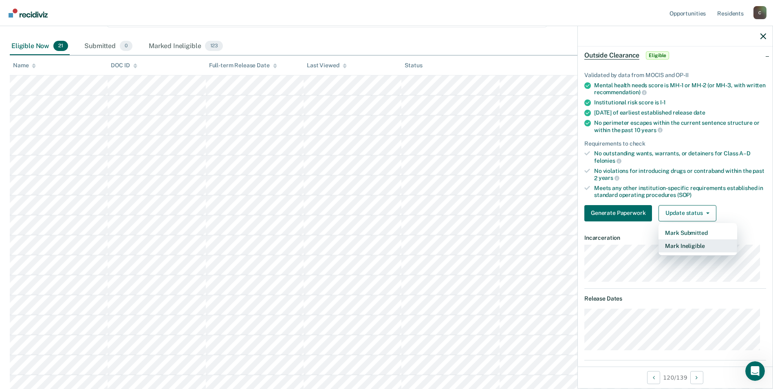
click at [699, 245] on button "Mark Ineligible" at bounding box center [698, 245] width 79 height 13
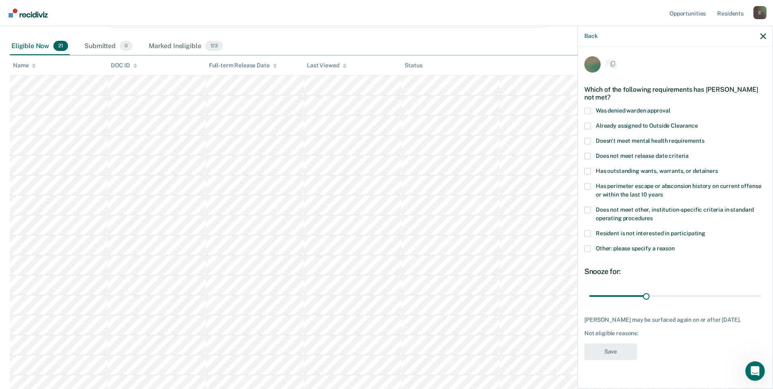
scroll to position [0, 0]
drag, startPoint x: 588, startPoint y: 201, endPoint x: 588, endPoint y: 220, distance: 19.6
click at [588, 207] on span at bounding box center [587, 210] width 7 height 7
click at [653, 216] on input "Does not meet other, institution-specific criteria in standard operating proced…" at bounding box center [653, 216] width 0 height 0
click at [589, 246] on span at bounding box center [587, 249] width 7 height 7
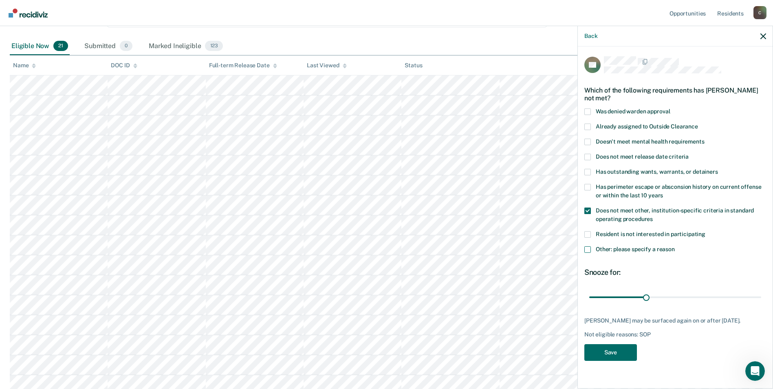
click at [675, 246] on input "Other: please specify a reason" at bounding box center [675, 246] width 0 height 0
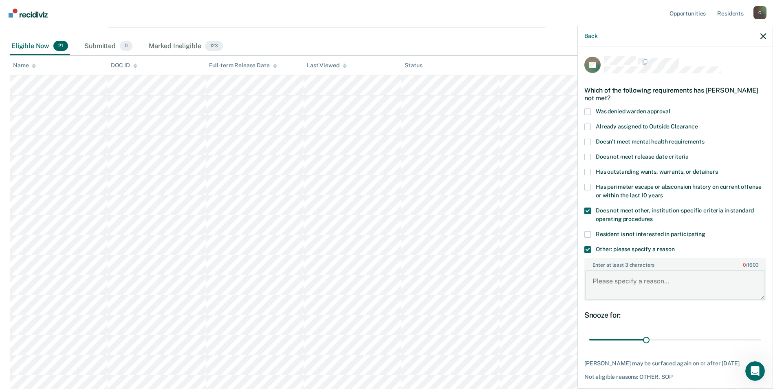
click at [616, 284] on textarea "Enter at least 3 characters 0 / 1600" at bounding box center [675, 285] width 180 height 30
paste textarea "SEX OFFENDER"
type textarea "SEX OFFENDER"
drag, startPoint x: 642, startPoint y: 340, endPoint x: 757, endPoint y: 337, distance: 115.0
type input "90"
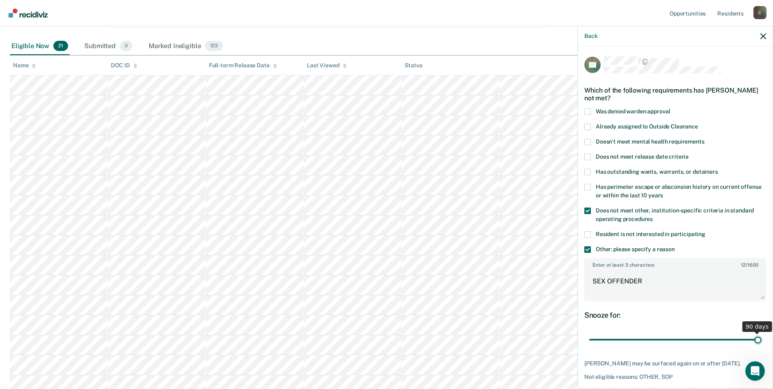
click at [757, 337] on input "range" at bounding box center [675, 340] width 172 height 14
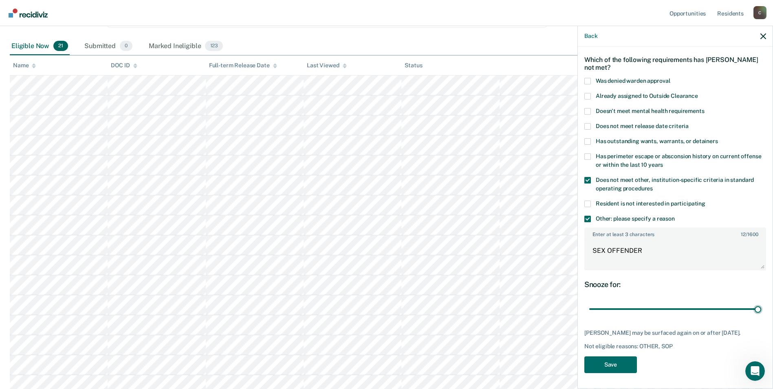
scroll to position [167, 0]
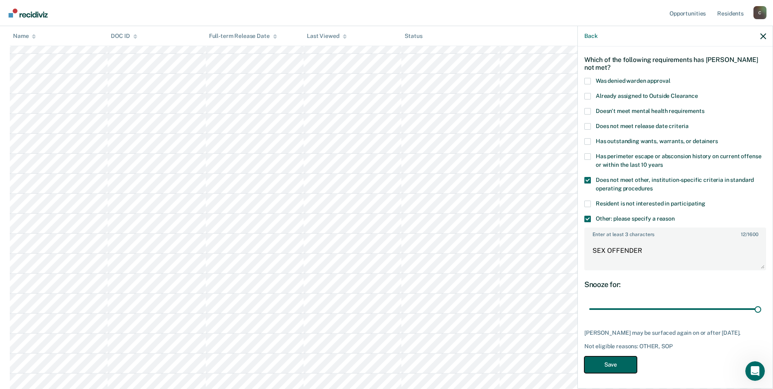
click at [621, 366] on button "Save" at bounding box center [610, 364] width 53 height 17
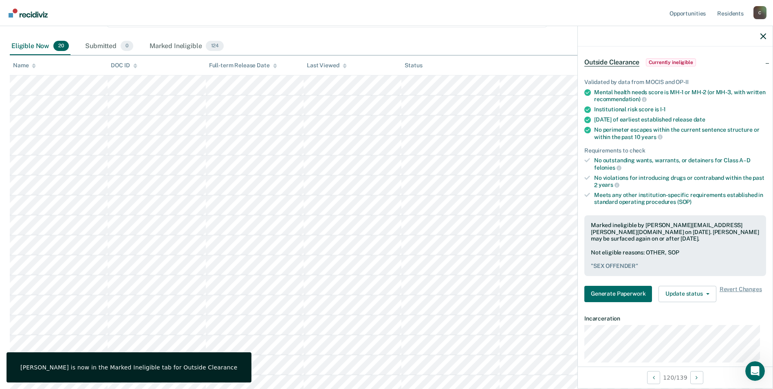
scroll to position [45, 0]
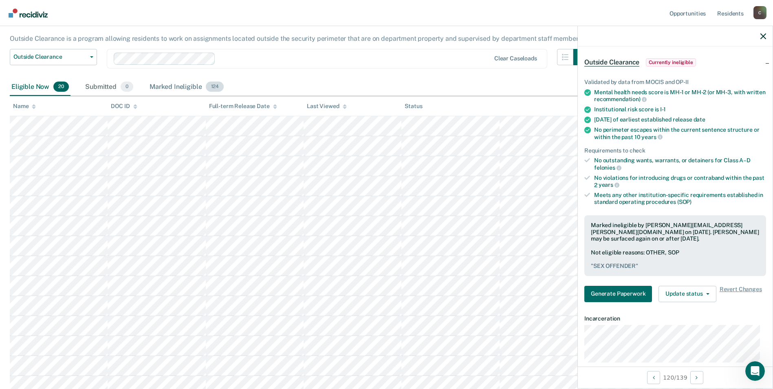
click at [173, 88] on div "Marked Ineligible 124" at bounding box center [186, 87] width 77 height 18
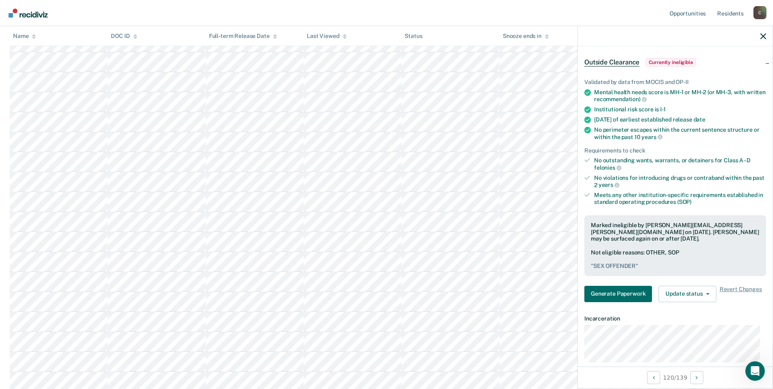
scroll to position [2307, 0]
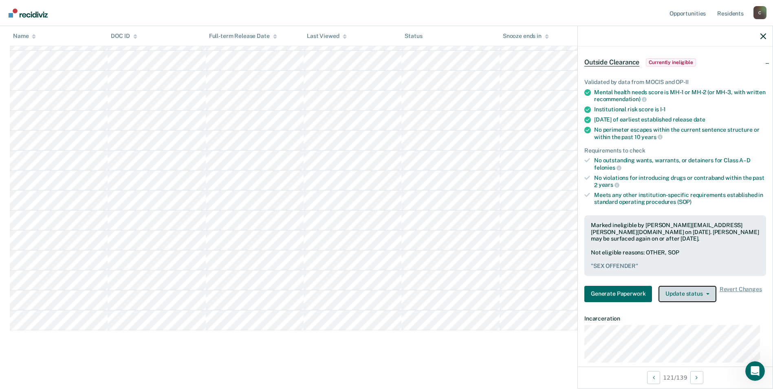
click at [706, 293] on icon "button" at bounding box center [707, 294] width 3 height 2
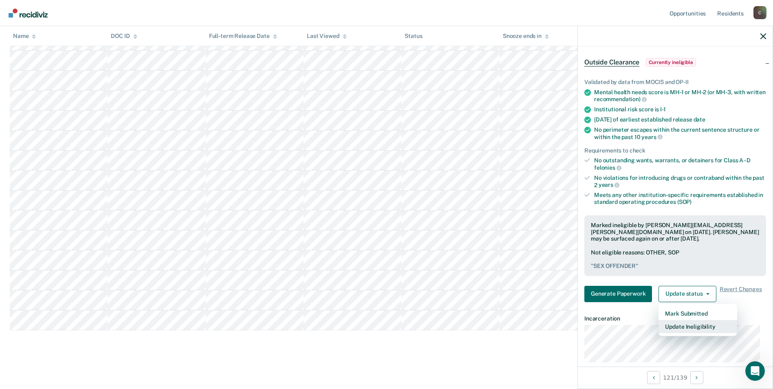
click at [694, 325] on button "Update Ineligibility" at bounding box center [698, 326] width 79 height 13
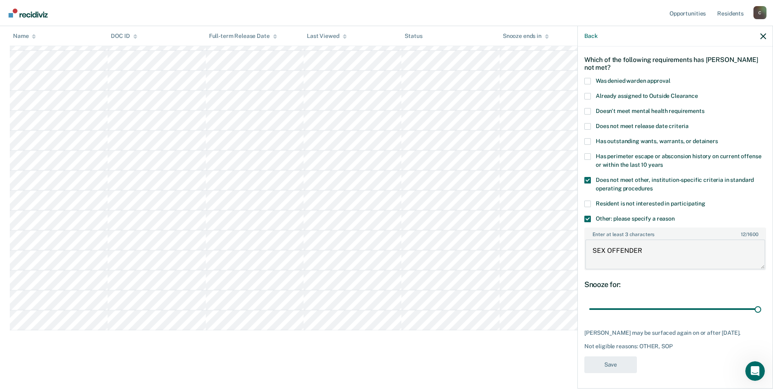
drag, startPoint x: 649, startPoint y: 251, endPoint x: 582, endPoint y: 247, distance: 67.4
click at [582, 247] on div "CV Which of the following requirements has Christopher Vansel not met? Was deni…" at bounding box center [675, 216] width 195 height 340
type textarea "ASSAULT CHARGE"
click at [629, 373] on button "Save" at bounding box center [610, 364] width 53 height 17
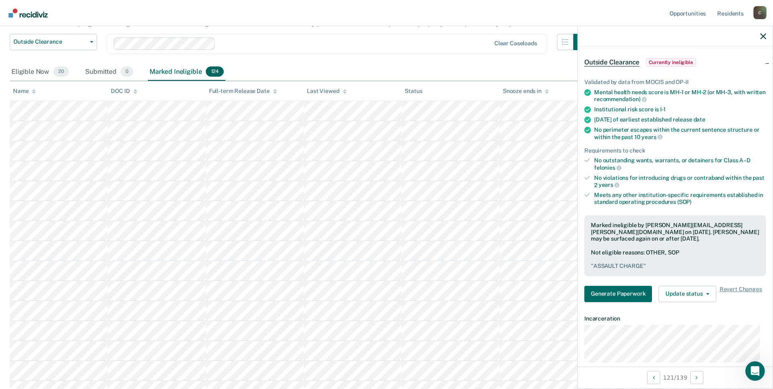
scroll to position [0, 0]
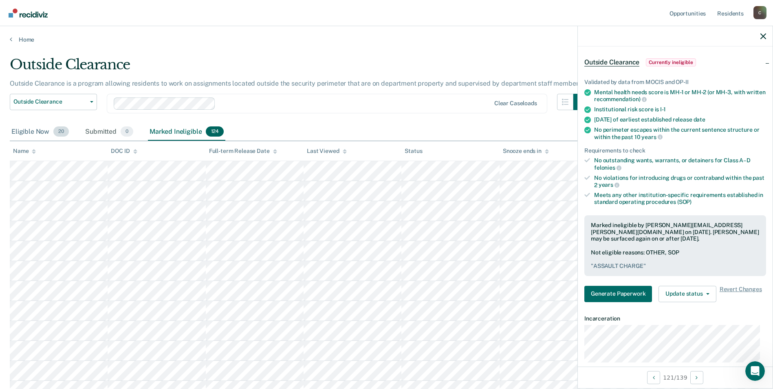
click at [36, 134] on div "Eligible Now 20" at bounding box center [40, 132] width 61 height 18
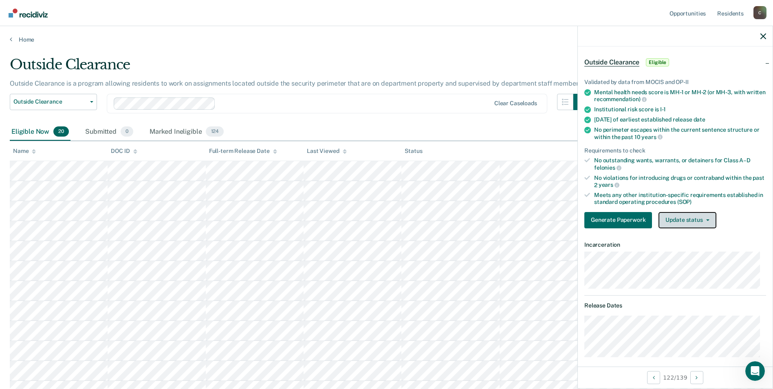
click at [708, 220] on button "Update status" at bounding box center [687, 220] width 57 height 16
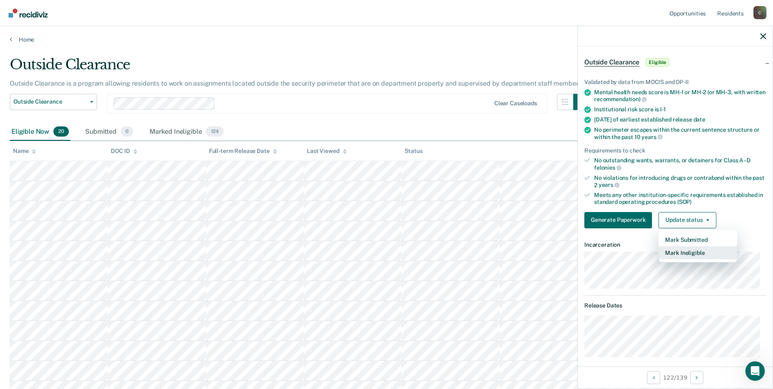
click at [691, 251] on button "Mark Ineligible" at bounding box center [698, 252] width 79 height 13
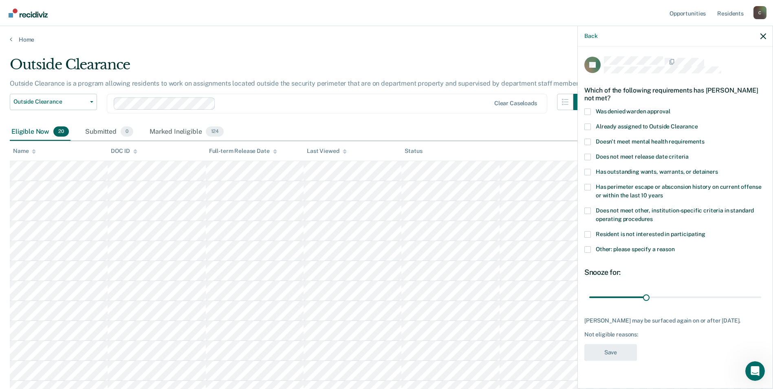
click at [590, 212] on span at bounding box center [587, 210] width 7 height 7
click at [653, 216] on input "Does not meet other, institution-specific criteria in standard operating proced…" at bounding box center [653, 216] width 0 height 0
click at [587, 249] on span at bounding box center [587, 249] width 7 height 7
click at [675, 246] on input "Other: please specify a reason" at bounding box center [675, 246] width 0 height 0
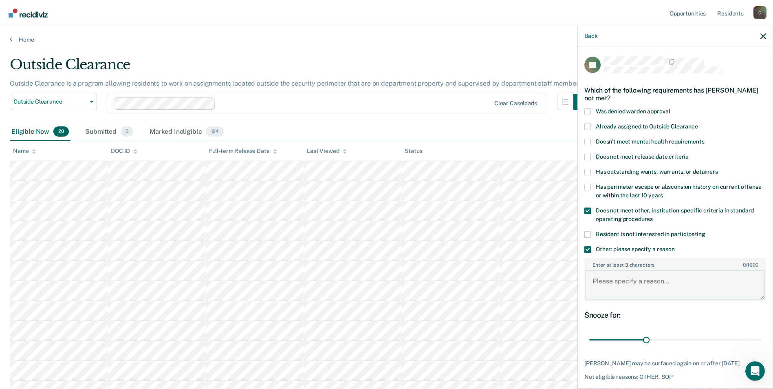
paste textarea "SEX OFFENDER"
type textarea "SEX OFFENDER"
drag, startPoint x: 641, startPoint y: 338, endPoint x: 767, endPoint y: 330, distance: 125.8
type input "90"
click at [761, 333] on input "range" at bounding box center [675, 340] width 172 height 14
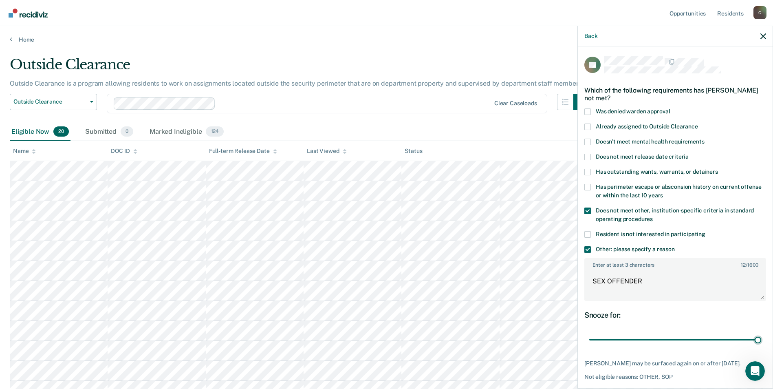
scroll to position [82, 0]
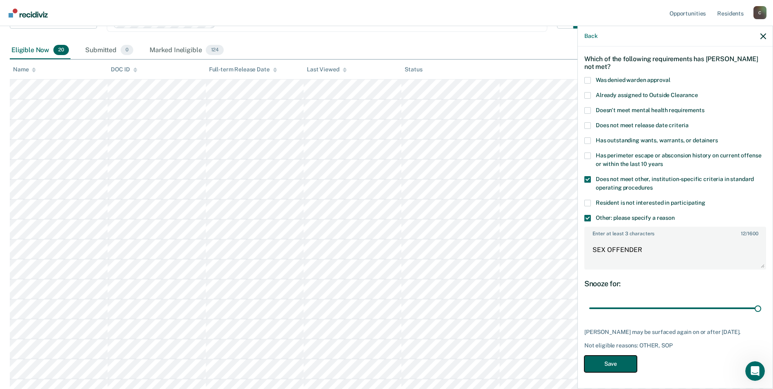
click at [609, 369] on button "Save" at bounding box center [610, 363] width 53 height 17
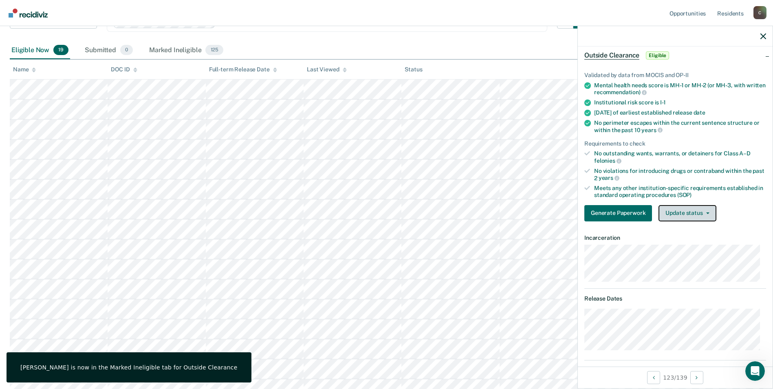
click at [706, 212] on icon "button" at bounding box center [707, 213] width 3 height 2
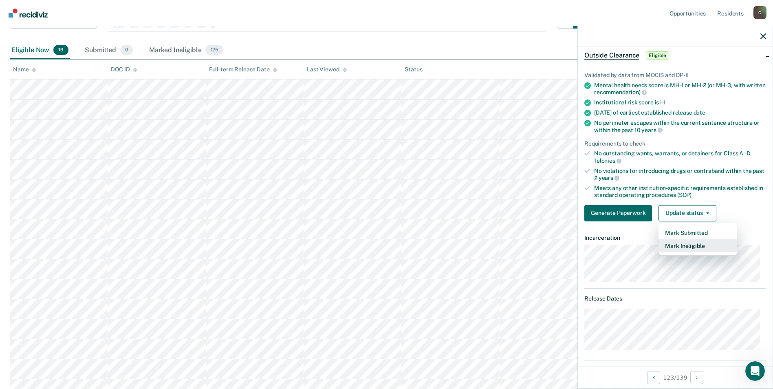
click at [693, 246] on button "Mark Ineligible" at bounding box center [698, 245] width 79 height 13
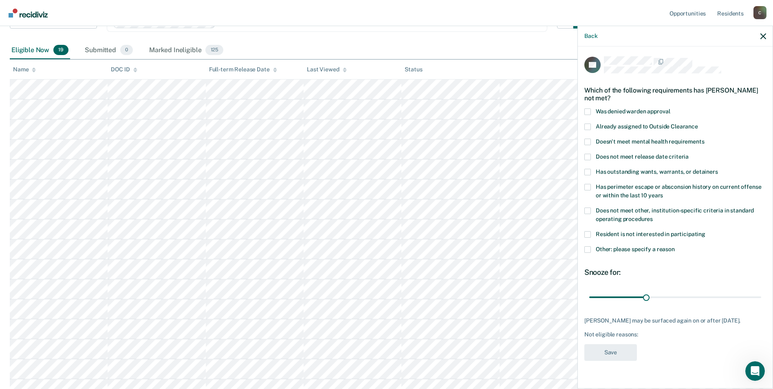
click at [588, 251] on span at bounding box center [587, 249] width 7 height 7
click at [675, 246] on input "Other: please specify a reason" at bounding box center [675, 246] width 0 height 0
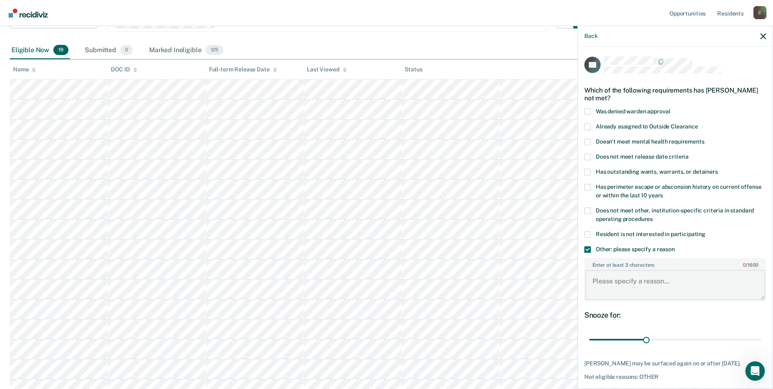
click at [636, 290] on textarea "Enter at least 3 characters 0 / 1600" at bounding box center [675, 285] width 180 height 30
type textarea "M-4"
drag, startPoint x: 644, startPoint y: 339, endPoint x: 764, endPoint y: 333, distance: 119.6
type input "90"
click at [761, 333] on input "range" at bounding box center [675, 340] width 172 height 14
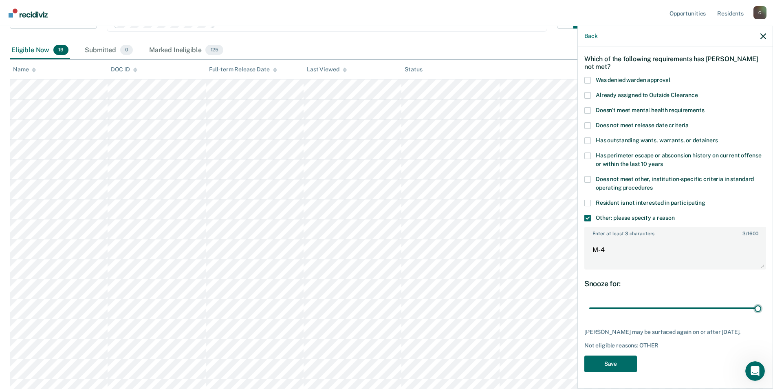
scroll to position [163, 0]
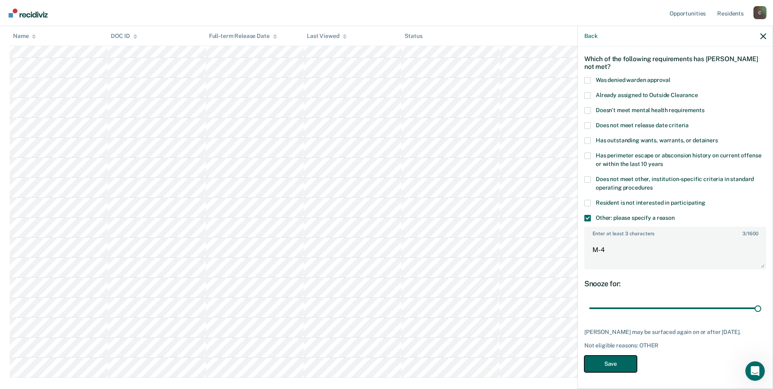
click at [613, 363] on button "Save" at bounding box center [610, 363] width 53 height 17
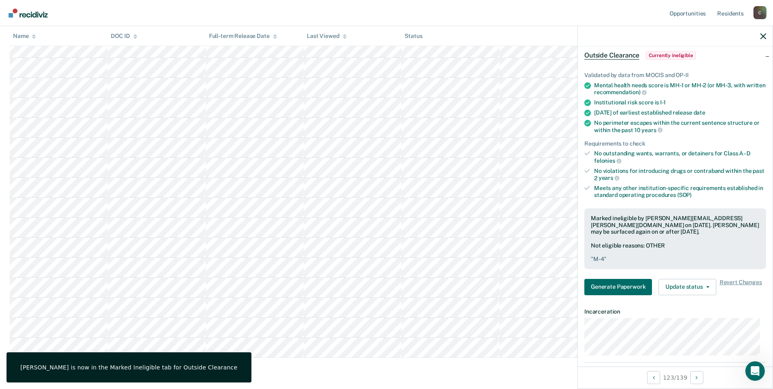
scroll to position [82, 0]
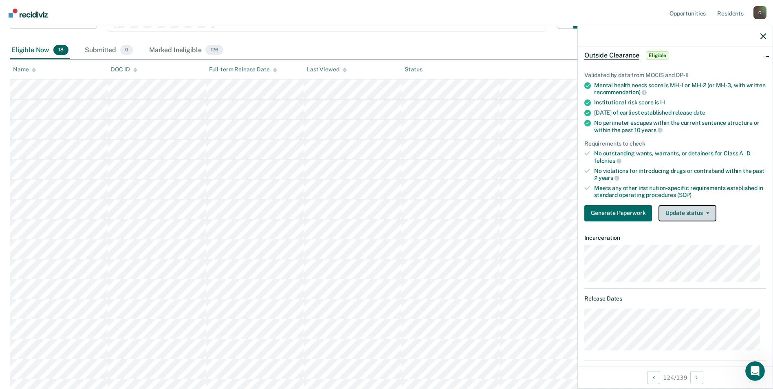
click at [707, 211] on button "Update status" at bounding box center [687, 213] width 57 height 16
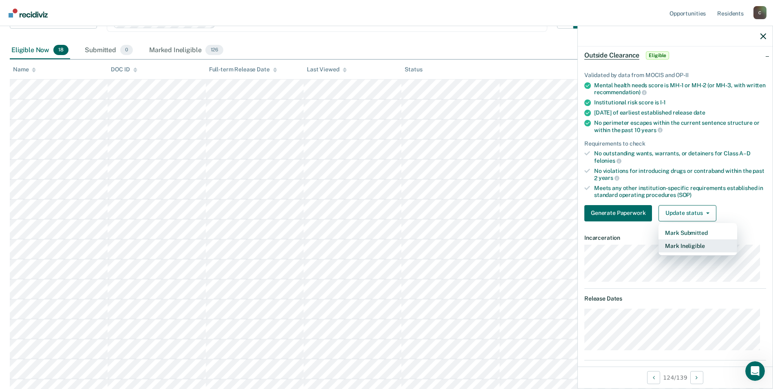
click at [696, 243] on button "Mark Ineligible" at bounding box center [698, 245] width 79 height 13
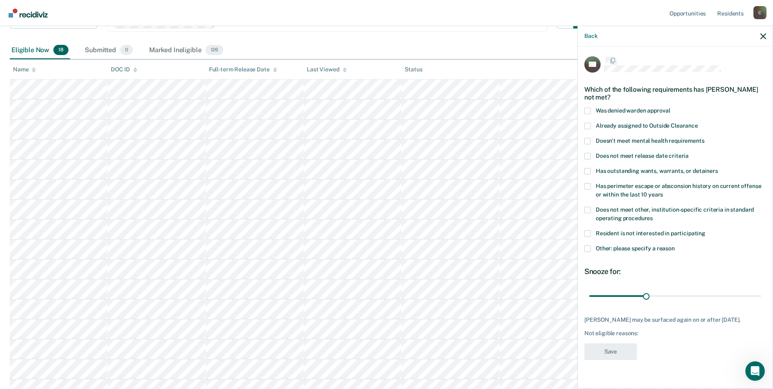
scroll to position [0, 0]
click at [585, 210] on span at bounding box center [587, 210] width 7 height 7
click at [653, 216] on input "Does not meet other, institution-specific criteria in standard operating proced…" at bounding box center [653, 216] width 0 height 0
click at [587, 247] on span at bounding box center [587, 249] width 7 height 7
click at [675, 246] on input "Other: please specify a reason" at bounding box center [675, 246] width 0 height 0
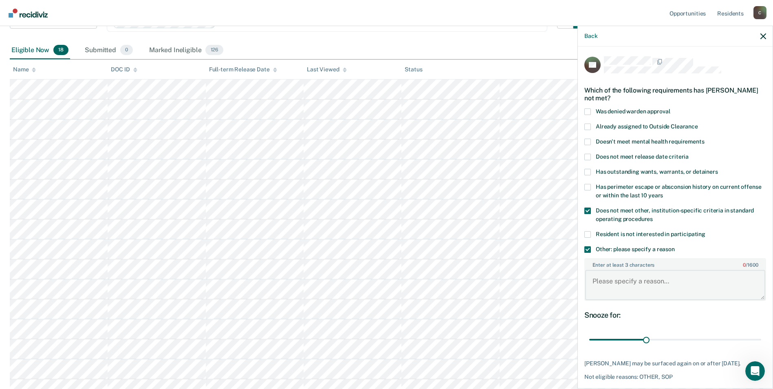
click at [644, 287] on textarea "Enter at least 3 characters 0 / 1600" at bounding box center [675, 285] width 180 height 30
type textarea "MEDICALLY UNASSIGNED"
drag, startPoint x: 644, startPoint y: 340, endPoint x: 759, endPoint y: 335, distance: 115.8
type input "90"
click at [759, 335] on input "range" at bounding box center [675, 340] width 172 height 14
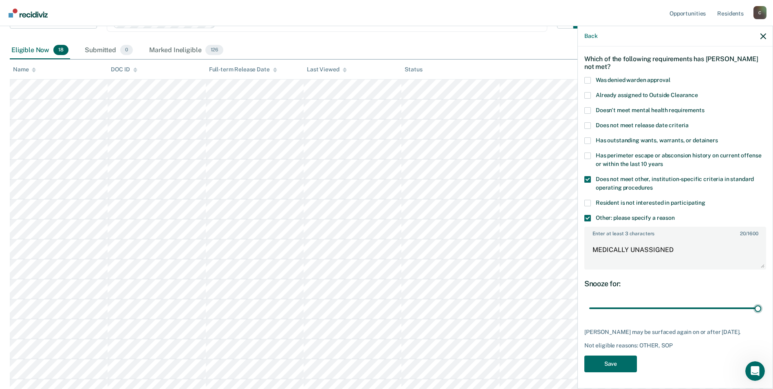
scroll to position [122, 0]
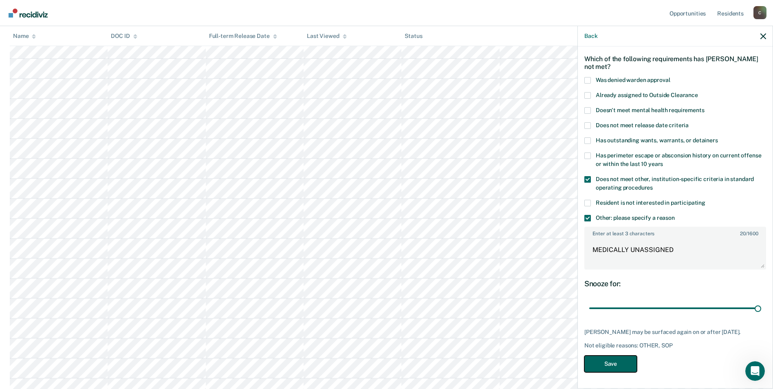
click at [613, 365] on button "Save" at bounding box center [610, 363] width 53 height 17
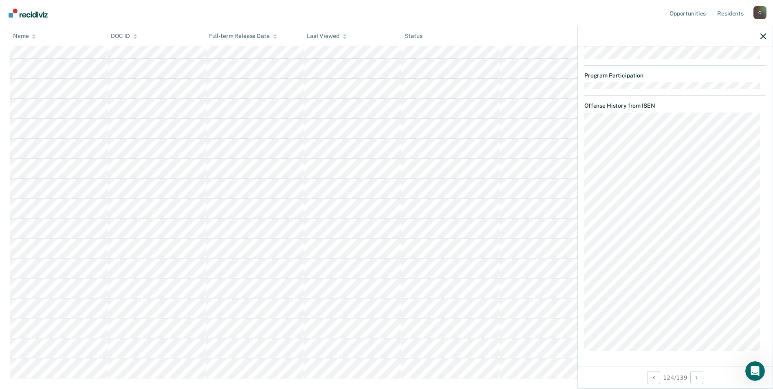
scroll to position [163, 0]
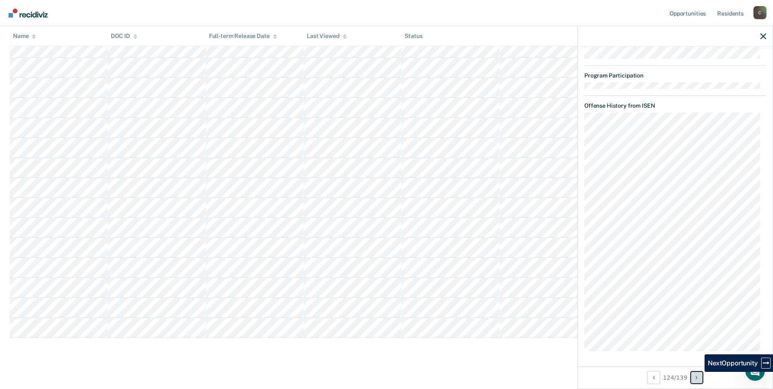
click at [699, 376] on button "Next Opportunity" at bounding box center [696, 377] width 13 height 13
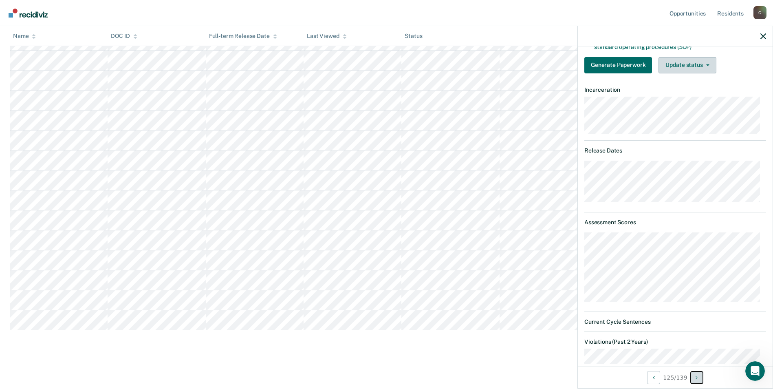
scroll to position [145, 0]
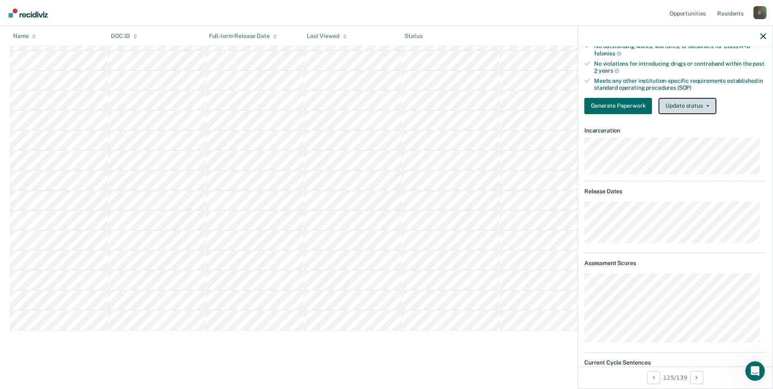
click at [708, 105] on icon "button" at bounding box center [707, 106] width 3 height 2
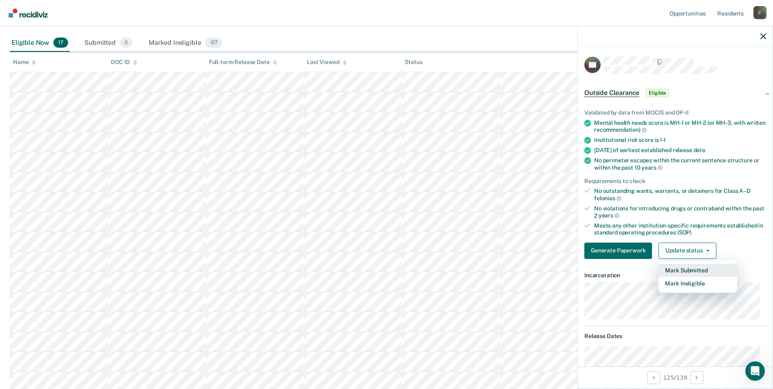
scroll to position [48, 0]
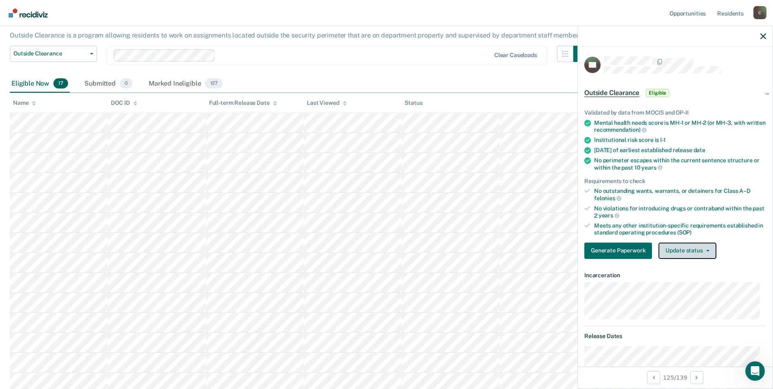
click at [707, 250] on icon "button" at bounding box center [707, 251] width 3 height 2
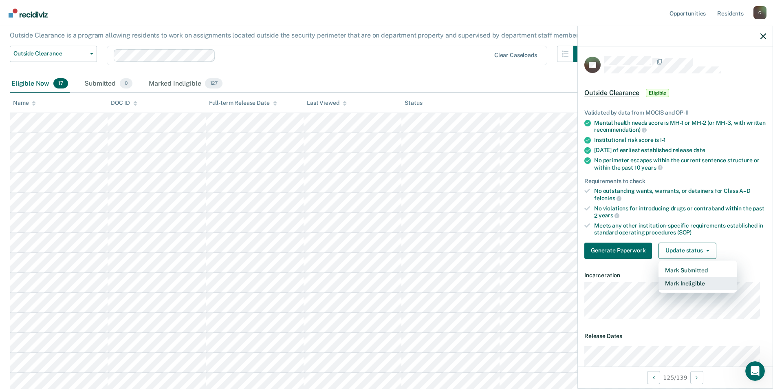
click at [707, 286] on button "Mark Ineligible" at bounding box center [698, 283] width 79 height 13
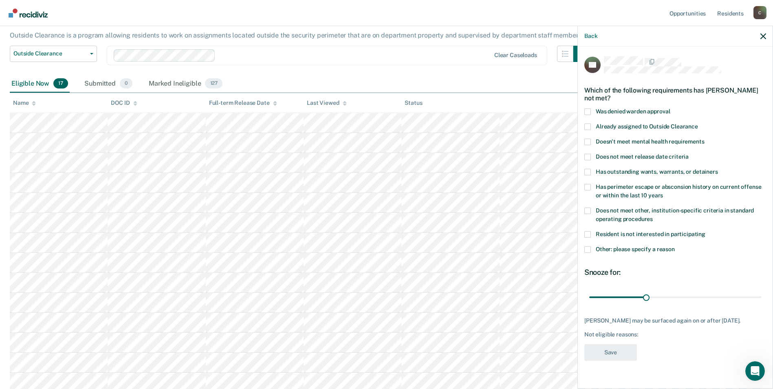
click at [589, 209] on span at bounding box center [587, 210] width 7 height 7
click at [653, 216] on input "Does not meet other, institution-specific criteria in standard operating proced…" at bounding box center [653, 216] width 0 height 0
click at [588, 248] on span at bounding box center [587, 249] width 7 height 7
click at [675, 246] on input "Other: please specify a reason" at bounding box center [675, 246] width 0 height 0
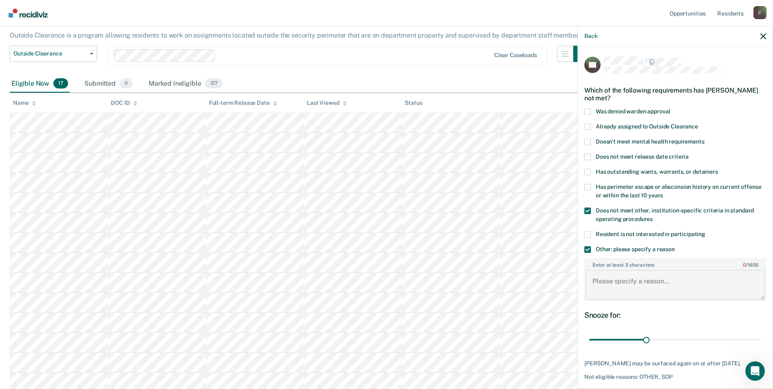
click at [625, 281] on textarea "Enter at least 3 characters 0 / 1600" at bounding box center [675, 285] width 180 height 30
paste textarea "SEX OFFENDER"
type textarea "SEX OFFENDER"
drag, startPoint x: 646, startPoint y: 338, endPoint x: 759, endPoint y: 331, distance: 113.6
type input "90"
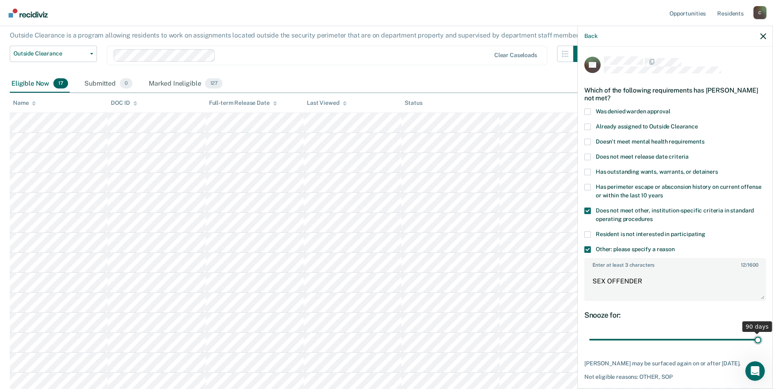
click at [759, 333] on input "range" at bounding box center [675, 340] width 172 height 14
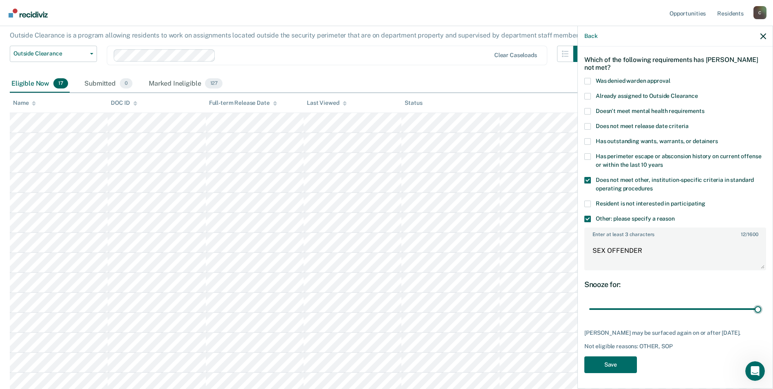
scroll to position [130, 0]
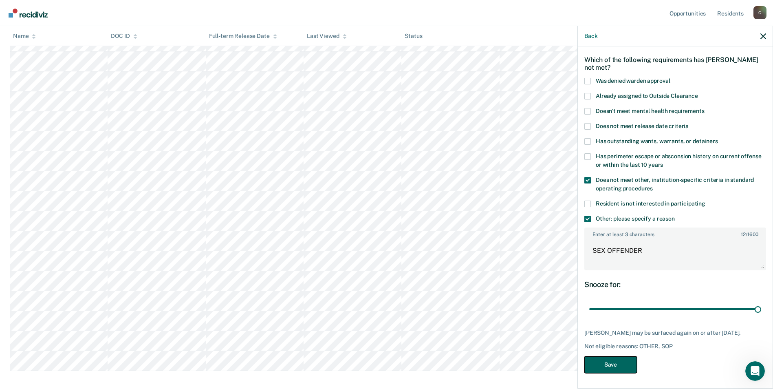
click at [617, 366] on button "Save" at bounding box center [610, 364] width 53 height 17
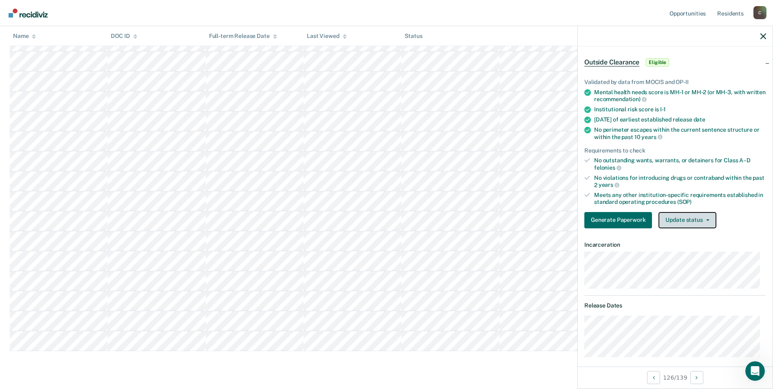
click at [697, 219] on button "Update status" at bounding box center [687, 220] width 57 height 16
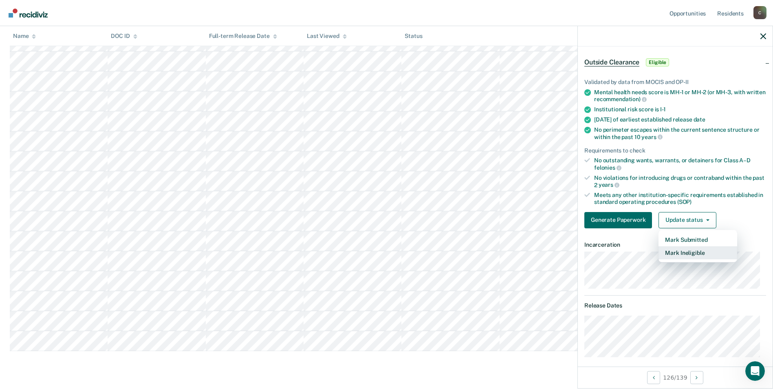
click at [687, 252] on button "Mark Ineligible" at bounding box center [698, 252] width 79 height 13
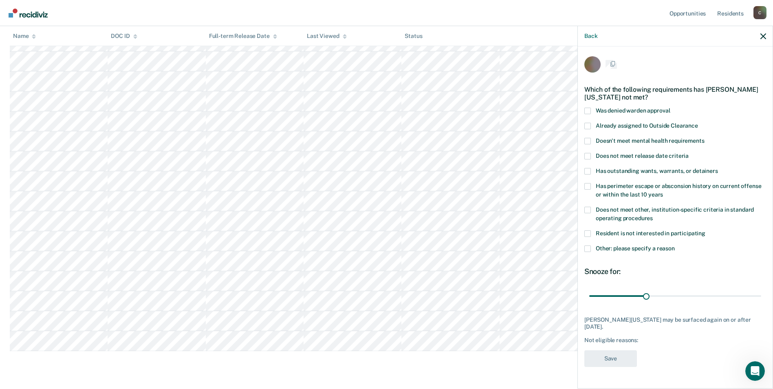
scroll to position [0, 0]
click at [586, 209] on span at bounding box center [587, 210] width 7 height 7
click at [653, 216] on input "Does not meet other, institution-specific criteria in standard operating proced…" at bounding box center [653, 216] width 0 height 0
click at [587, 249] on span at bounding box center [587, 249] width 7 height 7
click at [675, 246] on input "Other: please specify a reason" at bounding box center [675, 246] width 0 height 0
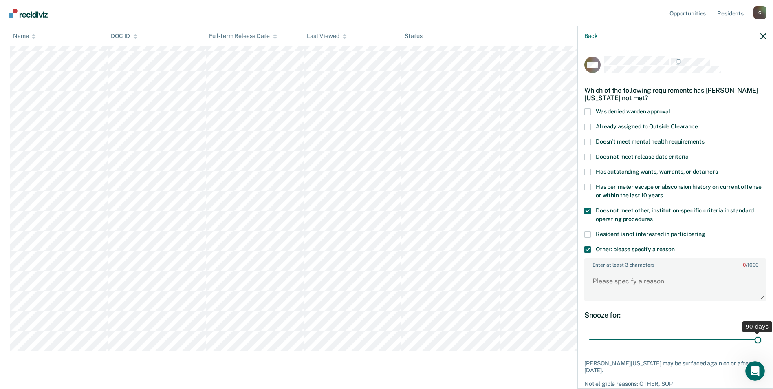
drag, startPoint x: 645, startPoint y: 340, endPoint x: 780, endPoint y: 336, distance: 135.8
type input "90"
click at [761, 336] on input "range" at bounding box center [675, 340] width 172 height 14
click at [624, 283] on textarea "Enter at least 3 characters 0 / 1600" at bounding box center [675, 285] width 180 height 30
paste textarea "SEX OFFENDER"
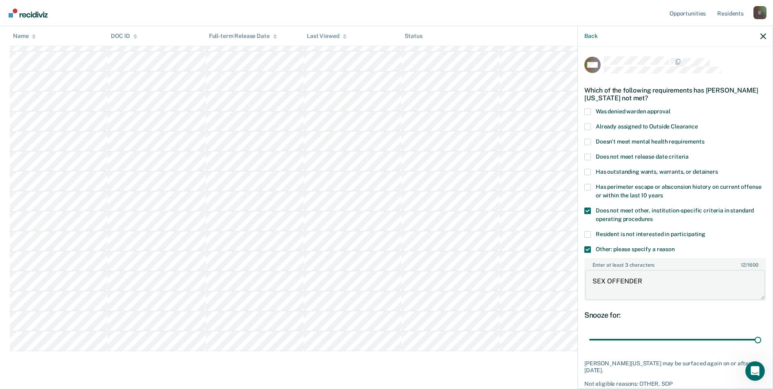
scroll to position [37, 0]
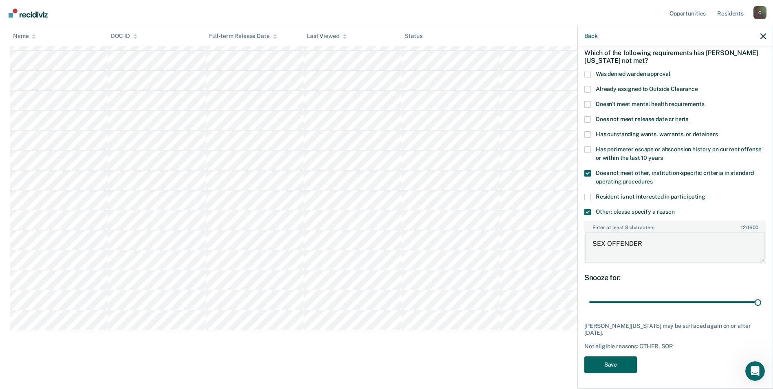
type textarea "SEX OFFENDER"
click at [630, 365] on button "Save" at bounding box center [610, 364] width 53 height 17
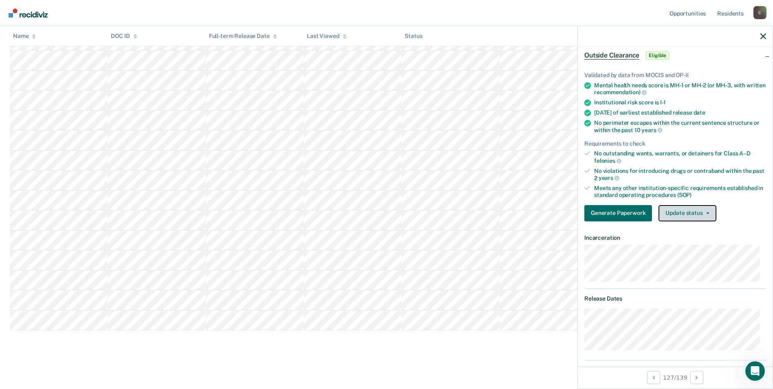
click at [707, 214] on button "Update status" at bounding box center [687, 213] width 57 height 16
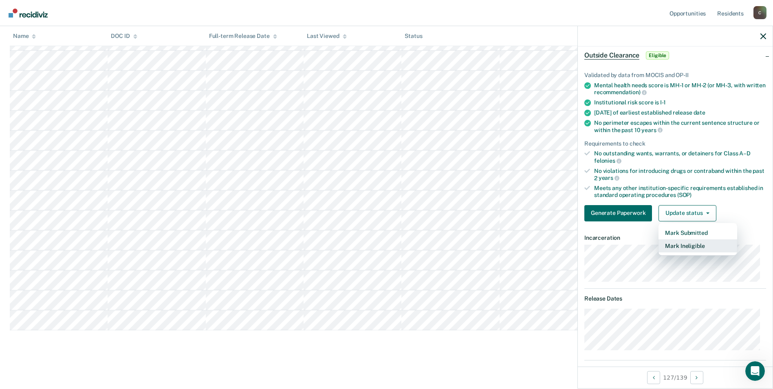
click at [705, 245] on button "Mark Ineligible" at bounding box center [698, 245] width 79 height 13
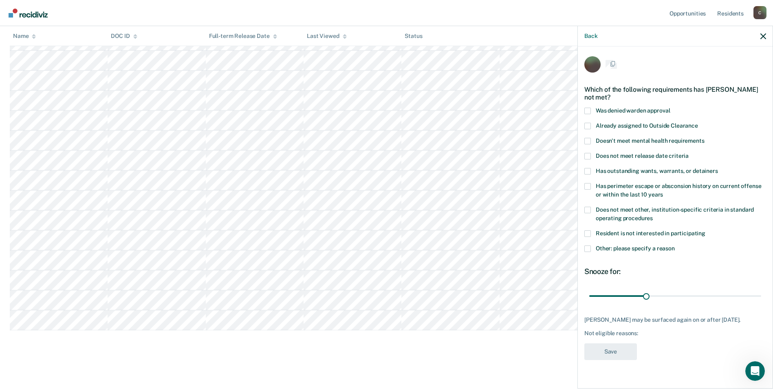
scroll to position [0, 0]
drag, startPoint x: 587, startPoint y: 210, endPoint x: 589, endPoint y: 221, distance: 11.2
click at [588, 212] on span at bounding box center [587, 210] width 7 height 7
click at [653, 216] on input "Does not meet other, institution-specific criteria in standard operating proced…" at bounding box center [653, 216] width 0 height 0
click at [589, 249] on span at bounding box center [587, 249] width 7 height 7
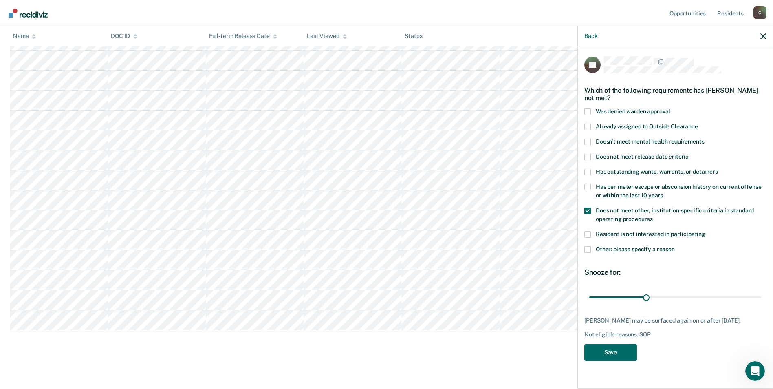
click at [675, 246] on input "Other: please specify a reason" at bounding box center [675, 246] width 0 height 0
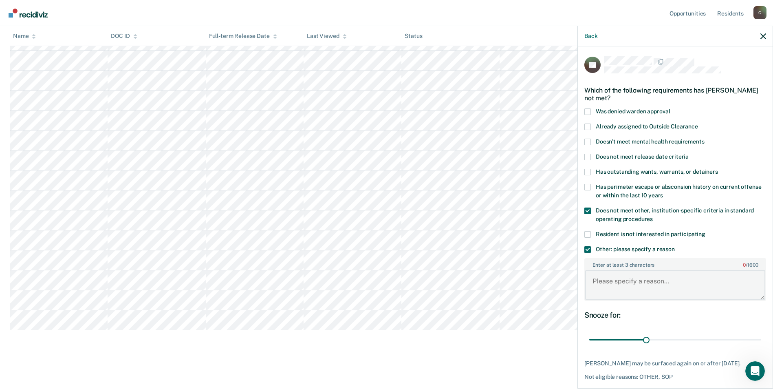
click at [625, 290] on textarea "Enter at least 3 characters 0 / 1600" at bounding box center [675, 285] width 180 height 30
type textarea "ASSAULT CHARGE"
drag, startPoint x: 644, startPoint y: 339, endPoint x: 750, endPoint y: 336, distance: 106.8
type input "89"
click at [750, 336] on input "range" at bounding box center [675, 340] width 172 height 14
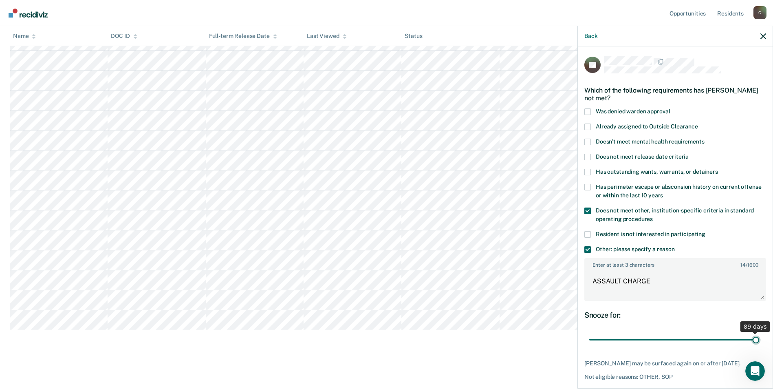
scroll to position [37, 0]
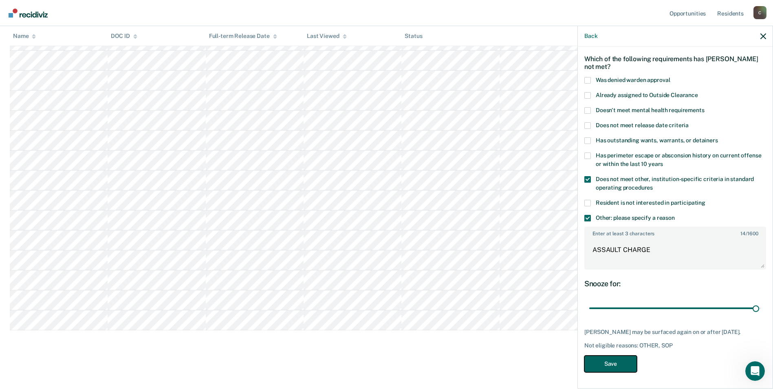
click at [602, 362] on button "Save" at bounding box center [610, 363] width 53 height 17
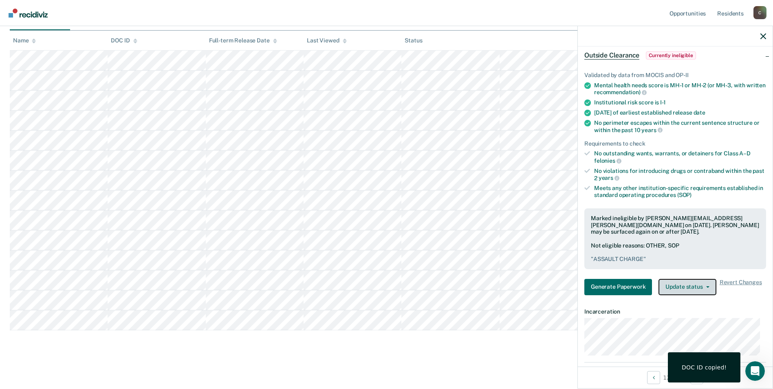
click at [707, 287] on button "Update status" at bounding box center [687, 287] width 57 height 16
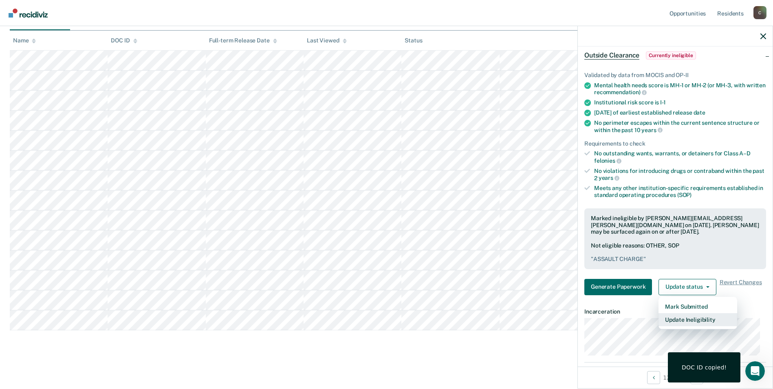
click at [694, 317] on button "Update Ineligibility" at bounding box center [698, 319] width 79 height 13
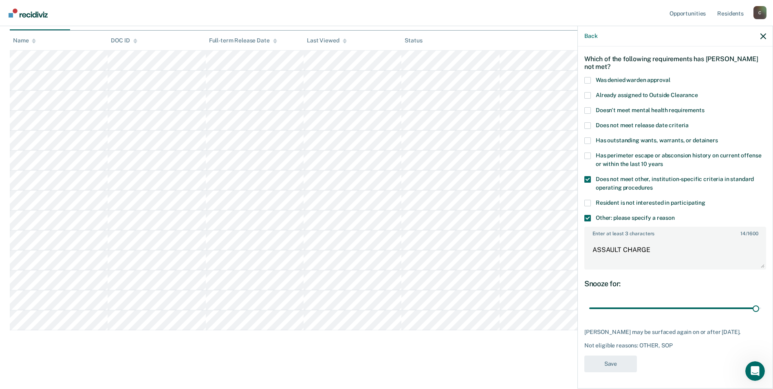
scroll to position [29, 0]
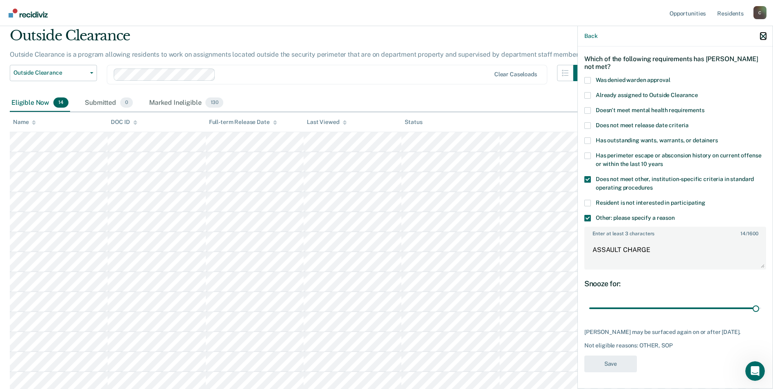
click at [763, 34] on icon "button" at bounding box center [763, 36] width 6 height 6
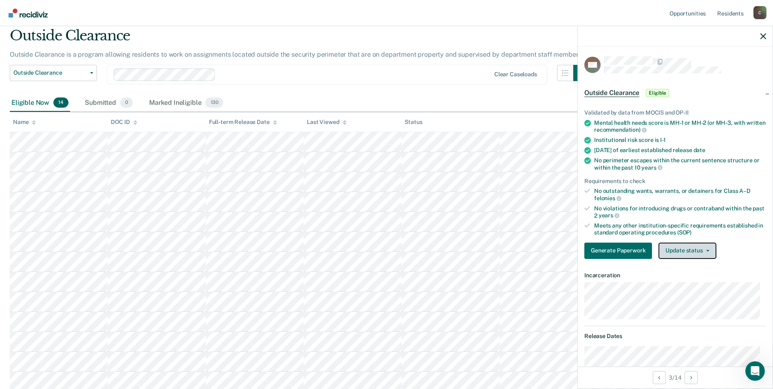
click at [705, 251] on button "Update status" at bounding box center [687, 250] width 57 height 16
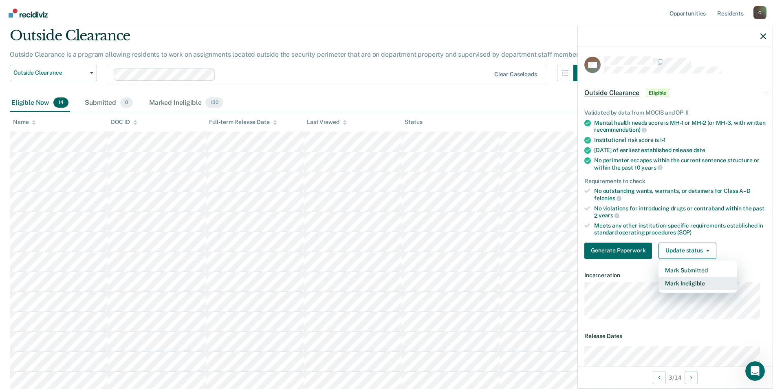
click at [695, 284] on button "Mark Ineligible" at bounding box center [698, 283] width 79 height 13
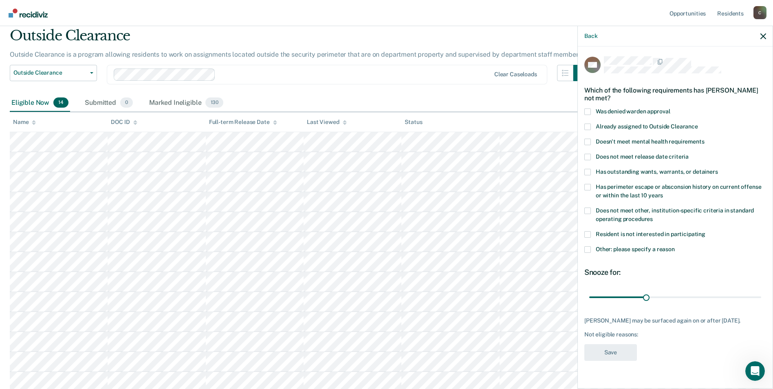
click at [590, 209] on span at bounding box center [587, 210] width 7 height 7
click at [653, 216] on input "Does not meet other, institution-specific criteria in standard operating proced…" at bounding box center [653, 216] width 0 height 0
click at [590, 246] on span at bounding box center [587, 249] width 7 height 7
click at [675, 246] on input "Other: please specify a reason" at bounding box center [675, 246] width 0 height 0
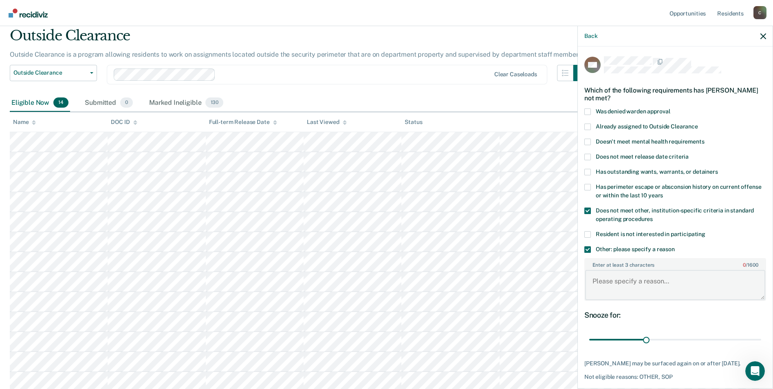
click at [602, 275] on textarea "Enter at least 3 characters 0 / 1600" at bounding box center [675, 285] width 180 height 30
paste textarea "1361716"
type textarea "1361716"
drag, startPoint x: 643, startPoint y: 338, endPoint x: 754, endPoint y: 336, distance: 110.9
type input "90"
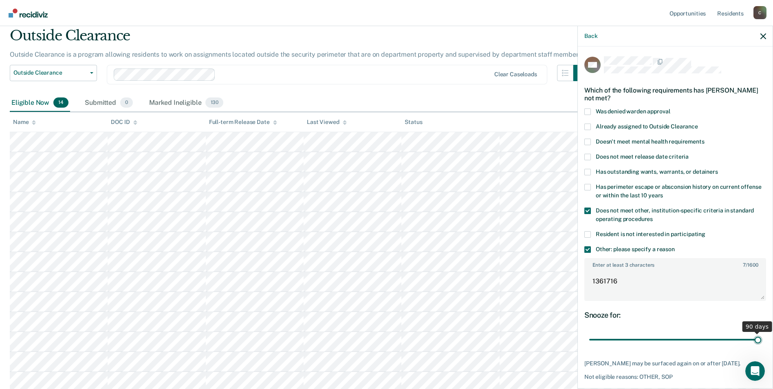
click at [754, 336] on input "range" at bounding box center [675, 340] width 172 height 14
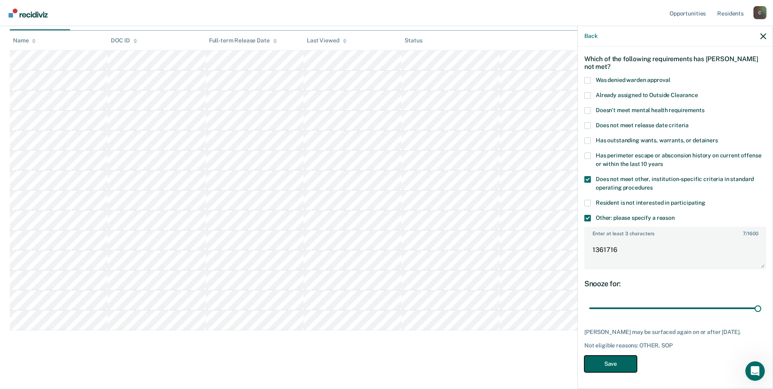
click at [624, 365] on button "Save" at bounding box center [610, 363] width 53 height 17
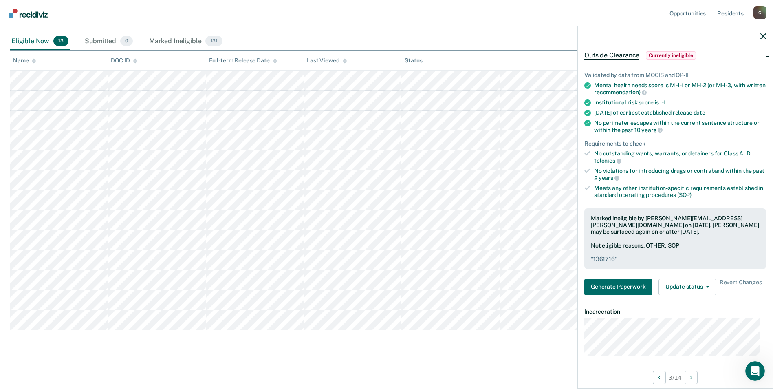
scroll to position [50, 0]
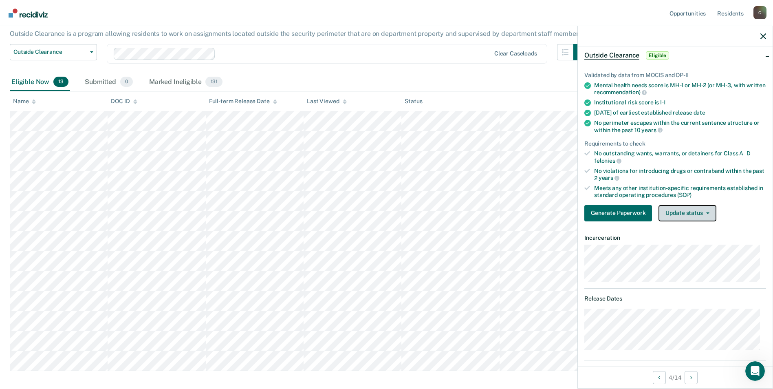
click at [707, 212] on icon "button" at bounding box center [707, 213] width 3 height 2
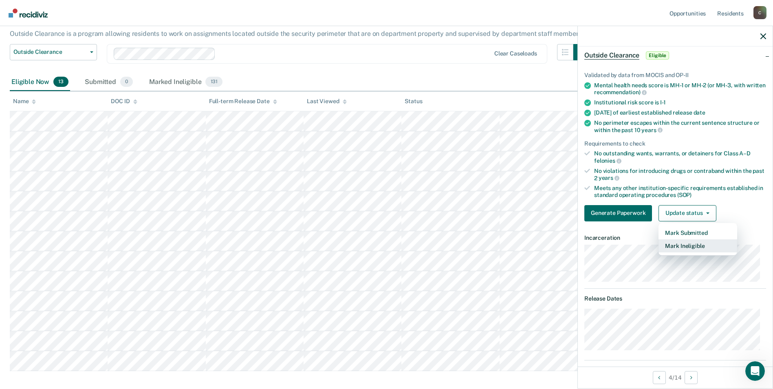
click at [708, 245] on button "Mark Ineligible" at bounding box center [698, 245] width 79 height 13
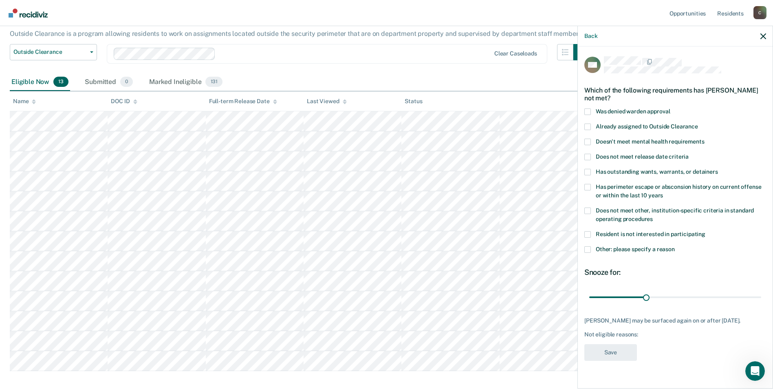
scroll to position [0, 0]
click at [586, 209] on span at bounding box center [587, 210] width 7 height 7
click at [653, 216] on input "Does not meet other, institution-specific criteria in standard operating proced…" at bounding box center [653, 216] width 0 height 0
click at [587, 248] on span at bounding box center [587, 249] width 7 height 7
click at [675, 246] on input "Other: please specify a reason" at bounding box center [675, 246] width 0 height 0
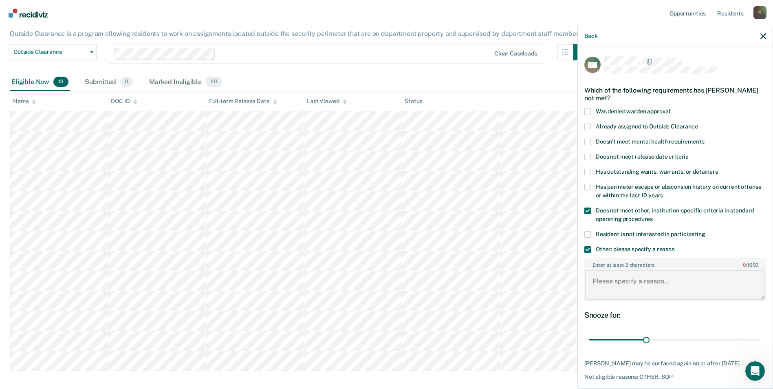
click at [602, 282] on textarea "Enter at least 3 characters 0 / 1600" at bounding box center [675, 285] width 180 height 30
paste textarea "1361716"
drag, startPoint x: 620, startPoint y: 283, endPoint x: 588, endPoint y: 279, distance: 32.5
click at [588, 279] on textarea "1361716" at bounding box center [675, 285] width 180 height 30
drag, startPoint x: 644, startPoint y: 279, endPoint x: 584, endPoint y: 281, distance: 59.5
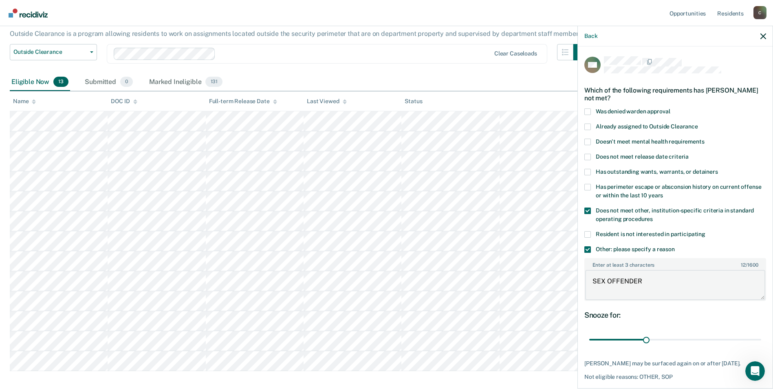
click at [584, 281] on div "Enter at least 3 characters 12 / 1600 SEX OFFENDER" at bounding box center [675, 279] width 182 height 43
type textarea "SEX OFFENDER"
drag, startPoint x: 643, startPoint y: 337, endPoint x: 756, endPoint y: 336, distance: 113.3
type input "90"
click at [756, 336] on input "range" at bounding box center [675, 340] width 172 height 14
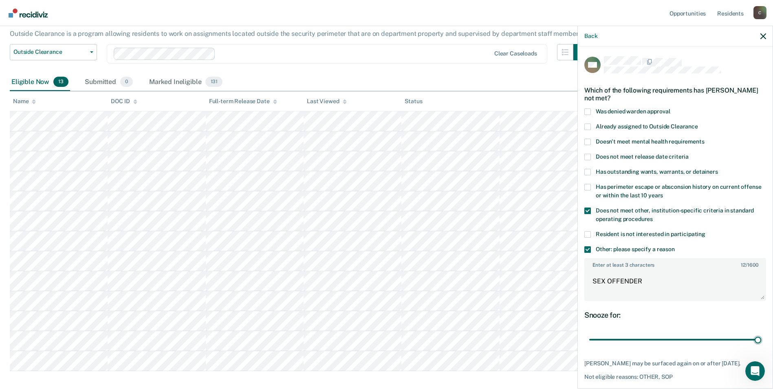
scroll to position [31, 0]
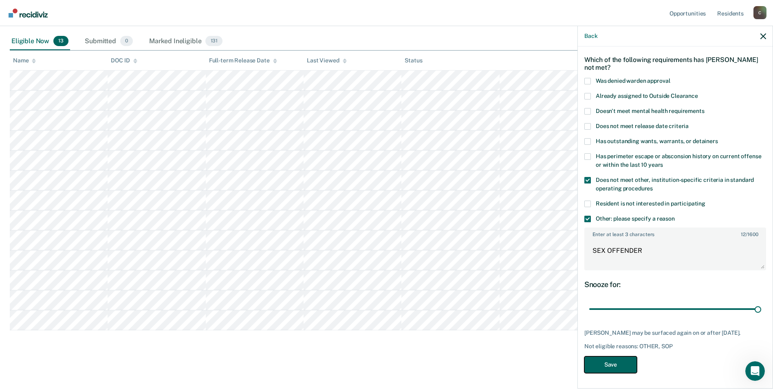
click at [597, 364] on button "Save" at bounding box center [610, 364] width 53 height 17
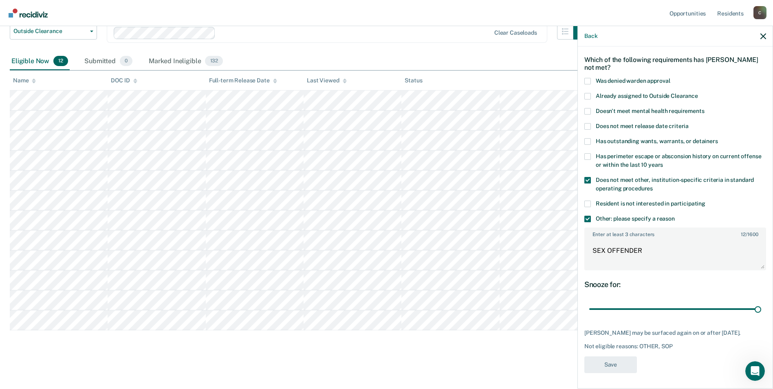
scroll to position [71, 0]
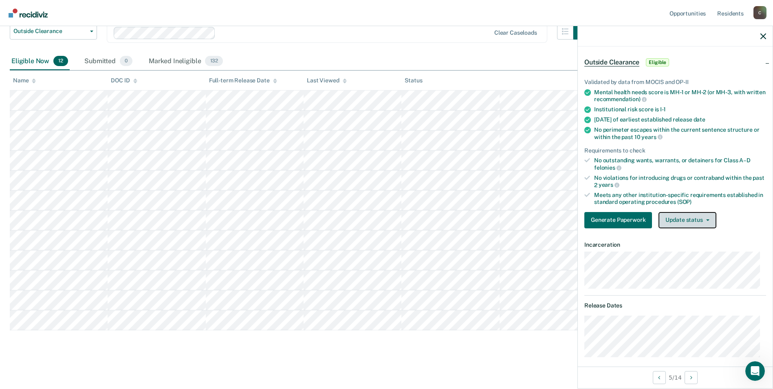
click at [708, 220] on button "Update status" at bounding box center [687, 220] width 57 height 16
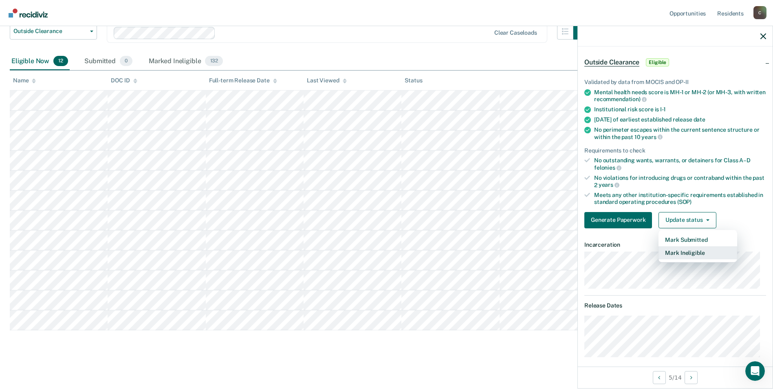
click at [709, 251] on button "Mark Ineligible" at bounding box center [698, 252] width 79 height 13
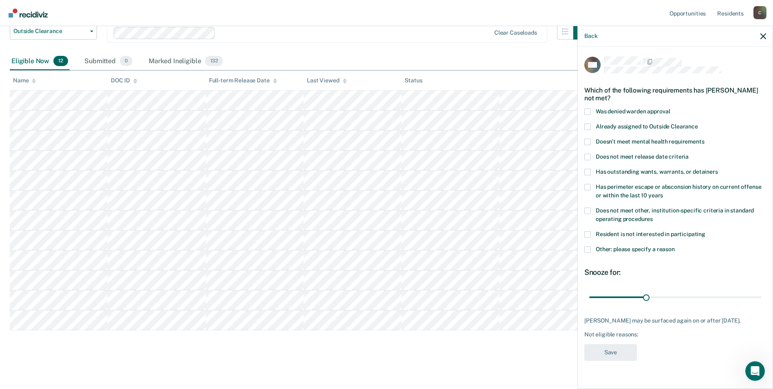
click at [588, 172] on span at bounding box center [587, 172] width 7 height 7
click at [718, 169] on input "Has outstanding wants, warrants, or detainers" at bounding box center [718, 169] width 0 height 0
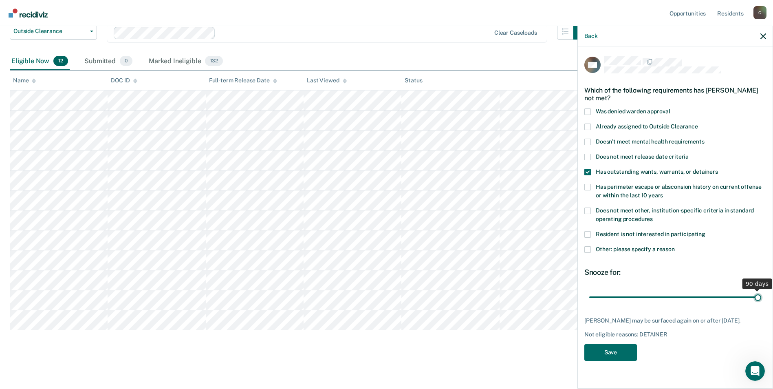
drag, startPoint x: 647, startPoint y: 294, endPoint x: 761, endPoint y: 299, distance: 114.6
type input "90"
click at [761, 299] on input "range" at bounding box center [675, 297] width 172 height 14
click at [605, 356] on button "Save" at bounding box center [610, 352] width 53 height 17
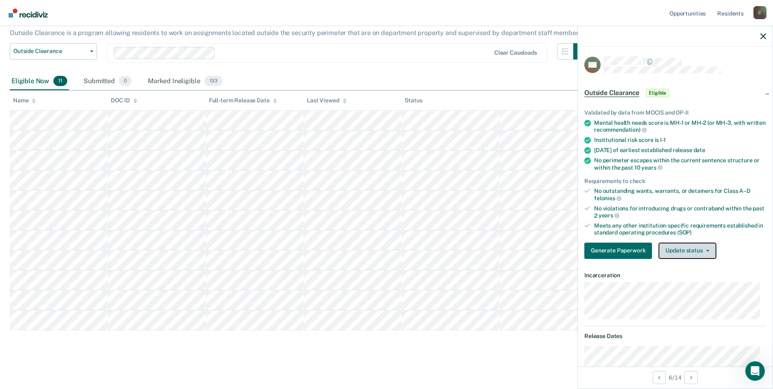
click at [710, 249] on button "Update status" at bounding box center [687, 250] width 57 height 16
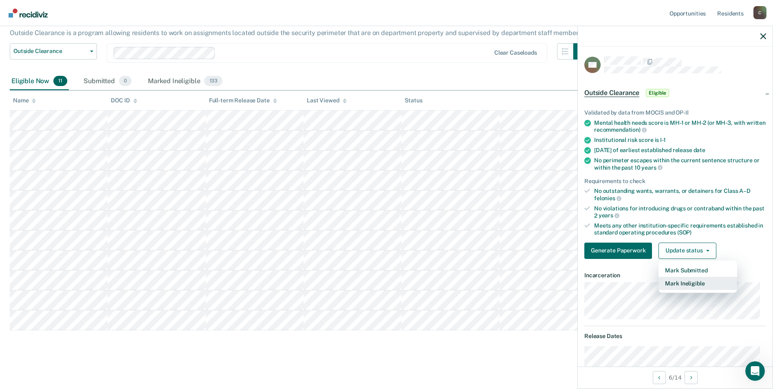
click at [690, 282] on button "Mark Ineligible" at bounding box center [698, 283] width 79 height 13
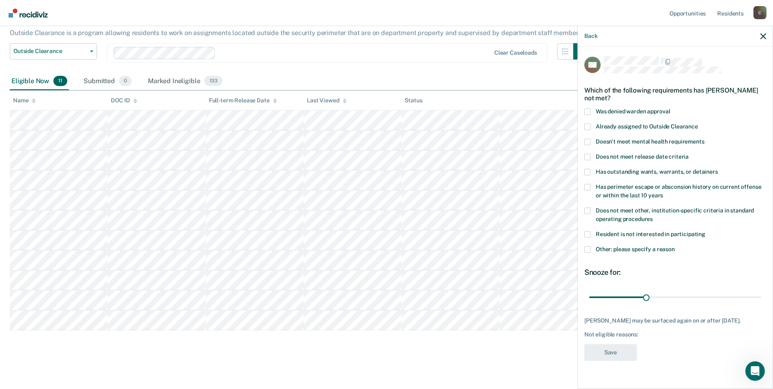
drag, startPoint x: 587, startPoint y: 208, endPoint x: 588, endPoint y: 233, distance: 25.3
click at [588, 210] on span at bounding box center [587, 210] width 7 height 7
click at [653, 216] on input "Does not meet other, institution-specific criteria in standard operating proced…" at bounding box center [653, 216] width 0 height 0
click at [589, 248] on span at bounding box center [587, 249] width 7 height 7
click at [675, 246] on input "Other: please specify a reason" at bounding box center [675, 246] width 0 height 0
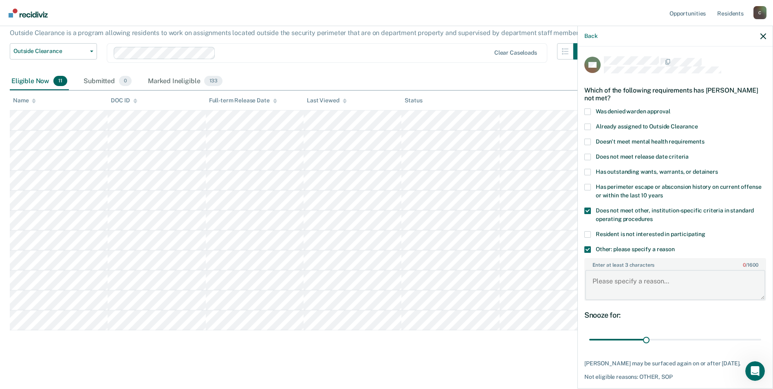
click at [599, 287] on textarea "Enter at least 3 characters 0 / 1600" at bounding box center [675, 285] width 180 height 30
type textarea "C-5"
drag, startPoint x: 643, startPoint y: 337, endPoint x: 753, endPoint y: 337, distance: 110.0
type input "90"
click at [753, 337] on input "range" at bounding box center [675, 340] width 172 height 14
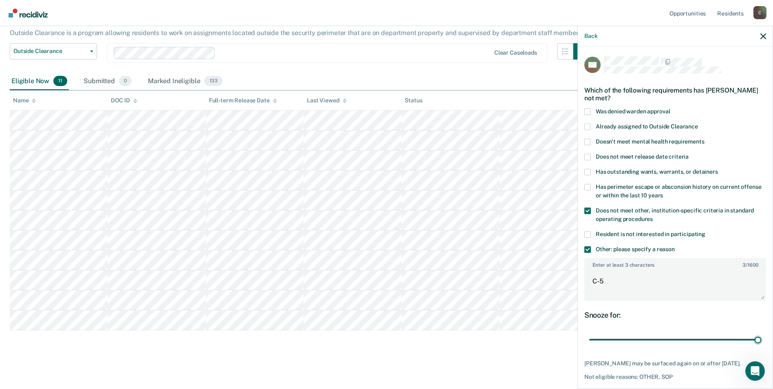
scroll to position [37, 0]
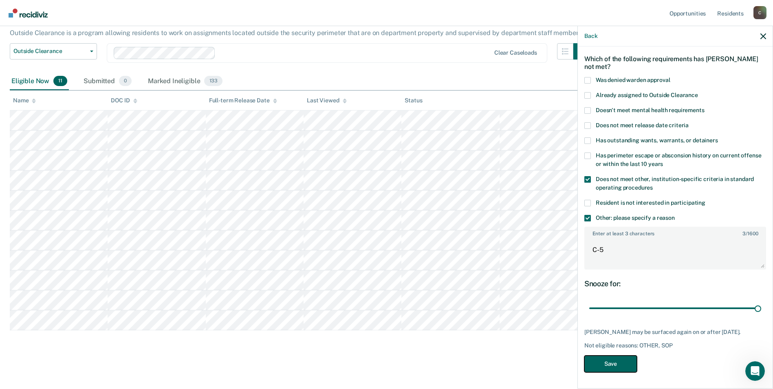
click at [619, 369] on button "Save" at bounding box center [610, 363] width 53 height 17
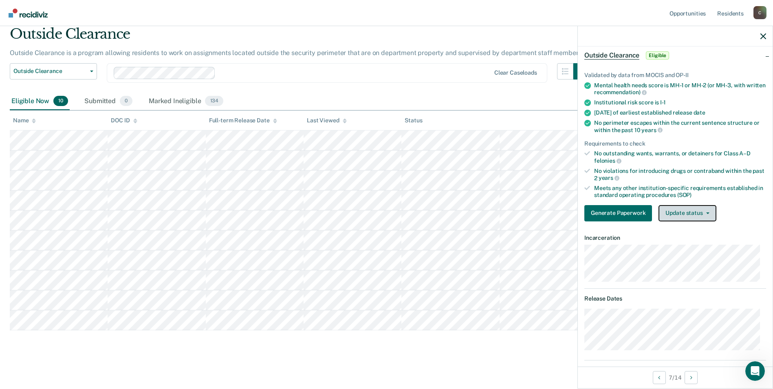
click at [705, 214] on button "Update status" at bounding box center [687, 213] width 57 height 16
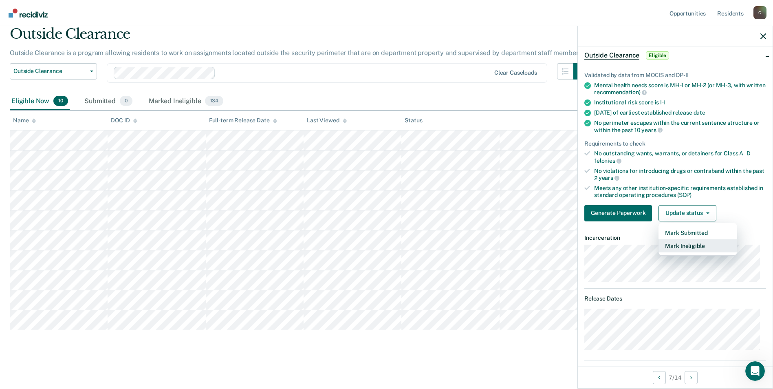
click at [692, 242] on button "Mark Ineligible" at bounding box center [698, 245] width 79 height 13
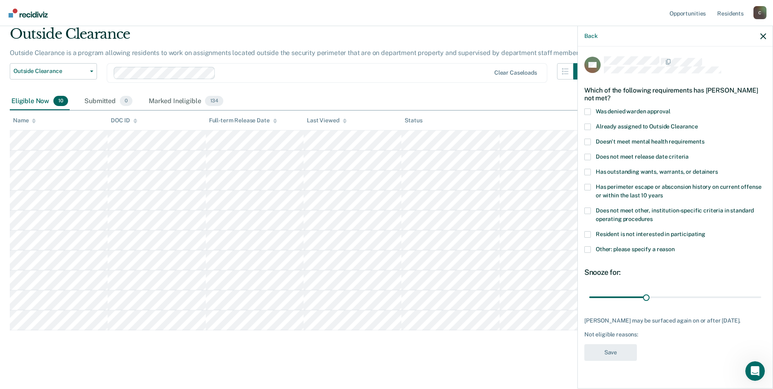
drag, startPoint x: 589, startPoint y: 207, endPoint x: 592, endPoint y: 223, distance: 16.2
click at [589, 210] on span at bounding box center [587, 210] width 7 height 7
click at [653, 216] on input "Does not meet other, institution-specific criteria in standard operating proced…" at bounding box center [653, 216] width 0 height 0
click at [586, 246] on span at bounding box center [587, 249] width 7 height 7
click at [675, 246] on input "Other: please specify a reason" at bounding box center [675, 246] width 0 height 0
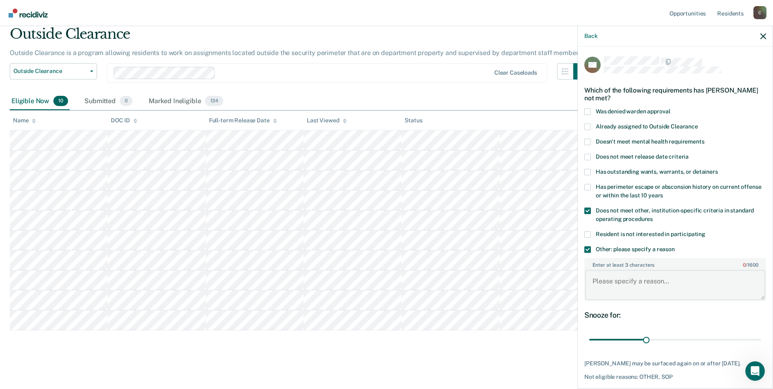
click at [597, 278] on textarea "Enter at least 3 characters 0 / 1600" at bounding box center [675, 285] width 180 height 30
paste textarea "SEX OFFENDER"
type textarea "SEX OFFENDER"
drag, startPoint x: 644, startPoint y: 340, endPoint x: 780, endPoint y: 337, distance: 136.2
type input "90"
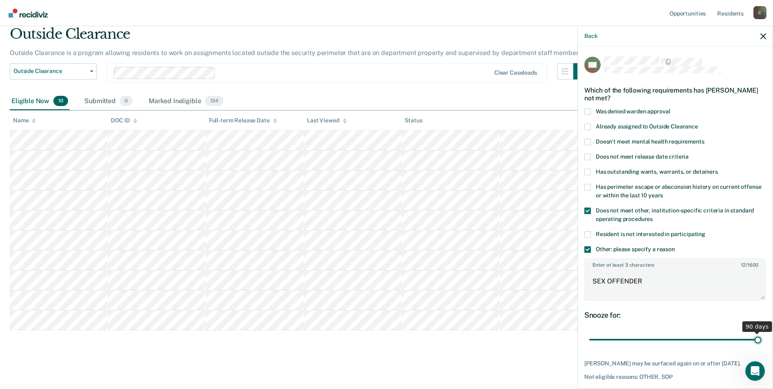
click at [761, 337] on input "range" at bounding box center [675, 340] width 172 height 14
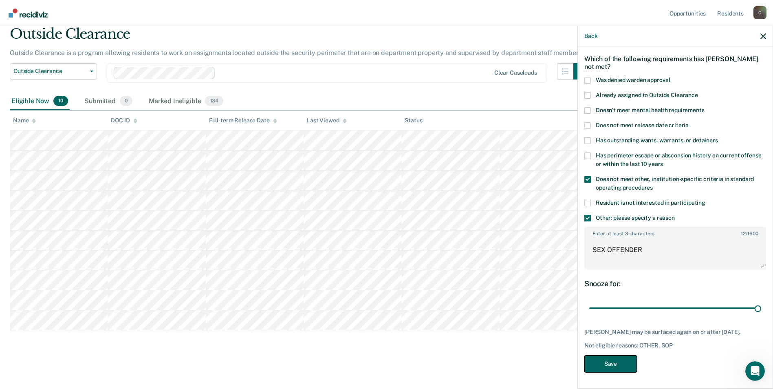
click at [617, 362] on button "Save" at bounding box center [610, 363] width 53 height 17
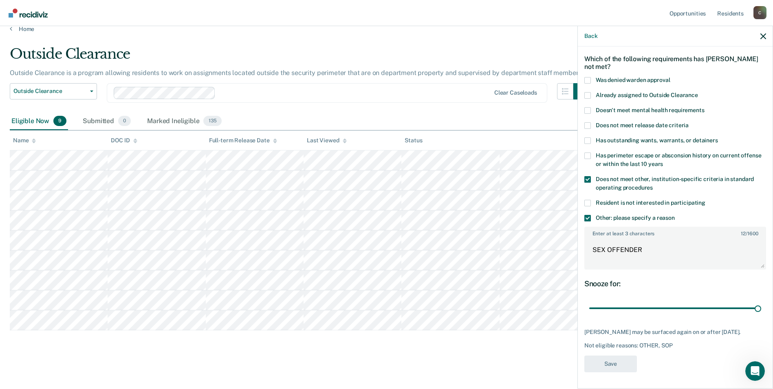
scroll to position [11, 0]
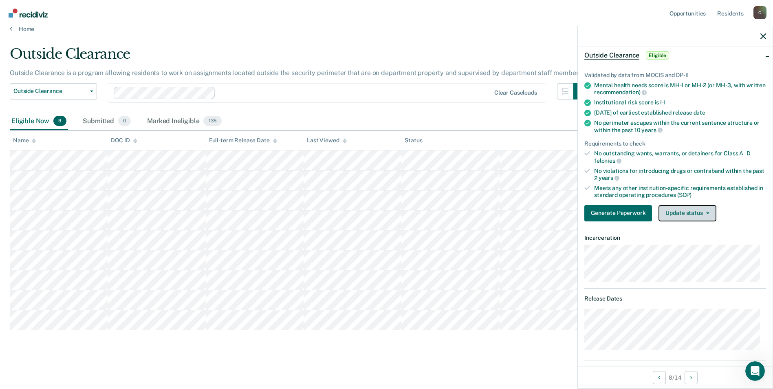
click at [704, 214] on button "Update status" at bounding box center [687, 213] width 57 height 16
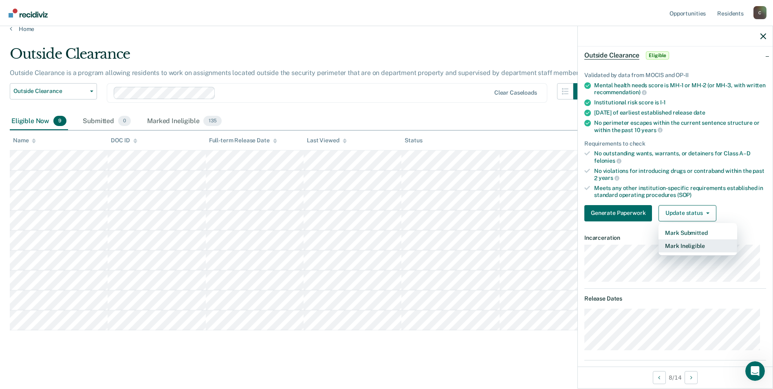
click at [686, 248] on button "Mark Ineligible" at bounding box center [698, 245] width 79 height 13
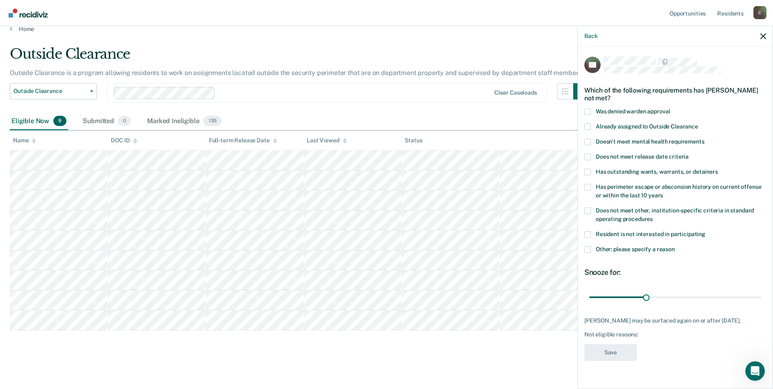
drag, startPoint x: 586, startPoint y: 209, endPoint x: 584, endPoint y: 234, distance: 25.3
click at [586, 212] on span at bounding box center [587, 210] width 7 height 7
click at [653, 216] on input "Does not meet other, institution-specific criteria in standard operating proced…" at bounding box center [653, 216] width 0 height 0
click at [586, 249] on span at bounding box center [587, 249] width 7 height 7
click at [675, 246] on input "Other: please specify a reason" at bounding box center [675, 246] width 0 height 0
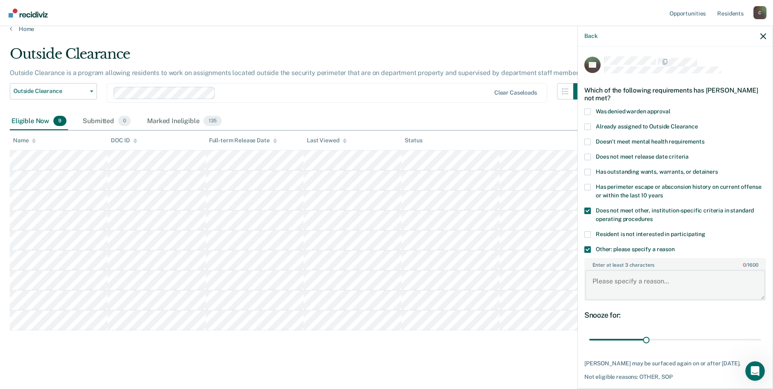
click at [600, 285] on textarea "Enter at least 3 characters 0 / 1600" at bounding box center [675, 285] width 180 height 30
paste textarea "SEX OFFENDER"
type textarea "SEX OFFENDER"
drag, startPoint x: 642, startPoint y: 339, endPoint x: 660, endPoint y: 323, distance: 24.0
type input "90"
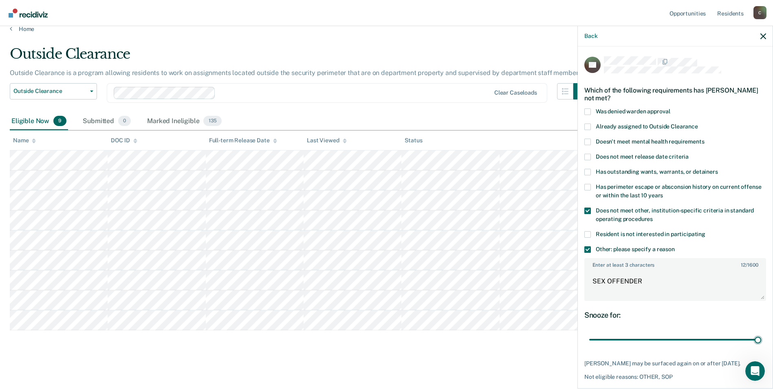
click at [761, 341] on input "range" at bounding box center [675, 340] width 172 height 14
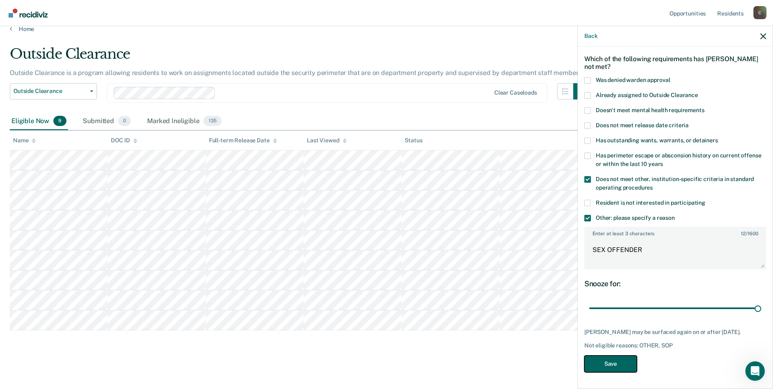
click at [616, 364] on button "Save" at bounding box center [610, 363] width 53 height 17
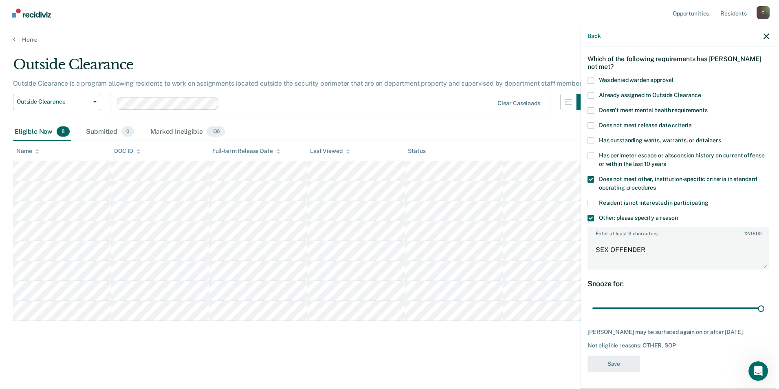
scroll to position [0, 0]
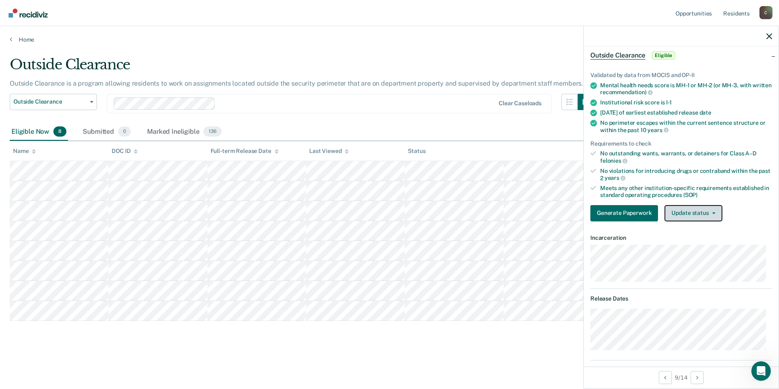
click at [714, 212] on icon "button" at bounding box center [713, 213] width 3 height 2
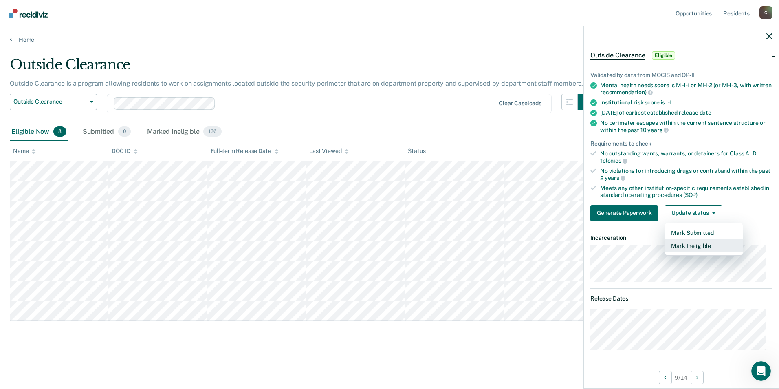
click at [699, 244] on button "Mark Ineligible" at bounding box center [704, 245] width 79 height 13
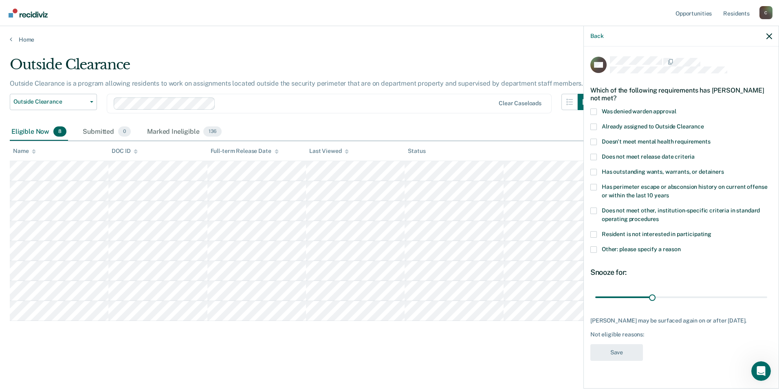
drag, startPoint x: 594, startPoint y: 209, endPoint x: 594, endPoint y: 220, distance: 11.0
click at [594, 212] on span at bounding box center [594, 210] width 7 height 7
click at [659, 216] on input "Does not meet other, institution-specific criteria in standard operating proced…" at bounding box center [659, 216] width 0 height 0
click at [591, 247] on span at bounding box center [594, 249] width 7 height 7
click at [681, 246] on input "Other: please specify a reason" at bounding box center [681, 246] width 0 height 0
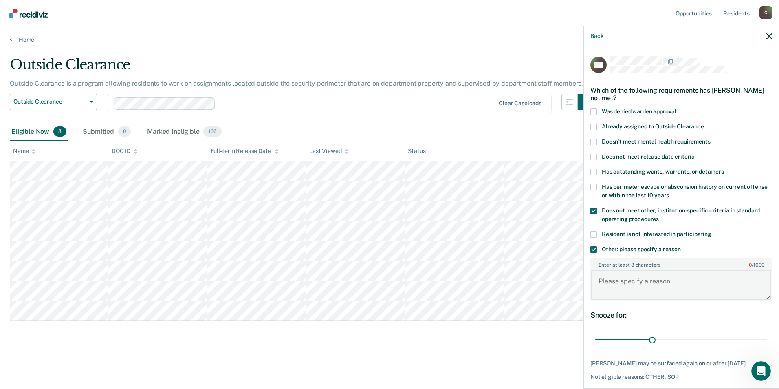
click at [606, 283] on textarea "Enter at least 3 characters 0 / 1600" at bounding box center [681, 285] width 180 height 30
paste textarea "SEX OFFENDER"
type textarea "SEX OFFENDER"
drag, startPoint x: 648, startPoint y: 338, endPoint x: 702, endPoint y: 327, distance: 54.9
type input "90"
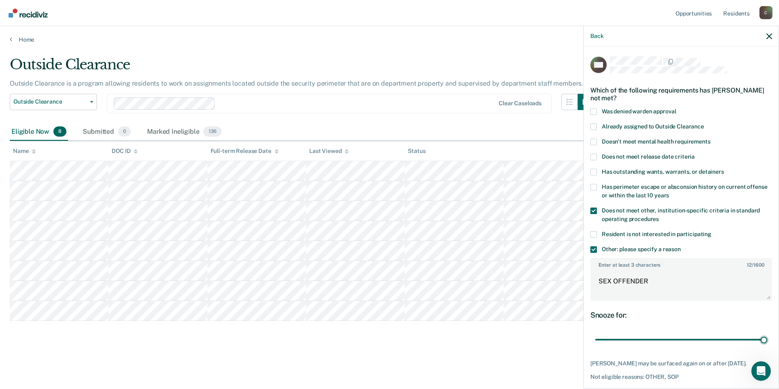
click at [758, 341] on input "range" at bounding box center [681, 340] width 172 height 14
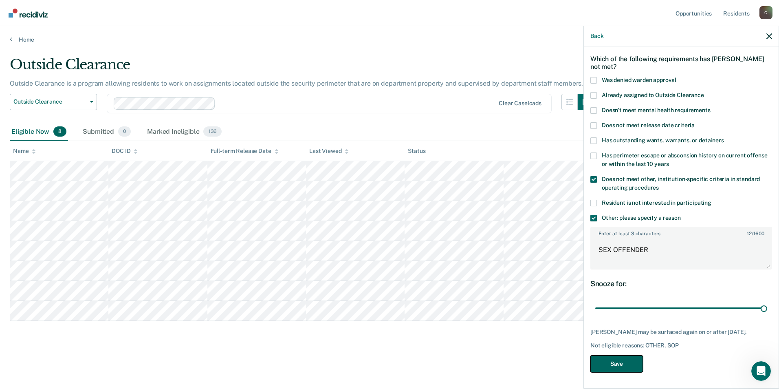
click at [617, 362] on button "Save" at bounding box center [617, 363] width 53 height 17
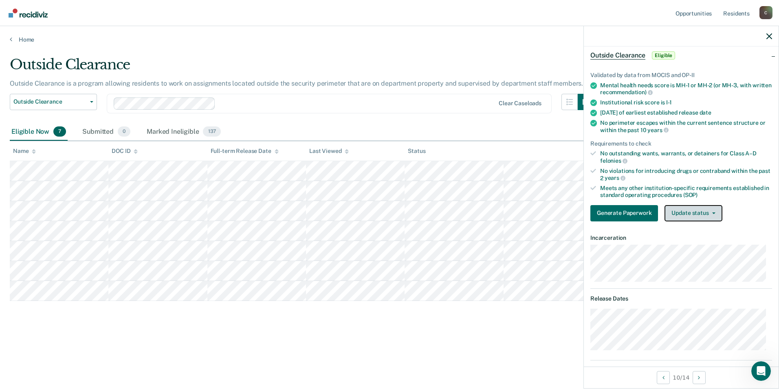
click at [710, 212] on span "button" at bounding box center [712, 213] width 7 height 2
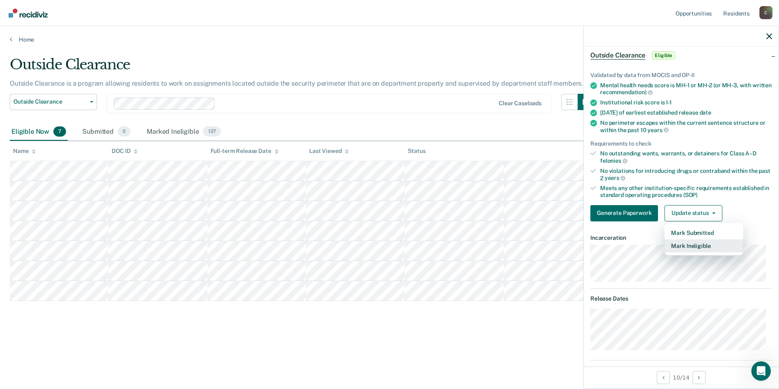
click at [701, 244] on button "Mark Ineligible" at bounding box center [704, 245] width 79 height 13
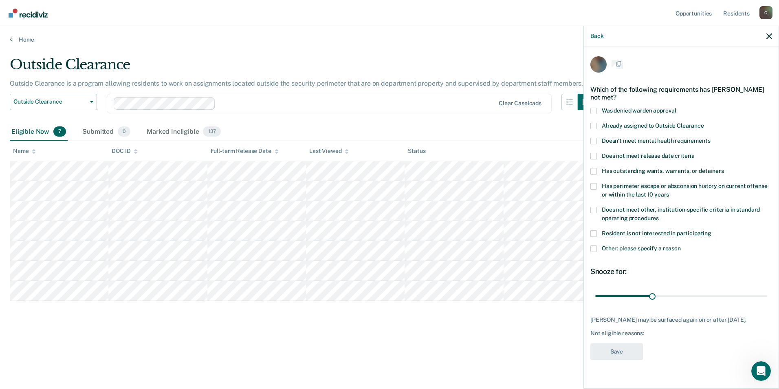
scroll to position [0, 0]
click at [594, 209] on span at bounding box center [594, 210] width 7 height 7
click at [659, 216] on input "Does not meet other, institution-specific criteria in standard operating proced…" at bounding box center [659, 216] width 0 height 0
click at [593, 249] on span at bounding box center [594, 249] width 7 height 7
click at [681, 246] on input "Other: please specify a reason" at bounding box center [681, 246] width 0 height 0
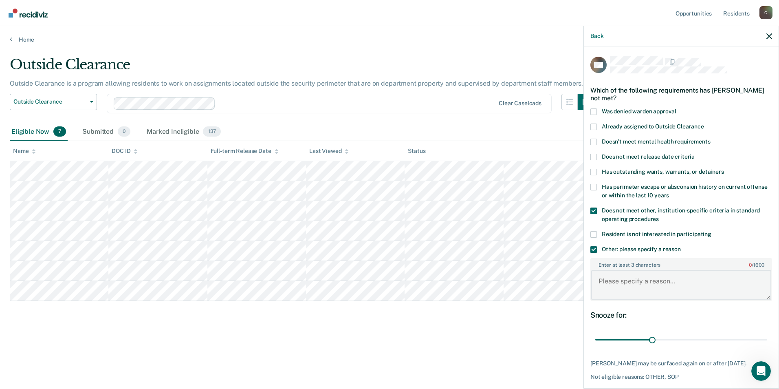
click at [614, 288] on textarea "Enter at least 3 characters 0 / 1600" at bounding box center [681, 285] width 180 height 30
type textarea "KIDNAPPING CHARGE"
drag, startPoint x: 650, startPoint y: 341, endPoint x: 756, endPoint y: 340, distance: 106.8
type input "89"
click at [756, 340] on input "range" at bounding box center [681, 340] width 172 height 14
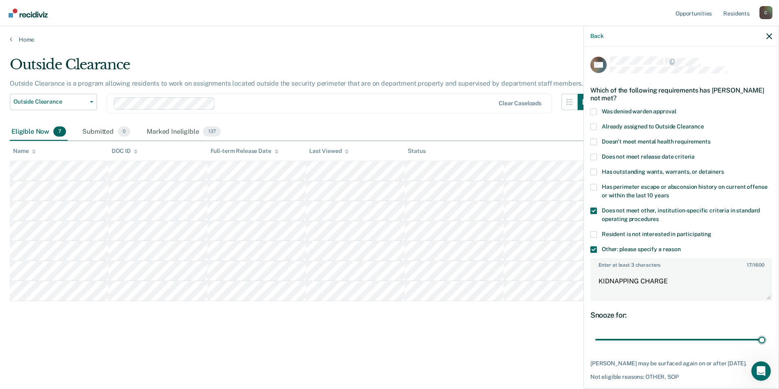
scroll to position [37, 0]
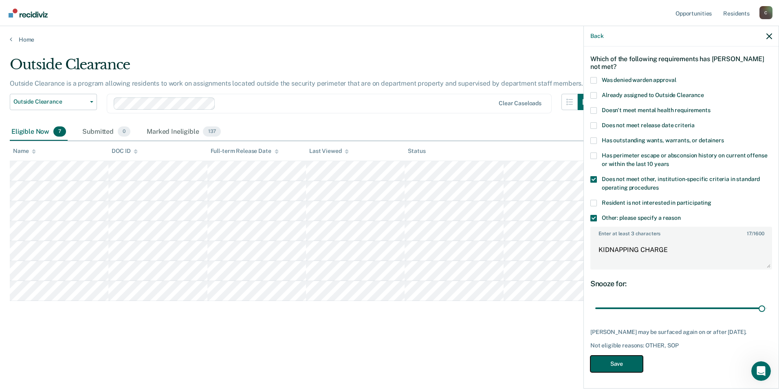
click at [626, 365] on button "Save" at bounding box center [617, 363] width 53 height 17
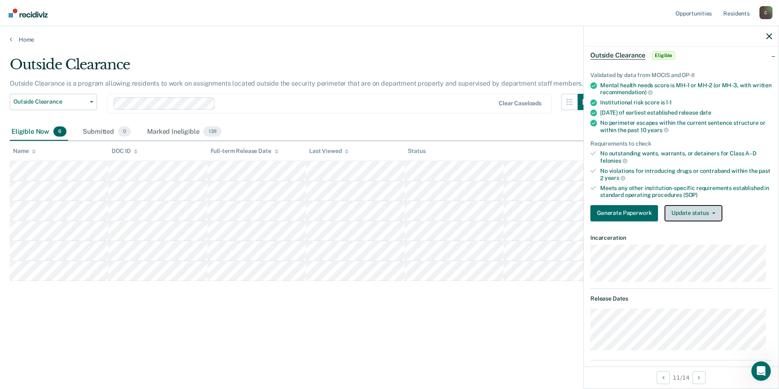
click at [714, 213] on icon "button" at bounding box center [713, 213] width 3 height 2
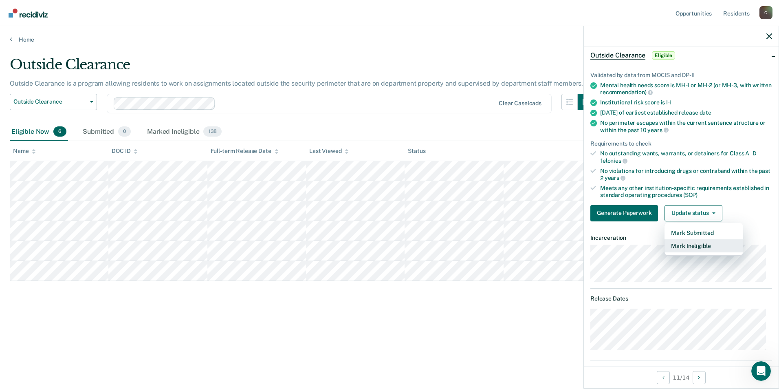
click at [703, 245] on button "Mark Ineligible" at bounding box center [704, 245] width 79 height 13
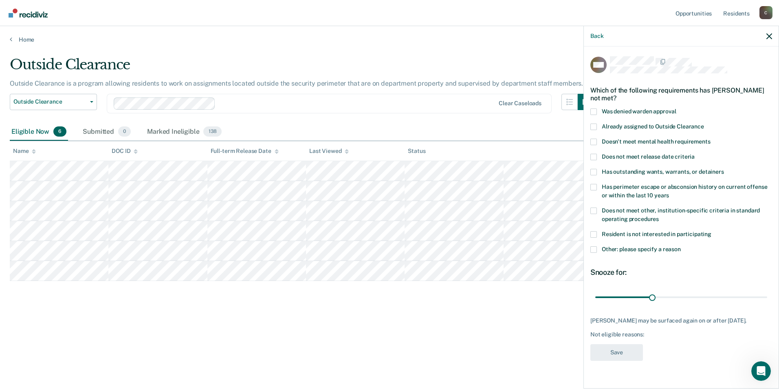
click at [596, 209] on span at bounding box center [594, 210] width 7 height 7
click at [659, 216] on input "Does not meet other, institution-specific criteria in standard operating proced…" at bounding box center [659, 216] width 0 height 0
click at [593, 247] on span at bounding box center [594, 249] width 7 height 7
click at [681, 246] on input "Other: please specify a reason" at bounding box center [681, 246] width 0 height 0
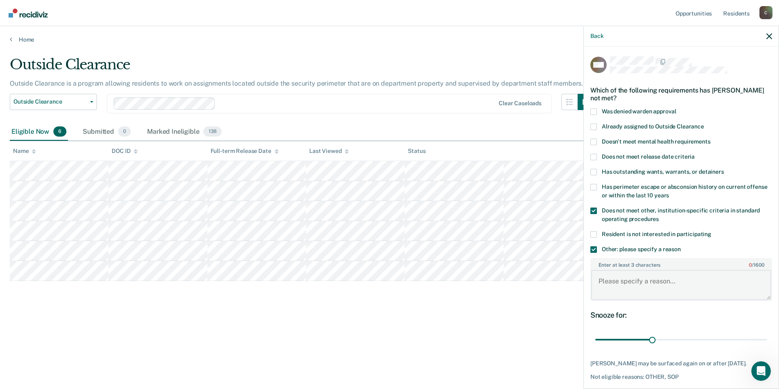
click at [637, 285] on textarea "Enter at least 3 characters 0 / 1600" at bounding box center [681, 285] width 180 height 30
paste textarea "SEX OFFENDER"
type textarea "SEX OFFENDER"
drag, startPoint x: 652, startPoint y: 340, endPoint x: 758, endPoint y: 338, distance: 106.0
type input "90"
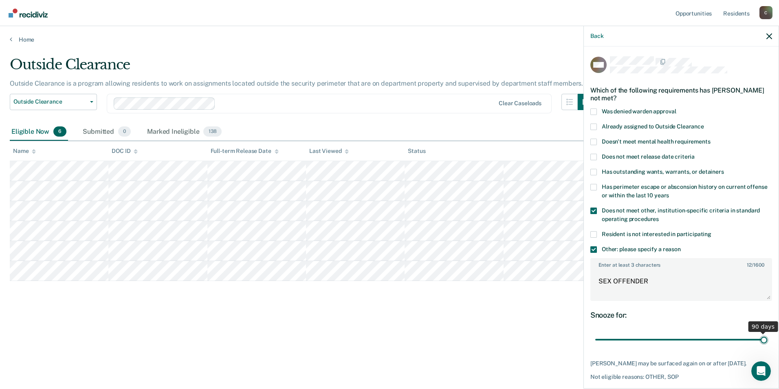
click at [758, 338] on input "range" at bounding box center [681, 340] width 172 height 14
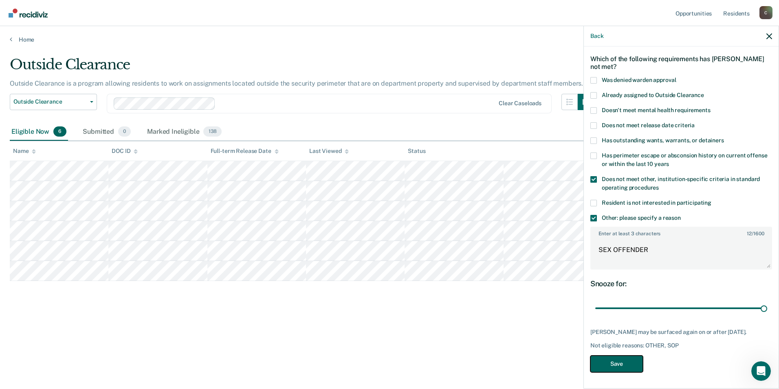
click at [611, 362] on button "Save" at bounding box center [617, 363] width 53 height 17
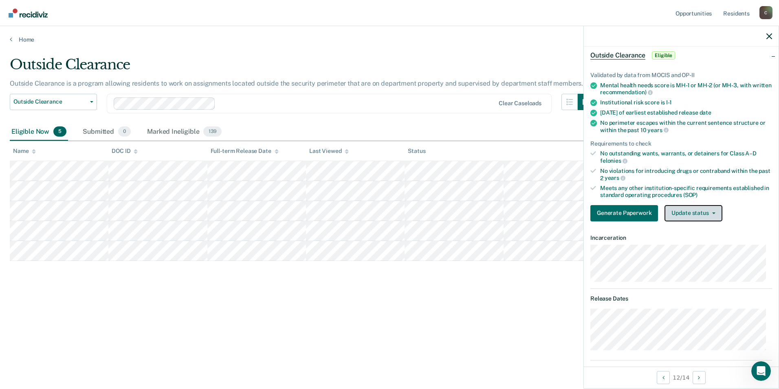
click at [711, 213] on span "button" at bounding box center [712, 213] width 7 height 2
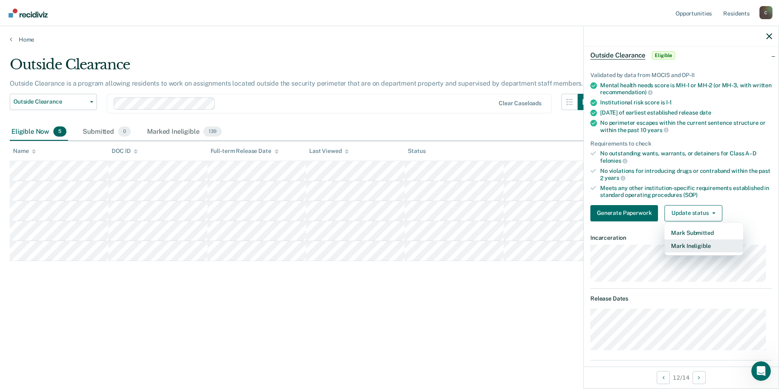
click at [705, 249] on button "Mark Ineligible" at bounding box center [704, 245] width 79 height 13
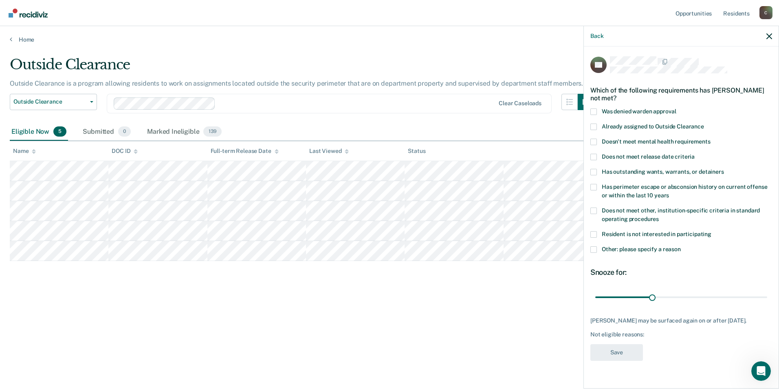
click at [594, 211] on span at bounding box center [594, 210] width 7 height 7
click at [659, 216] on input "Does not meet other, institution-specific criteria in standard operating proced…" at bounding box center [659, 216] width 0 height 0
click at [595, 249] on span at bounding box center [594, 249] width 7 height 7
click at [681, 246] on input "Other: please specify a reason" at bounding box center [681, 246] width 0 height 0
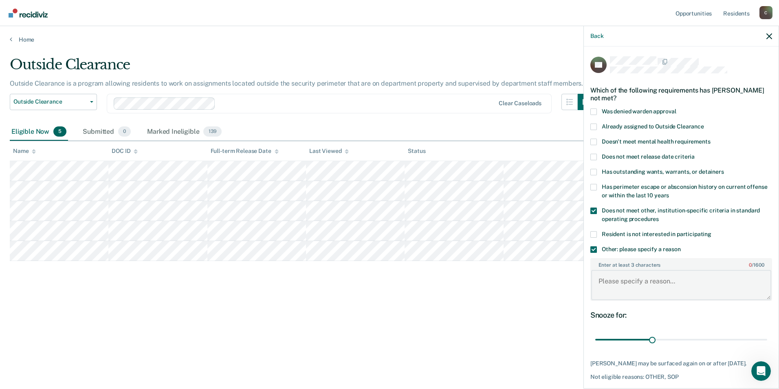
click at [639, 287] on textarea "Enter at least 3 characters 0 / 1600" at bounding box center [681, 285] width 180 height 30
paste textarea "SEX OFFENDER"
type textarea "SEX OFFENDER"
drag, startPoint x: 650, startPoint y: 337, endPoint x: 762, endPoint y: 338, distance: 111.7
type input "90"
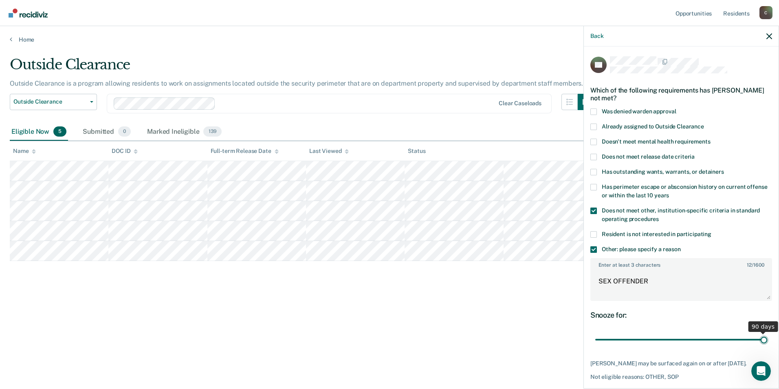
click at [762, 338] on input "range" at bounding box center [681, 340] width 172 height 14
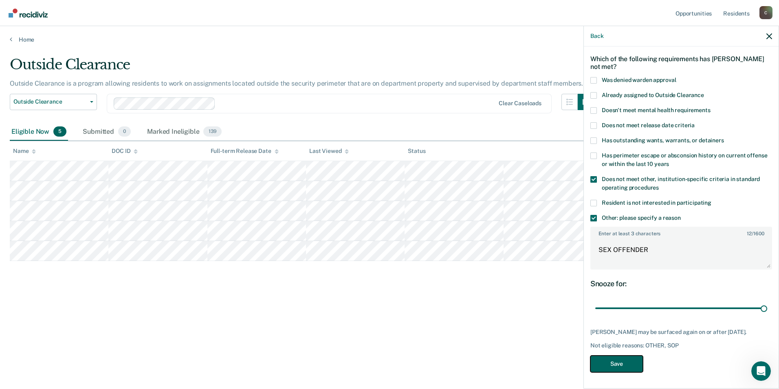
click at [626, 364] on button "Save" at bounding box center [617, 363] width 53 height 17
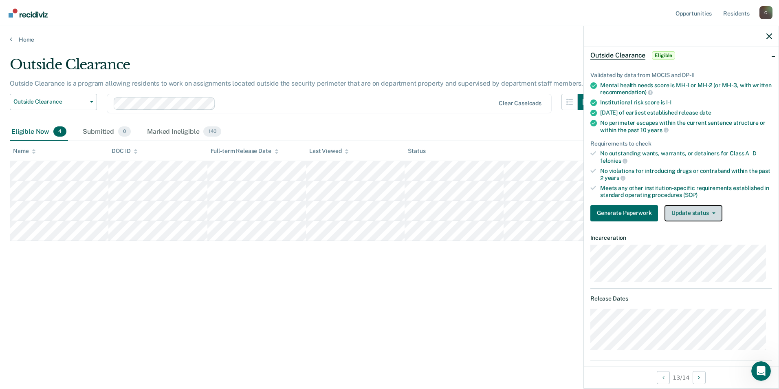
click at [706, 217] on button "Update status" at bounding box center [693, 213] width 57 height 16
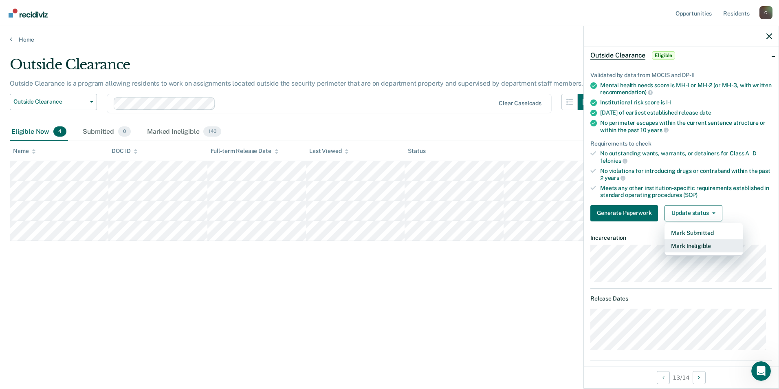
click at [708, 247] on button "Mark Ineligible" at bounding box center [704, 245] width 79 height 13
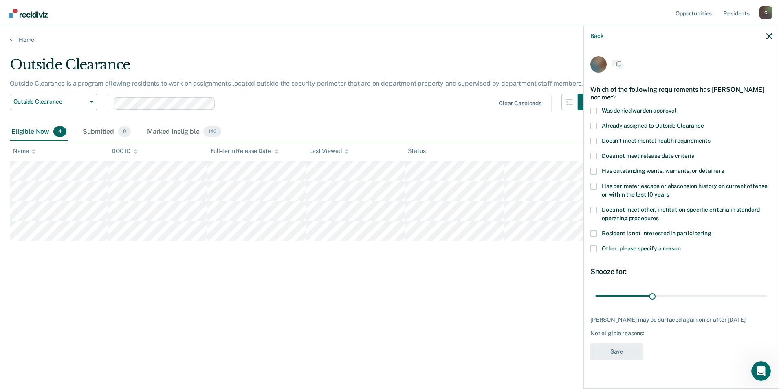
scroll to position [0, 0]
click at [592, 209] on span at bounding box center [594, 210] width 7 height 7
click at [659, 216] on input "Does not meet other, institution-specific criteria in standard operating proced…" at bounding box center [659, 216] width 0 height 0
click at [597, 249] on span at bounding box center [594, 249] width 7 height 7
click at [681, 246] on input "Other: please specify a reason" at bounding box center [681, 246] width 0 height 0
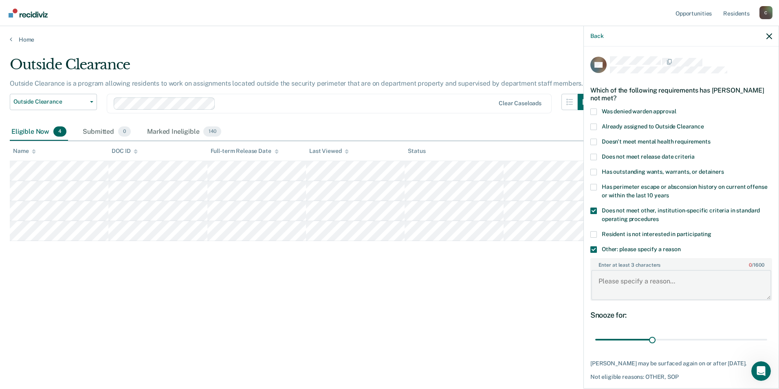
click at [669, 291] on textarea "Enter at least 3 characters 0 / 1600" at bounding box center [681, 285] width 180 height 30
paste textarea "SEX OFFENDER"
type textarea "SEX OFFENDER"
drag, startPoint x: 651, startPoint y: 339, endPoint x: 764, endPoint y: 336, distance: 112.9
type input "90"
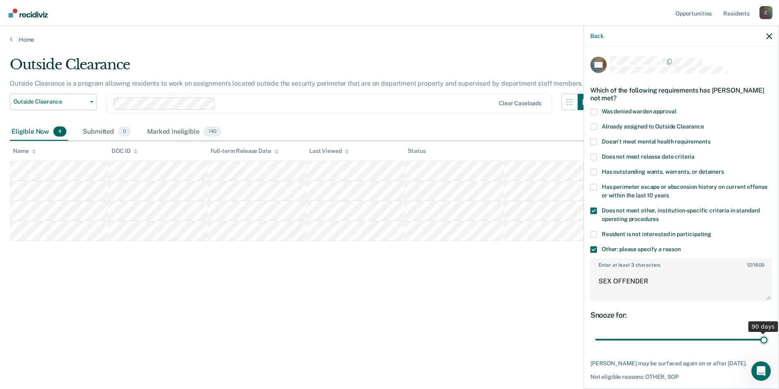
click at [764, 336] on input "range" at bounding box center [681, 340] width 172 height 14
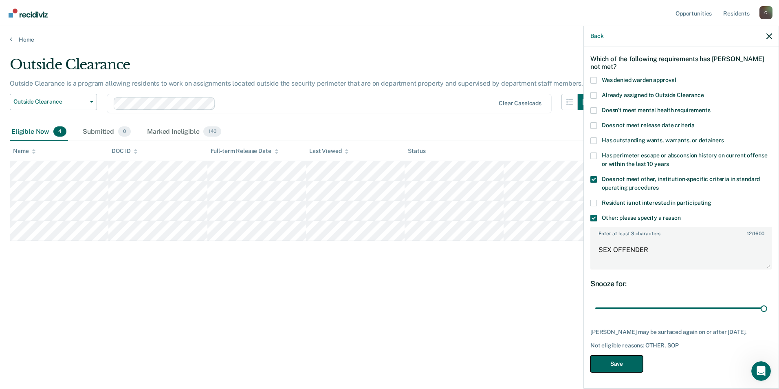
click at [632, 365] on button "Save" at bounding box center [617, 363] width 53 height 17
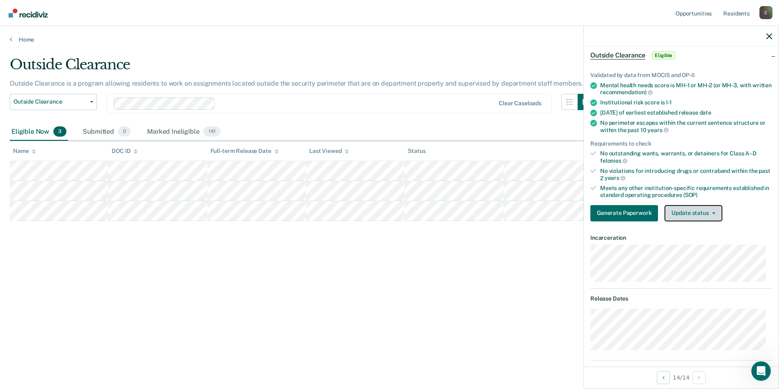
click at [712, 212] on icon "button" at bounding box center [713, 213] width 3 height 2
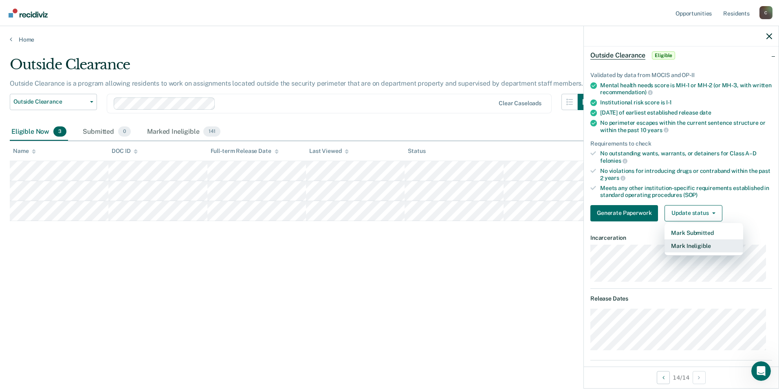
click at [709, 250] on button "Mark Ineligible" at bounding box center [704, 245] width 79 height 13
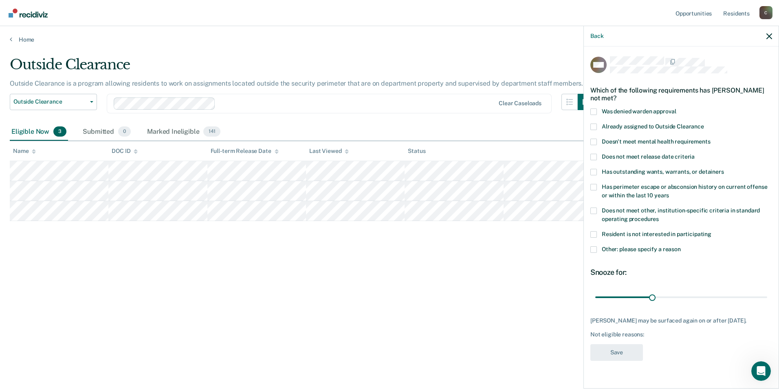
click at [595, 209] on span at bounding box center [594, 210] width 7 height 7
click at [659, 216] on input "Does not meet other, institution-specific criteria in standard operating proced…" at bounding box center [659, 216] width 0 height 0
click at [594, 249] on span at bounding box center [594, 249] width 7 height 7
click at [681, 246] on input "Other: please specify a reason" at bounding box center [681, 246] width 0 height 0
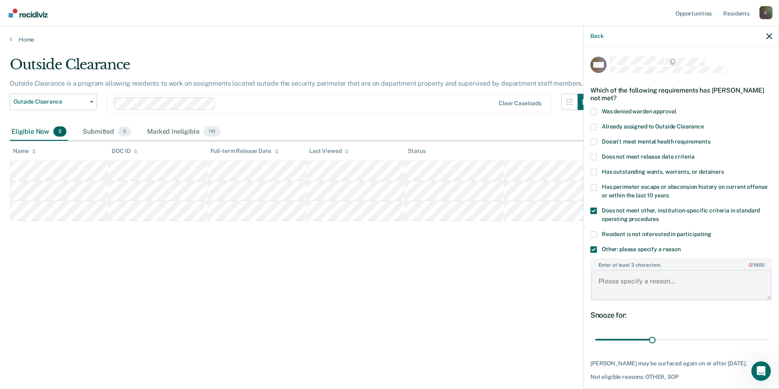
click at [639, 289] on textarea "Enter at least 3 characters 0 / 1600" at bounding box center [681, 285] width 180 height 30
paste textarea "SEX OFFENDER"
type textarea "SEX OFFENDER"
drag, startPoint x: 649, startPoint y: 337, endPoint x: 768, endPoint y: 339, distance: 118.6
type input "90"
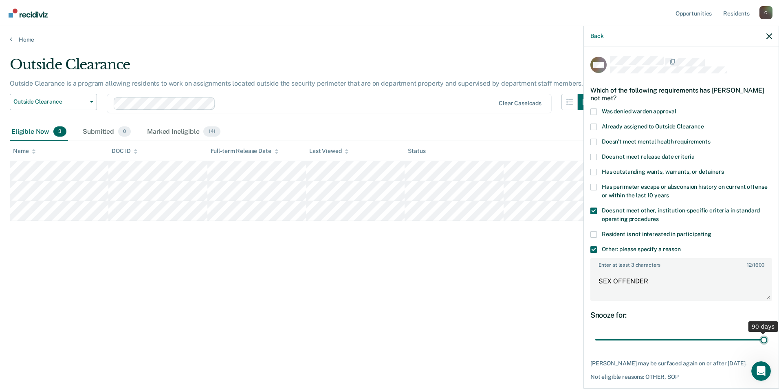
click at [767, 339] on input "range" at bounding box center [681, 340] width 172 height 14
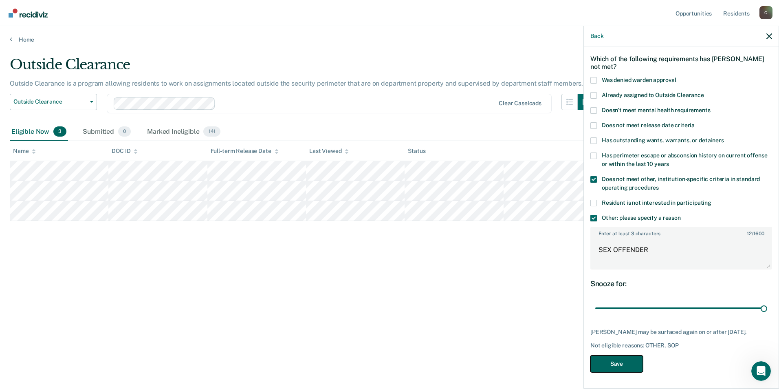
click at [628, 362] on button "Save" at bounding box center [617, 363] width 53 height 17
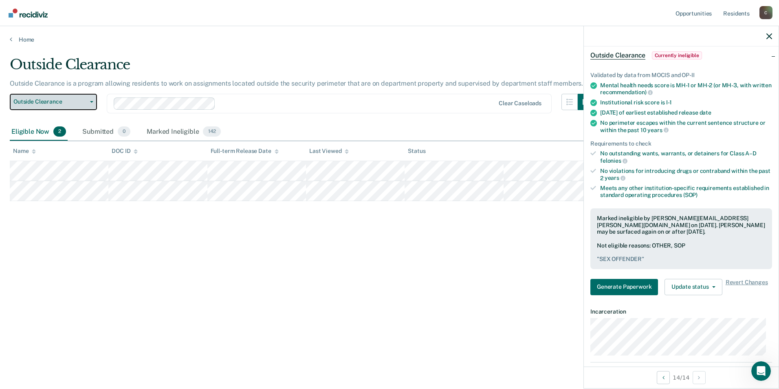
click at [90, 101] on icon "button" at bounding box center [91, 102] width 3 height 2
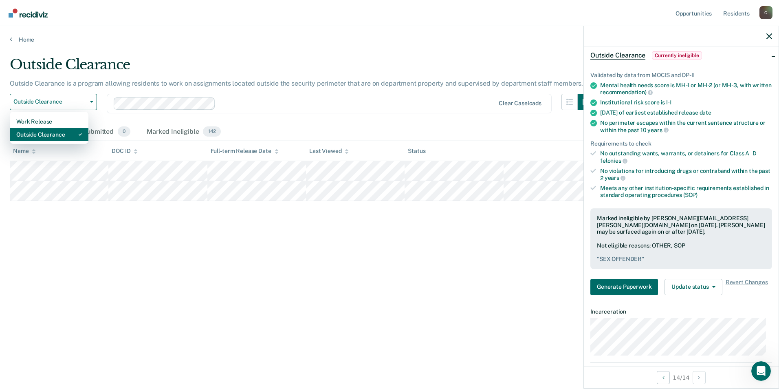
click at [60, 137] on div "Outside Clearance" at bounding box center [49, 134] width 66 height 13
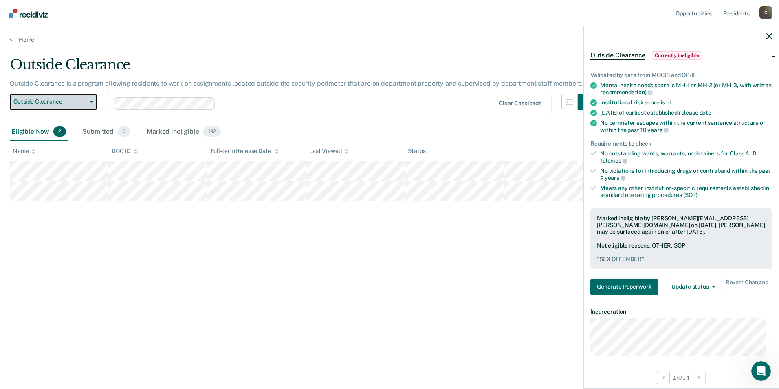
click at [92, 103] on button "Outside Clearance" at bounding box center [53, 102] width 87 height 16
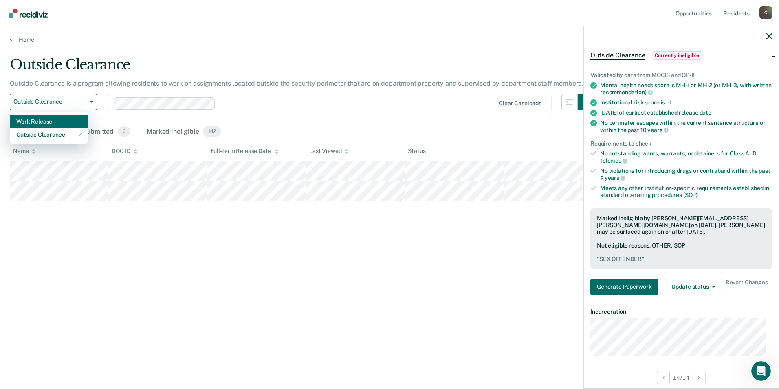
click at [71, 121] on div "Work Release" at bounding box center [49, 121] width 66 height 13
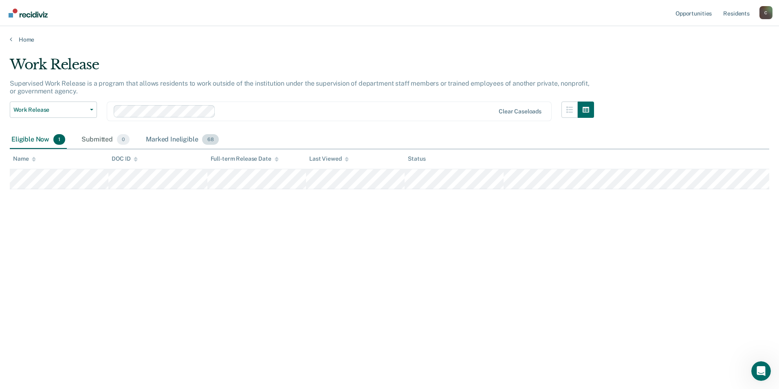
click at [179, 140] on div "Marked Ineligible 68" at bounding box center [182, 140] width 76 height 18
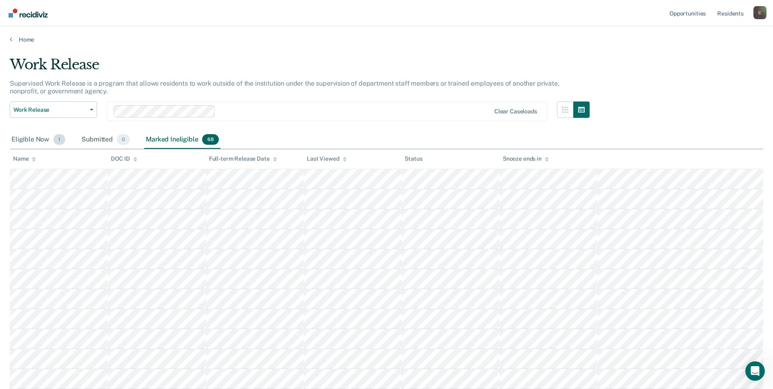
click at [40, 139] on div "Eligible Now 1" at bounding box center [38, 140] width 57 height 18
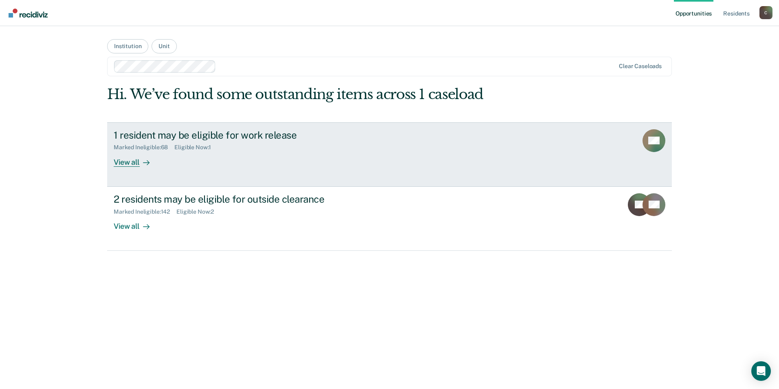
click at [131, 161] on div "View all" at bounding box center [137, 159] width 46 height 16
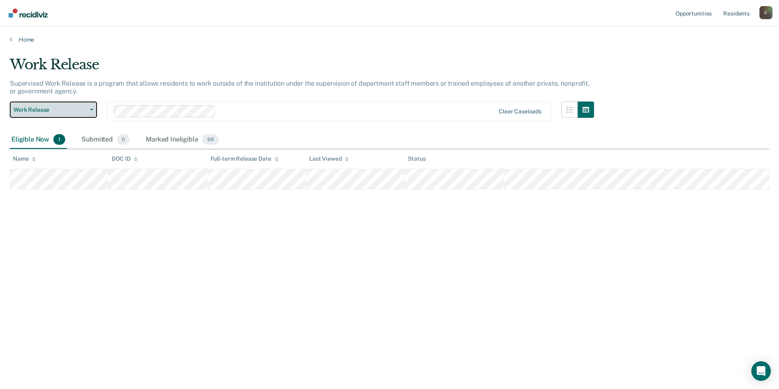
click at [90, 111] on button "Work Release" at bounding box center [53, 109] width 87 height 16
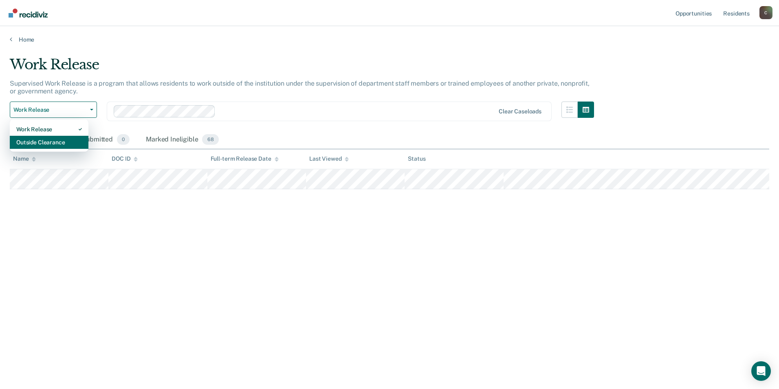
click at [58, 139] on div "Outside Clearance" at bounding box center [49, 142] width 66 height 13
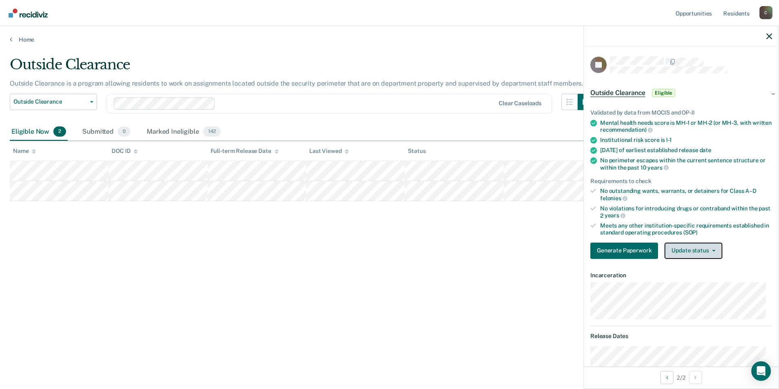
click at [709, 248] on button "Update status" at bounding box center [693, 250] width 57 height 16
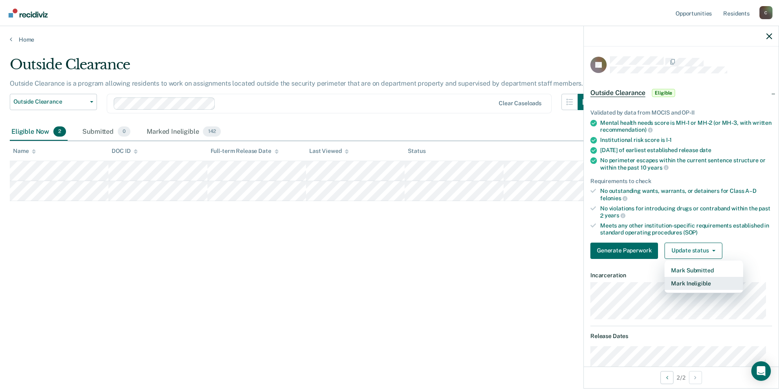
click at [704, 279] on button "Mark Ineligible" at bounding box center [704, 283] width 79 height 13
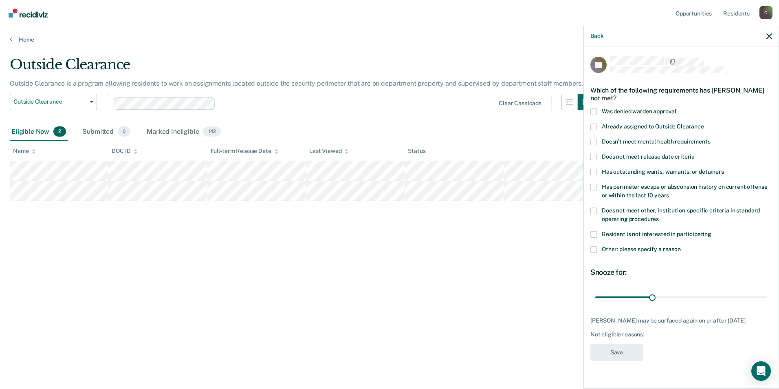
click at [595, 171] on span at bounding box center [594, 172] width 7 height 7
click at [724, 169] on input "Has outstanding wants, warrants, or detainers" at bounding box center [724, 169] width 0 height 0
drag, startPoint x: 651, startPoint y: 295, endPoint x: 780, endPoint y: 291, distance: 129.3
type input "90"
click at [767, 291] on input "range" at bounding box center [681, 297] width 172 height 14
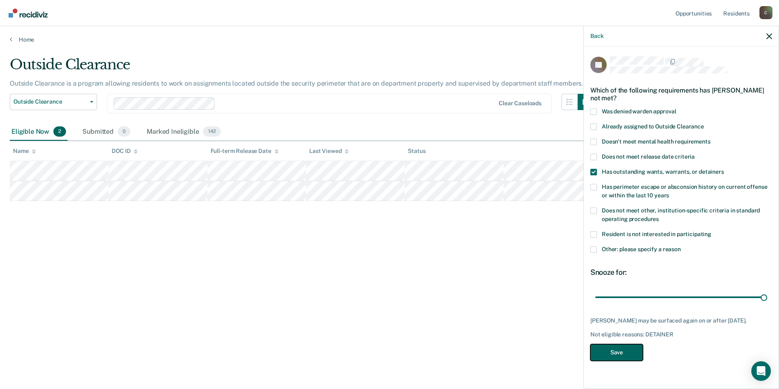
click at [604, 359] on button "Save" at bounding box center [617, 352] width 53 height 17
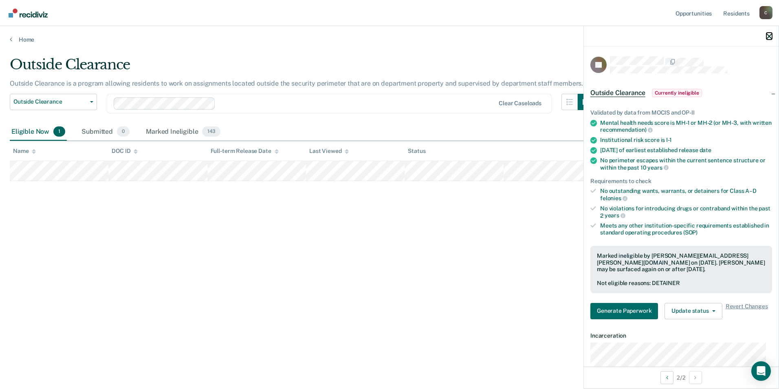
click at [771, 35] on icon "button" at bounding box center [770, 36] width 6 height 6
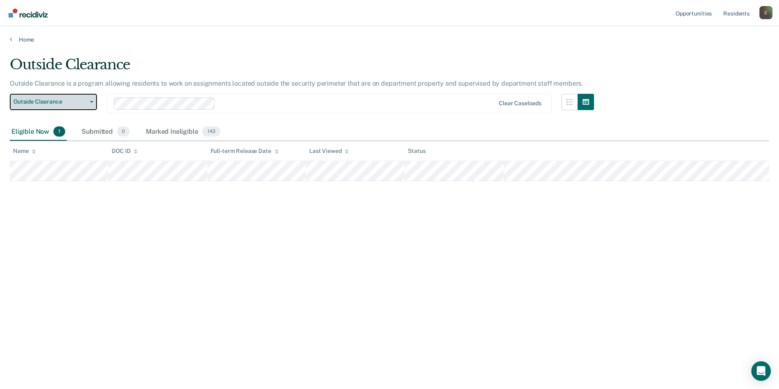
click at [92, 103] on button "Outside Clearance" at bounding box center [53, 102] width 87 height 16
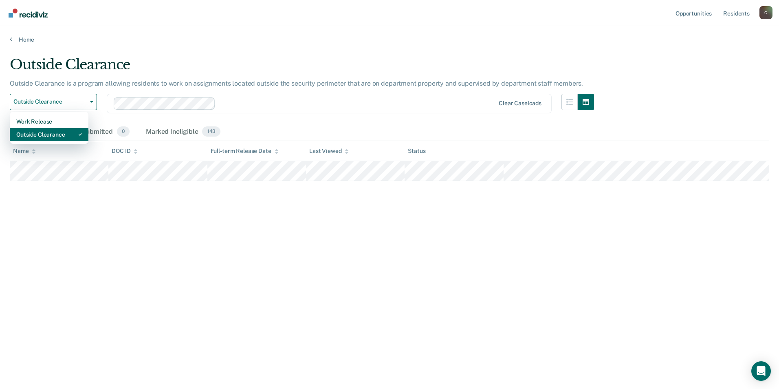
click at [61, 131] on div "Outside Clearance" at bounding box center [49, 134] width 66 height 13
